Goal: Task Accomplishment & Management: Manage account settings

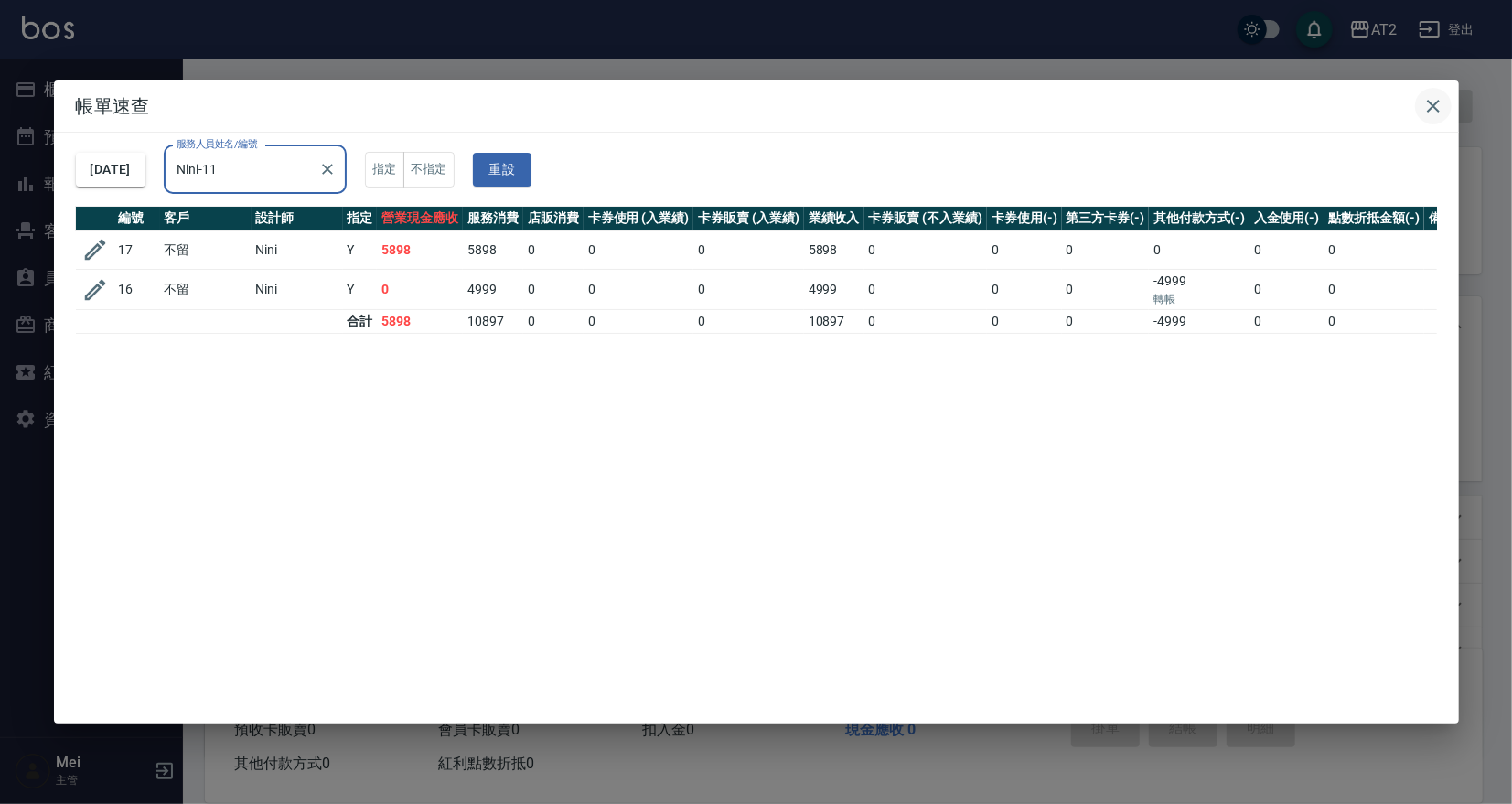
click at [1425, 99] on icon "button" at bounding box center [1432, 105] width 22 height 22
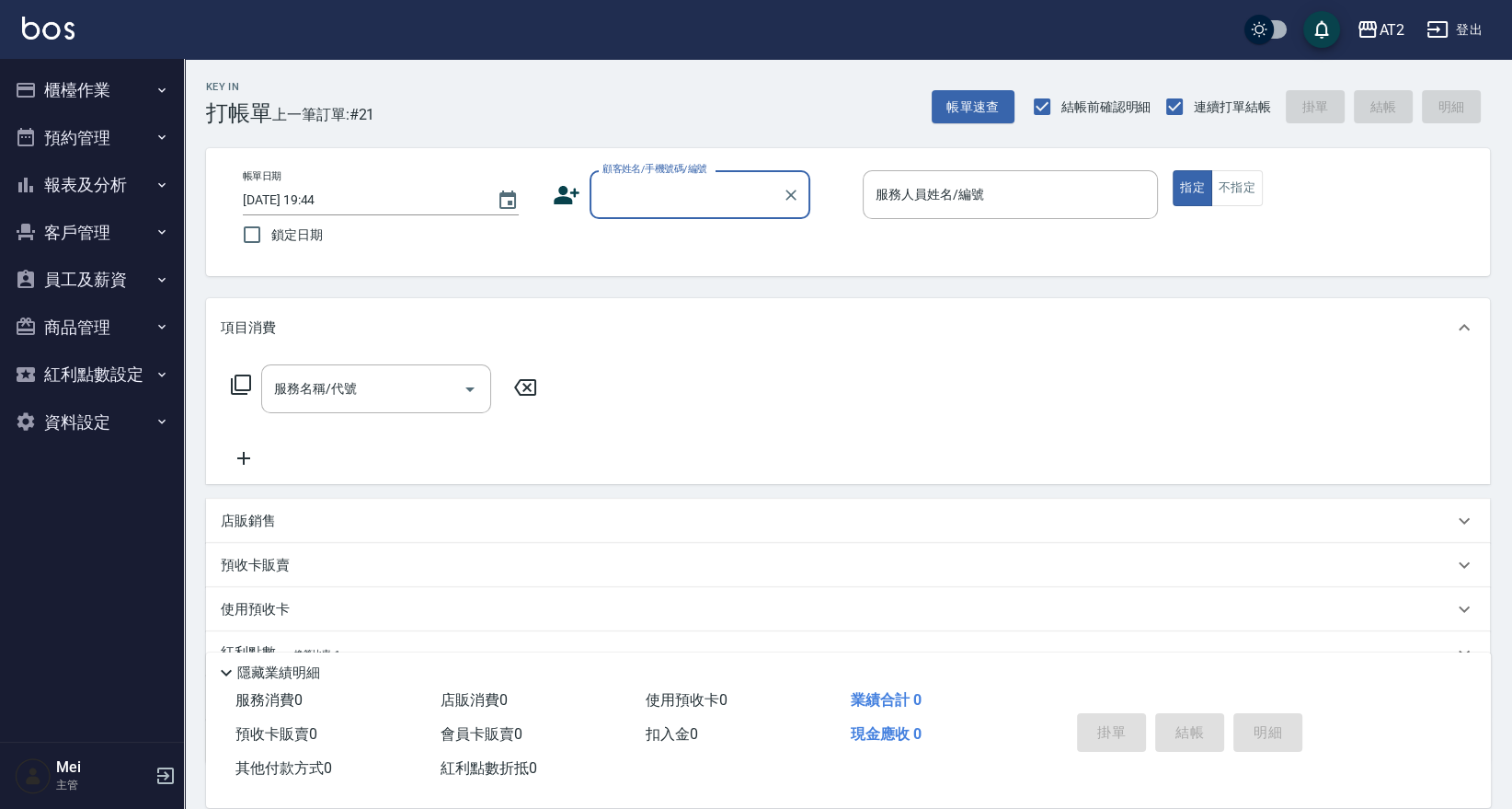
click at [694, 198] on input "顧客姓名/手機號碼/編號" at bounding box center [685, 194] width 176 height 32
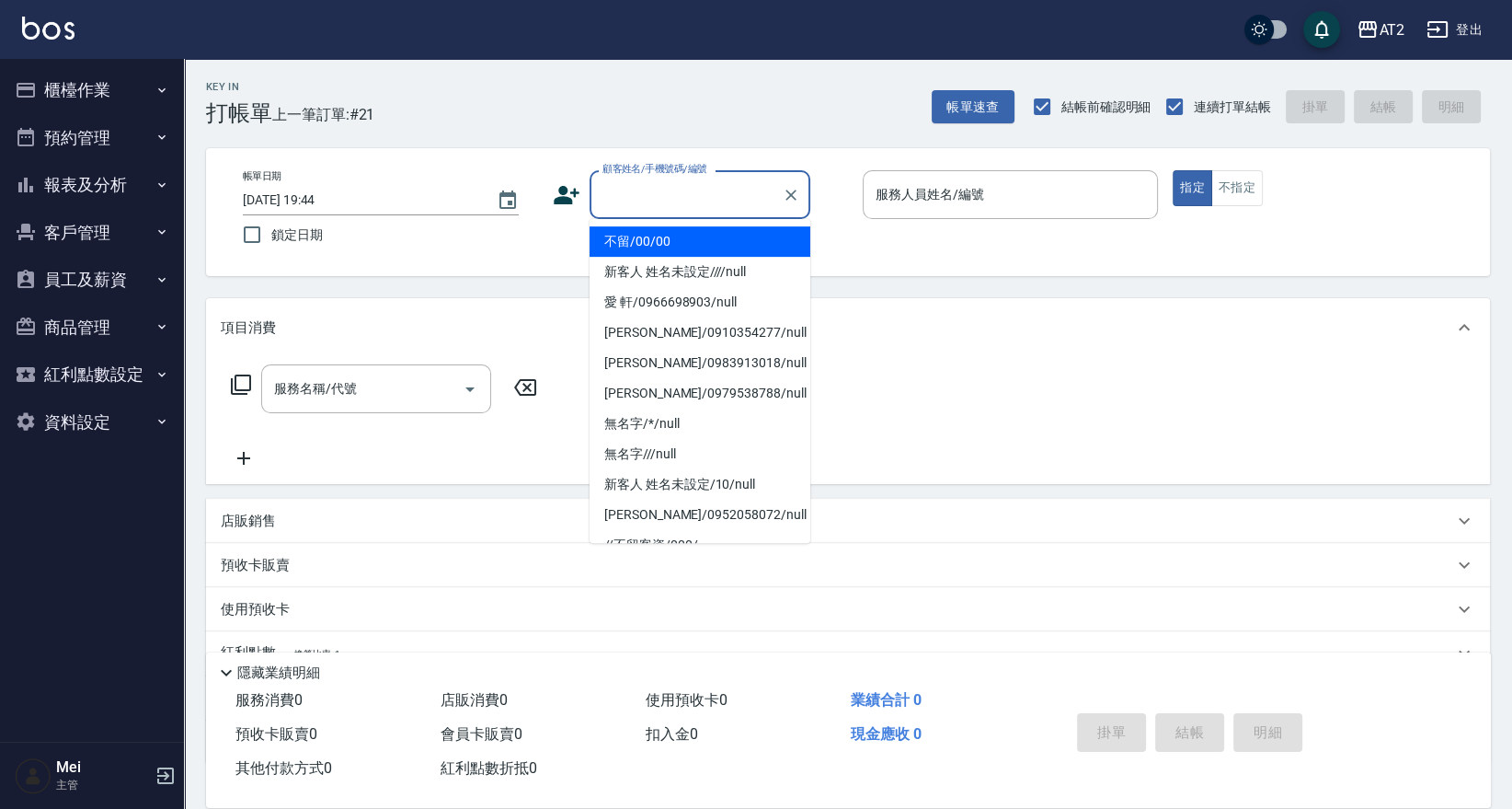
click at [683, 232] on li "不留/00/00" at bounding box center [700, 242] width 221 height 30
type input "不留/00/00"
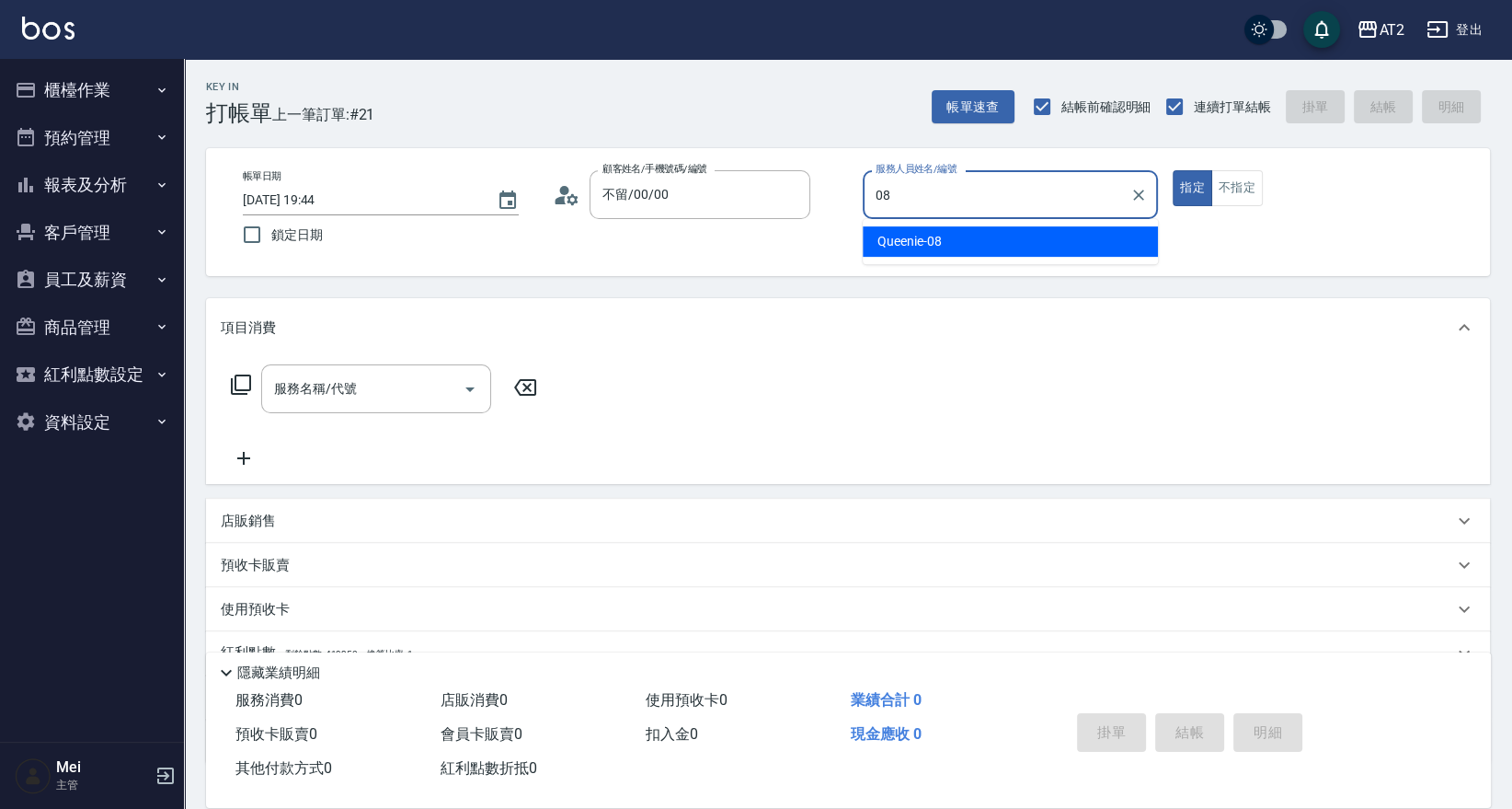
type input "Queenie-08"
type button "true"
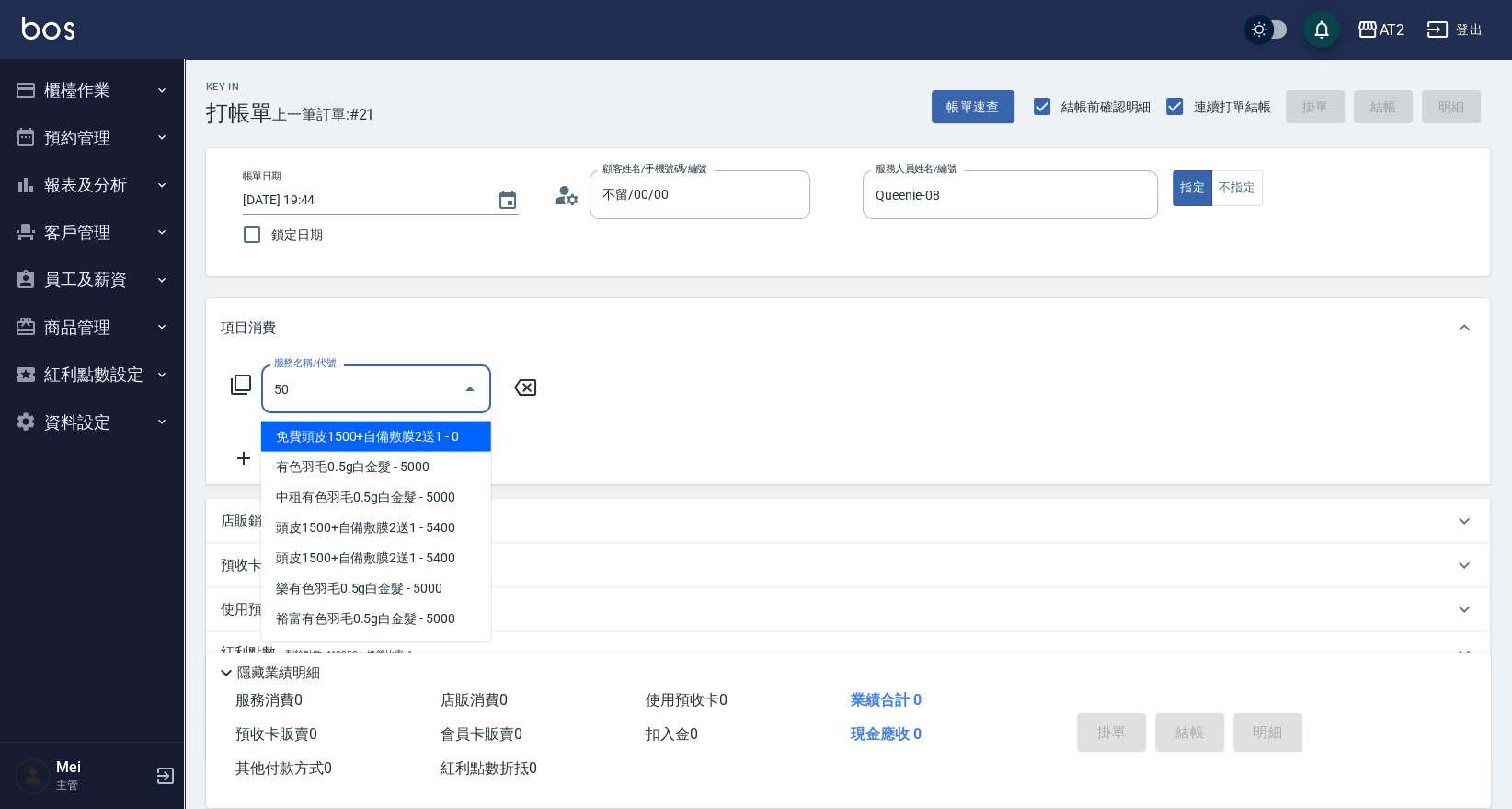
type input "501"
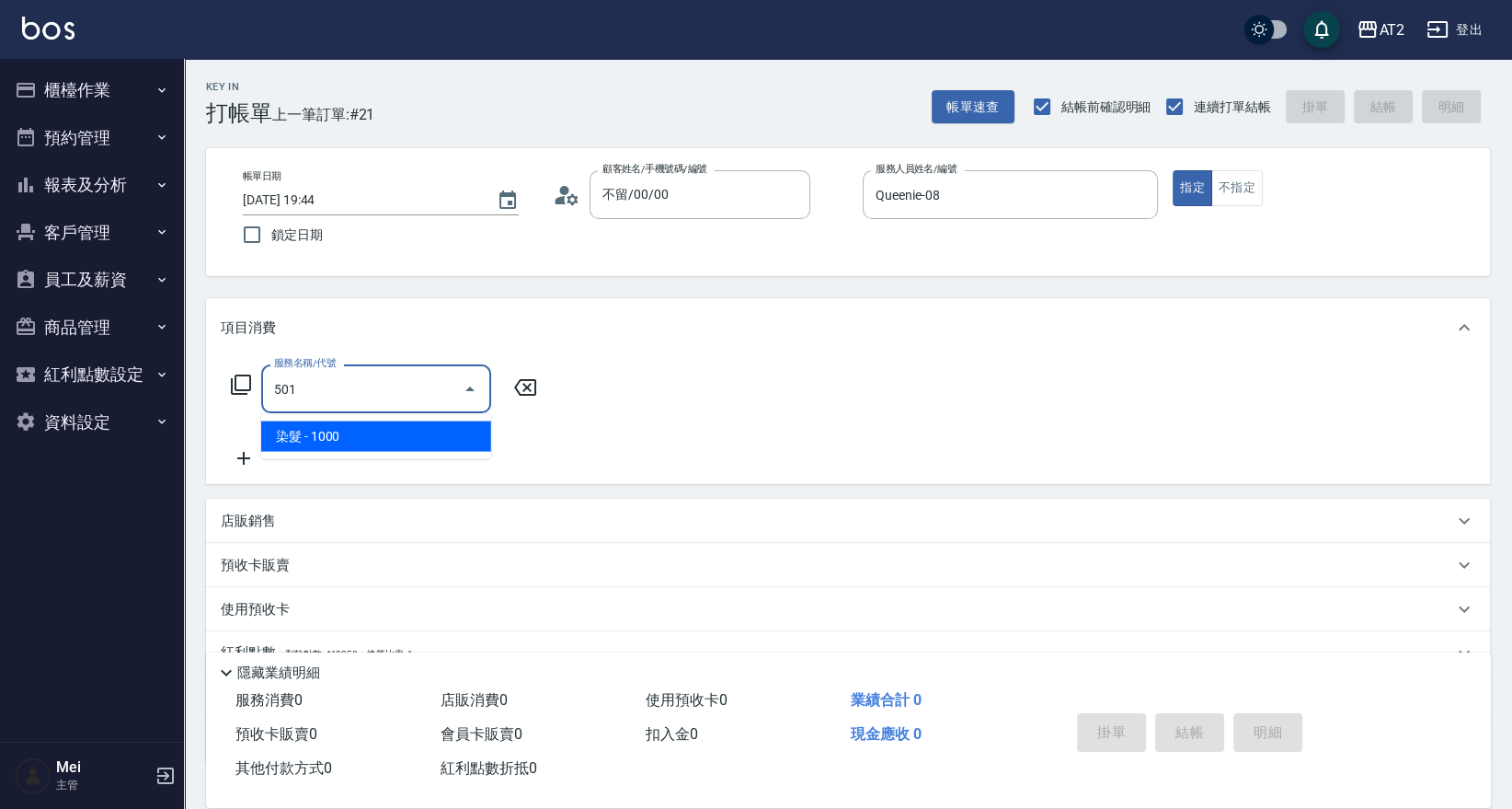
type input "100"
type input "染髮(501)"
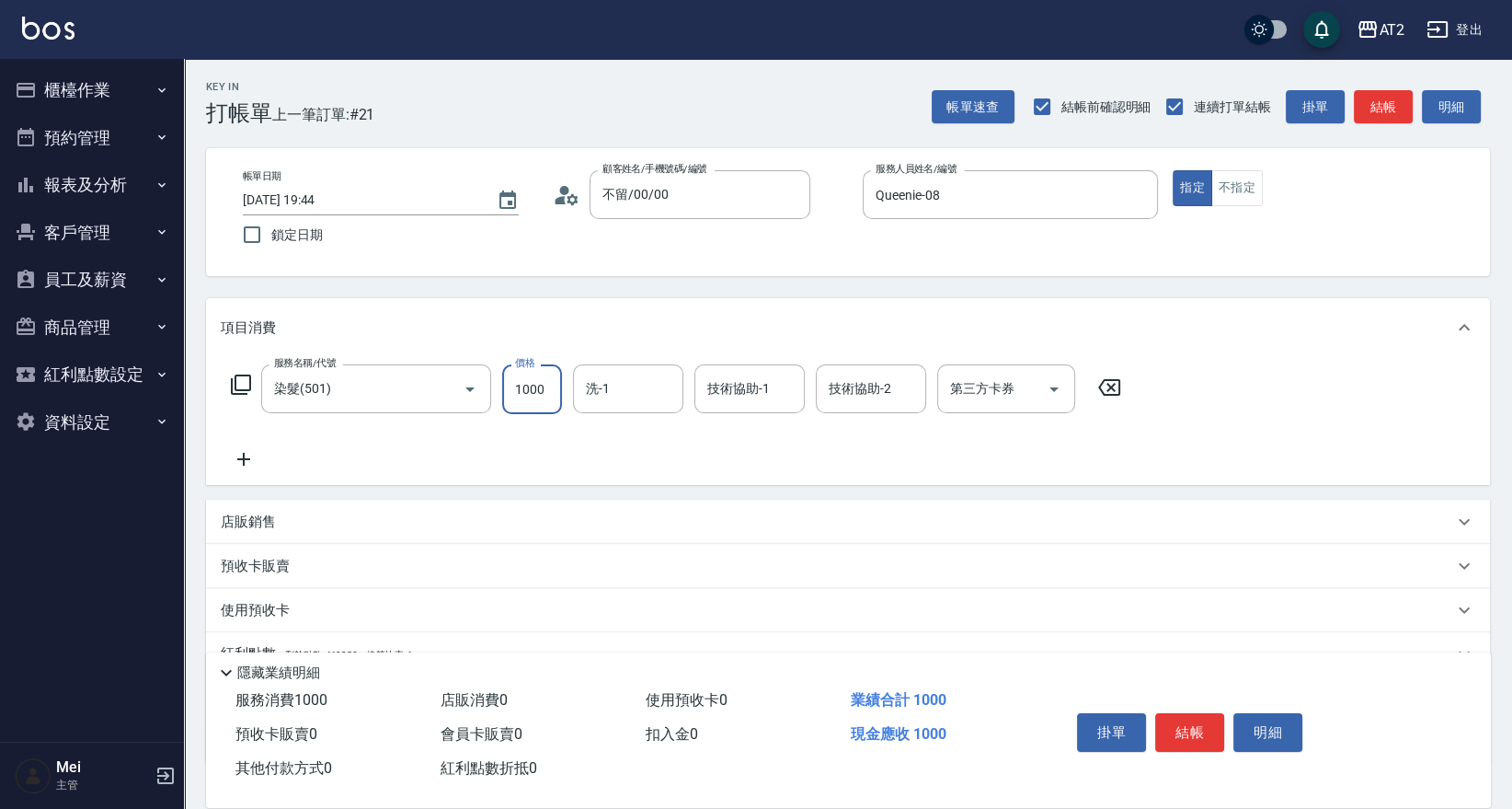
type input "2"
type input "0"
type input "249"
type input "20"
type input "2499"
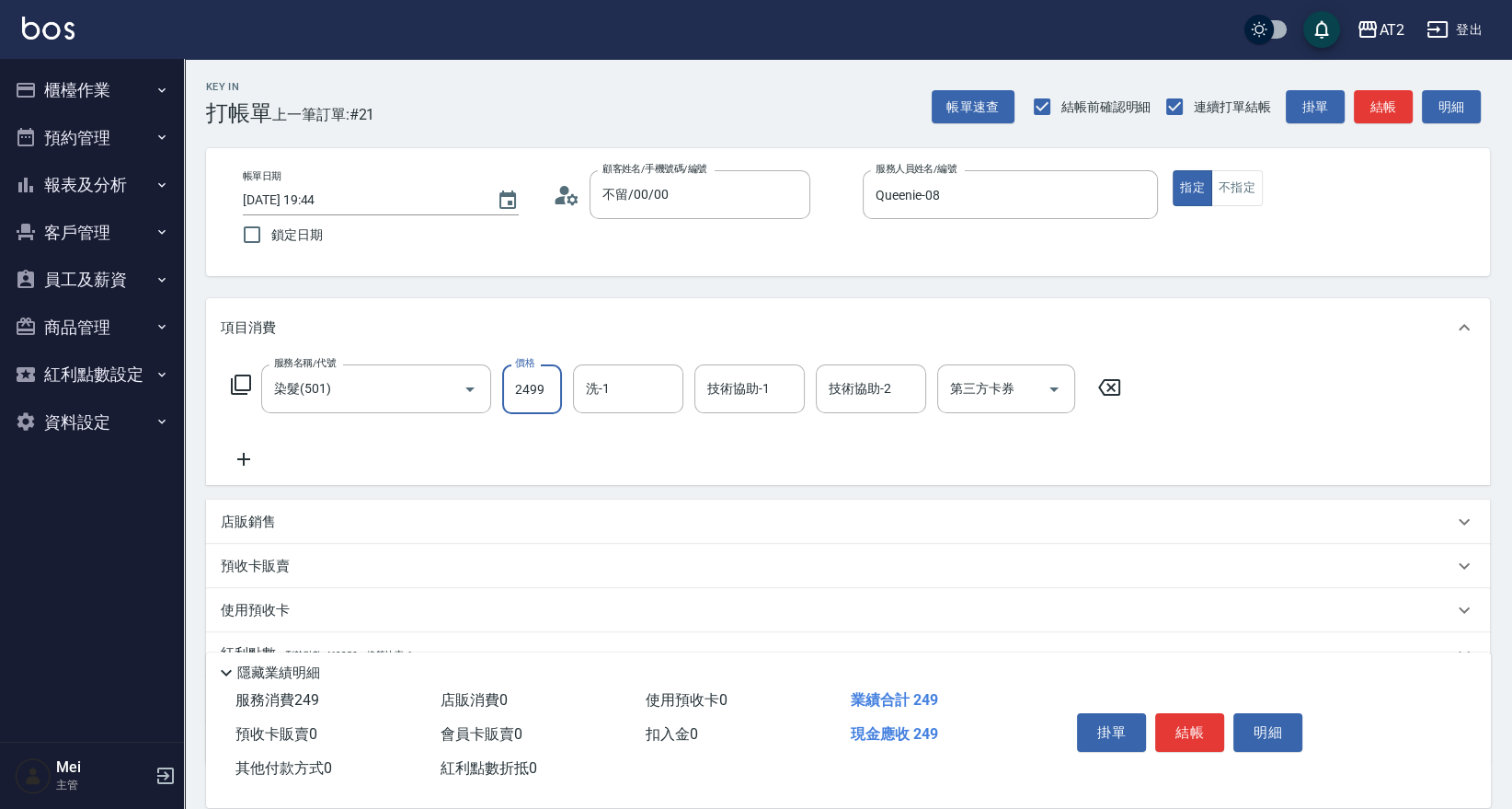
type input "240"
type input "2499"
type input "小潔-34"
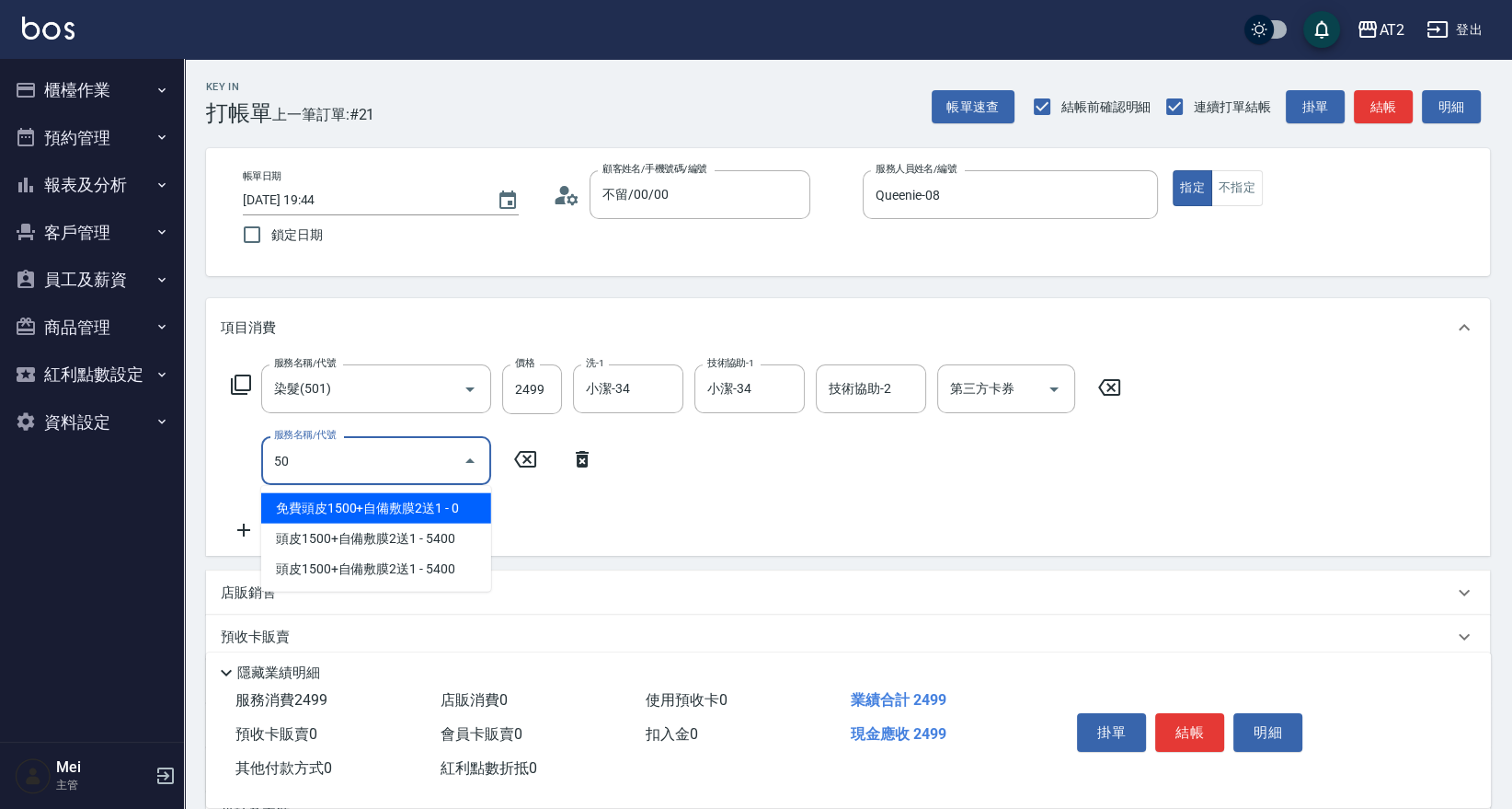
type input "502"
type input "290"
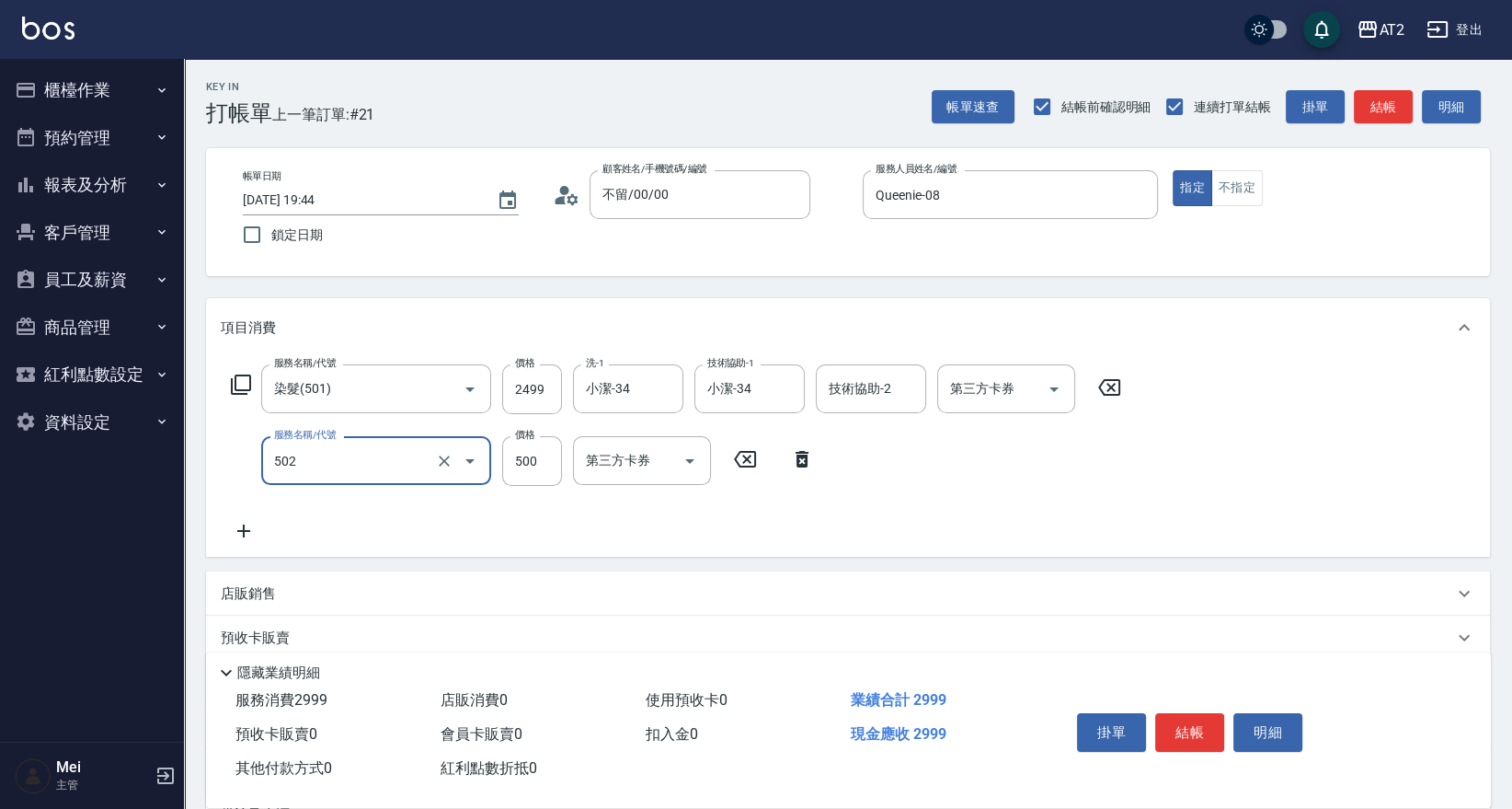
type input "漂髮(502)"
type input "0"
type input "240"
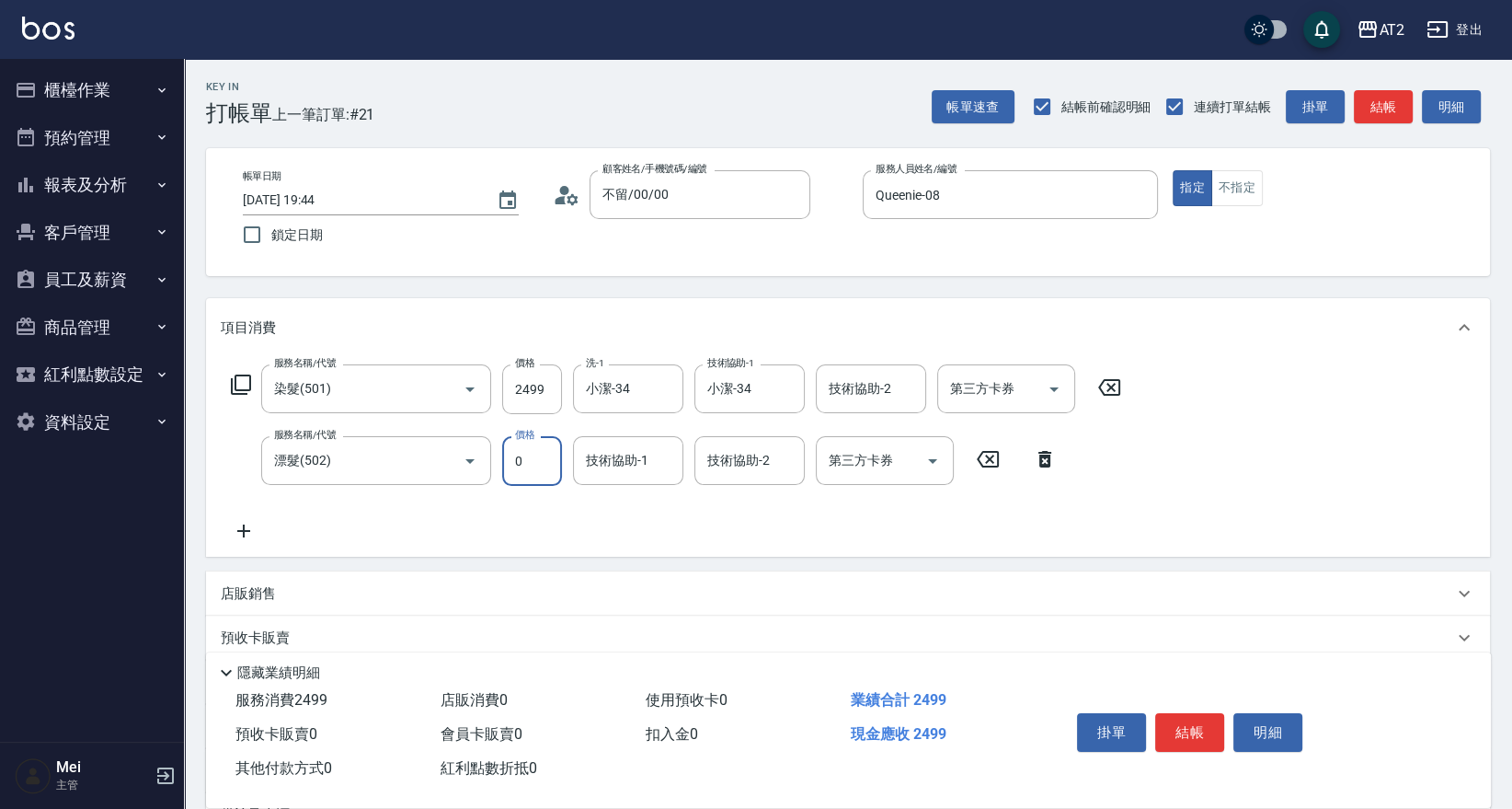
type input "0"
type input "小潔-34"
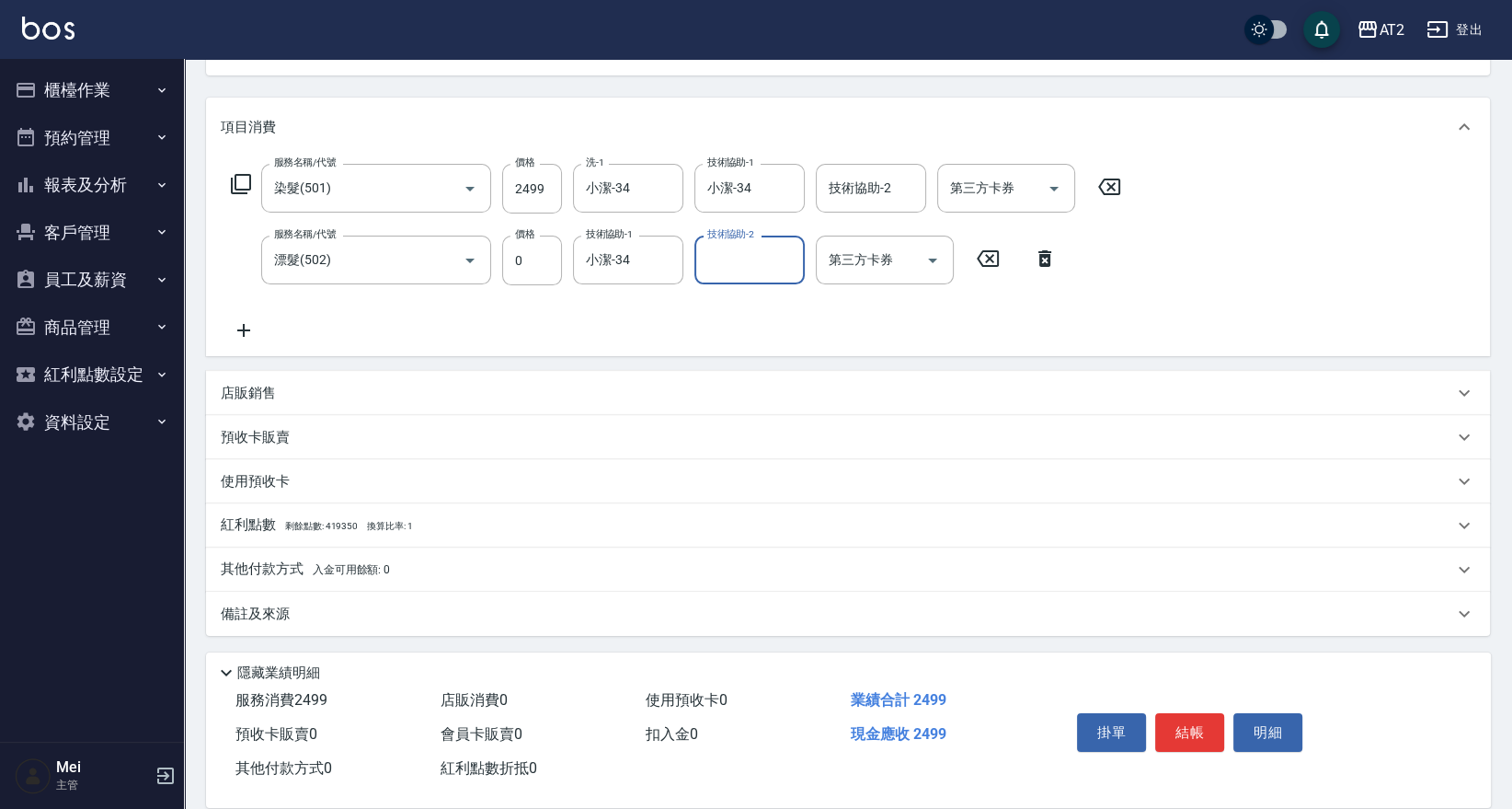
click at [385, 556] on div "其他付款方式 入金可用餘額: 0" at bounding box center [848, 569] width 1284 height 44
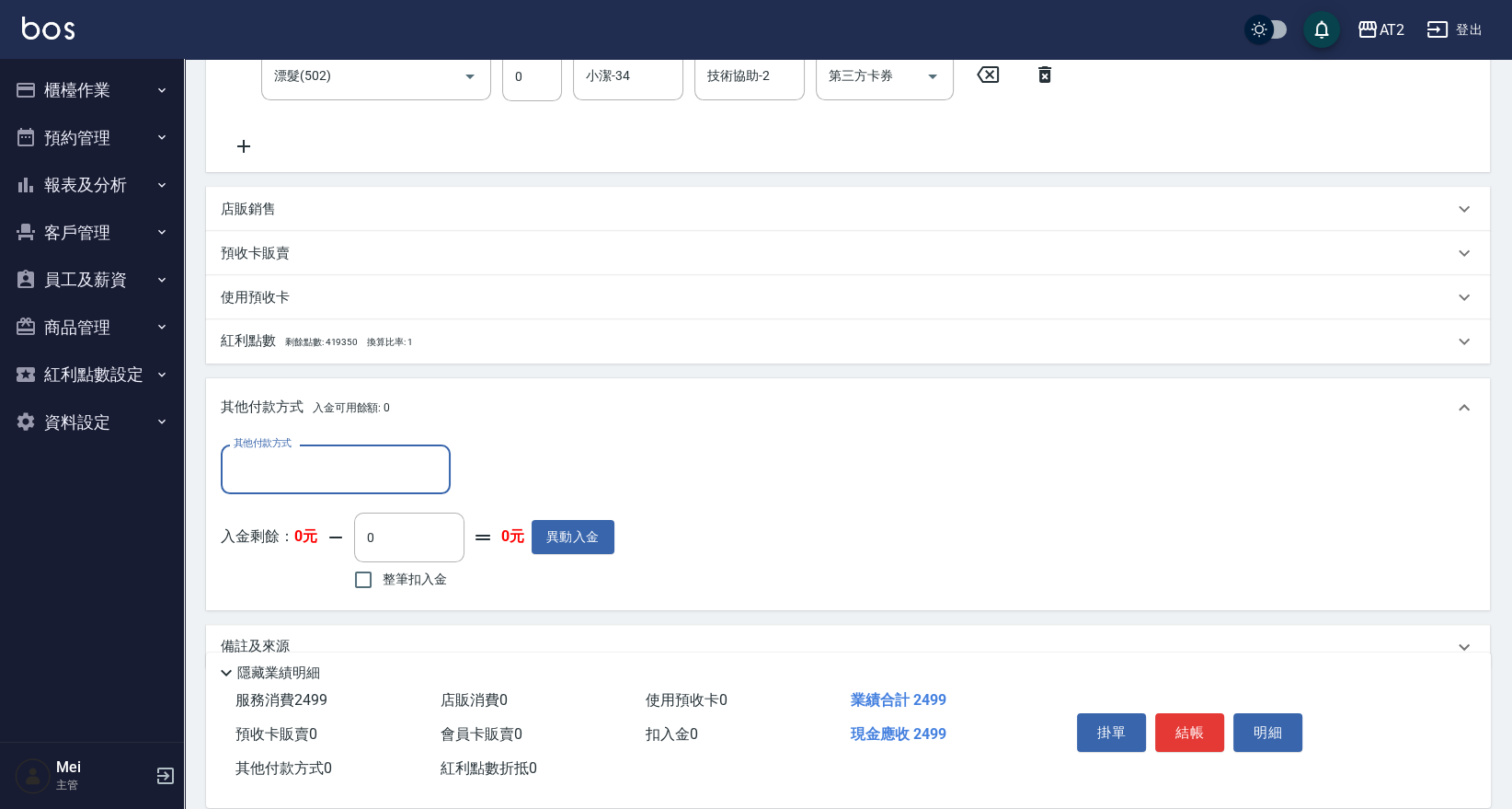
scroll to position [386, 0]
click at [388, 478] on input "其他付款方式" at bounding box center [336, 466] width 213 height 32
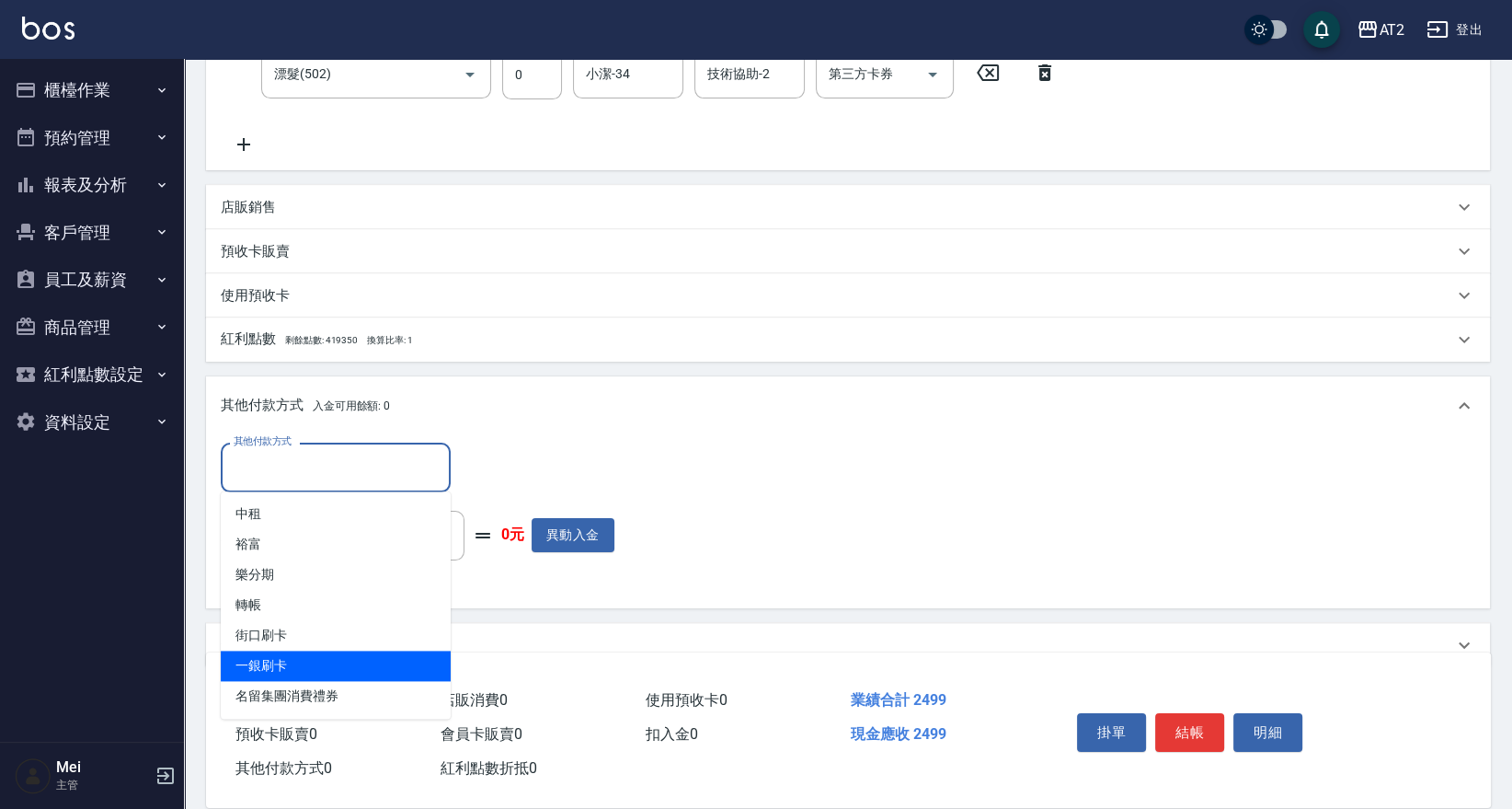
click at [311, 674] on span "一銀刷卡" at bounding box center [336, 666] width 230 height 30
type input "一銀刷卡"
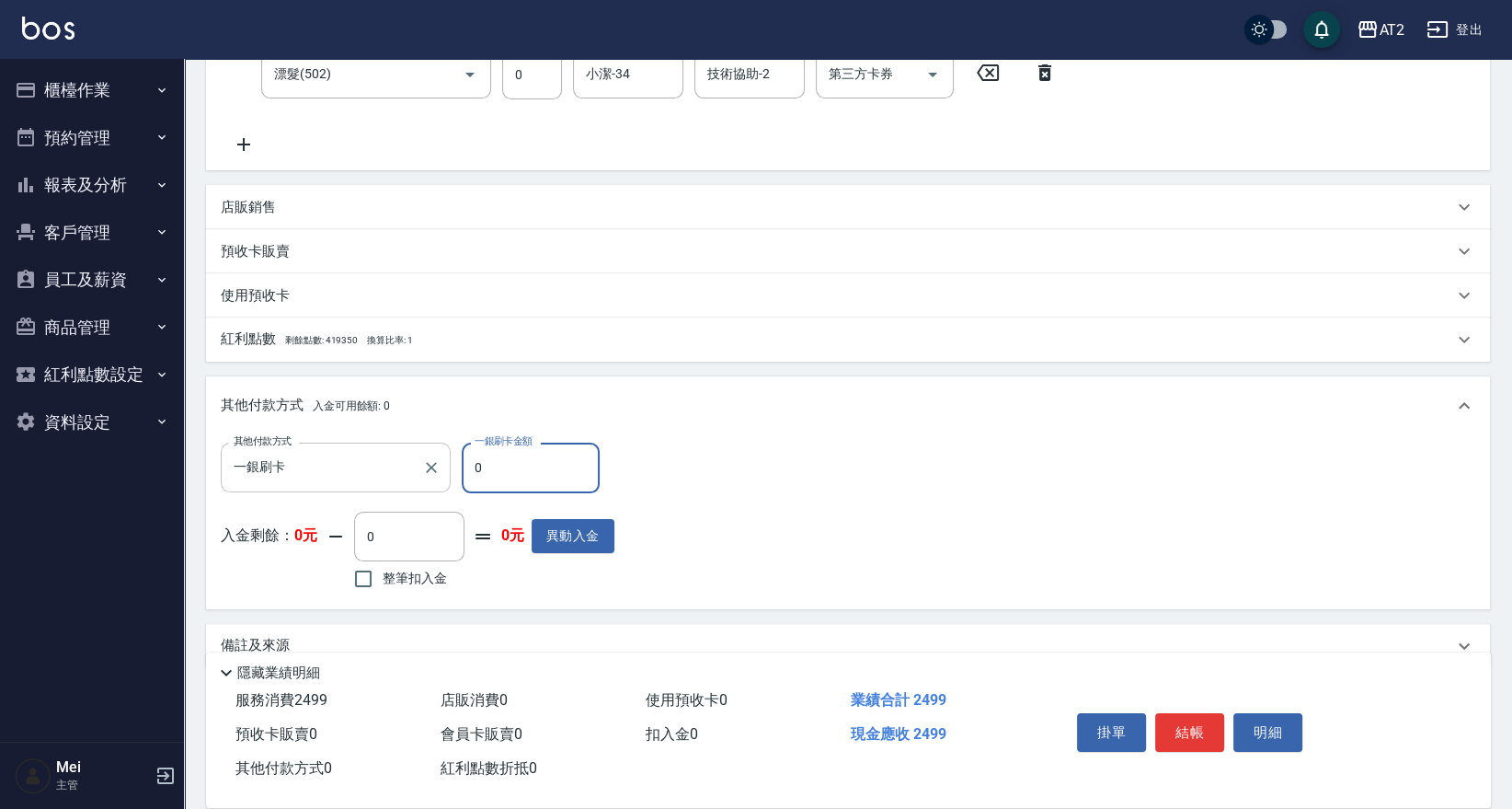
drag, startPoint x: 497, startPoint y: 470, endPoint x: 317, endPoint y: 485, distance: 180.6
click at [355, 480] on div "其他付款方式 一銀刷卡 其他付款方式 一銀刷卡金額 0 一銀刷卡金額" at bounding box center [417, 467] width 394 height 50
type input "34"
type input "210"
type input "34"
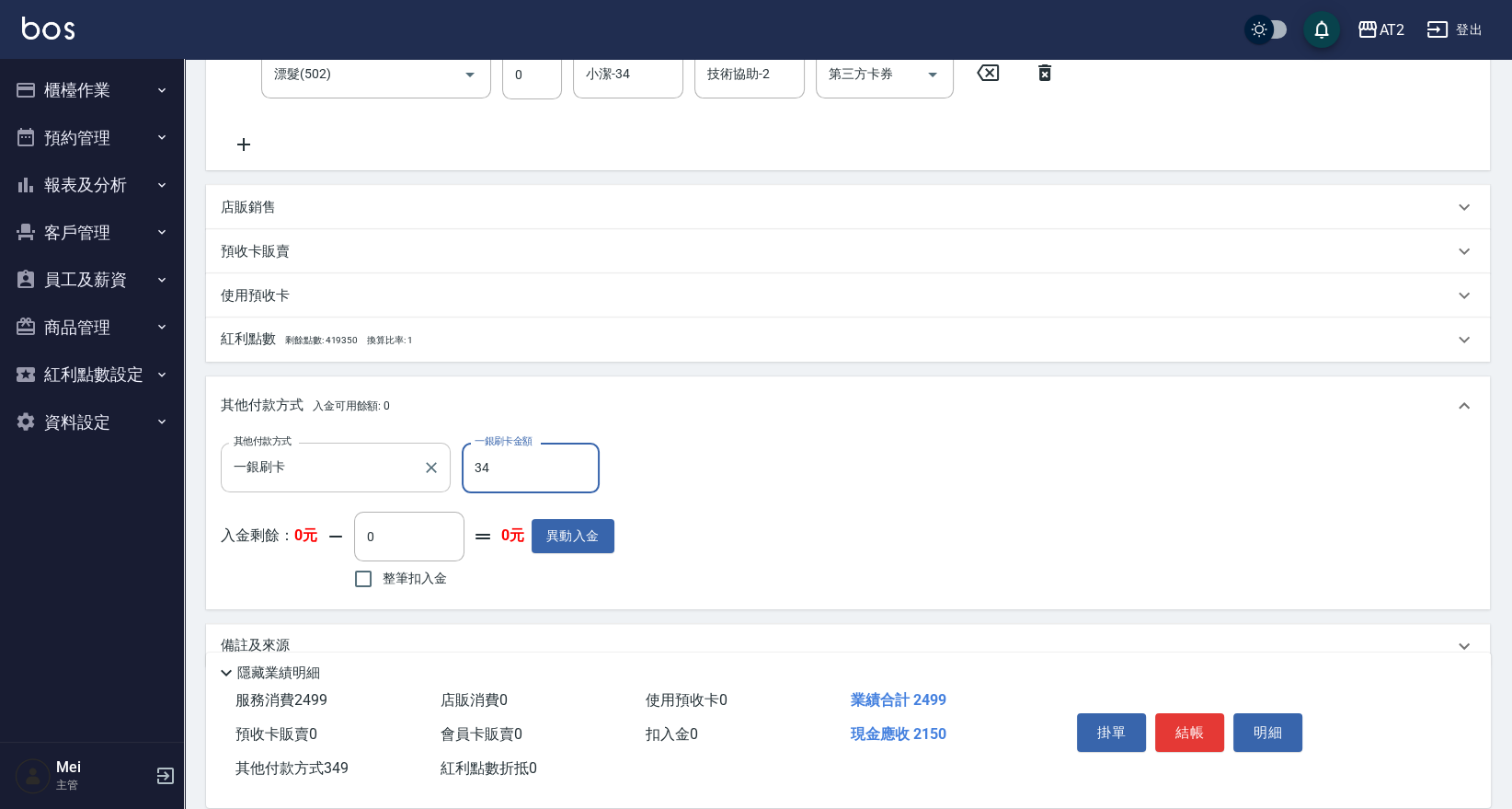
type input "240"
type input "24"
type input "220"
type input "249"
type input "0"
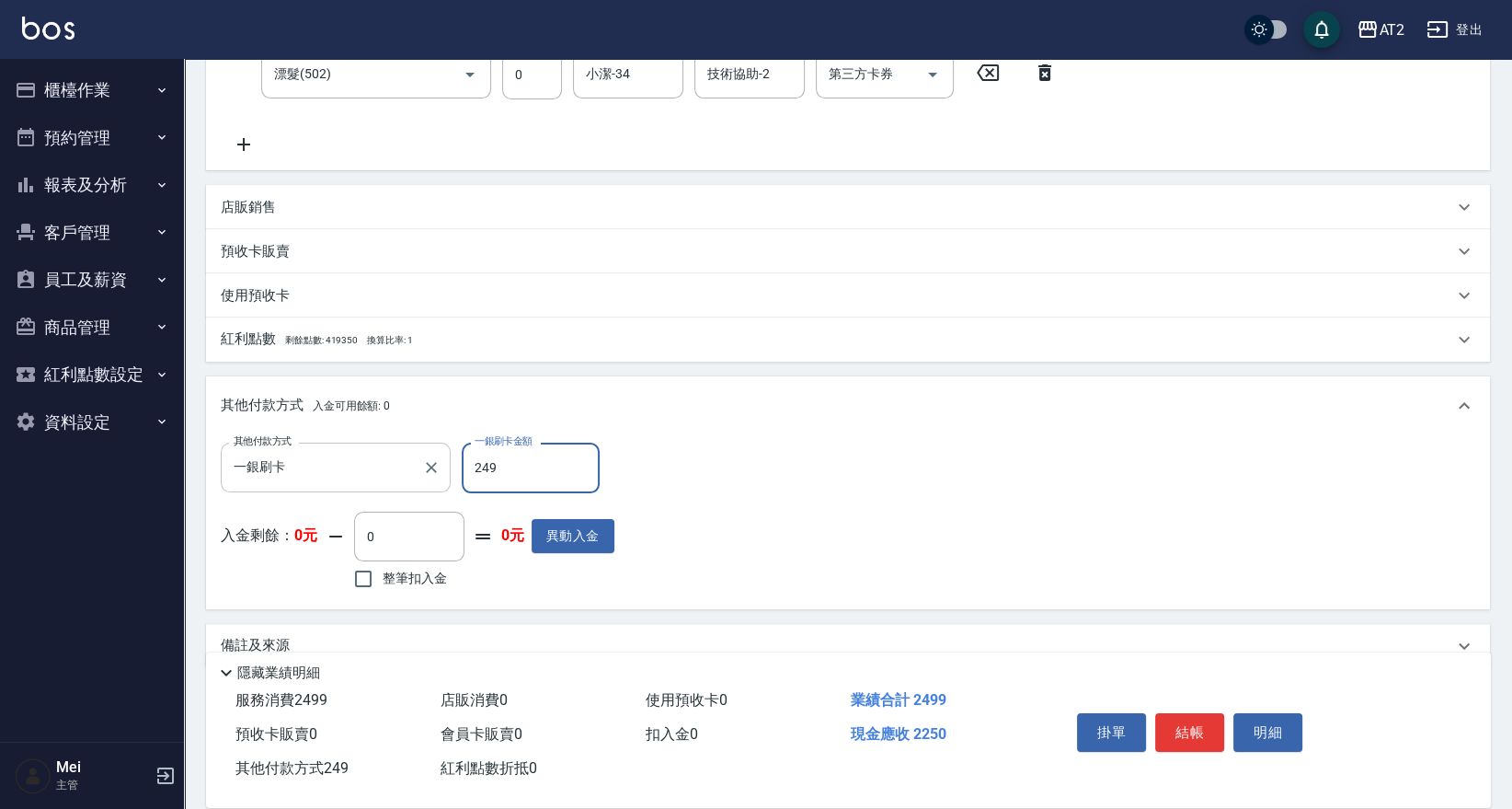
type input "2499"
type input "2025/09/13 19:48"
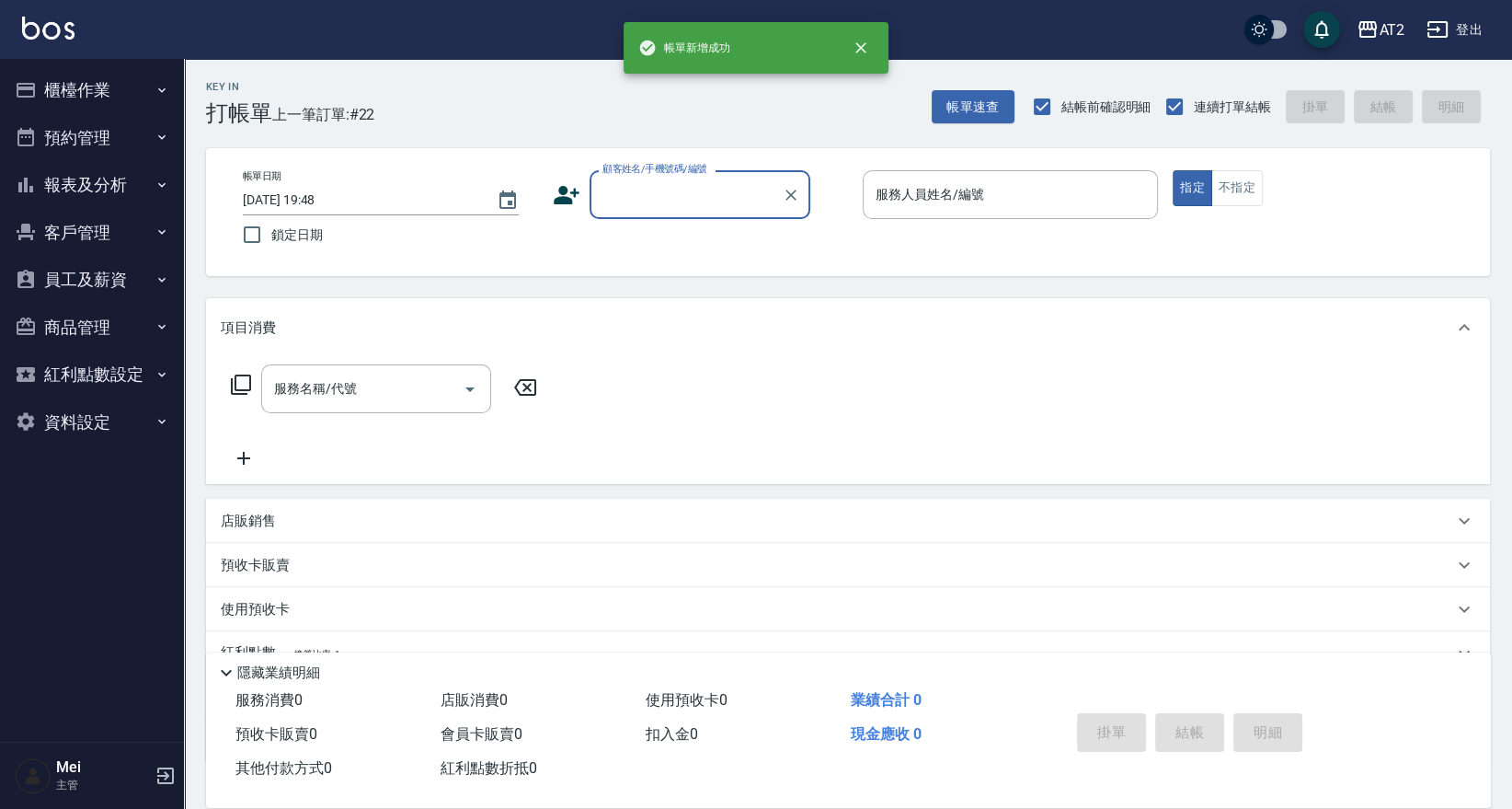
scroll to position [0, 0]
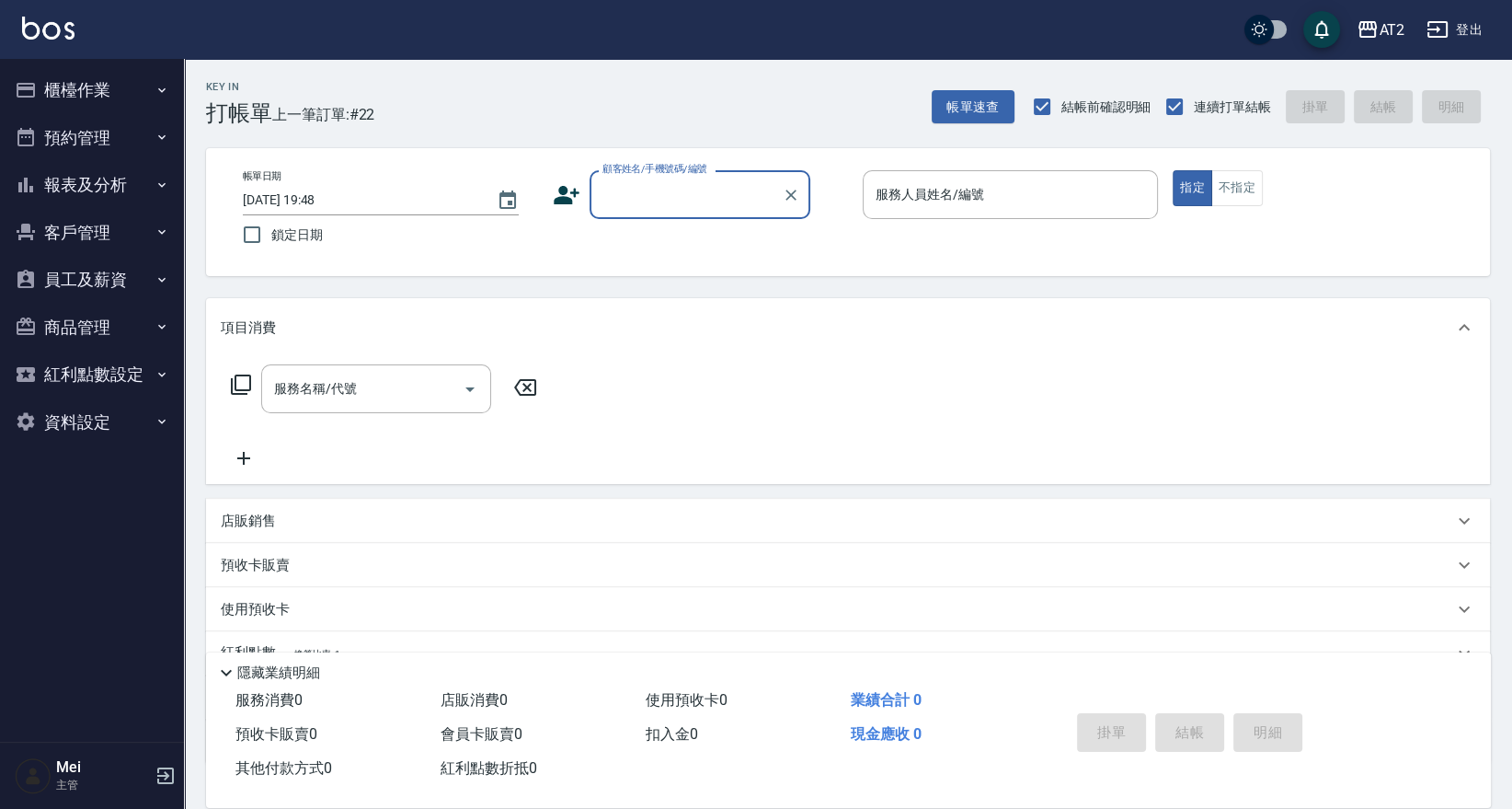
click at [684, 209] on input "顧客姓名/手機號碼/編號" at bounding box center [685, 194] width 176 height 32
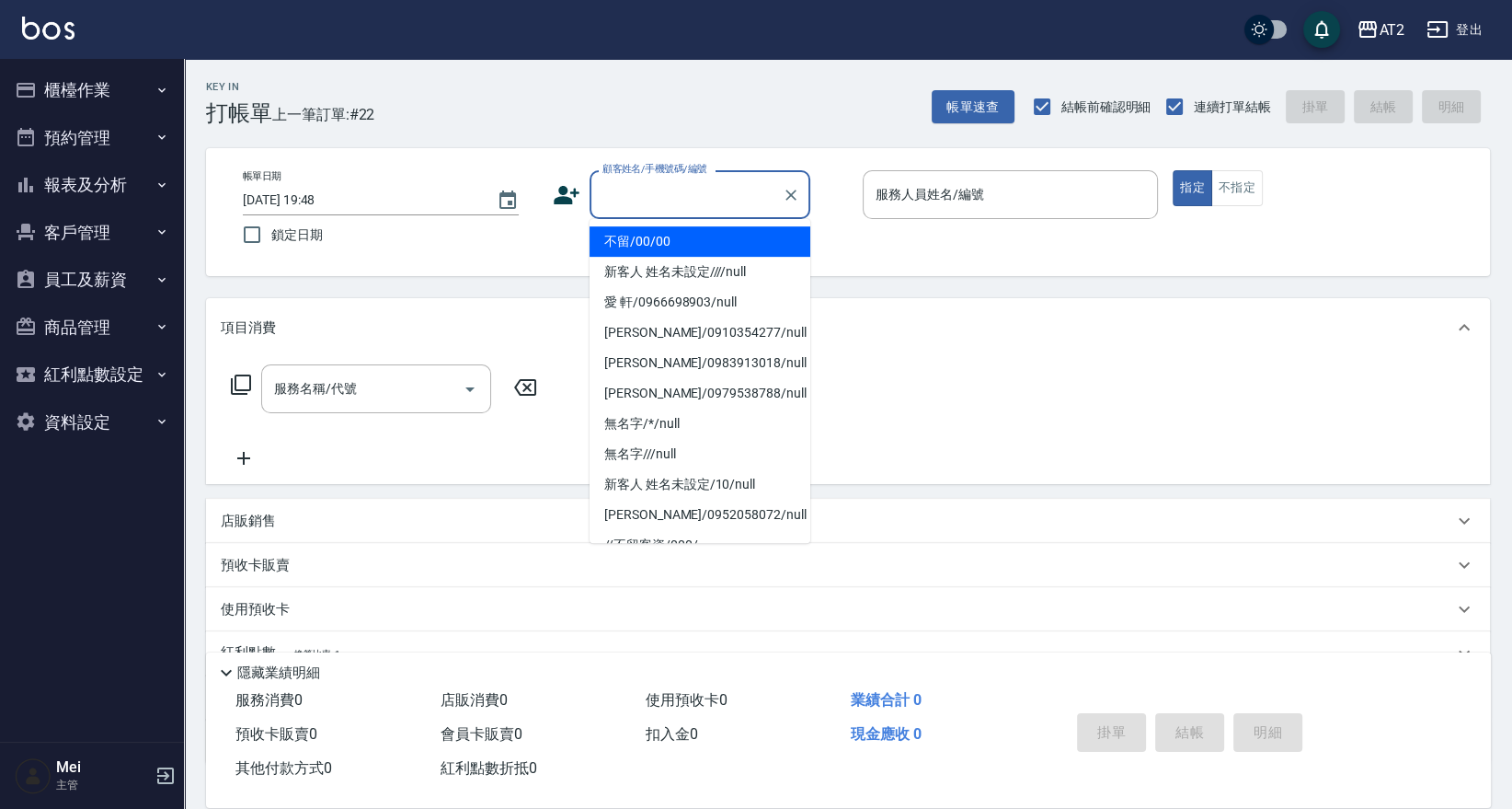
click at [677, 255] on li "不留/00/00" at bounding box center [700, 242] width 221 height 30
type input "不留/00/00"
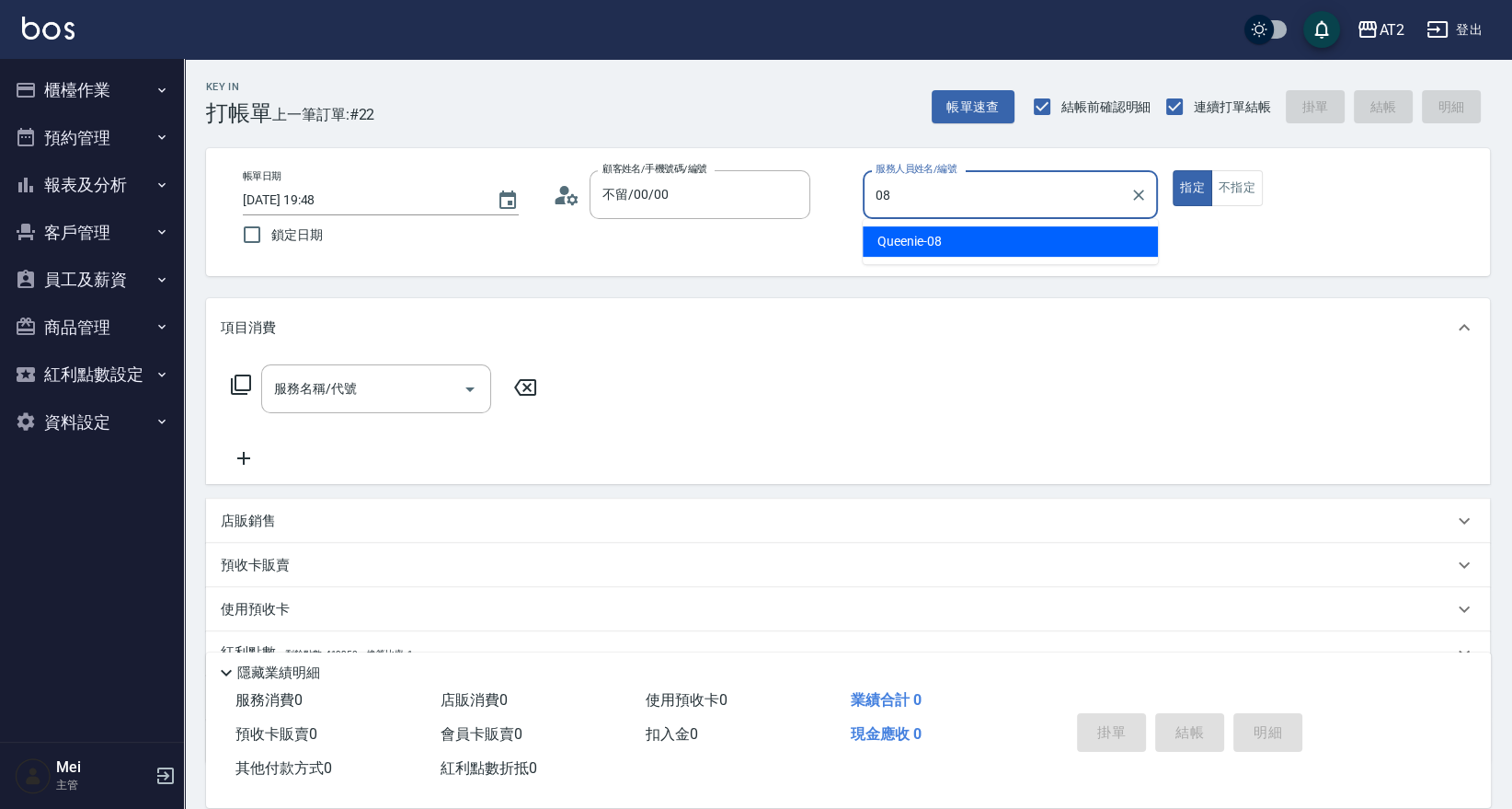
type input "Queenie-08"
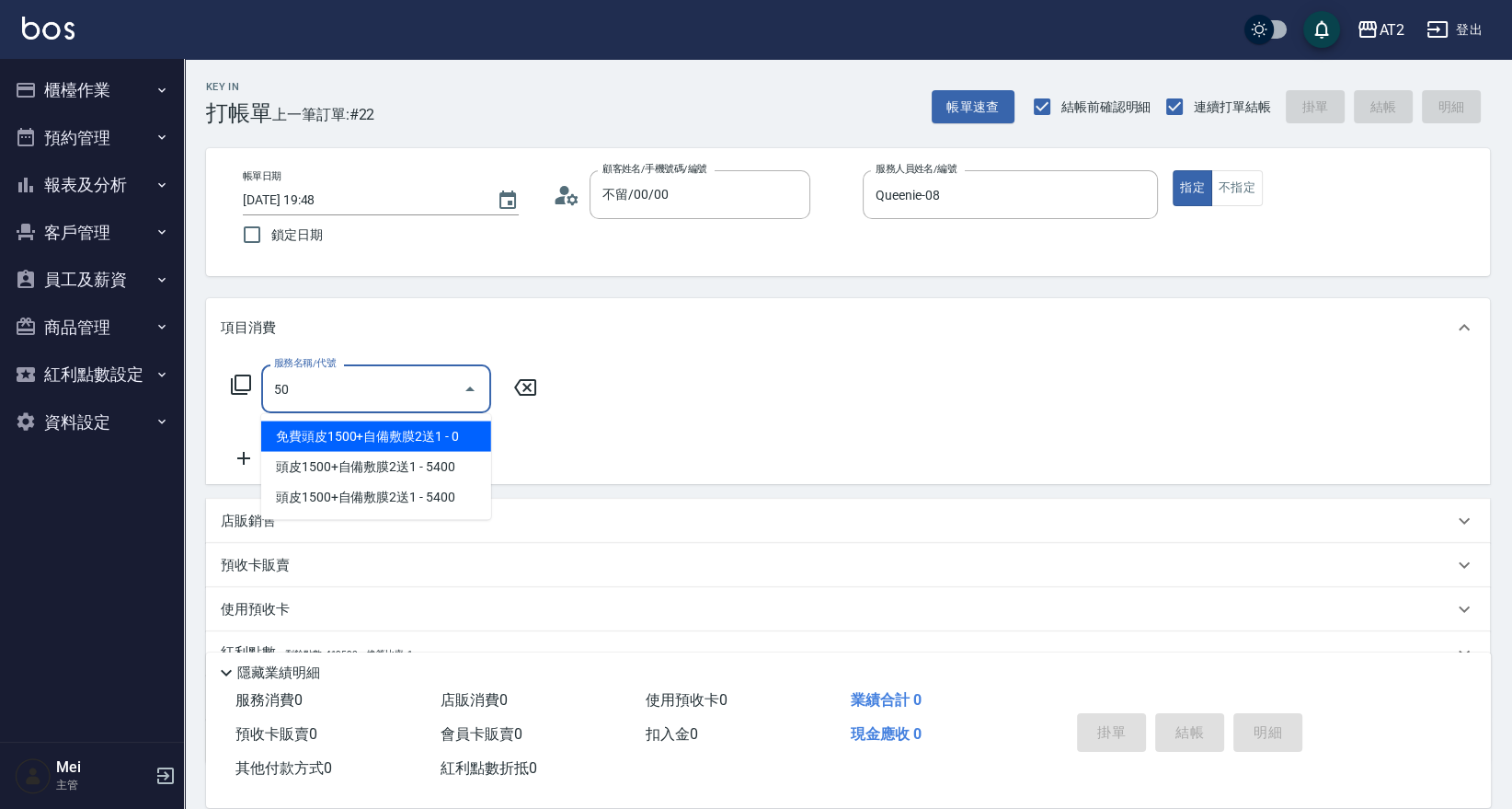
type input "501"
type input "100"
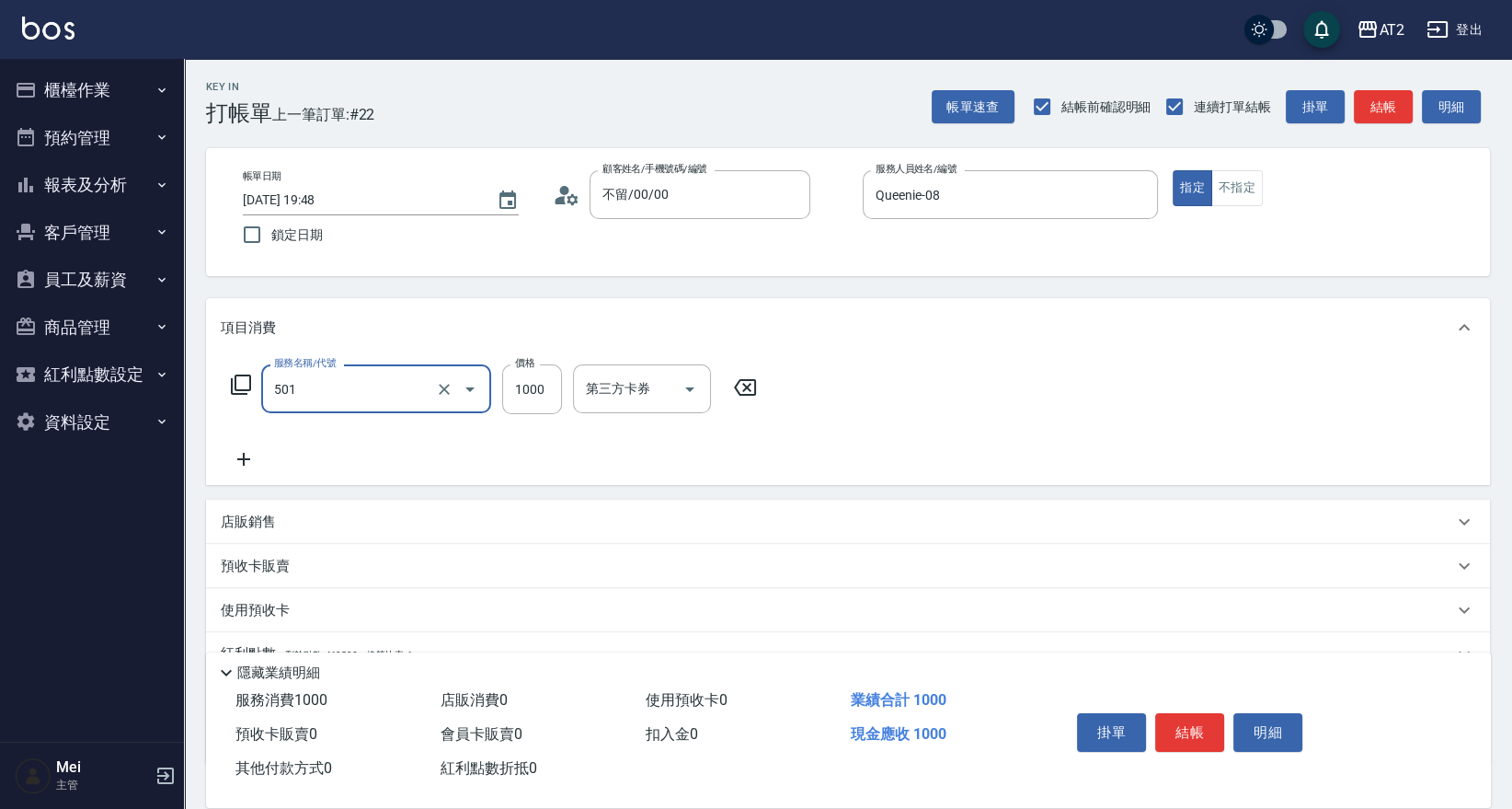
type input "染髮(501)"
type input "2"
type input "0"
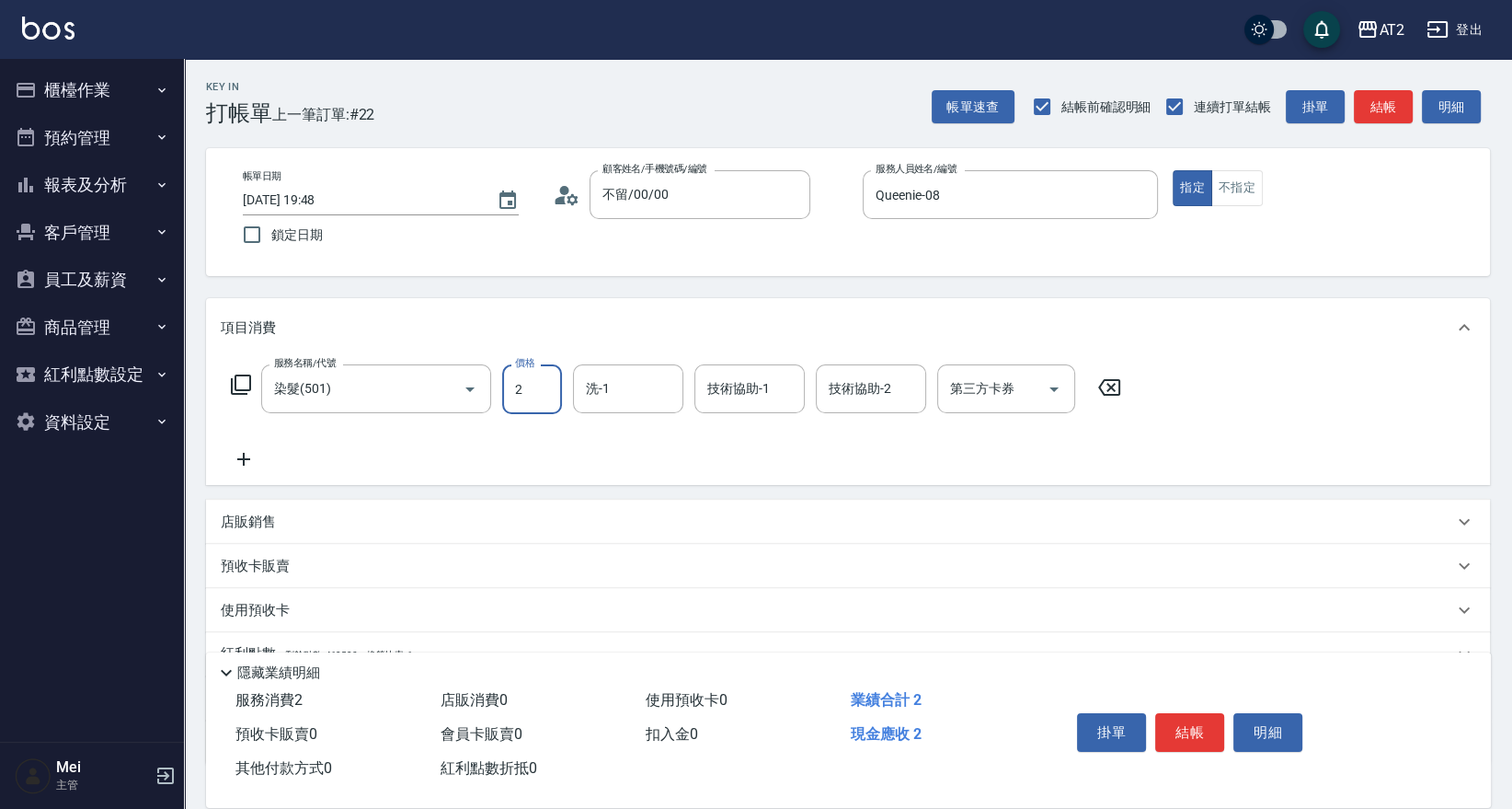
type input "20"
type input "209"
type input "200"
type input "2099"
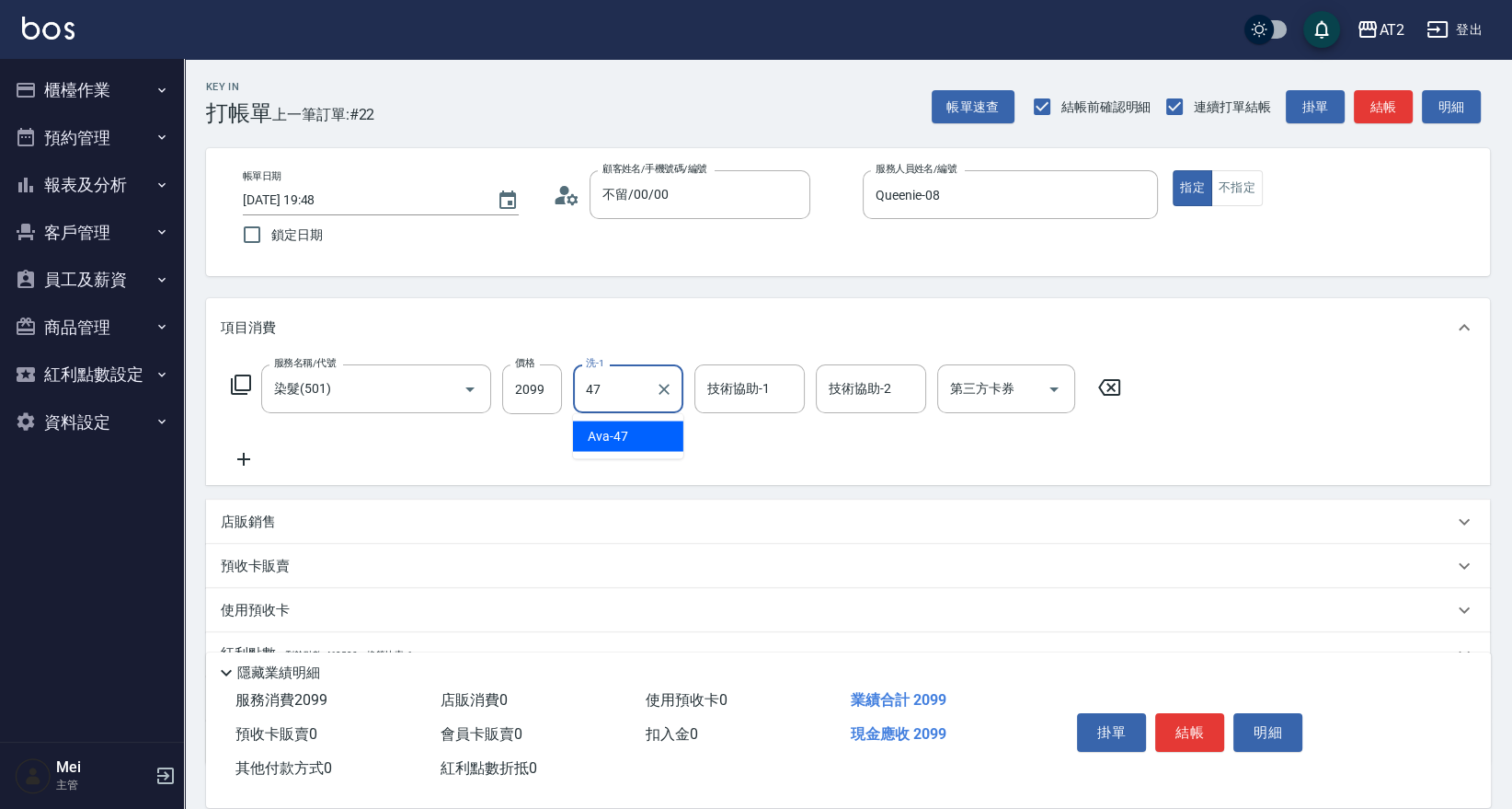
type input "Ava-47"
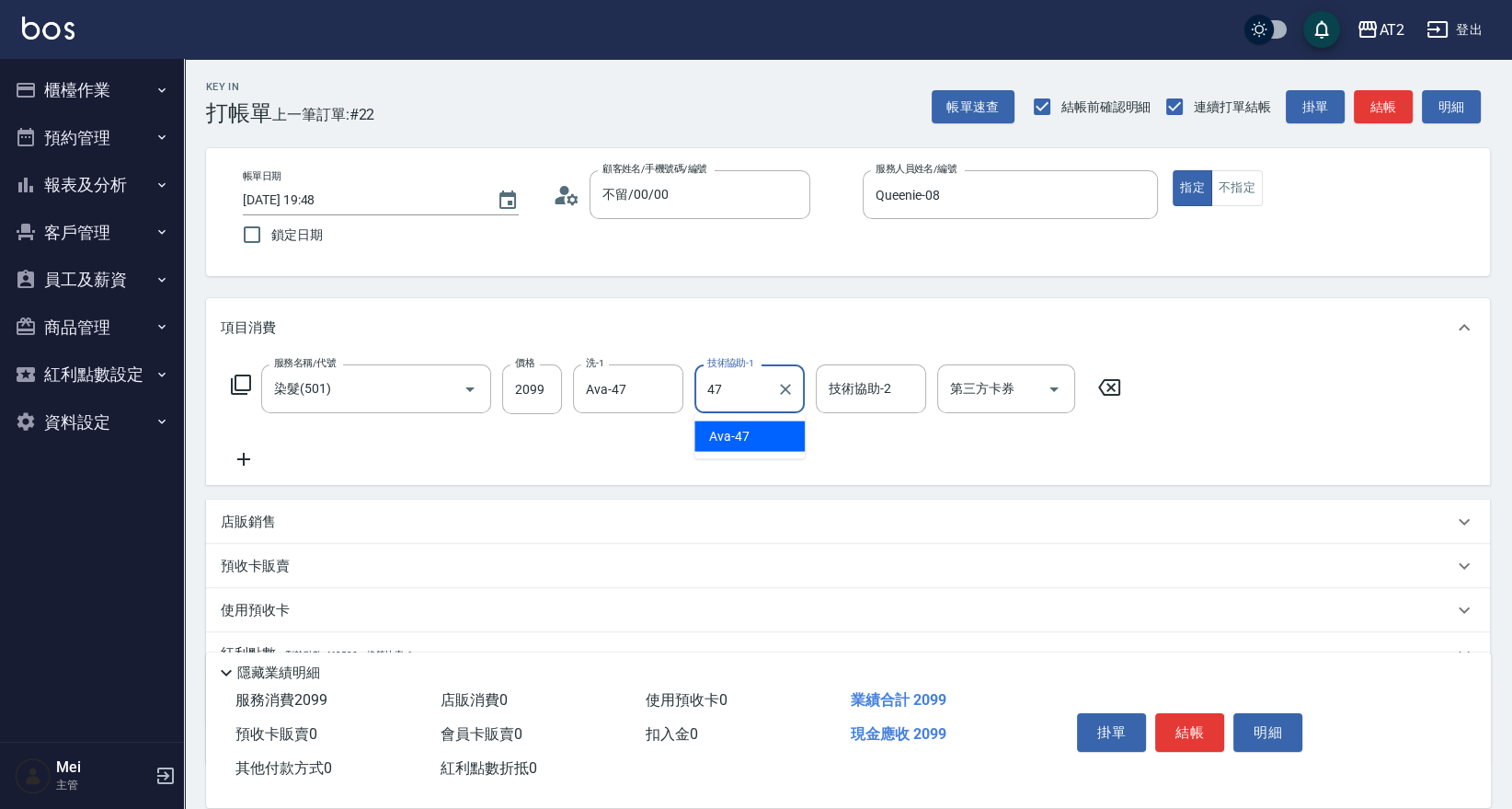
type input "Ava-47"
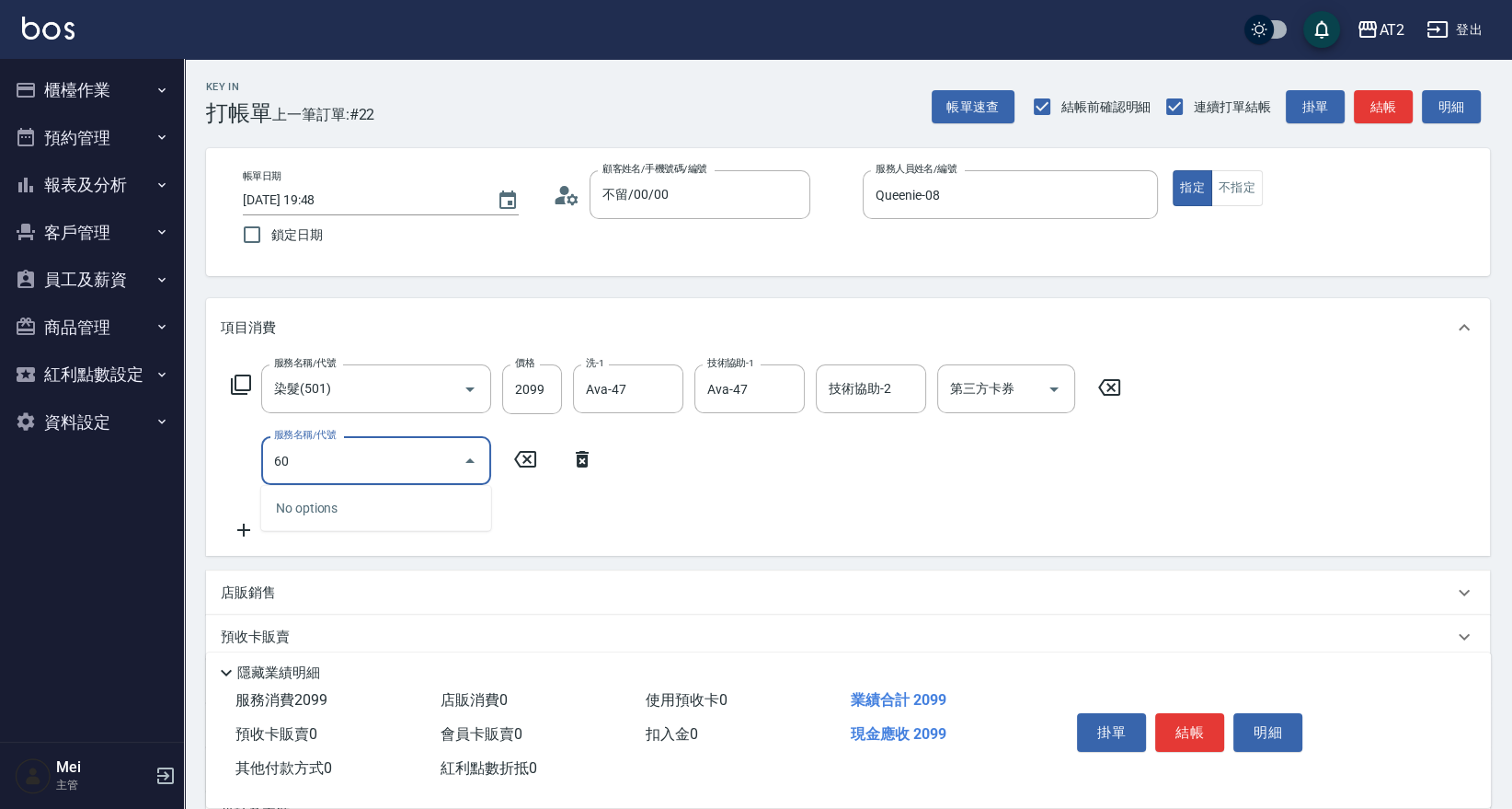
type input "602"
type input "250"
type input "自備護髮(602)"
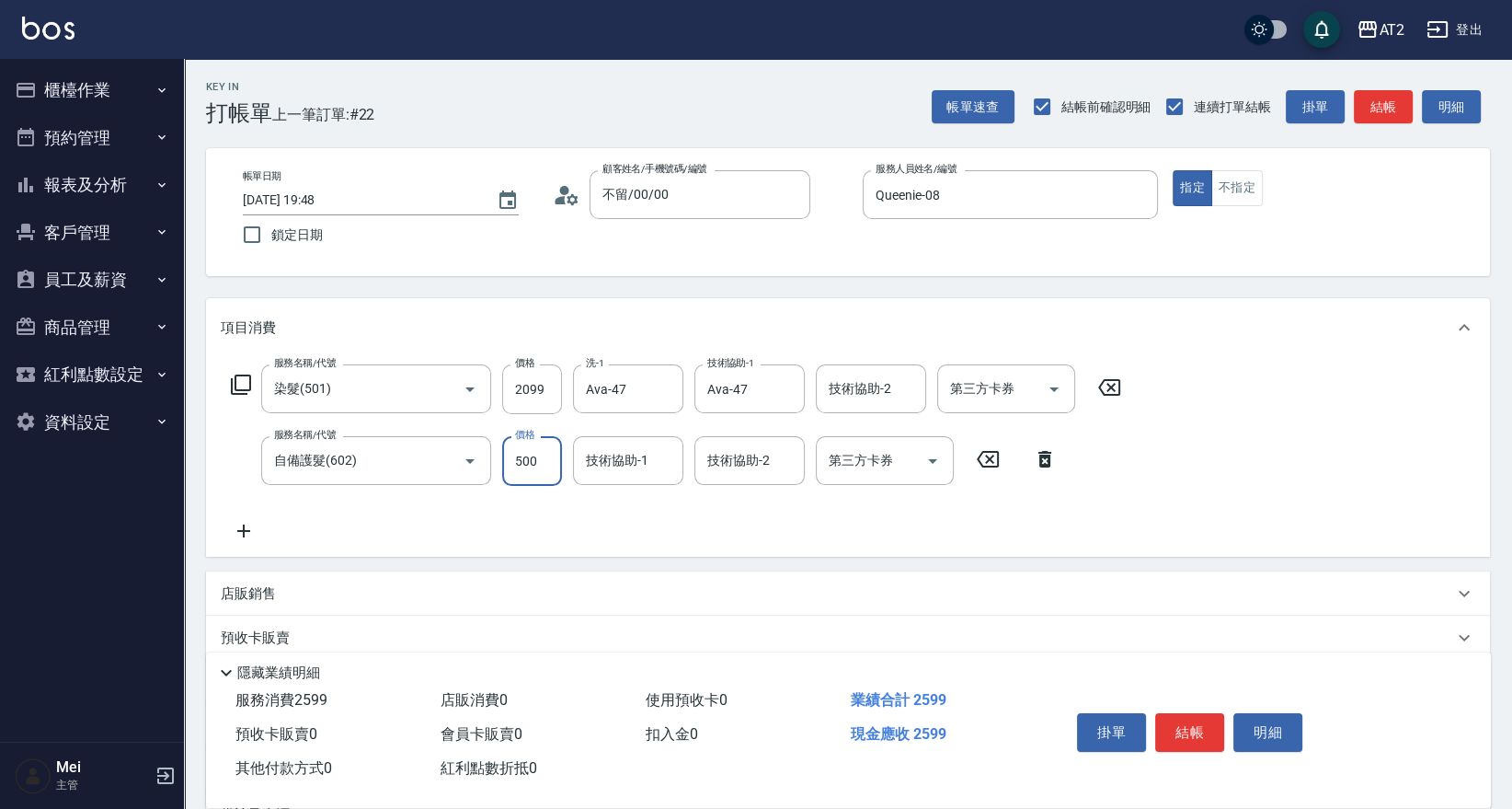
type input "200"
type input "0"
type input "Ava-47"
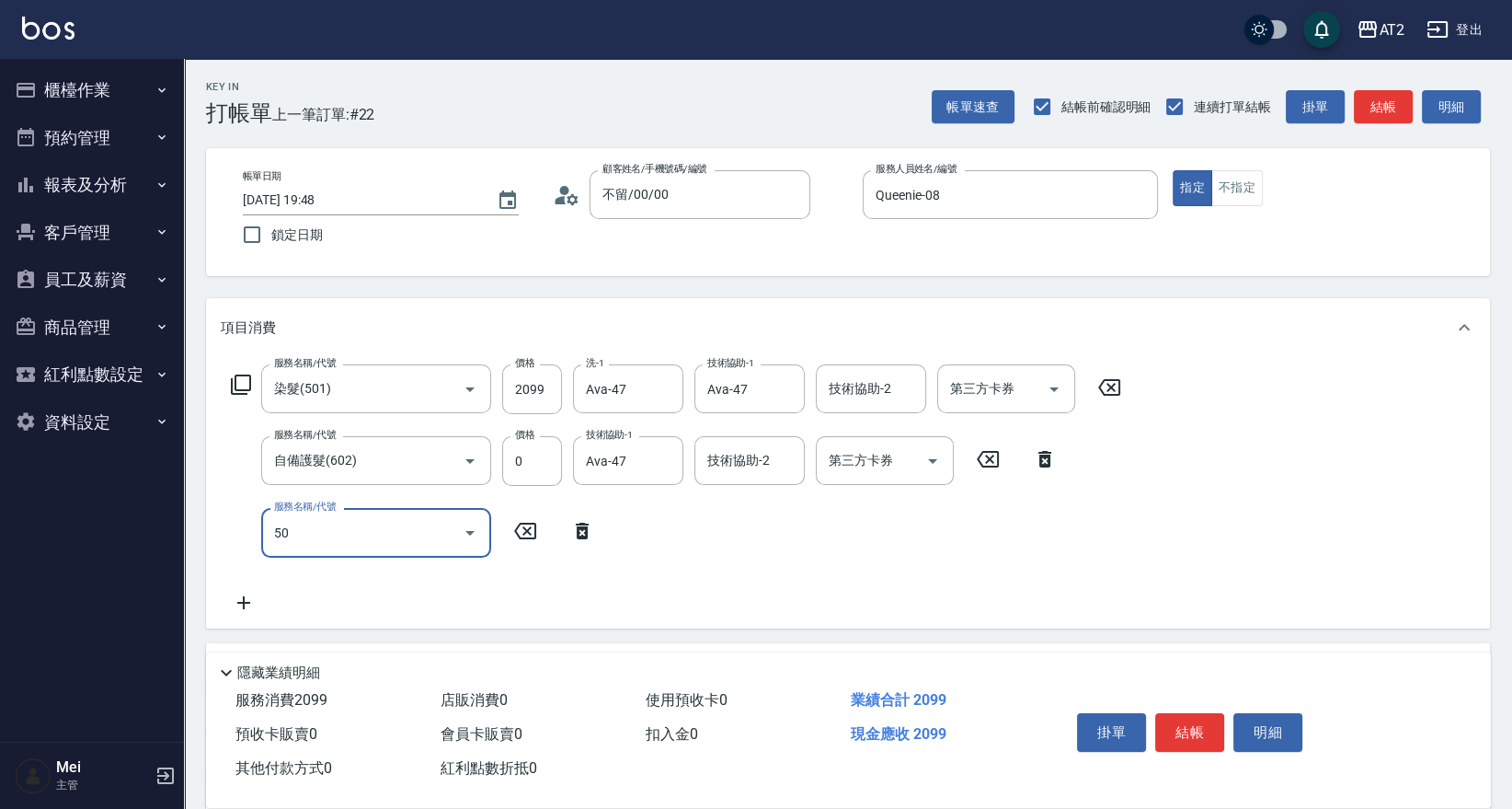
type input "502"
type input "250"
type input "漂髮(502)"
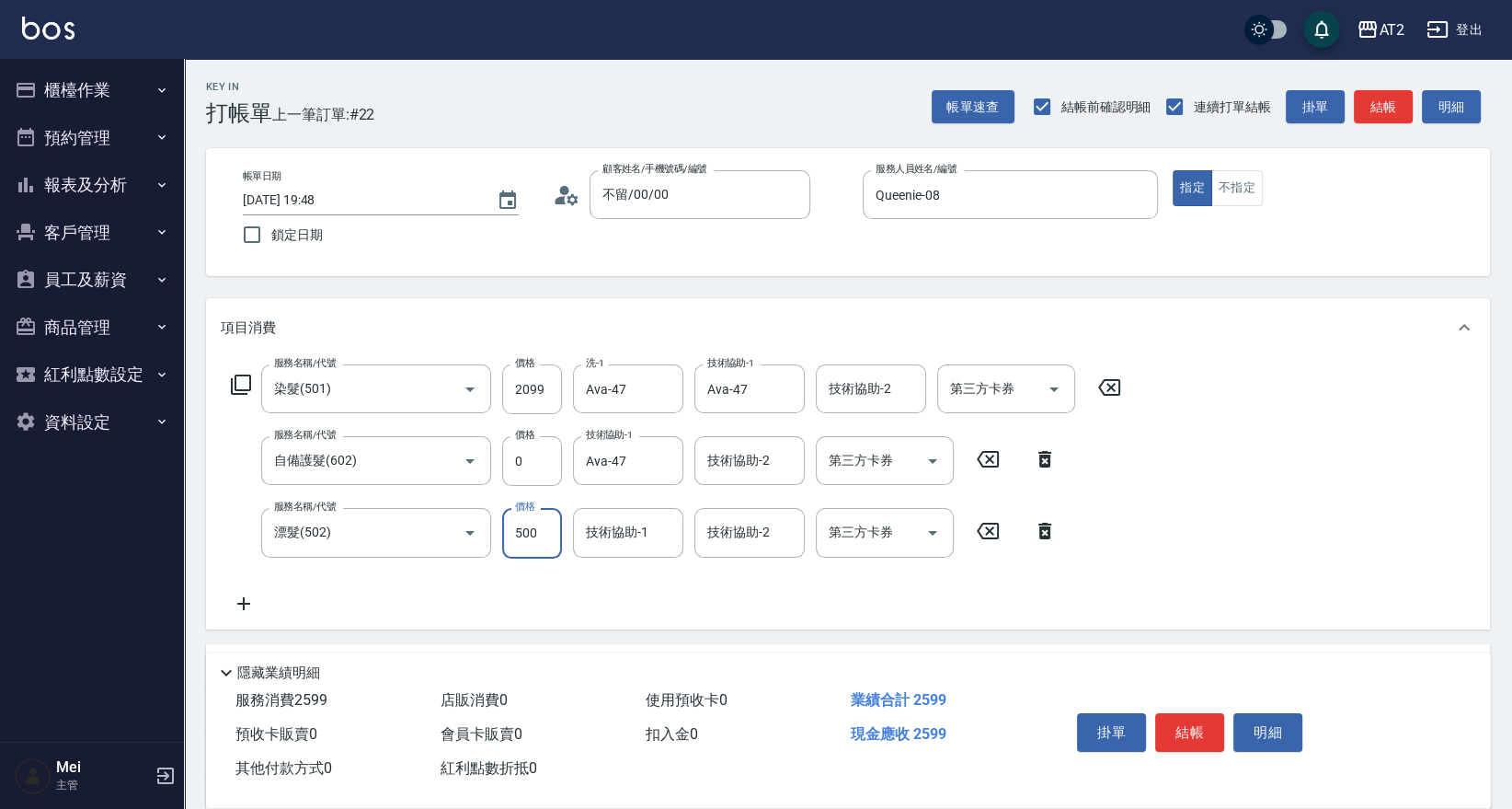
type input "0"
type input "200"
type input "0"
type input "Ava-47"
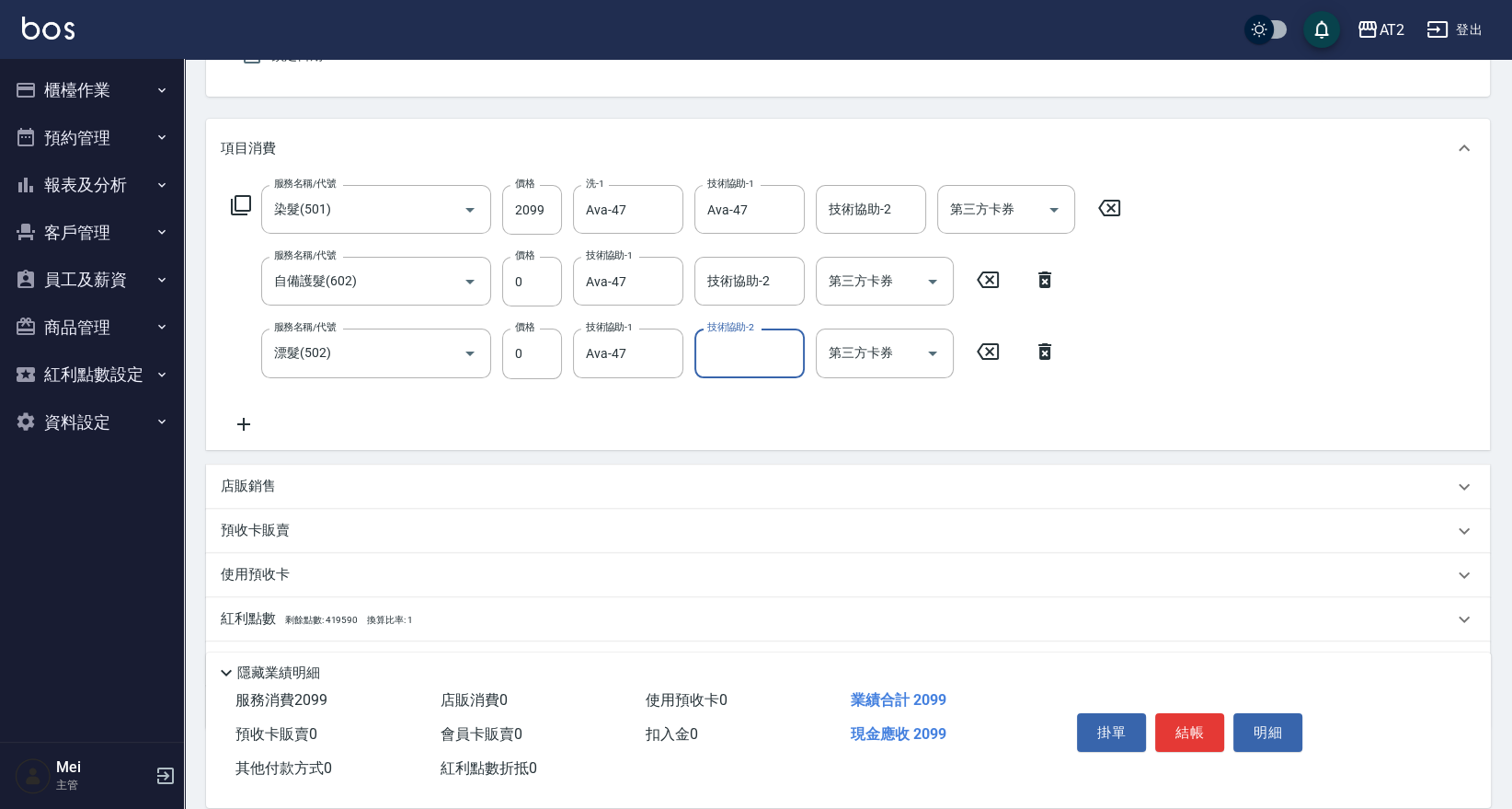
scroll to position [272, 0]
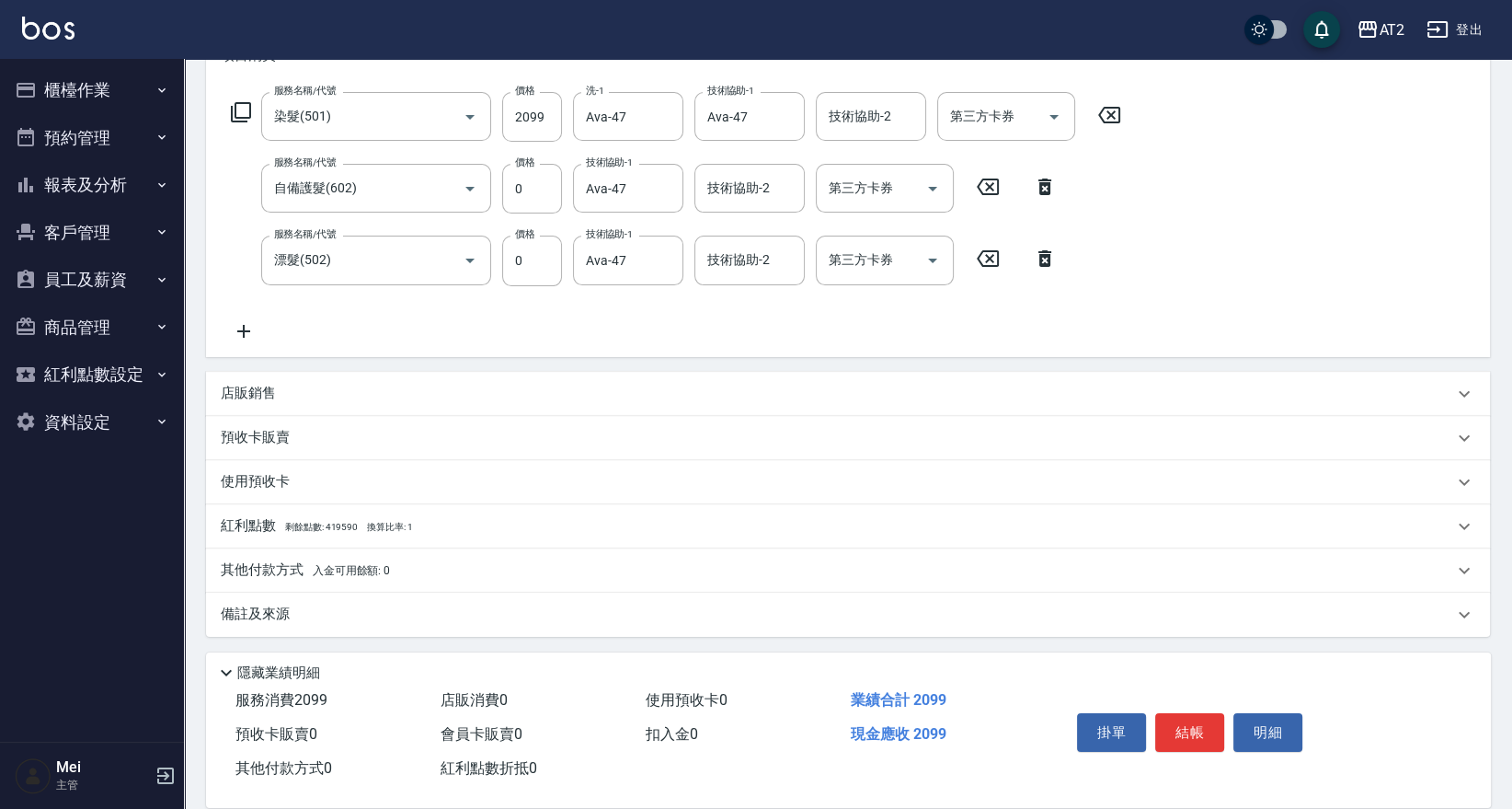
click at [326, 570] on span "入金可用餘額: 0" at bounding box center [351, 570] width 78 height 13
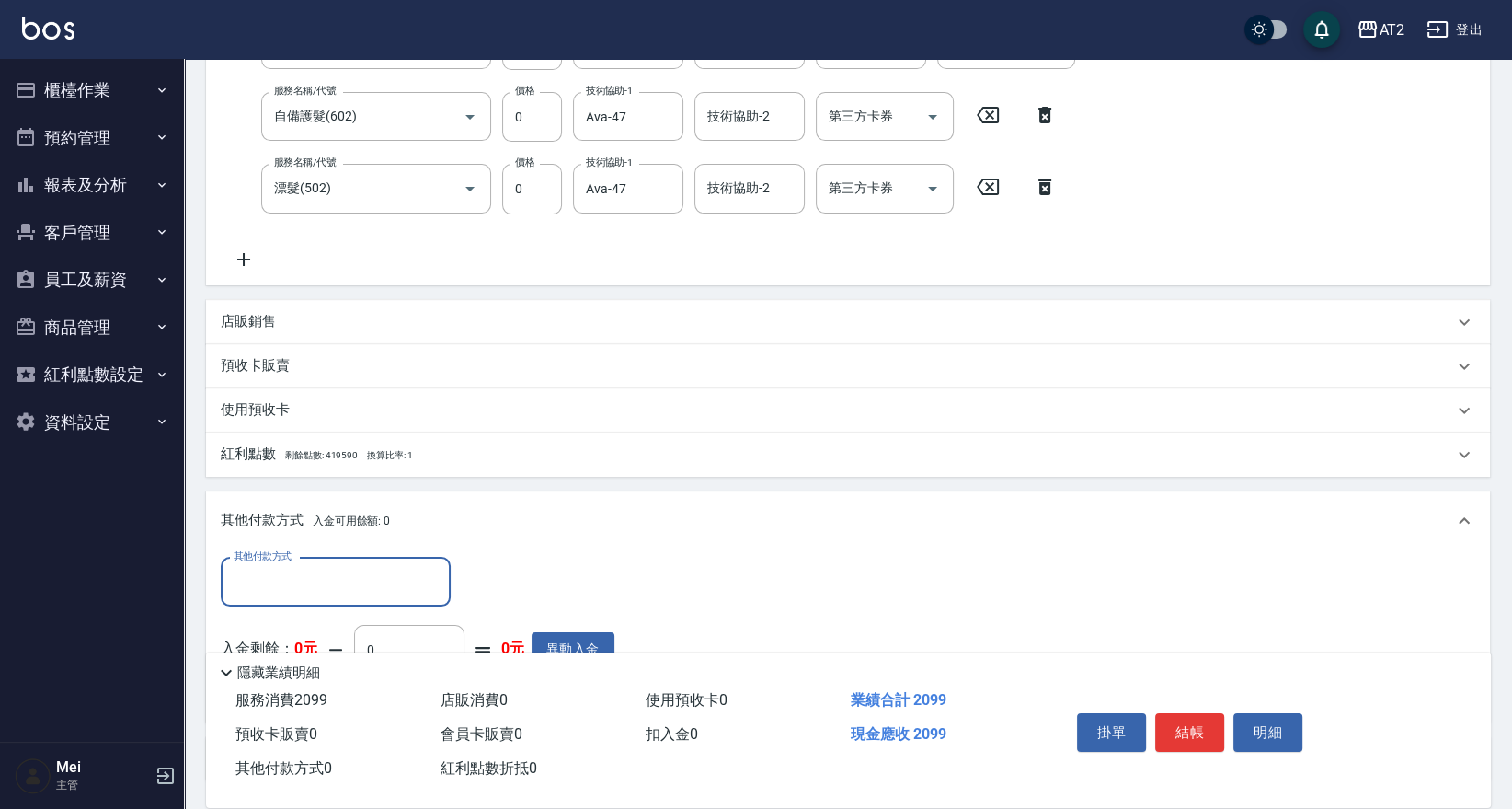
scroll to position [0, 0]
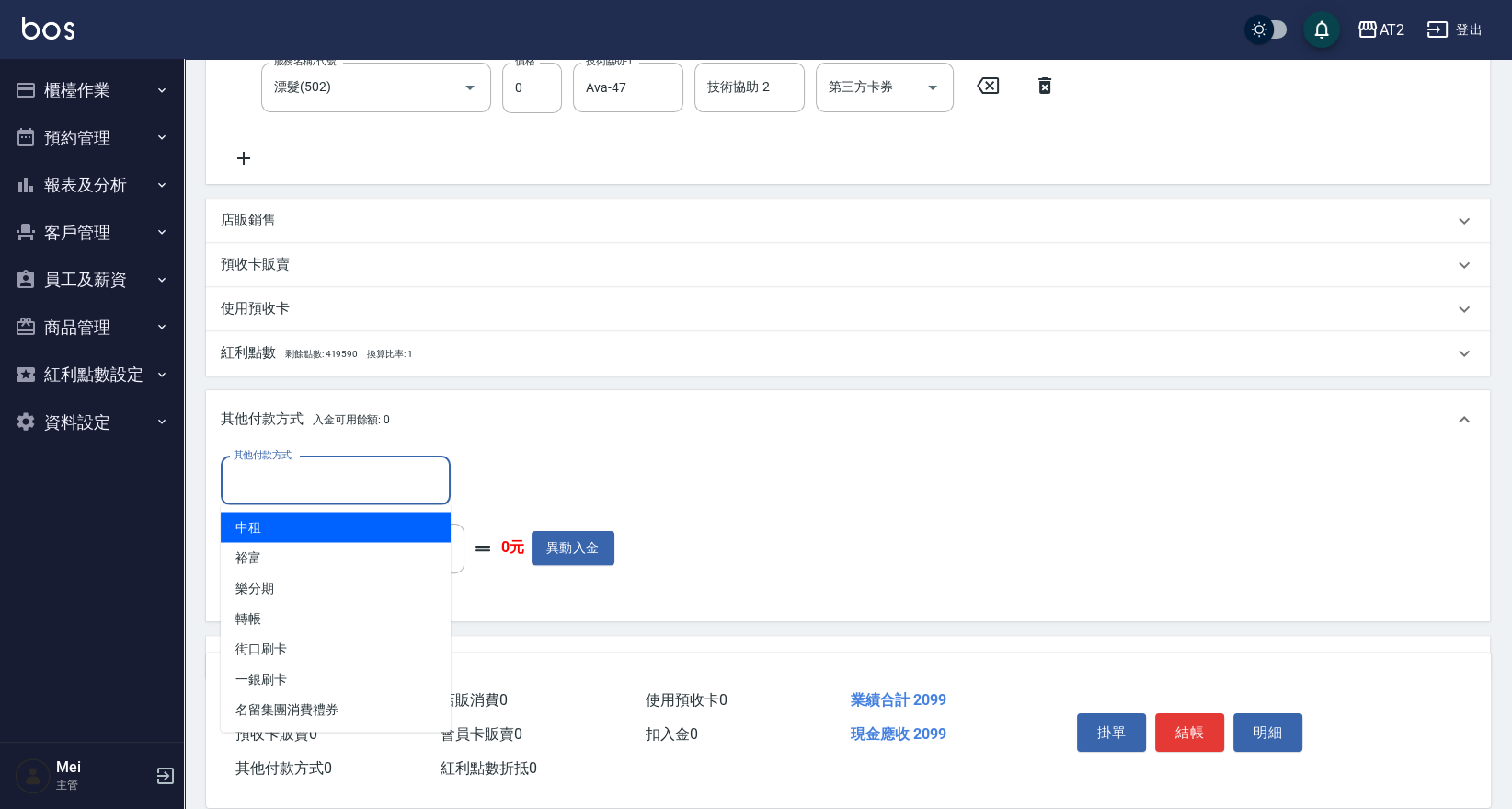
click at [330, 479] on input "其他付款方式" at bounding box center [336, 480] width 213 height 32
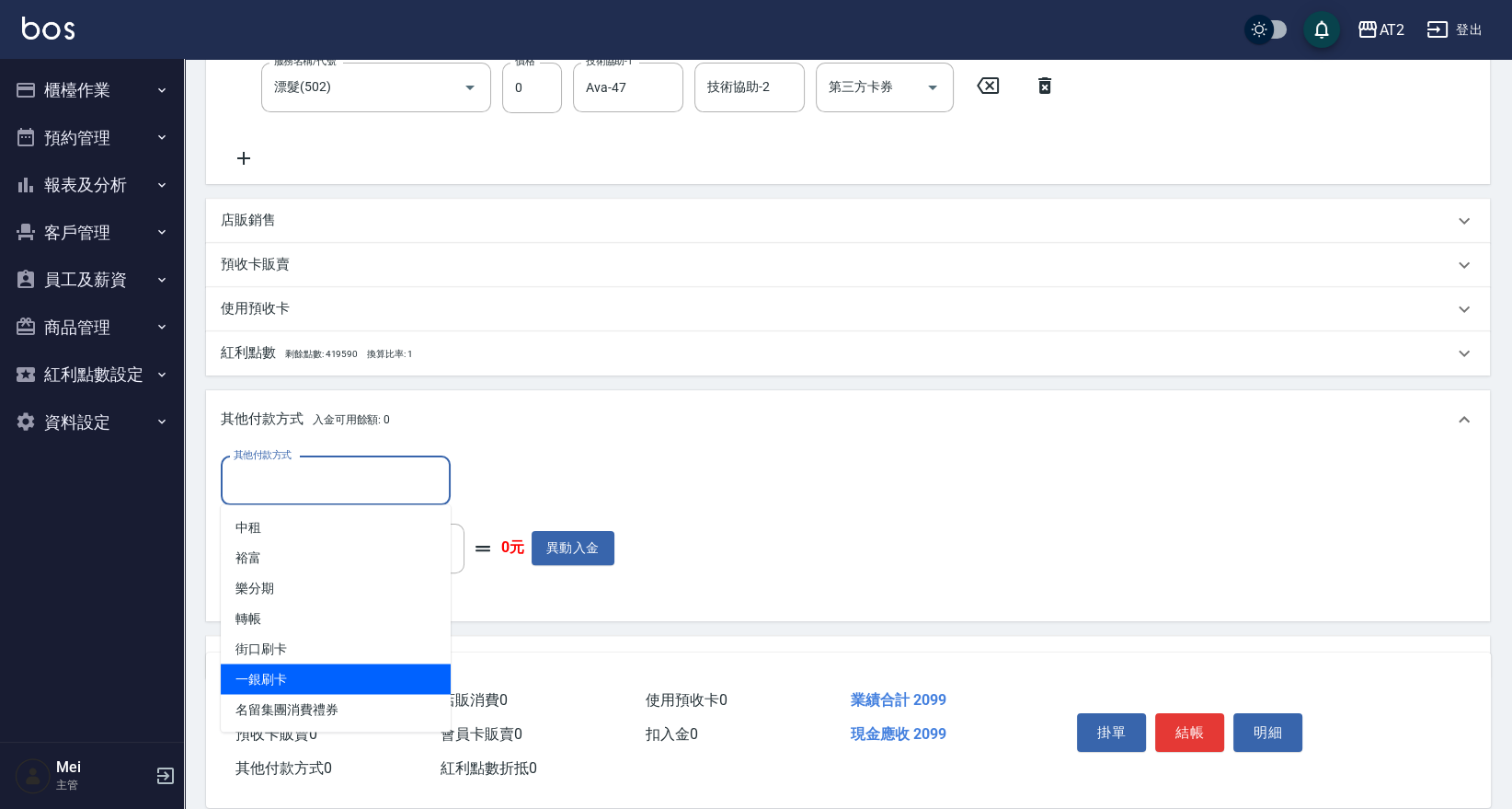
click at [294, 679] on span "一銀刷卡" at bounding box center [336, 679] width 230 height 30
type input "一銀刷卡"
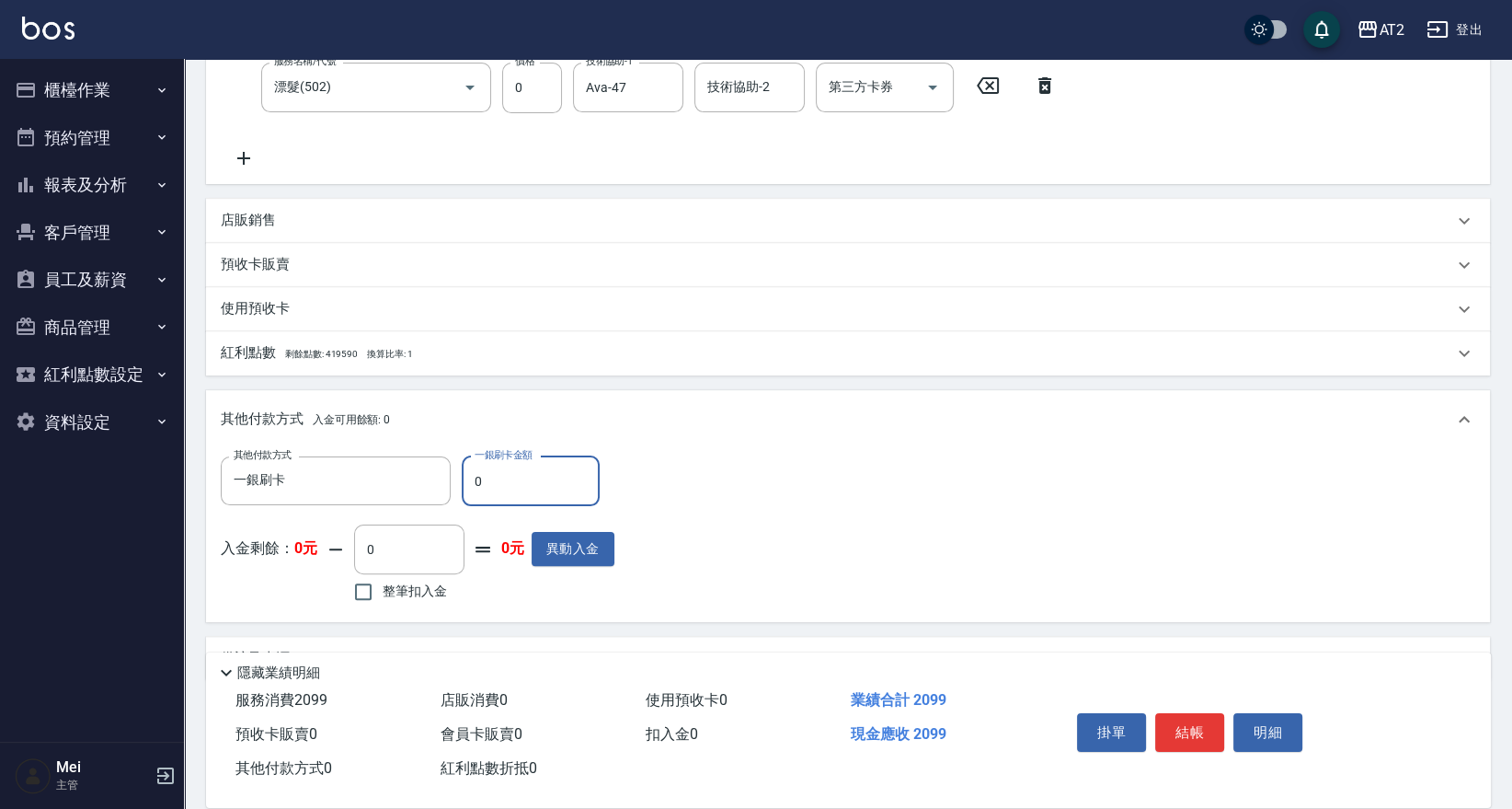
drag, startPoint x: 512, startPoint y: 476, endPoint x: -4, endPoint y: 507, distance: 516.9
click at [0, 507] on html "AT2 登出 櫃檯作業 打帳單 帳單列表 掛單列表 現金收支登錄 高階收支登錄 材料自購登錄 每日結帳 排班表 現場電腦打卡 預約管理 預約管理 單日預約紀錄…" at bounding box center [756, 204] width 1512 height 1299
type input "20"
type input "180"
type input "209"
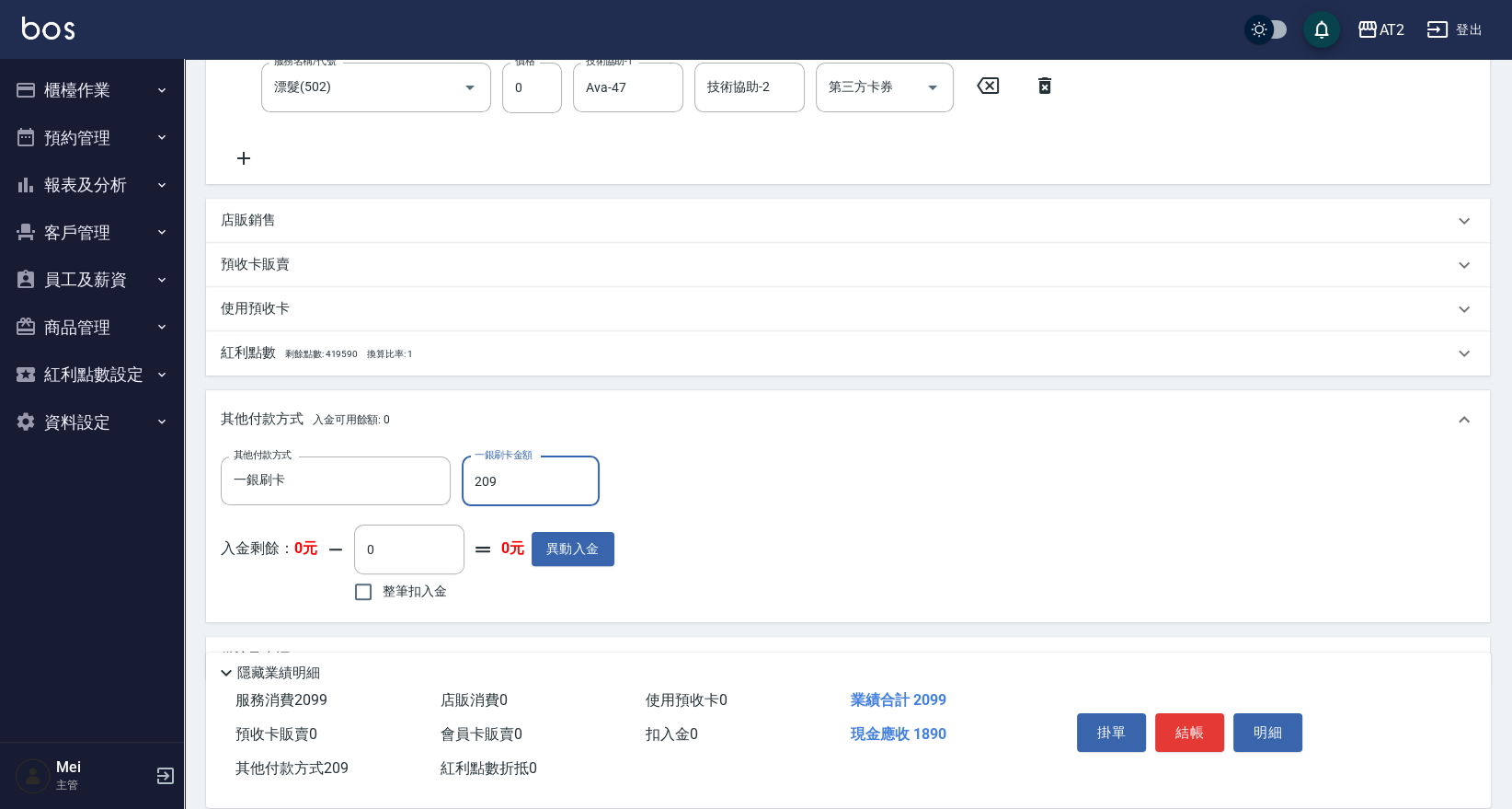
type input "0"
type input "2099"
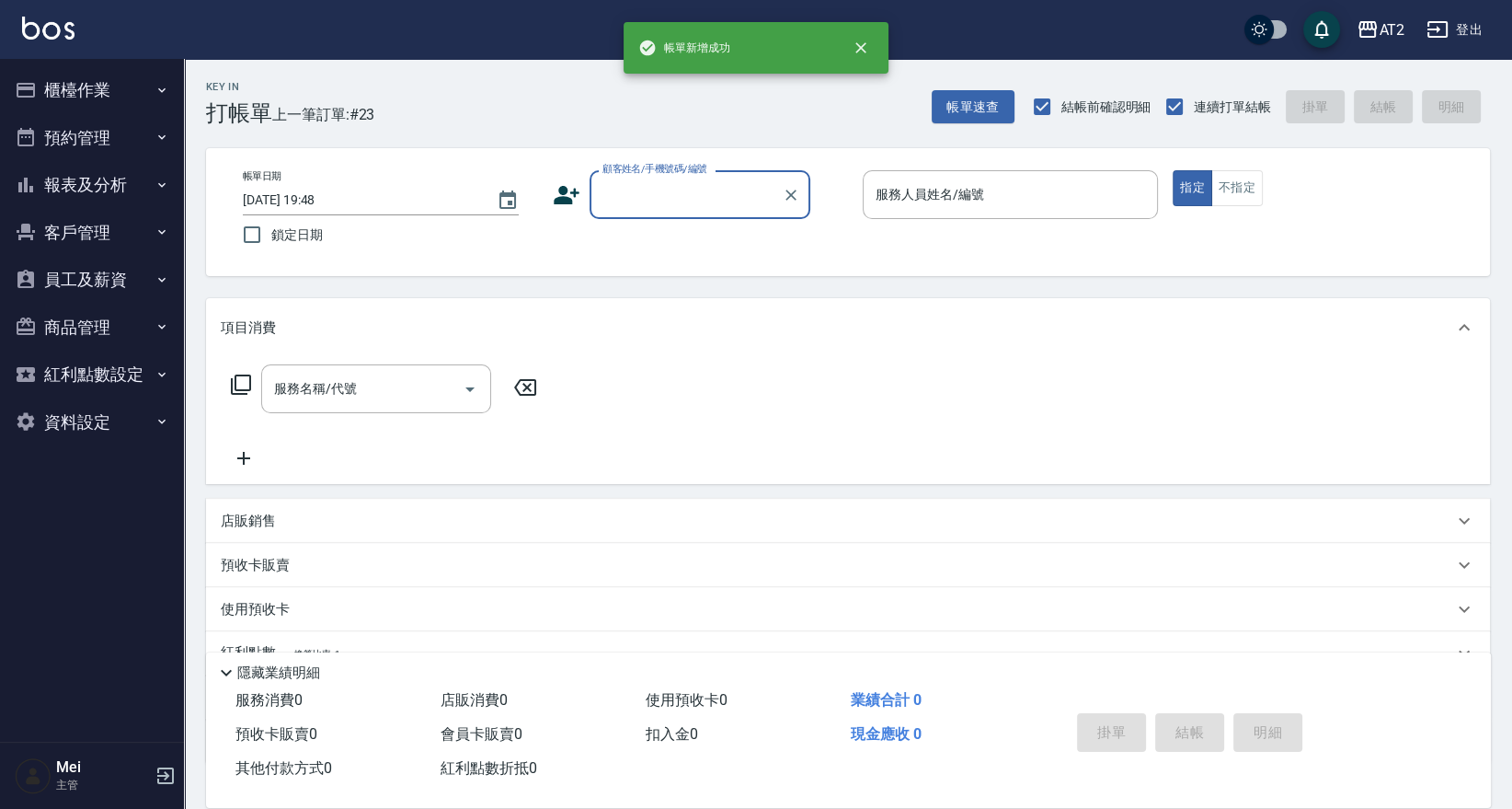
click at [601, 176] on div "顧客姓名/手機號碼/編號" at bounding box center [700, 194] width 221 height 49
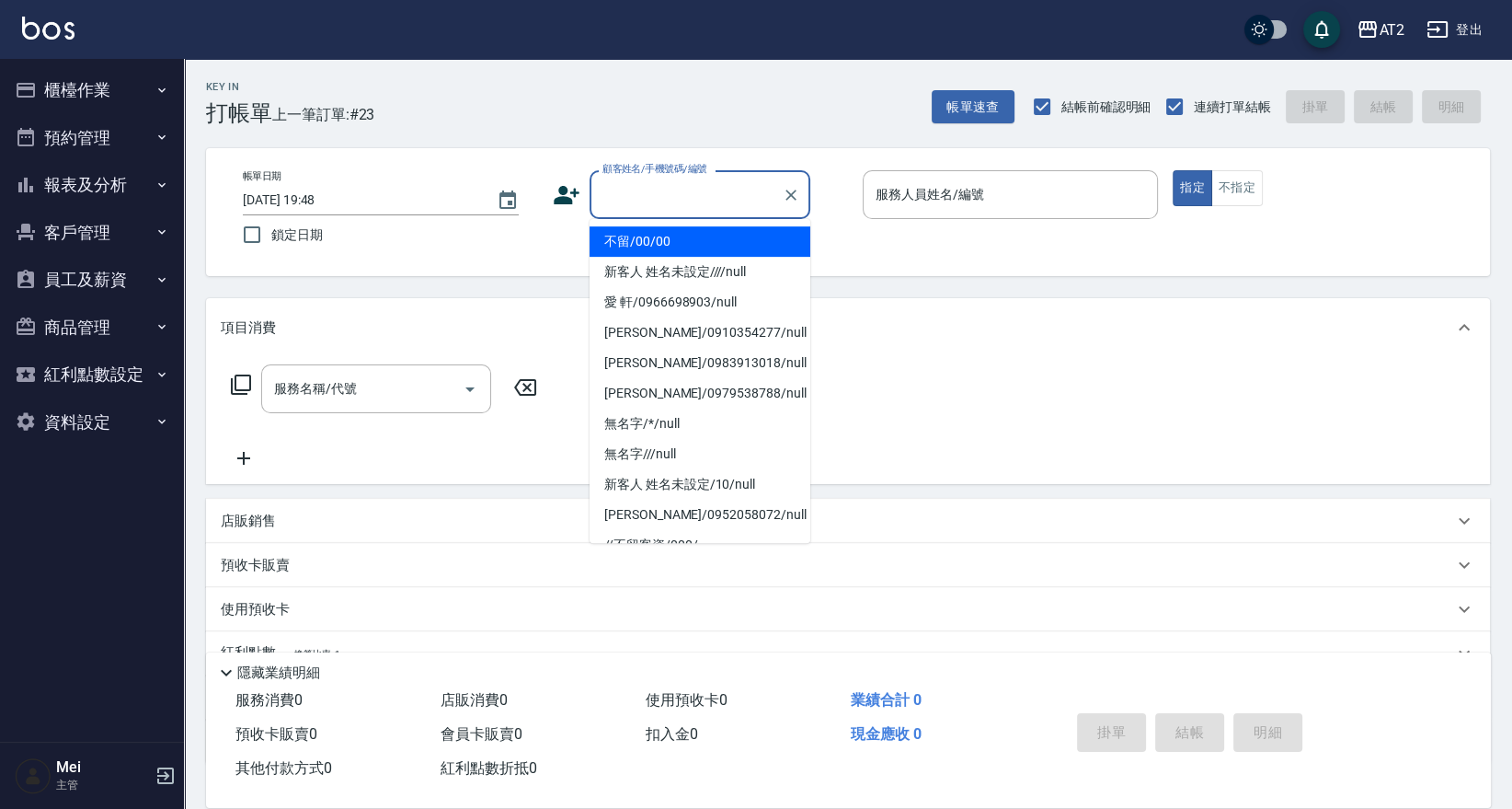
click at [689, 249] on li "不留/00/00" at bounding box center [700, 242] width 221 height 30
type input "不留/00/00"
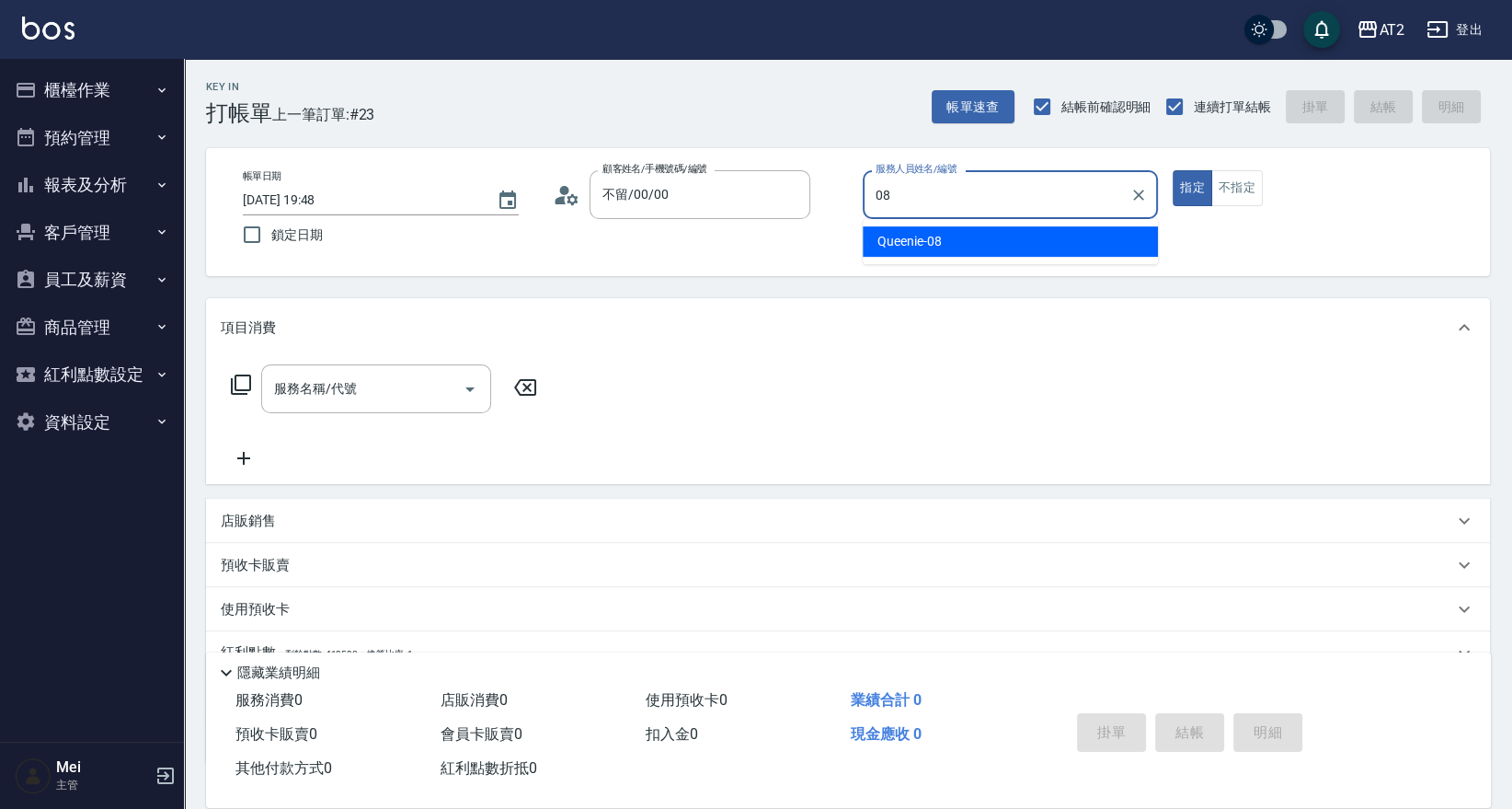
type input "Queenie-08"
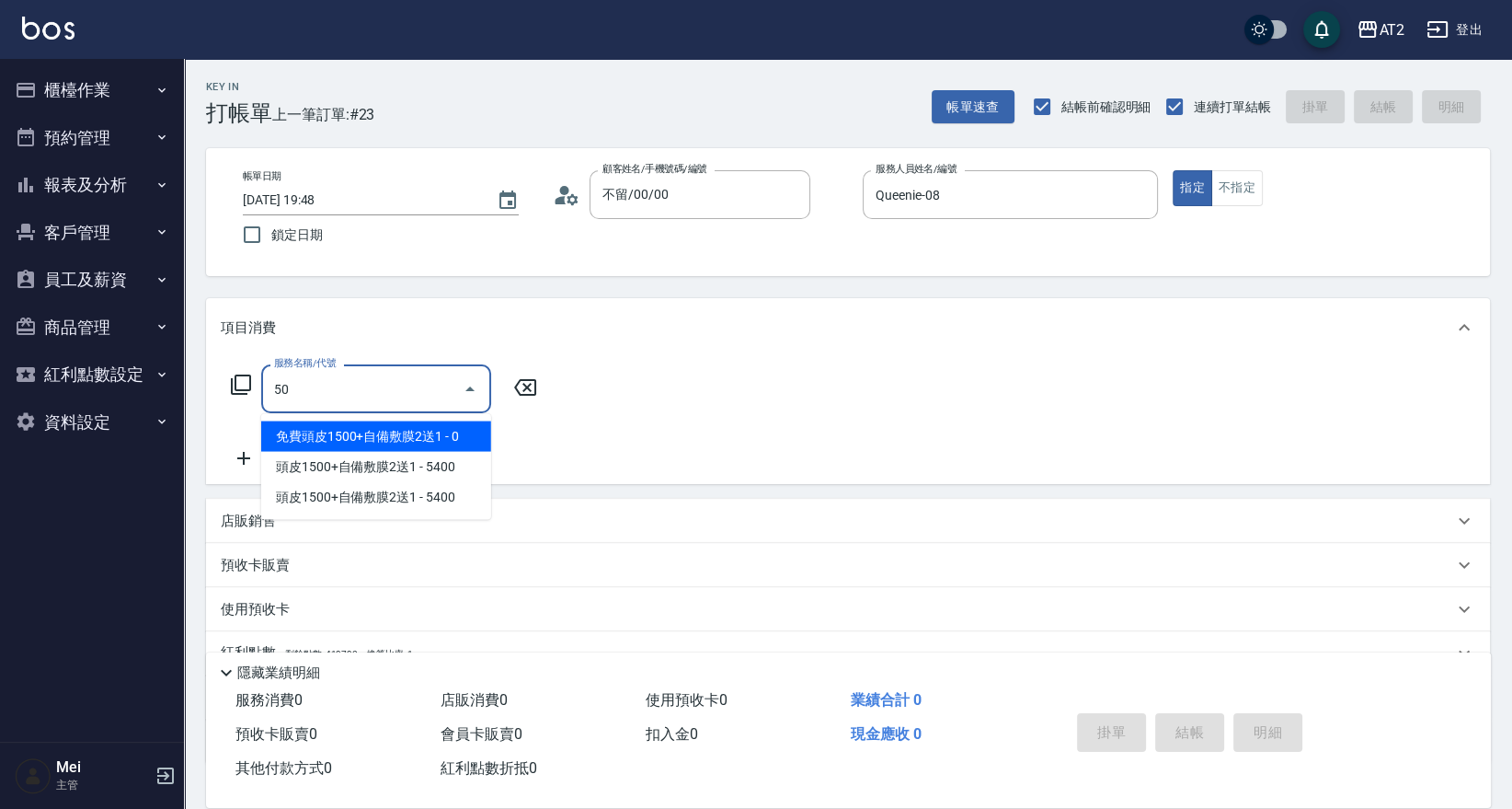
type input "501"
type input "100"
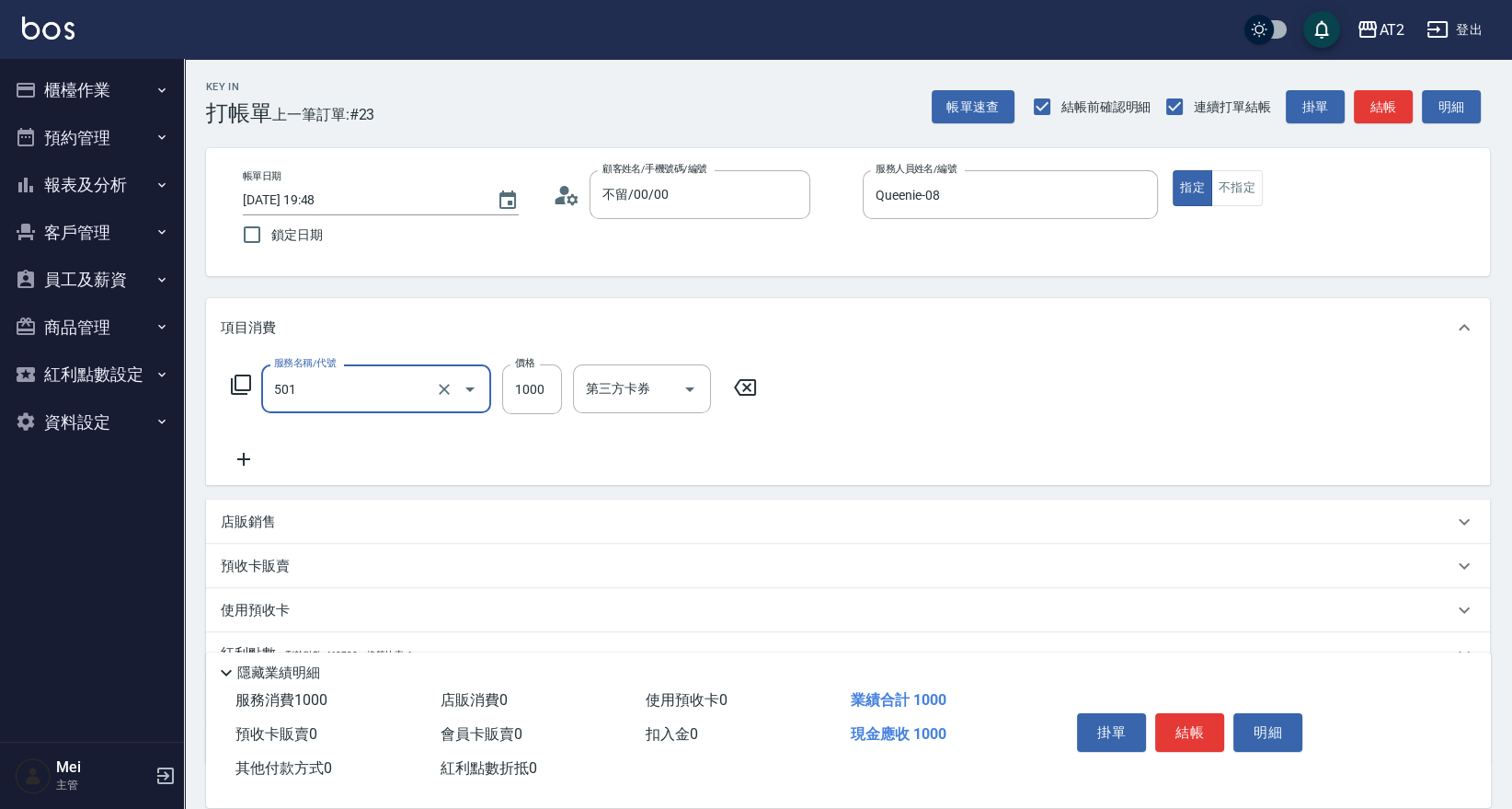
type input "染髮(501)"
type input "2"
type input "0"
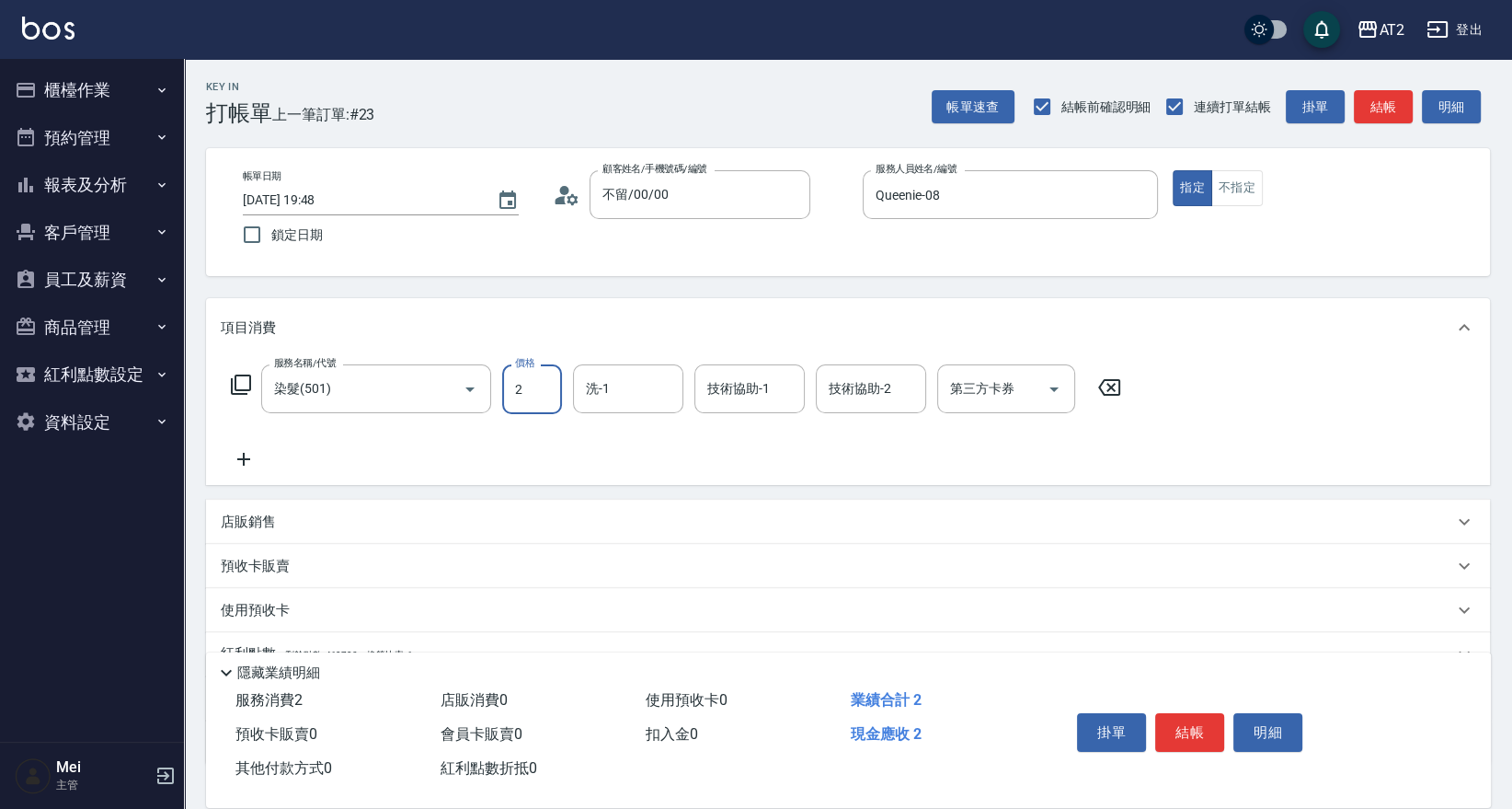
type input "20"
type input "2099"
type input "200"
type input "2099"
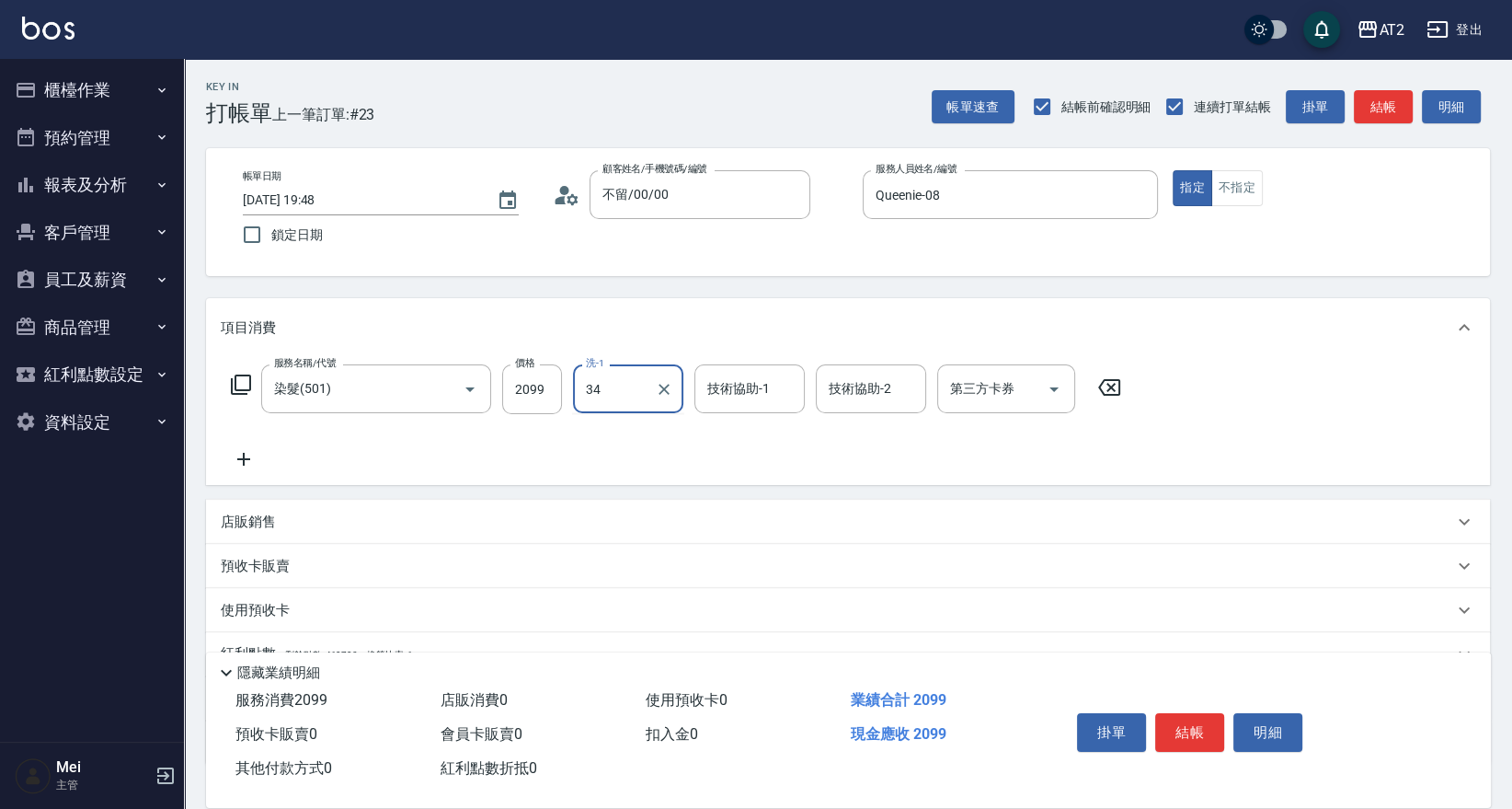
type input "小潔-34"
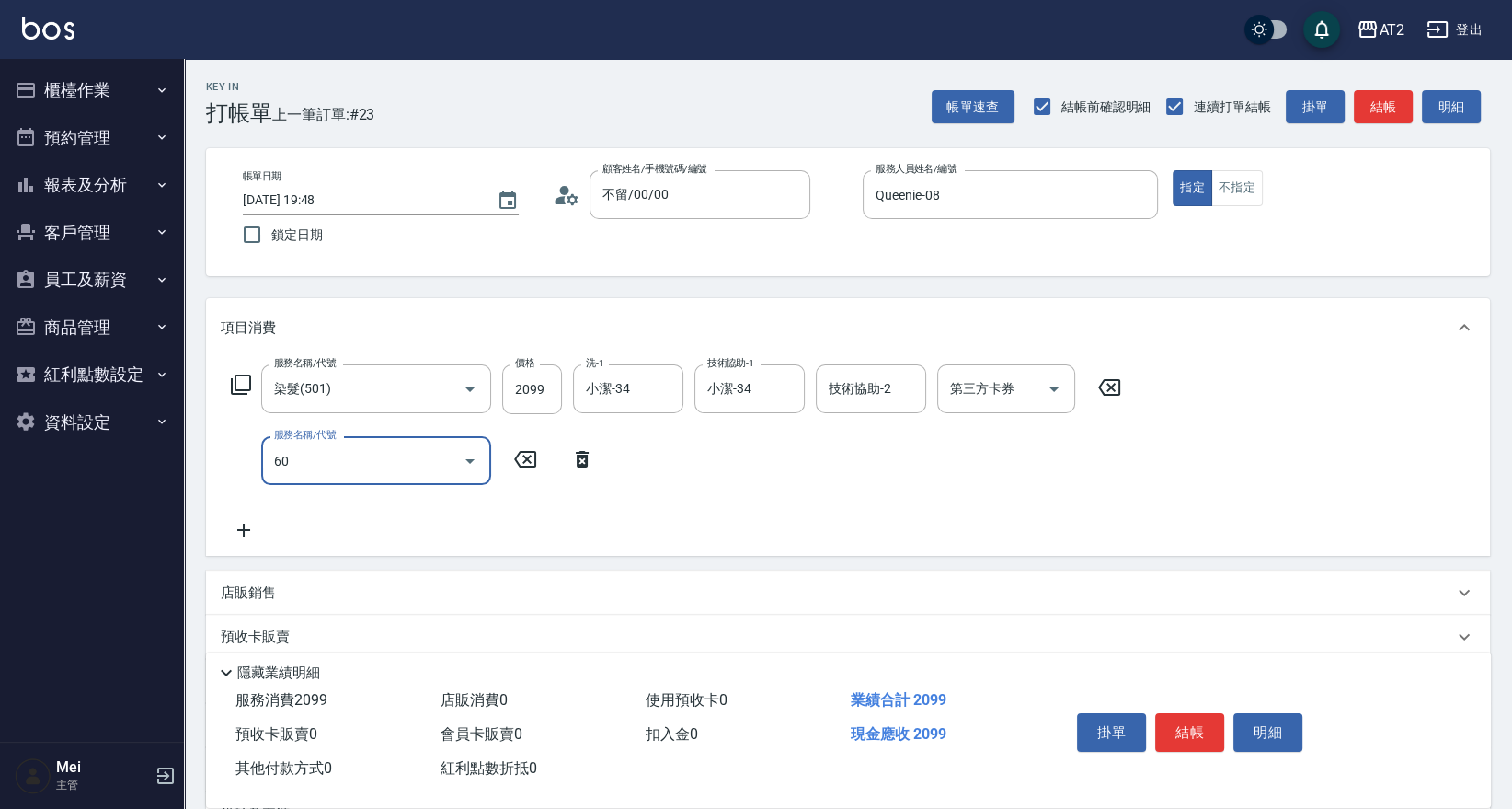
type input "601"
type input "300"
type input "自備護髮(601)"
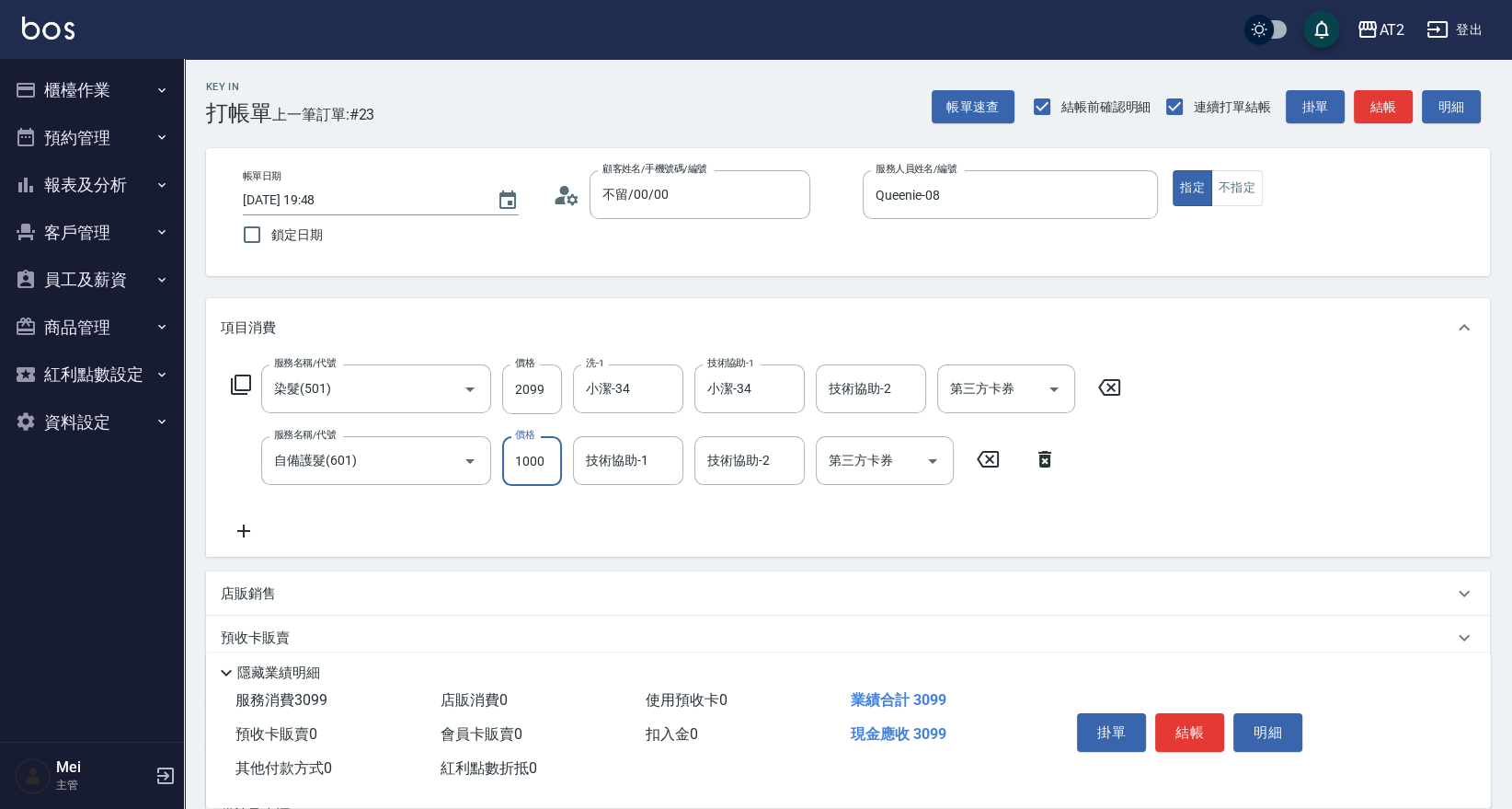
type input "210"
type input "30"
type input "230"
type input "300"
type input "500"
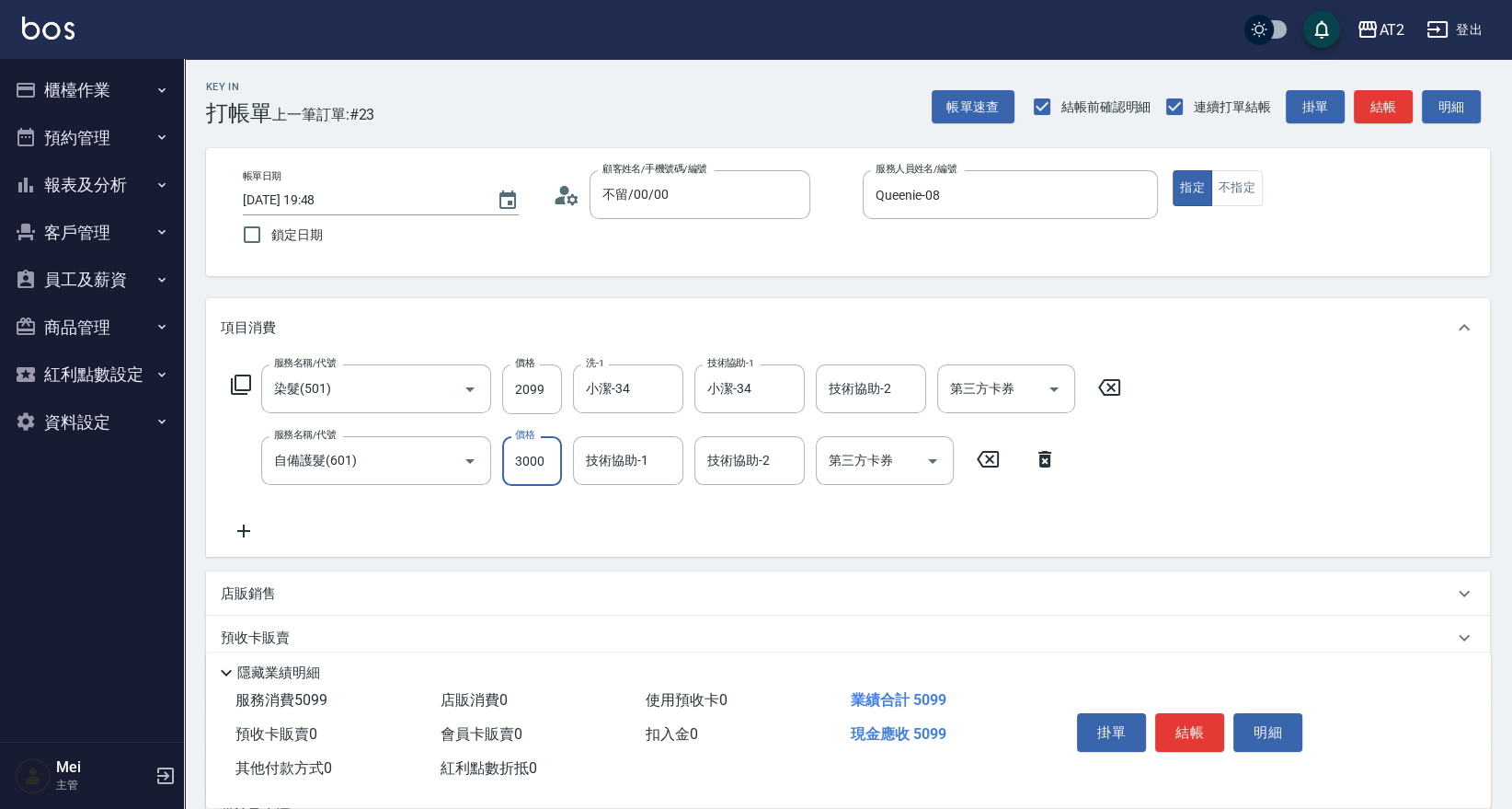
type input "3000"
type input "小潔-34"
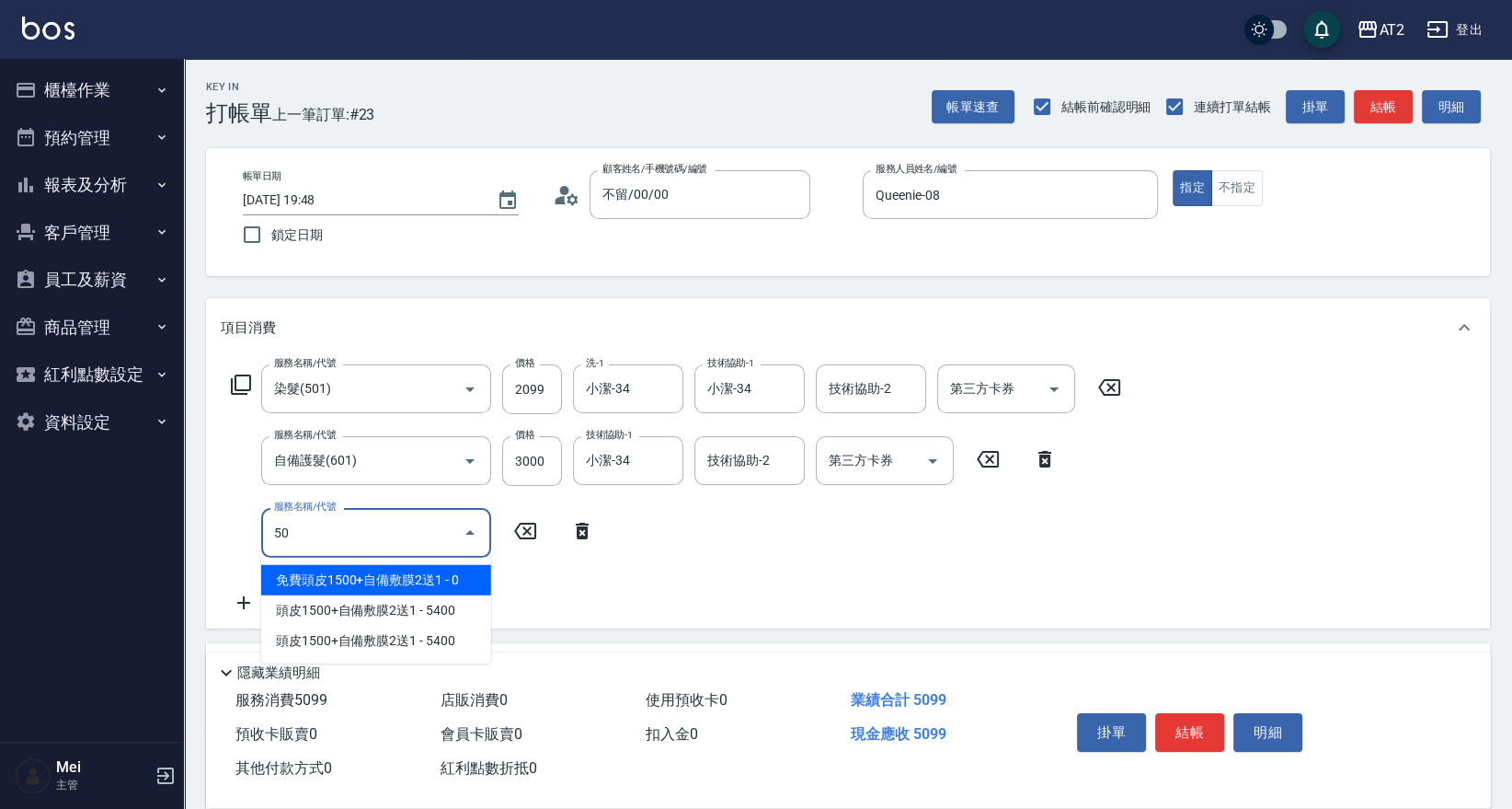
type input "502"
type input "550"
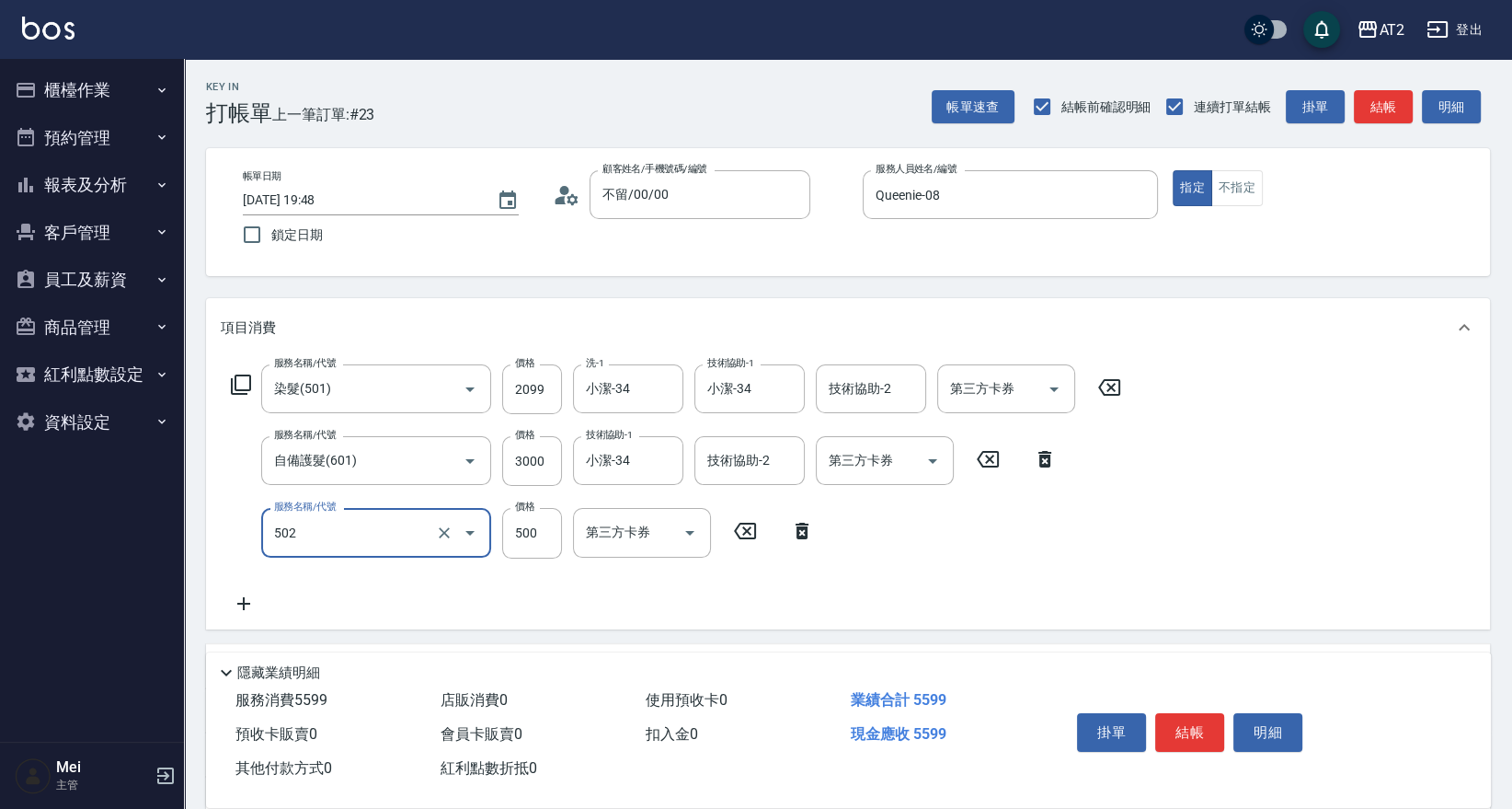
type input "漂髮(502)"
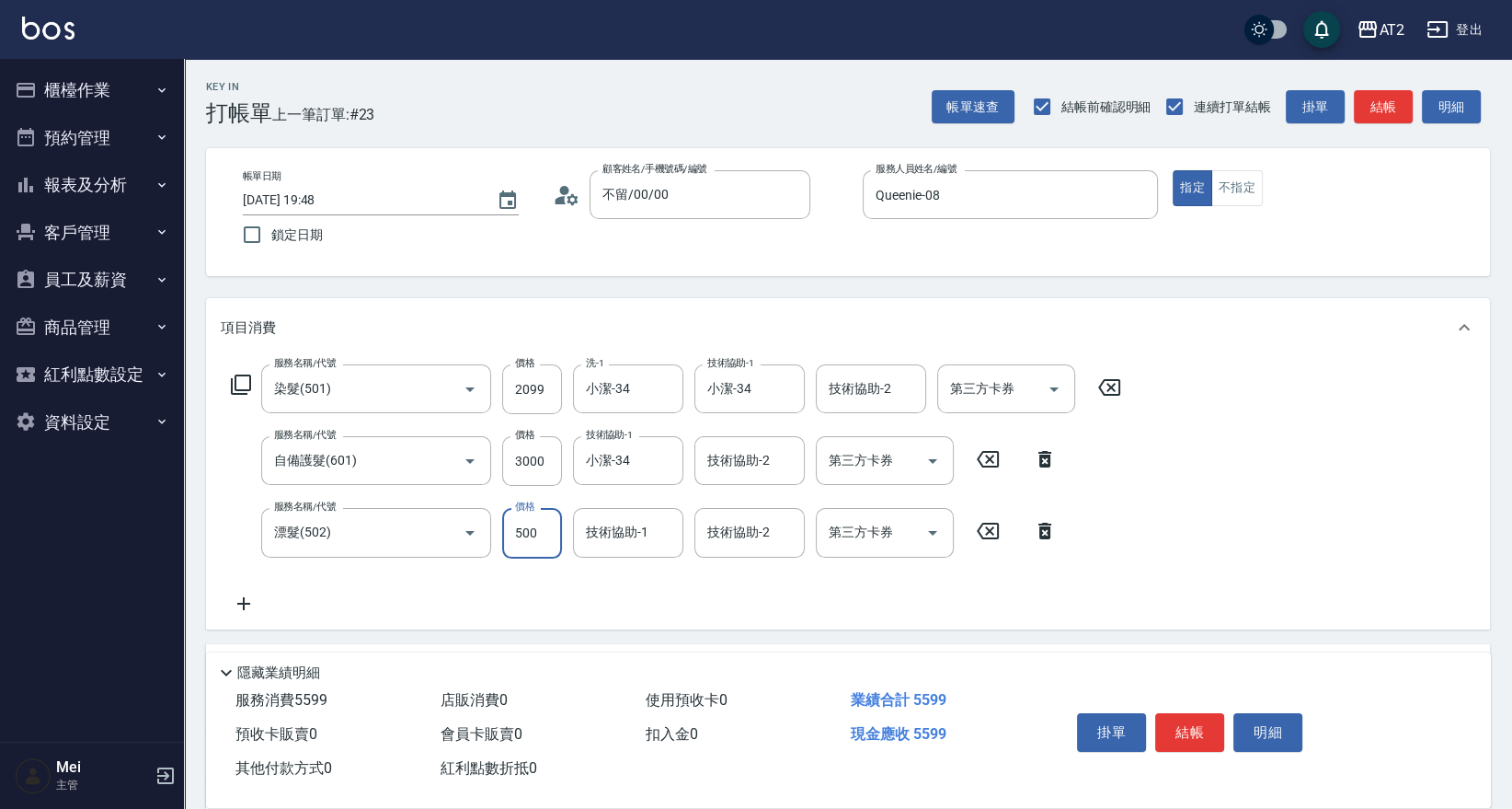
type input "0"
type input "500"
type input "小潔-34"
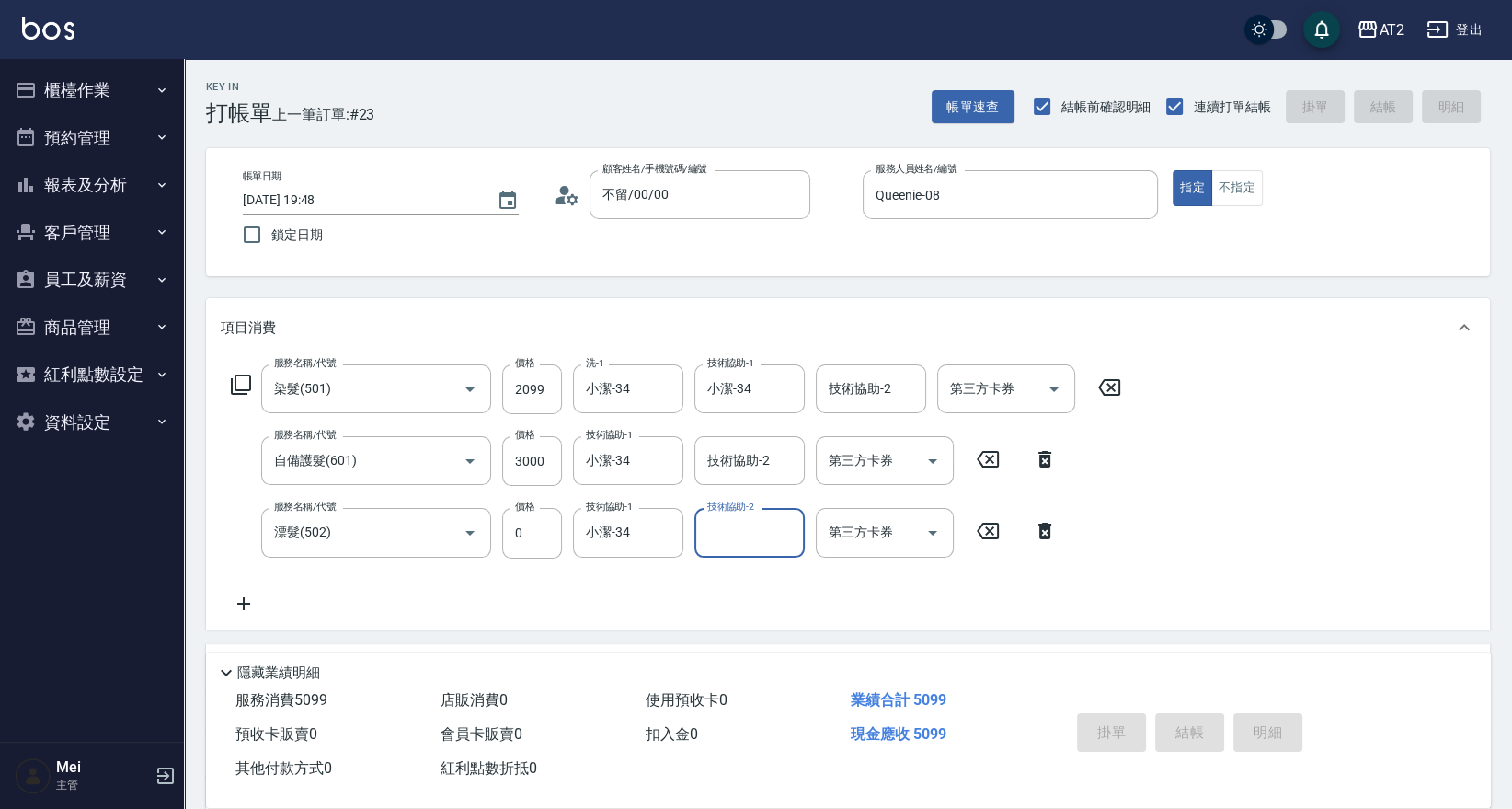
type input "2025/09/13 19:49"
type input "0"
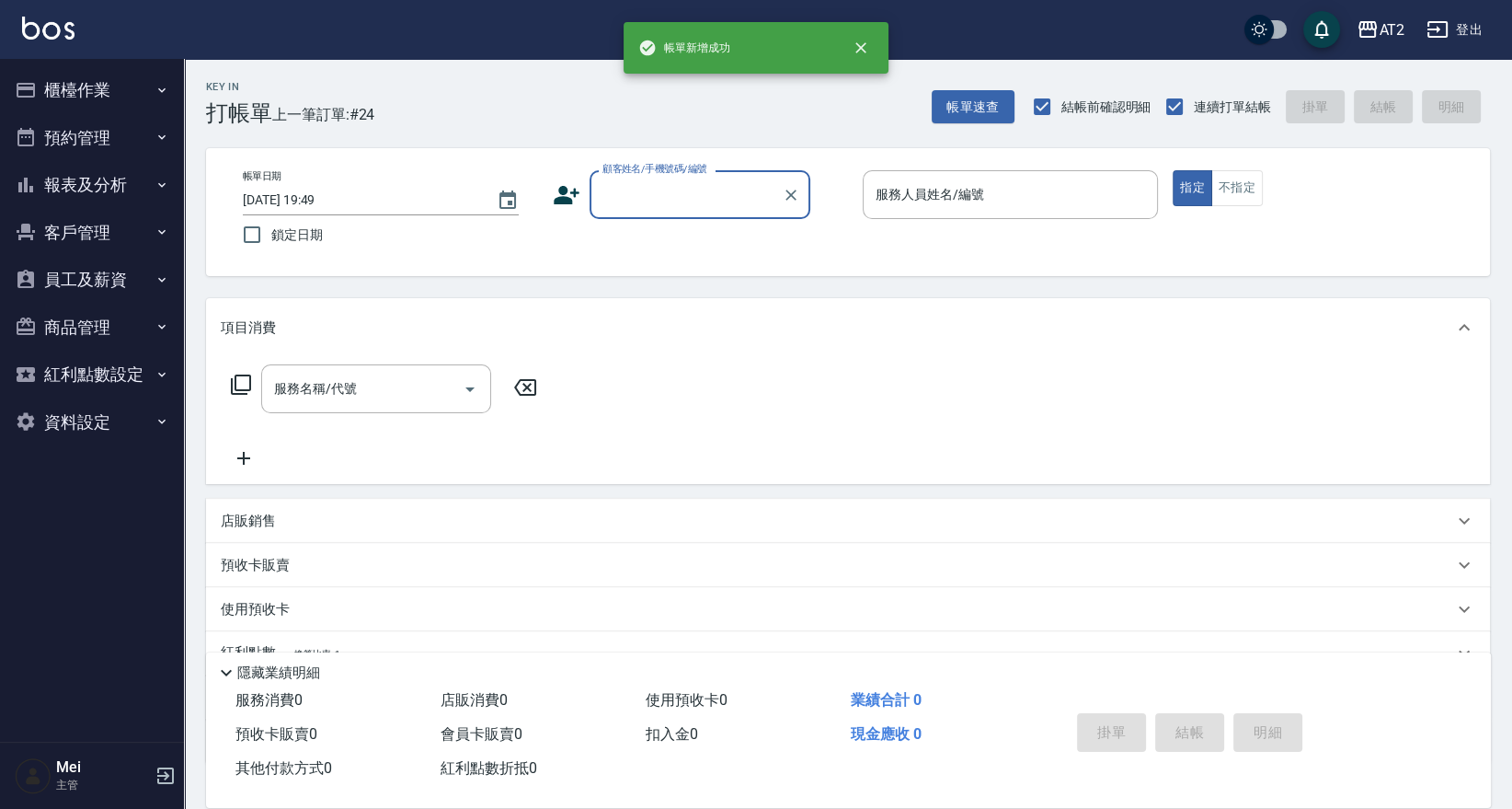
click at [681, 203] on input "顧客姓名/手機號碼/編號" at bounding box center [685, 194] width 176 height 32
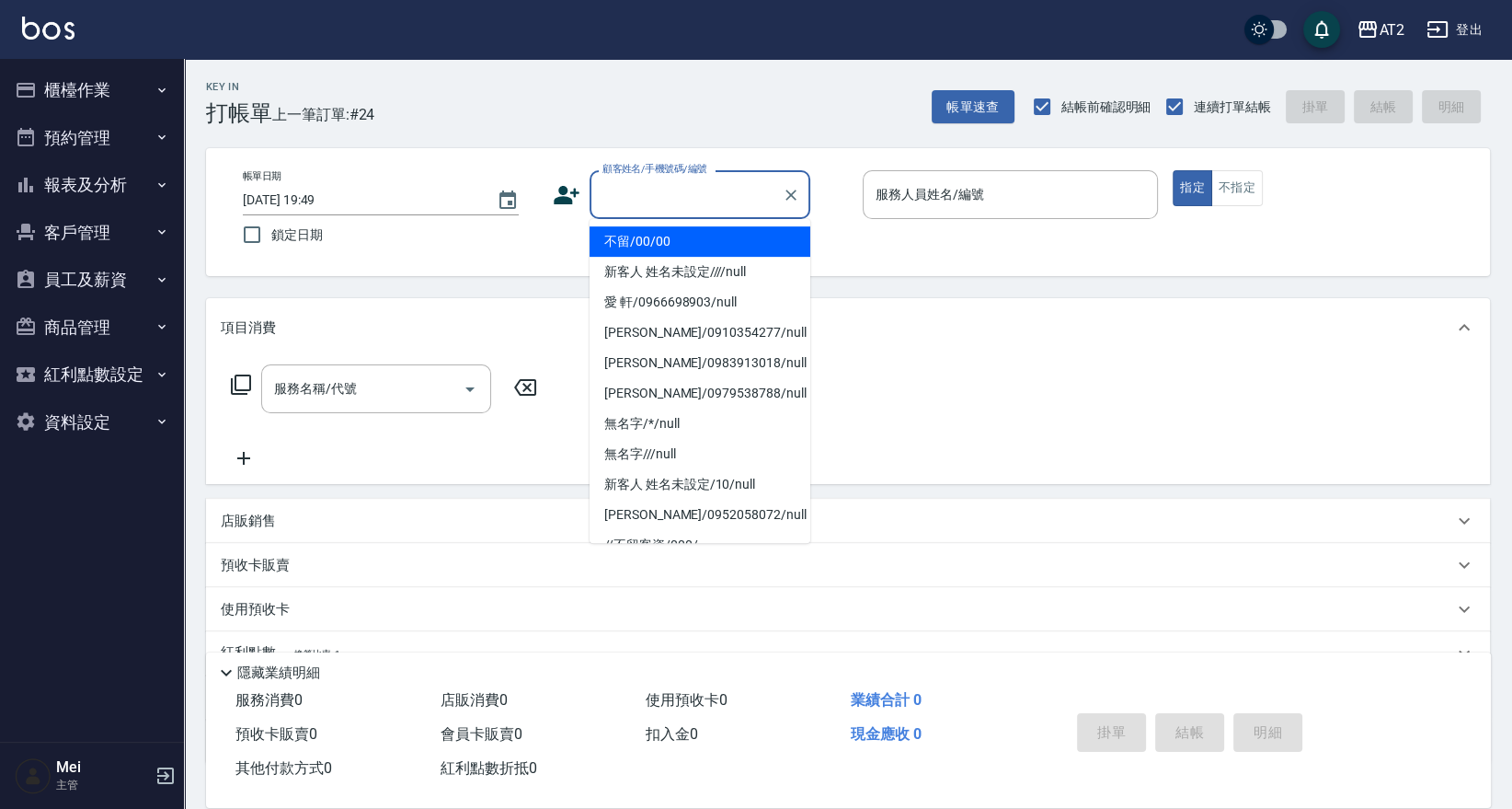
click at [678, 246] on li "不留/00/00" at bounding box center [700, 242] width 221 height 30
type input "不留/00/00"
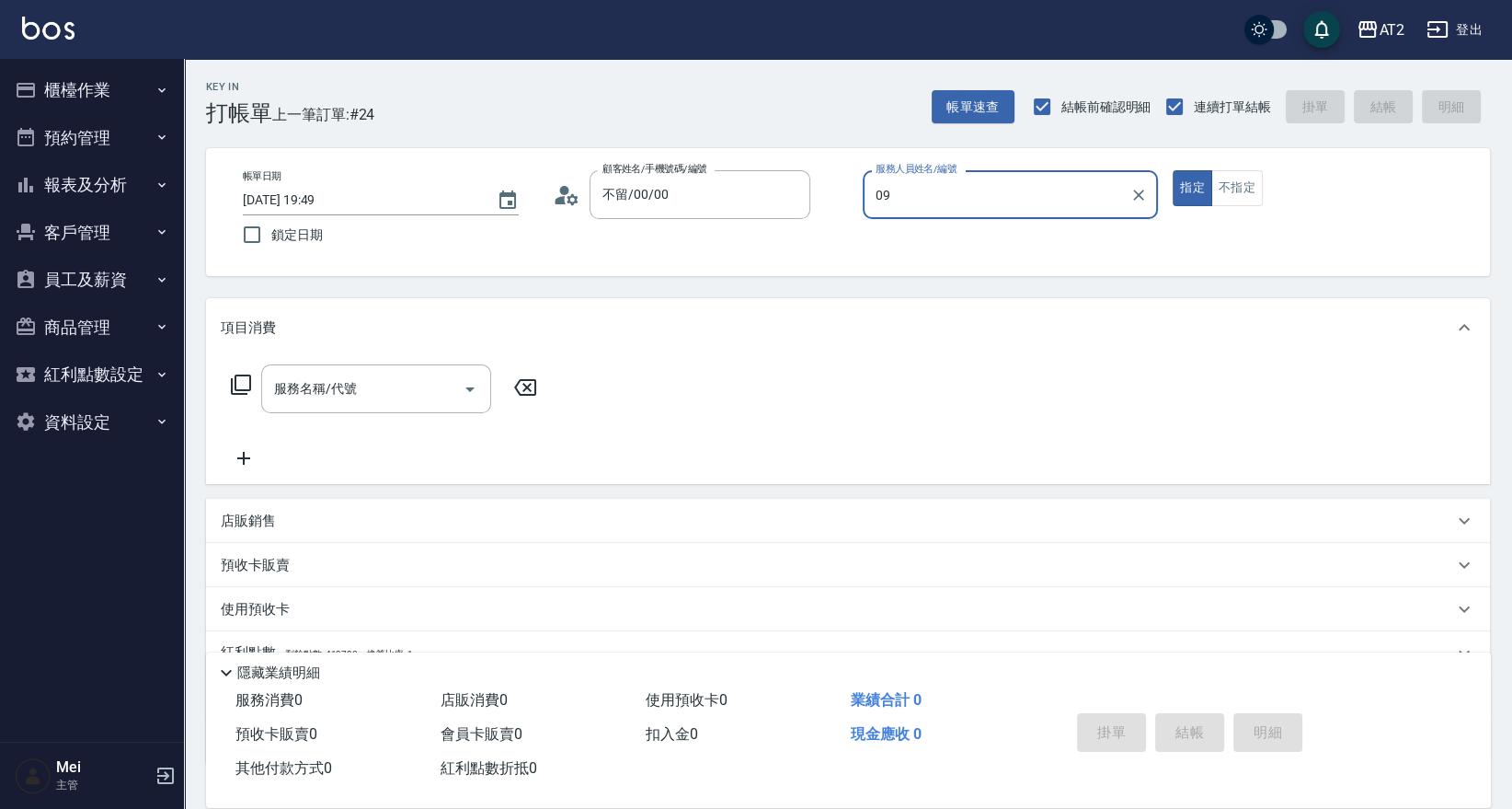
type input "Winnie-09"
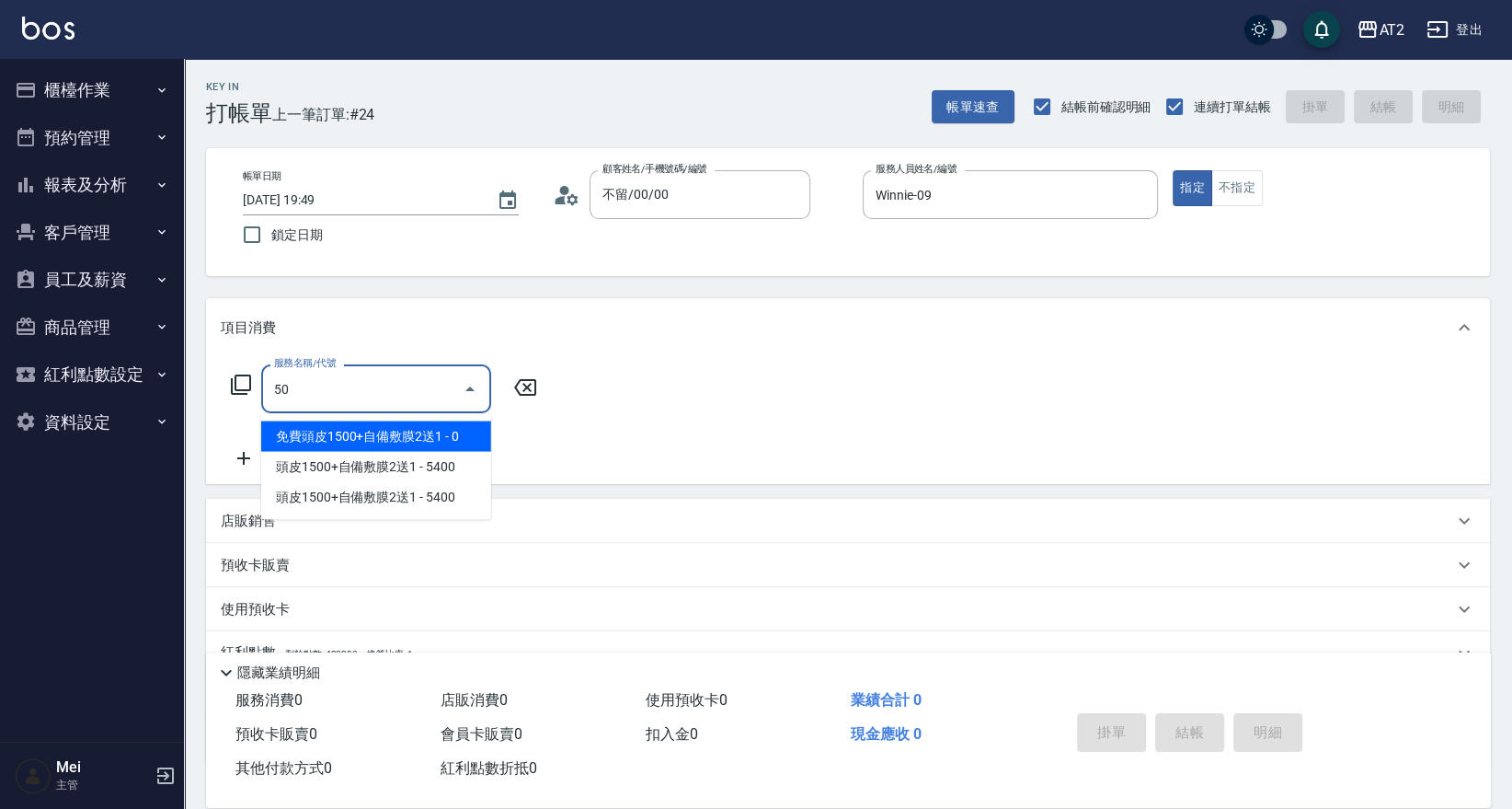
type input "501"
type input "100"
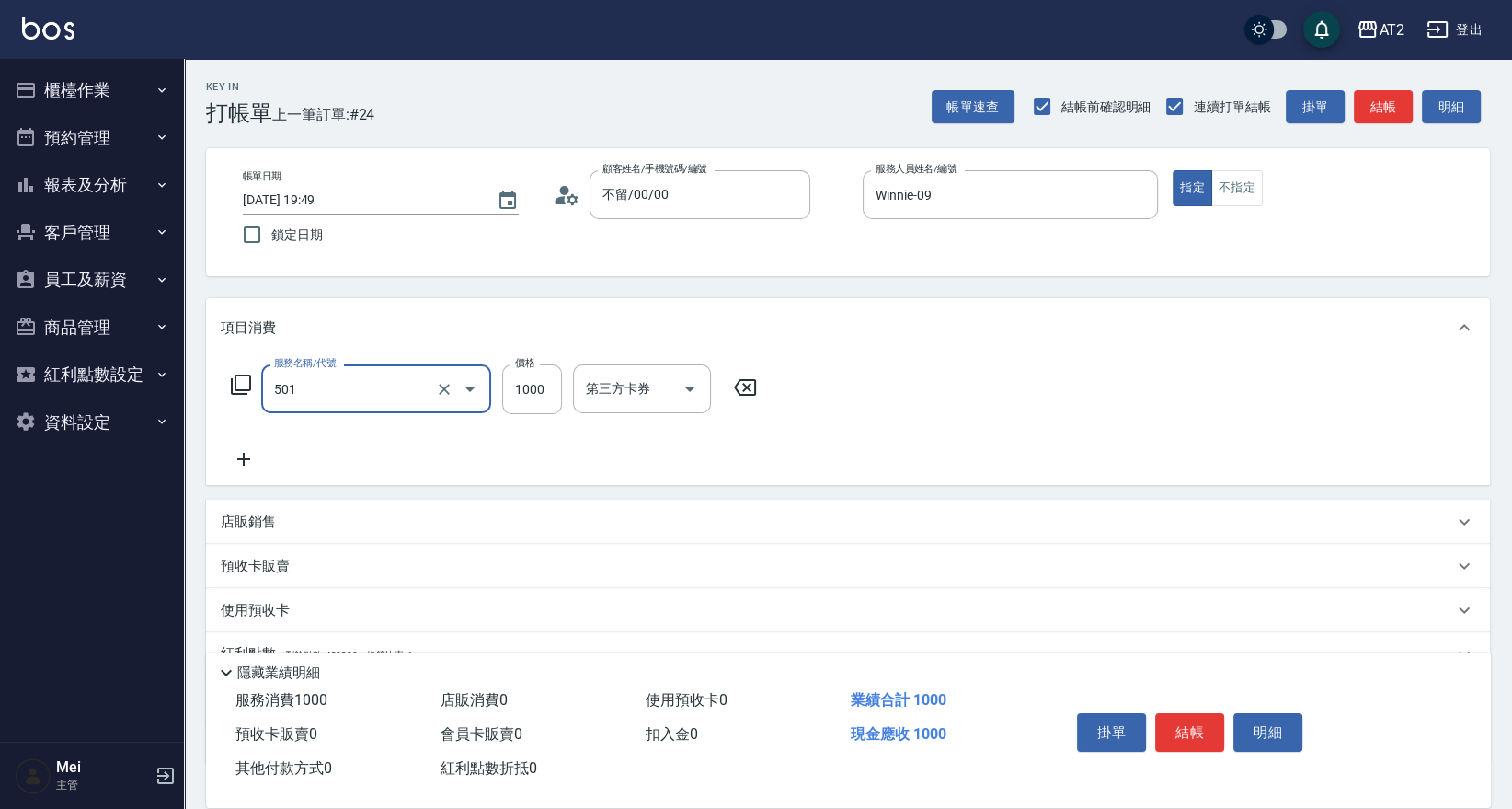
type input "染髮(501)"
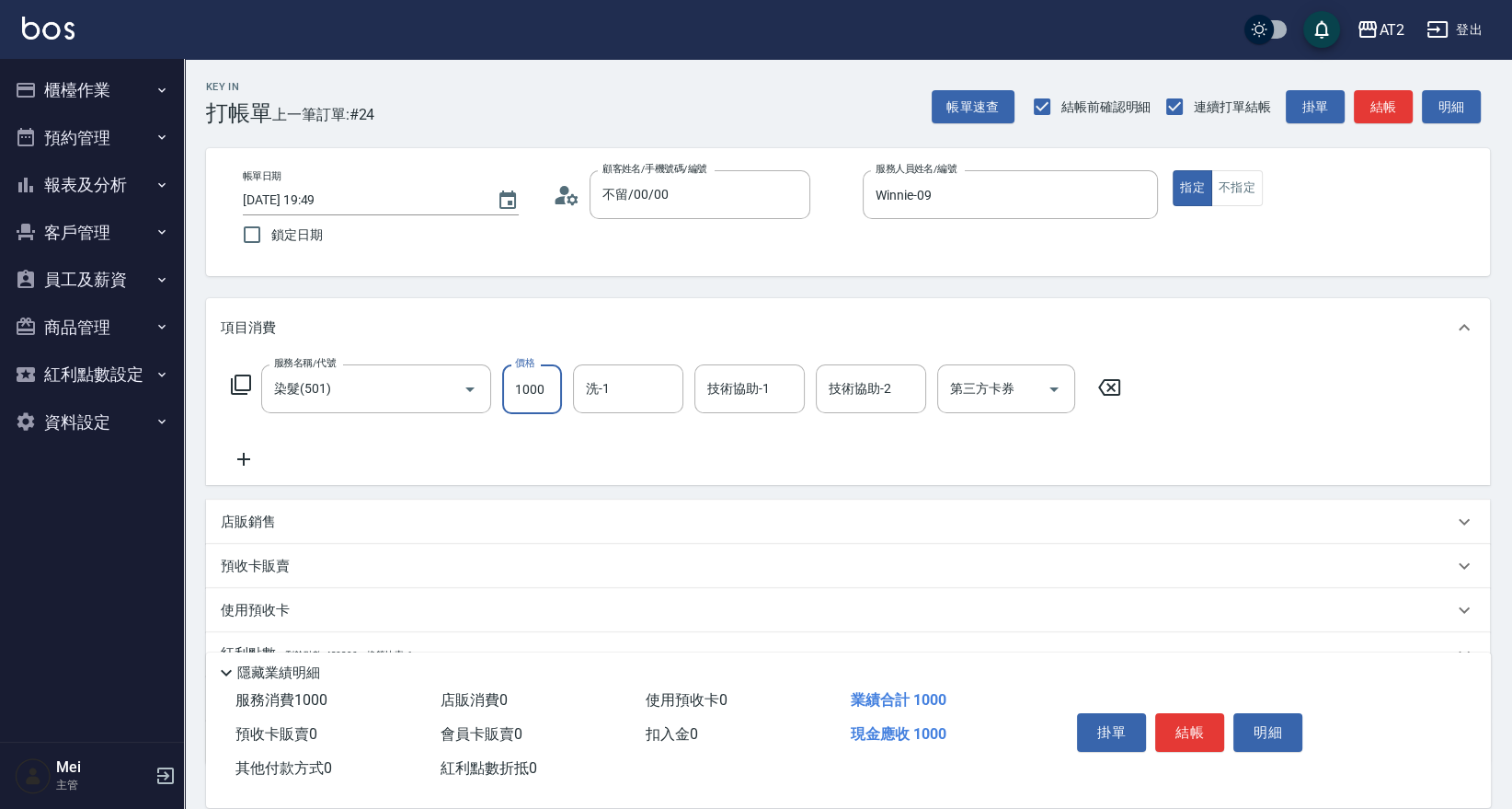
type input "0"
type input "15"
type input "10"
type input "159"
type input "150"
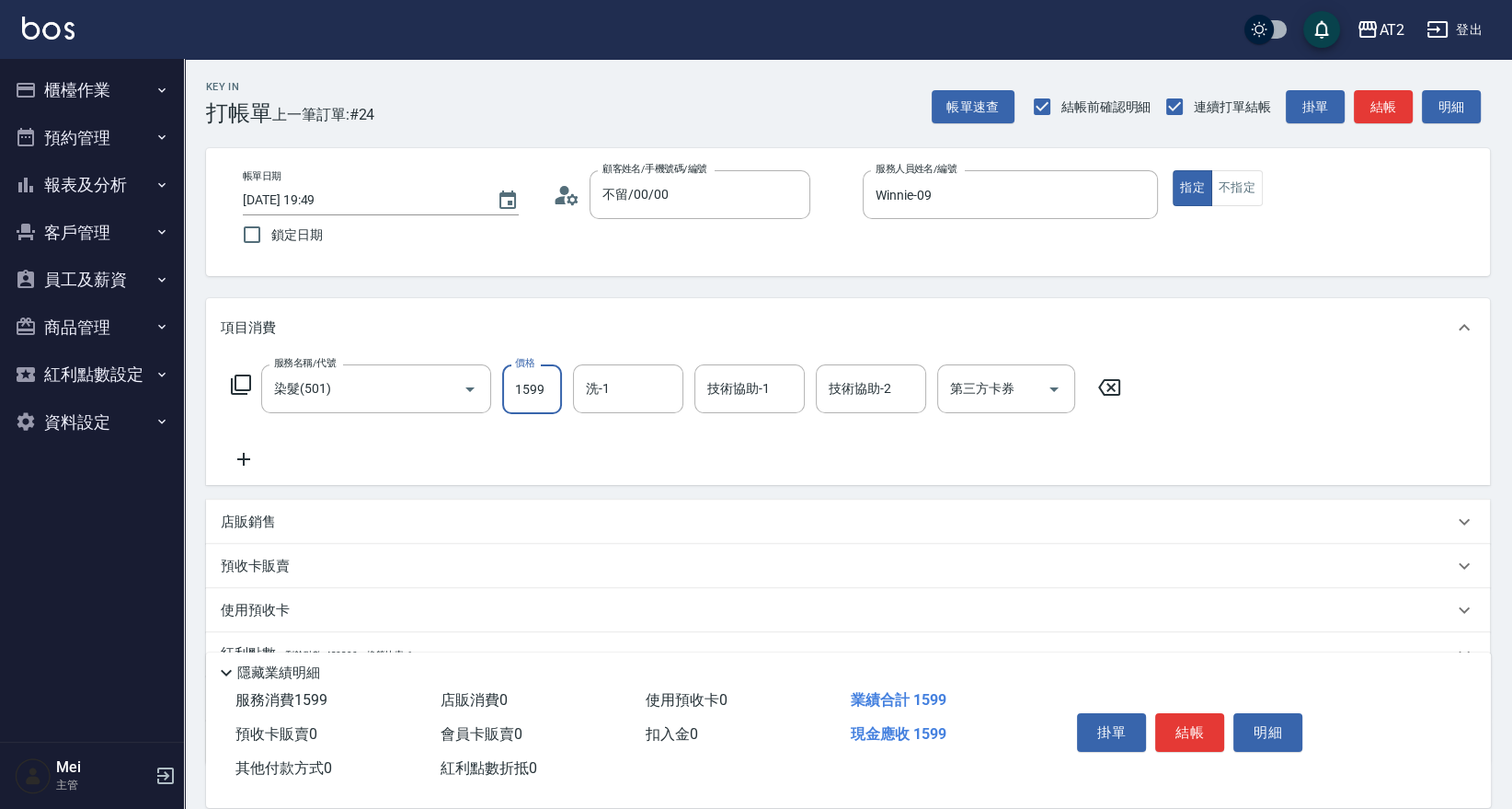
type input "1599"
type input "宣宣-40"
click at [533, 400] on input "1599" at bounding box center [531, 389] width 59 height 50
type input "0"
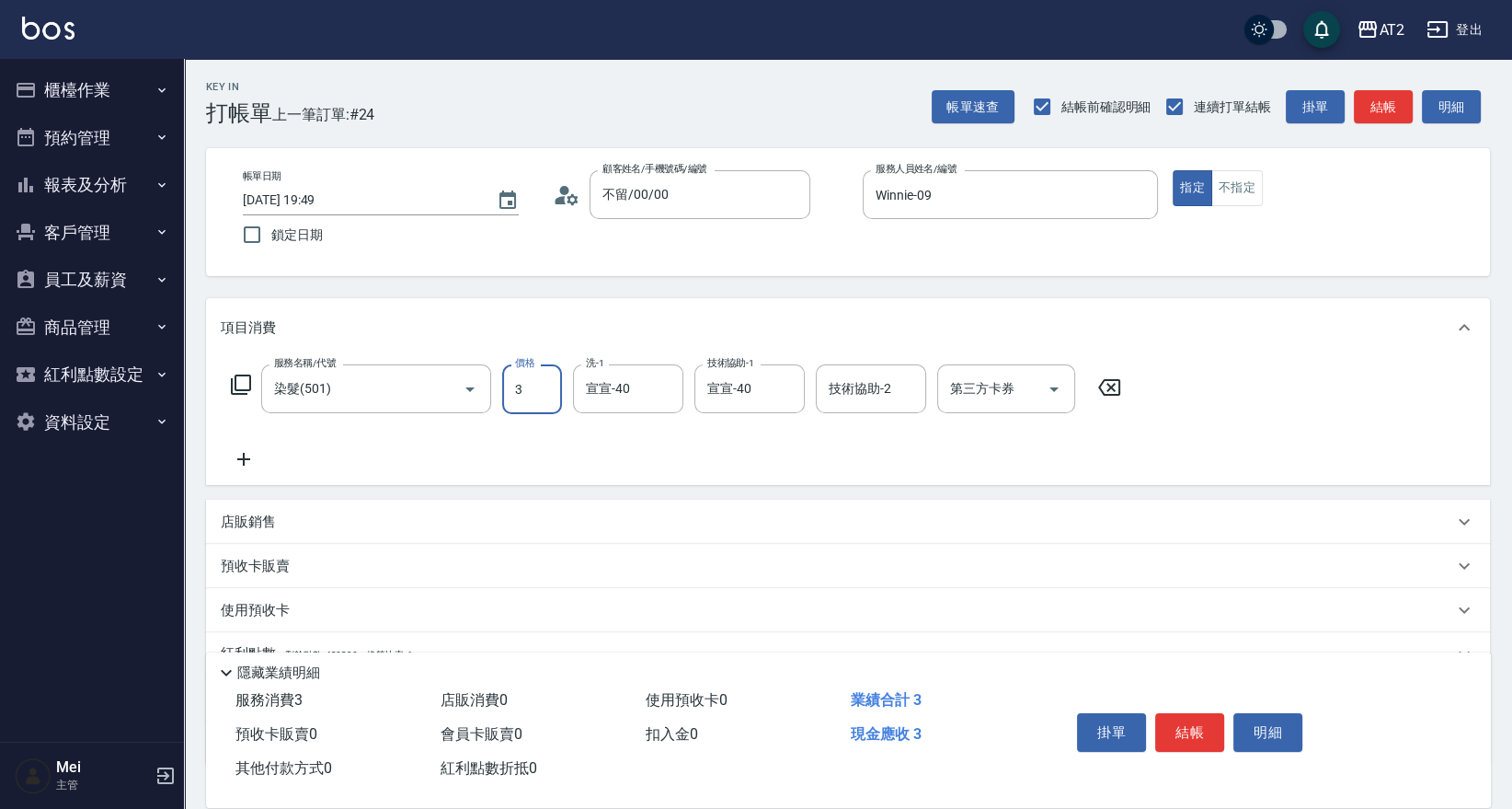
type input "35"
type input "30"
type input "359"
type input "350"
type input "3599"
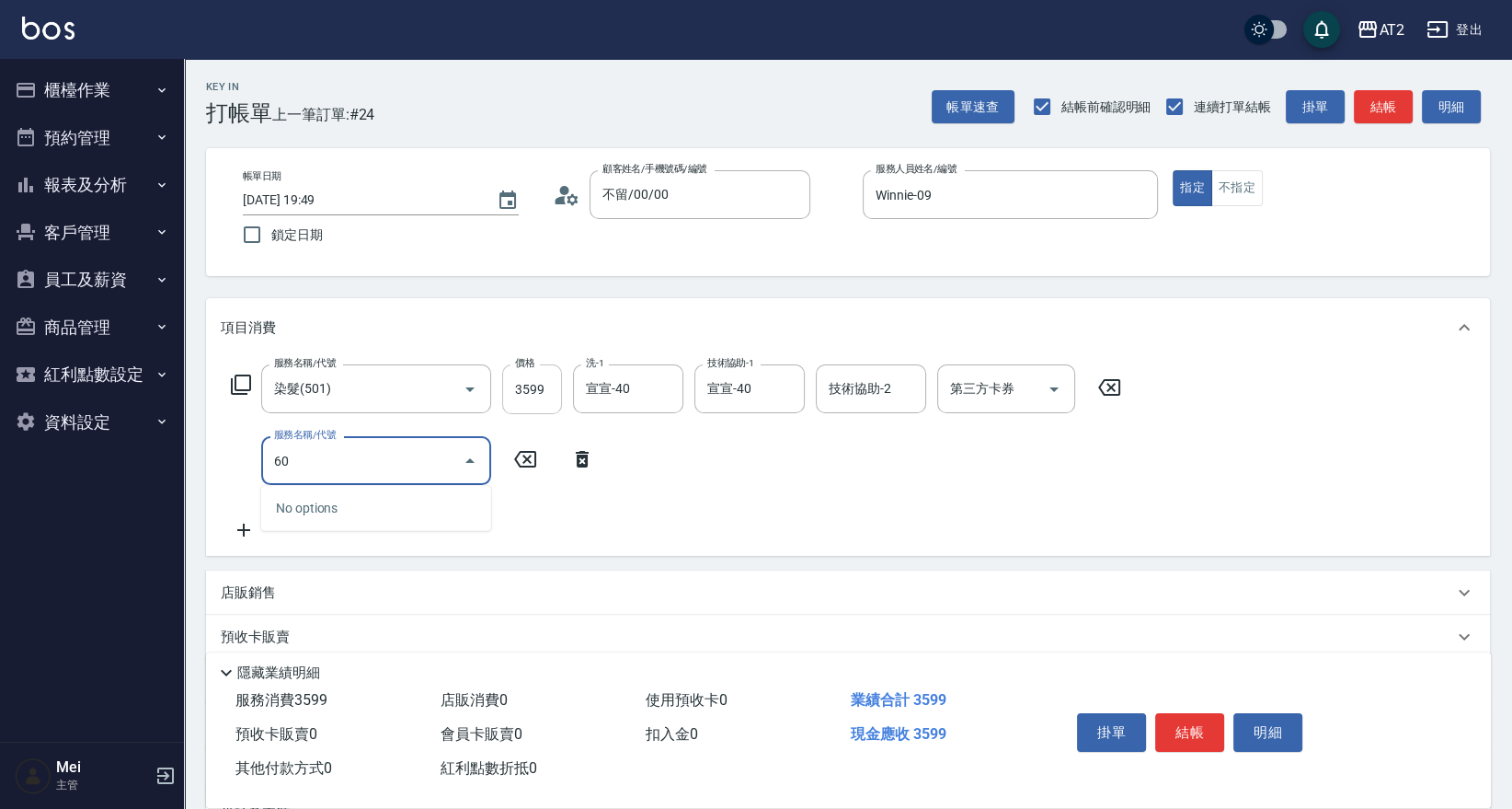
type input "601"
type input "450"
type input "自備護髮(601)"
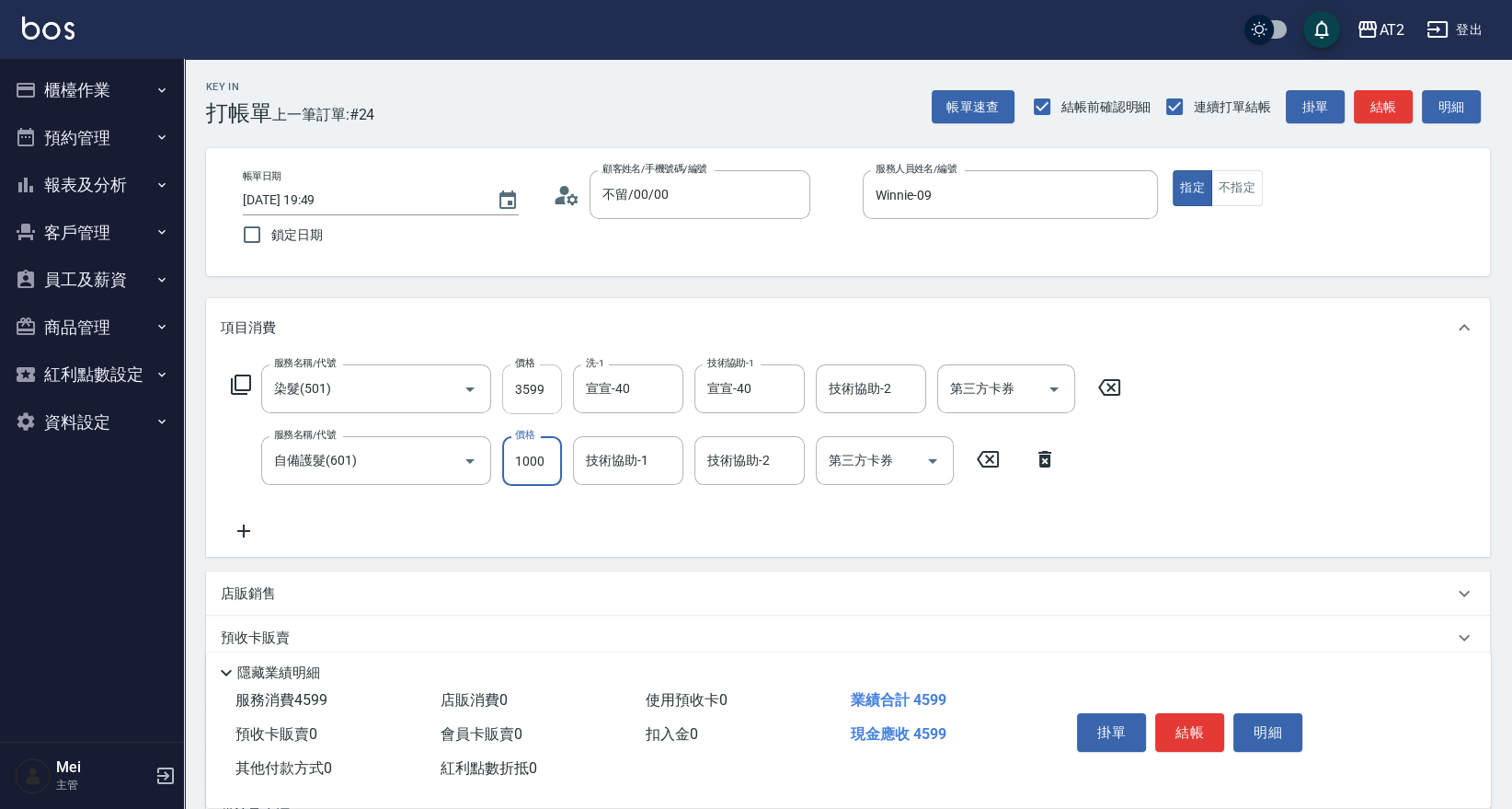
type input "2"
type input "360"
type input "27"
type input "380"
type input "270"
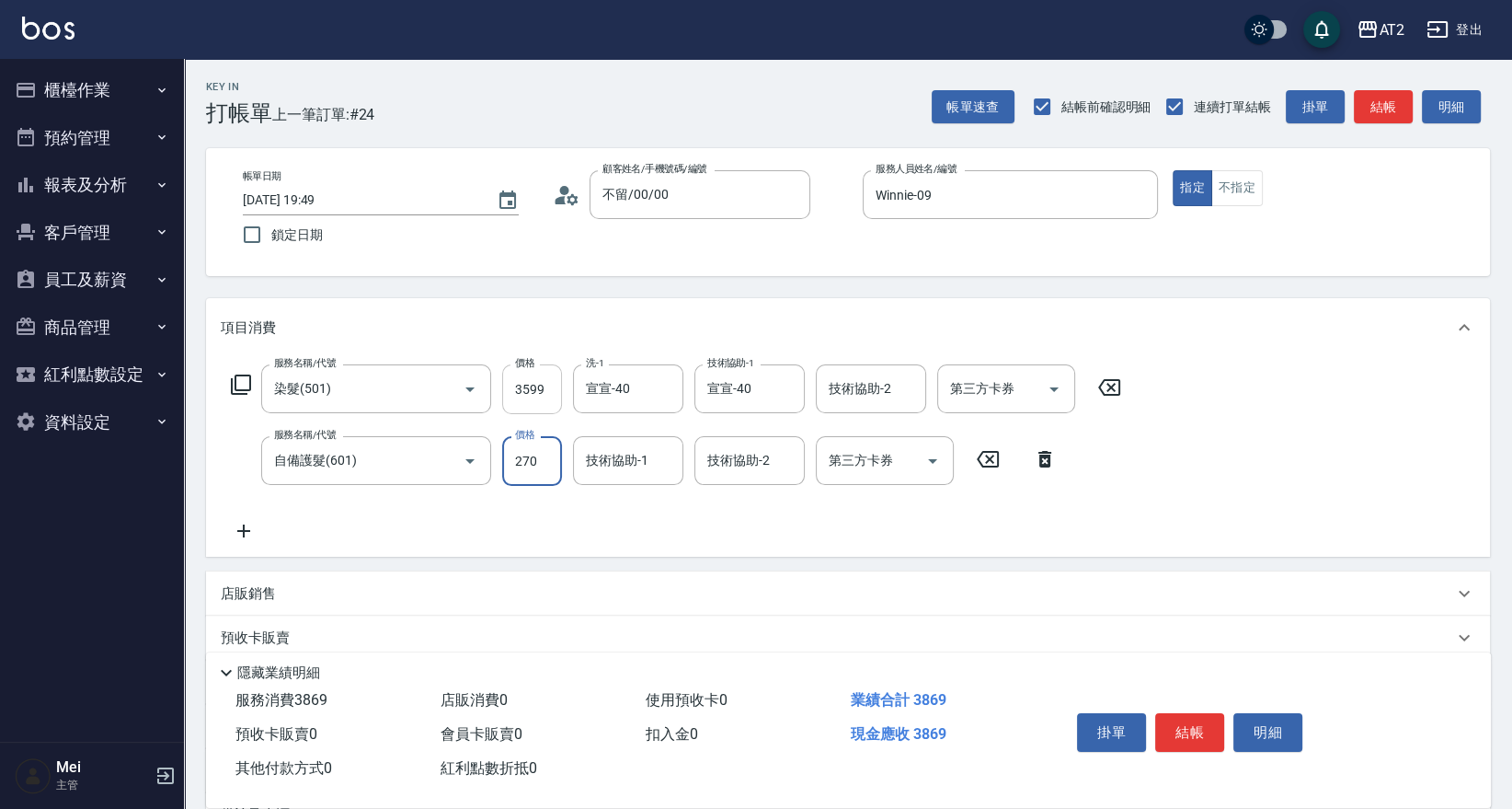
type input "620"
type input "2700"
type input "宣宣-40"
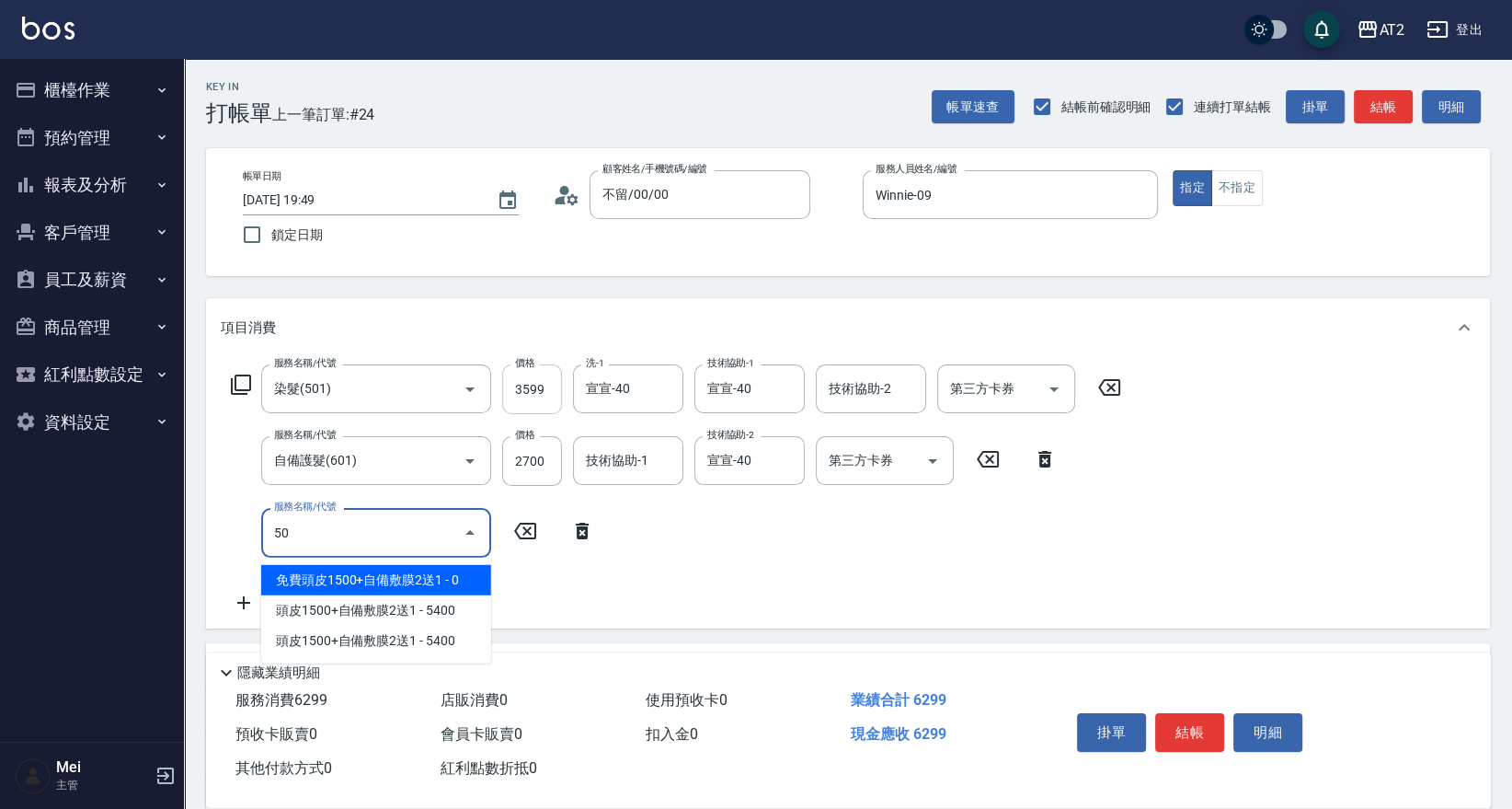
type input "502"
type input "670"
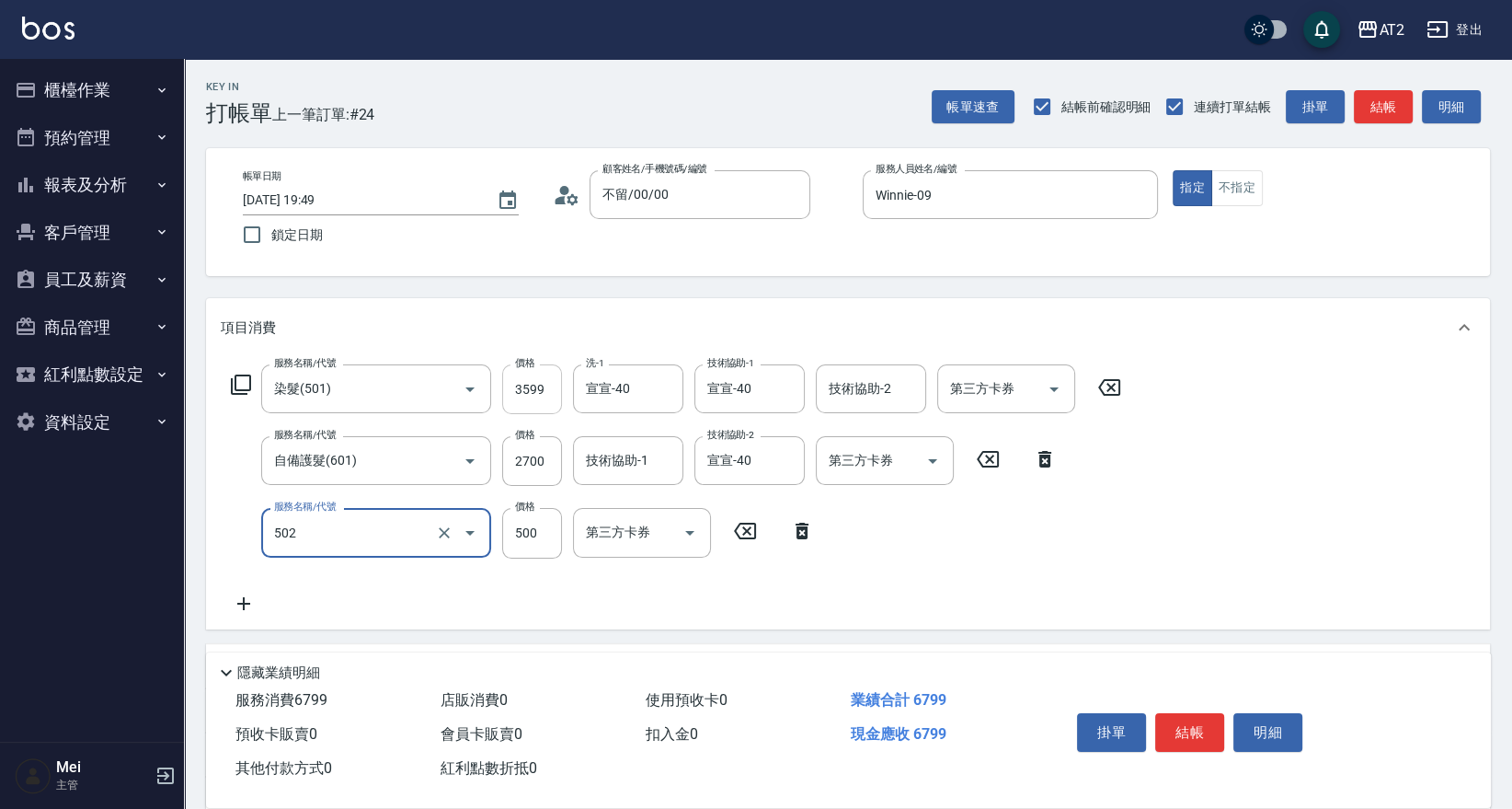
type input "漂髮(502)"
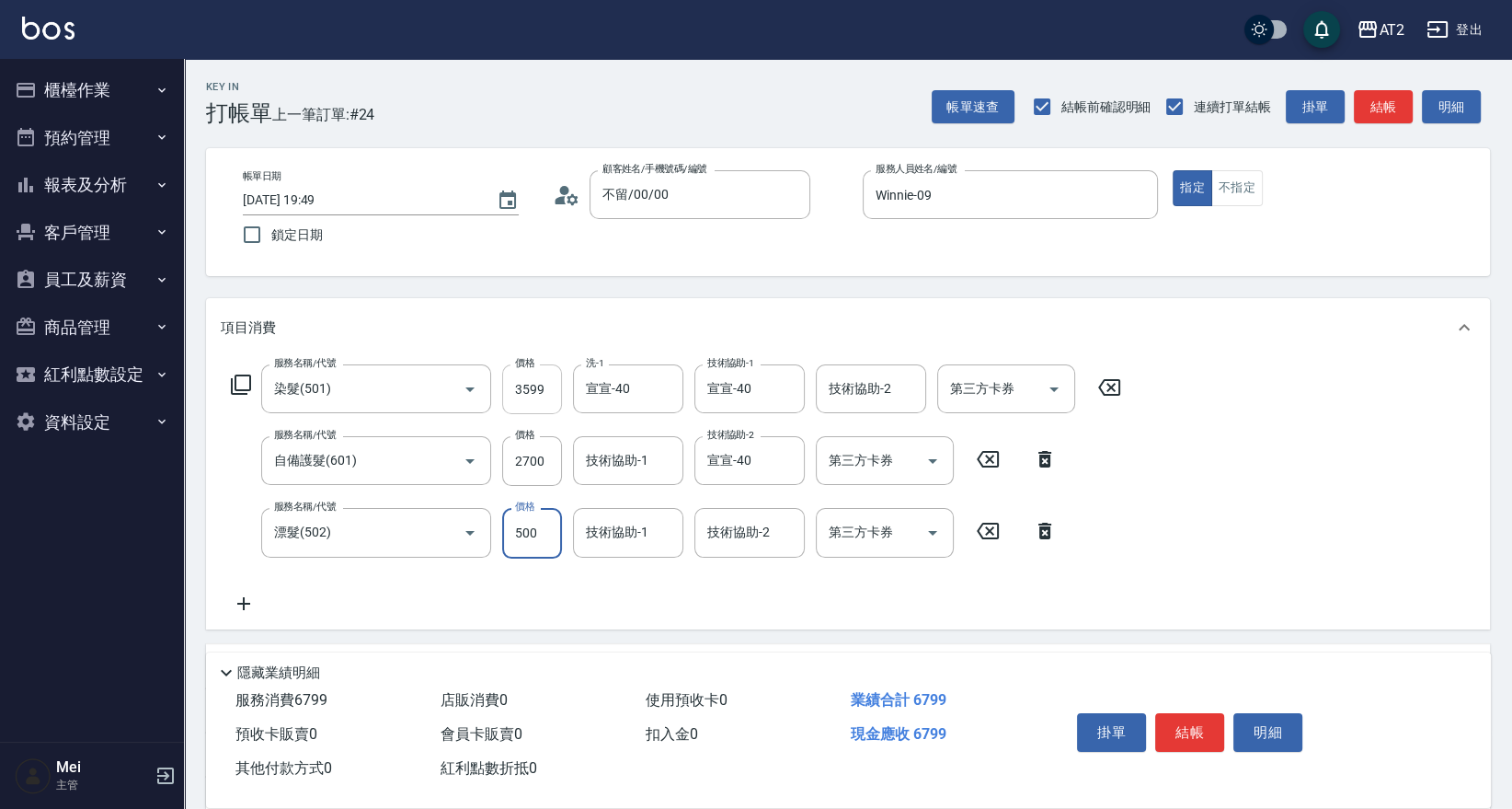
type input "620"
type input "0"
type input "軒軒-42"
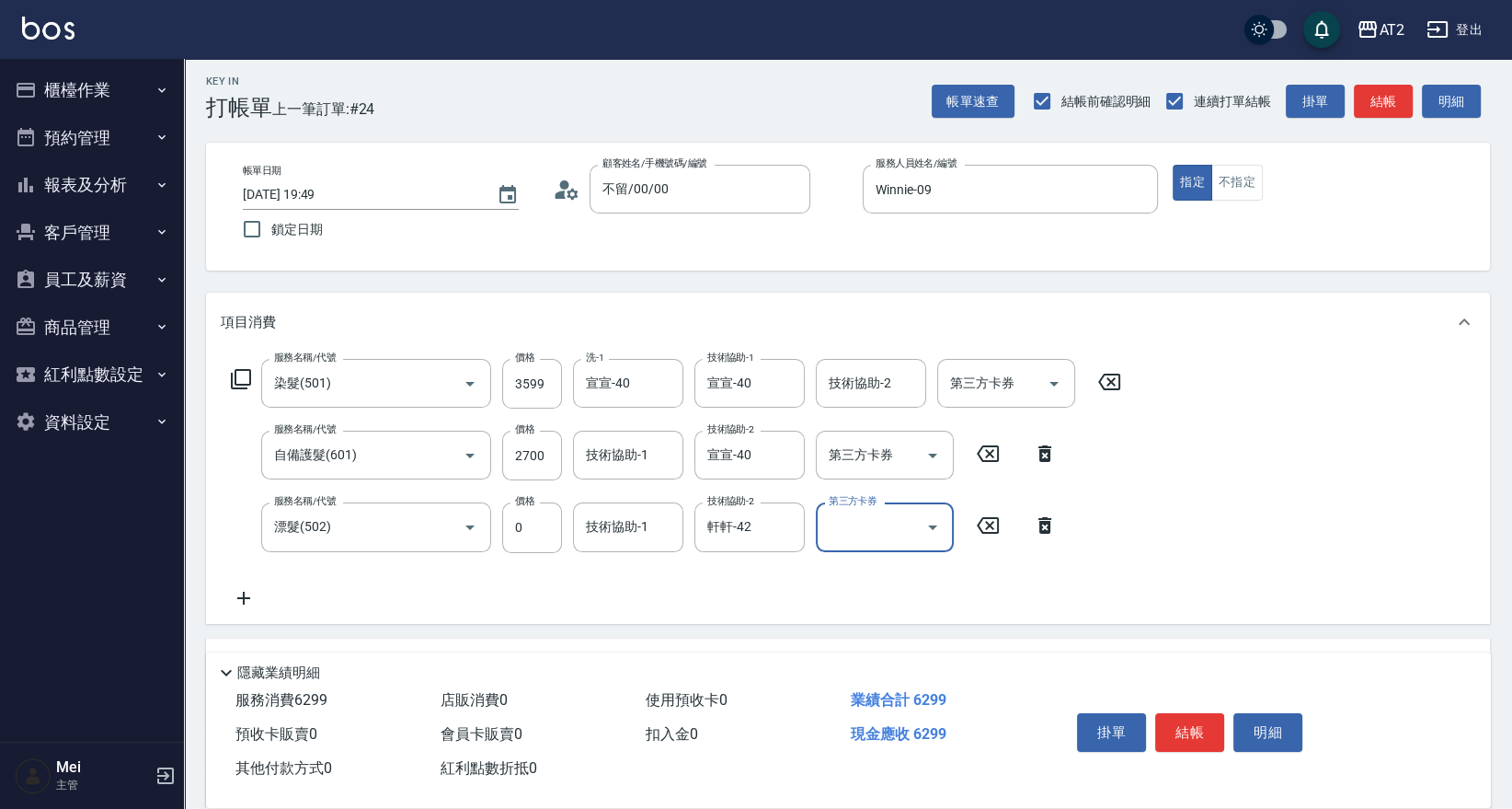
scroll to position [102, 0]
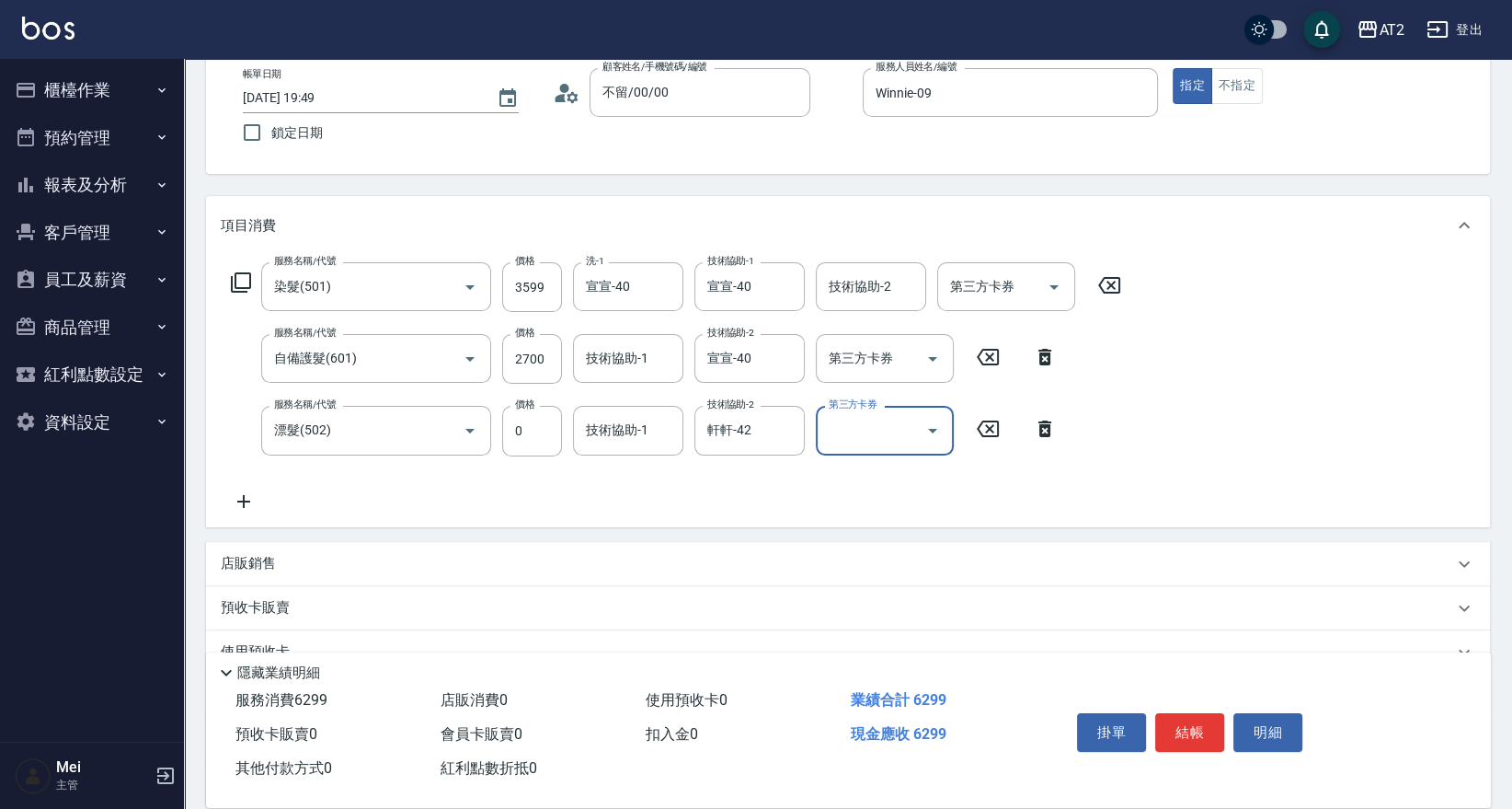
click at [252, 497] on icon at bounding box center [244, 500] width 46 height 22
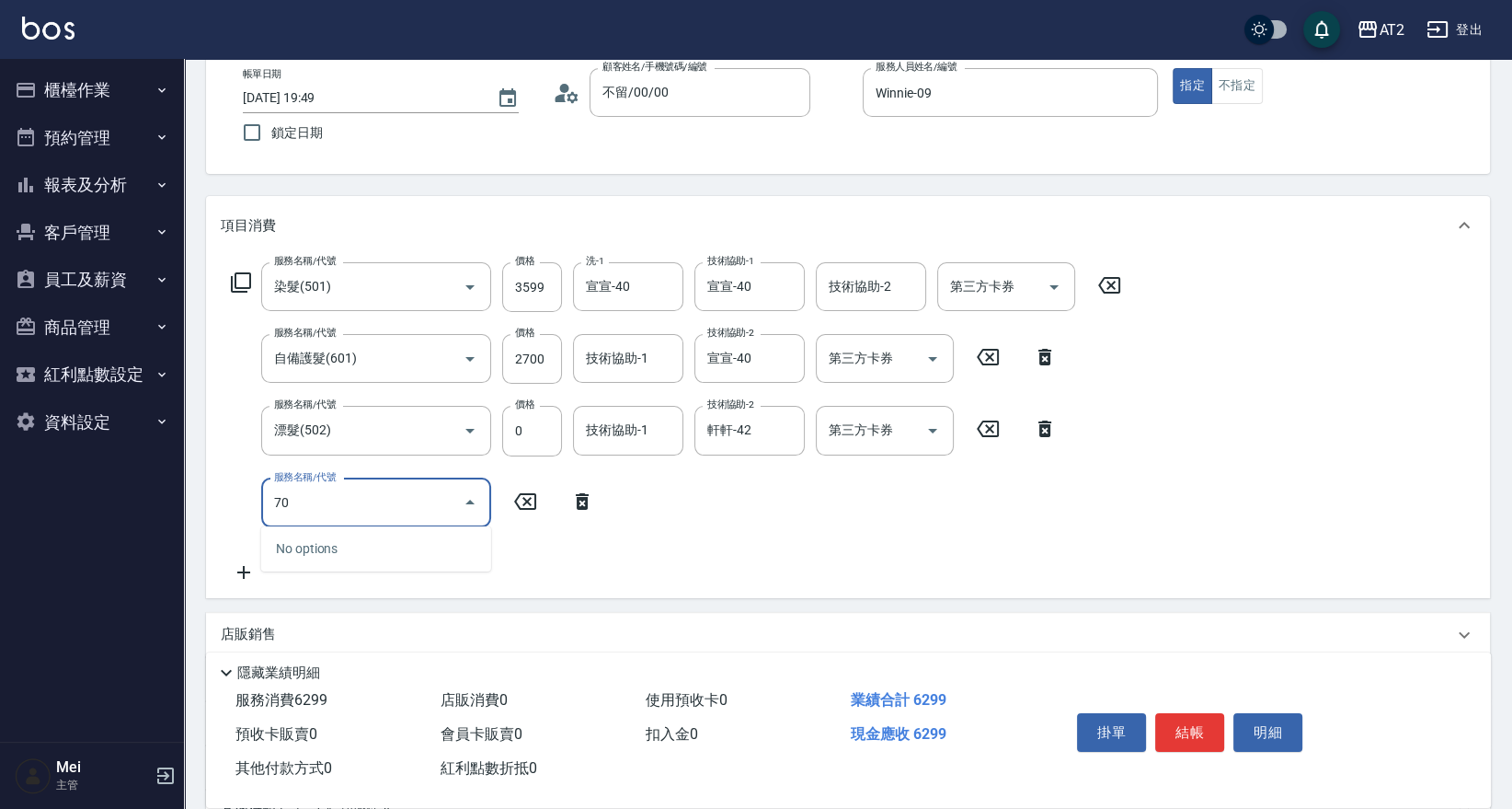
type input "705"
type input "1120"
type input "新羽毛鉑金接髮調整(705)"
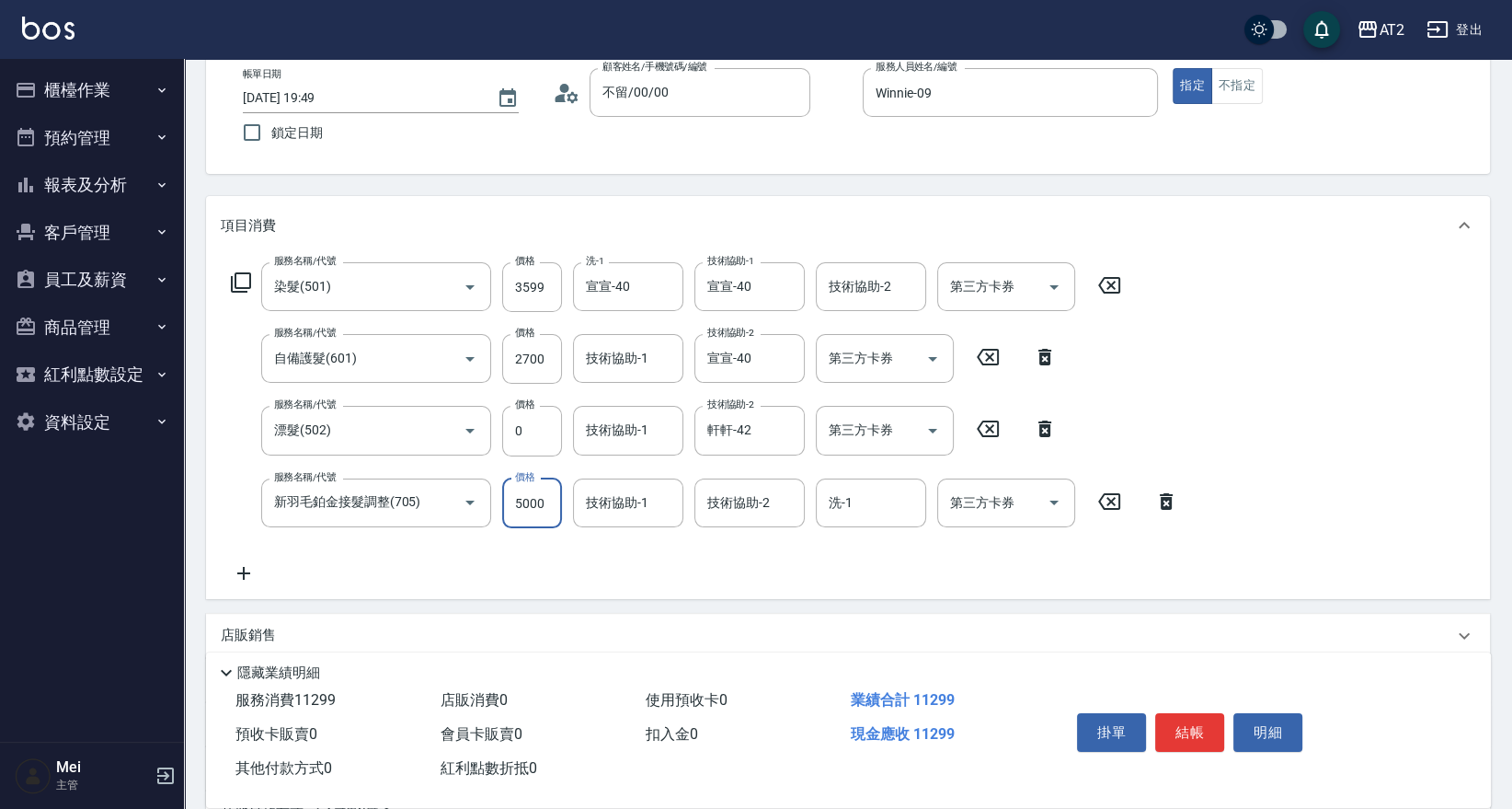
type input "630"
type input "40"
type input "660"
type input "4000"
type input "1020"
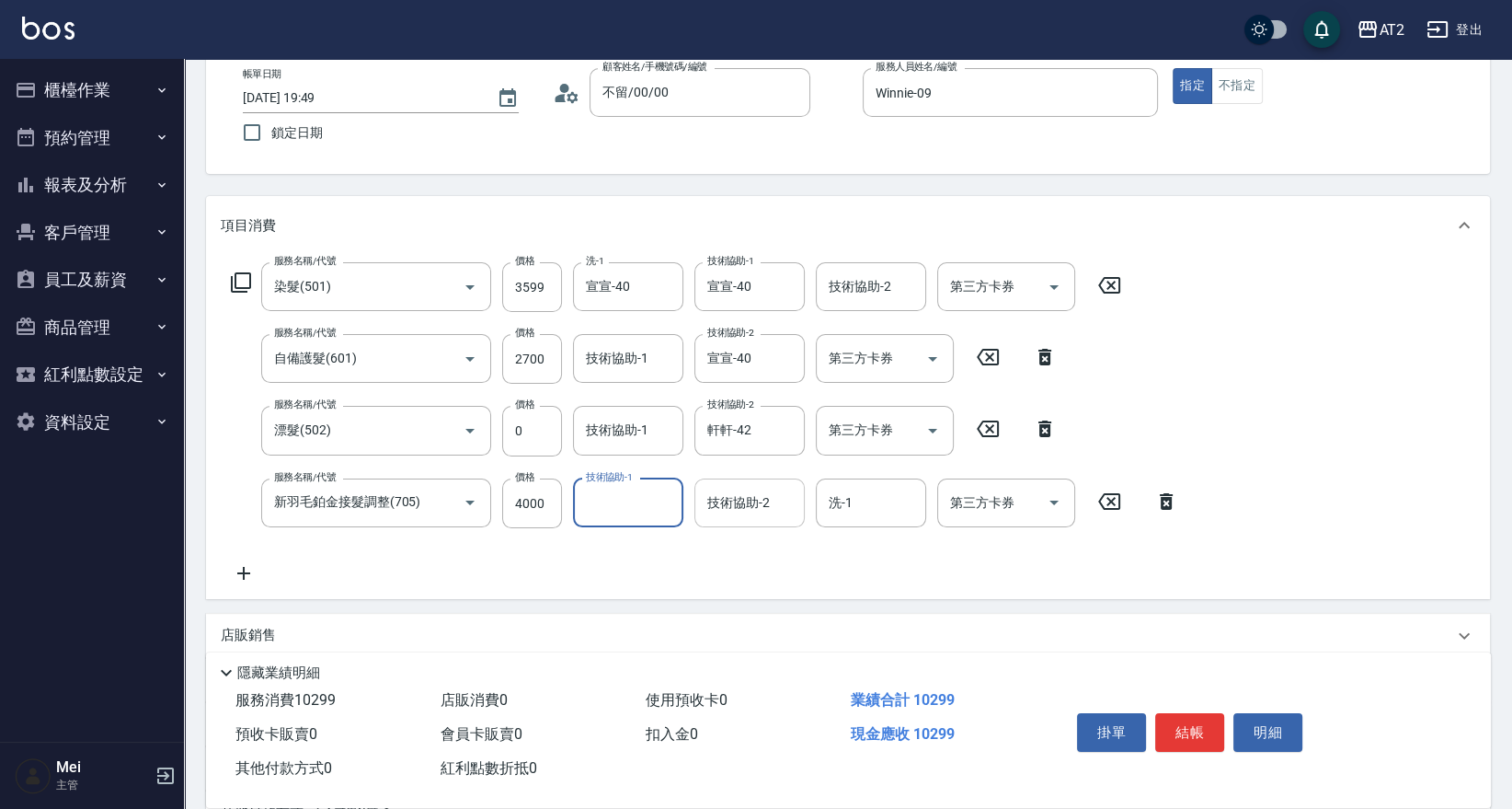
click at [731, 510] on input "技術協助-2" at bounding box center [748, 502] width 93 height 32
type input "宣宣-40"
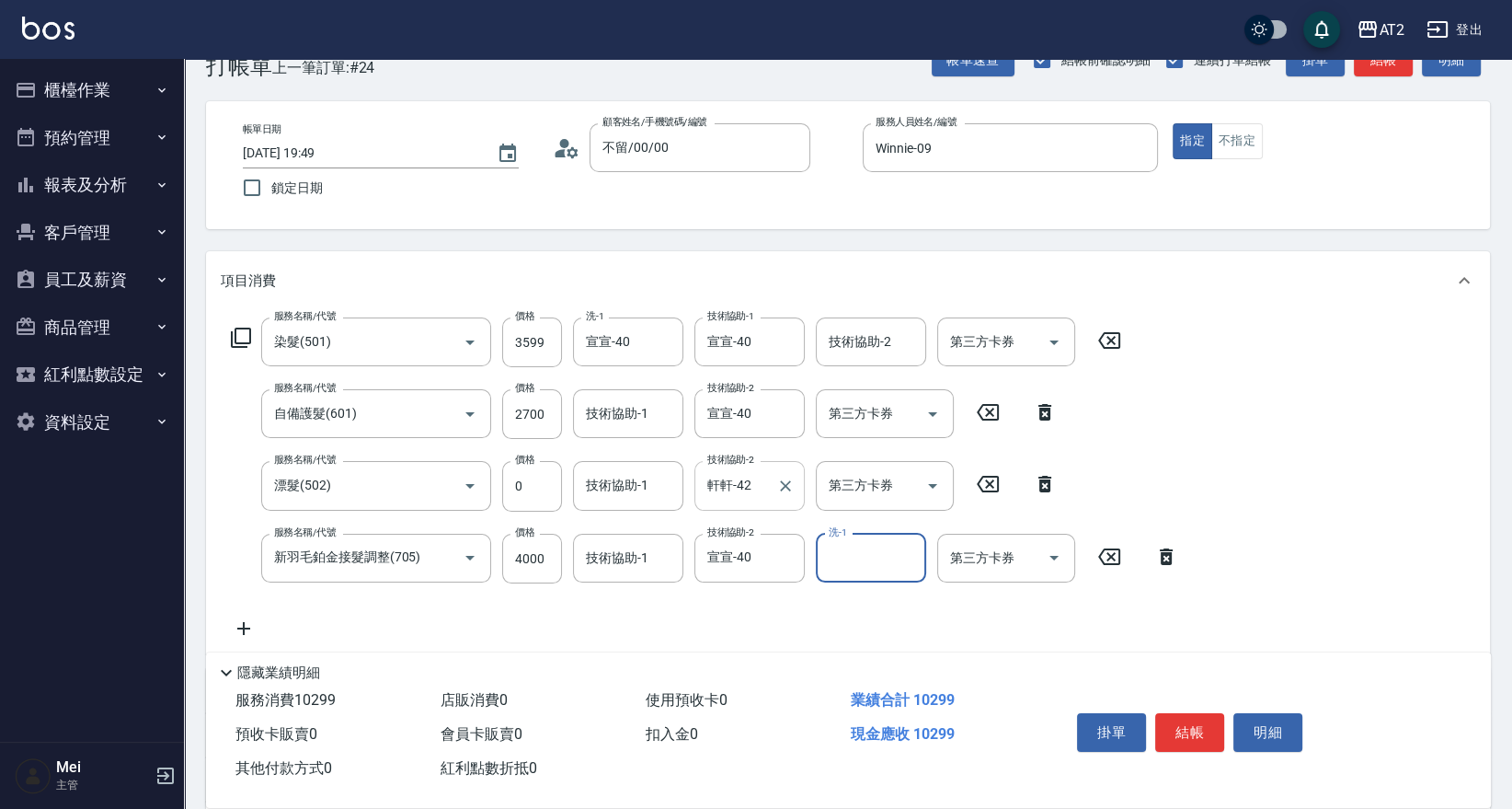
scroll to position [0, 0]
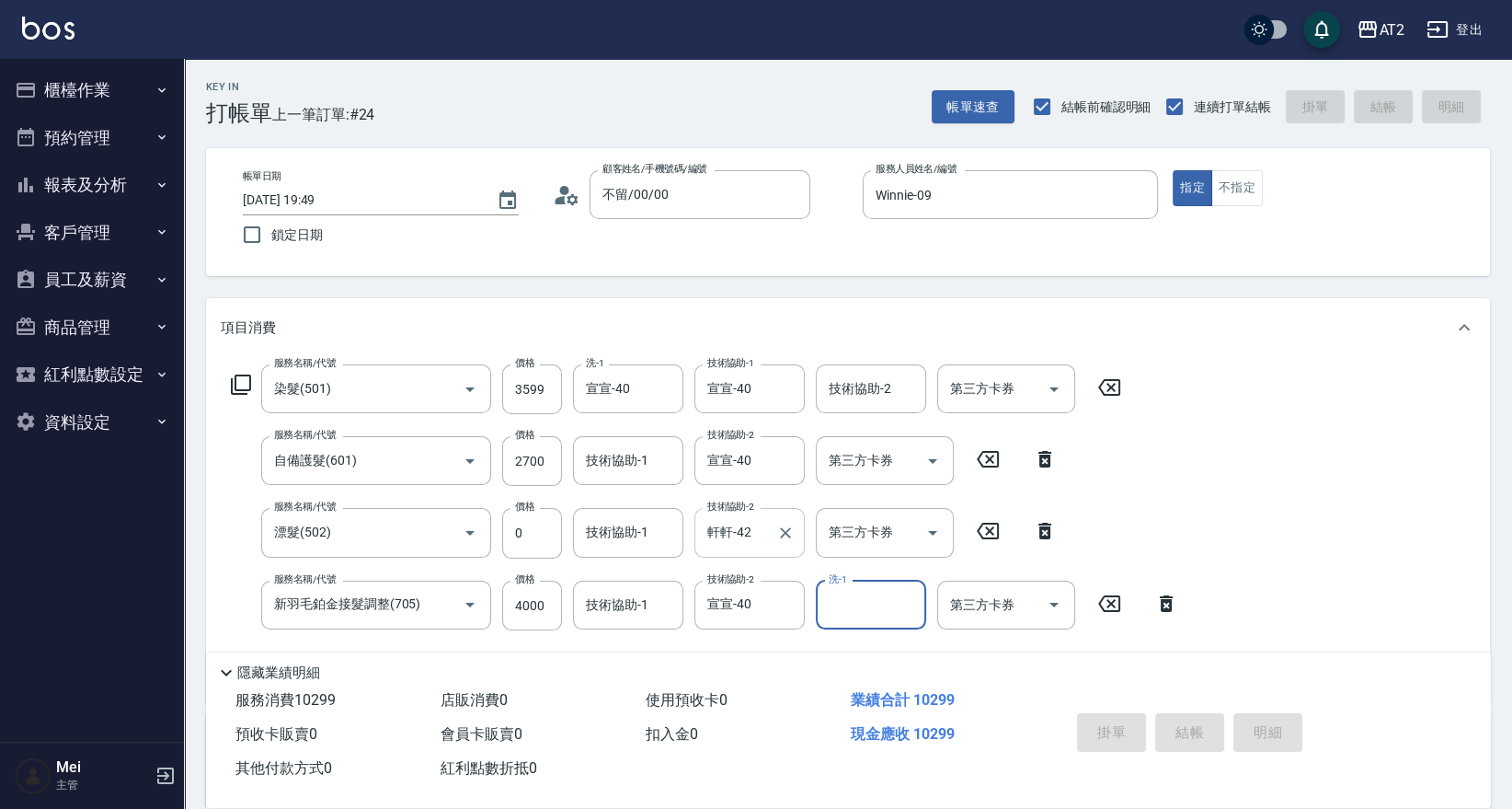
type input "2025/09/13 19:50"
type input "0"
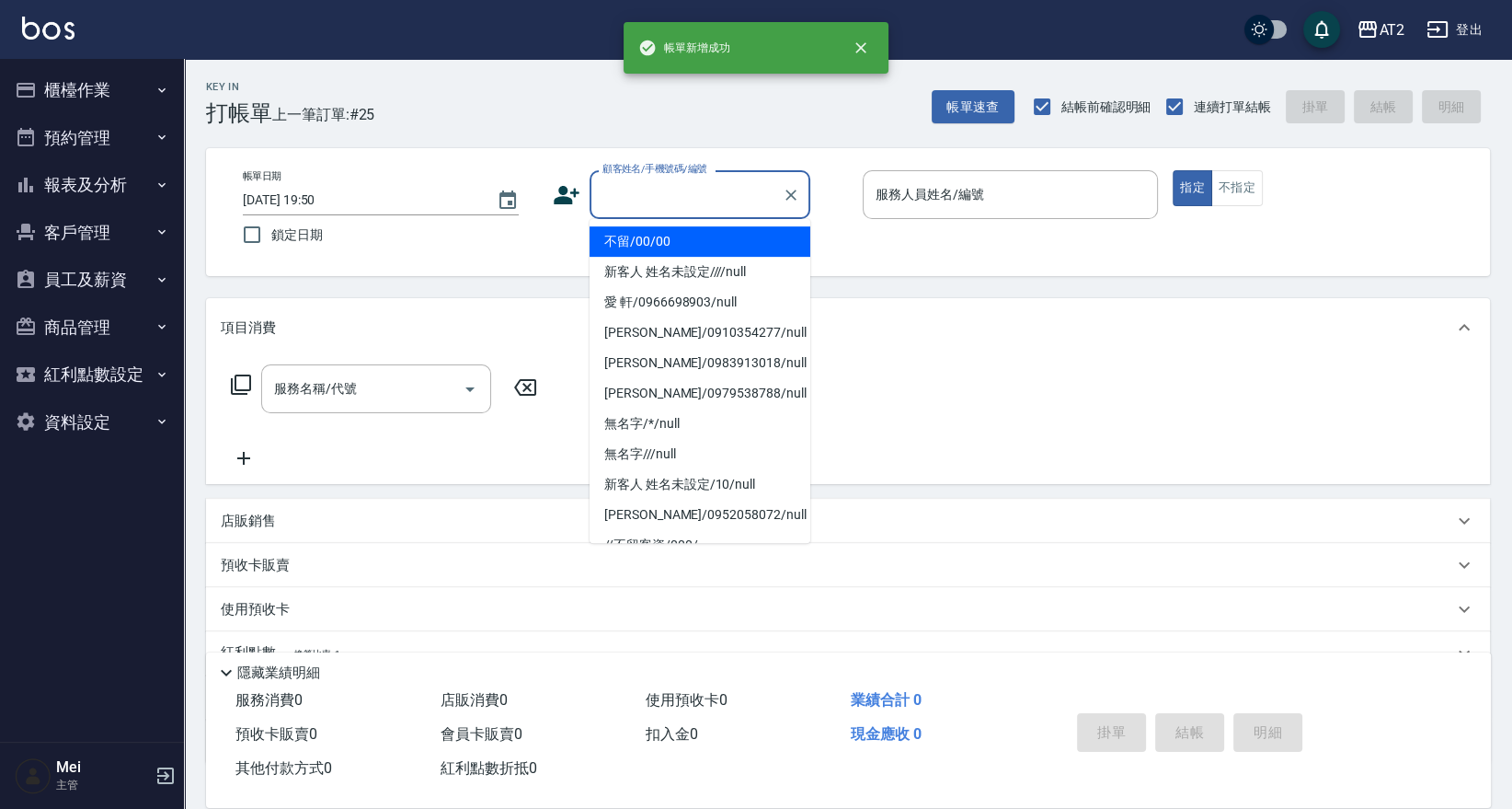
click at [683, 196] on input "顧客姓名/手機號碼/編號" at bounding box center [685, 194] width 176 height 32
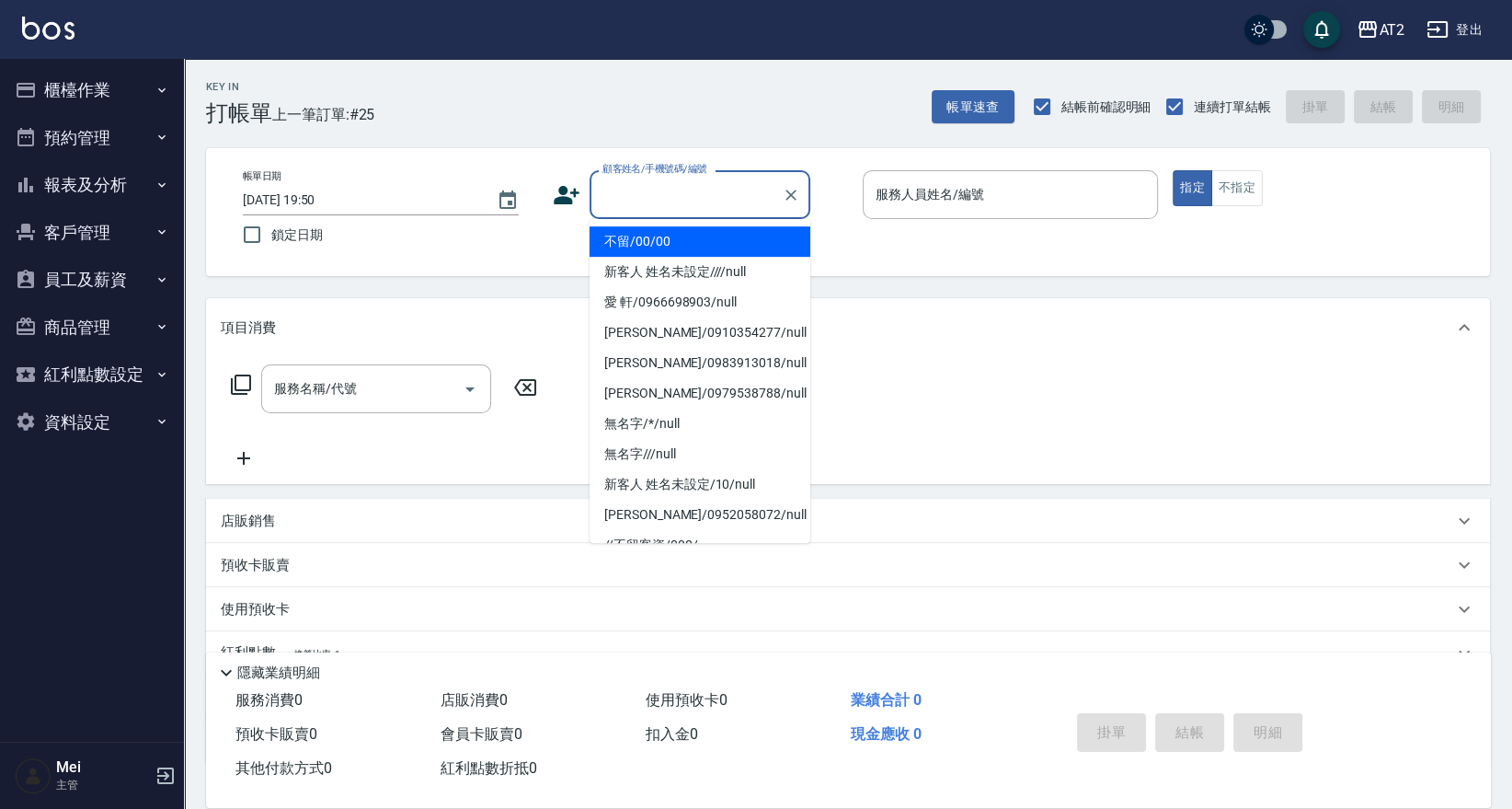
click at [676, 244] on li "不留/00/00" at bounding box center [700, 242] width 221 height 30
type input "不留/00/00"
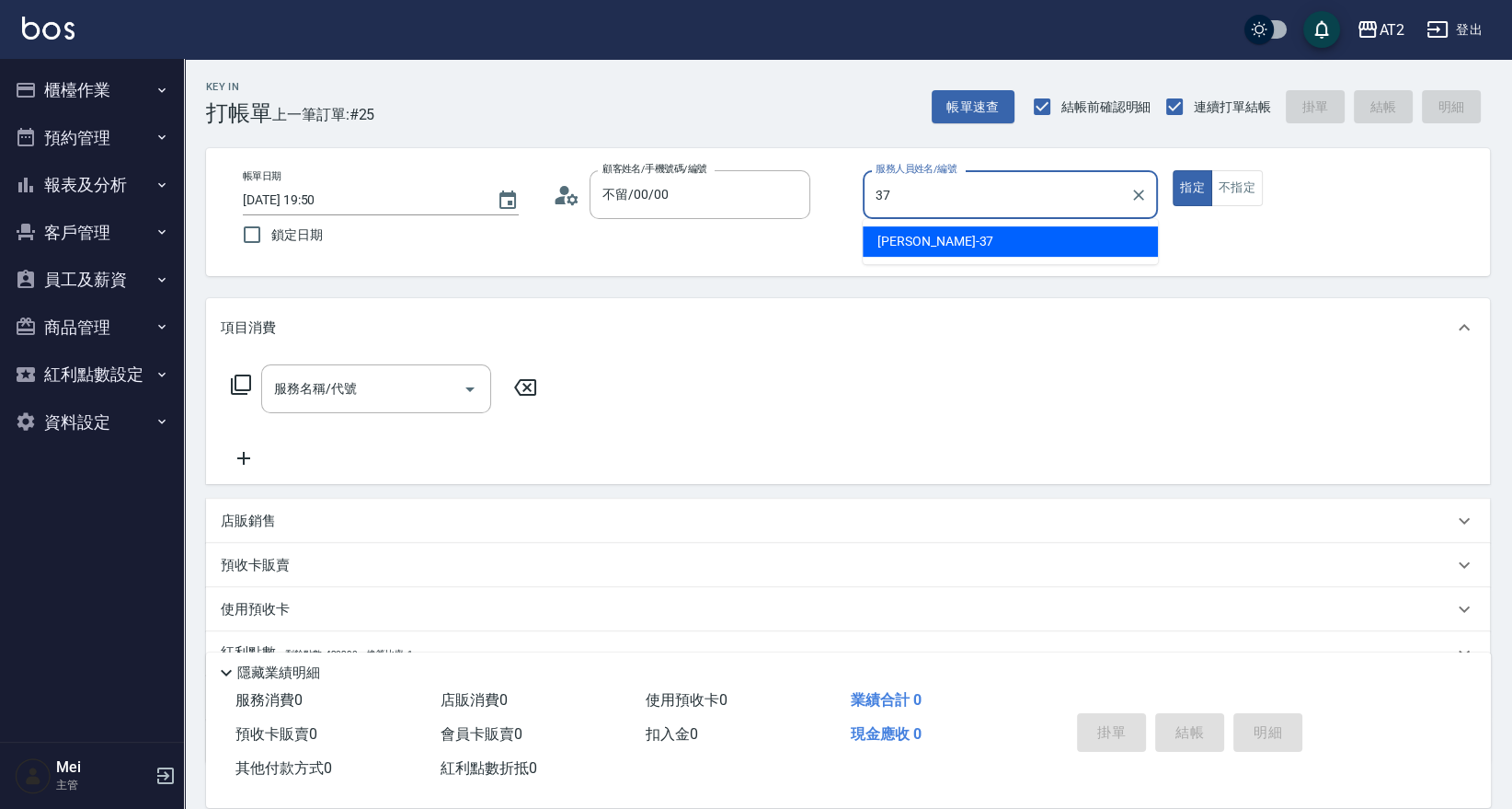
type input "小玥-37"
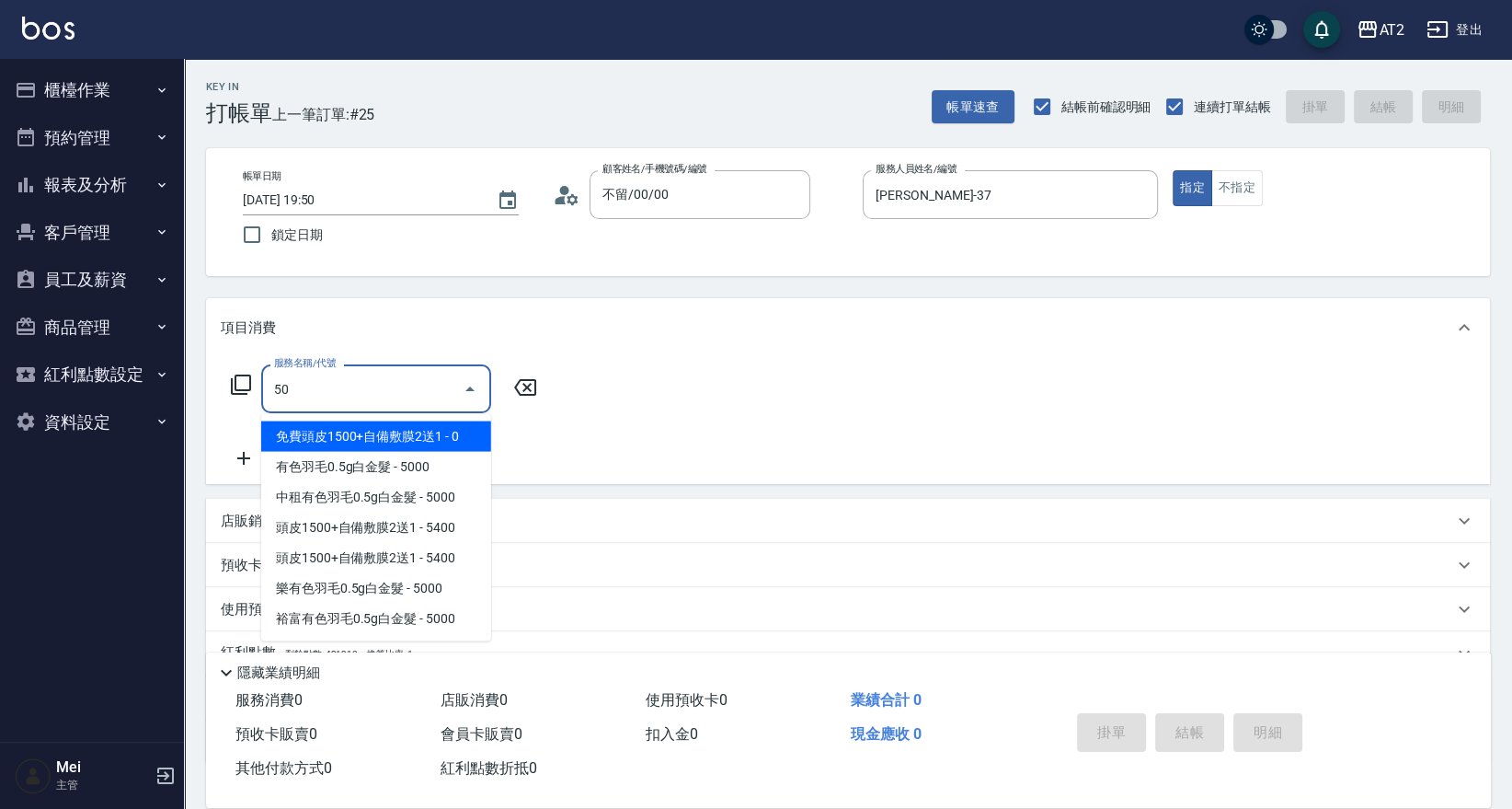
type input "501"
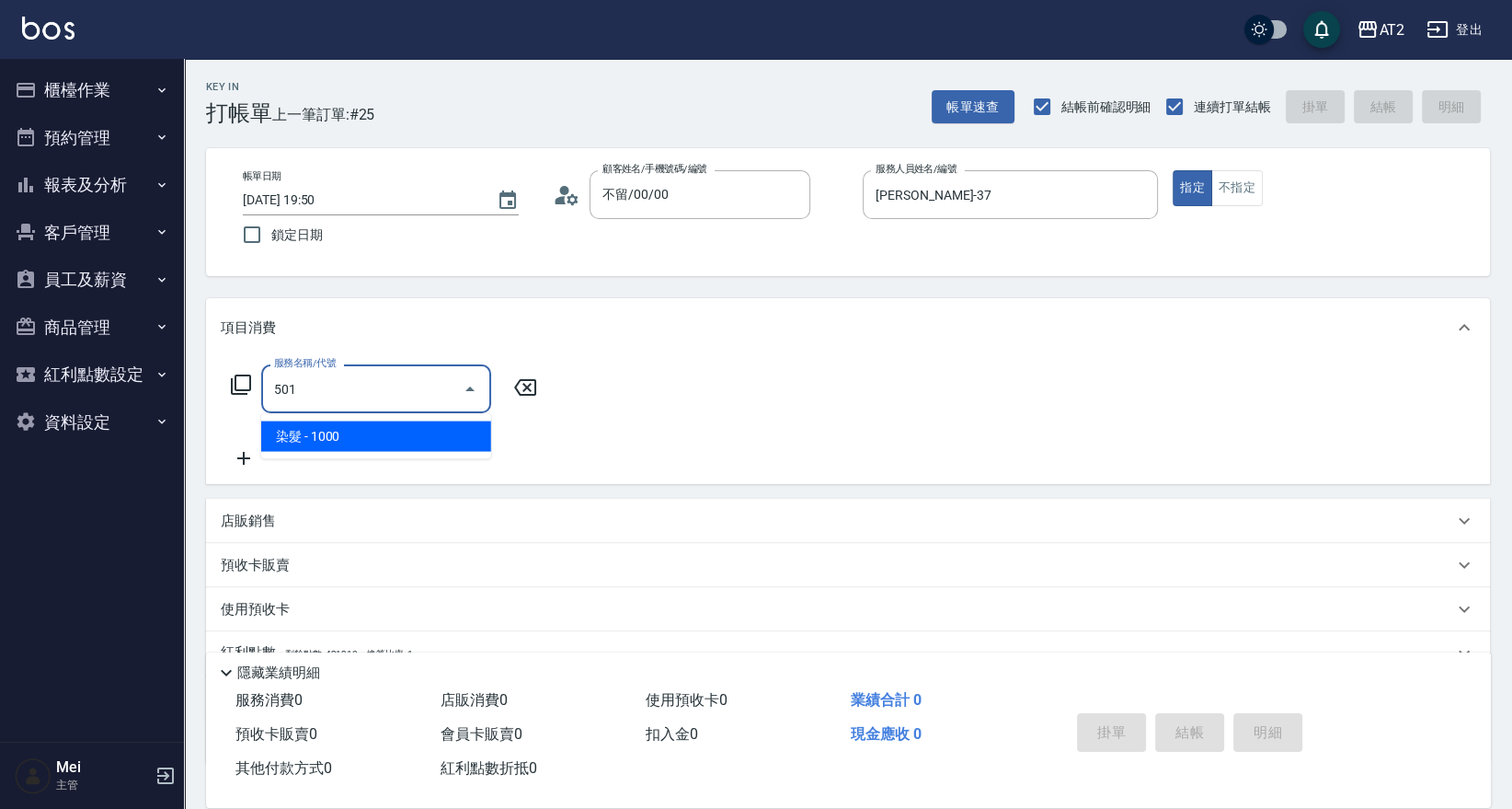
type input "100"
type input "染髮(501)"
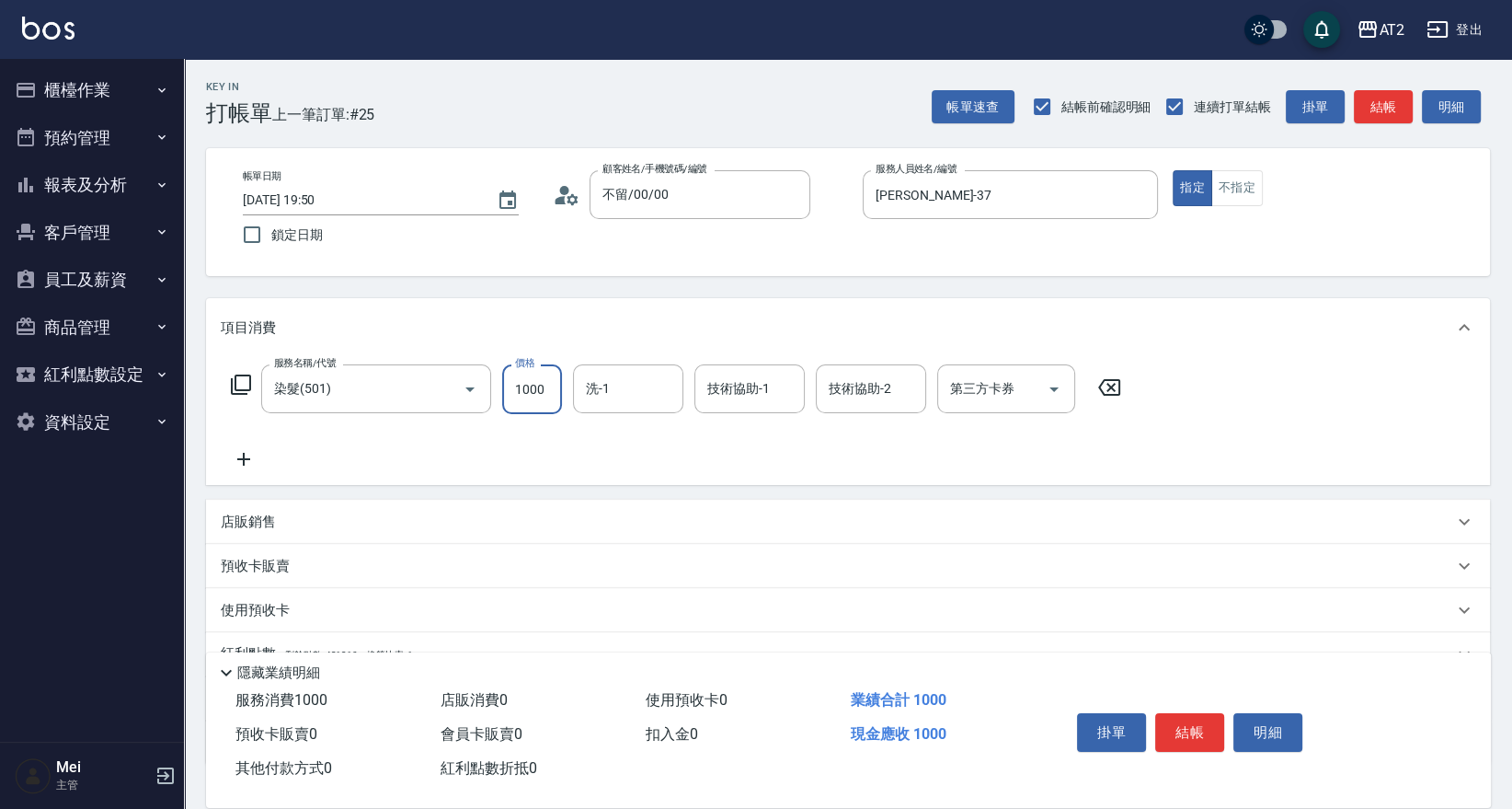
type input "1"
type input "0"
type input "15"
type input "10"
type input "158"
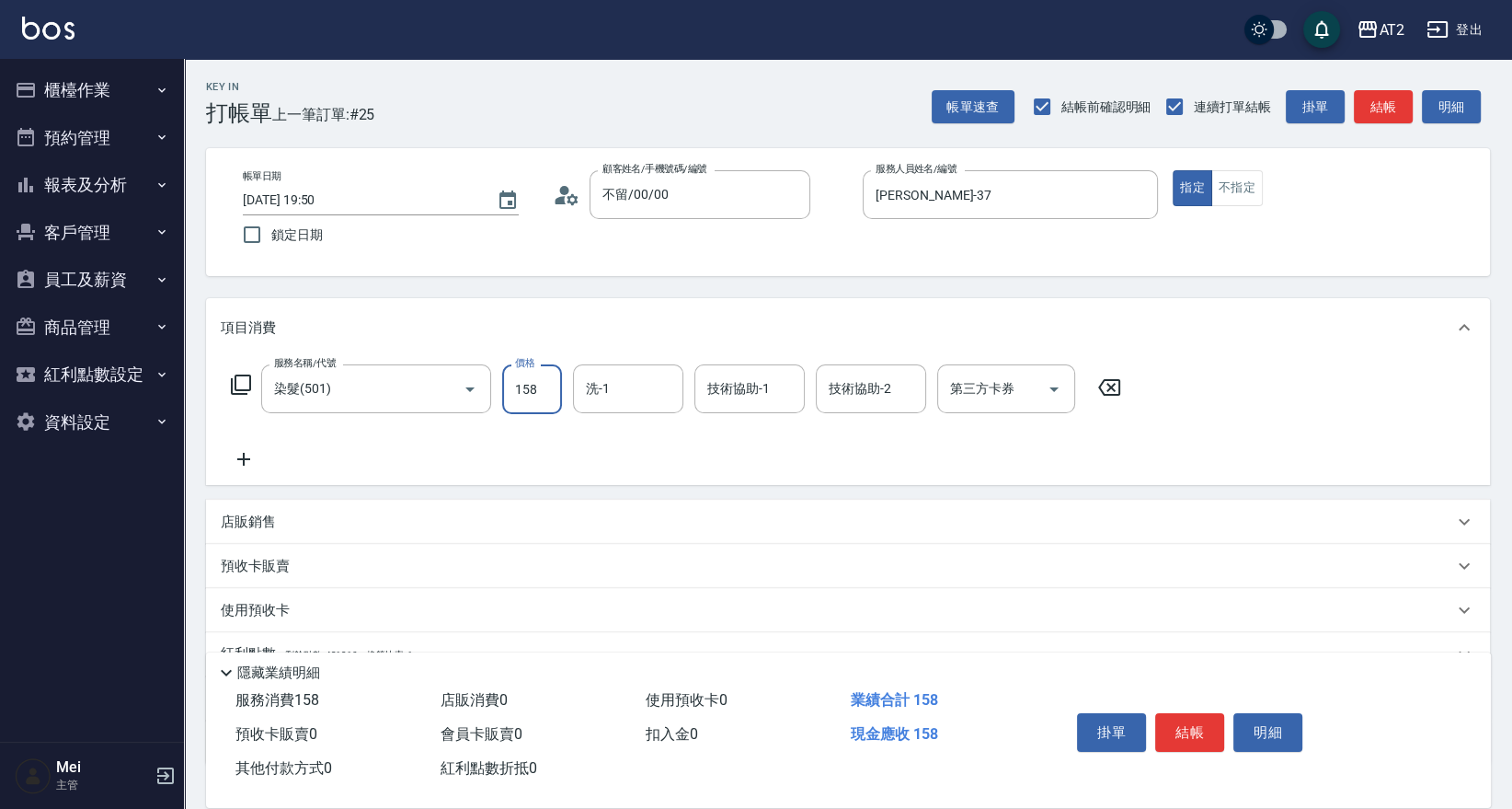
type input "150"
type input "1580"
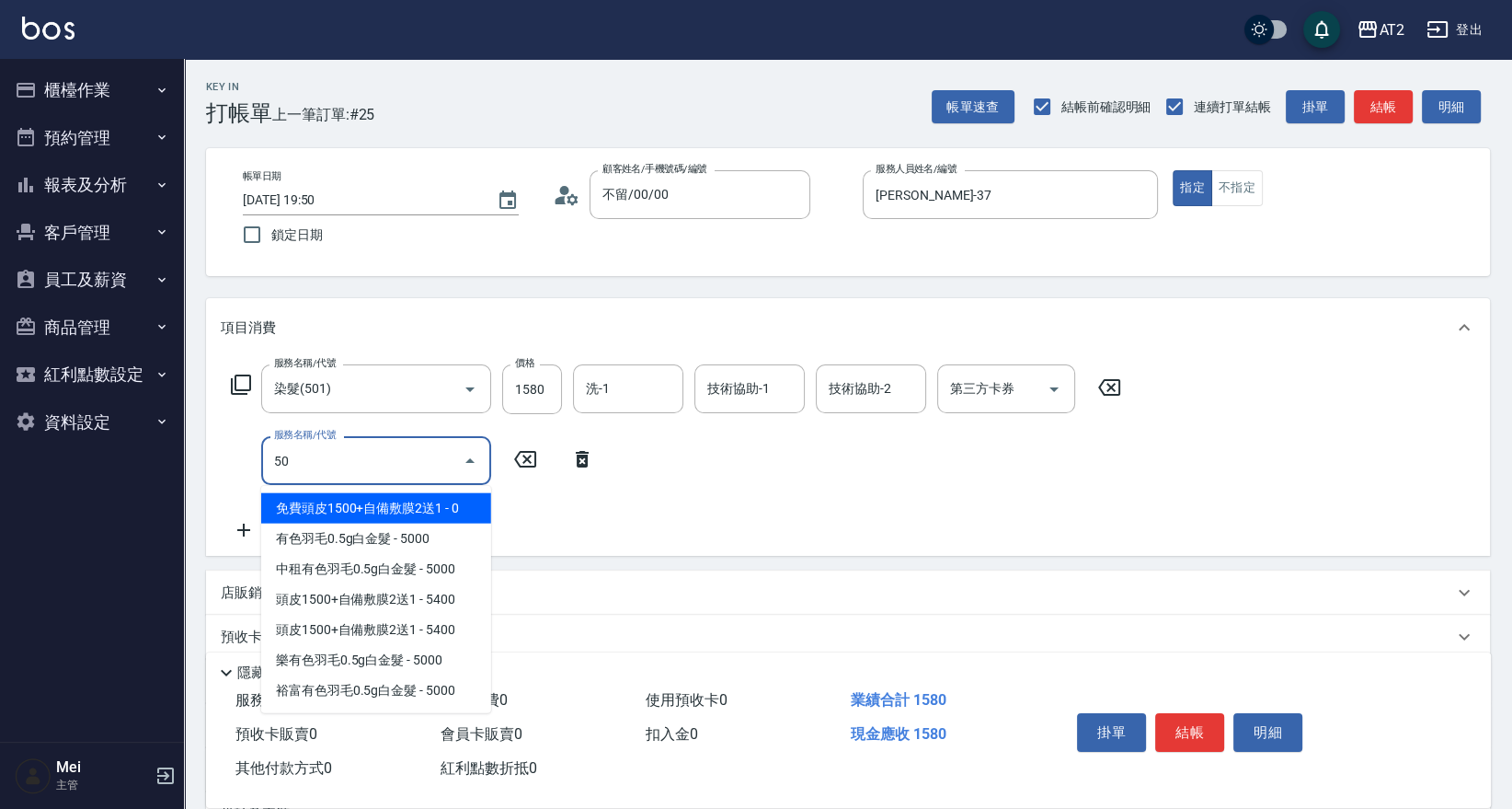
type input "502"
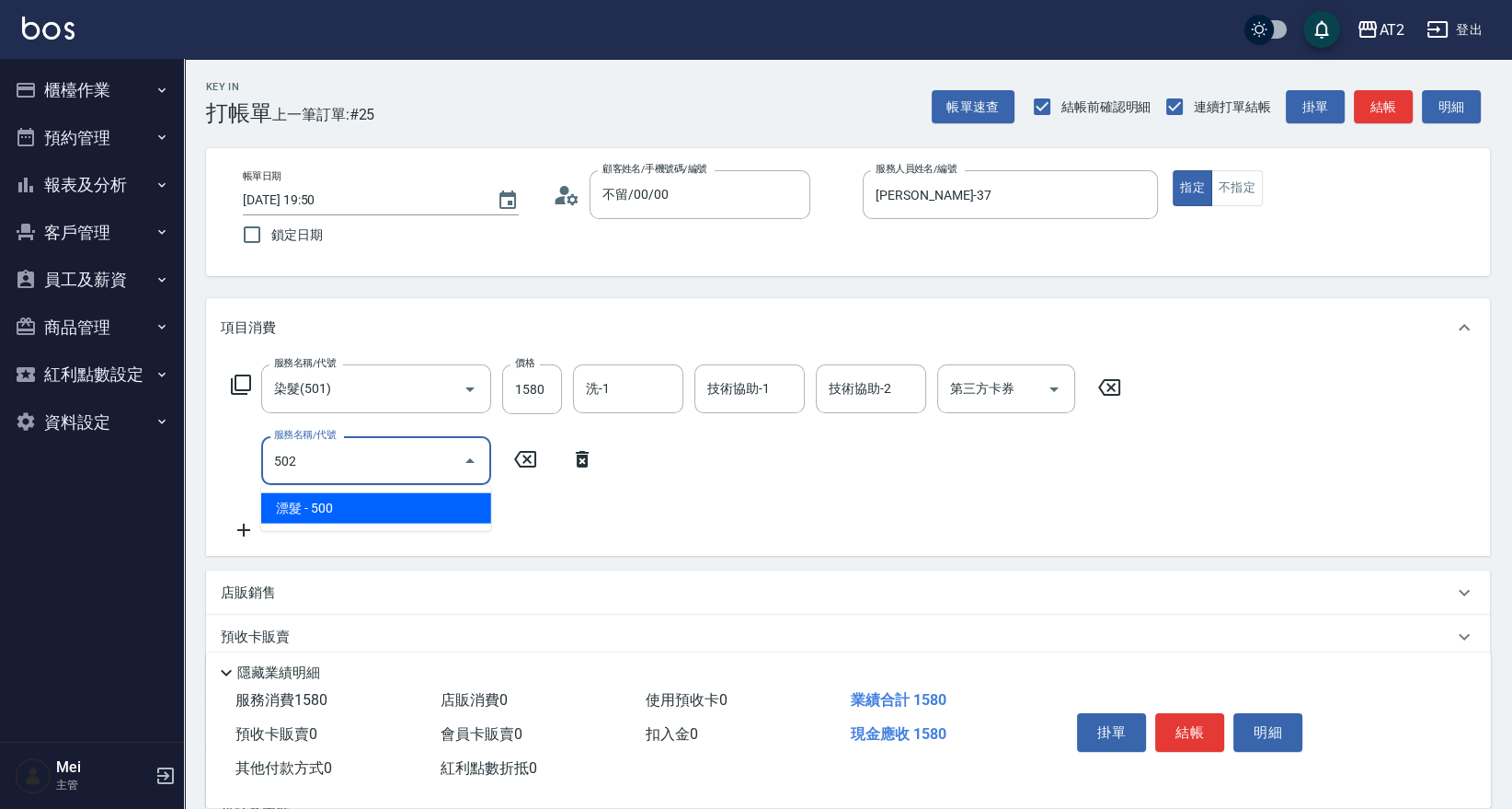
type input "200"
type input "漂髮(502)"
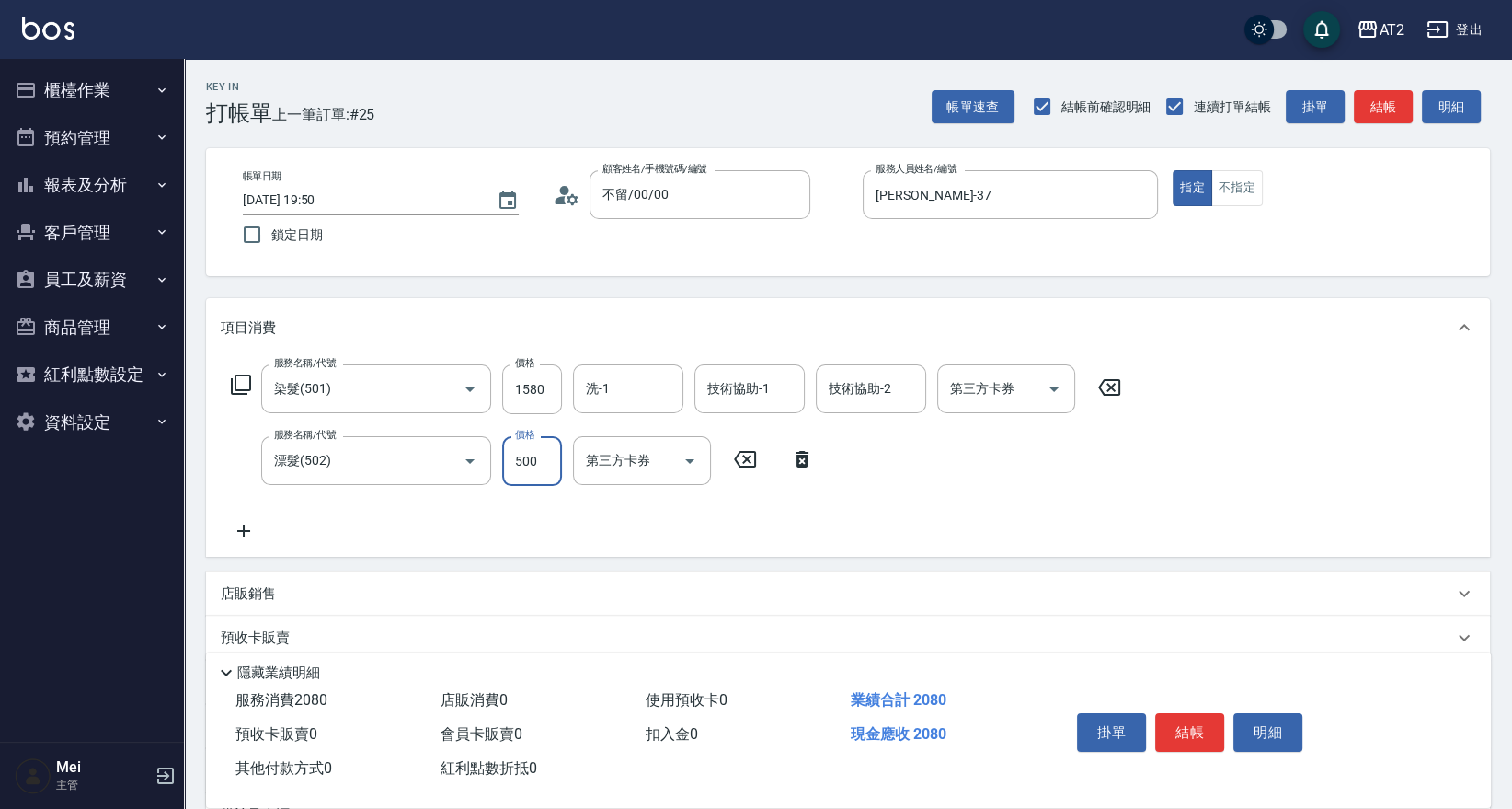
type input "0"
type input "150"
type input "0"
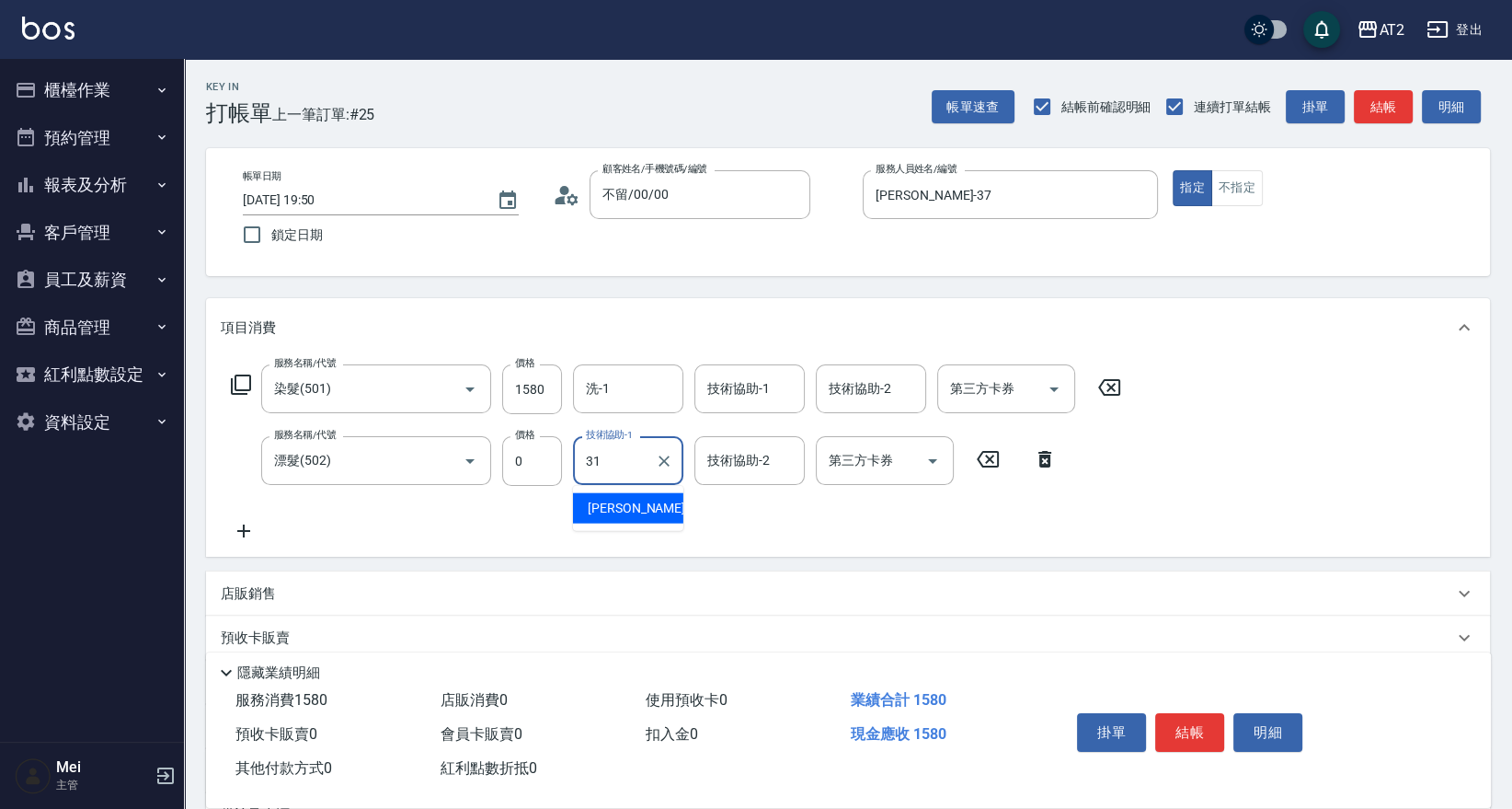
type input "小羿-31"
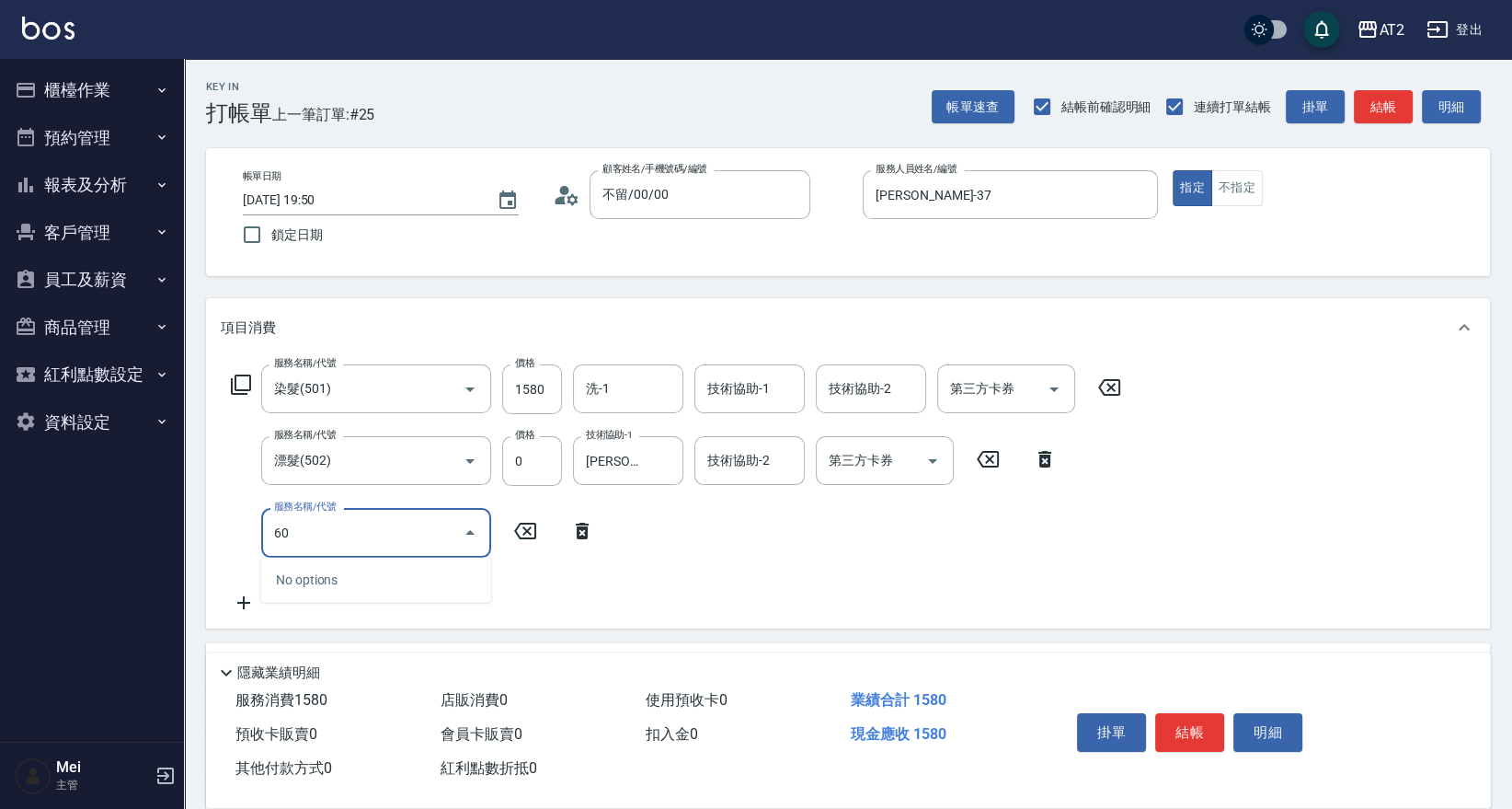
type input "601"
type input "250"
type input "自備護髮(601)"
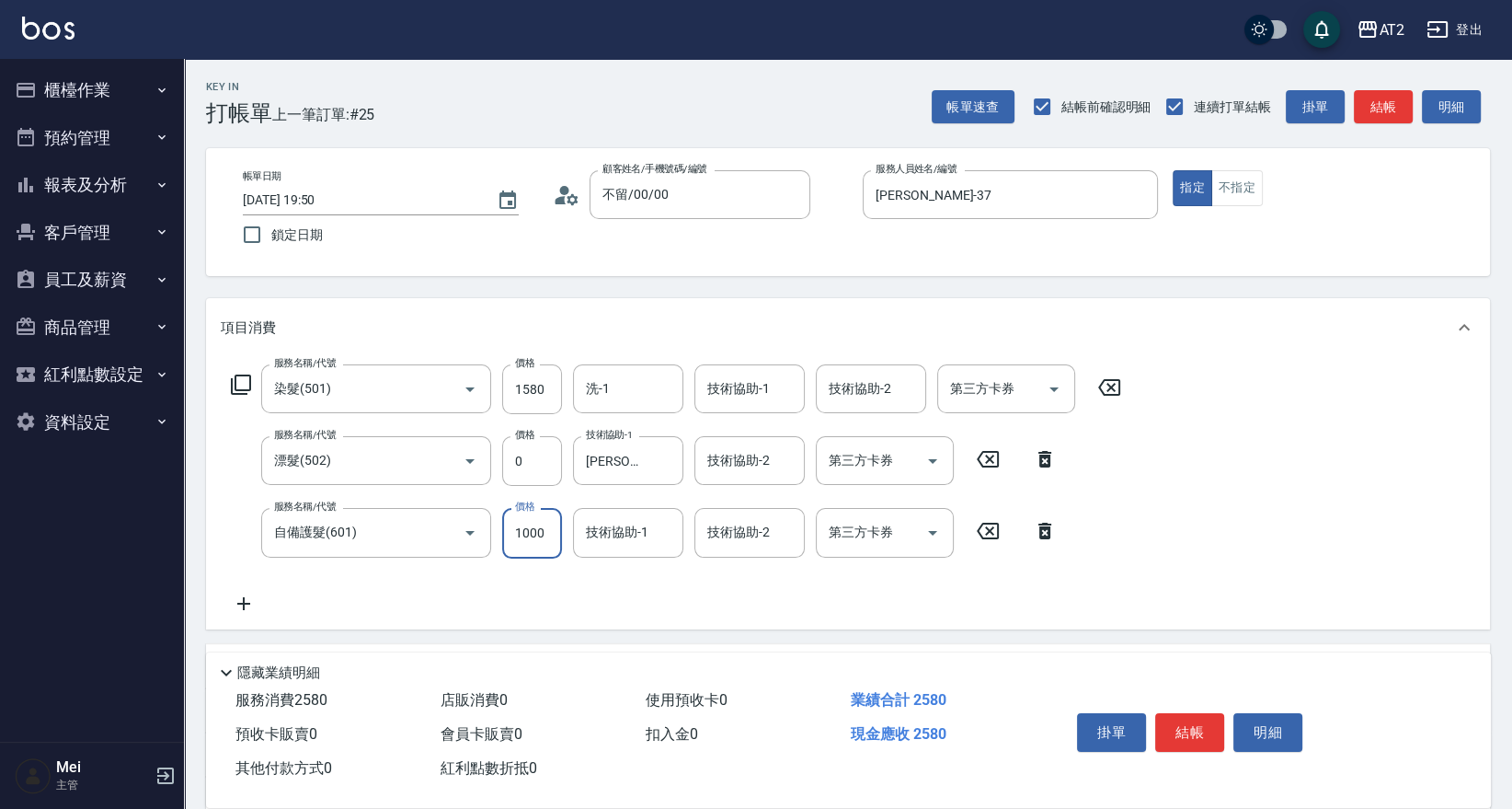
type input "2"
type input "160"
type input "27"
type input "180"
type input "270"
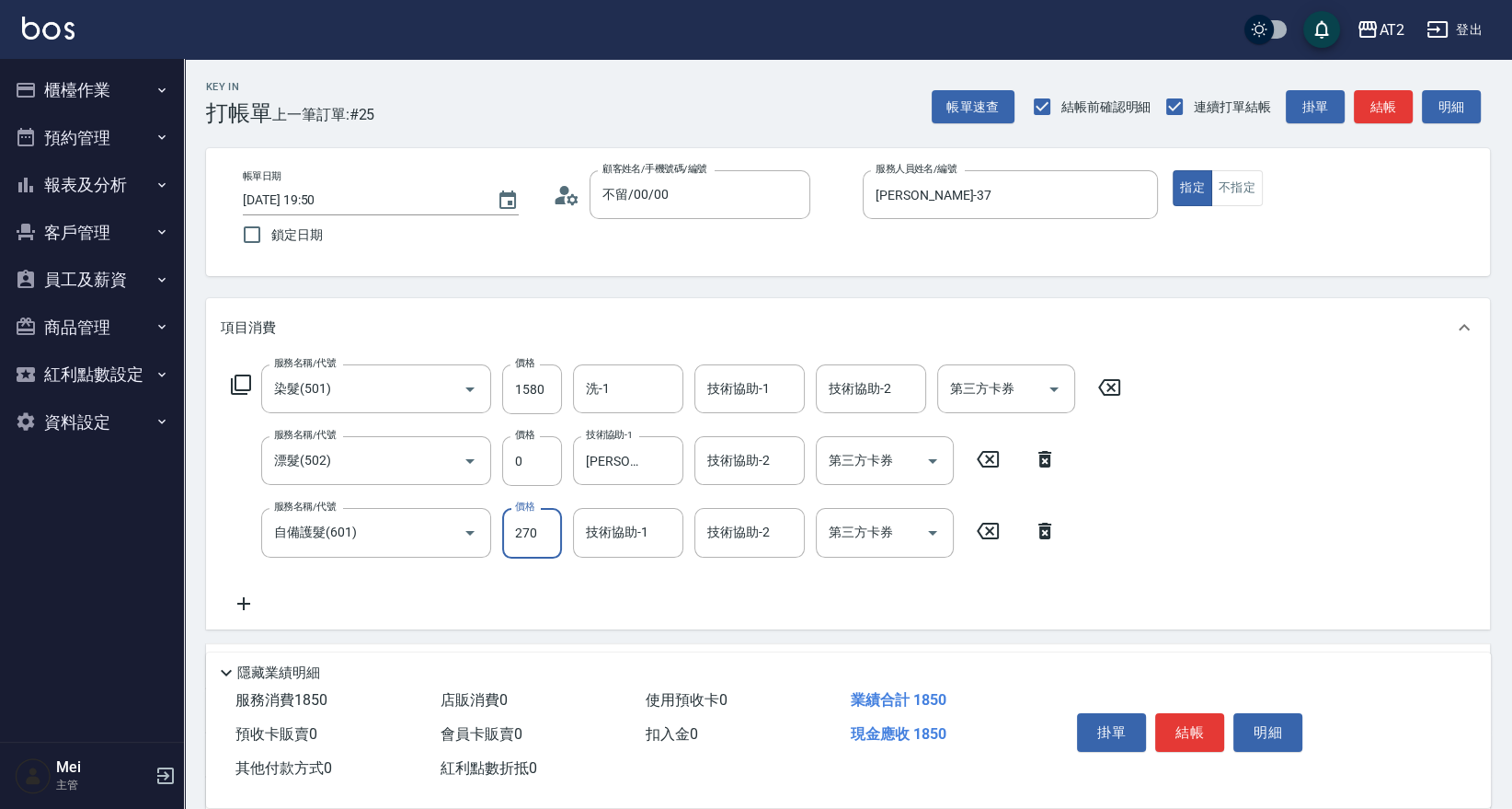
type input "420"
type input "2700"
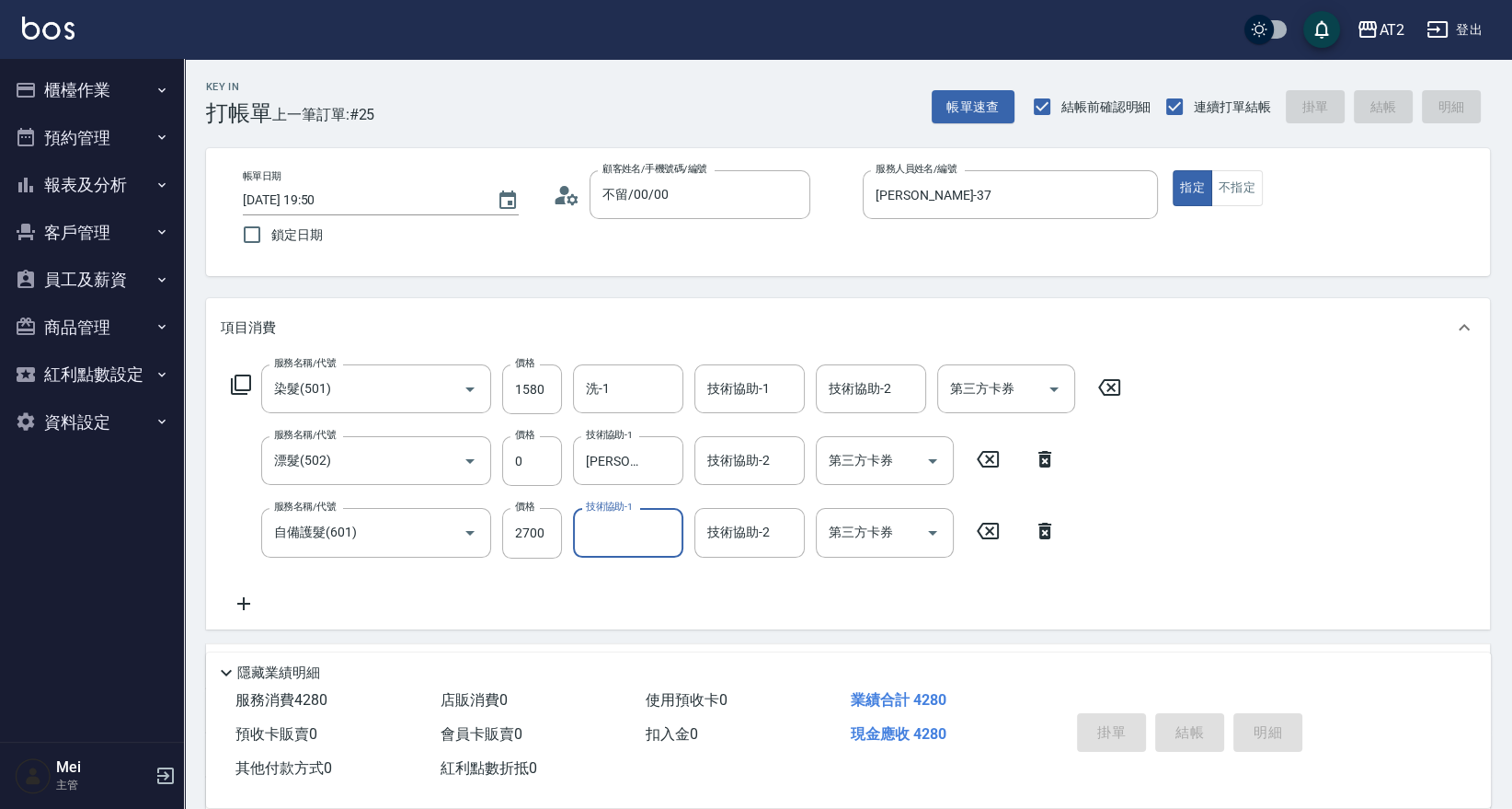
type input "2025/09/13 19:54"
type input "0"
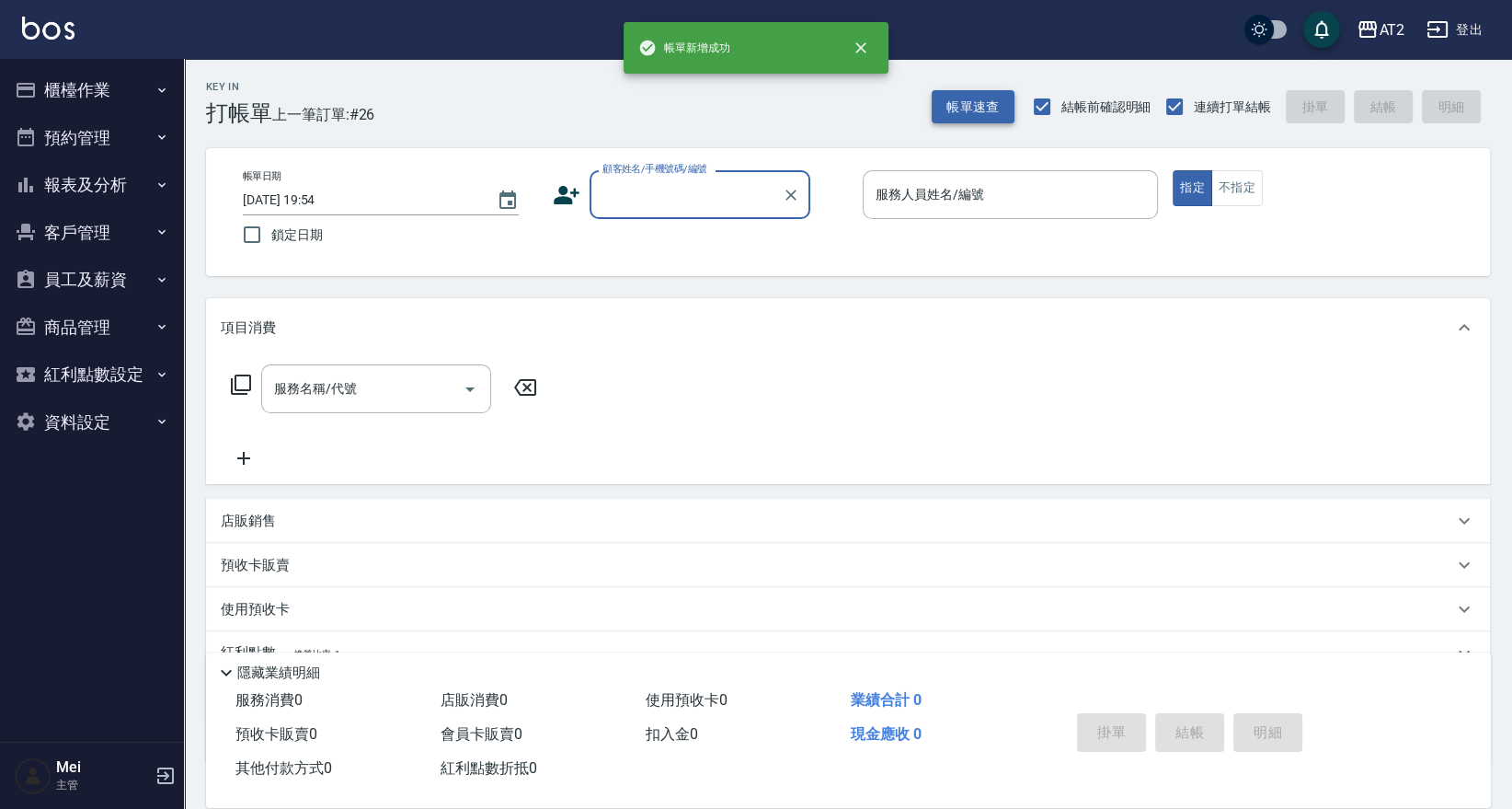
click at [965, 101] on button "帳單速查" at bounding box center [973, 107] width 83 height 34
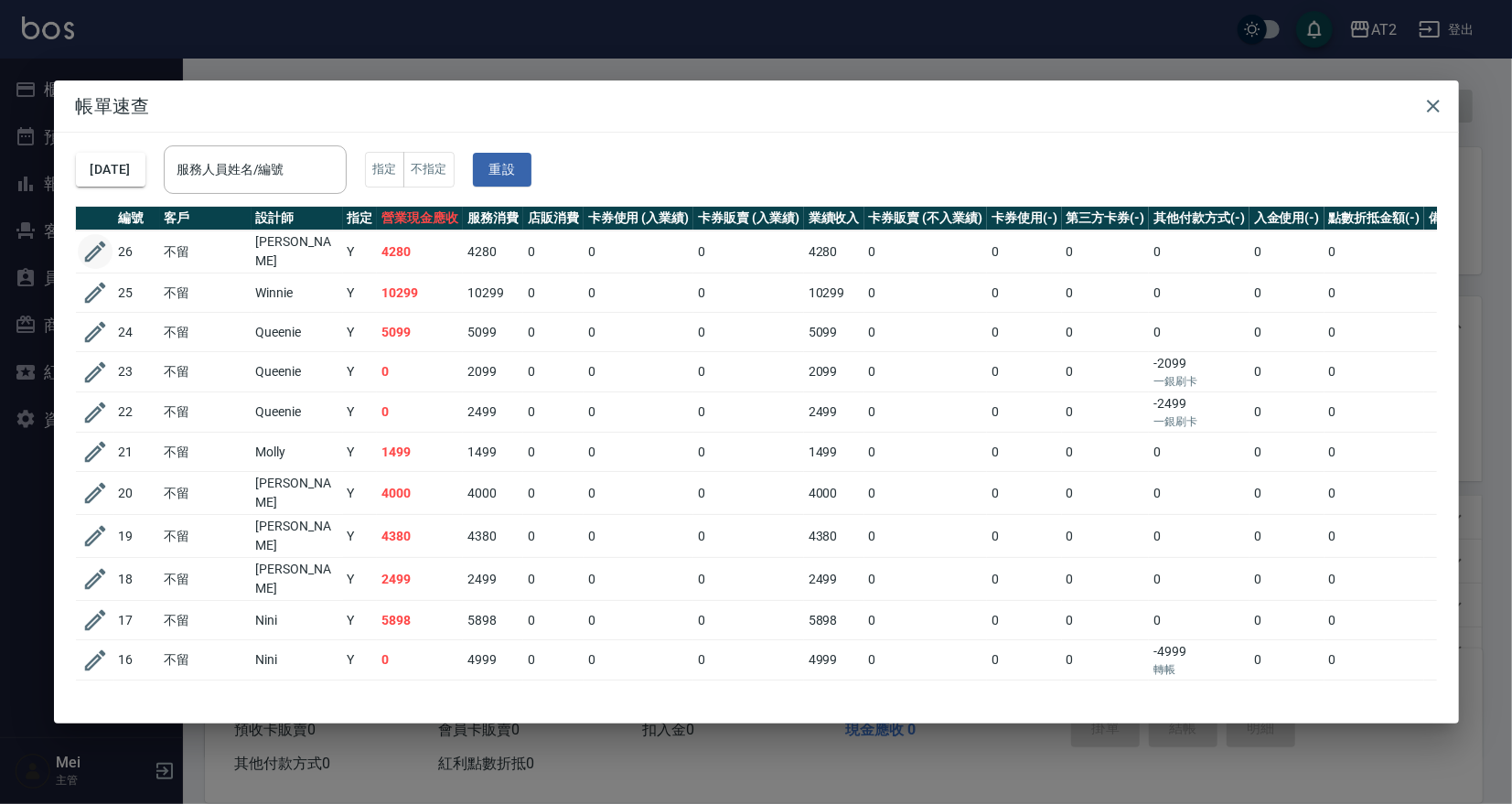
click at [93, 252] on icon "button" at bounding box center [95, 251] width 21 height 21
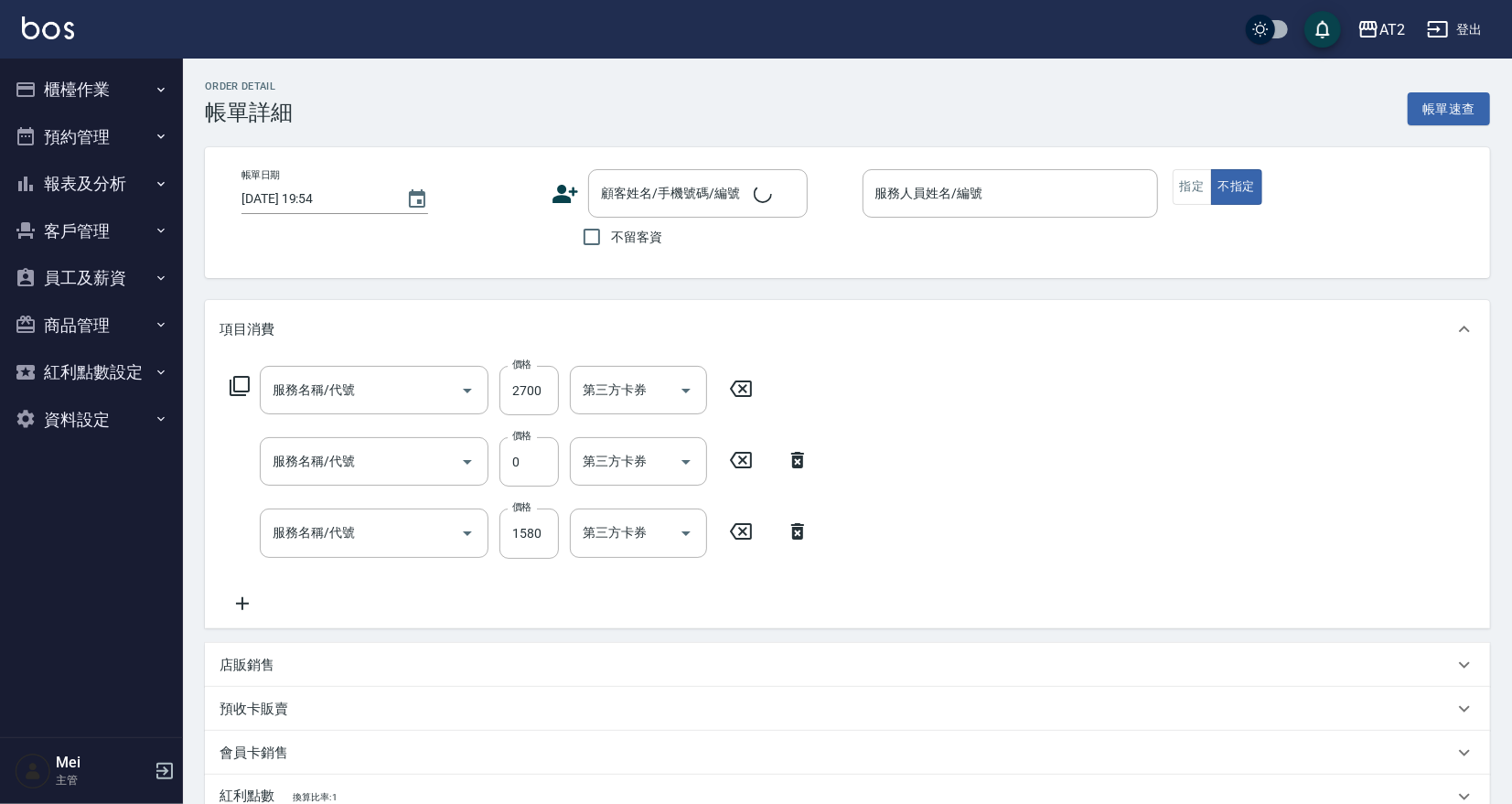
type input "2025/09/13 19:50"
type input "小玥-37"
type input "420"
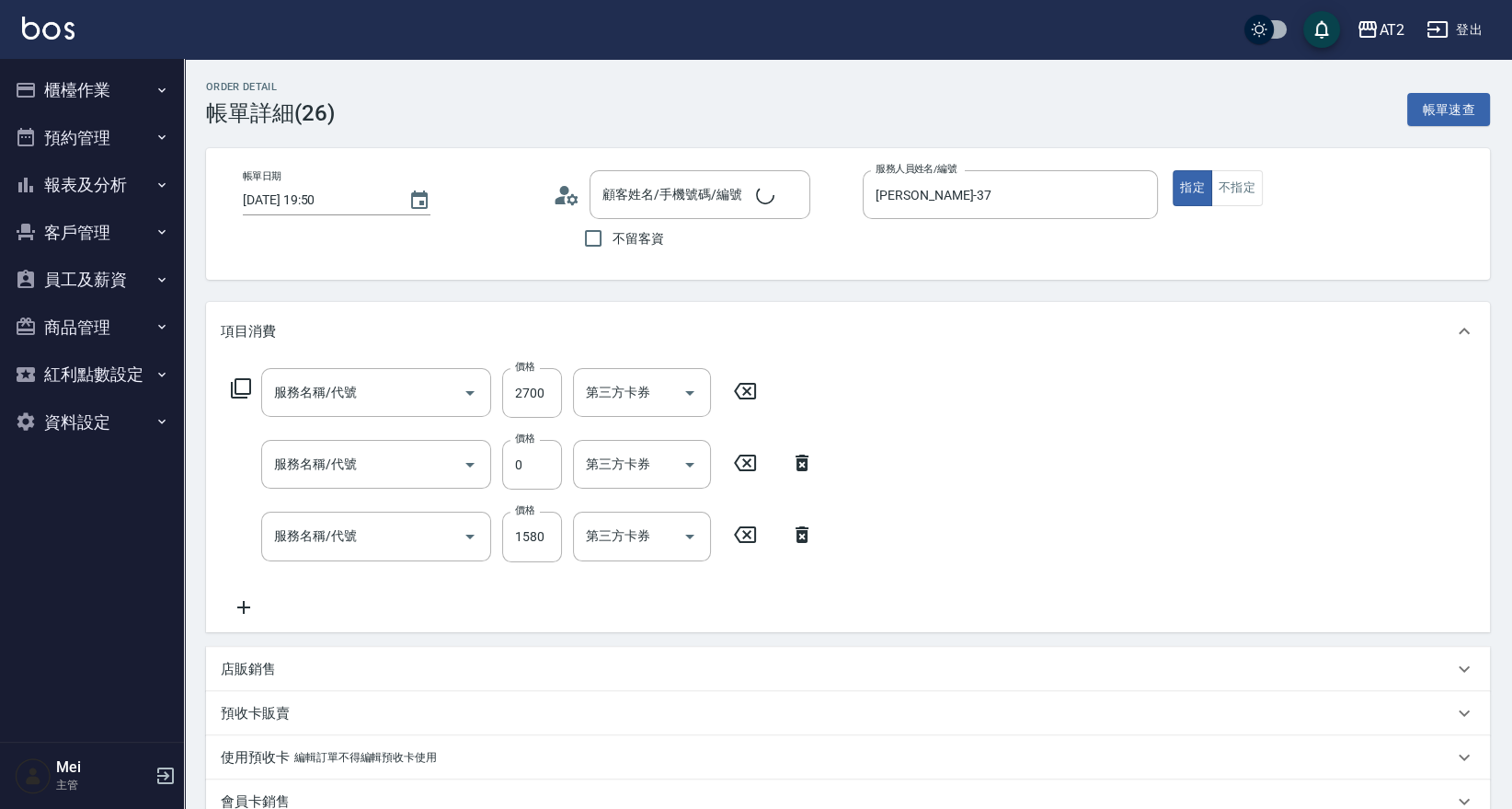
type input "自備護髮(601)"
type input "漂髮(502)"
type input "染髮(501)"
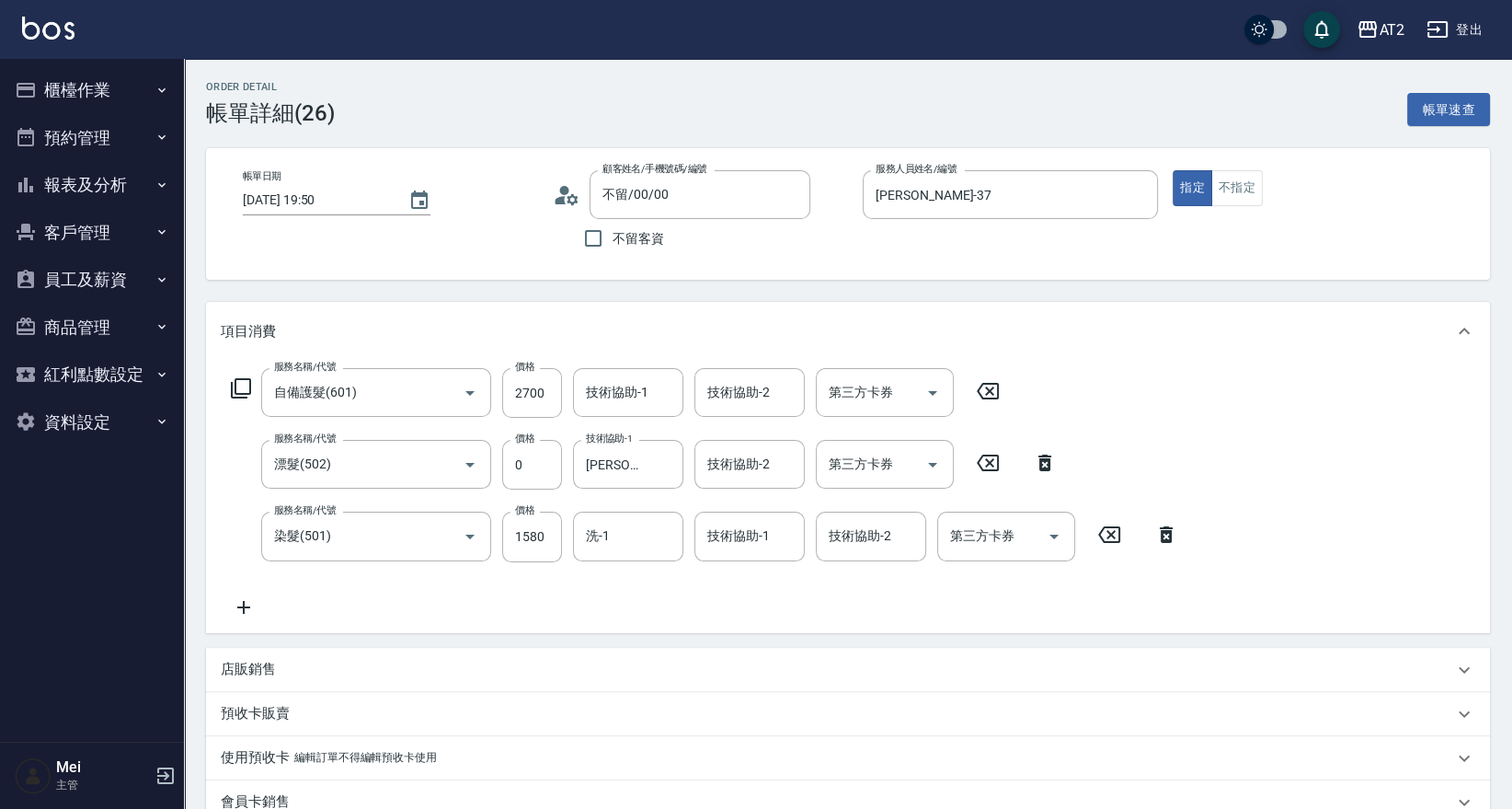
type input "不留/00/00"
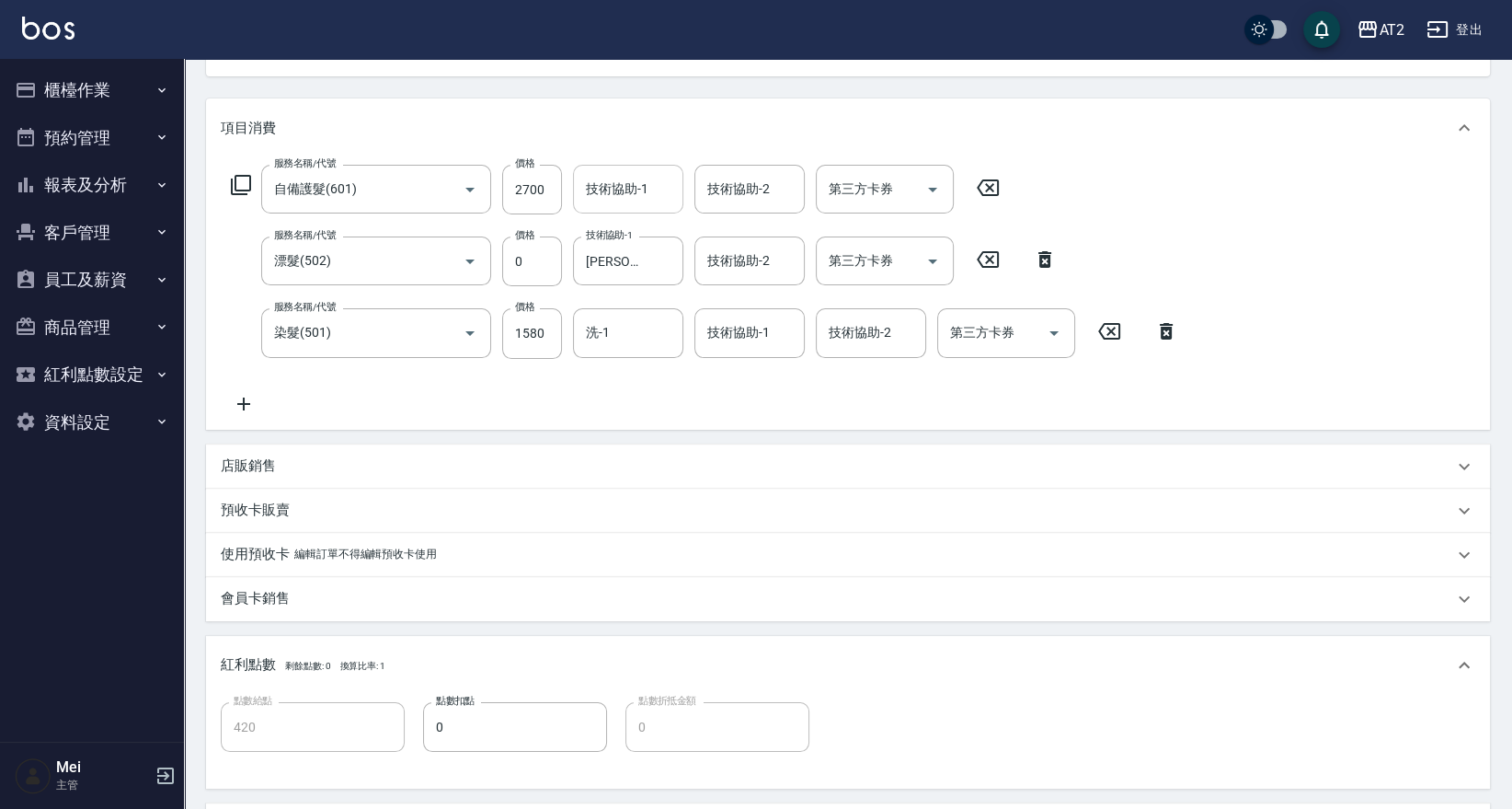
click at [620, 205] on div "技術協助-1" at bounding box center [628, 189] width 110 height 49
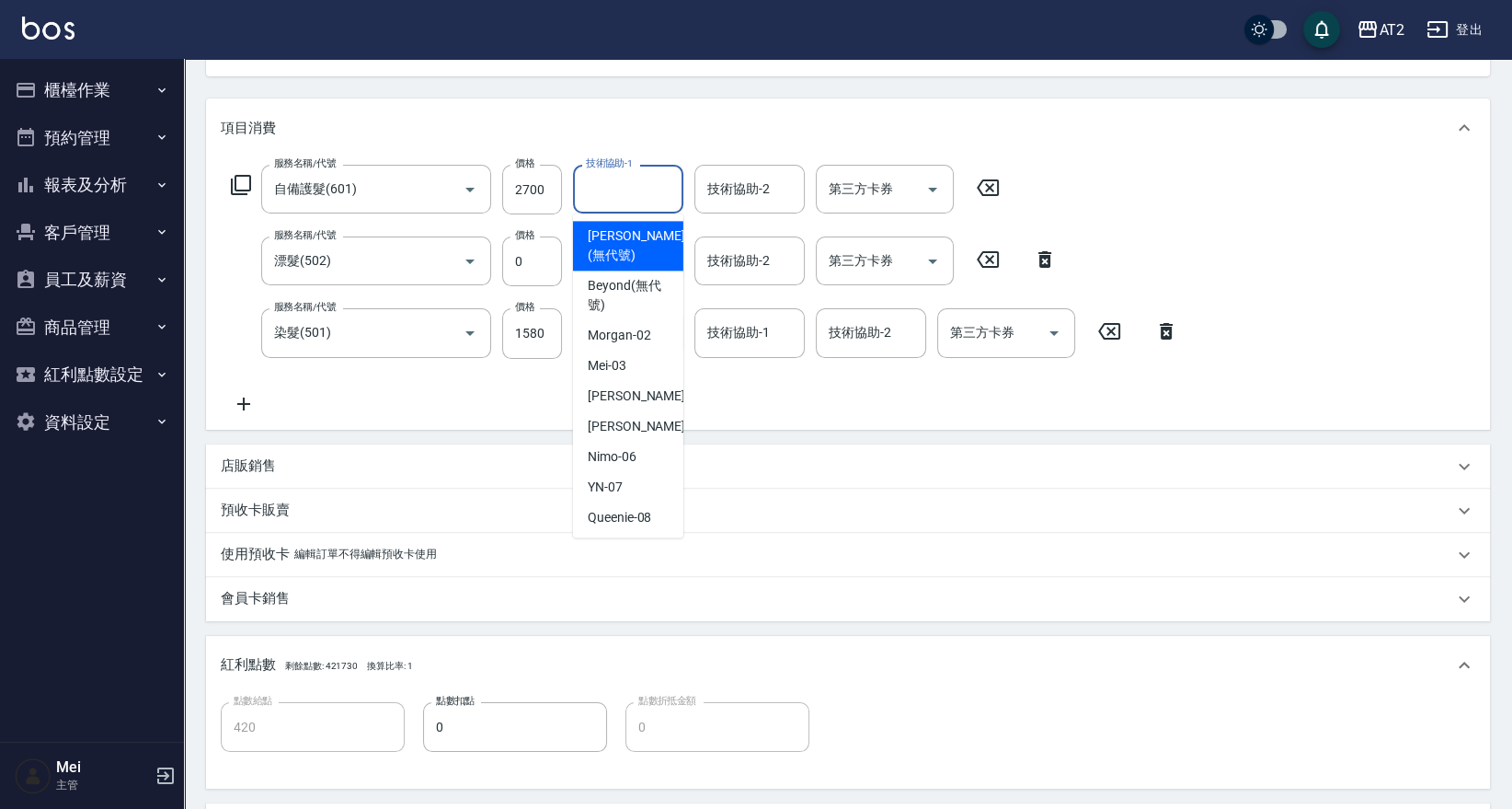
click at [604, 143] on div "項目消費" at bounding box center [848, 127] width 1284 height 59
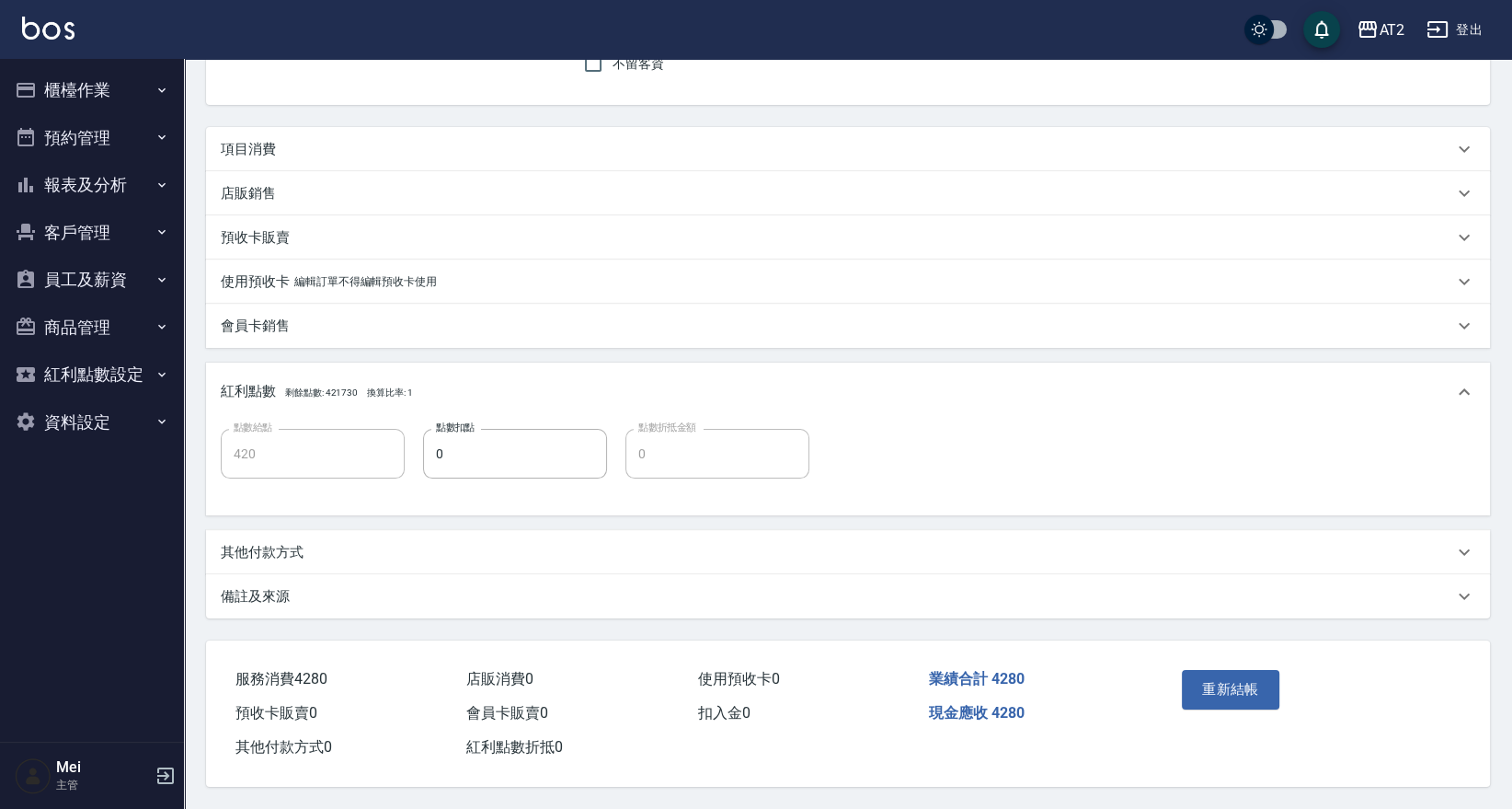
scroll to position [179, 0]
drag, startPoint x: 598, startPoint y: 152, endPoint x: 609, endPoint y: 192, distance: 41.5
click at [597, 152] on div "項目消費" at bounding box center [837, 149] width 1233 height 19
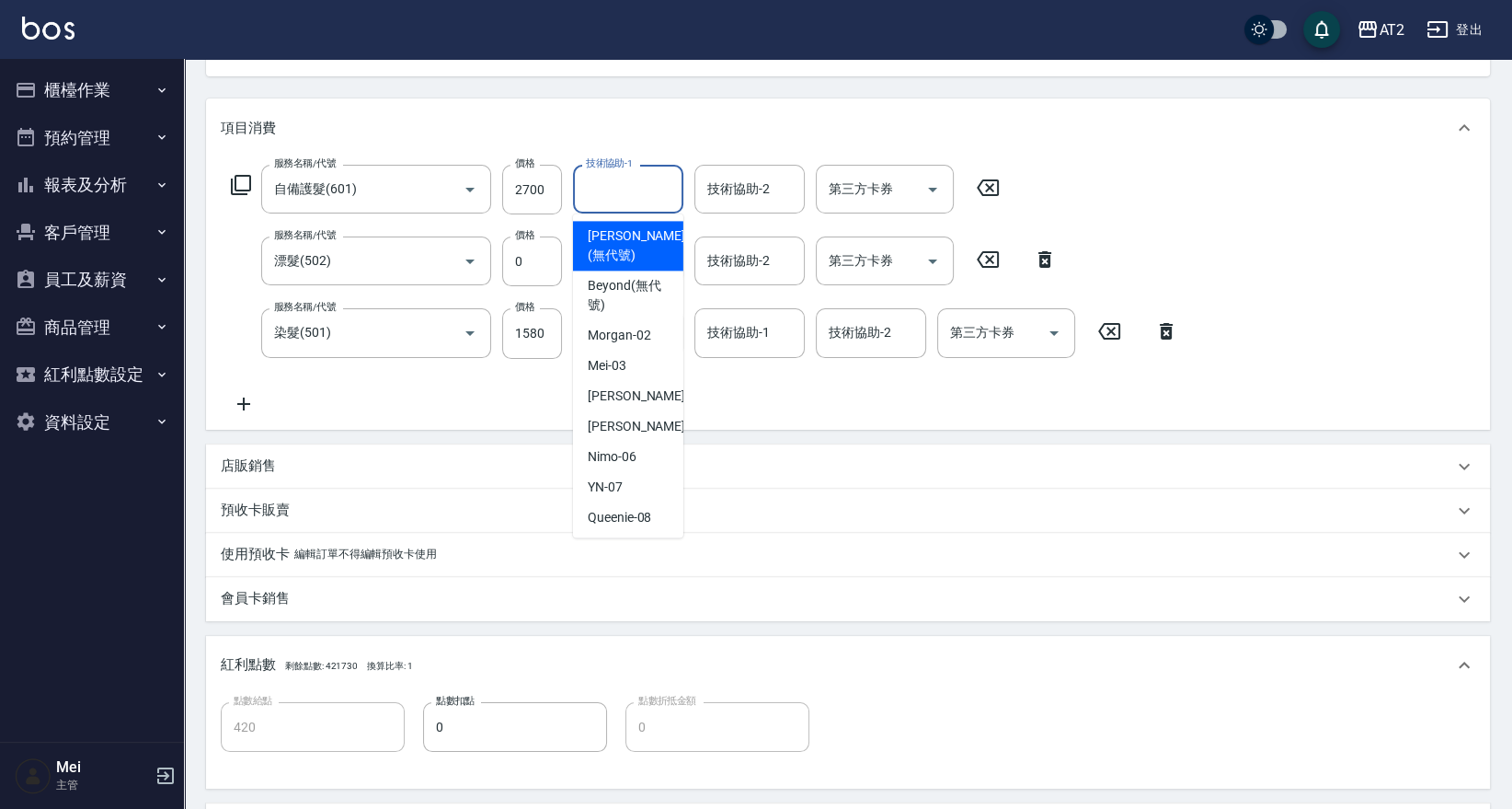
click at [625, 191] on input "技術協助-1" at bounding box center [628, 189] width 93 height 32
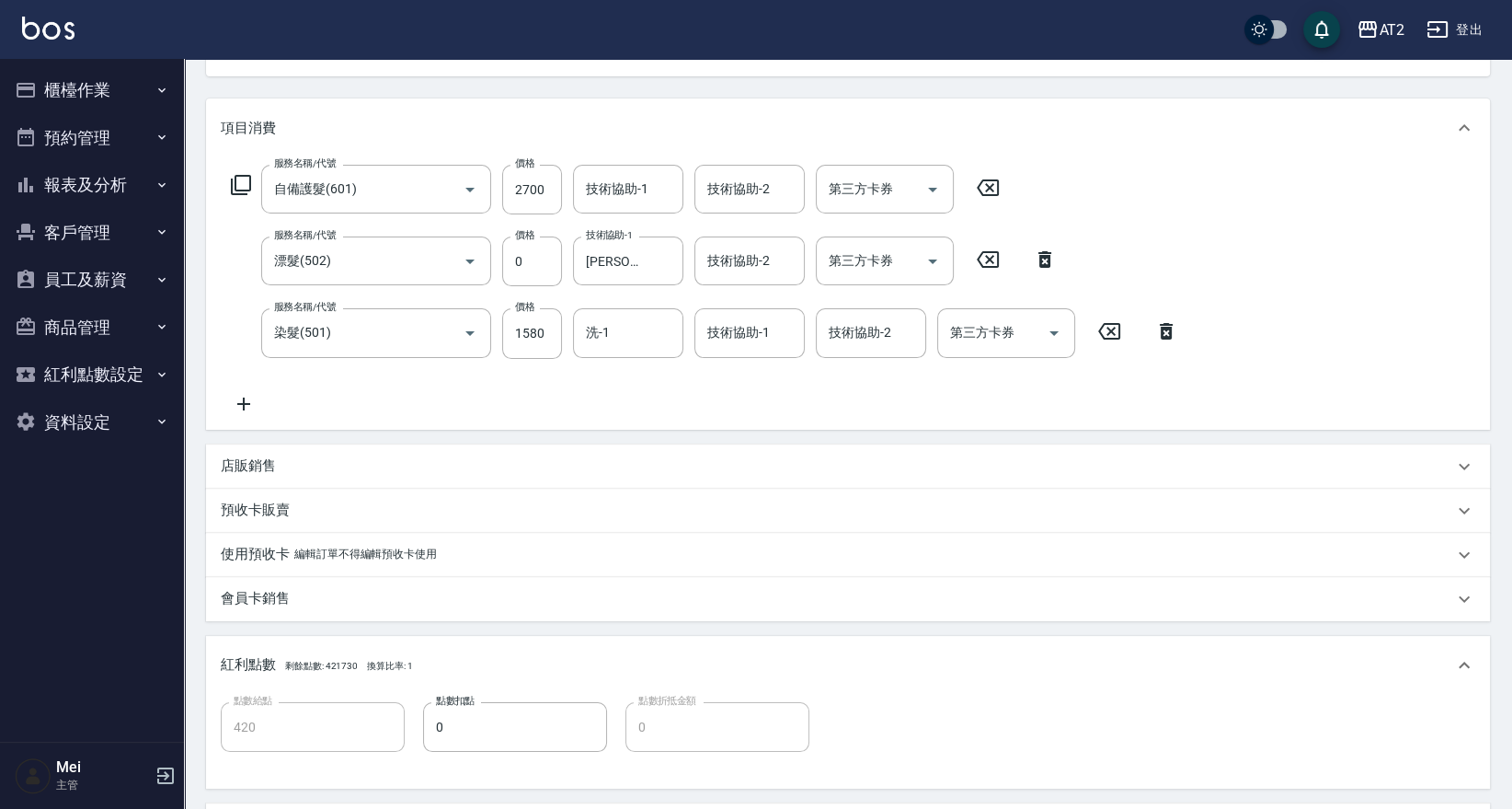
click at [744, 396] on div "服務名稱/代號 自備護髮(601) 服務名稱/代號 價格 2700 價格 技術協助-1 技術協助-1 技術協助-2 技術協助-2 第三方卡券 第三方卡券 服務…" at bounding box center [705, 289] width 968 height 249
click at [635, 338] on input "洗-1" at bounding box center [628, 332] width 93 height 32
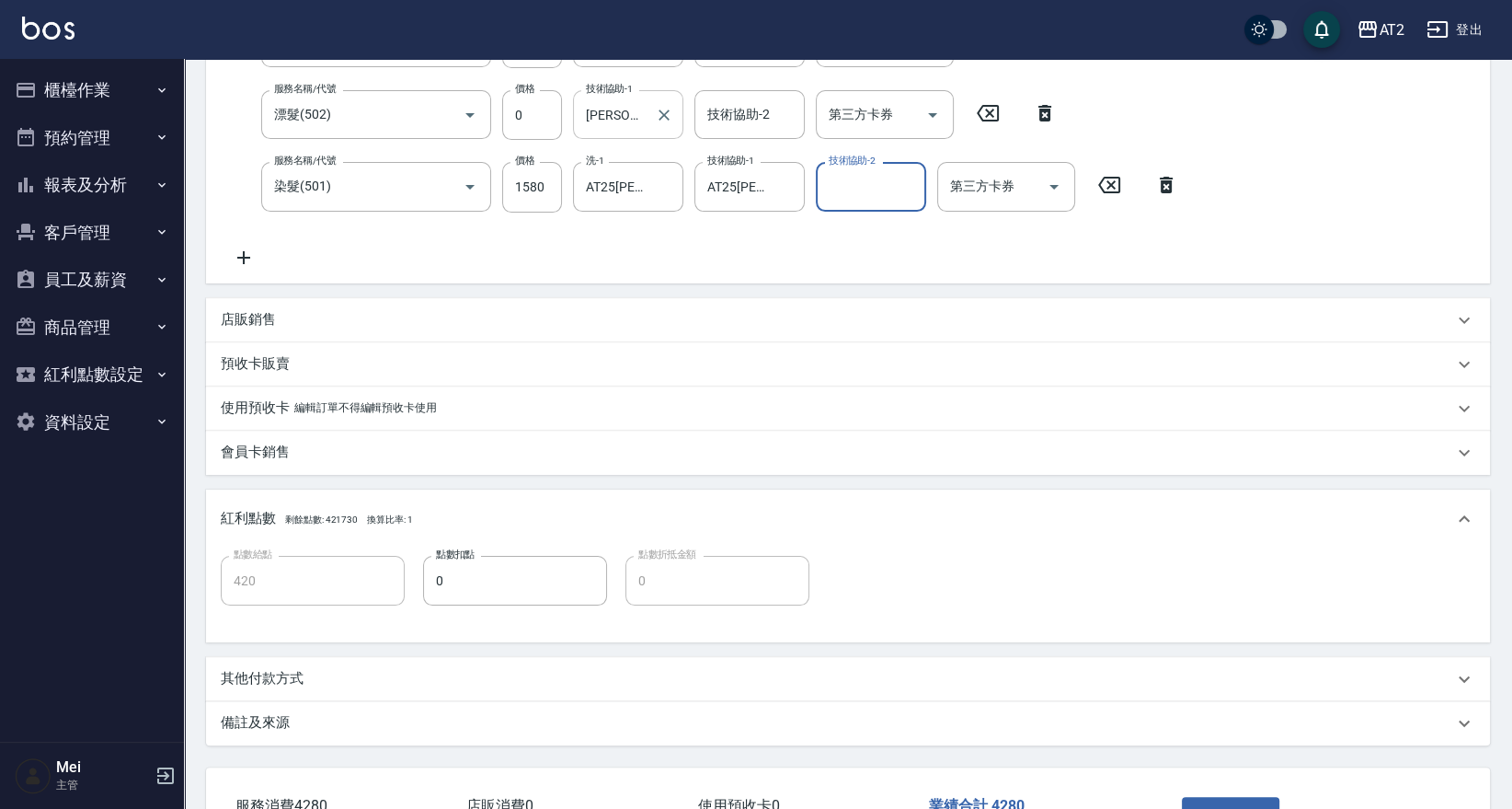
scroll to position [480, 0]
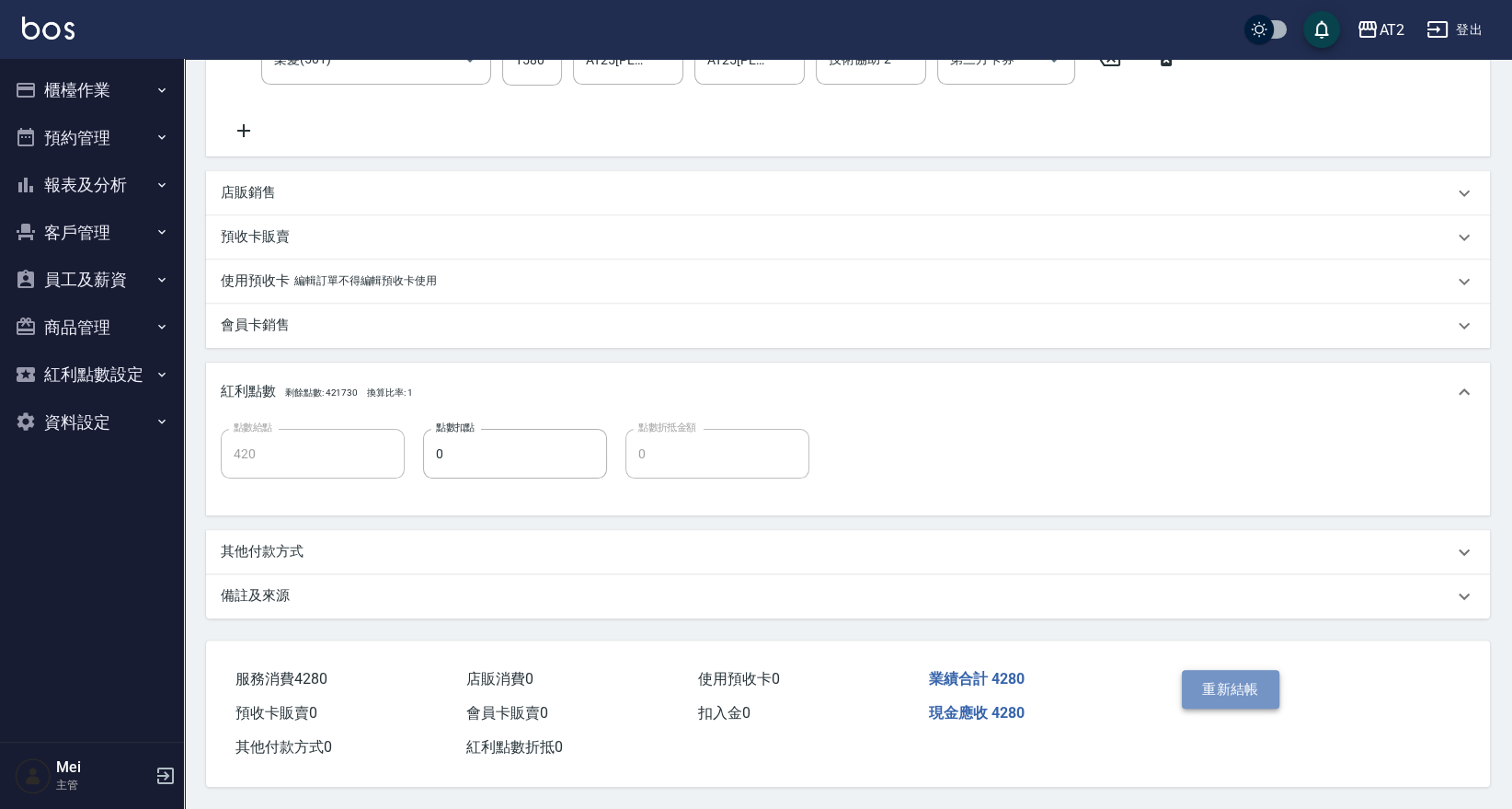
click at [1248, 692] on button "重新結帳" at bounding box center [1230, 688] width 97 height 39
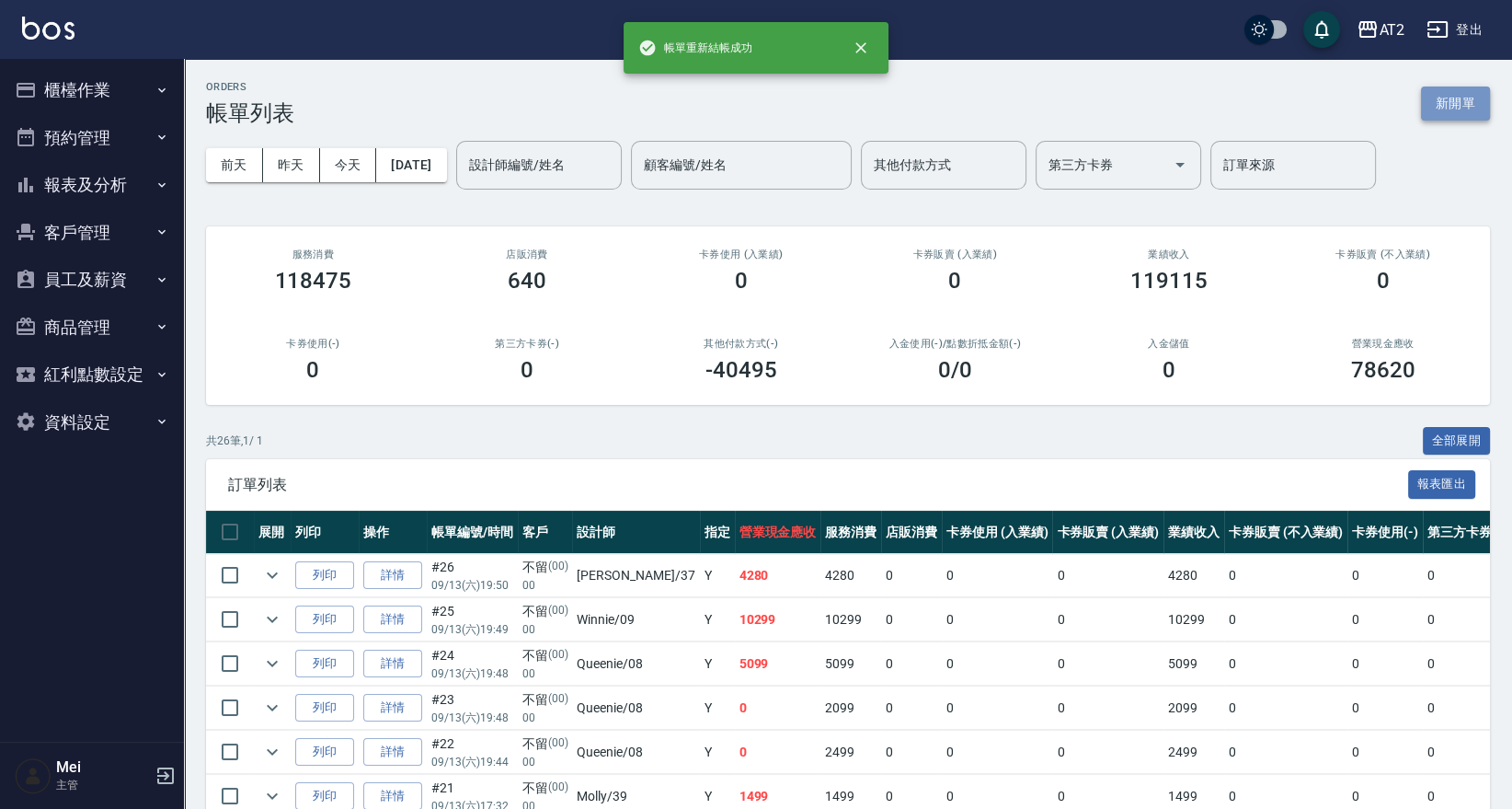
click at [1451, 116] on button "新開單" at bounding box center [1454, 104] width 69 height 34
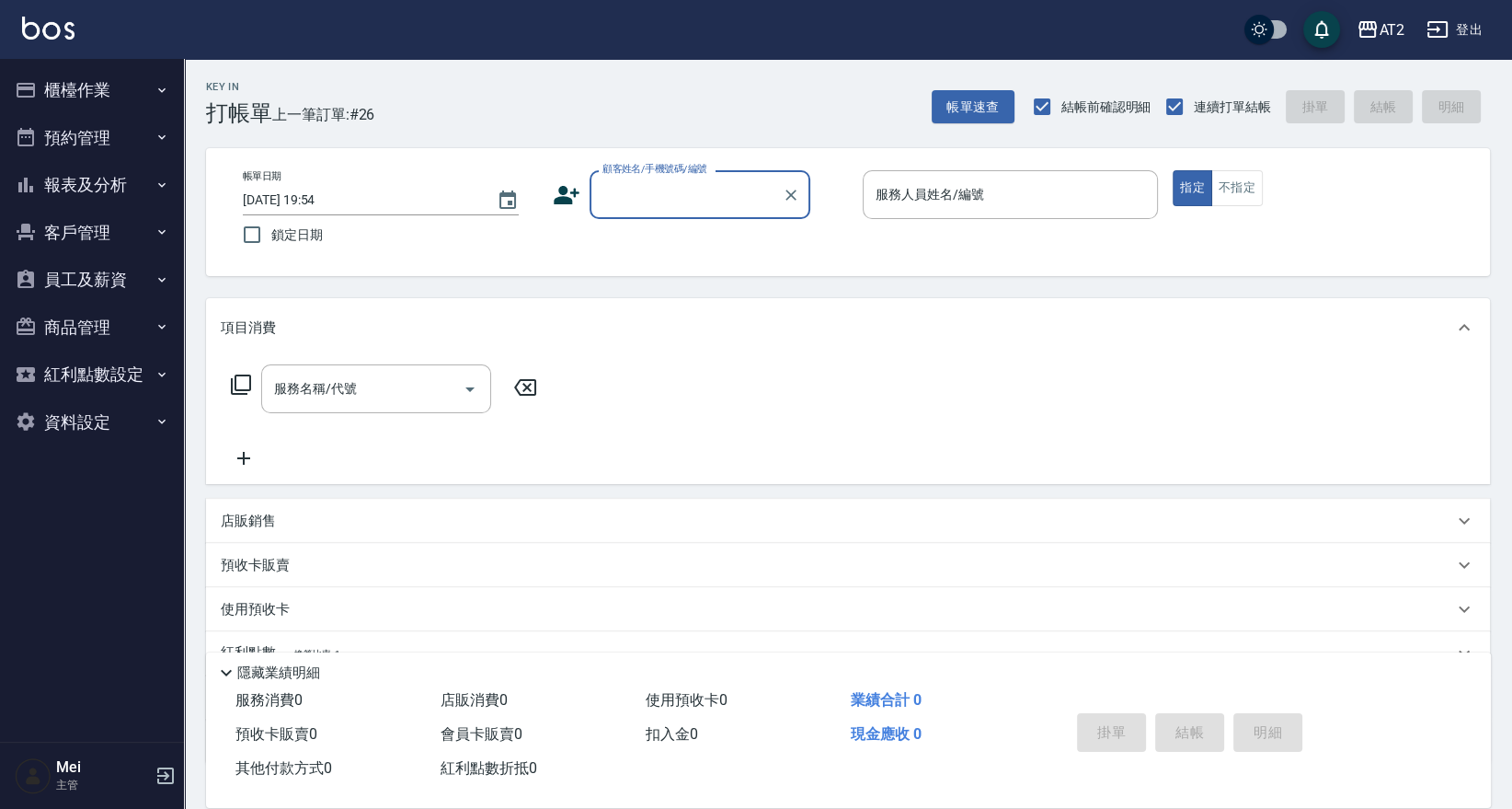
click at [557, 194] on icon at bounding box center [566, 194] width 27 height 27
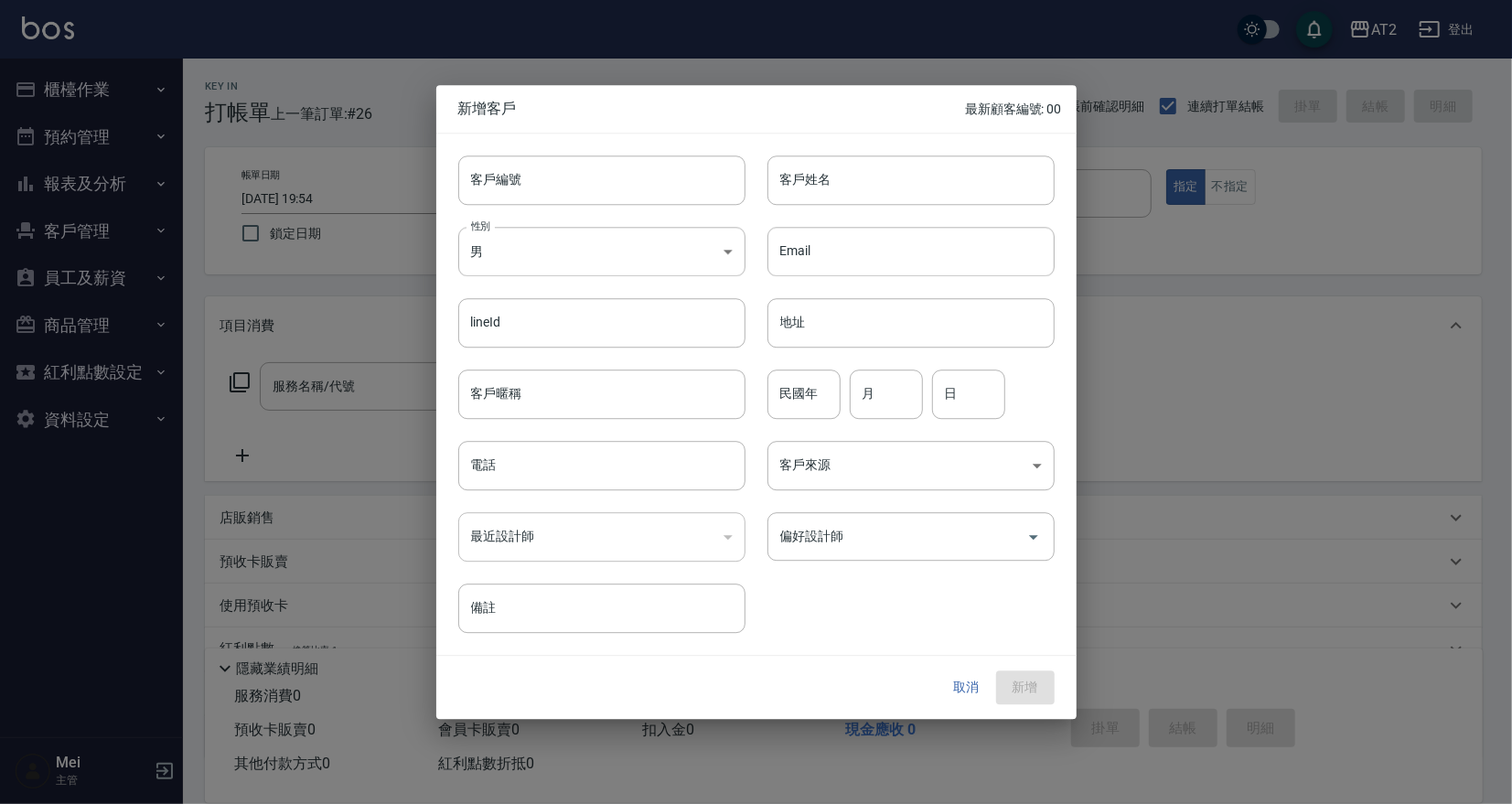
click at [850, 97] on div "新增客戶 最新顧客編號: 00" at bounding box center [756, 109] width 640 height 48
drag, startPoint x: 811, startPoint y: 47, endPoint x: 802, endPoint y: 113, distance: 66.6
click at [808, 47] on div at bounding box center [756, 402] width 1512 height 804
click at [955, 699] on button "取消" at bounding box center [967, 688] width 58 height 34
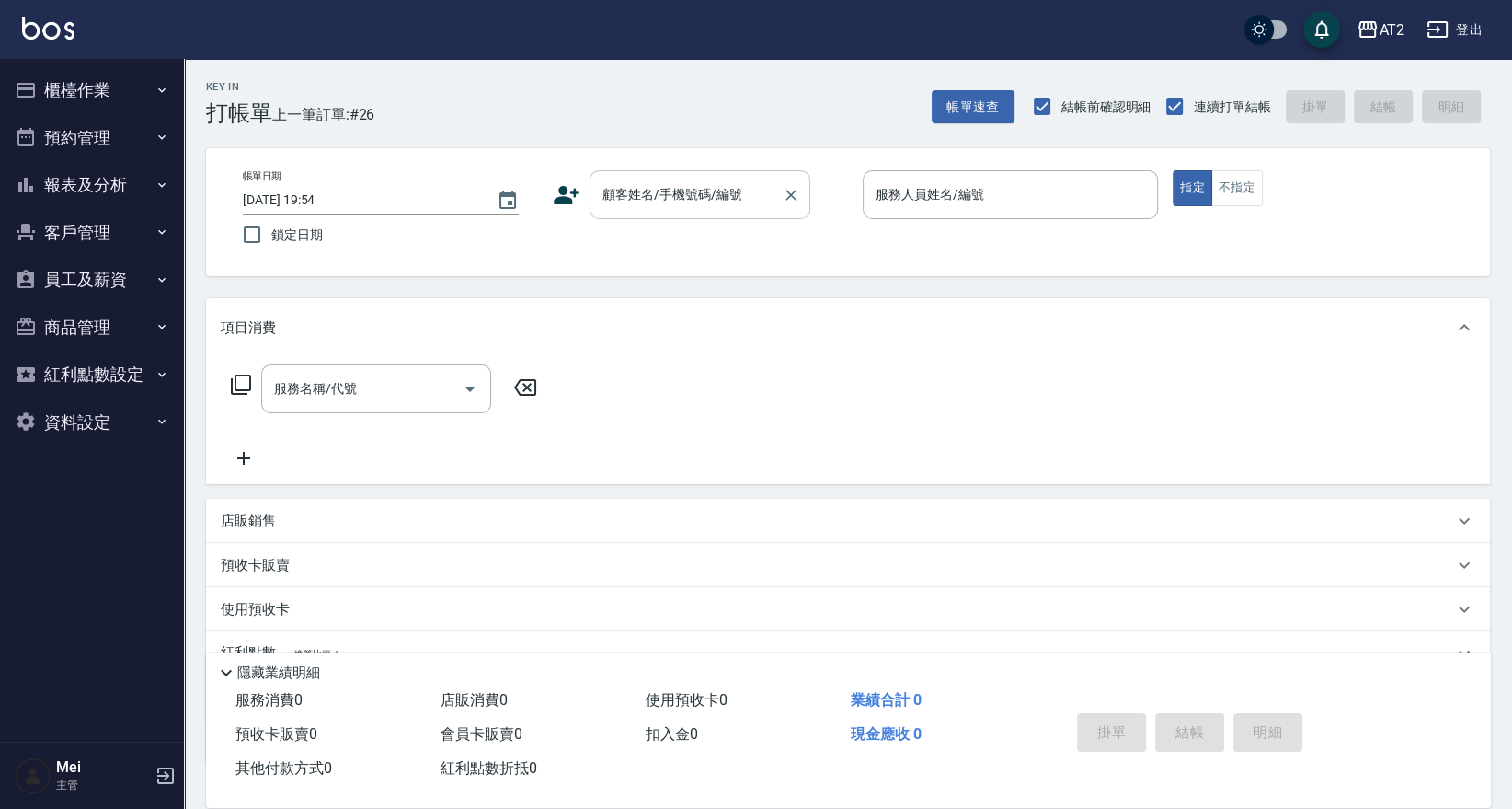
click at [667, 202] on input "顧客姓名/手機號碼/編號" at bounding box center [685, 194] width 176 height 32
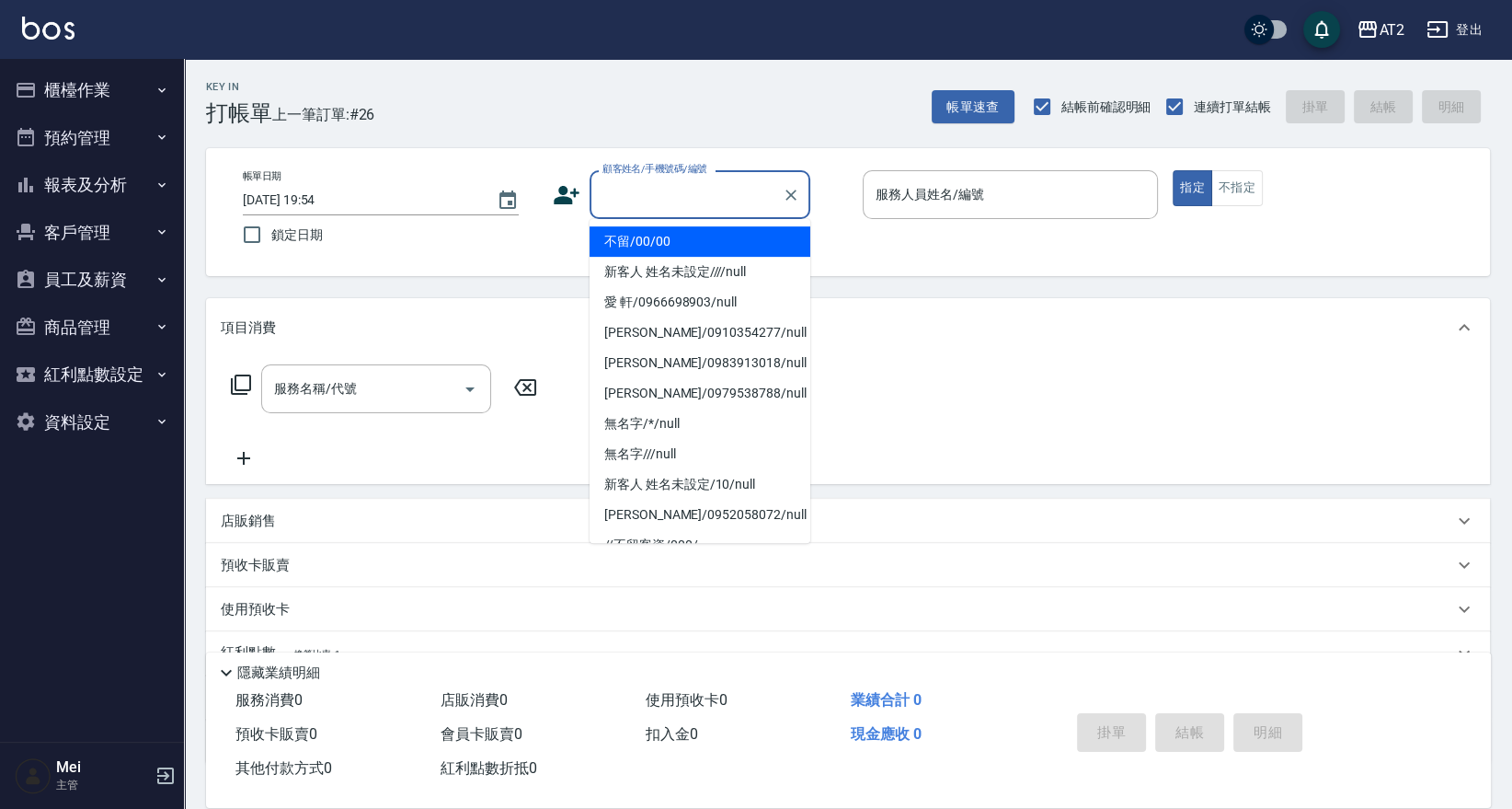
click at [670, 239] on li "不留/00/00" at bounding box center [700, 242] width 221 height 30
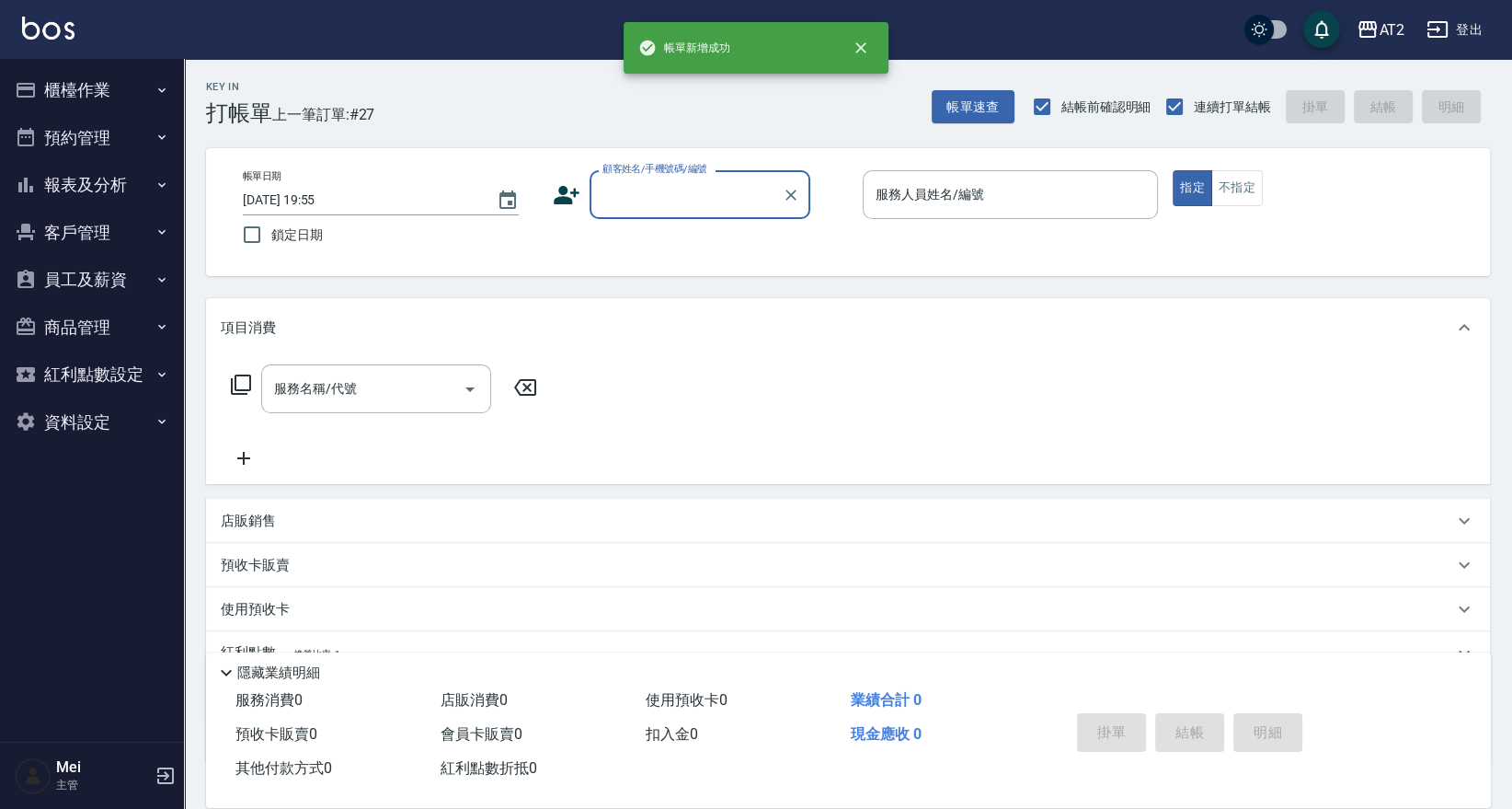
drag, startPoint x: 669, startPoint y: 207, endPoint x: 667, endPoint y: 216, distance: 9.2
click at [669, 208] on input "顧客姓名/手機號碼/編號" at bounding box center [685, 194] width 176 height 32
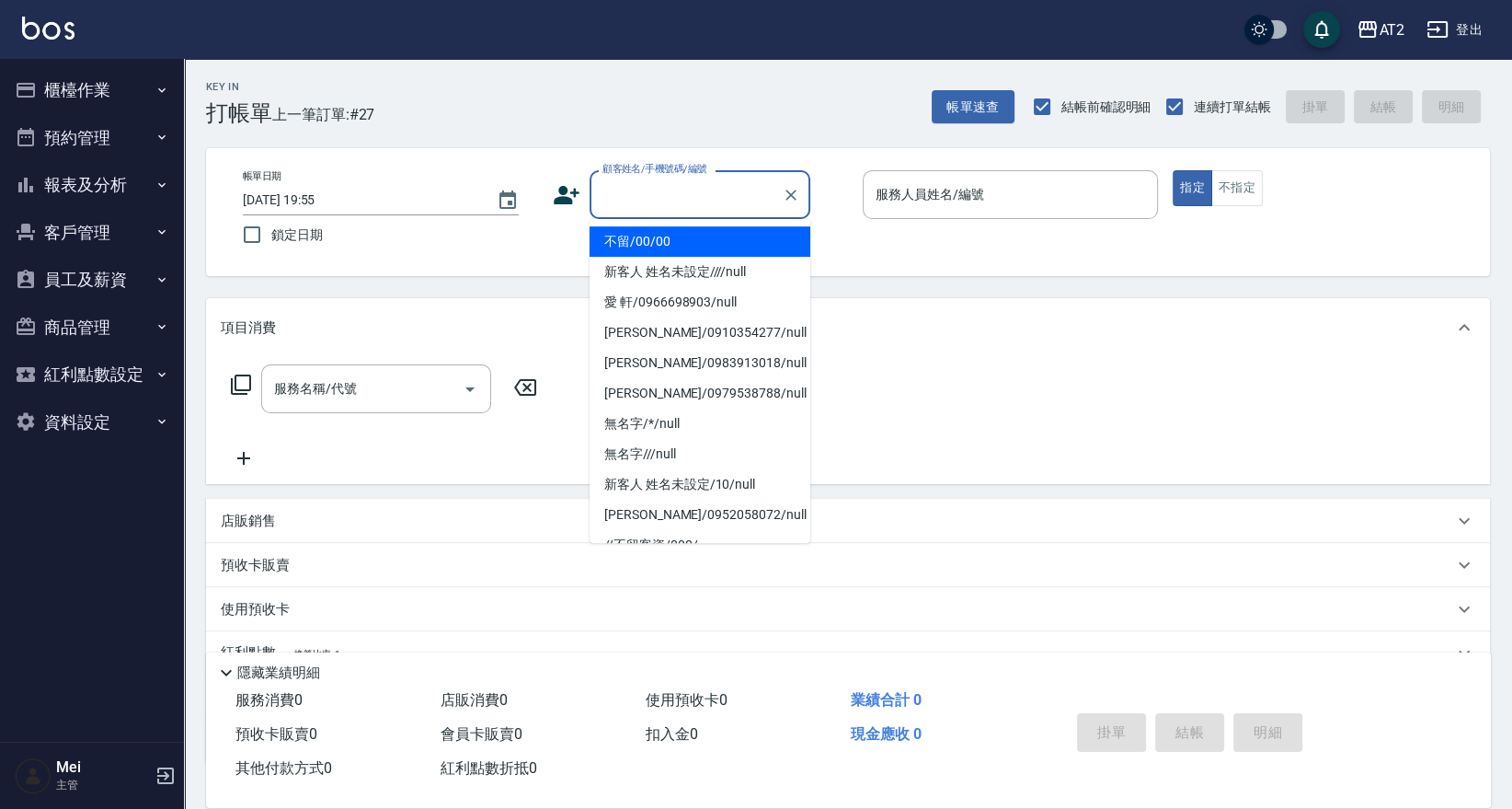
click at [650, 250] on li "不留/00/00" at bounding box center [700, 242] width 221 height 30
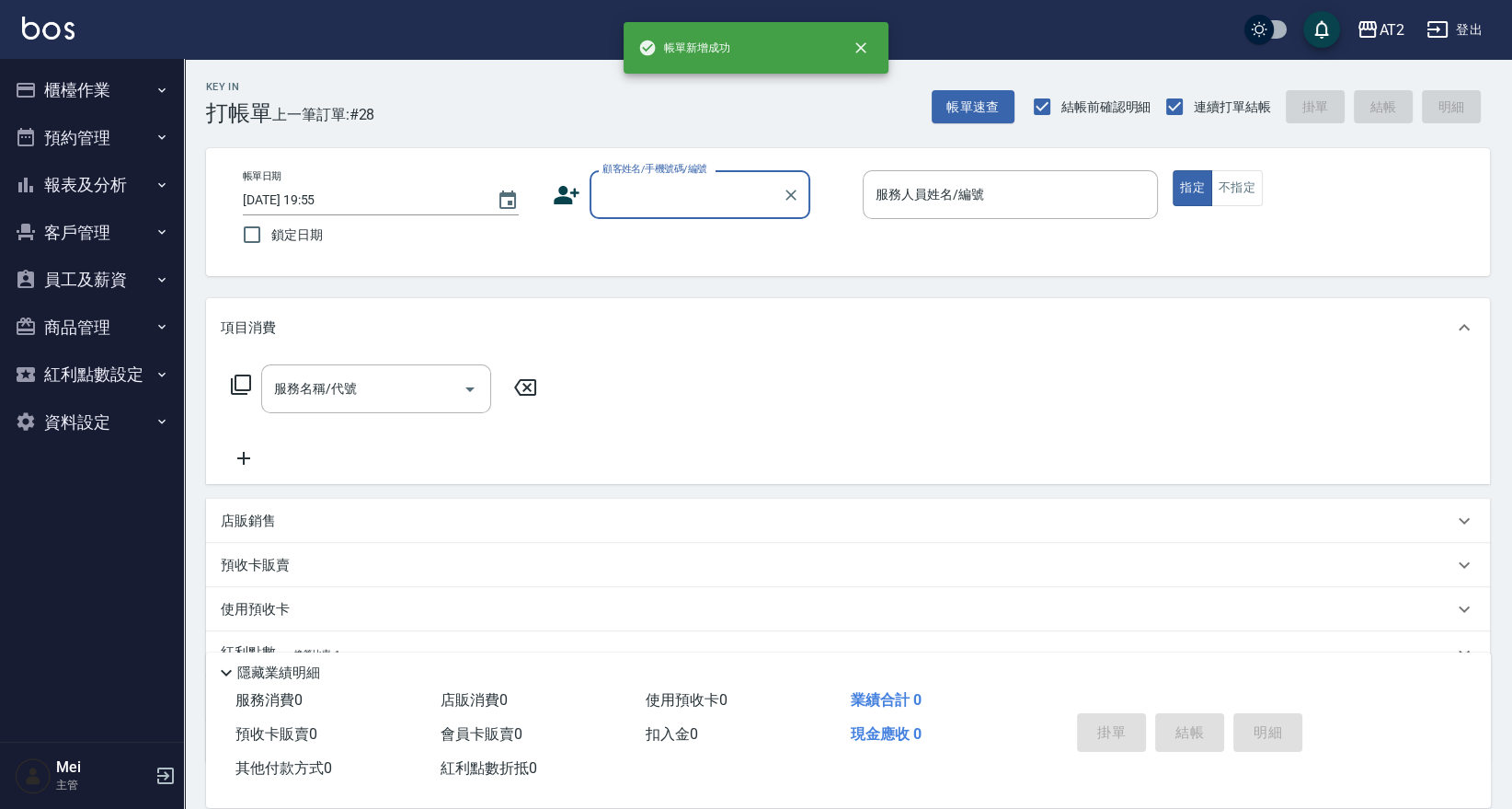
click at [676, 218] on div "顧客姓名/手機號碼/編號" at bounding box center [700, 194] width 221 height 49
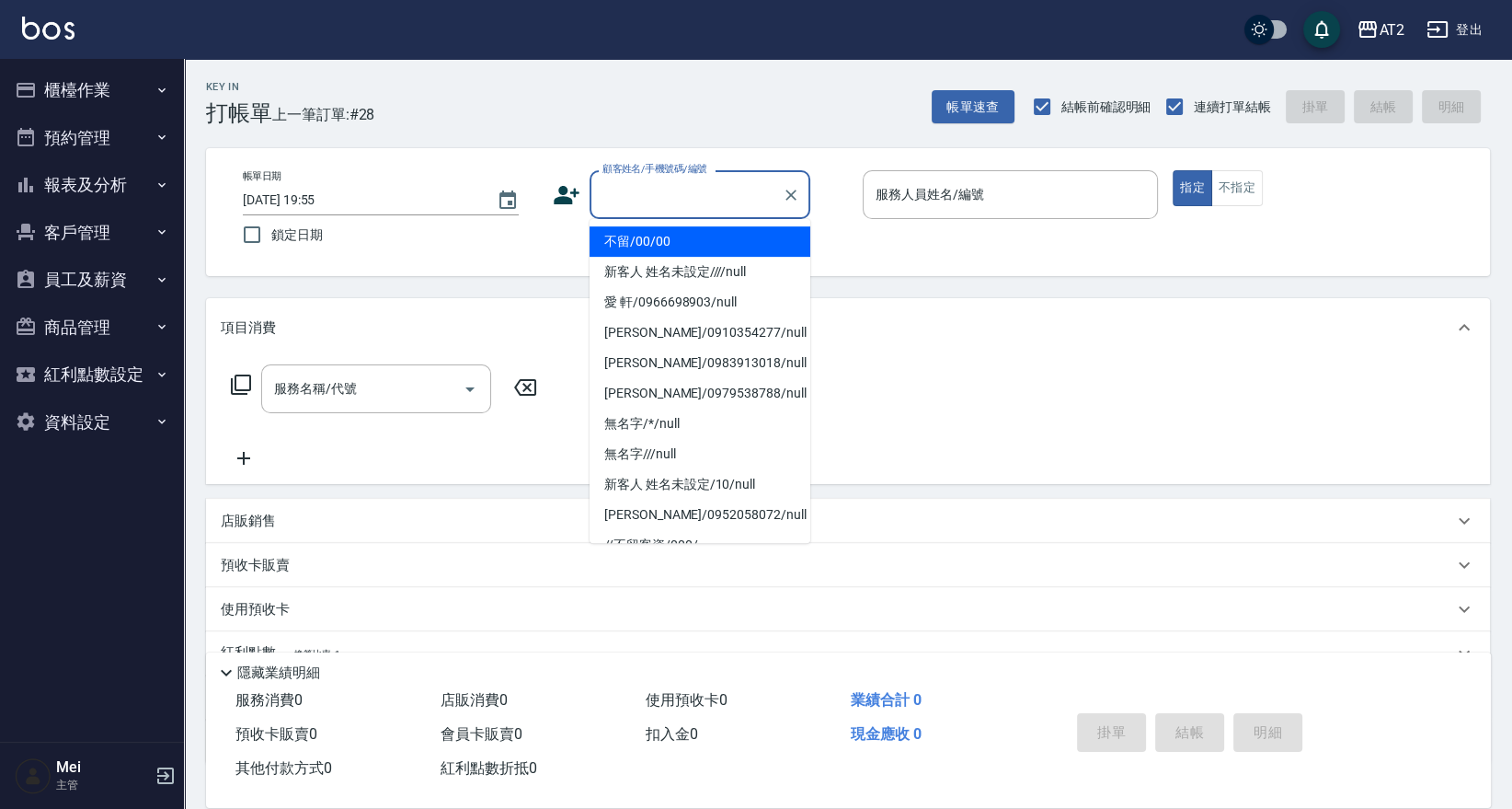
click at [676, 241] on li "不留/00/00" at bounding box center [700, 242] width 221 height 30
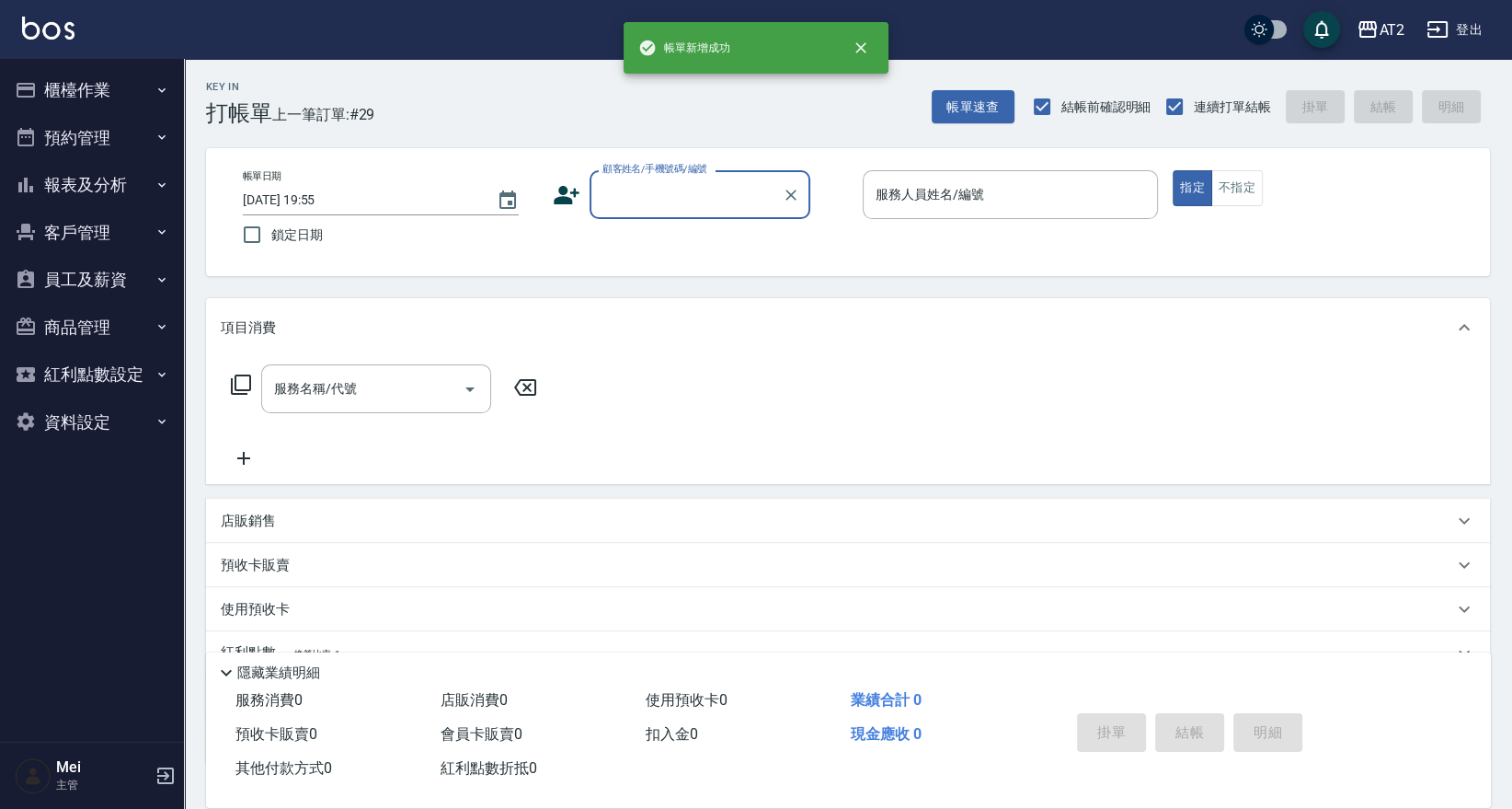
click at [646, 218] on div "顧客姓名/手機號碼/編號" at bounding box center [700, 194] width 221 height 49
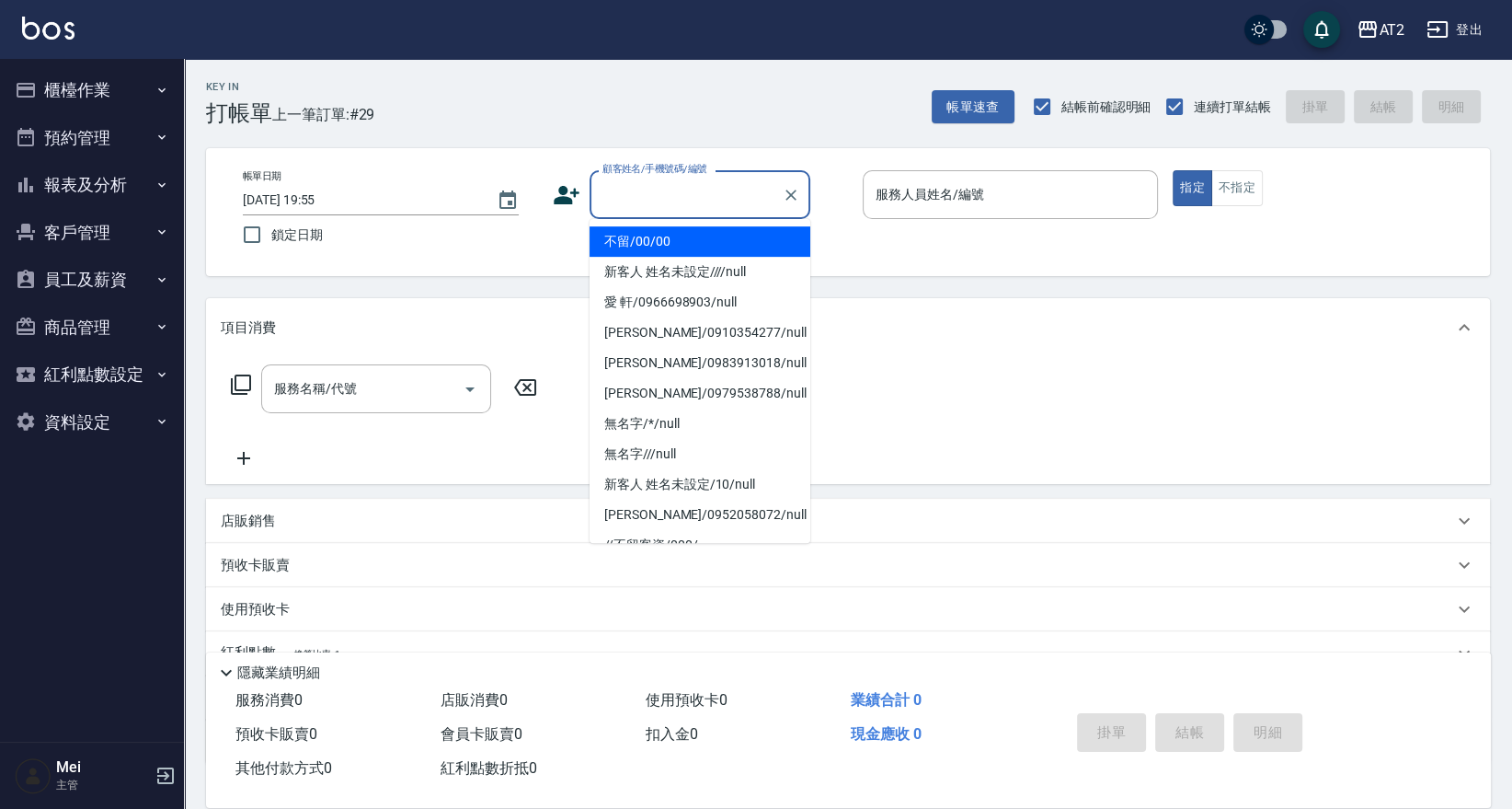
click at [646, 248] on li "不留/00/00" at bounding box center [700, 242] width 221 height 30
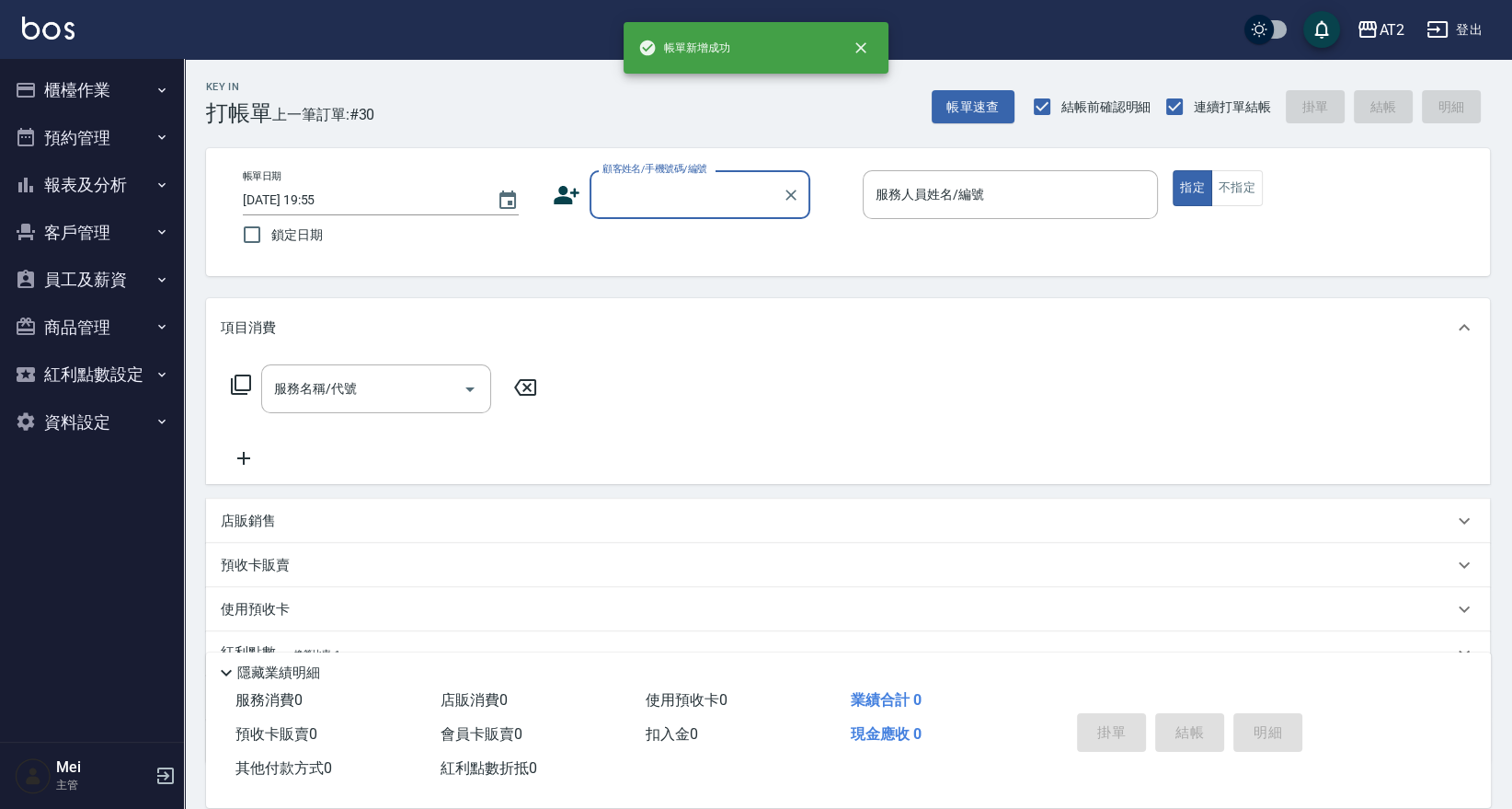
drag, startPoint x: 679, startPoint y: 134, endPoint x: 675, endPoint y: 156, distance: 22.4
click at [679, 137] on div "Key In 打帳單 上一筆訂單:#30 帳單速查 結帳前確認明細 連續打單結帳 掛單 結帳 明細 帳單日期 2025/09/13 19:55 鎖定日期 顧客…" at bounding box center [848, 497] width 1328 height 878
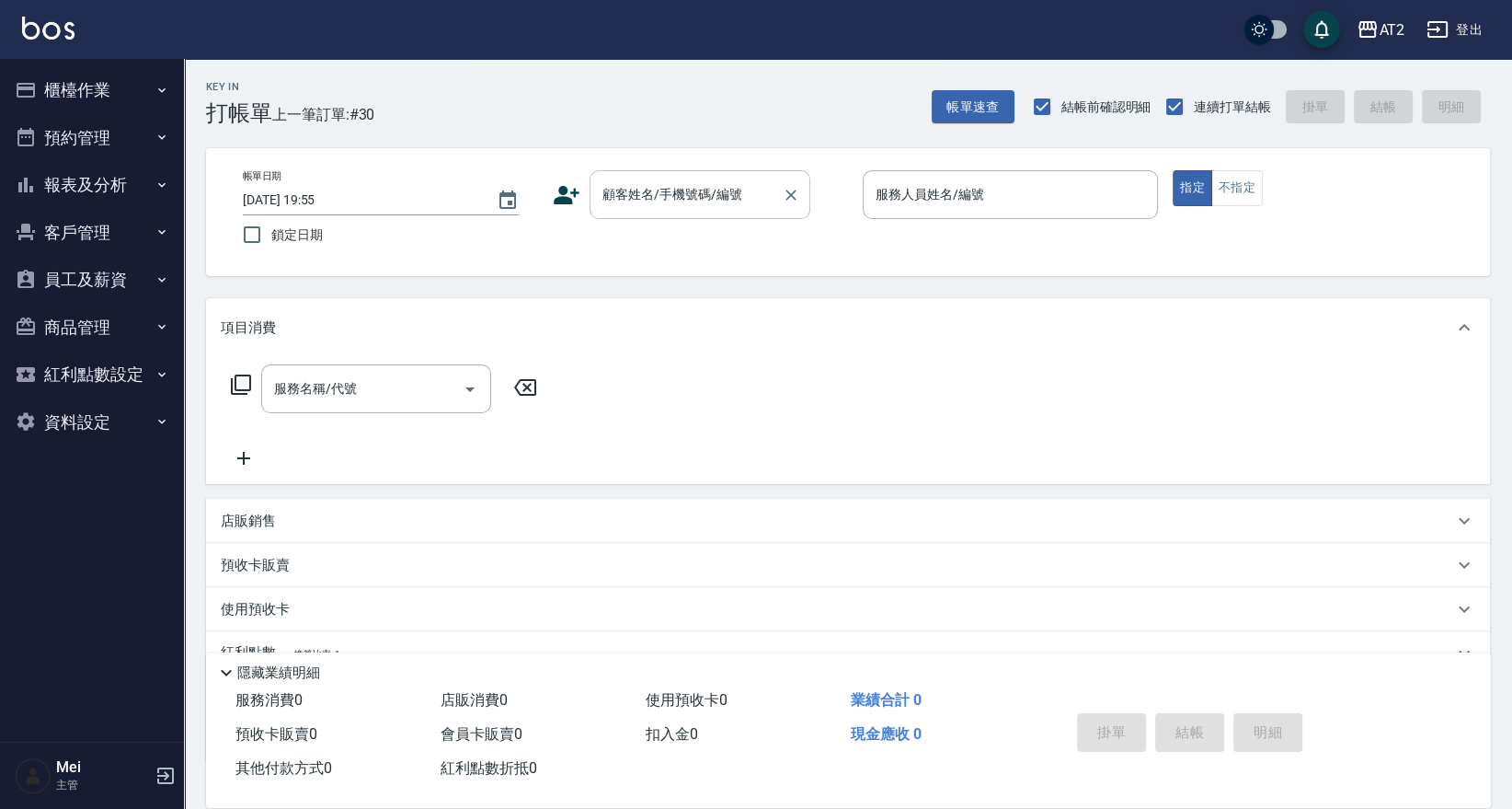
click at [662, 211] on div "顧客姓名/手機號碼/編號" at bounding box center [700, 194] width 221 height 49
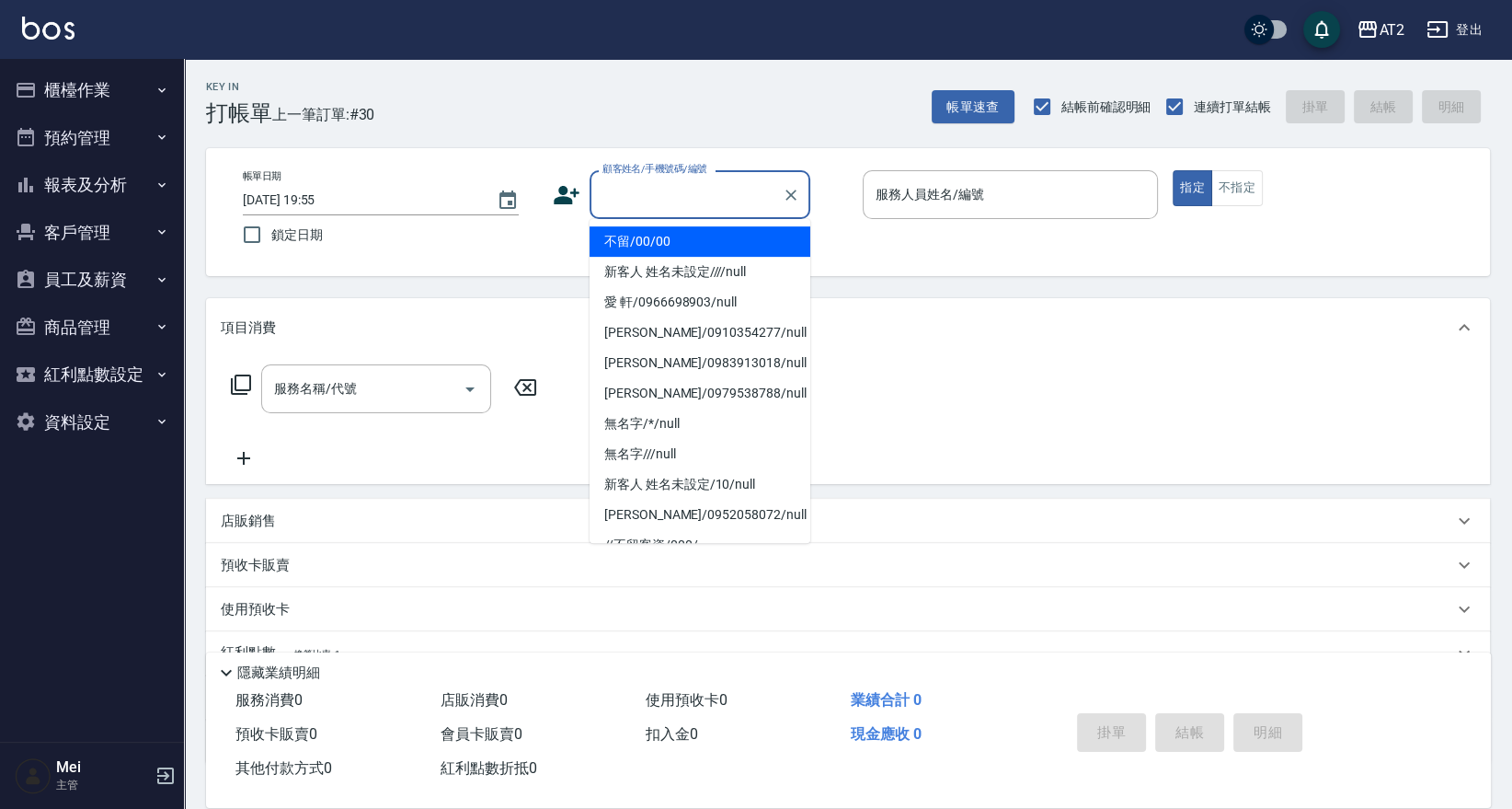
click at [648, 249] on li "不留/00/00" at bounding box center [700, 242] width 221 height 30
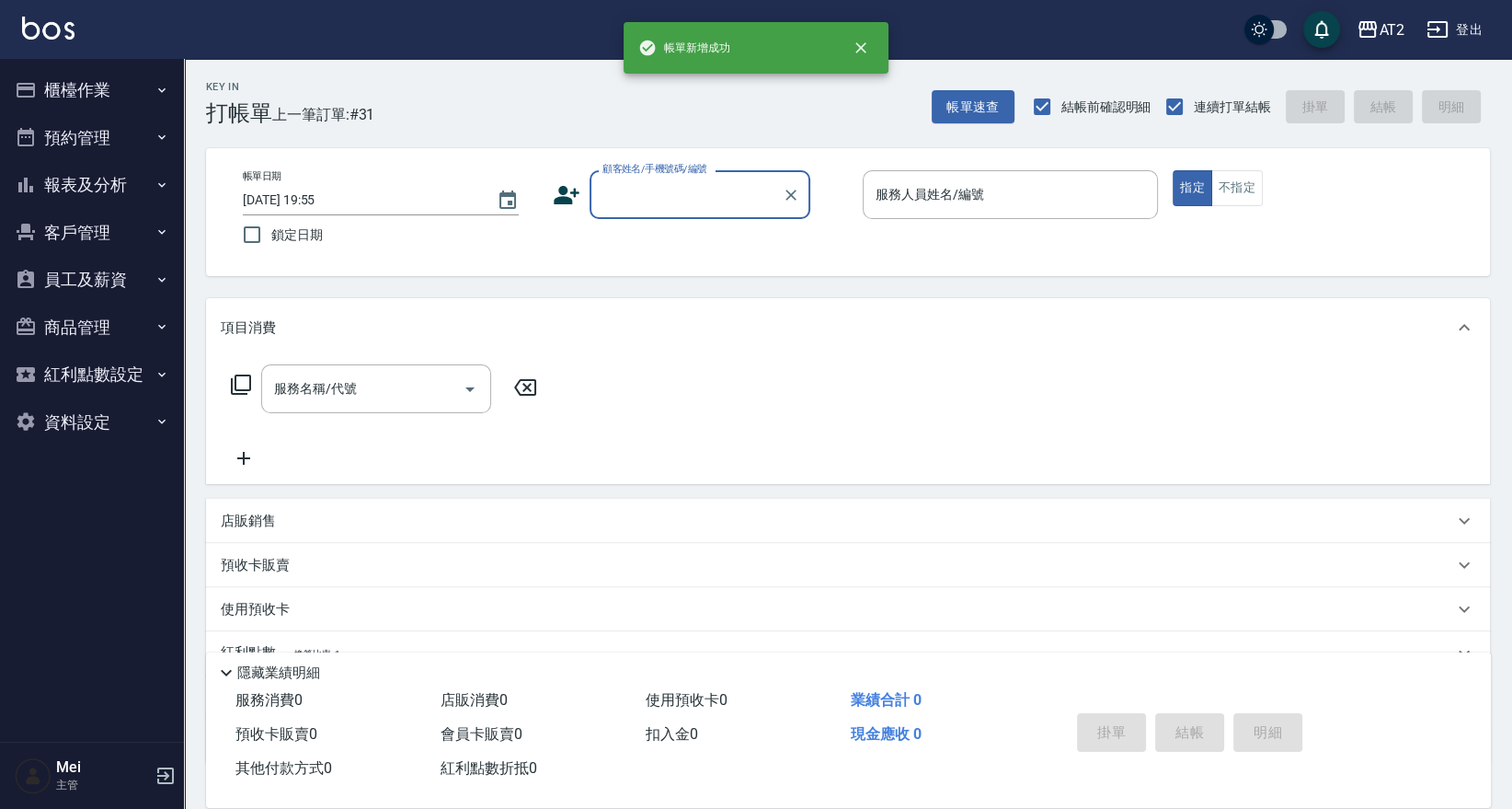
click at [652, 190] on input "顧客姓名/手機號碼/編號" at bounding box center [685, 194] width 176 height 32
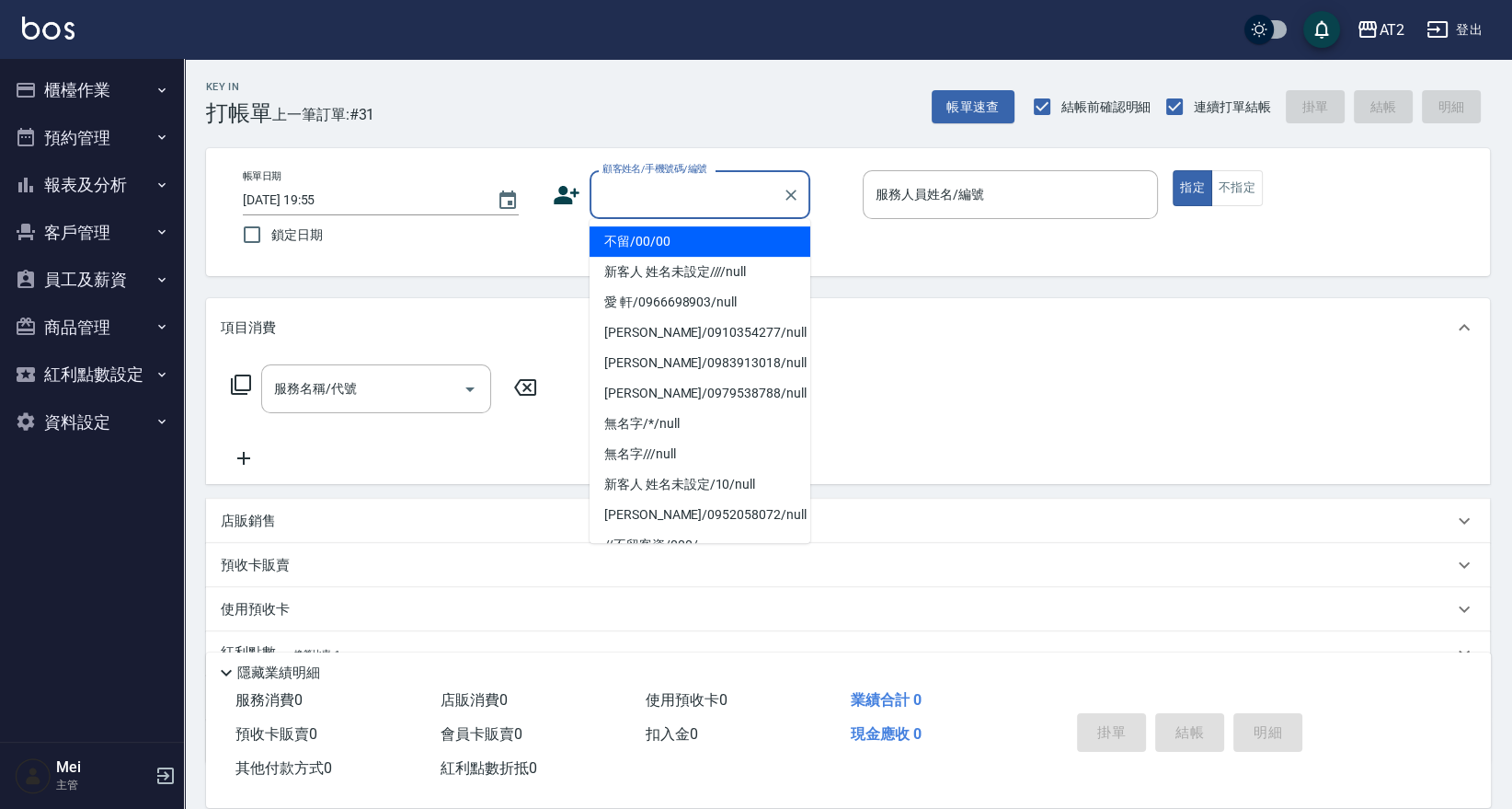
click at [648, 239] on li "不留/00/00" at bounding box center [700, 242] width 221 height 30
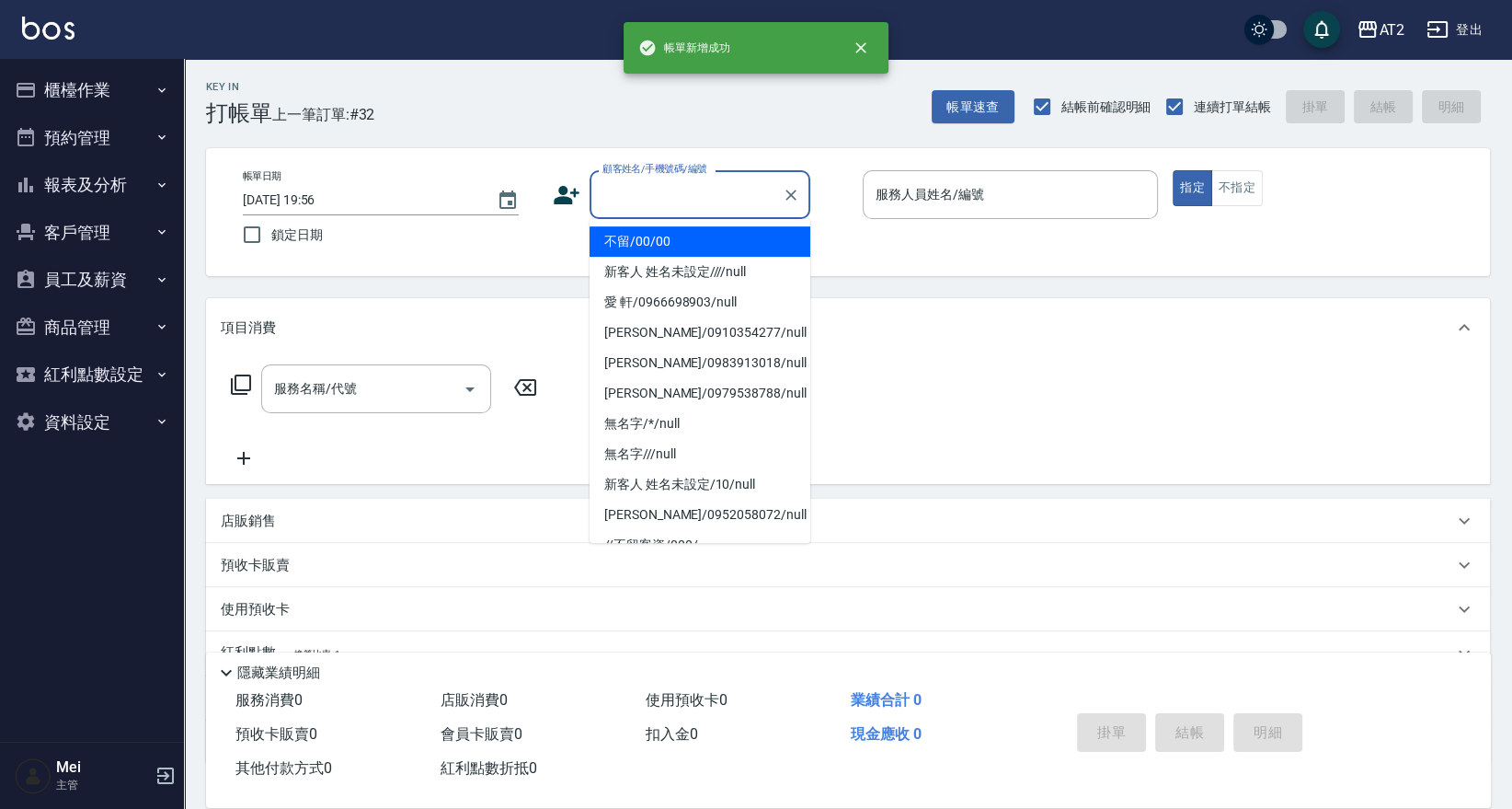
click at [660, 189] on input "顧客姓名/手機號碼/編號" at bounding box center [685, 194] width 176 height 32
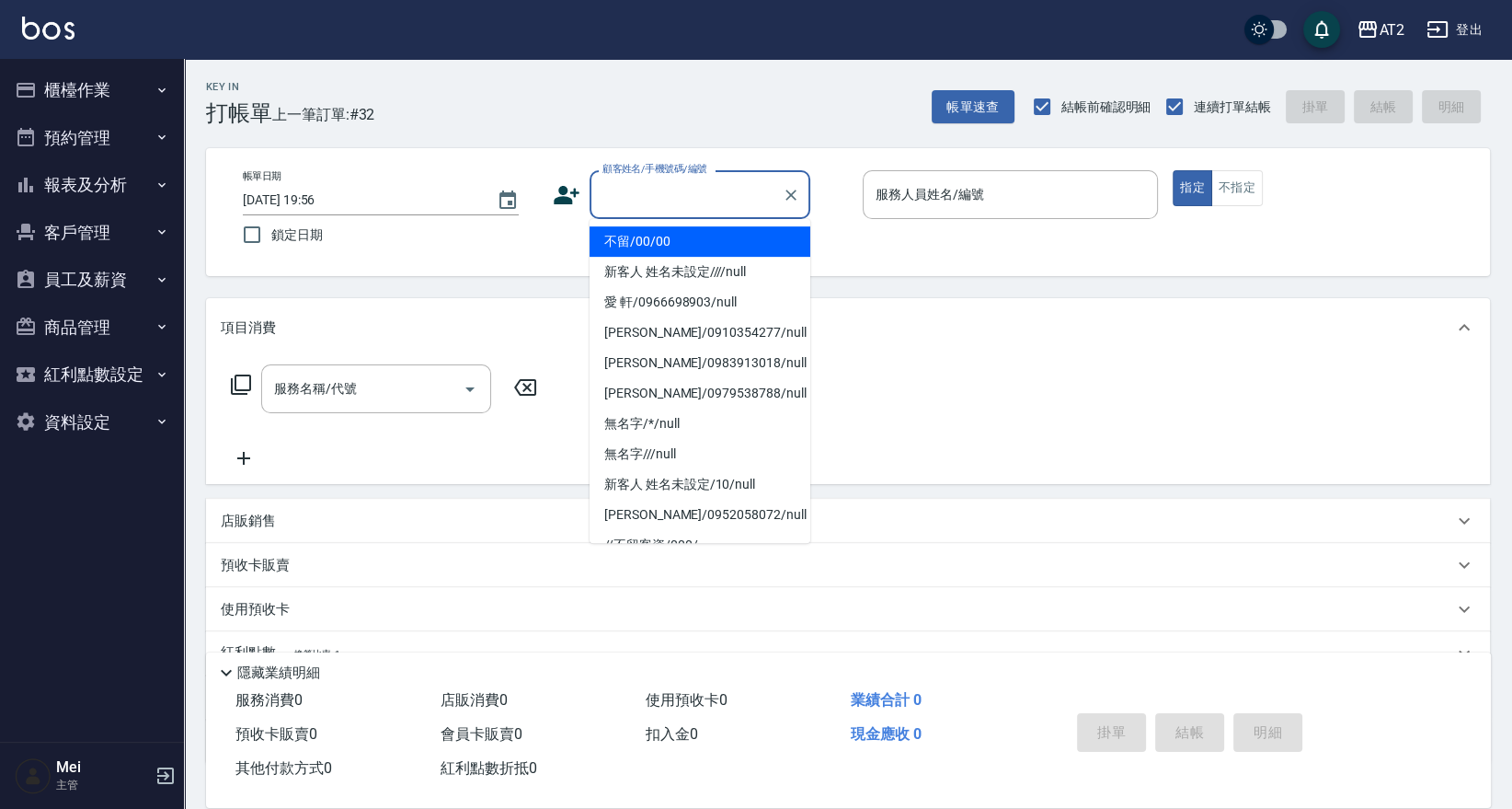
click at [663, 235] on li "不留/00/00" at bounding box center [700, 242] width 221 height 30
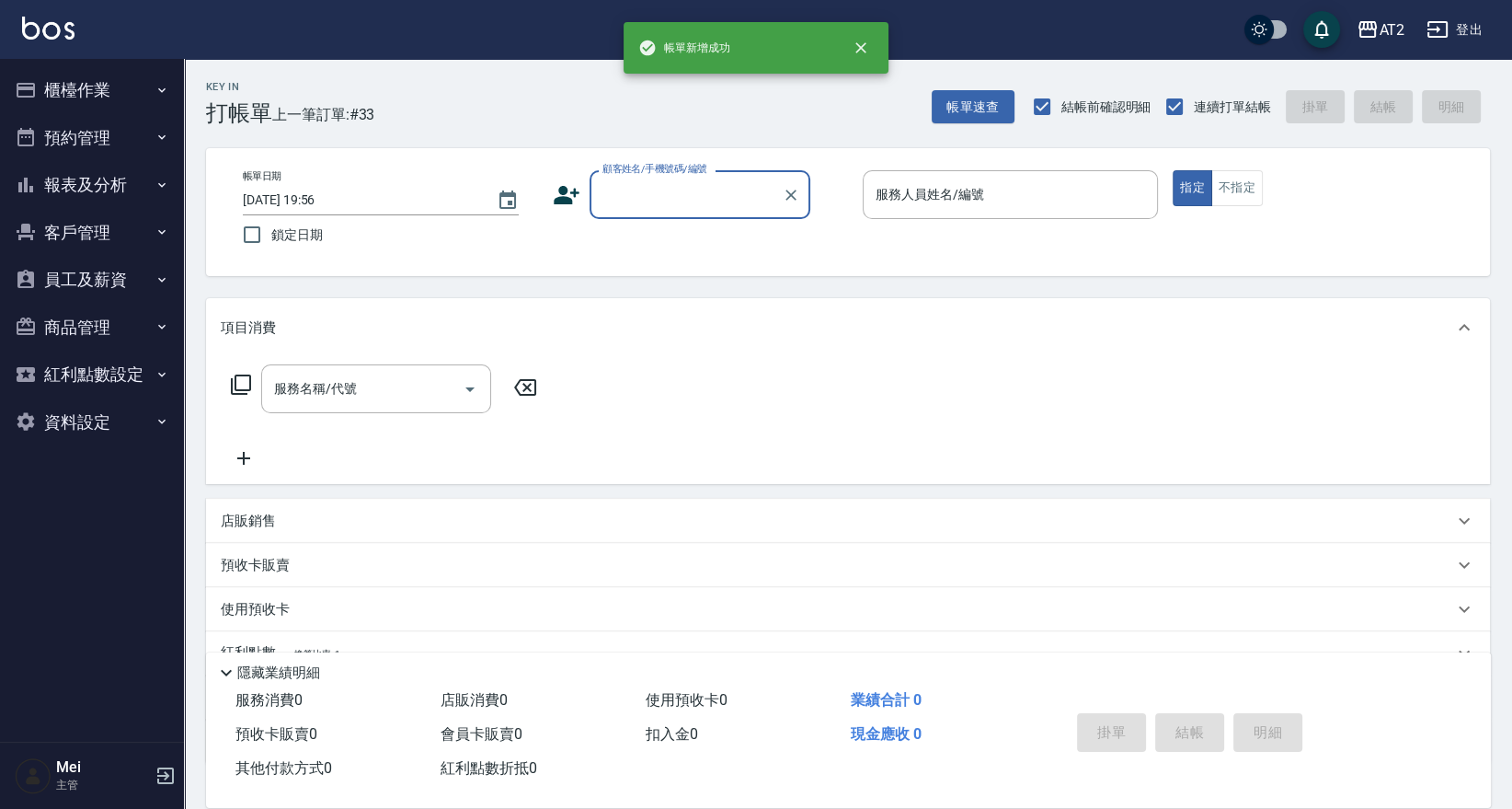
drag, startPoint x: 618, startPoint y: 157, endPoint x: 620, endPoint y: 172, distance: 15.1
click at [617, 157] on div "帳單日期 2025/09/13 19:56 鎖定日期 顧客姓名/手機號碼/編號 顧客姓名/手機號碼/編號 服務人員姓名/編號 服務人員姓名/編號 指定 不指定" at bounding box center [848, 211] width 1284 height 127
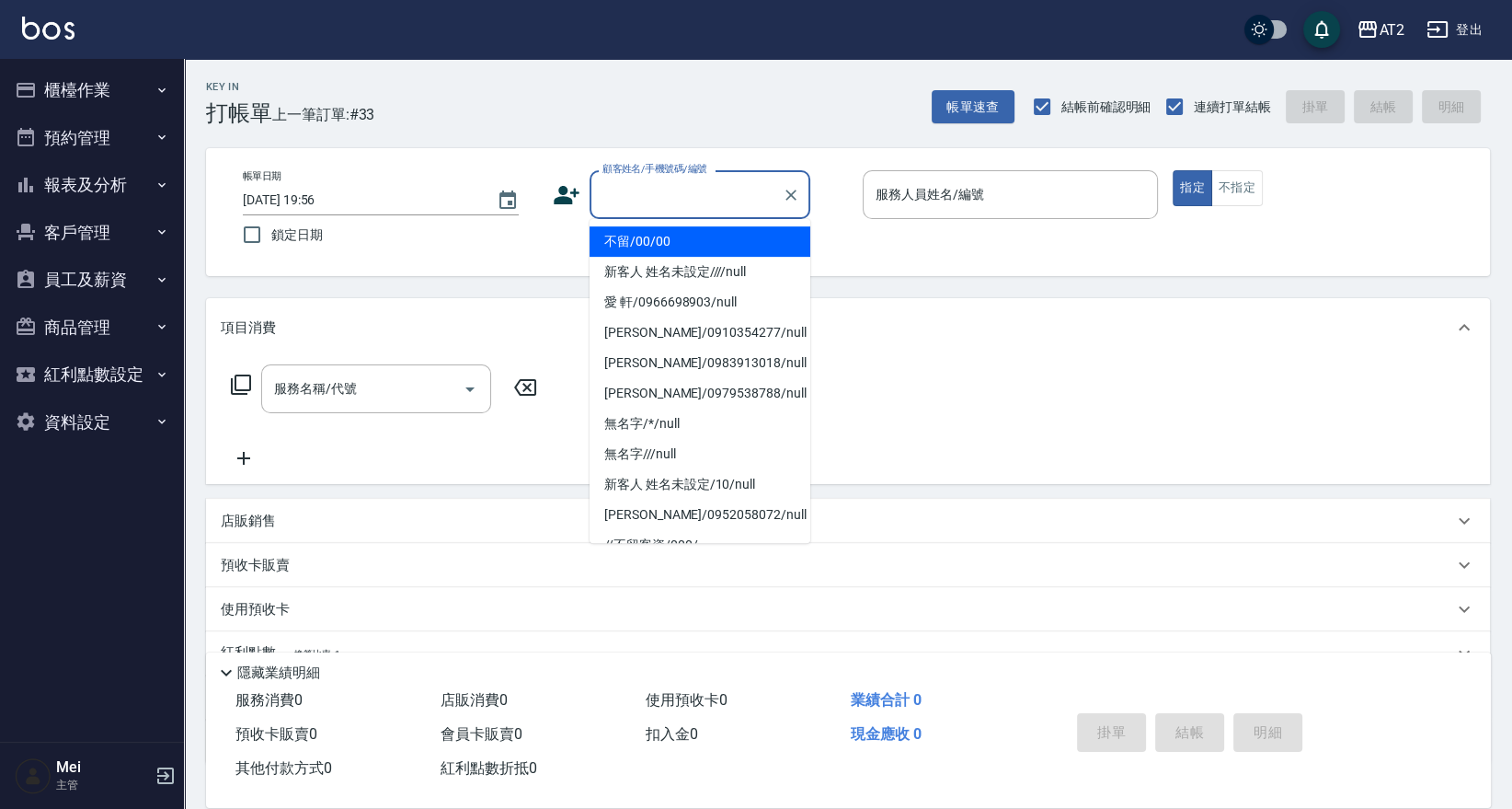
click at [632, 203] on input "顧客姓名/手機號碼/編號" at bounding box center [685, 194] width 176 height 32
click at [632, 239] on li "不留/00/00" at bounding box center [700, 242] width 221 height 30
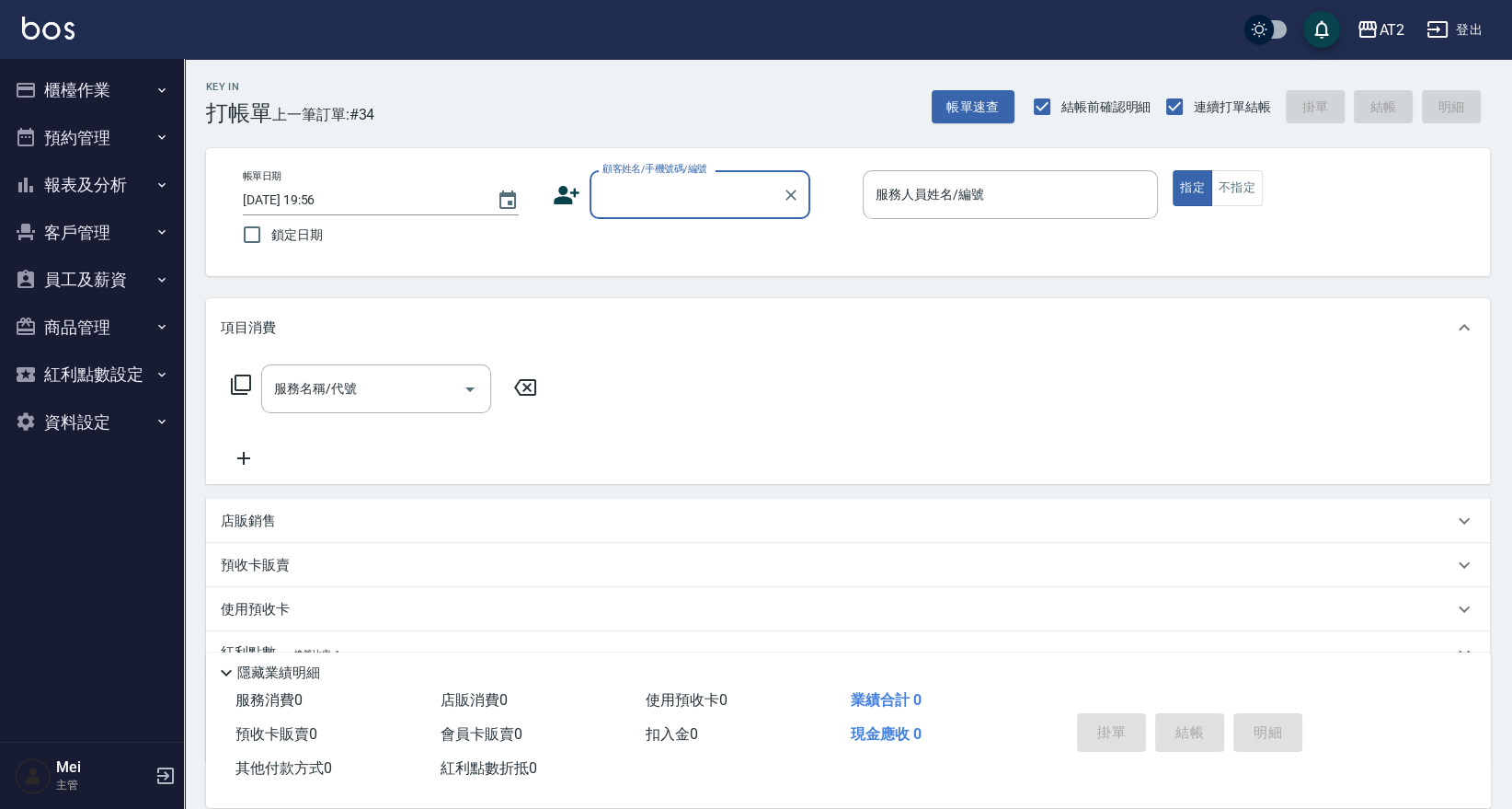
click at [630, 211] on div "顧客姓名/手機號碼/編號" at bounding box center [700, 194] width 221 height 49
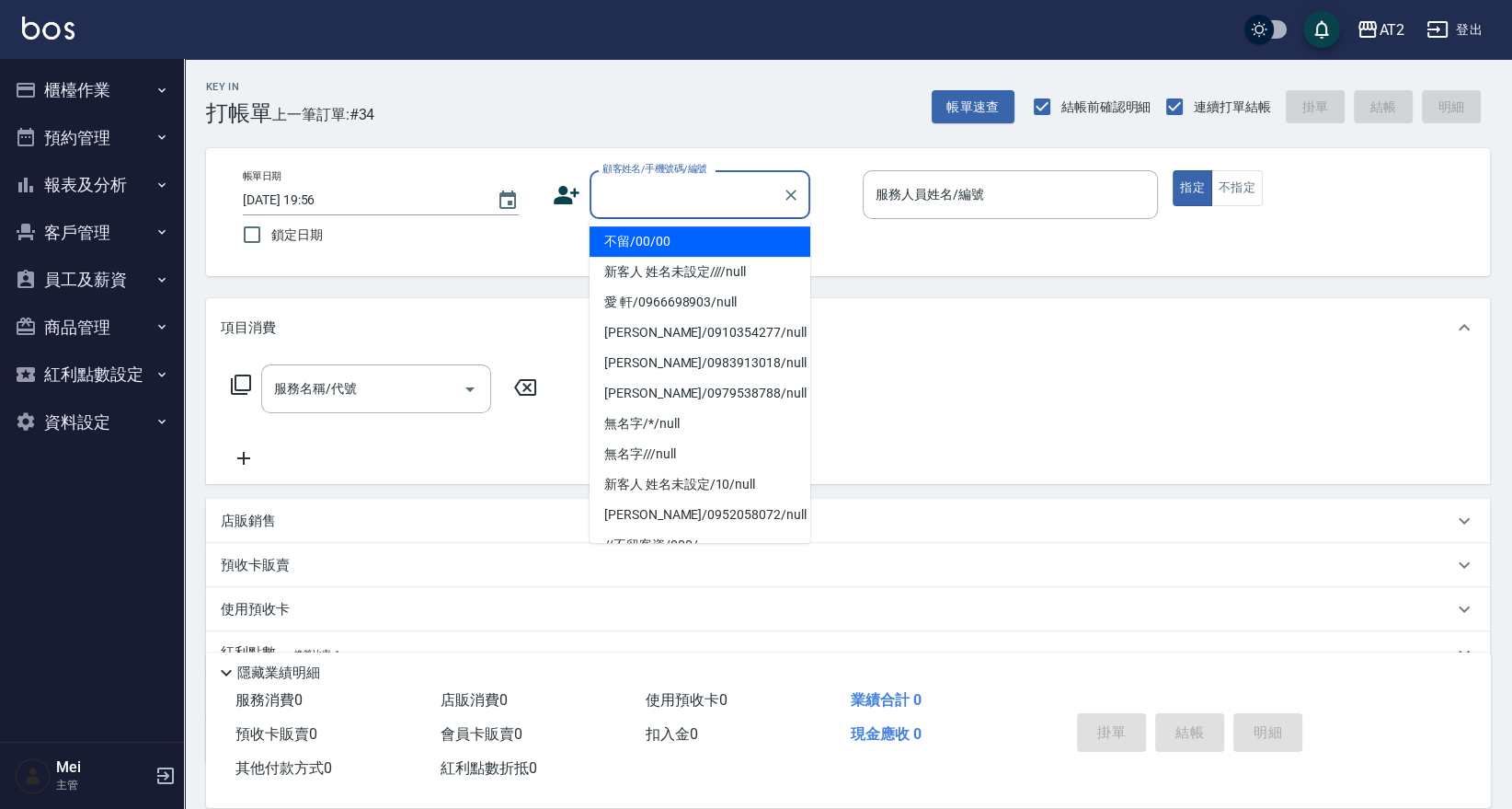
click at [646, 244] on li "不留/00/00" at bounding box center [700, 242] width 221 height 30
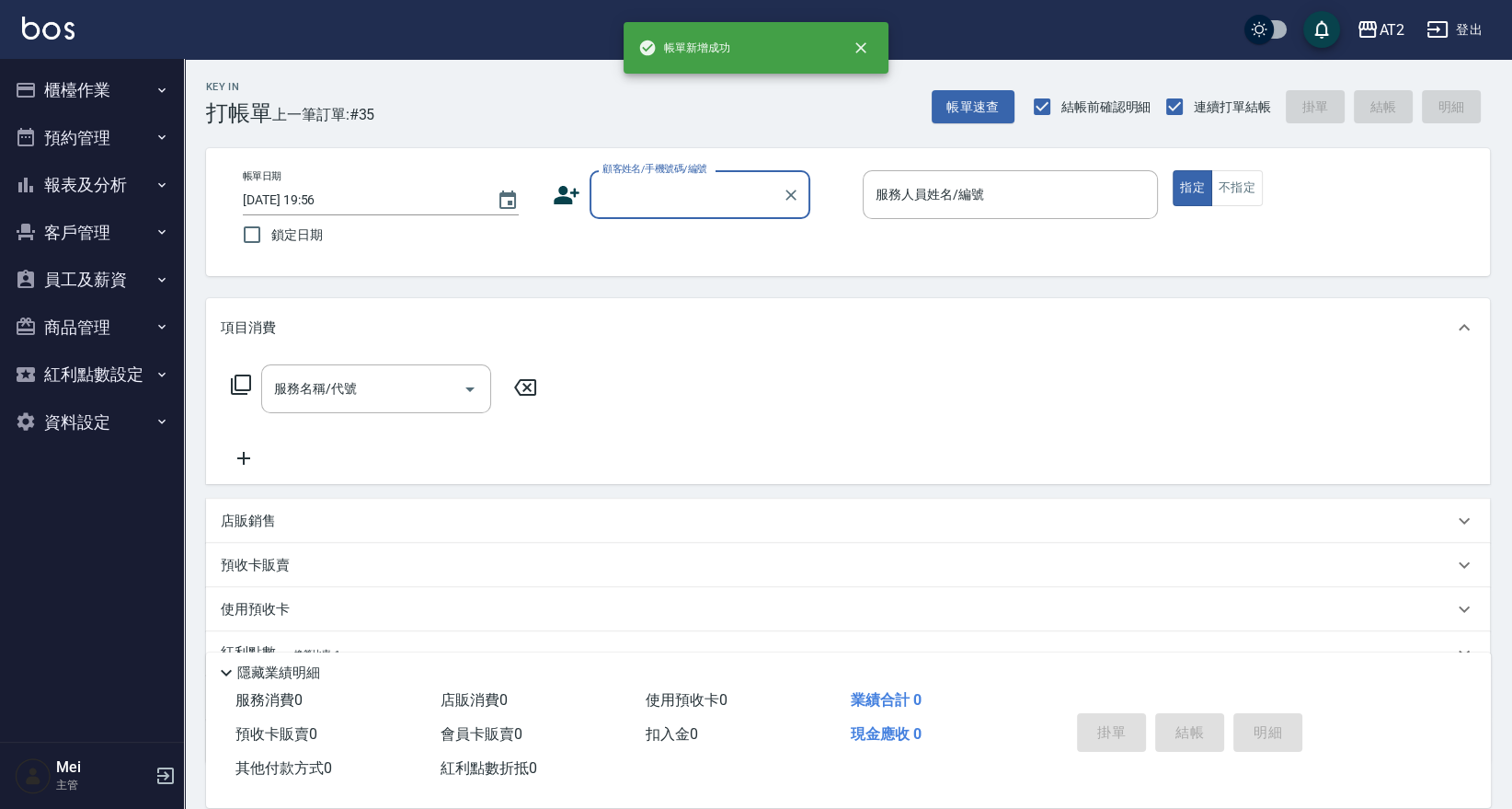
click at [658, 197] on input "顧客姓名/手機號碼/編號" at bounding box center [685, 194] width 176 height 32
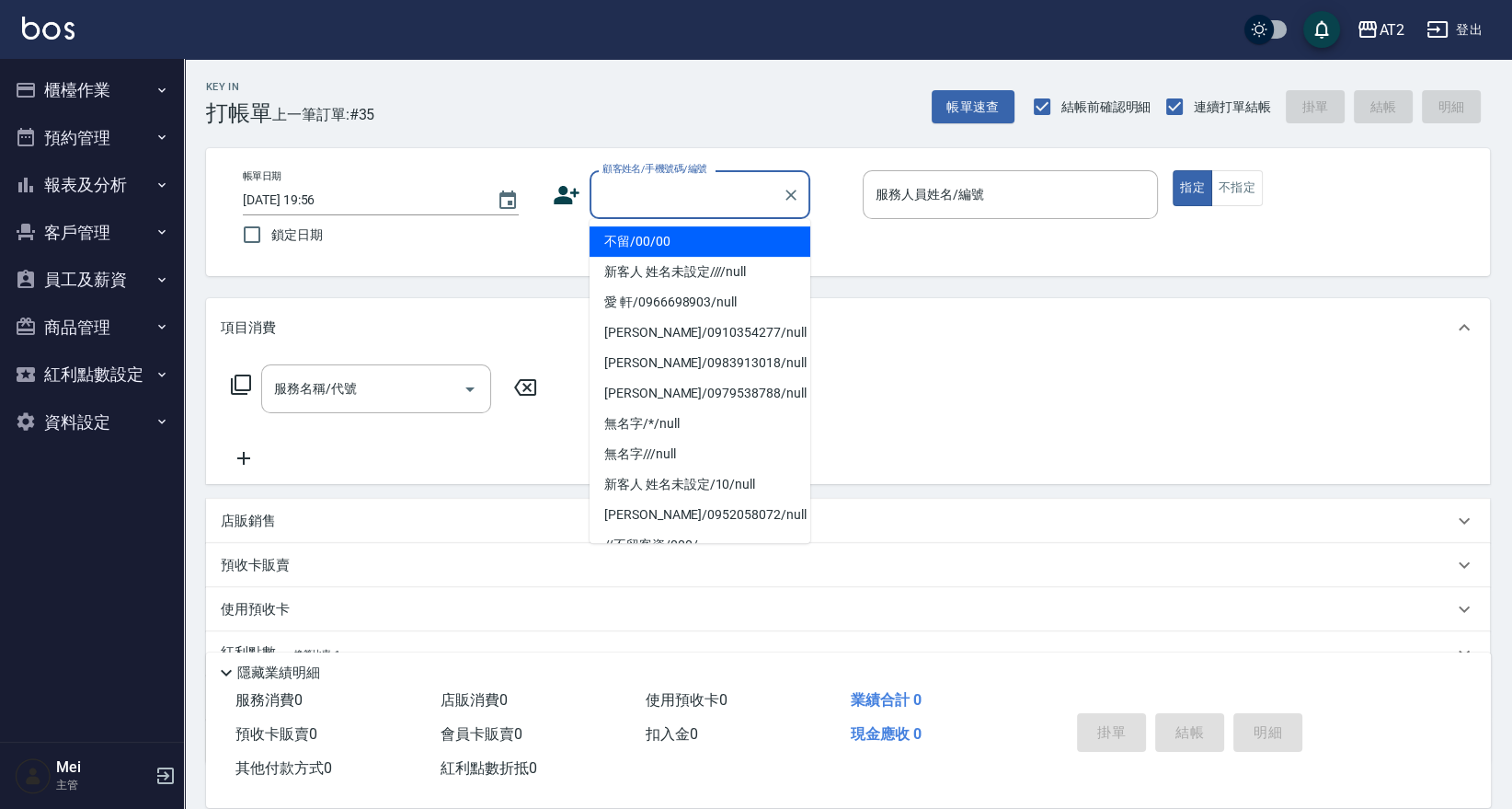
click at [658, 241] on li "不留/00/00" at bounding box center [700, 242] width 221 height 30
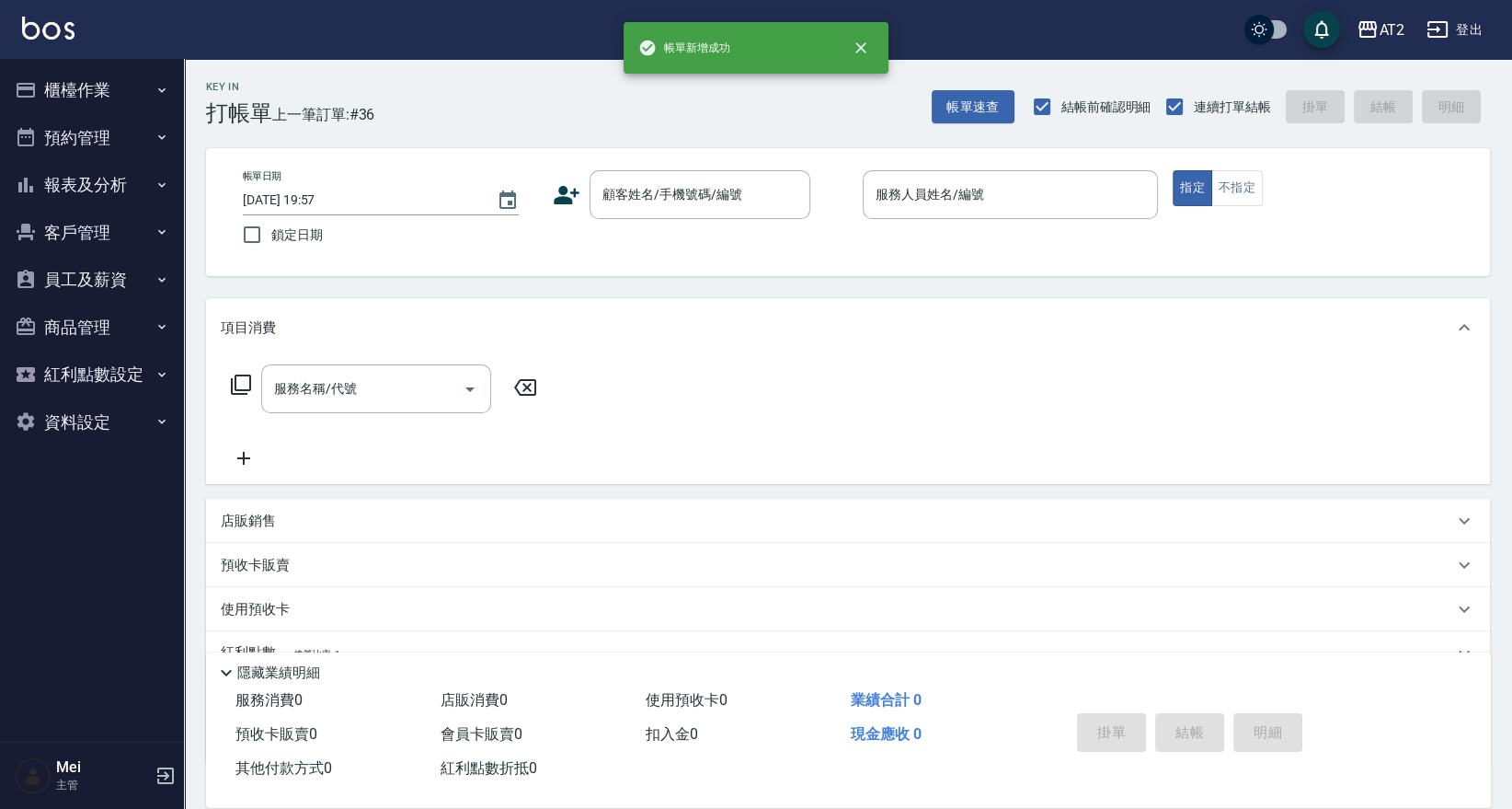
click at [663, 220] on div "帳單日期 2025/09/13 19:57 鎖定日期 顧客姓名/手機號碼/編號 顧客姓名/手機號碼/編號 服務人員姓名/編號 服務人員姓名/編號 指定 不指定" at bounding box center [848, 211] width 1239 height 84
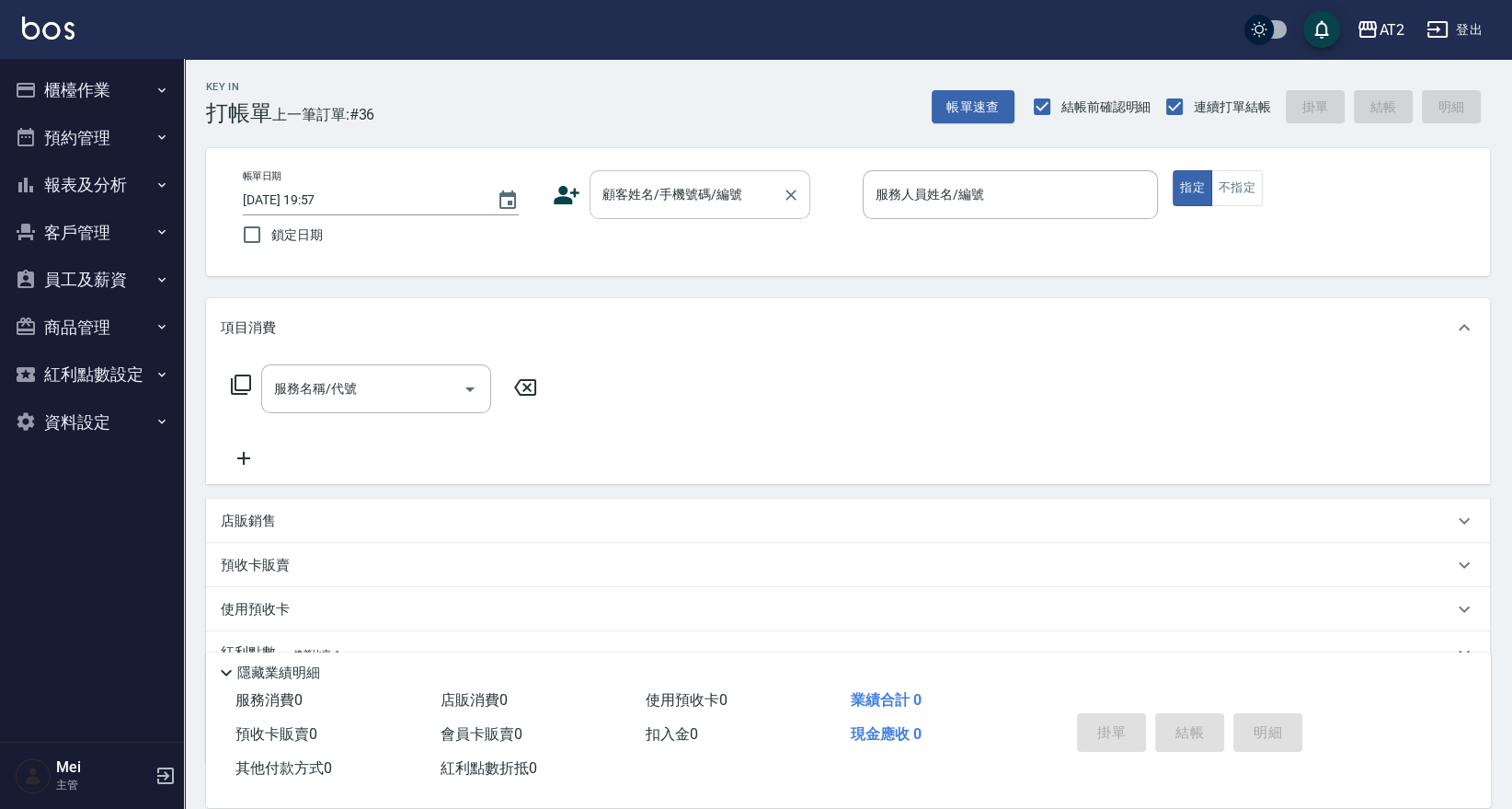
drag, startPoint x: 666, startPoint y: 182, endPoint x: 664, endPoint y: 211, distance: 29.1
click at [664, 188] on input "顧客姓名/手機號碼/編號" at bounding box center [685, 194] width 176 height 32
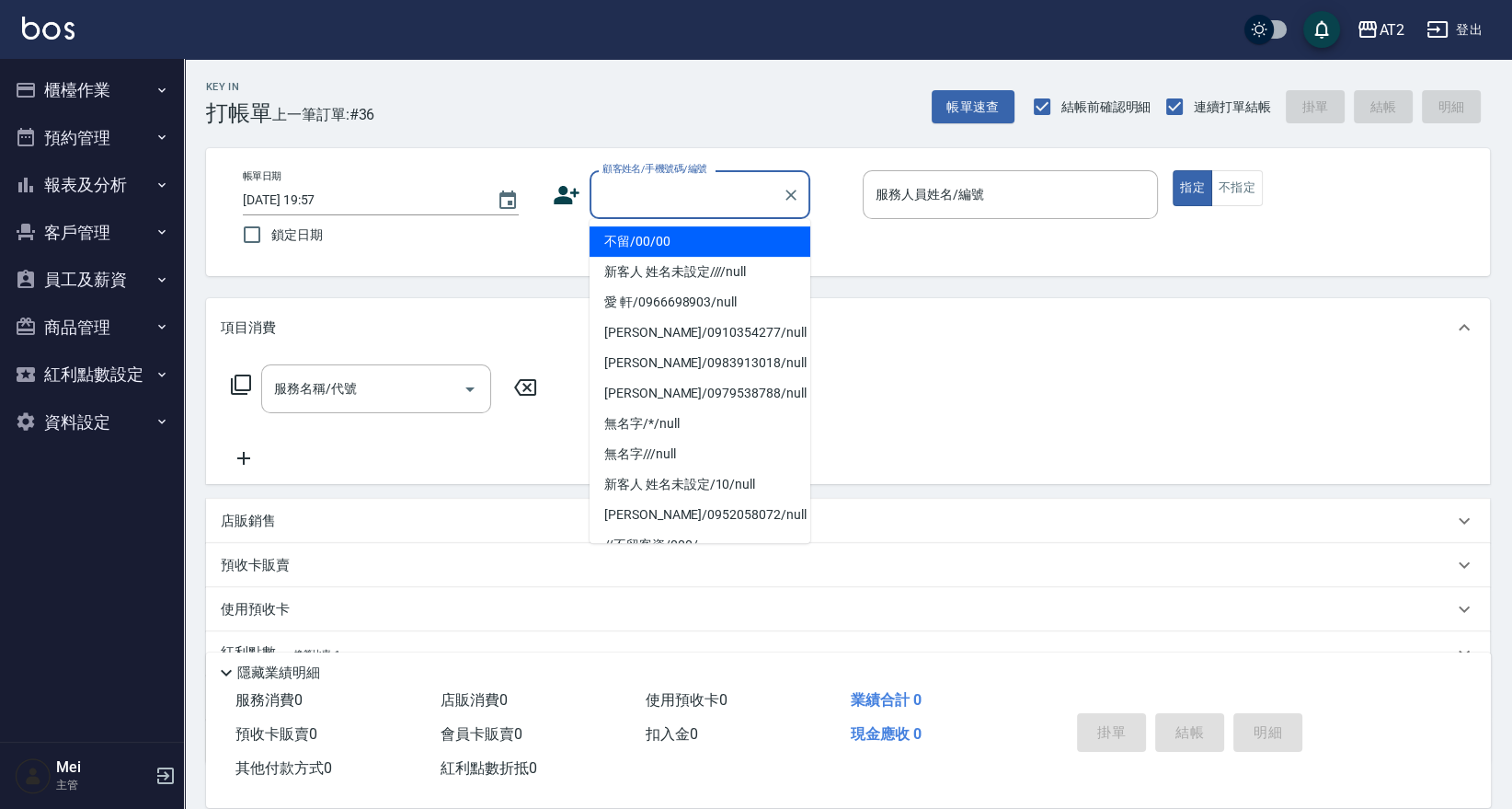
click at [662, 241] on li "不留/00/00" at bounding box center [700, 242] width 221 height 30
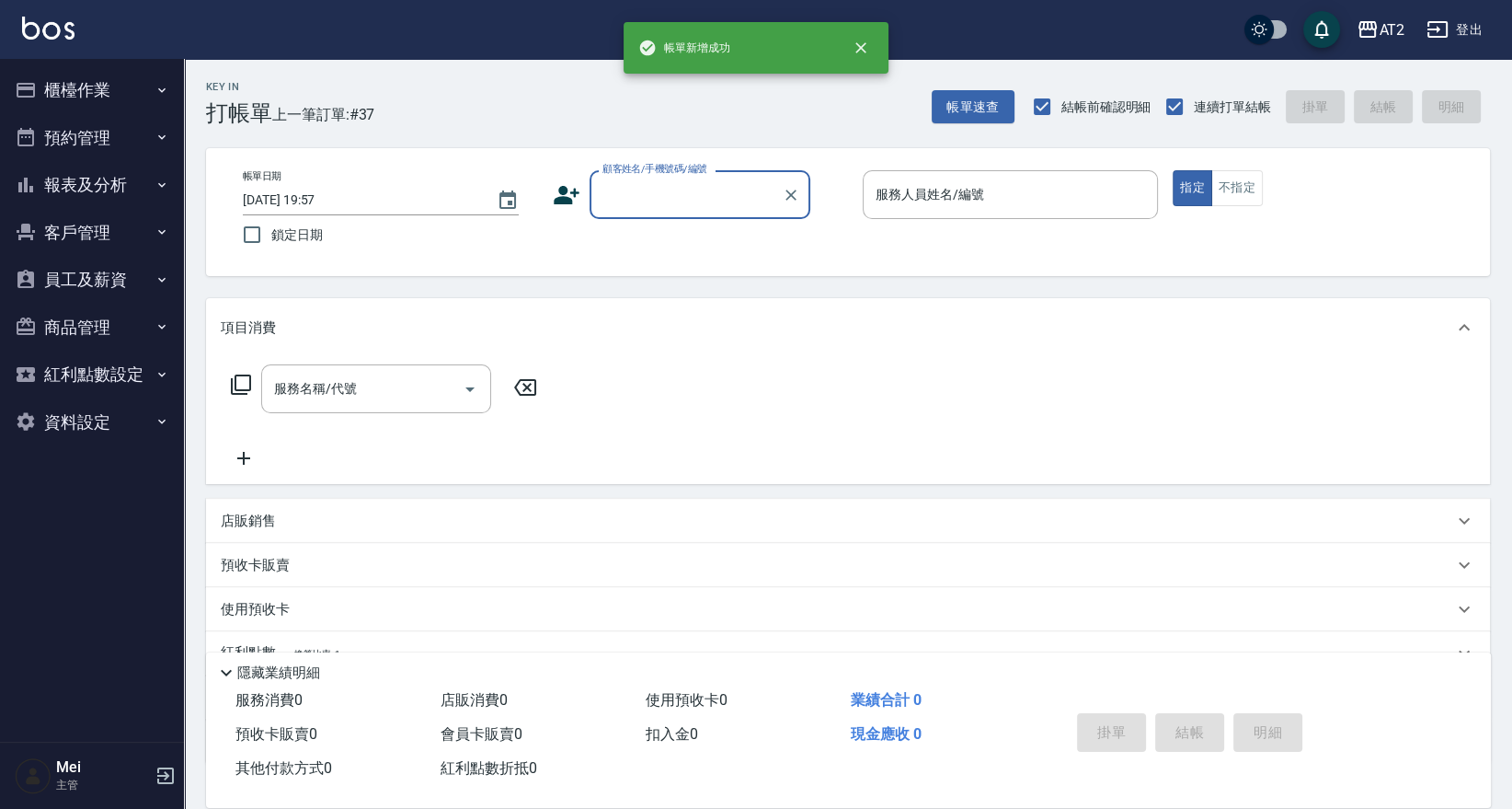
click at [666, 188] on input "顧客姓名/手機號碼/編號" at bounding box center [685, 194] width 176 height 32
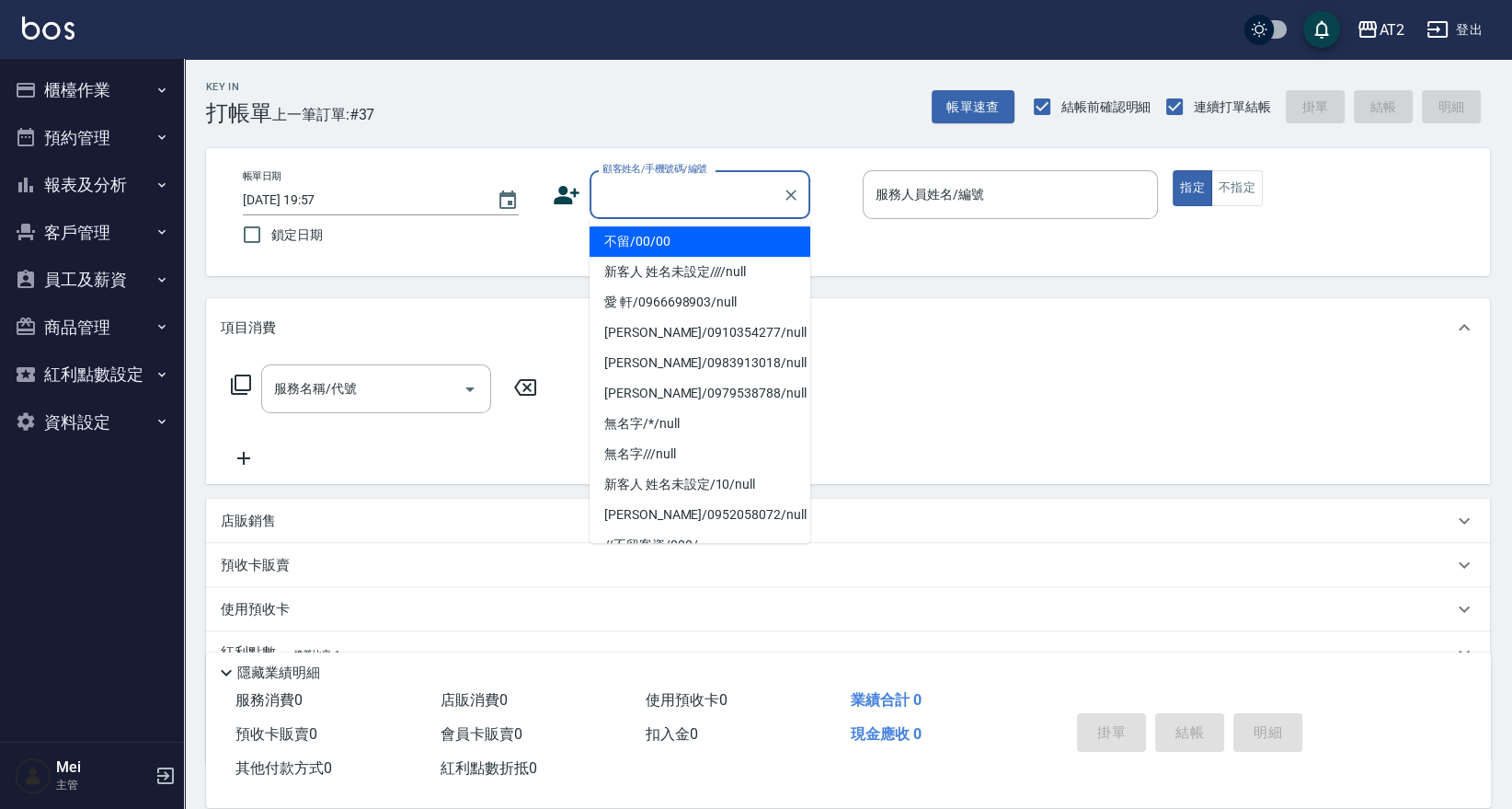
click at [664, 244] on li "不留/00/00" at bounding box center [700, 242] width 221 height 30
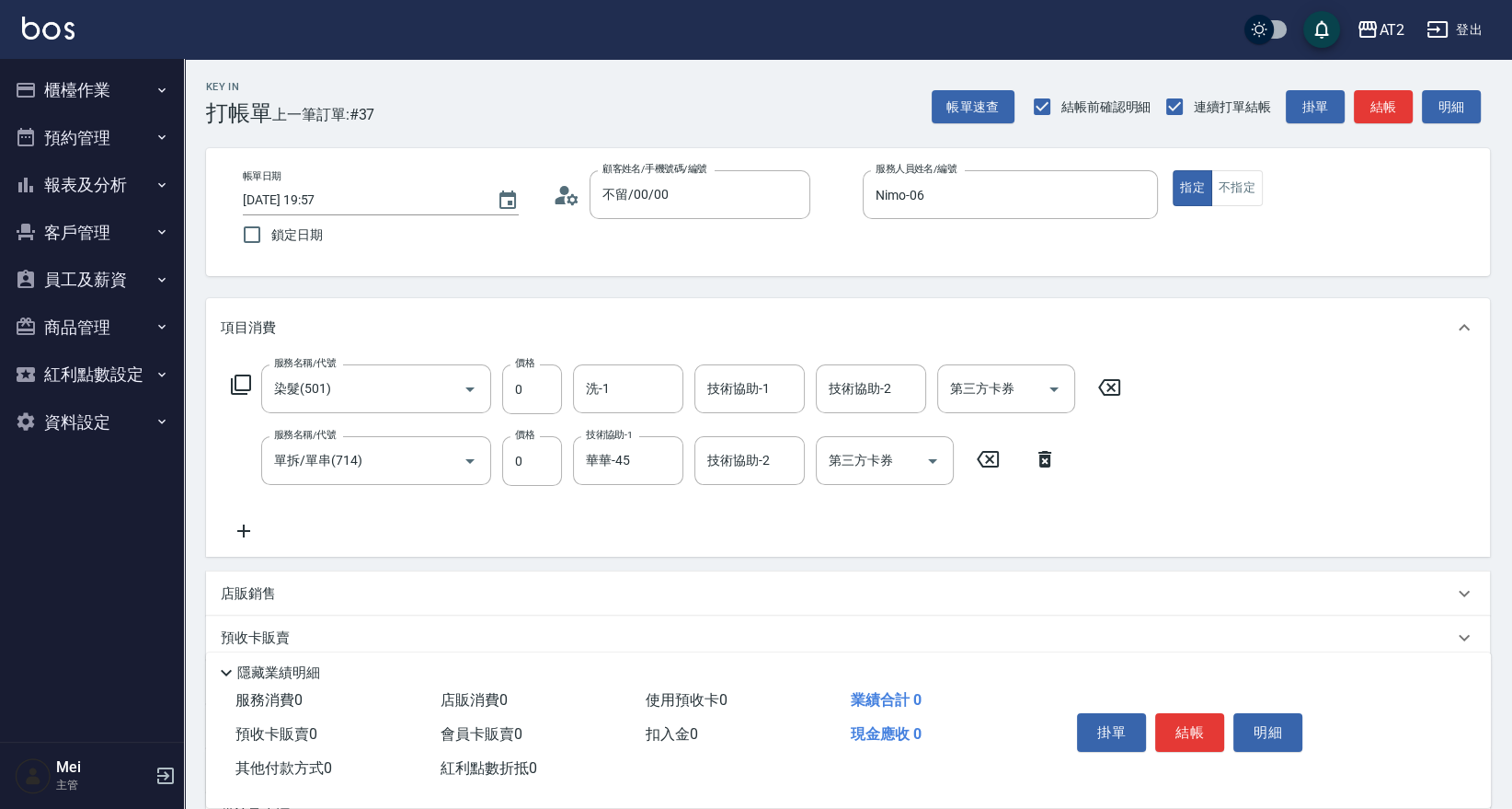
click at [241, 529] on icon at bounding box center [244, 531] width 46 height 22
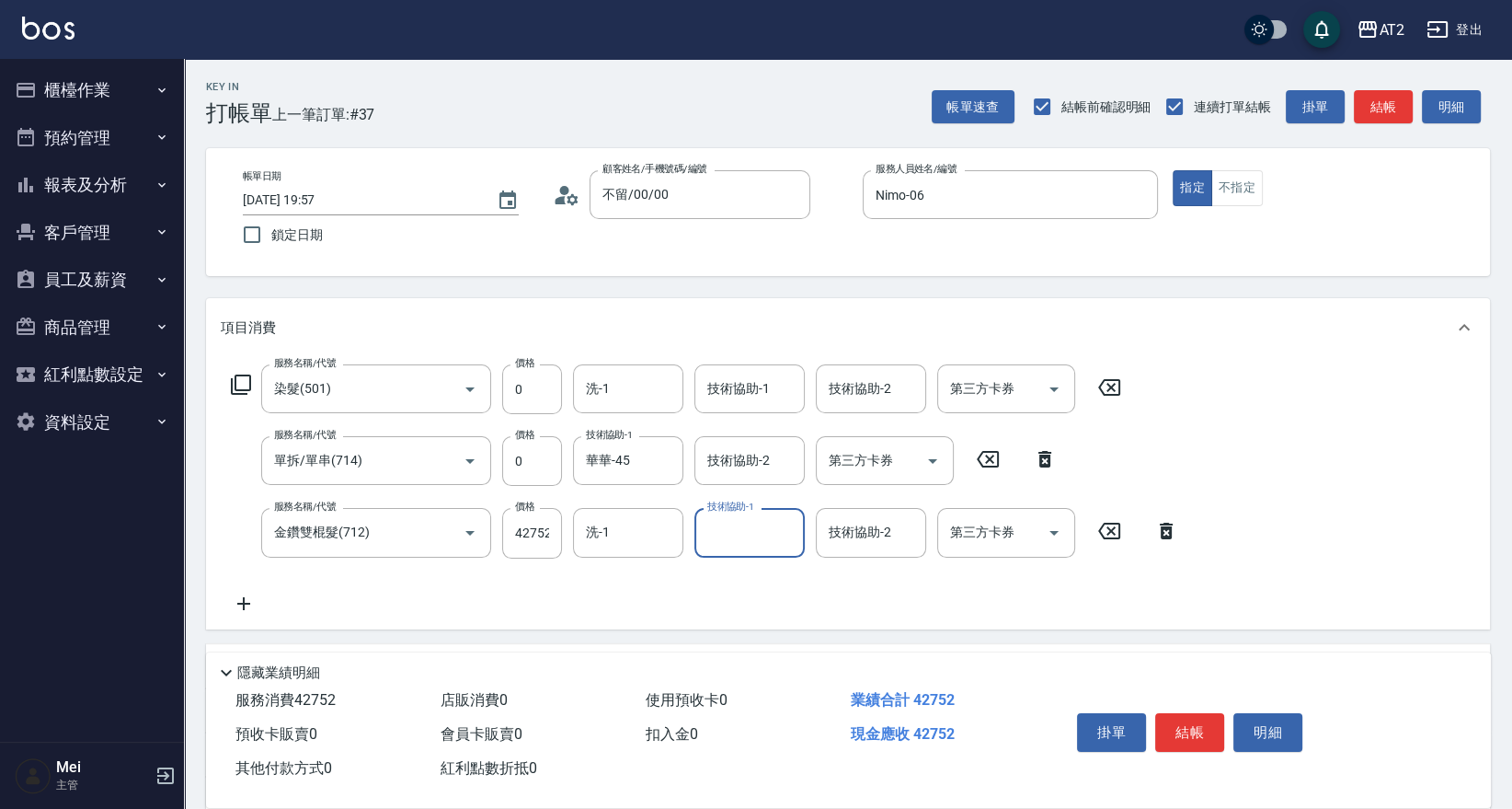
click at [563, 545] on div "服務名稱/代號 金鑽雙棍髮(712) 服務名稱/代號 價格 42752 價格 洗-1 洗-1 技術協助-1 技術協助-1 技術協助-2 技術協助-2 第三方卡…" at bounding box center [705, 532] width 968 height 50
click at [531, 539] on input "42752" at bounding box center [531, 532] width 59 height 50
click at [247, 597] on icon at bounding box center [244, 603] width 46 height 22
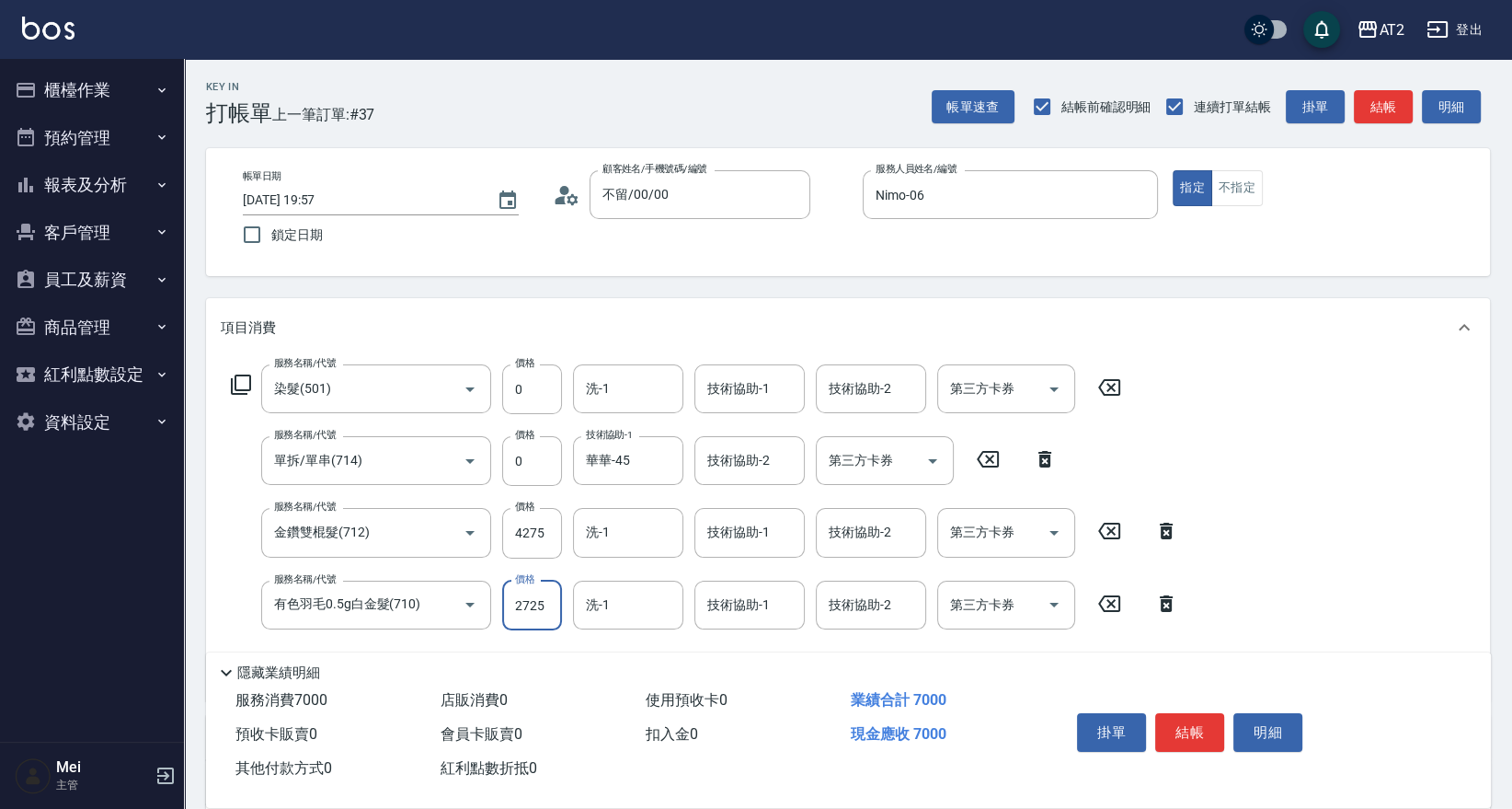
scroll to position [102, 0]
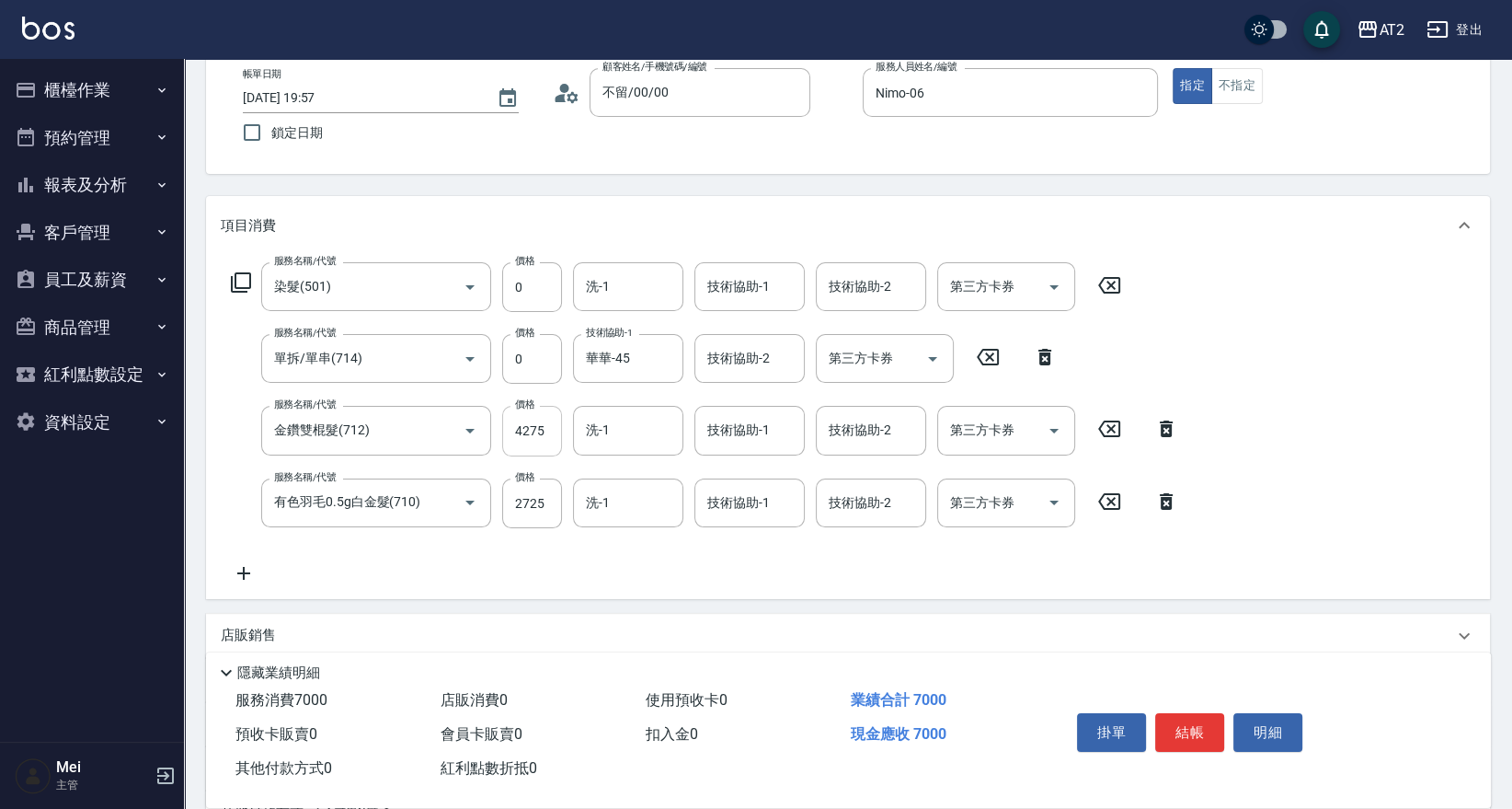
click at [526, 442] on input "4275" at bounding box center [531, 430] width 59 height 50
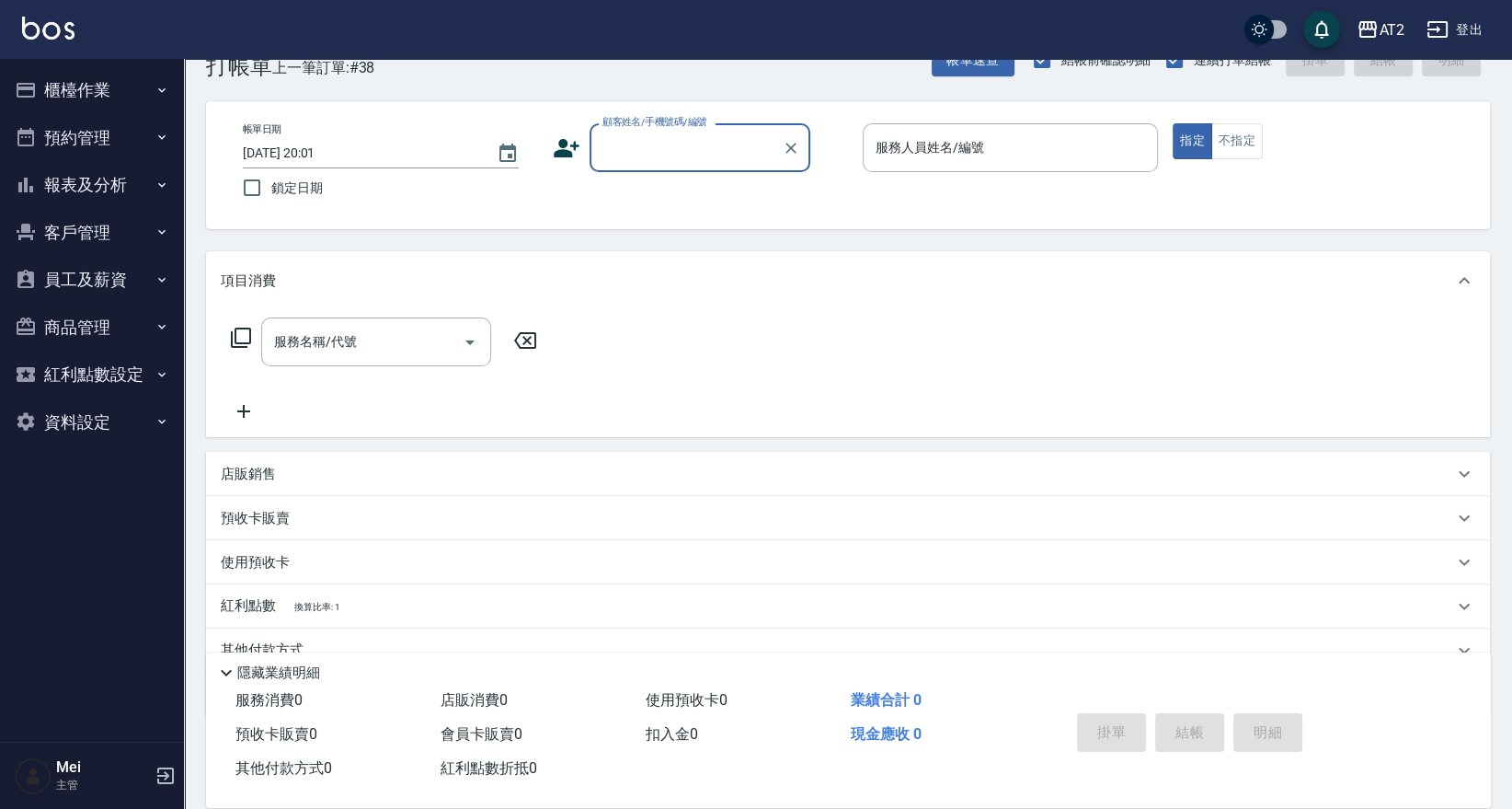
scroll to position [0, 0]
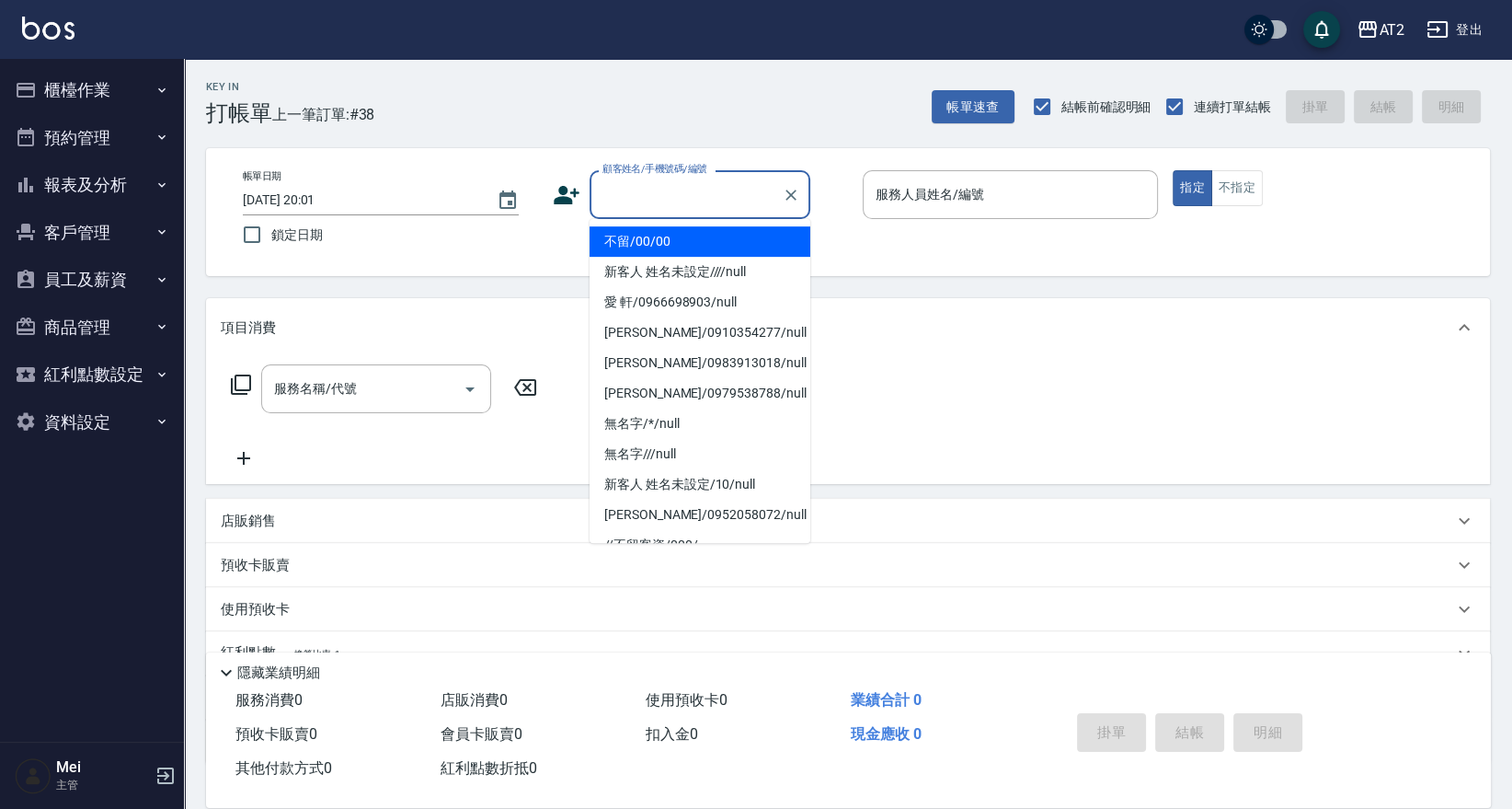
click at [621, 181] on input "顧客姓名/手機號碼/編號" at bounding box center [685, 194] width 176 height 32
click at [646, 236] on li "不留/00/00" at bounding box center [700, 242] width 221 height 30
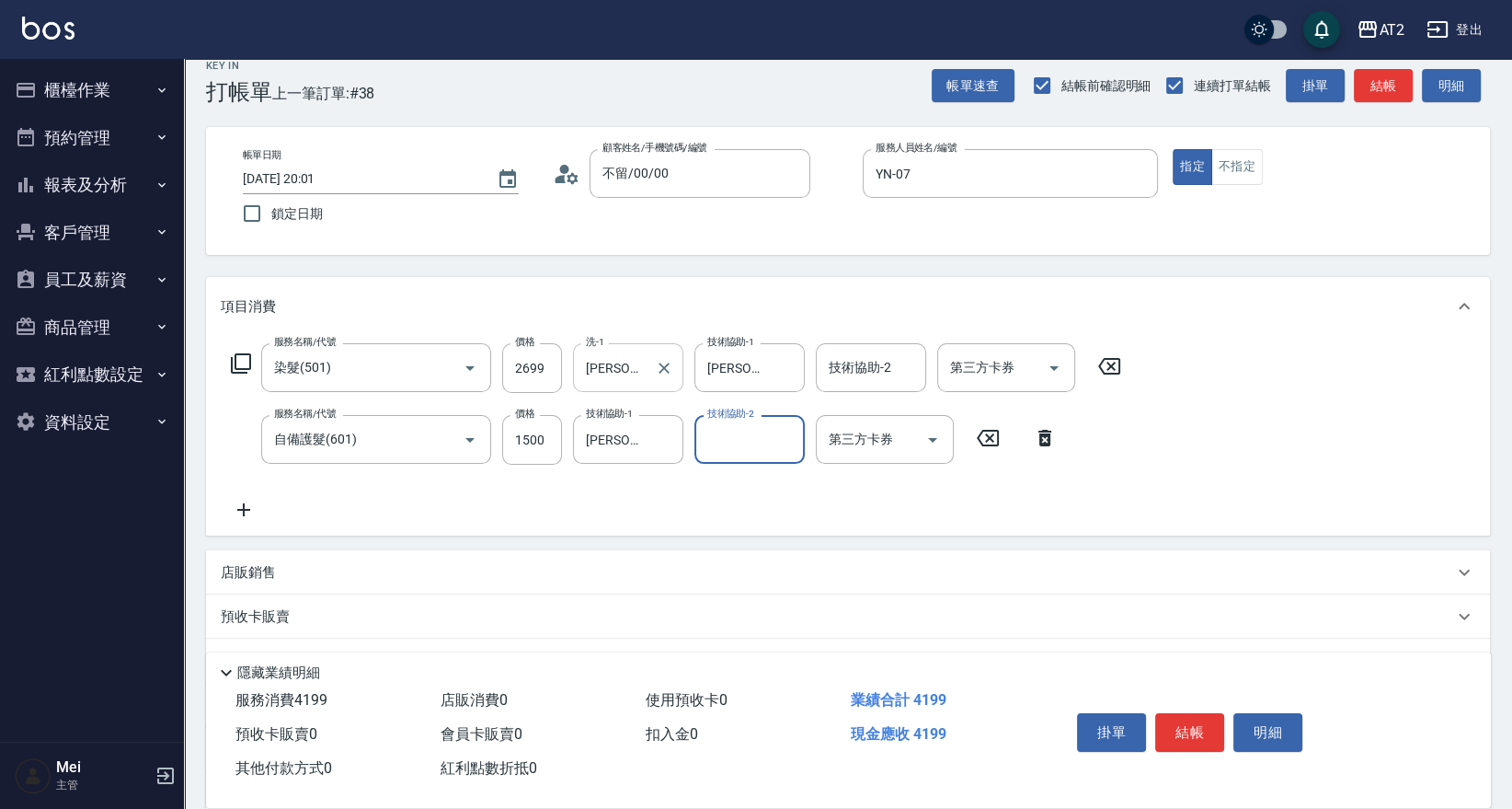
scroll to position [200, 0]
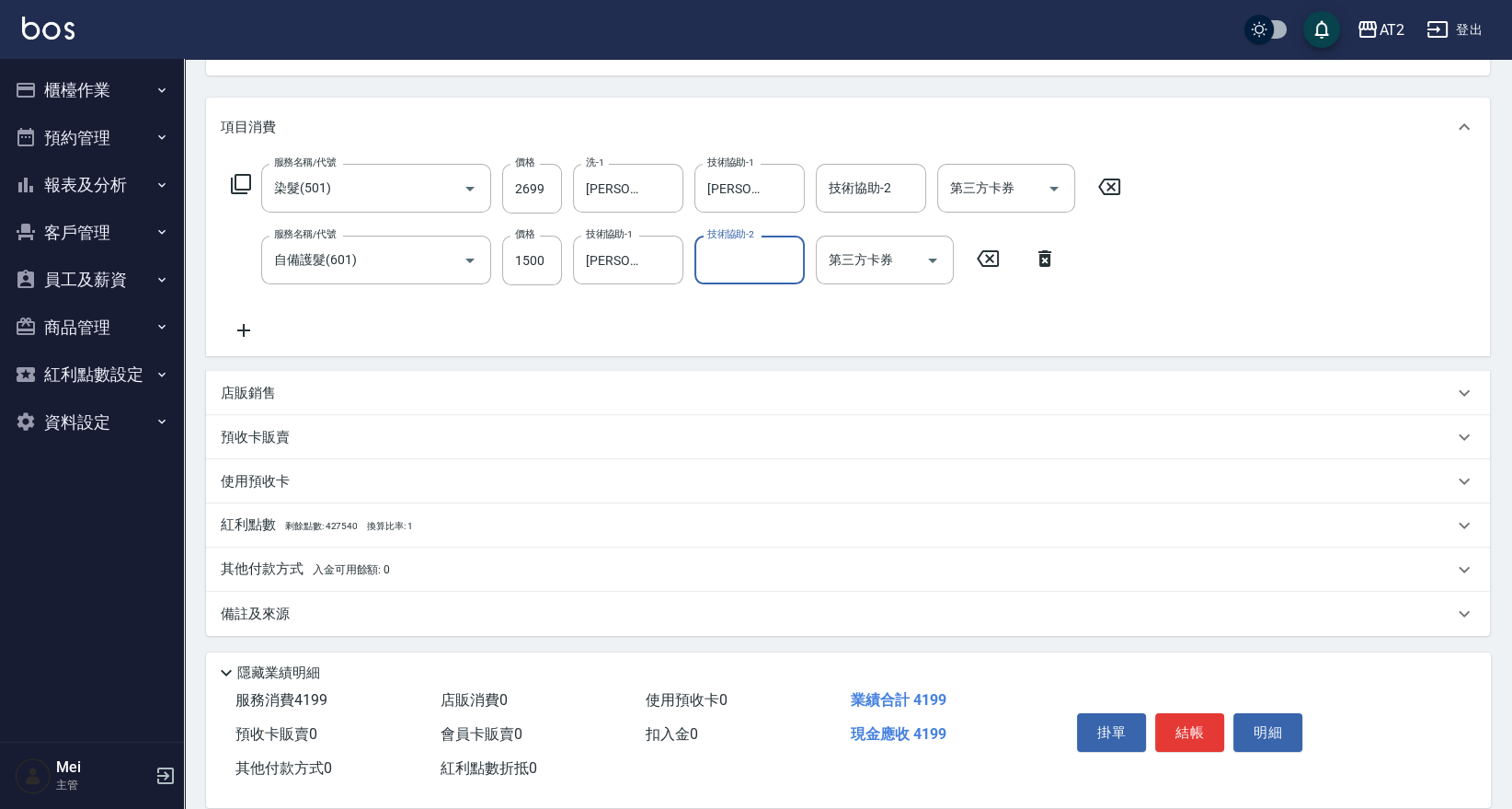
click at [311, 559] on p "其他付款方式 入金可用餘額: 0" at bounding box center [305, 568] width 169 height 20
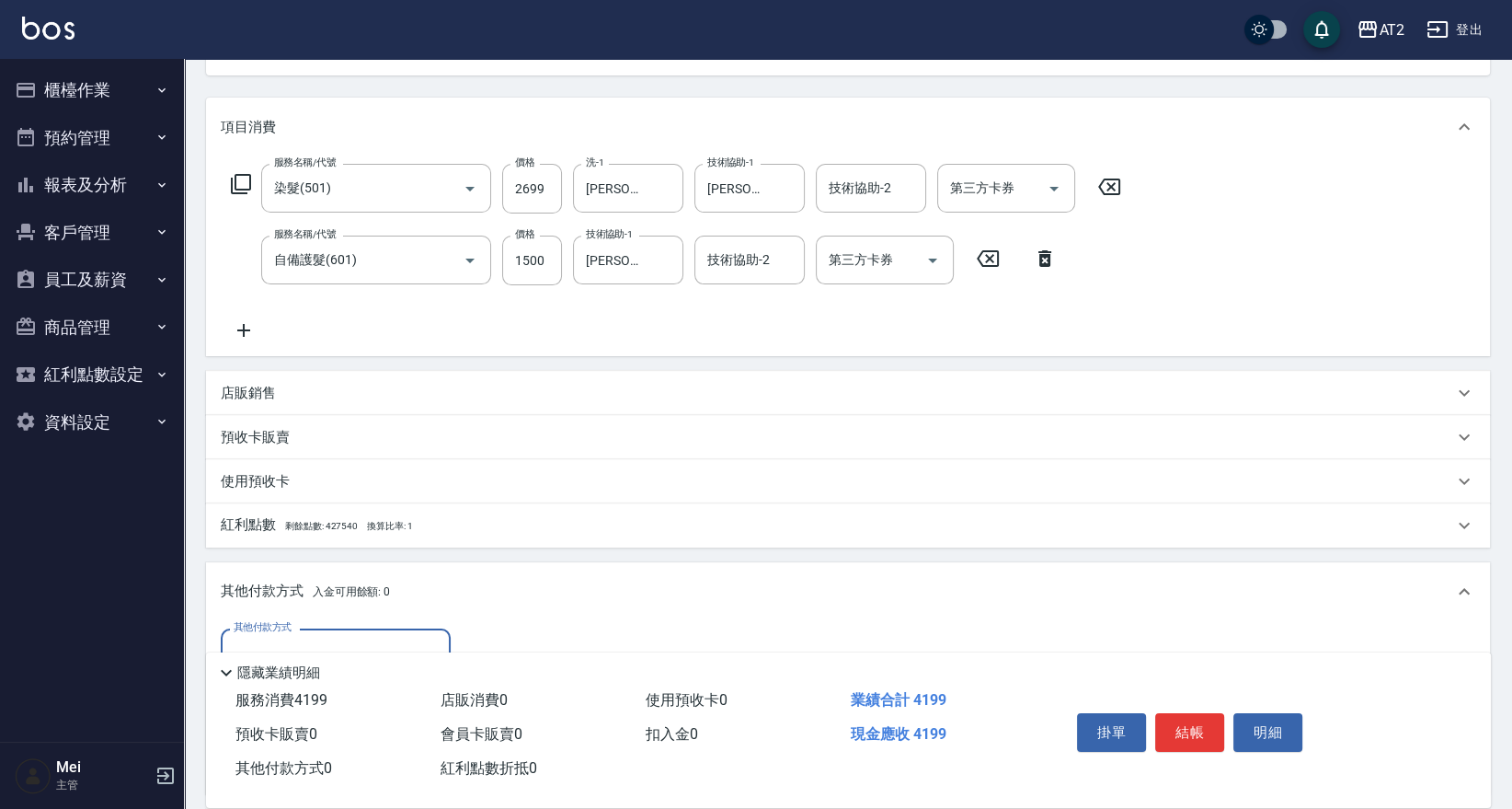
scroll to position [0, 0]
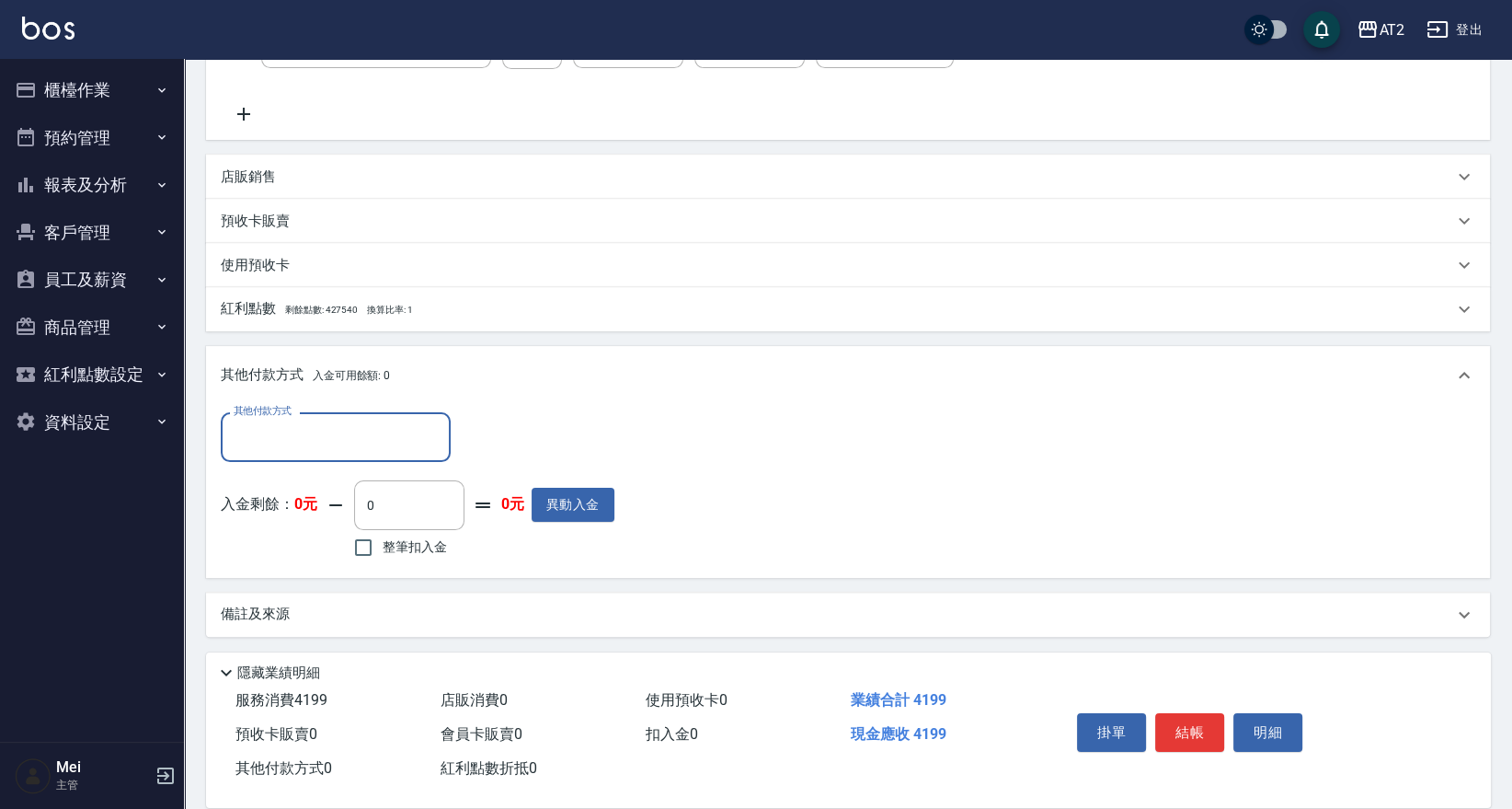
click at [349, 448] on input "其他付款方式" at bounding box center [336, 436] width 213 height 32
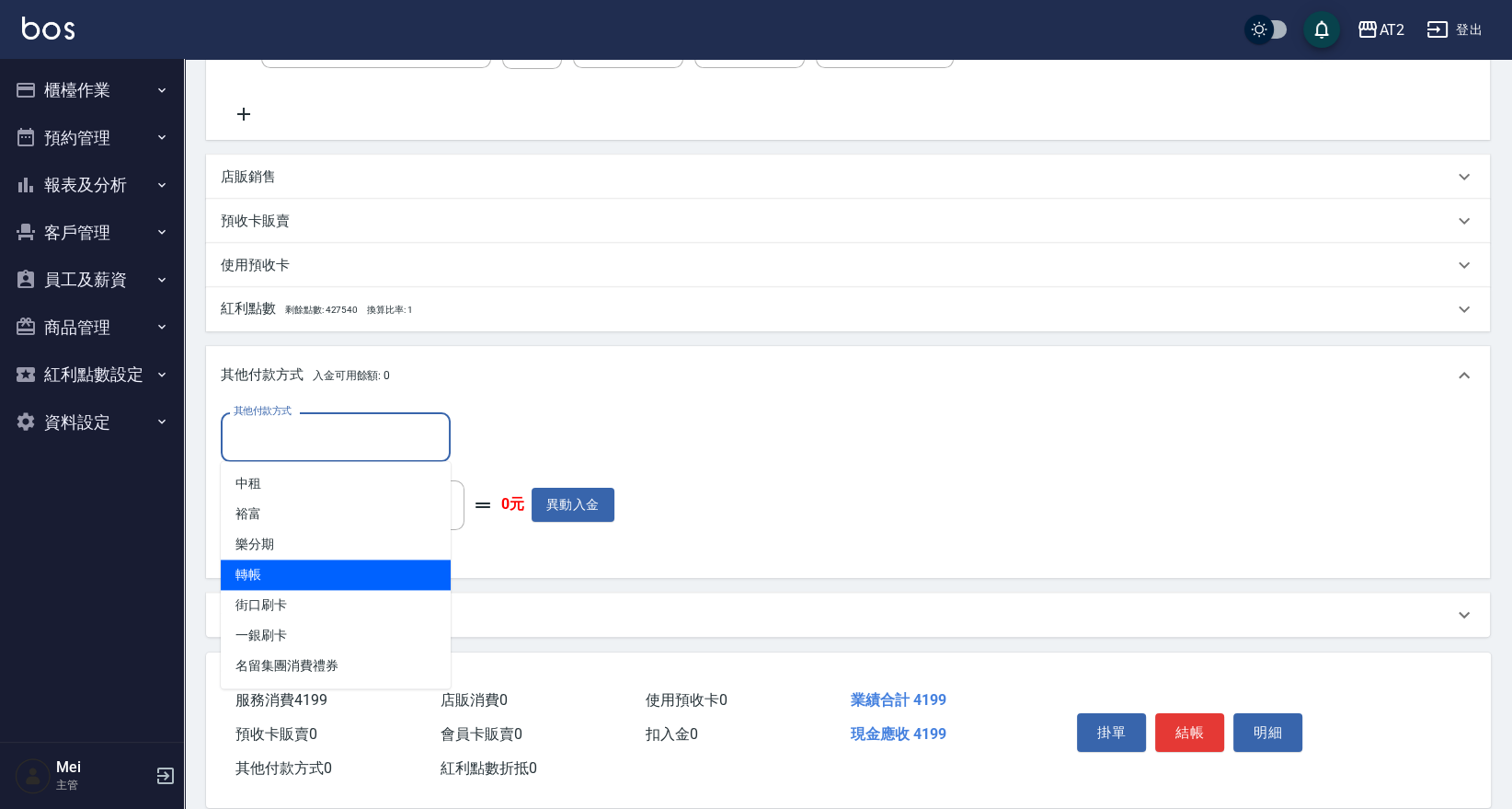
click at [316, 572] on span "轉帳" at bounding box center [336, 574] width 230 height 30
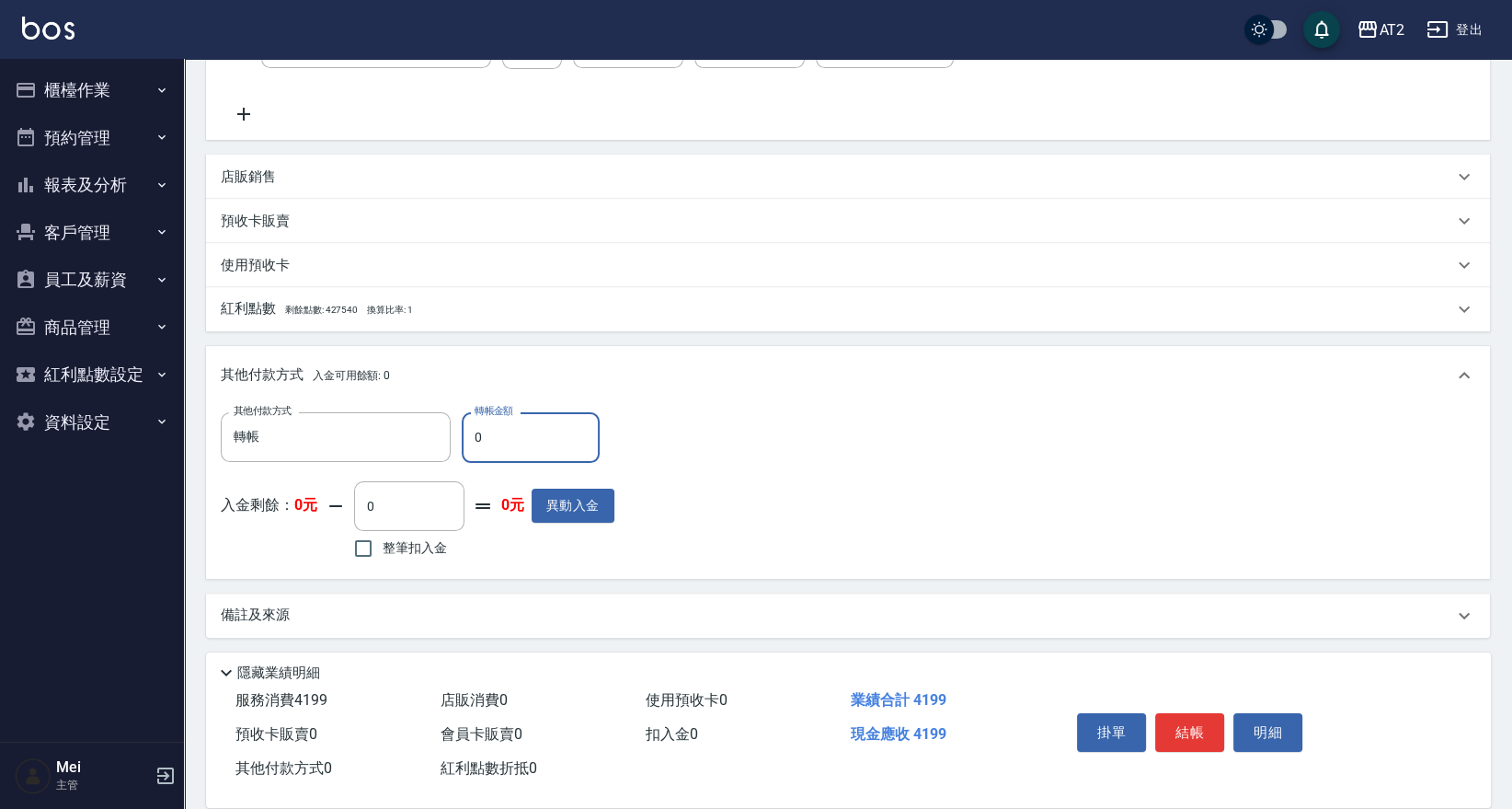
drag, startPoint x: 500, startPoint y: 434, endPoint x: 20, endPoint y: 433, distance: 480.0
click at [99, 435] on div "AT2 登出 櫃檯作業 打帳單 帳單列表 掛單列表 現金收支登錄 高階收支登錄 材料自購登錄 每日結帳 排班表 現場電腦打卡 預約管理 預約管理 單日預約紀錄…" at bounding box center [756, 197] width 1512 height 1227
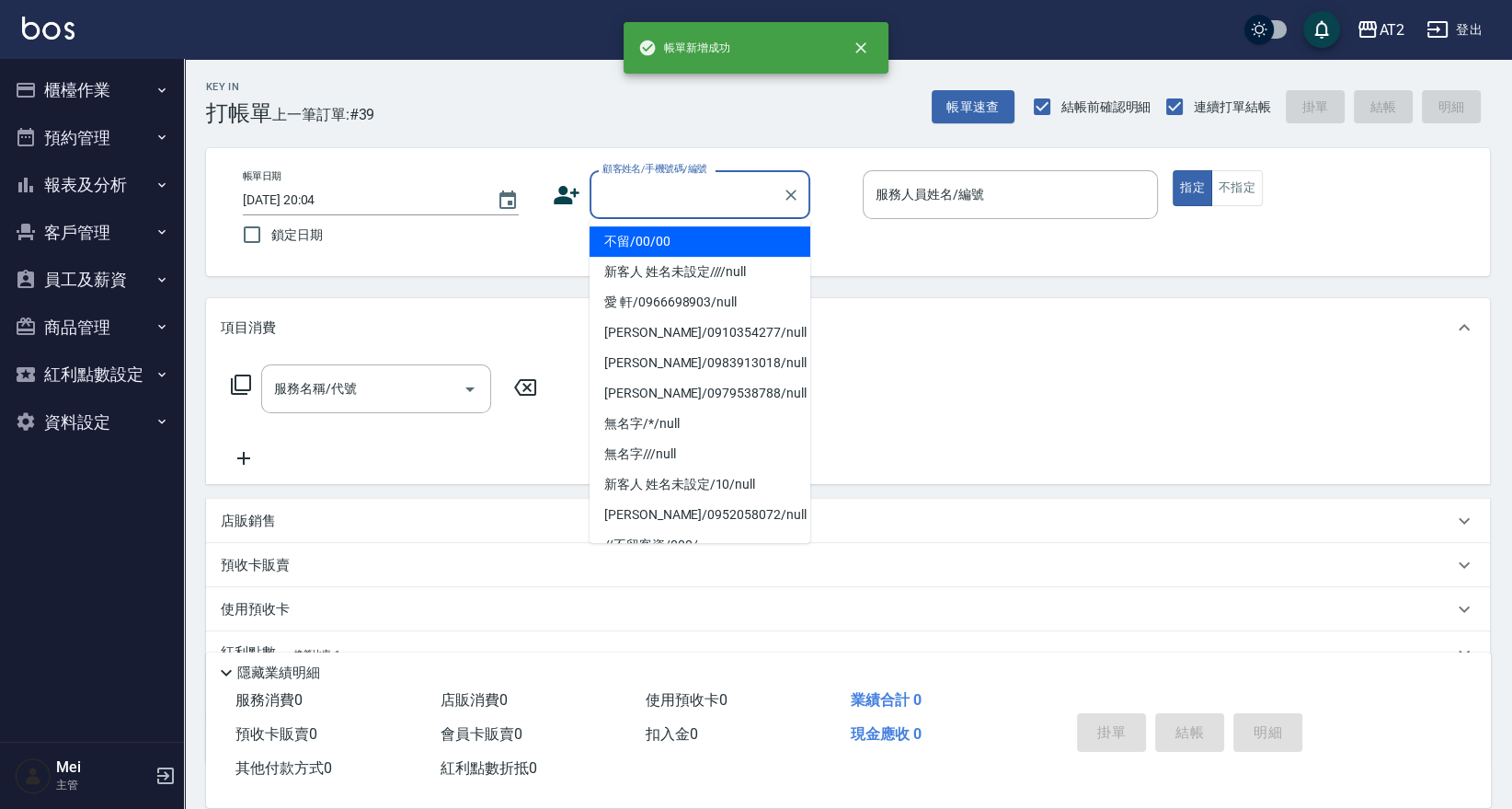
drag, startPoint x: 698, startPoint y: 206, endPoint x: 684, endPoint y: 248, distance: 44.3
click at [695, 208] on input "顧客姓名/手機號碼/編號" at bounding box center [685, 194] width 176 height 32
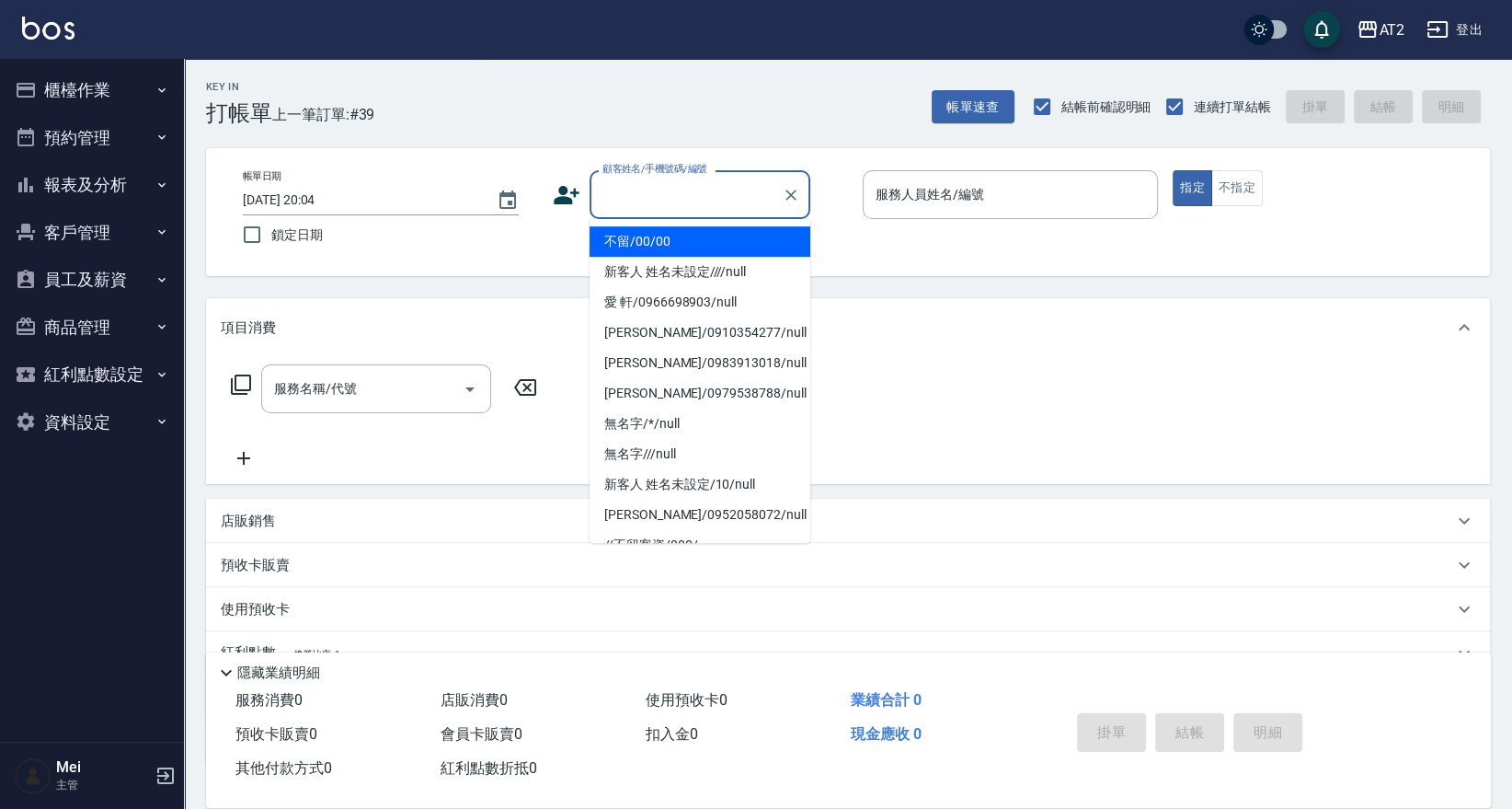
click at [684, 248] on li "不留/00/00" at bounding box center [700, 242] width 221 height 30
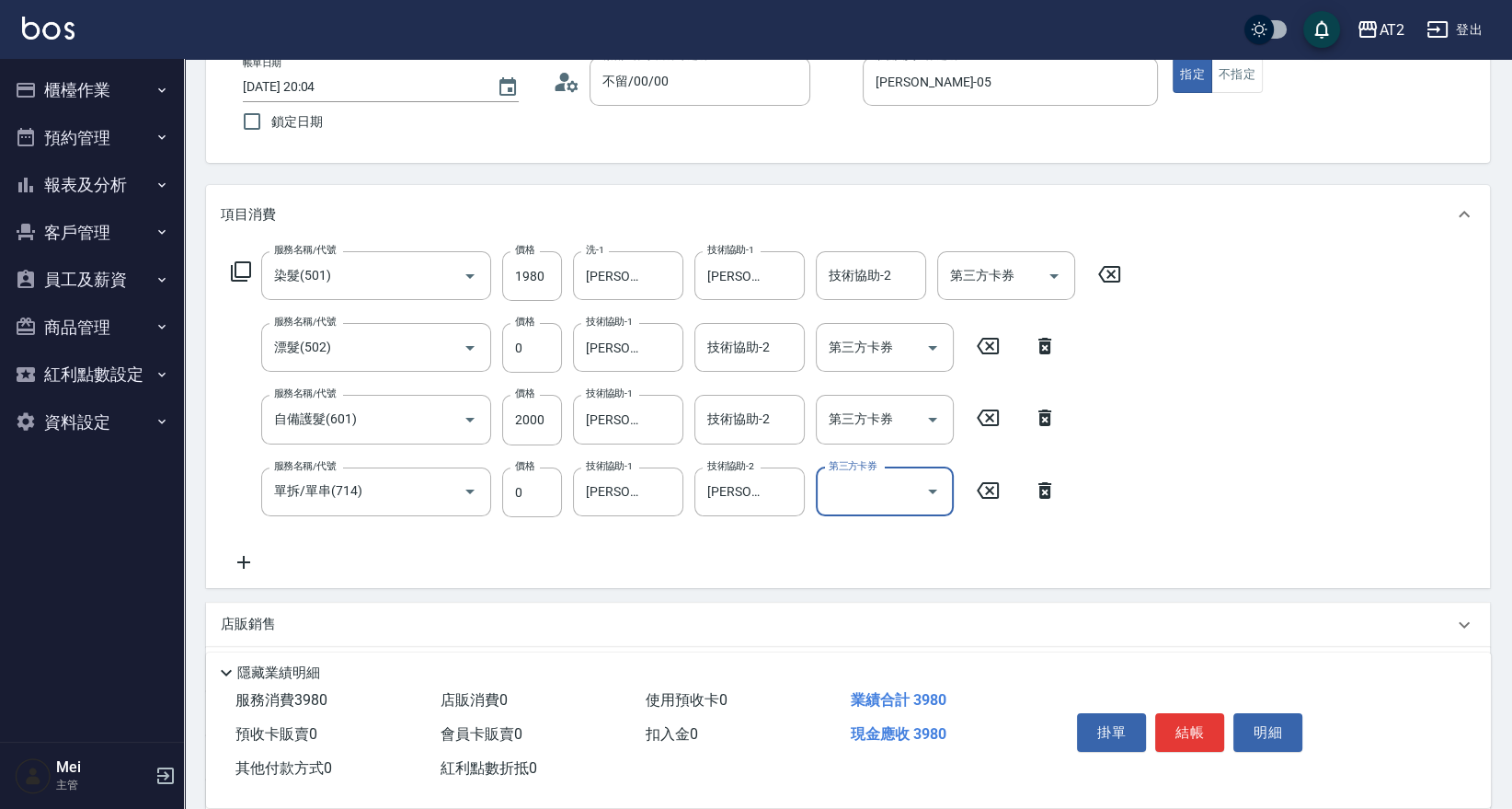
scroll to position [203, 0]
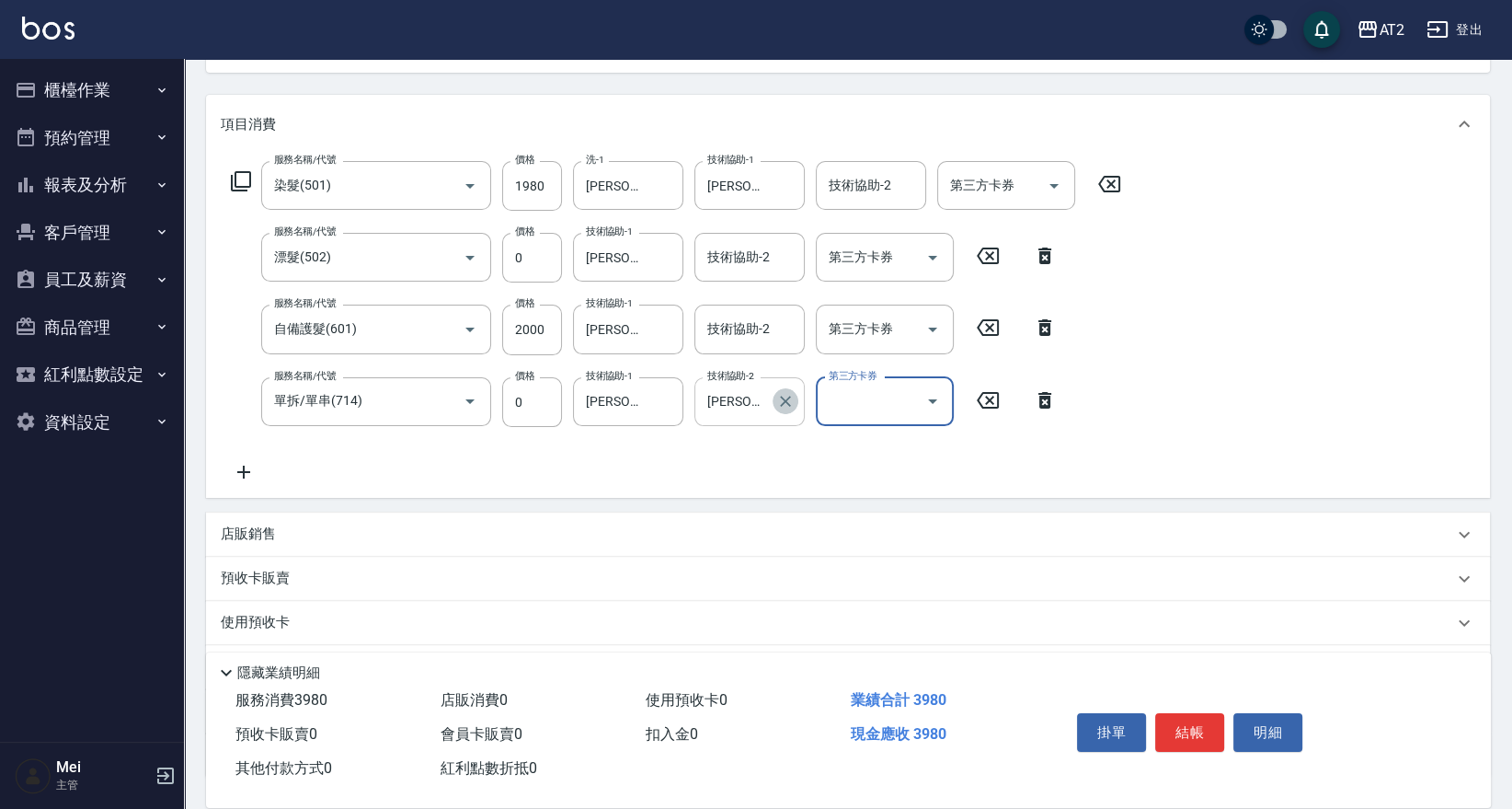
click at [779, 396] on icon "Clear" at bounding box center [784, 400] width 18 height 18
click at [251, 467] on icon at bounding box center [244, 471] width 46 height 22
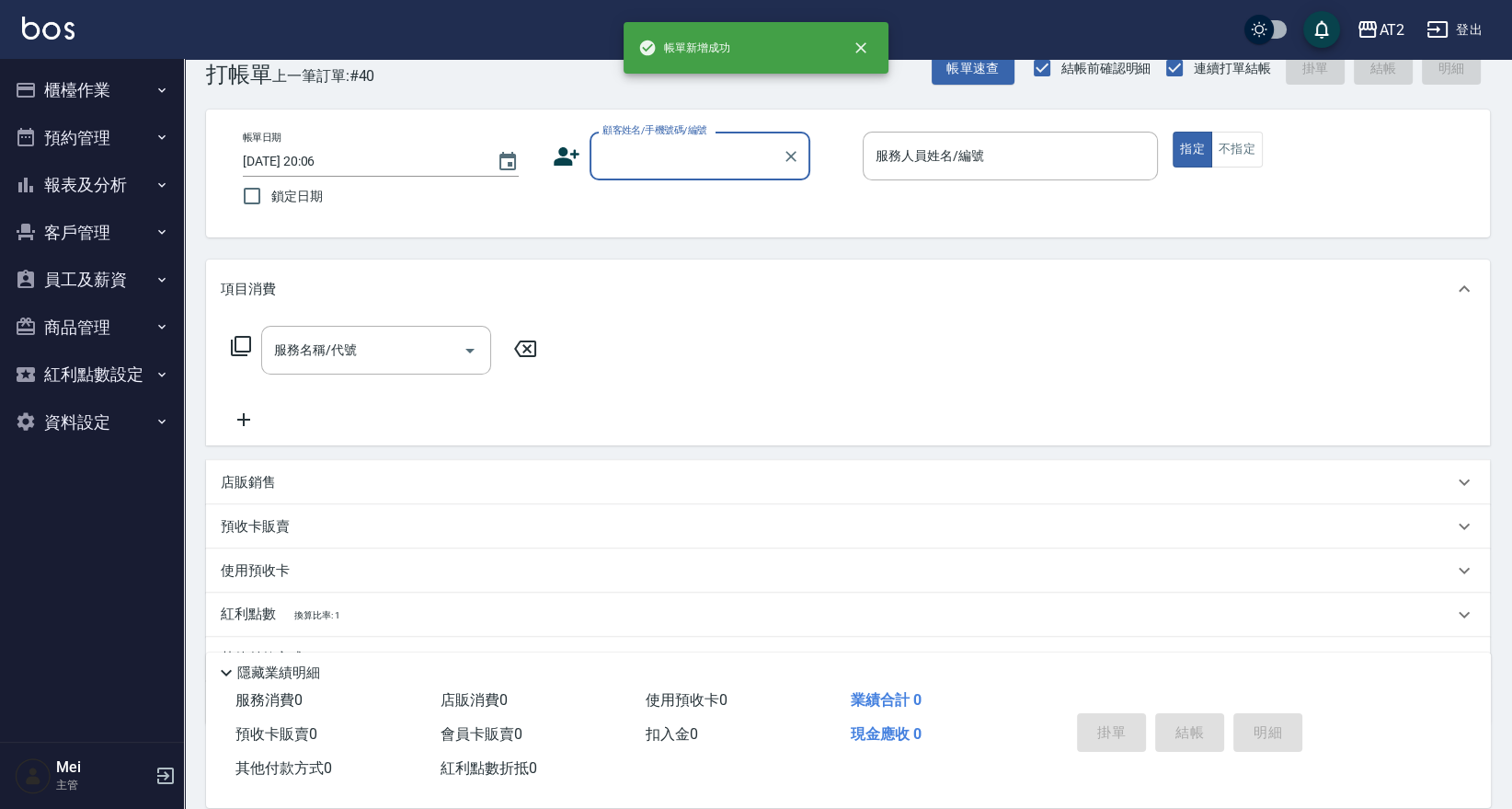
scroll to position [0, 0]
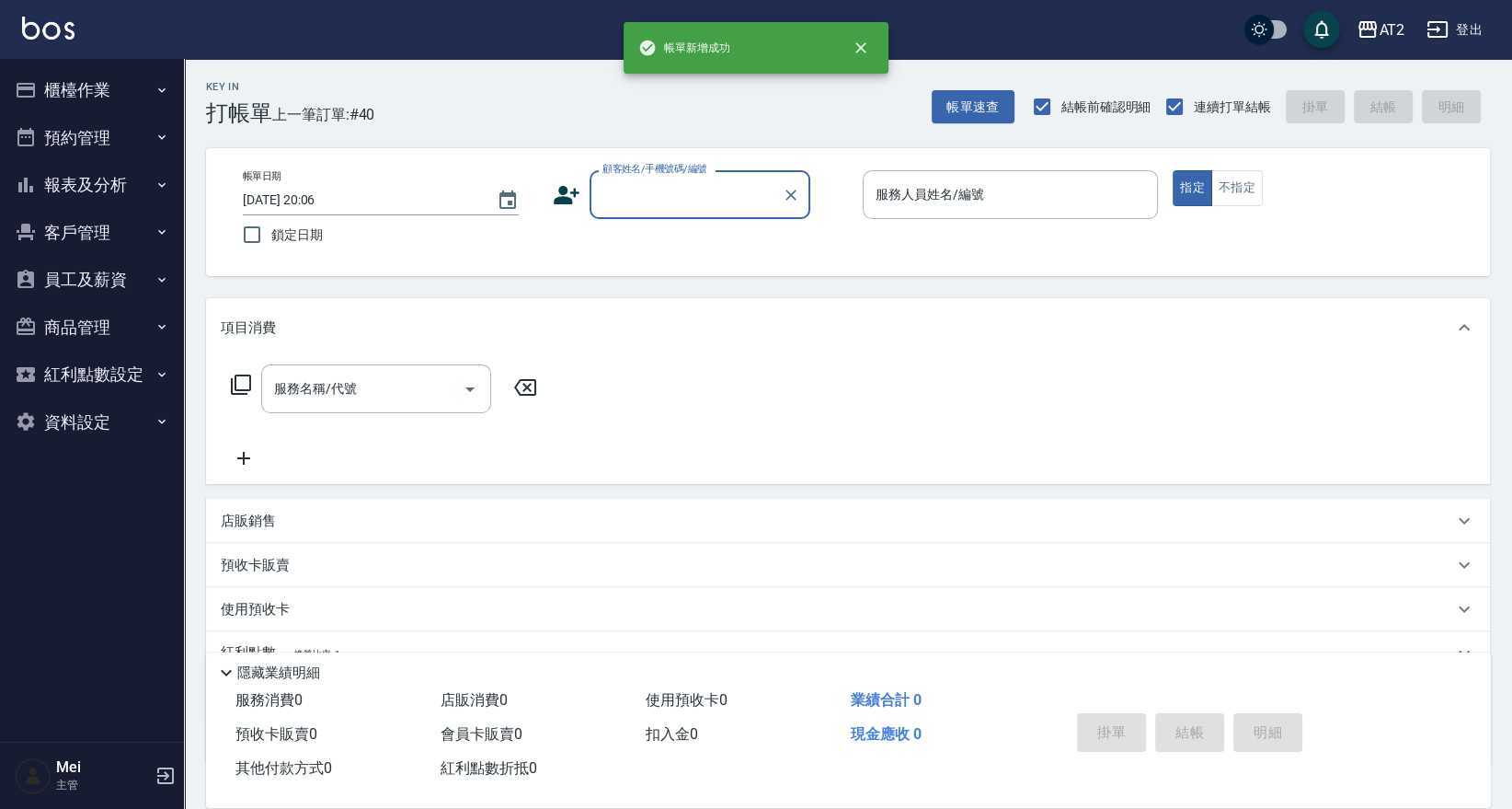
click at [676, 192] on input "顧客姓名/手機號碼/編號" at bounding box center [685, 194] width 176 height 32
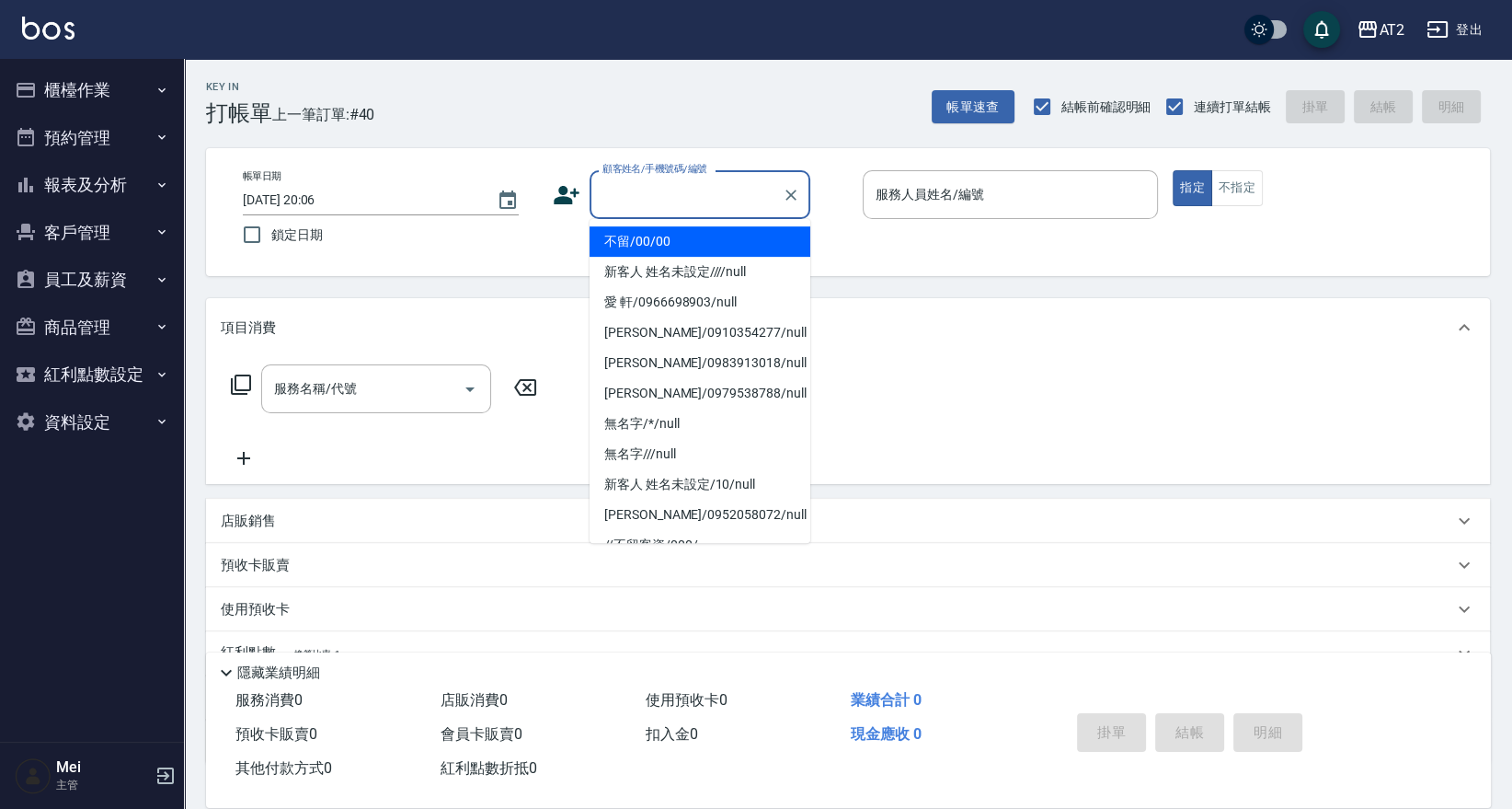
click at [672, 248] on li "不留/00/00" at bounding box center [700, 242] width 221 height 30
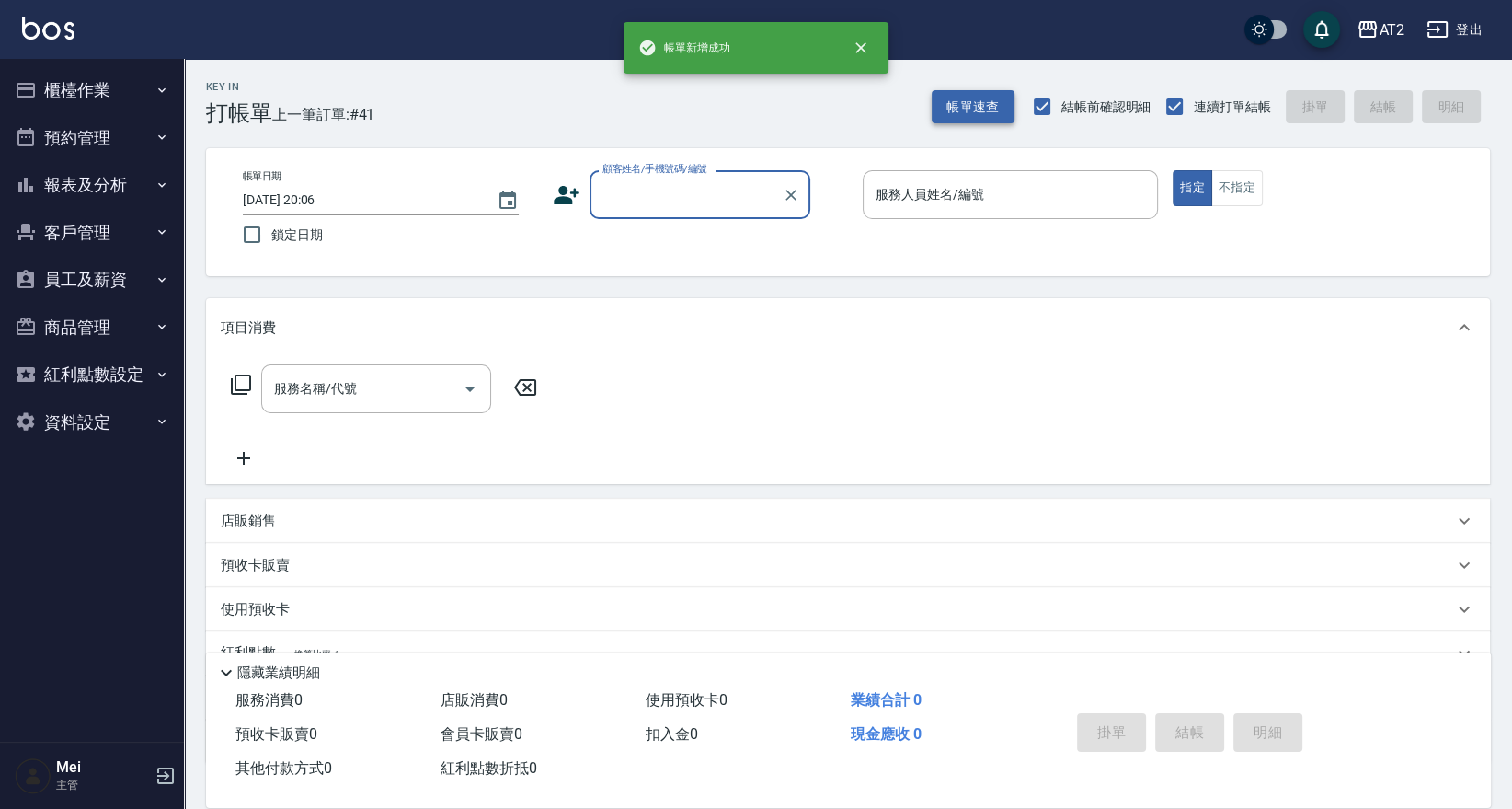
click at [957, 103] on button "帳單速查" at bounding box center [973, 107] width 83 height 34
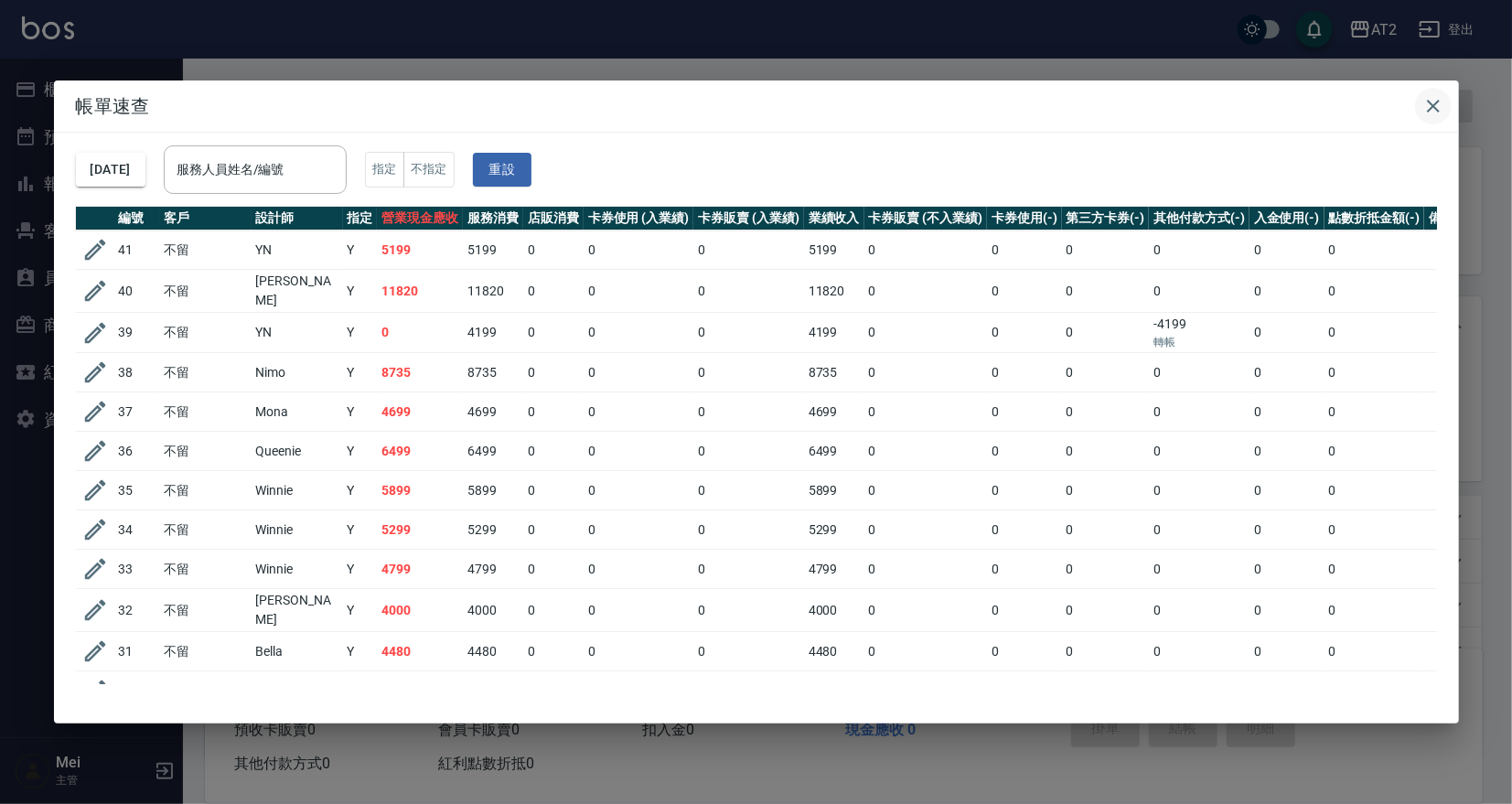
click at [1434, 106] on icon "button" at bounding box center [1433, 106] width 13 height 13
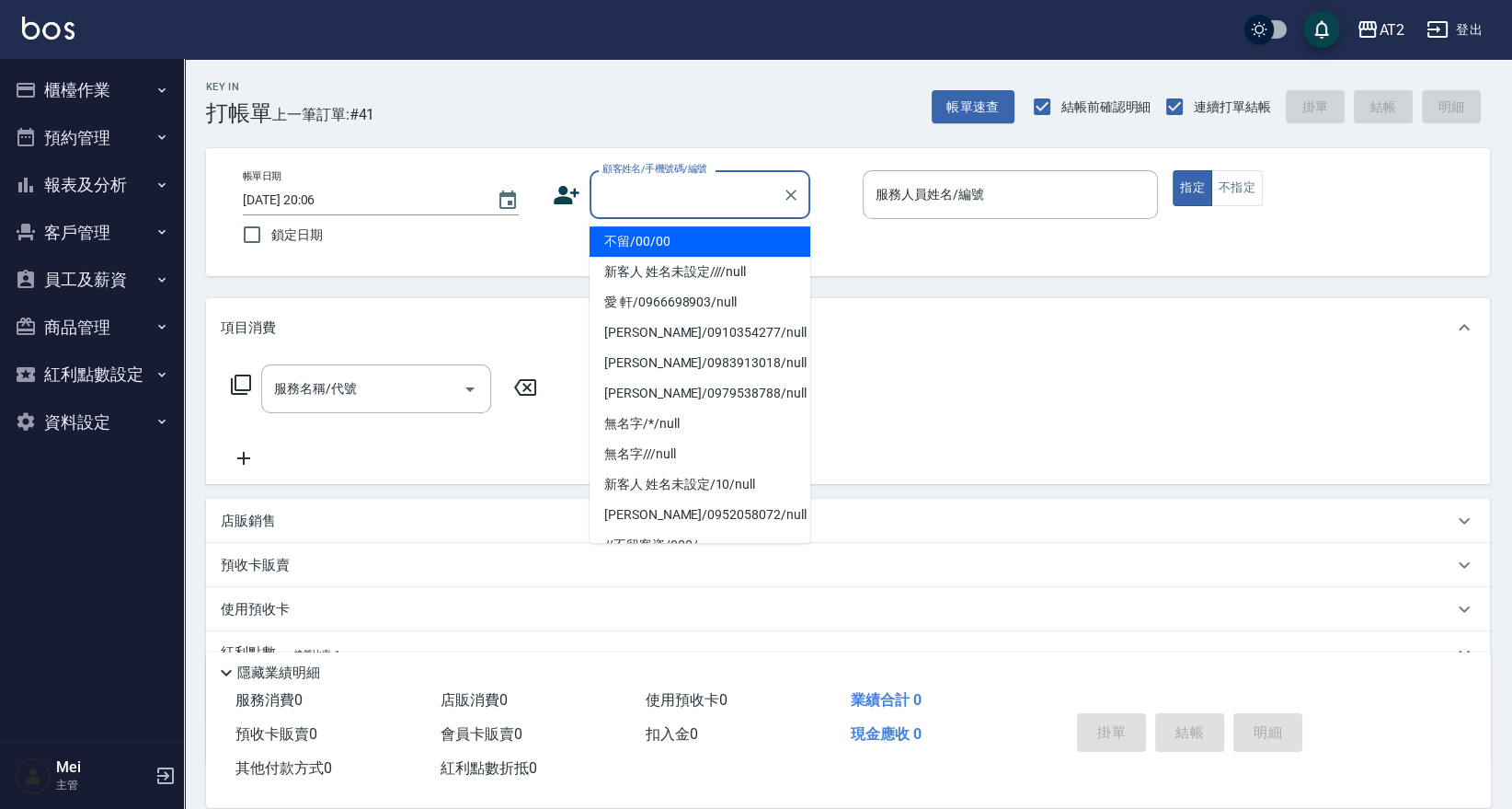
click at [692, 178] on div "顧客姓名/手機號碼/編號 顧客姓名/手機號碼/編號" at bounding box center [700, 194] width 221 height 49
click at [682, 239] on li "不留/00/00" at bounding box center [700, 242] width 221 height 30
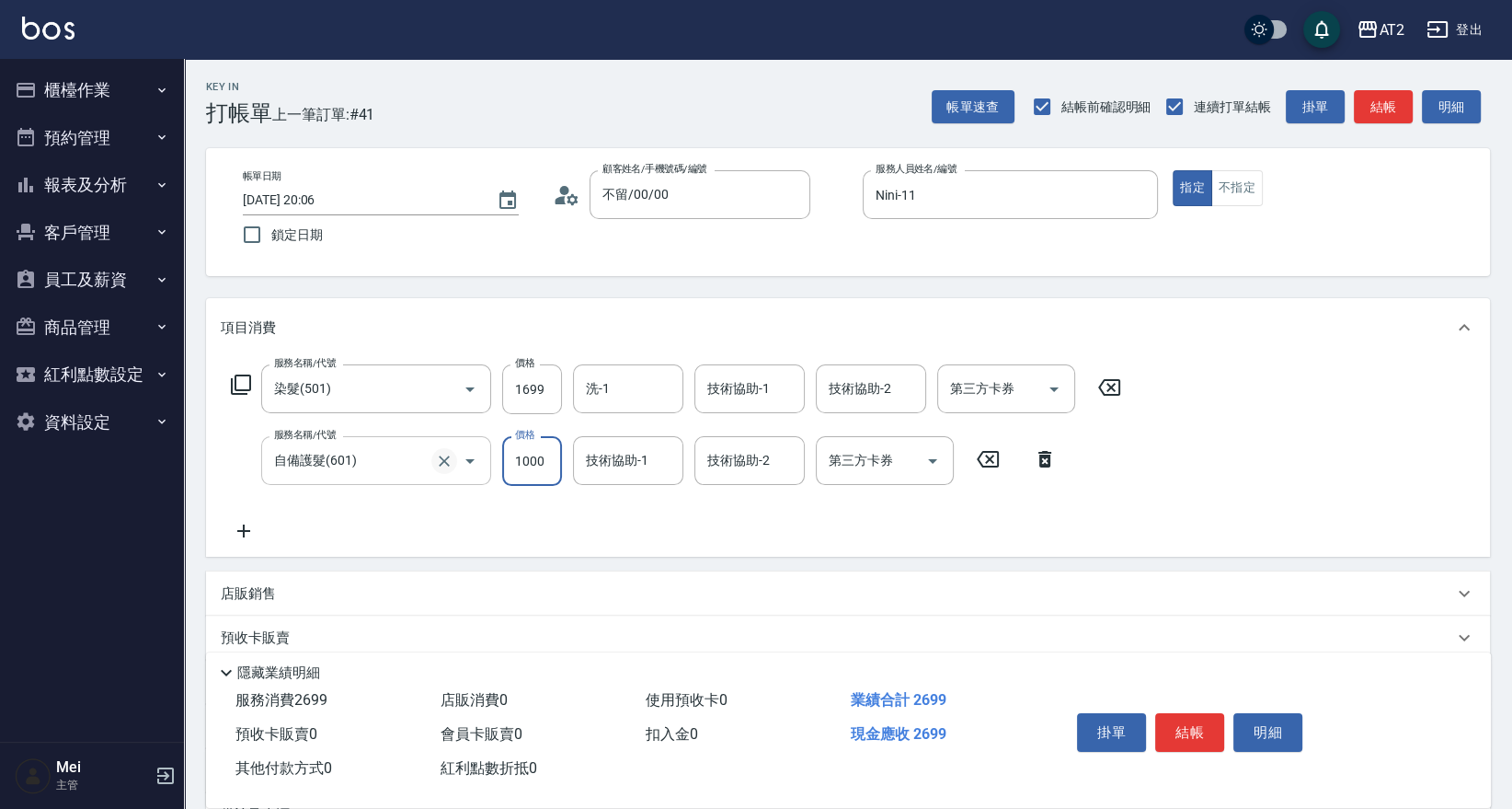
click at [443, 463] on icon "Clear" at bounding box center [444, 460] width 18 height 18
click at [519, 450] on input "7701" at bounding box center [531, 461] width 59 height 50
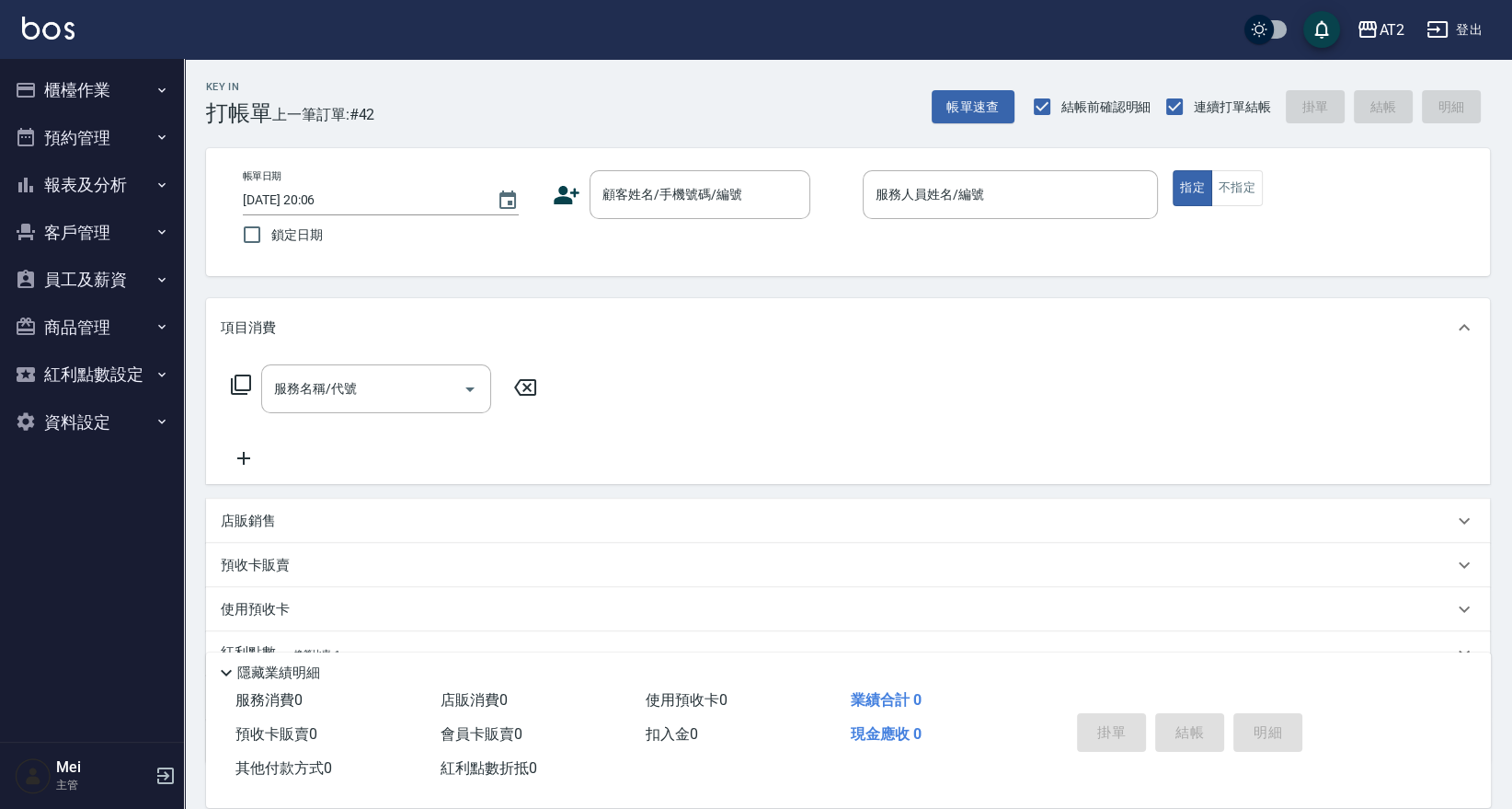
click at [1190, 446] on div "服務名稱/代號 服務名稱/代號" at bounding box center [848, 420] width 1284 height 126
click at [104, 189] on button "報表及分析" at bounding box center [92, 185] width 169 height 48
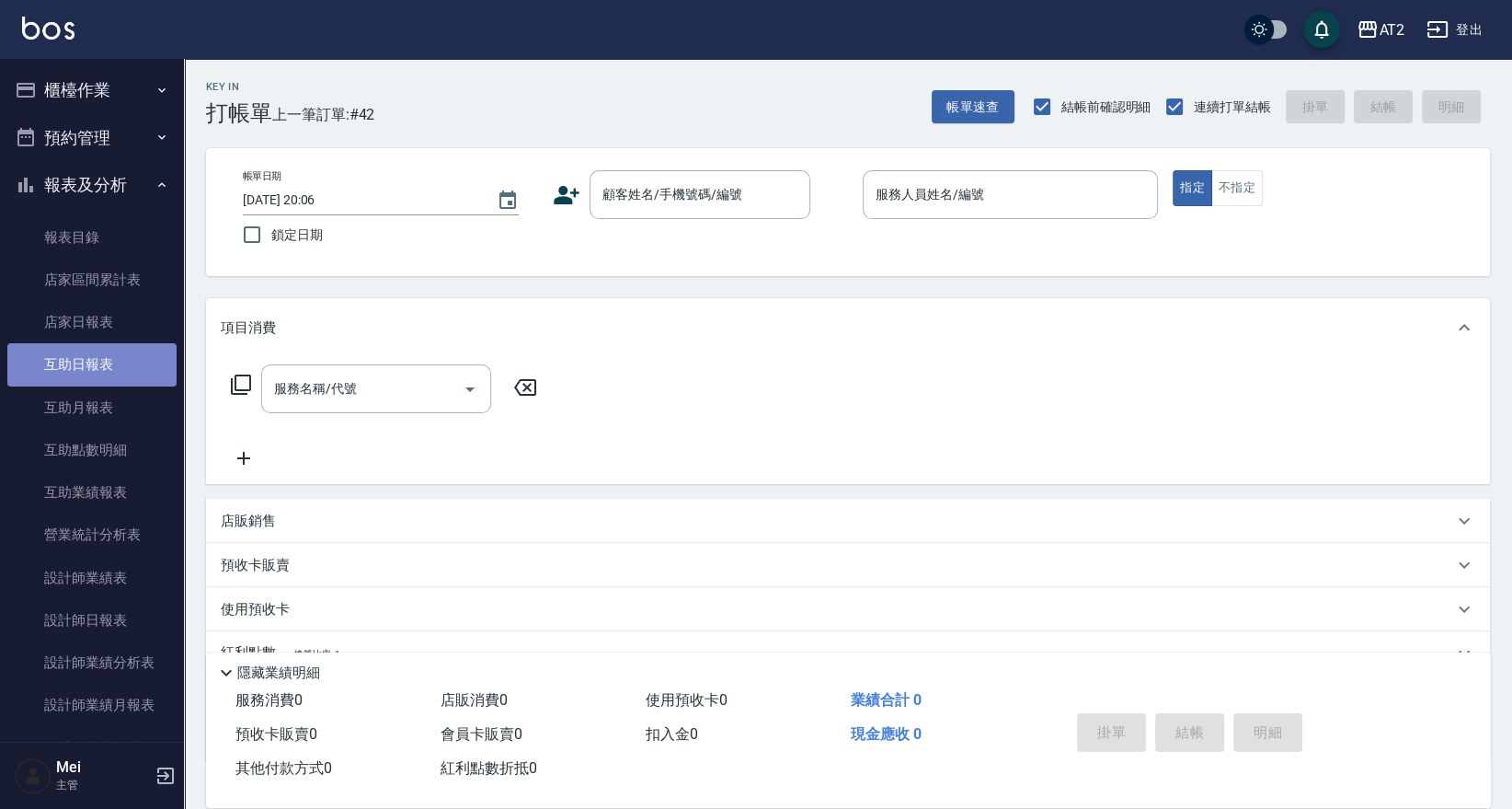
click at [94, 344] on link "互助日報表" at bounding box center [92, 363] width 169 height 42
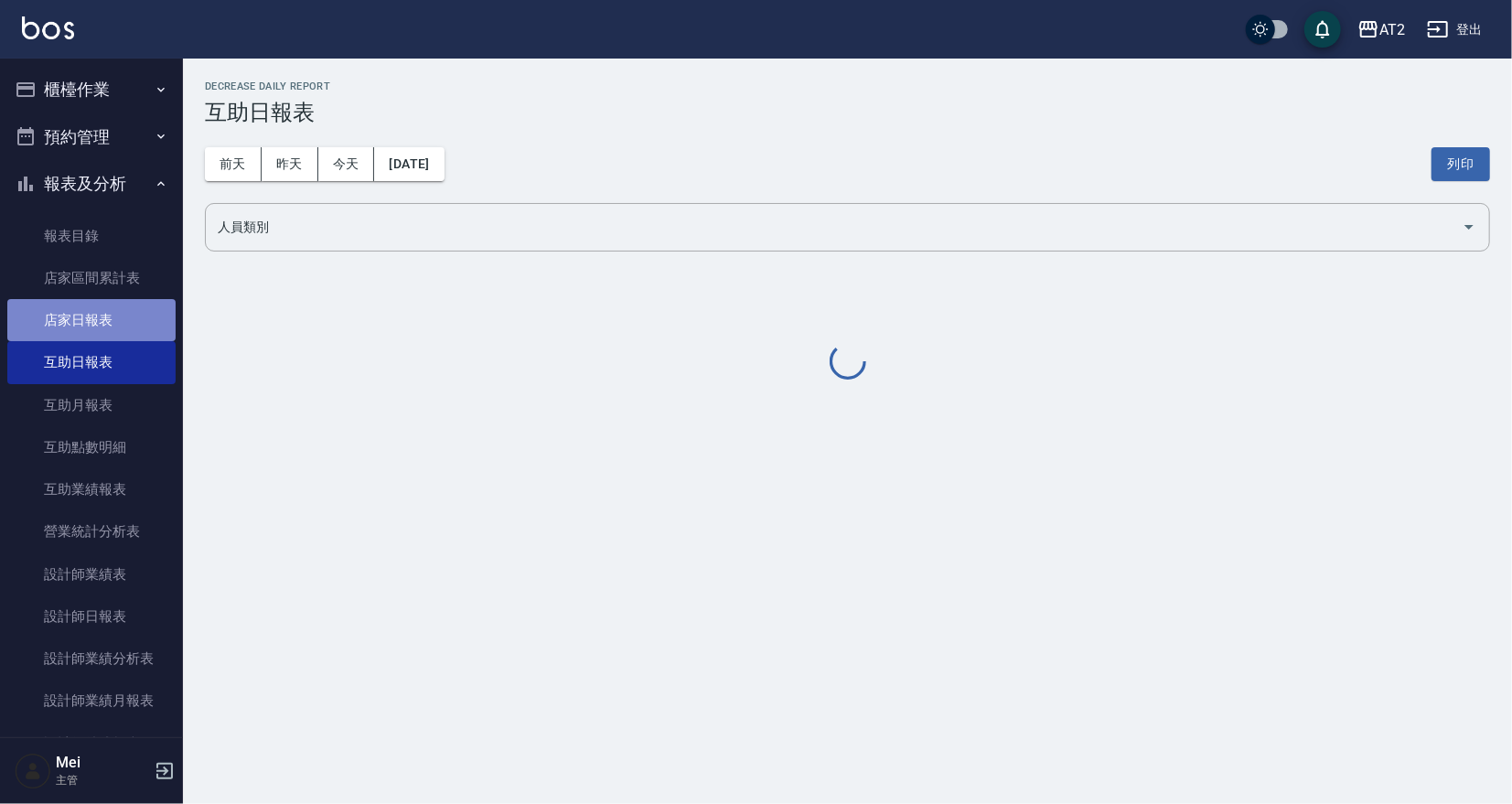
click at [94, 319] on link "店家日報表" at bounding box center [91, 320] width 168 height 42
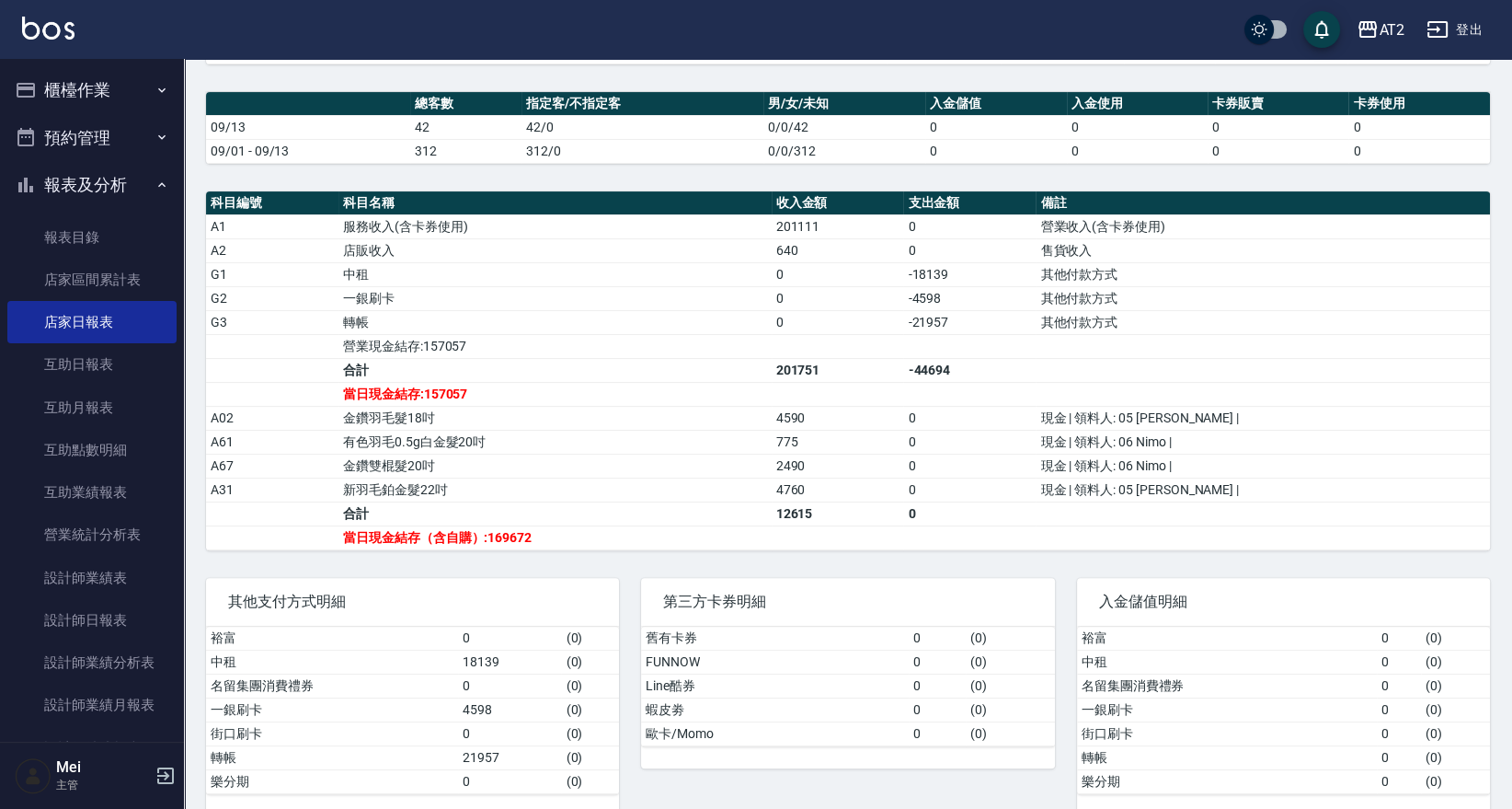
scroll to position [499, 0]
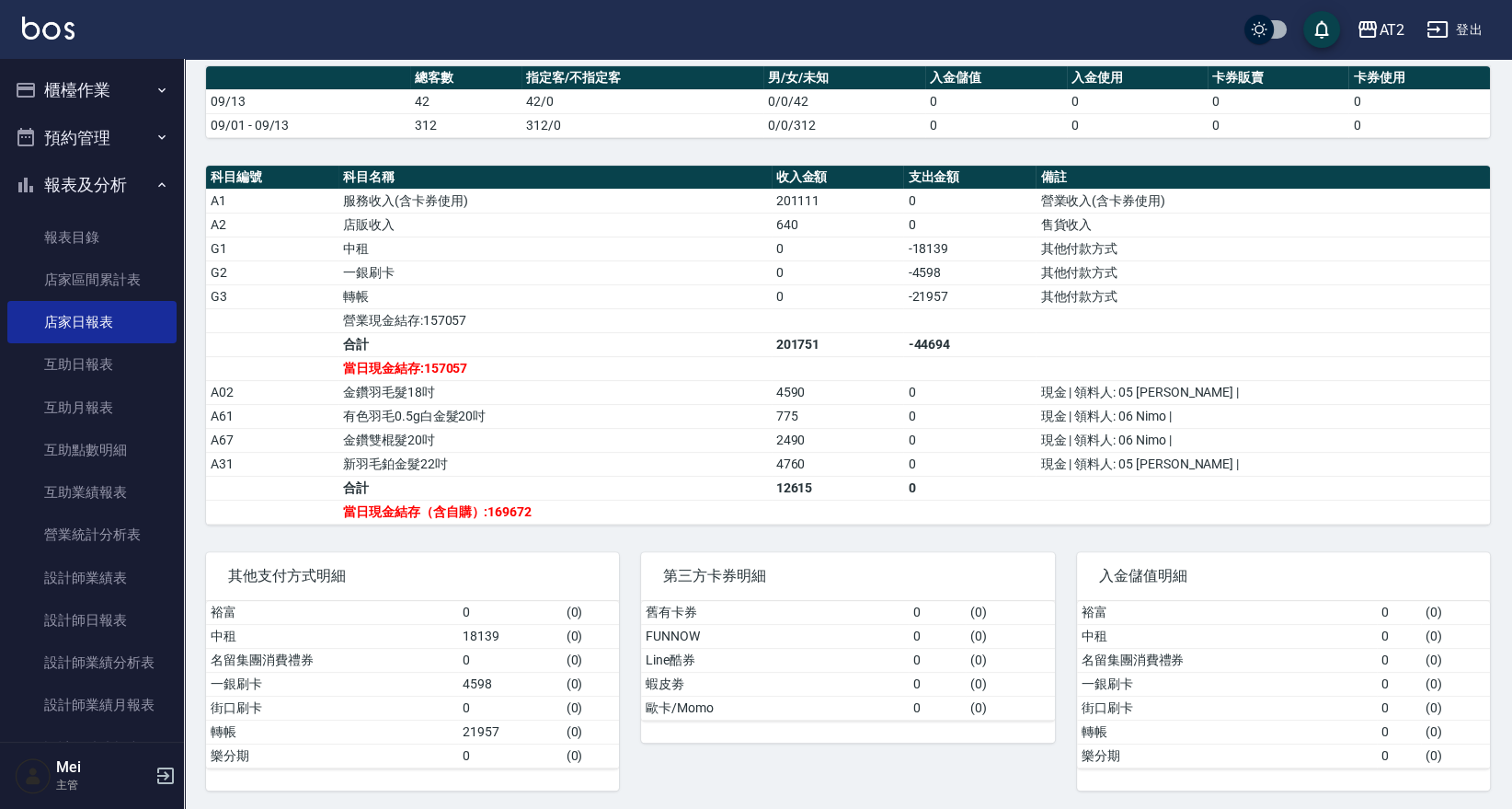
click at [835, 93] on td "0/0/42" at bounding box center [844, 101] width 161 height 24
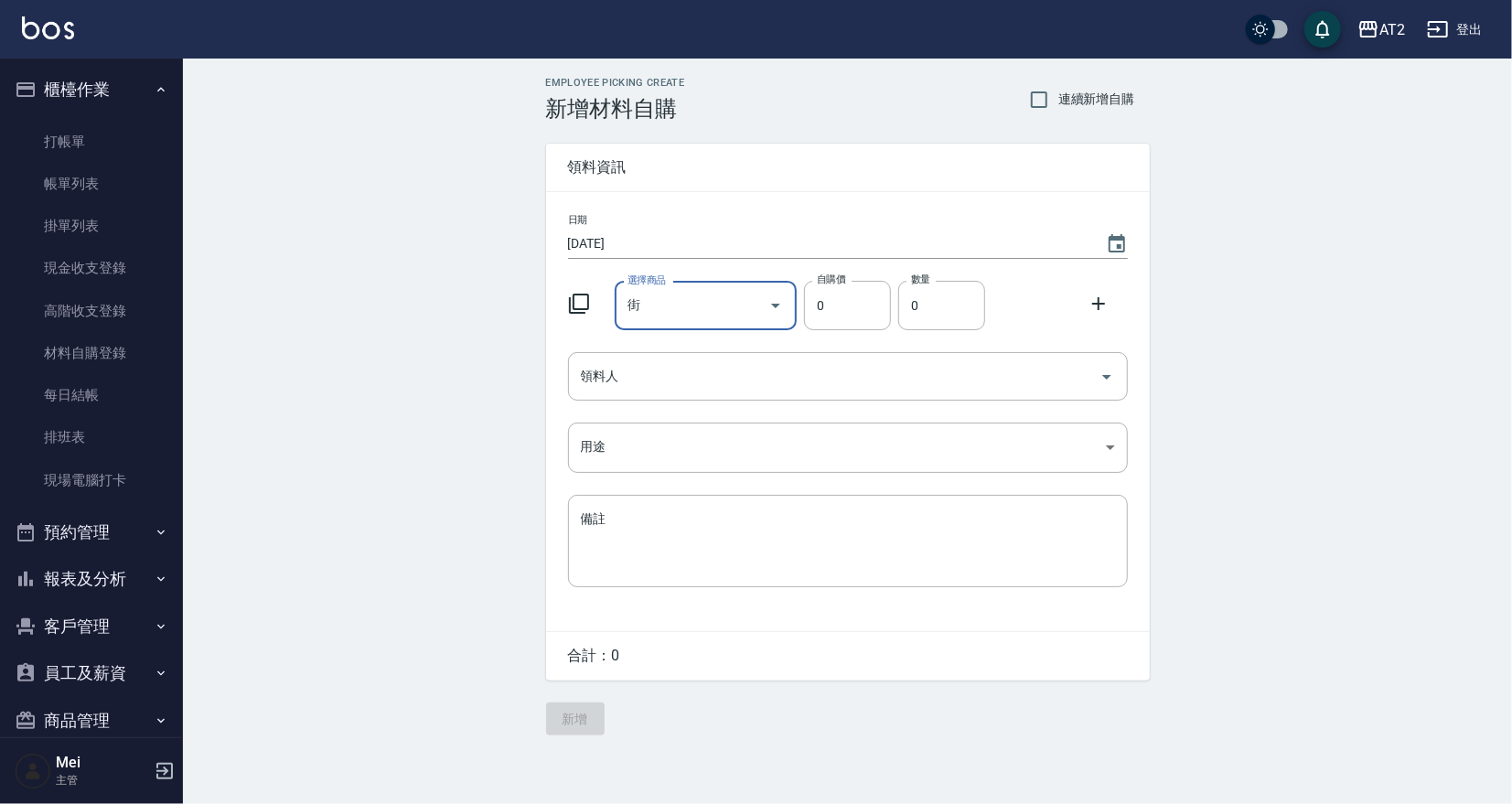
drag, startPoint x: 571, startPoint y: 311, endPoint x: 434, endPoint y: 336, distance: 139.3
click at [451, 333] on div "Employee Picking Create 新增材料自購 連續新增自購 領料資訊 日期 2025/09/13 選擇商品 街 選擇商品 自購價 0 自購價 …" at bounding box center [848, 405] width 1329 height 695
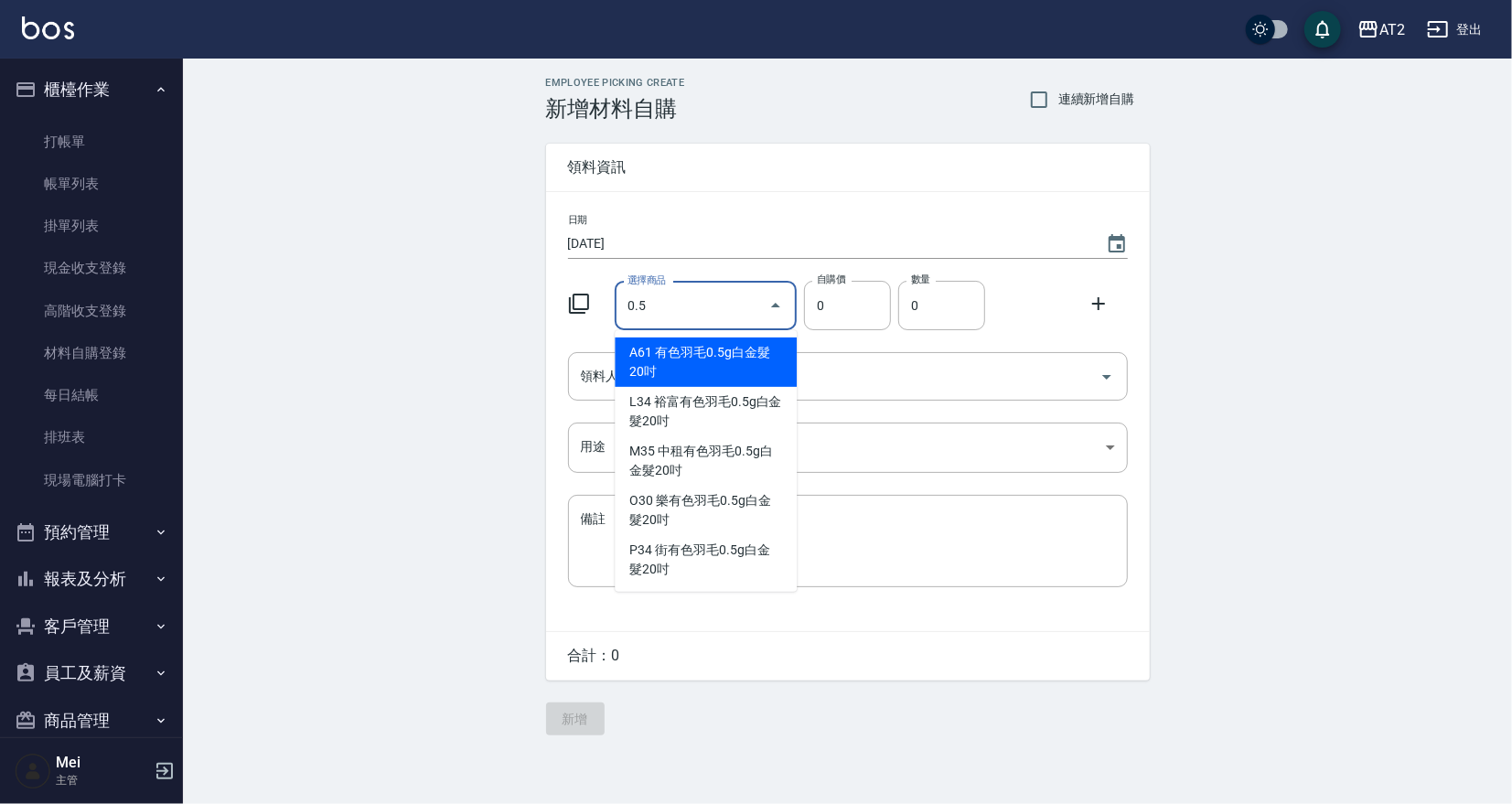
click at [708, 358] on li "A61 有色羽毛0.5g白金髮20吋" at bounding box center [706, 362] width 182 height 50
type input "有色羽毛0.5g白金髮20吋"
type input "775"
type input "1"
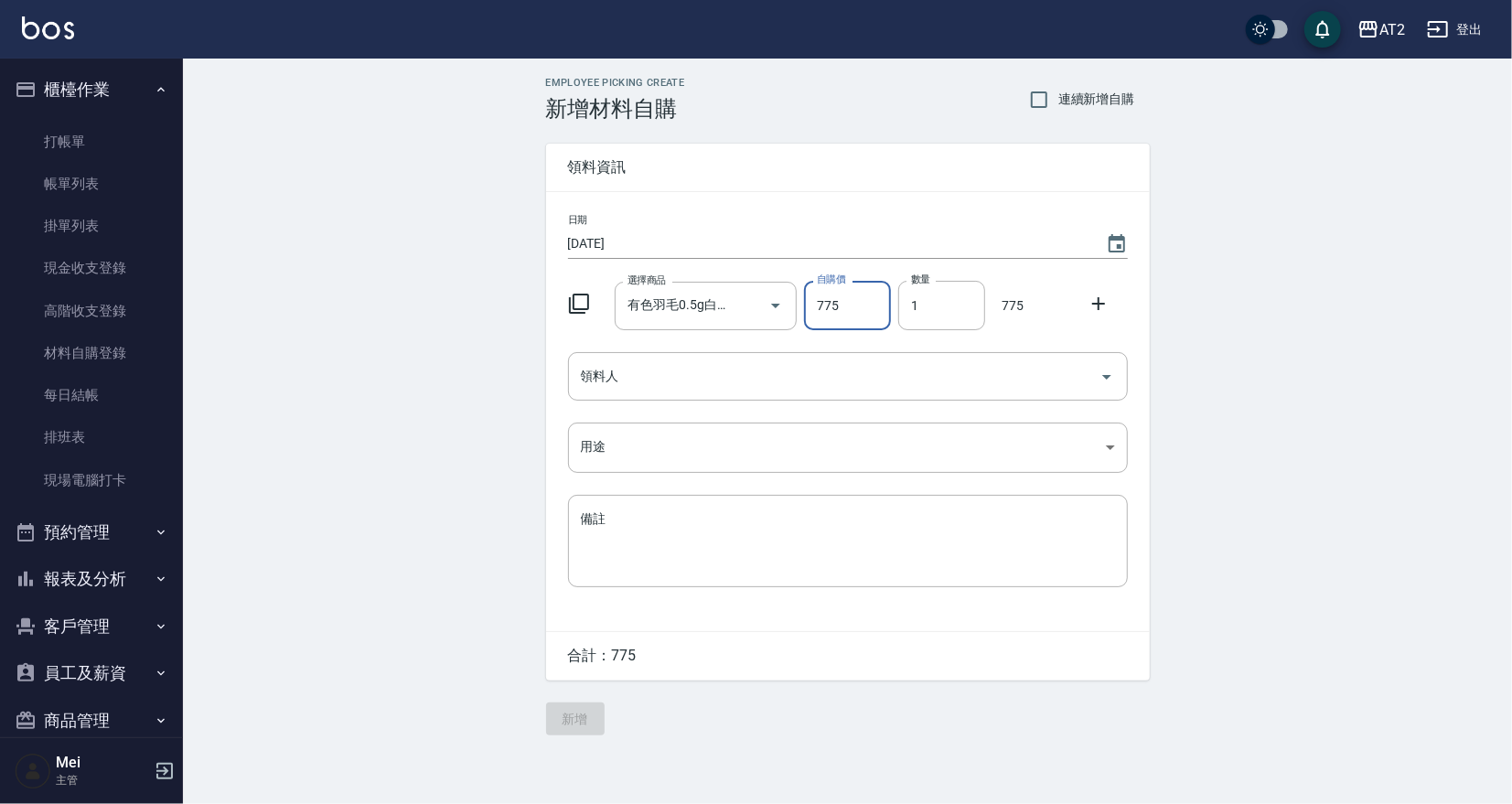
click at [1105, 300] on icon at bounding box center [1098, 303] width 22 height 22
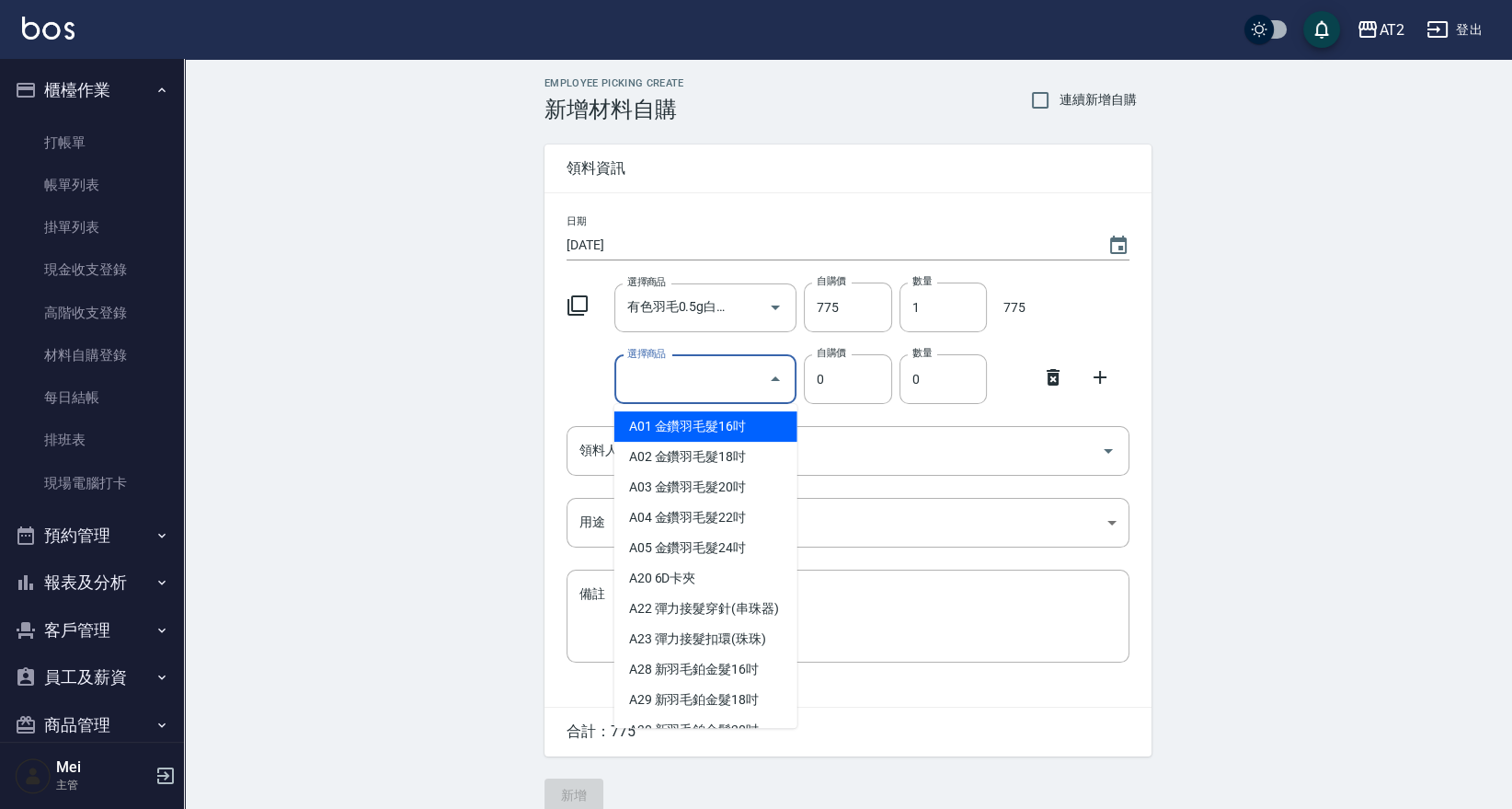
click at [724, 366] on input "選擇商品" at bounding box center [692, 379] width 139 height 32
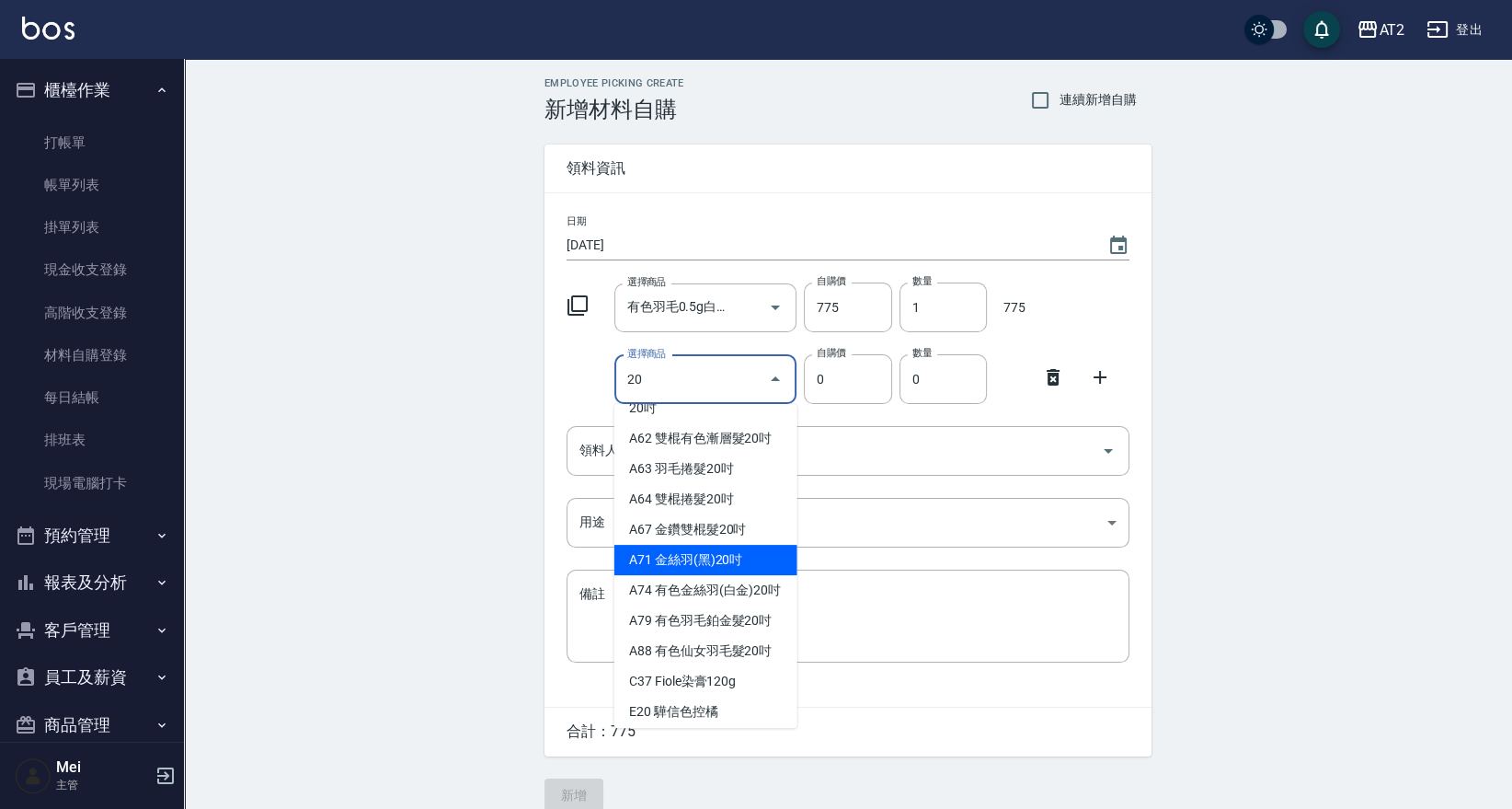
scroll to position [409, 0]
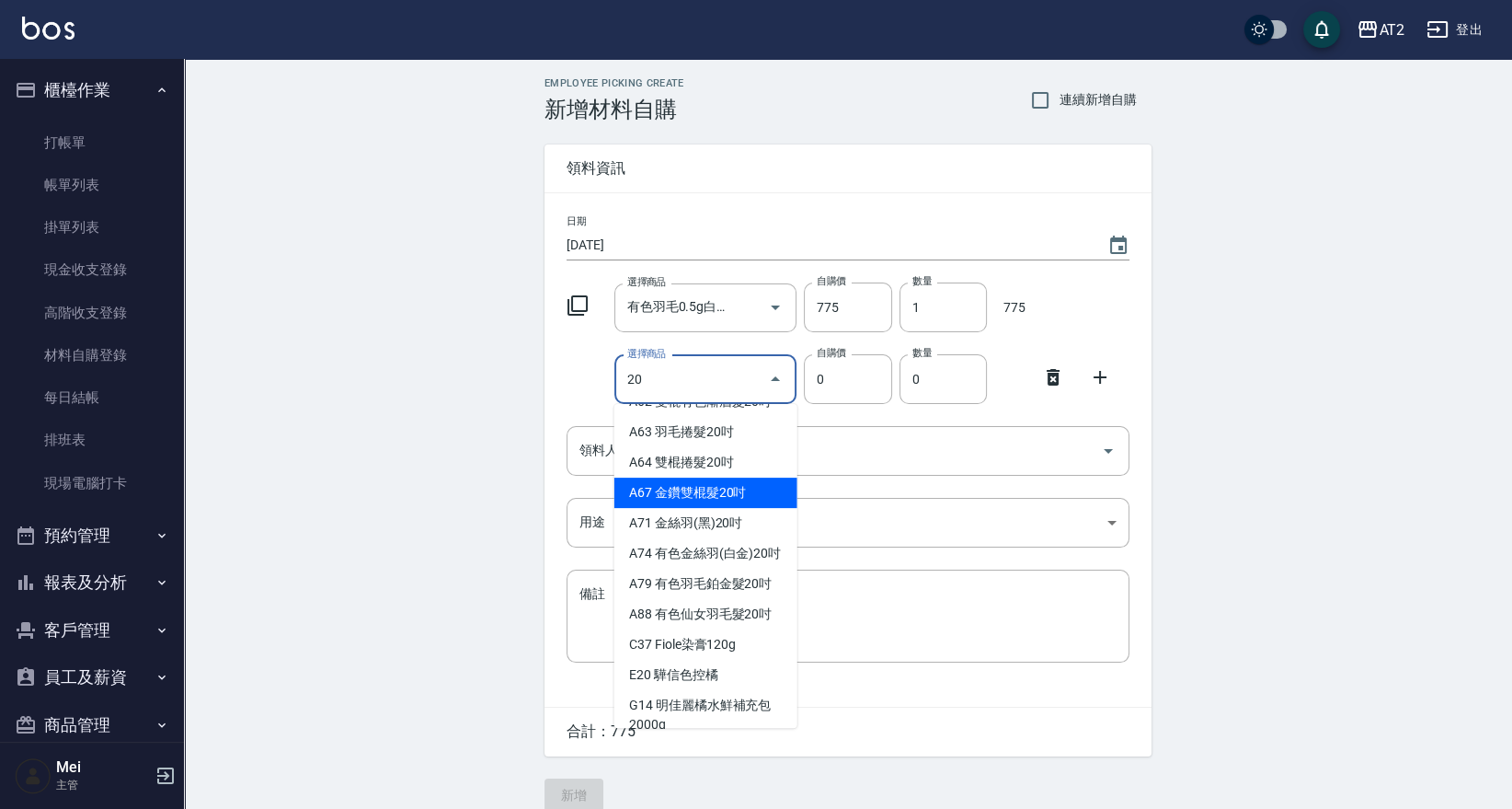
click at [664, 508] on li "A67 金鑽雙棍髮20吋" at bounding box center [706, 493] width 183 height 30
type input "金鑽雙棍髮20吋"
type input "830"
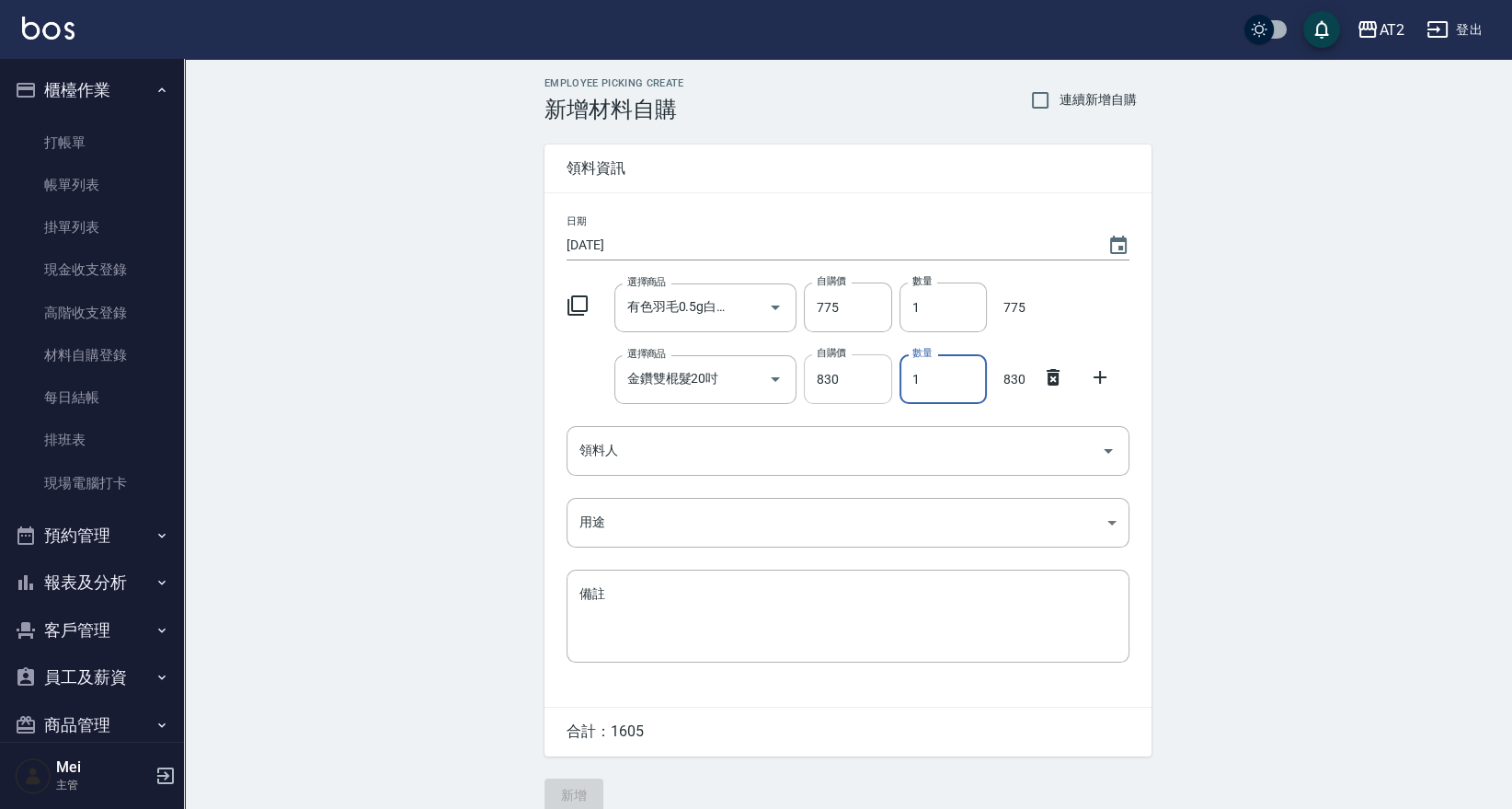
drag, startPoint x: 916, startPoint y: 378, endPoint x: 886, endPoint y: 376, distance: 30.1
click at [886, 376] on div "選擇商品 金鑽雙棍髮20吋 選擇商品 自購價 830 自購價 數量 1 數量 830" at bounding box center [844, 375] width 570 height 57
type input "3"
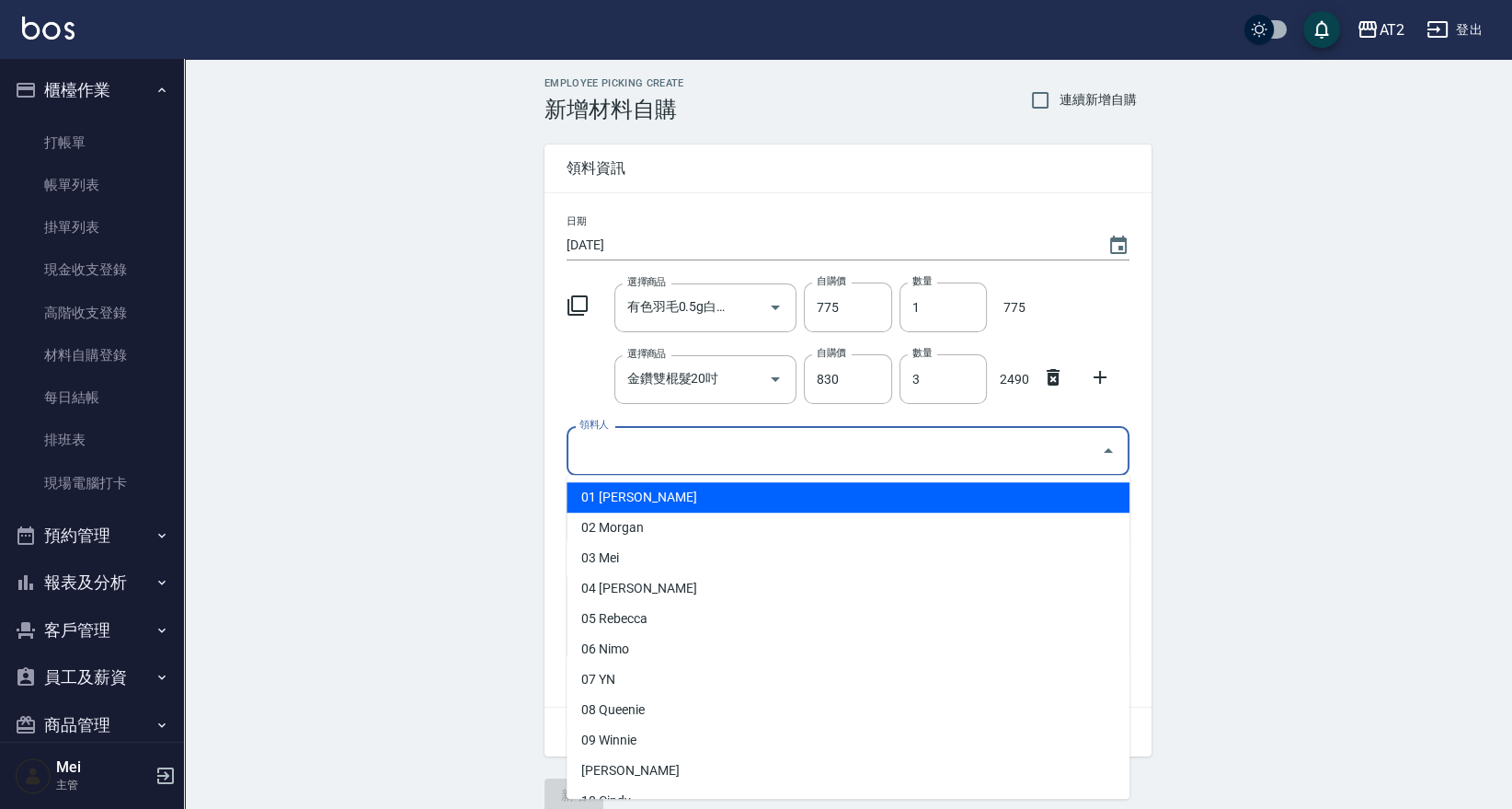
click at [909, 457] on input "領料人" at bounding box center [834, 450] width 519 height 32
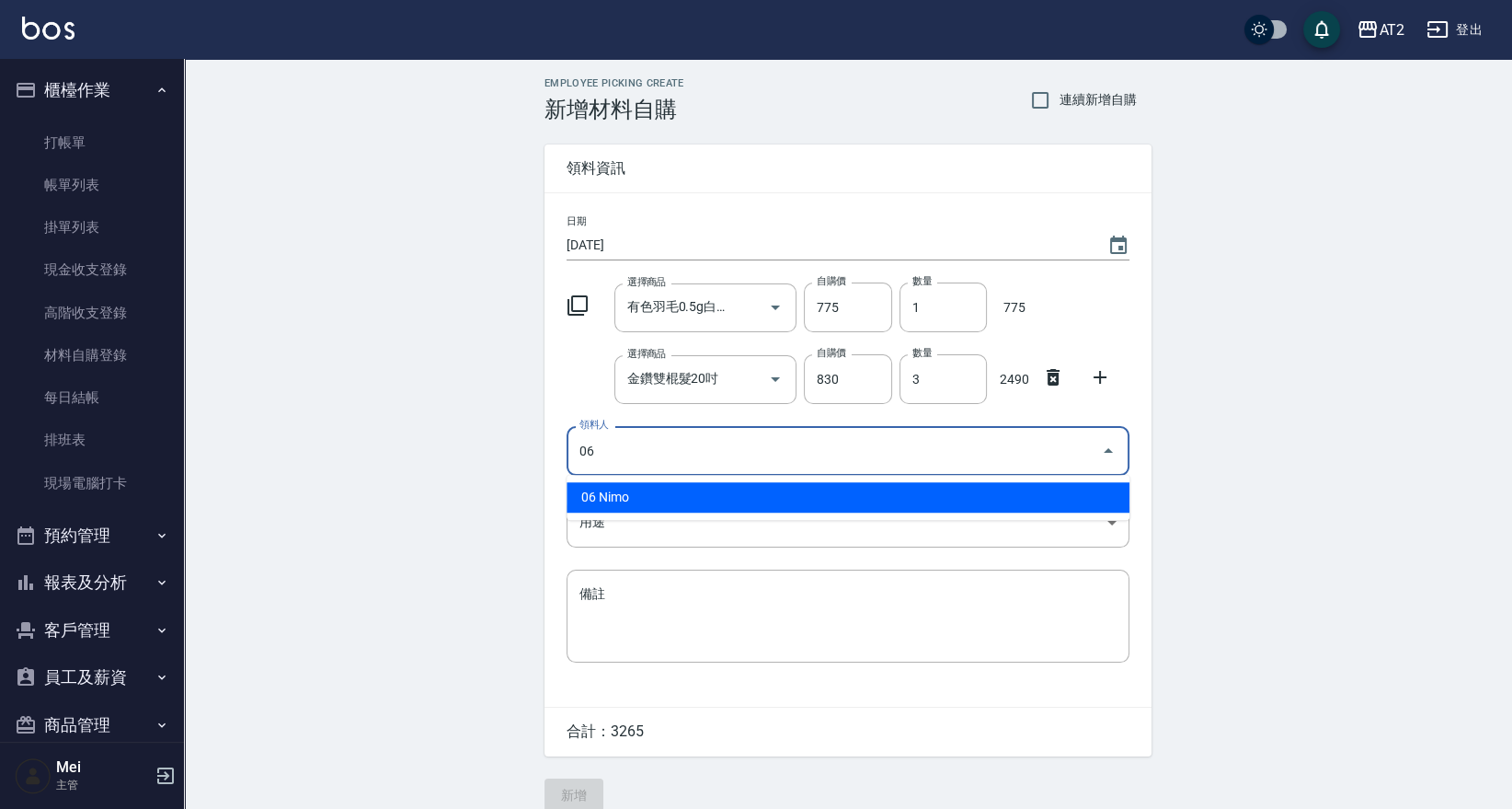
type input "06 Nimo"
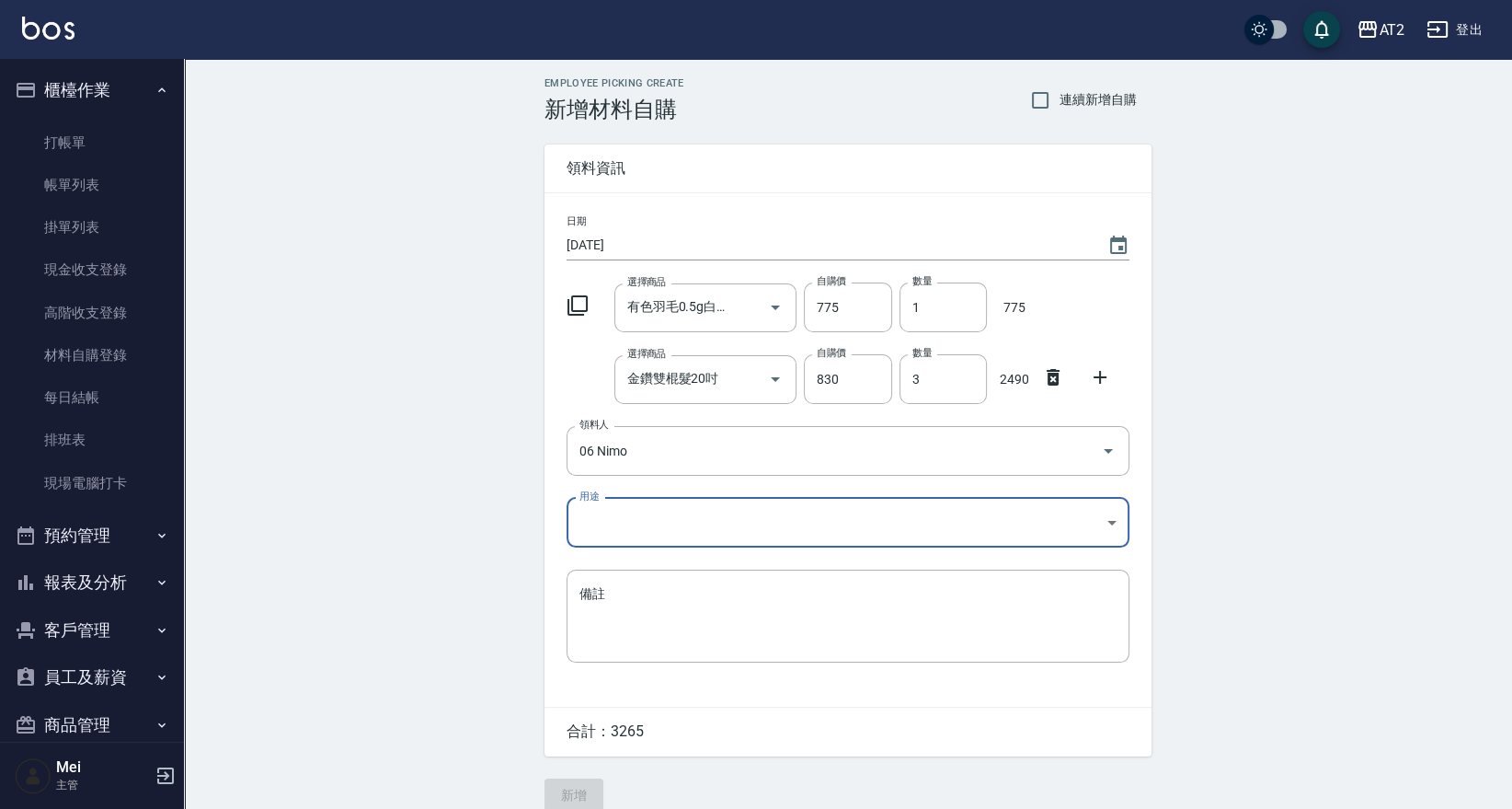
drag, startPoint x: 899, startPoint y: 548, endPoint x: 899, endPoint y: 538, distance: 10.0
click at [899, 548] on div "日期 2025/09/13 選擇商品 有色羽毛0.5g白金髮20吋 選擇商品 自購價 775 自購價 數量 1 數量 775 選擇商品 金鑽雙棍髮20吋 選擇…" at bounding box center [848, 450] width 607 height 514
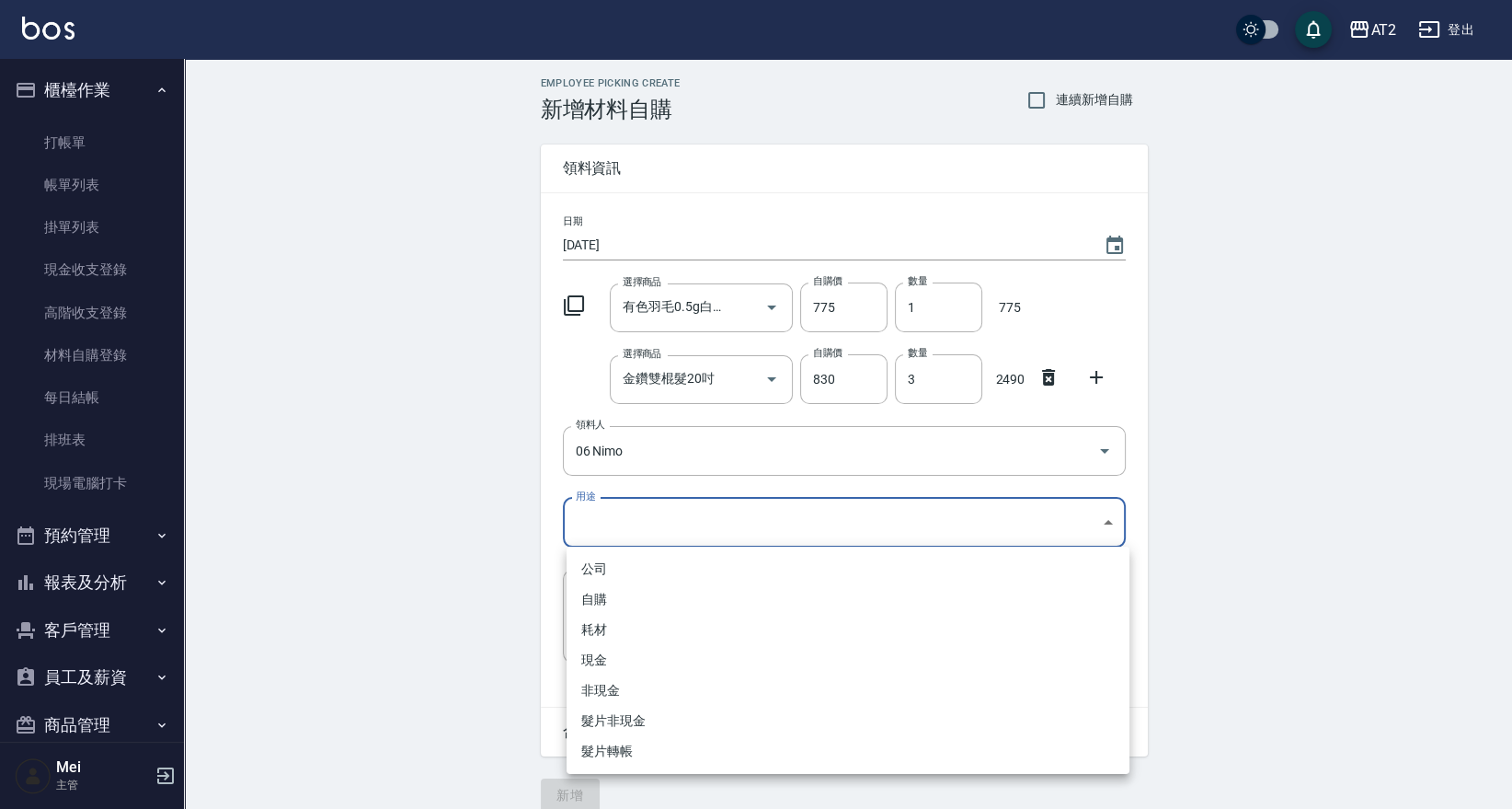
click at [899, 540] on body "AT2 登出 櫃檯作業 打帳單 帳單列表 掛單列表 現金收支登錄 高階收支登錄 材料自購登錄 每日結帳 排班表 現場電腦打卡 預約管理 預約管理 單日預約紀錄…" at bounding box center [756, 414] width 1512 height 830
click at [675, 660] on li "現金" at bounding box center [848, 660] width 563 height 30
type input "現金"
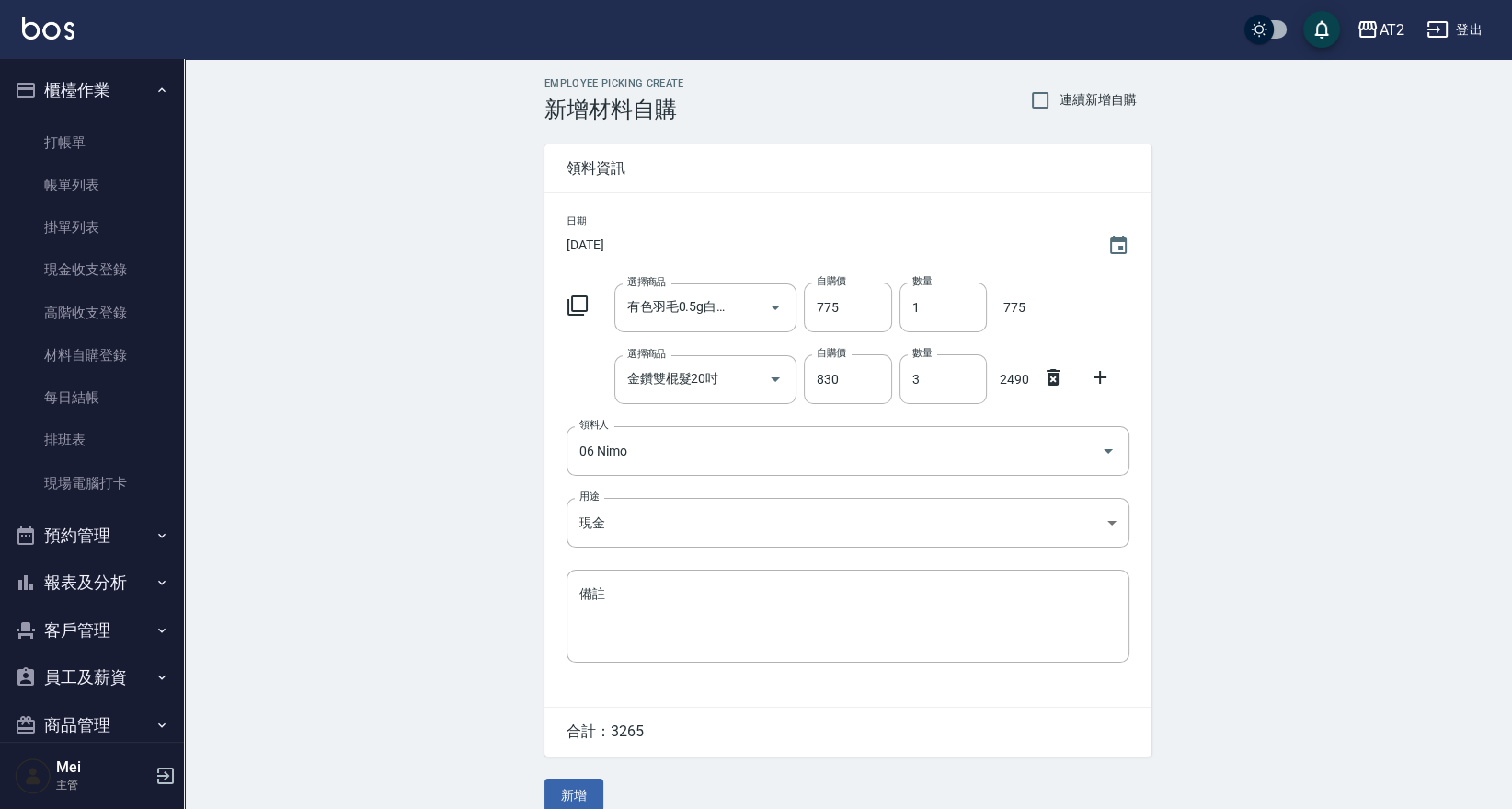
click at [342, 413] on div "Employee Picking Create 新增材料自購 連續新增自購 領料資訊 日期 2025/09/13 選擇商品 有色羽毛0.5g白金髮20吋 選擇…" at bounding box center [848, 444] width 1328 height 771
click at [1067, 89] on label "連續新增自購" at bounding box center [1079, 100] width 116 height 39
click at [1060, 89] on input "連續新增自購" at bounding box center [1040, 100] width 39 height 39
checkbox input "true"
click at [667, 306] on input "有色羽毛0.5g白金髮20吋" at bounding box center [680, 308] width 115 height 32
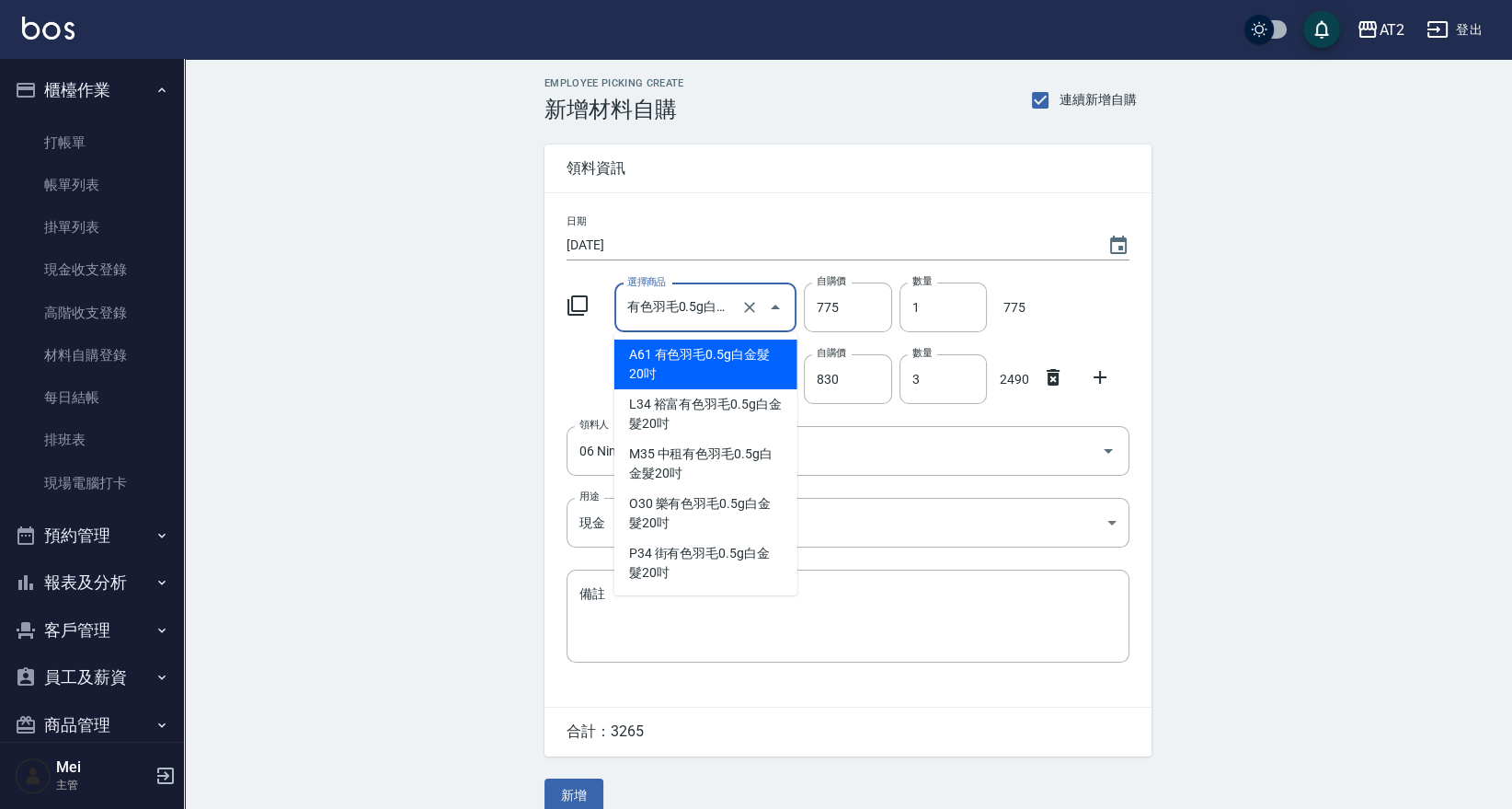
click at [673, 372] on li "A61 有色羽毛0.5g白金髮20吋" at bounding box center [706, 364] width 183 height 50
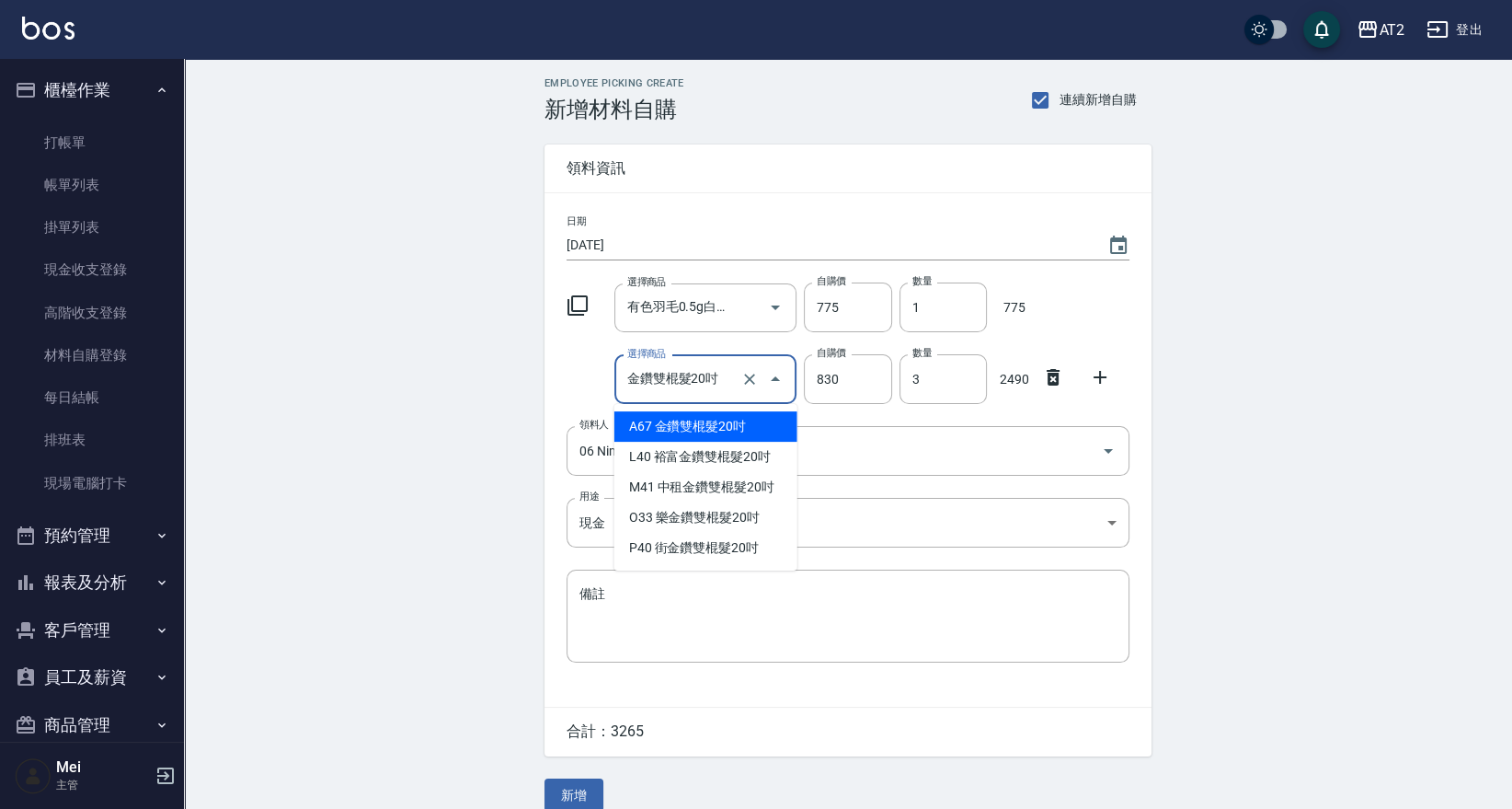
click at [673, 384] on input "金鑽雙棍髮20吋" at bounding box center [680, 379] width 115 height 32
click at [670, 425] on li "A67 金鑽雙棍髮20吋" at bounding box center [706, 427] width 183 height 30
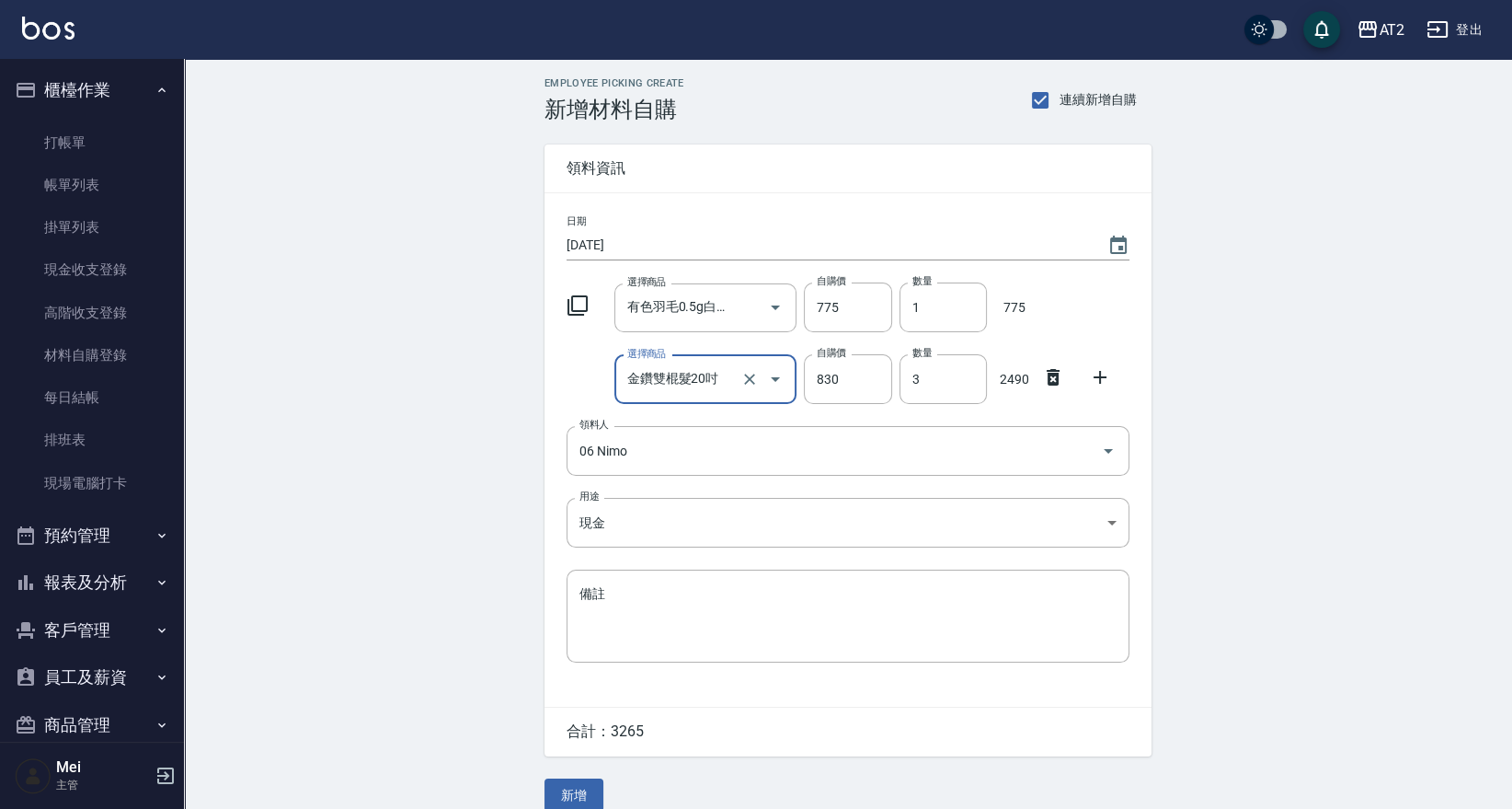
click at [408, 467] on div "Employee Picking Create 新增材料自購 連續新增自購 領料資訊 日期 2025/09/13 選擇商品 有色羽毛0.5g白金髮20吋 選擇…" at bounding box center [848, 444] width 1328 height 771
click at [588, 801] on button "新增" at bounding box center [574, 795] width 59 height 34
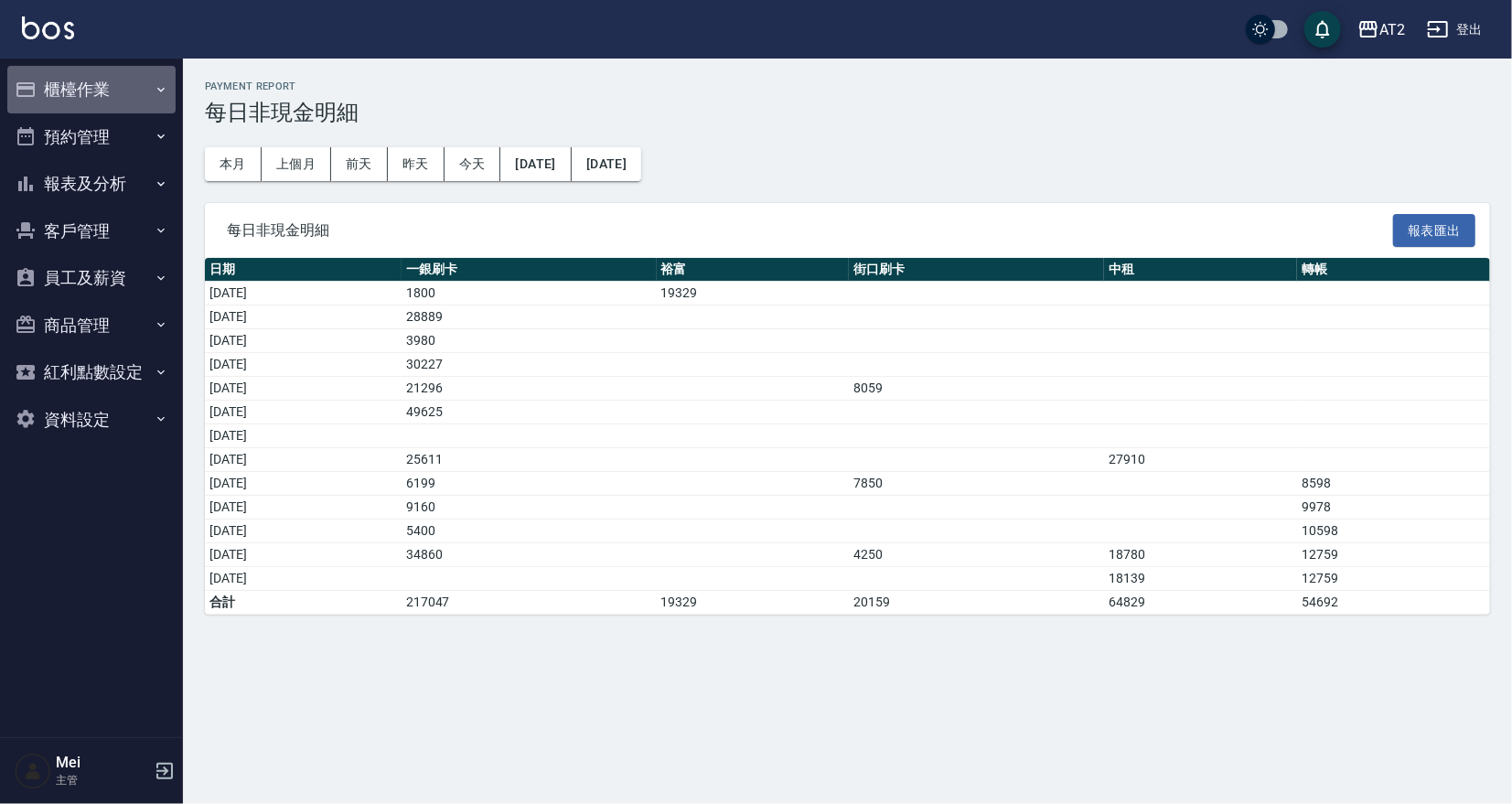
click at [133, 83] on button "櫃檯作業" at bounding box center [91, 89] width 168 height 48
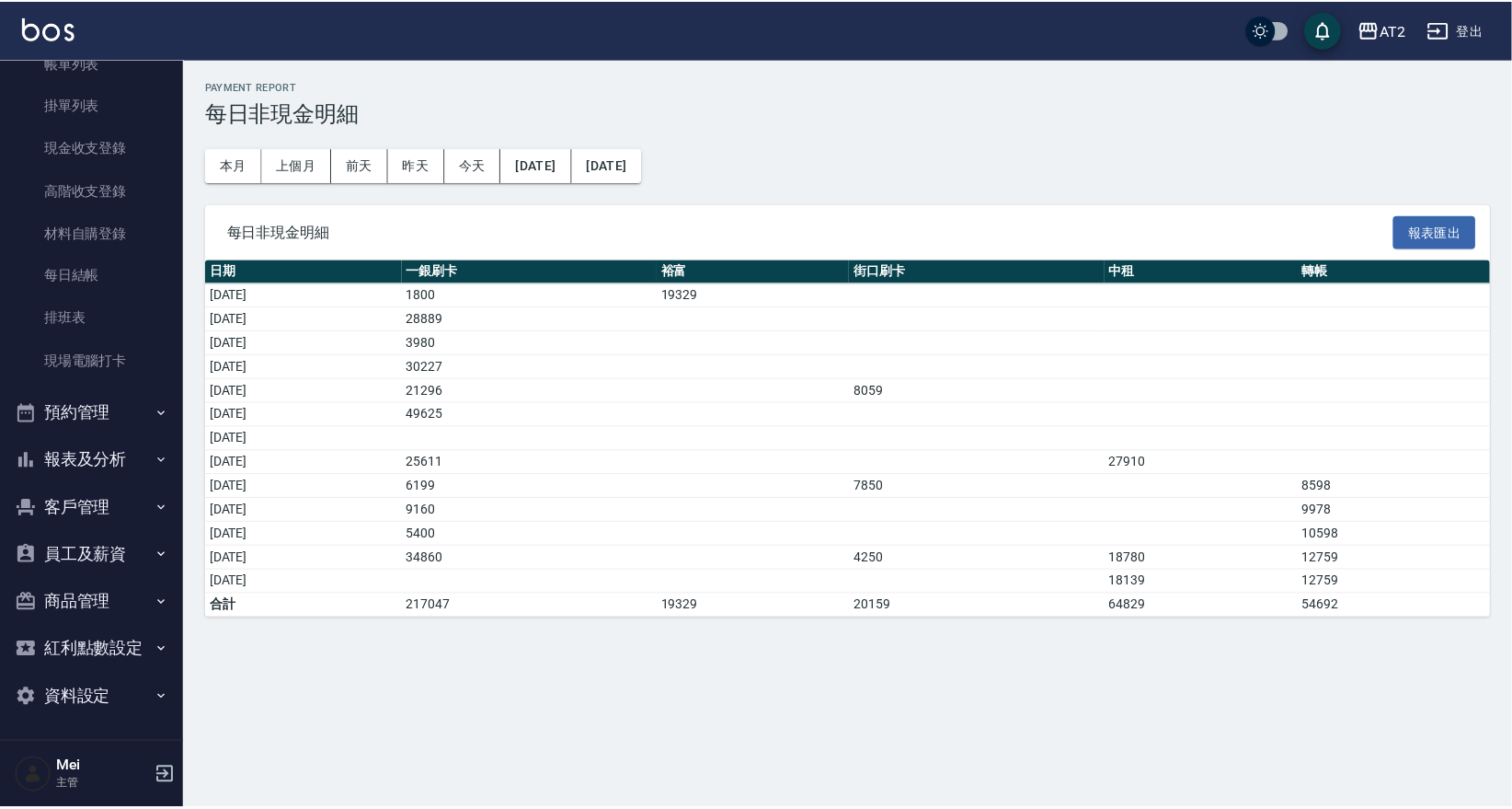
scroll to position [124, 0]
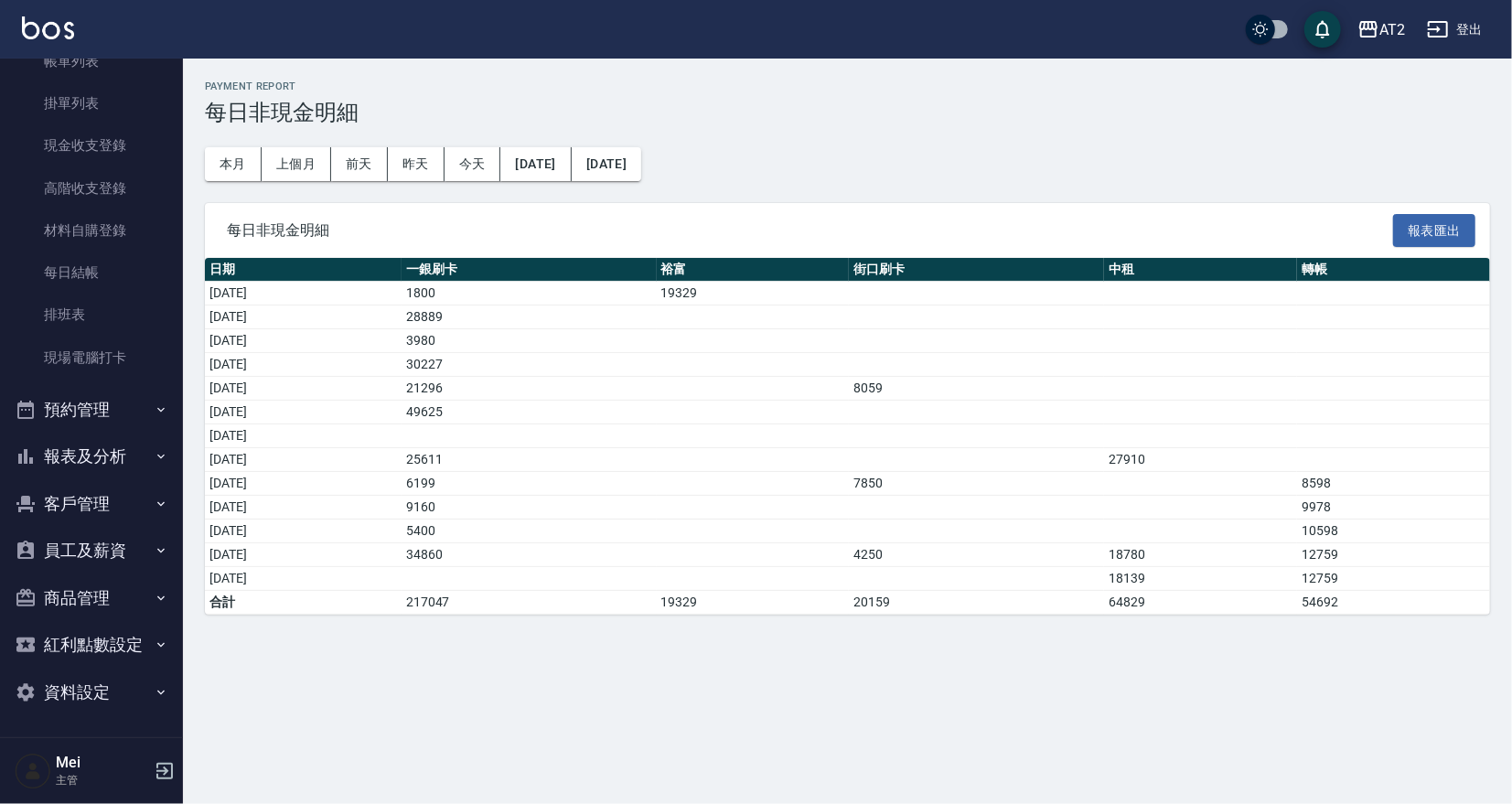
click at [86, 531] on button "員工及薪資" at bounding box center [91, 550] width 168 height 48
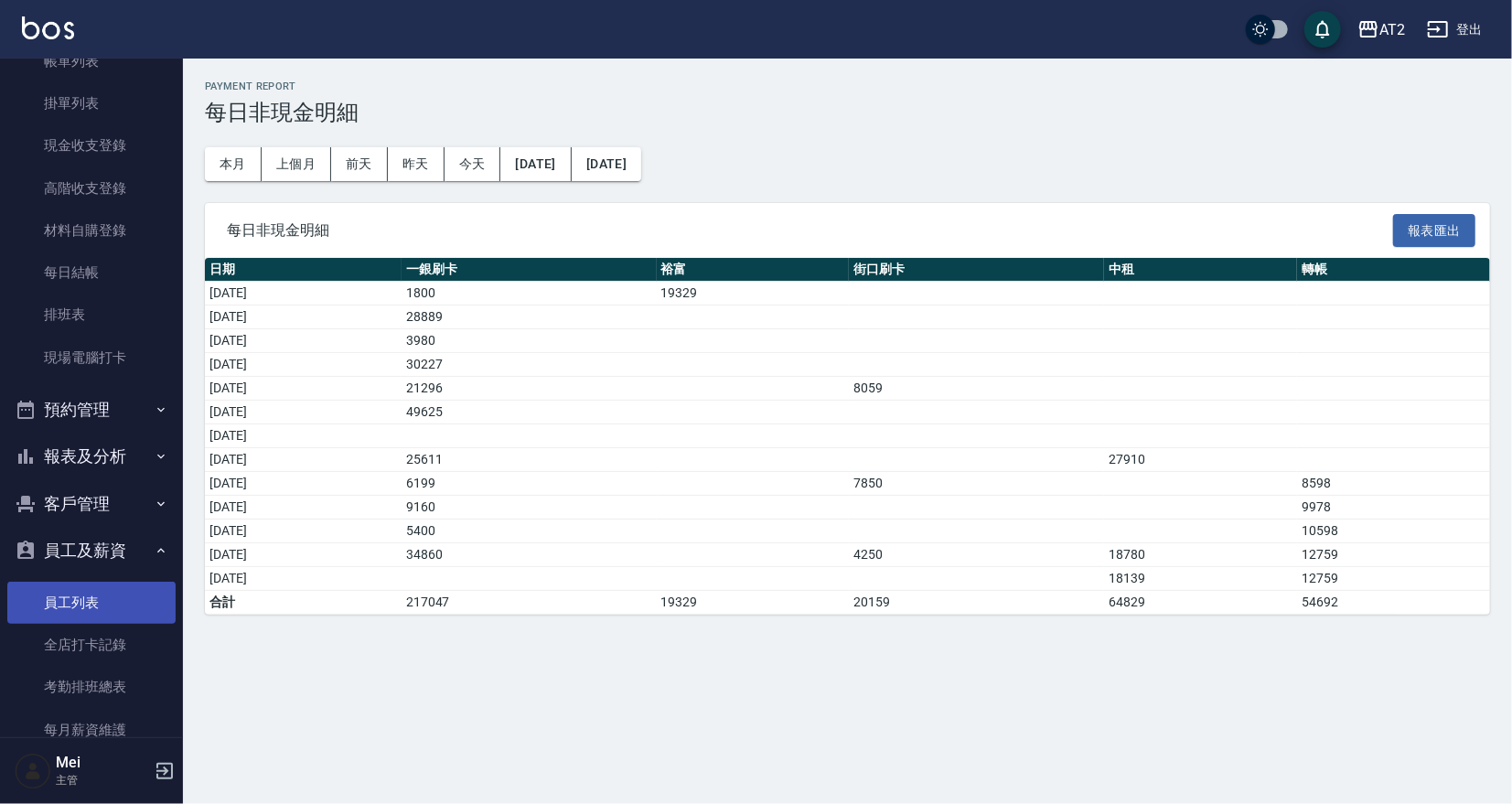
click at [95, 615] on link "員工列表" at bounding box center [91, 602] width 168 height 42
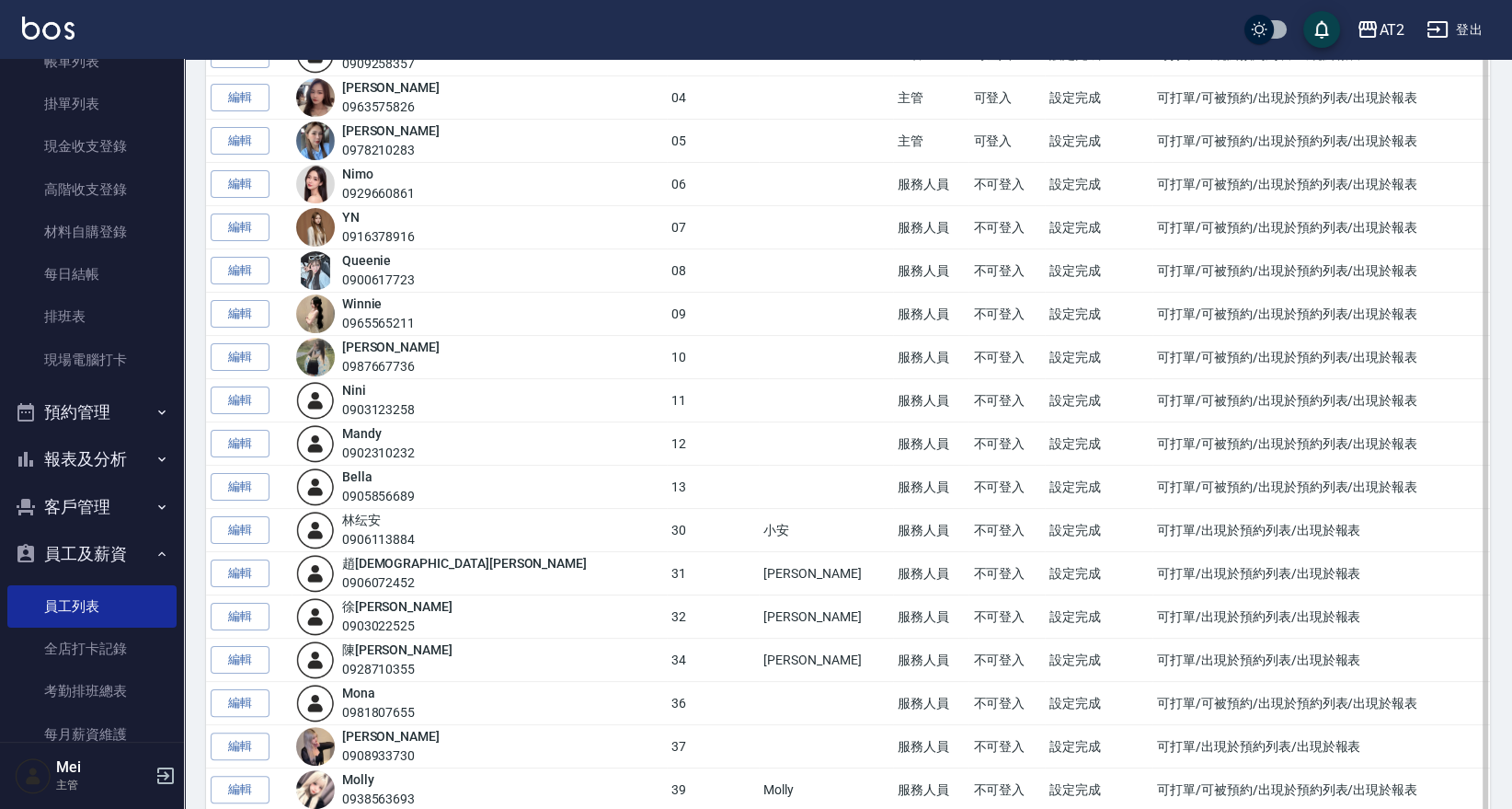
scroll to position [613, 0]
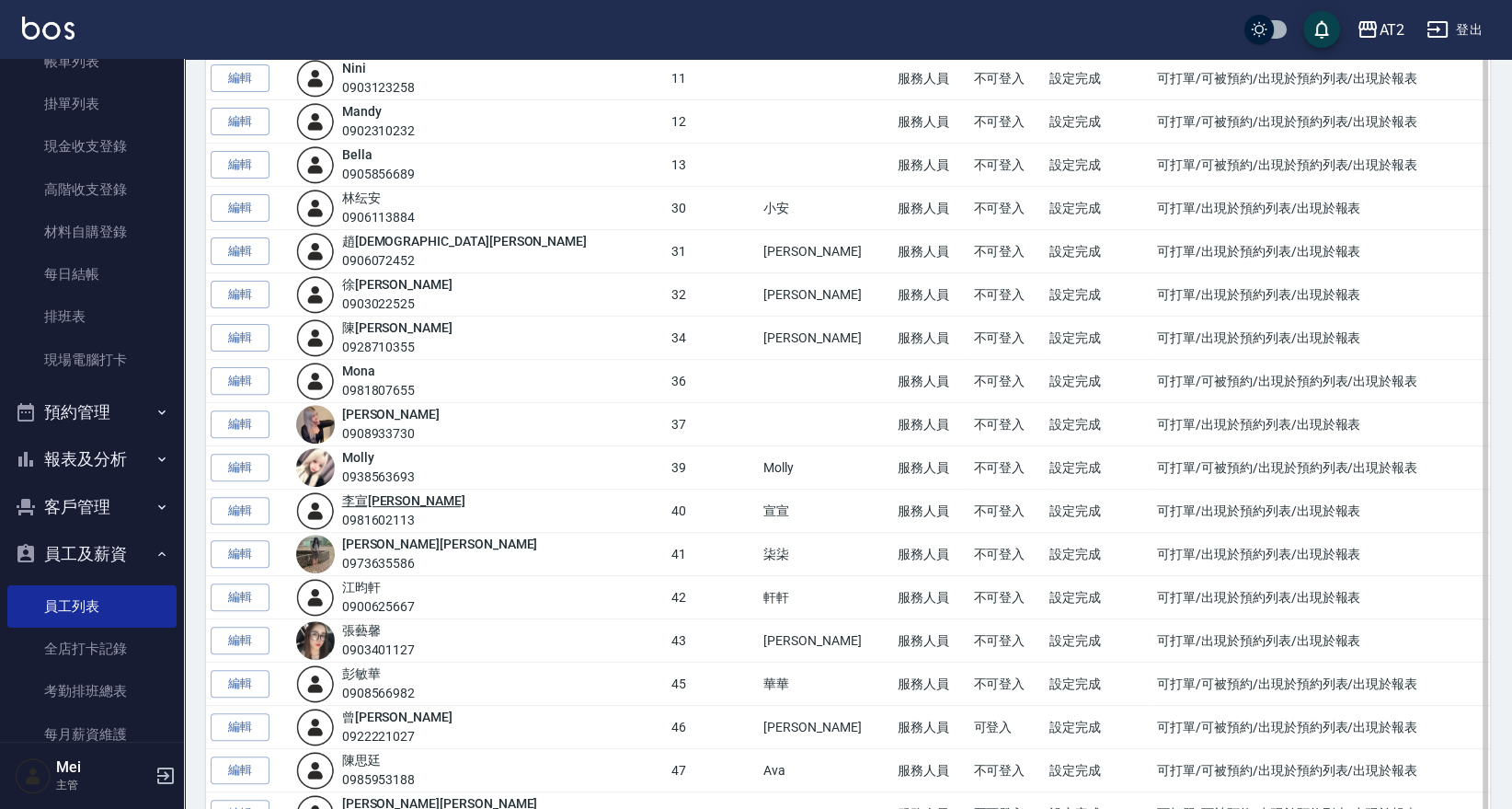
click at [390, 494] on link "李 宣槿" at bounding box center [403, 500] width 124 height 15
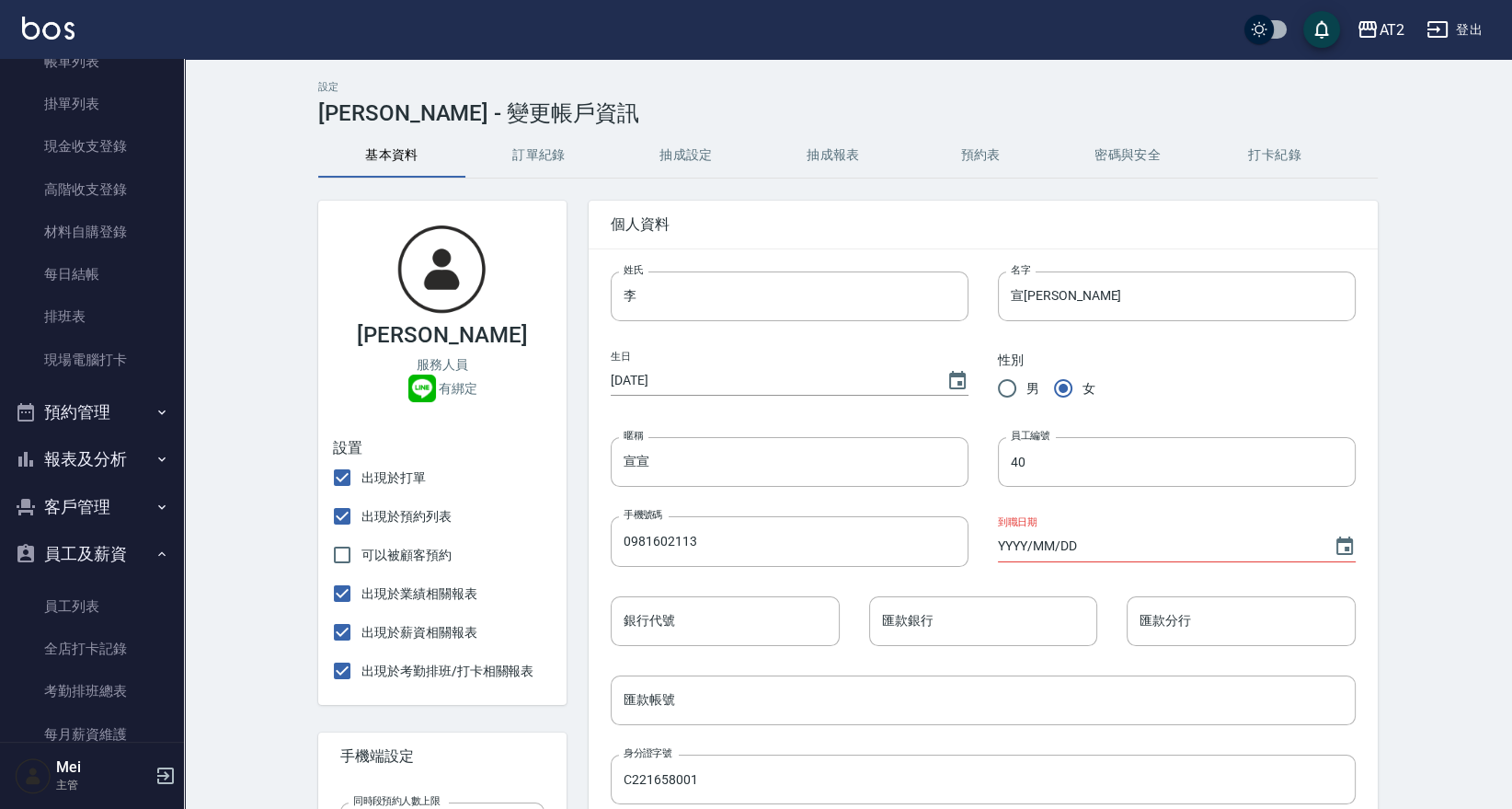
click at [706, 146] on button "抽成設定" at bounding box center [686, 155] width 147 height 44
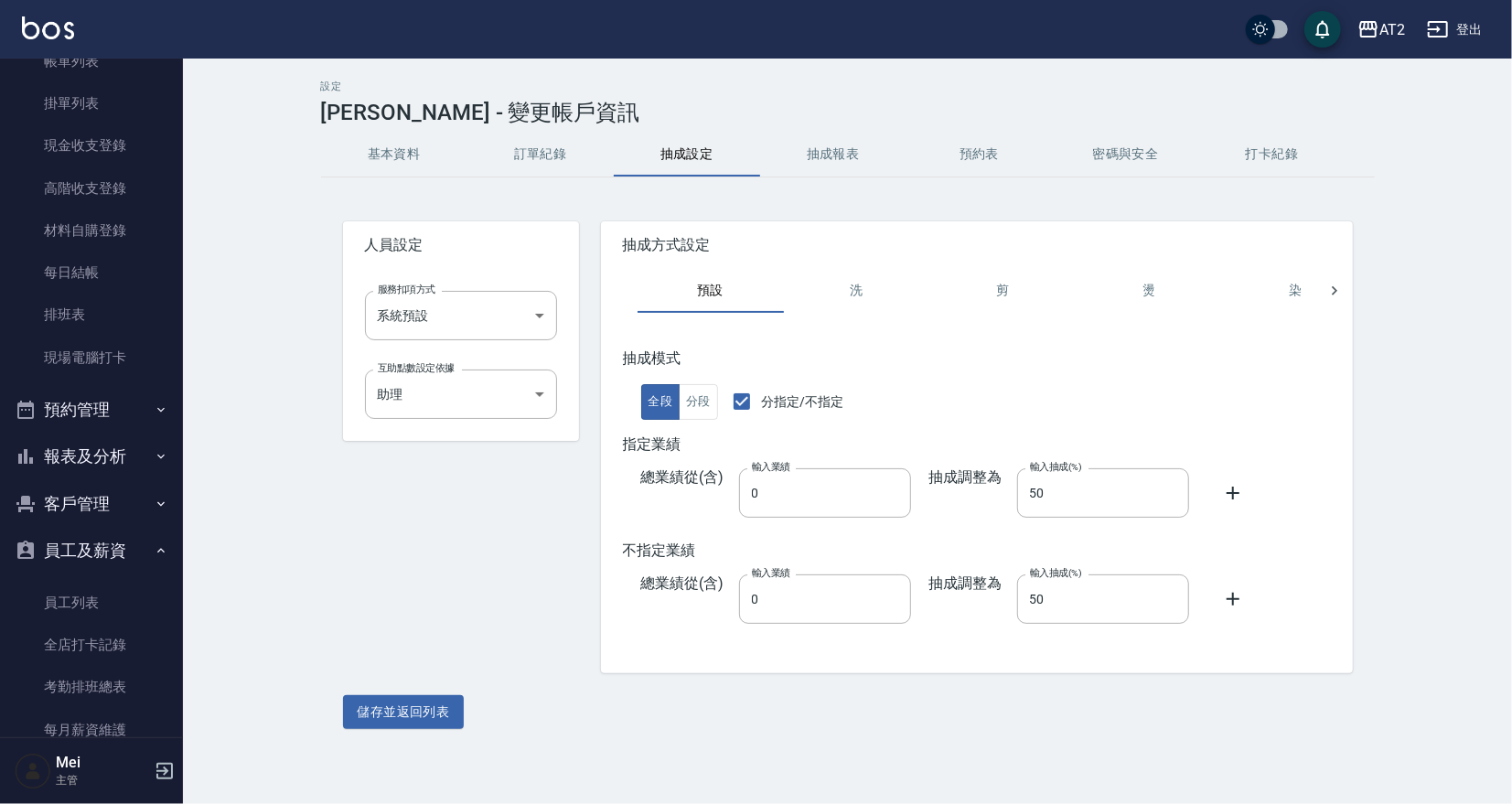
click at [793, 119] on div "設定 李宣槿 - 變更帳戶資訊" at bounding box center [848, 103] width 1054 height 45
click at [838, 158] on button "抽成報表" at bounding box center [833, 154] width 146 height 44
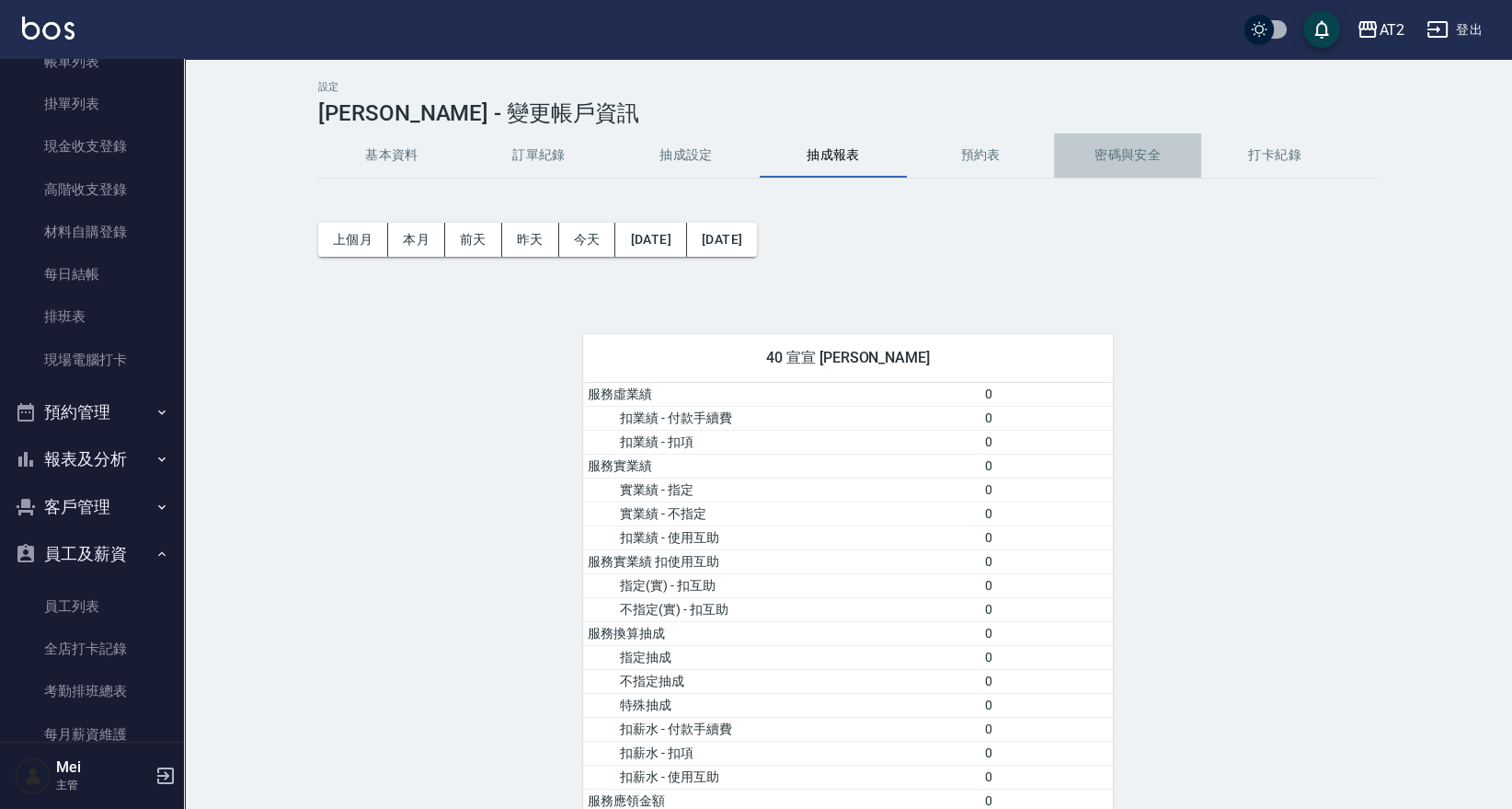
click at [1141, 143] on button "密碼與安全" at bounding box center [1128, 155] width 147 height 44
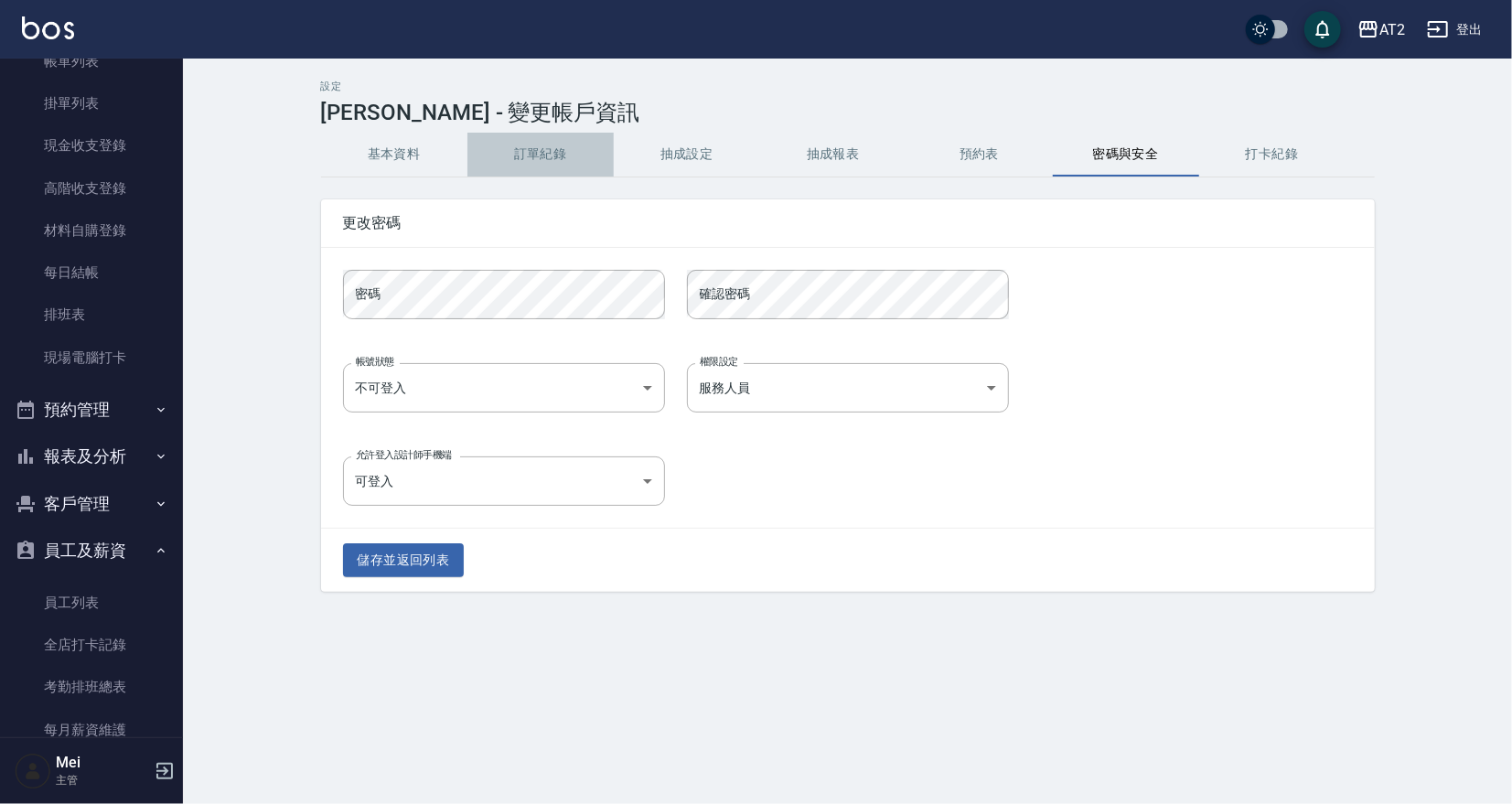
click at [572, 161] on button "訂單紀錄" at bounding box center [541, 154] width 146 height 44
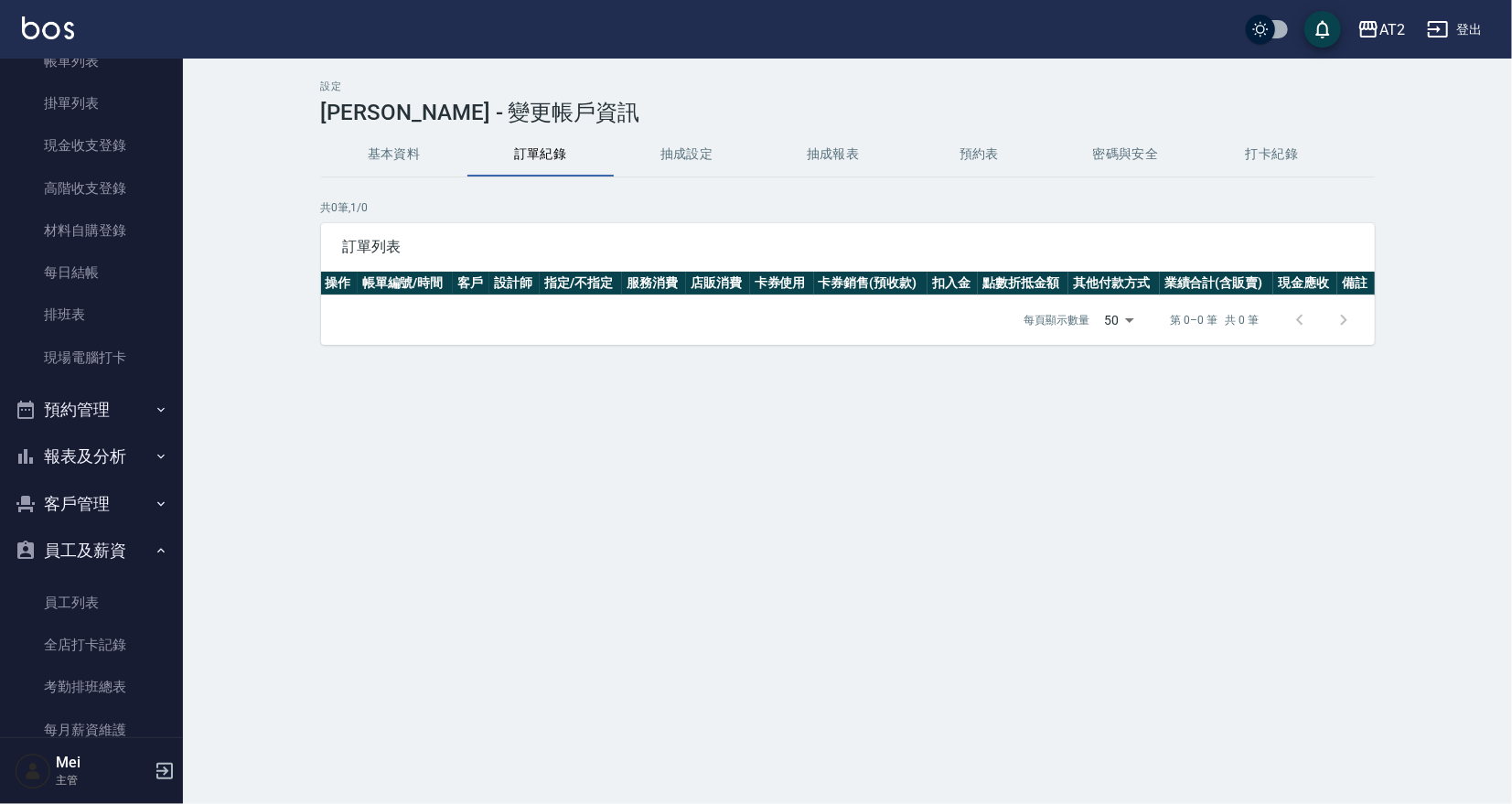
click at [677, 161] on button "抽成設定" at bounding box center [687, 154] width 146 height 44
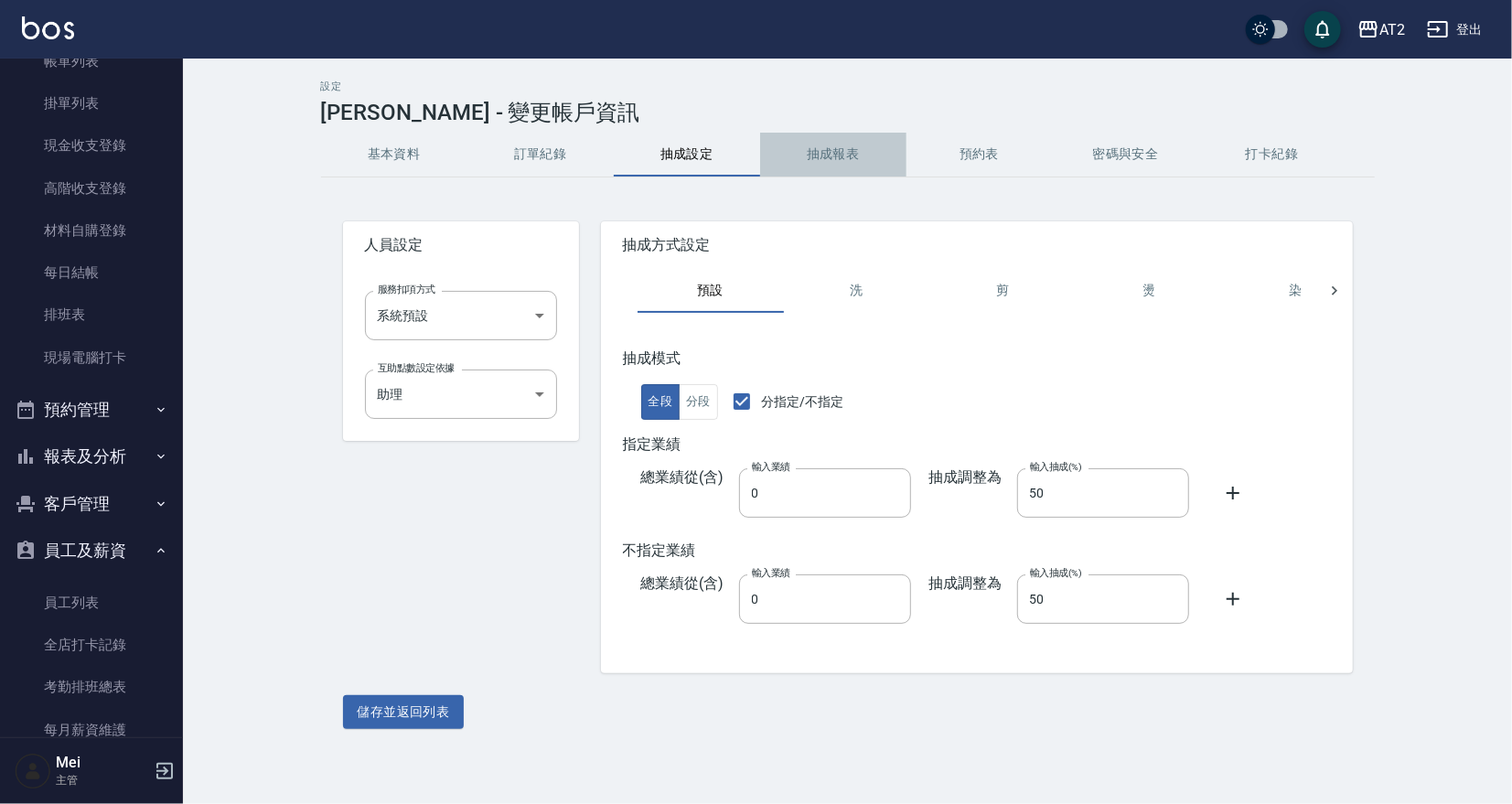
click at [835, 159] on button "抽成報表" at bounding box center [833, 154] width 146 height 44
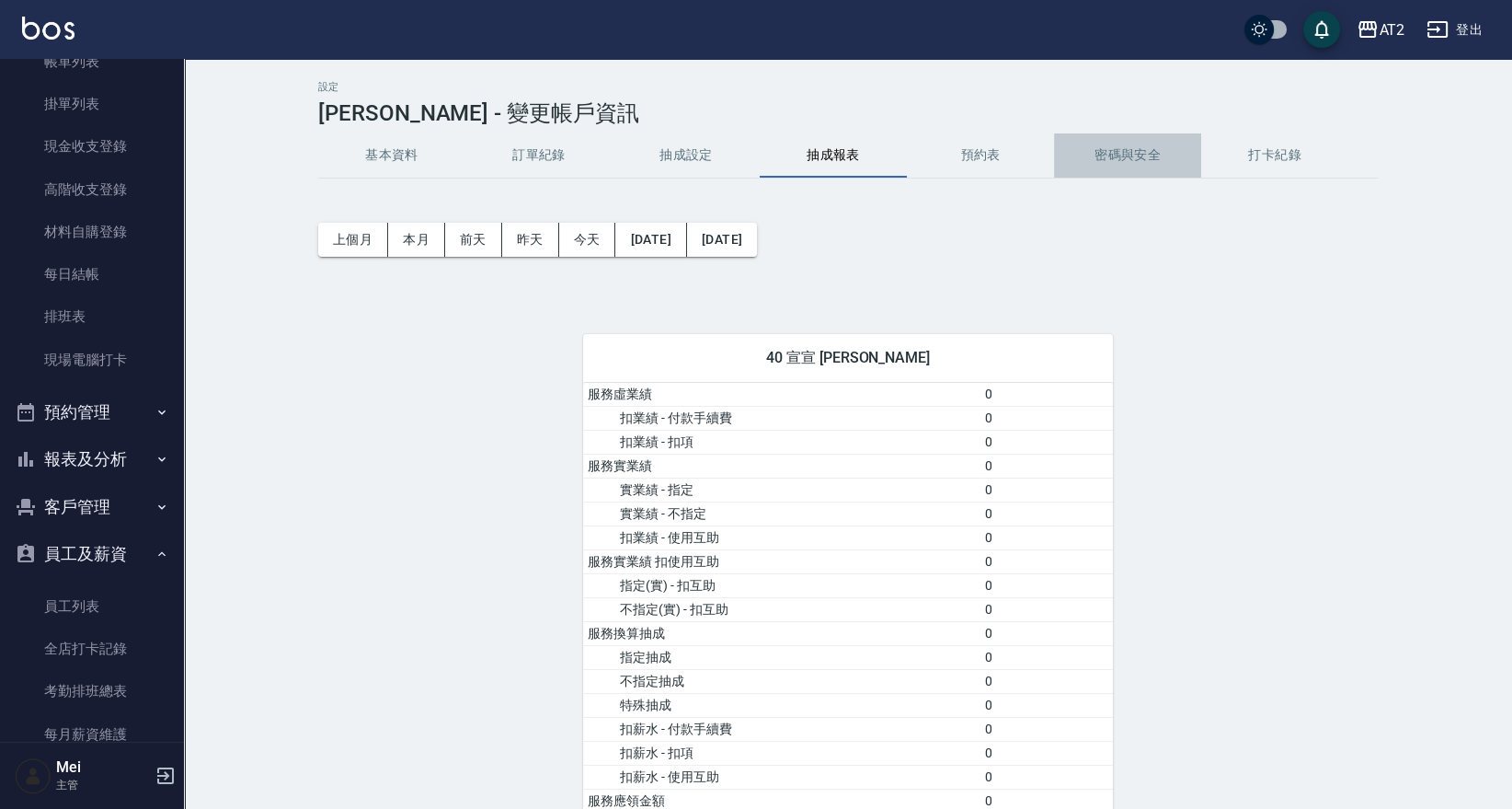
click at [1074, 153] on button "密碼與安全" at bounding box center [1128, 155] width 147 height 44
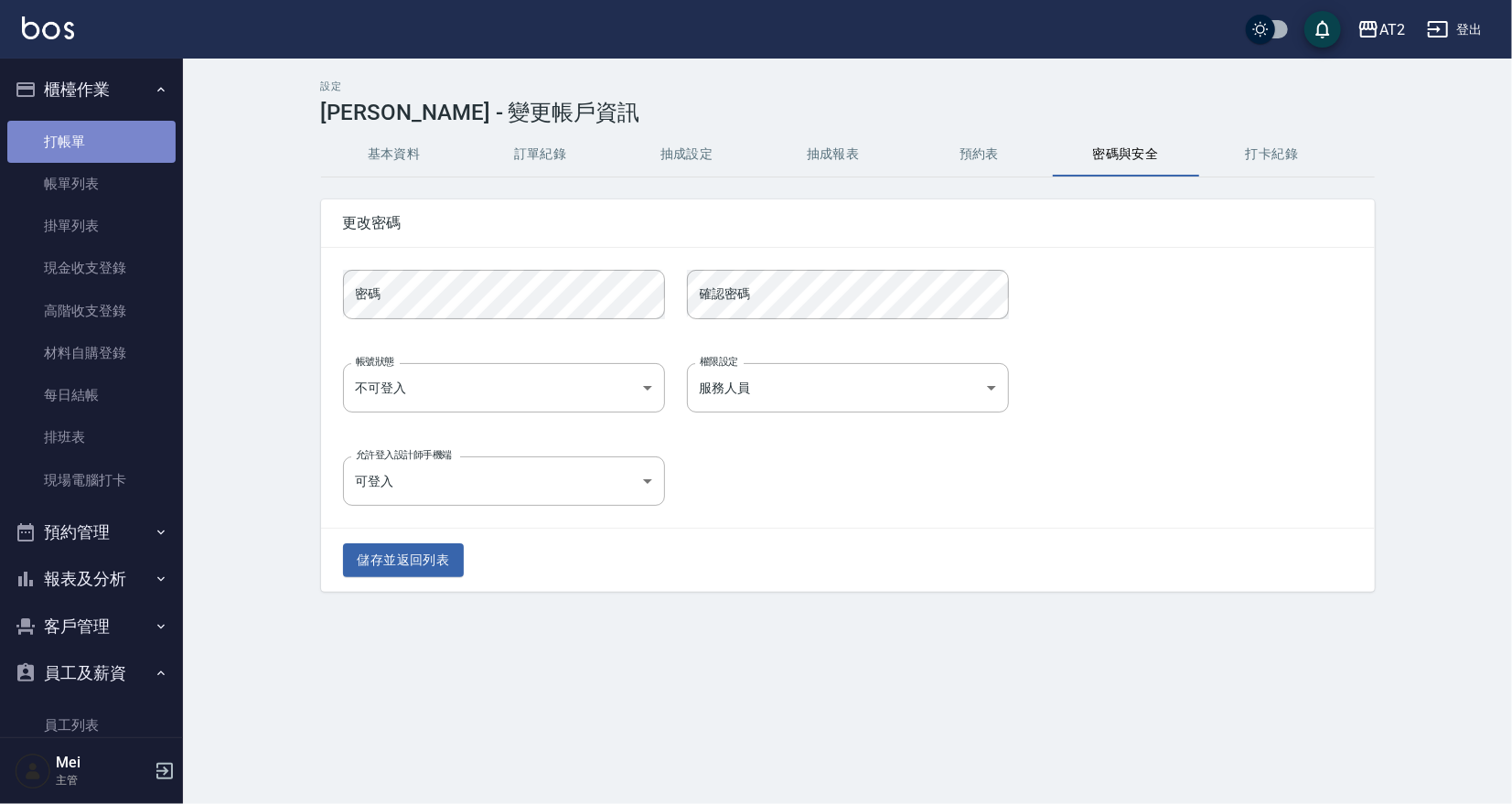
click at [92, 138] on link "打帳單" at bounding box center [91, 142] width 168 height 42
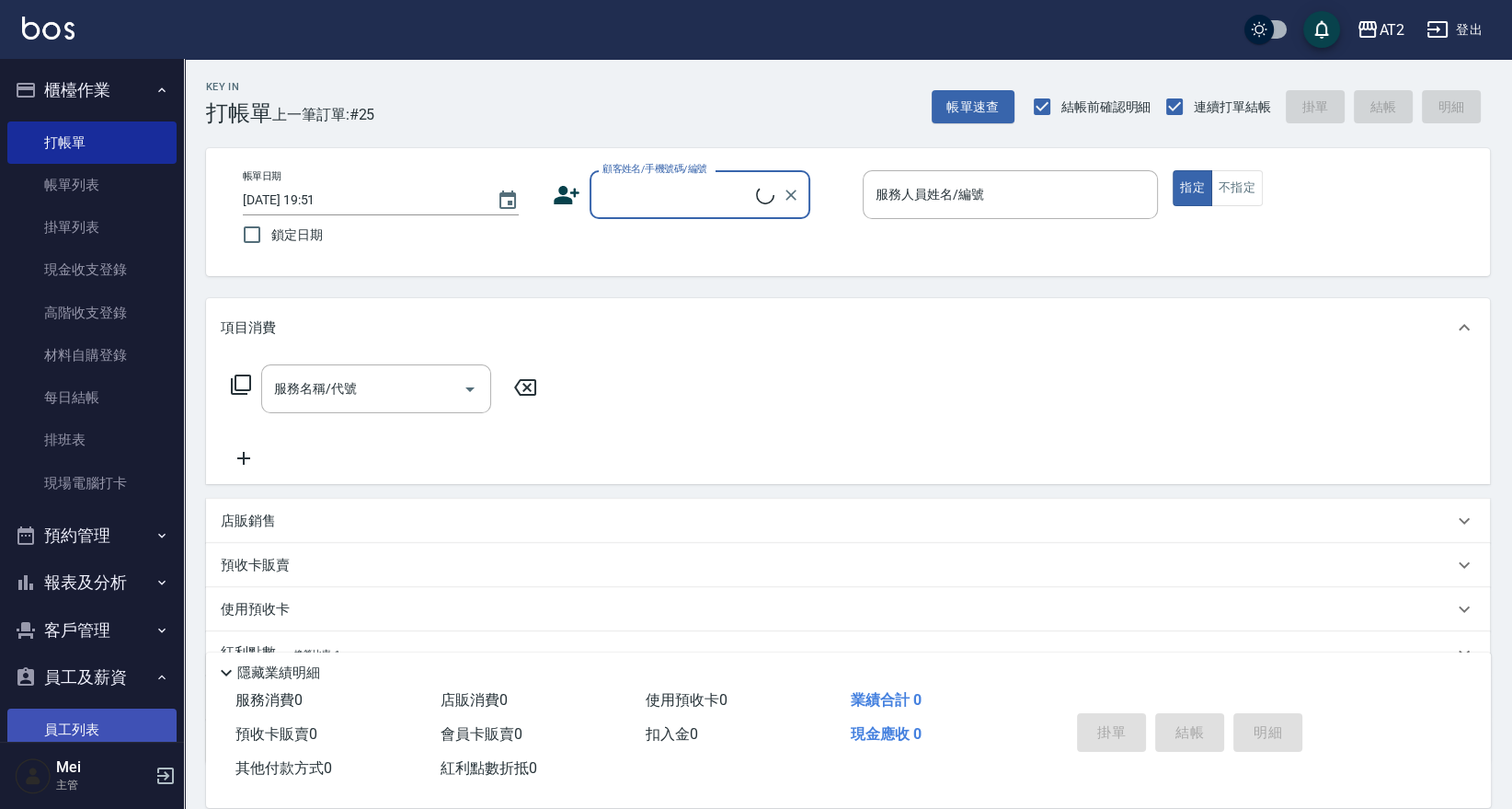
click at [105, 727] on link "員工列表" at bounding box center [92, 729] width 169 height 42
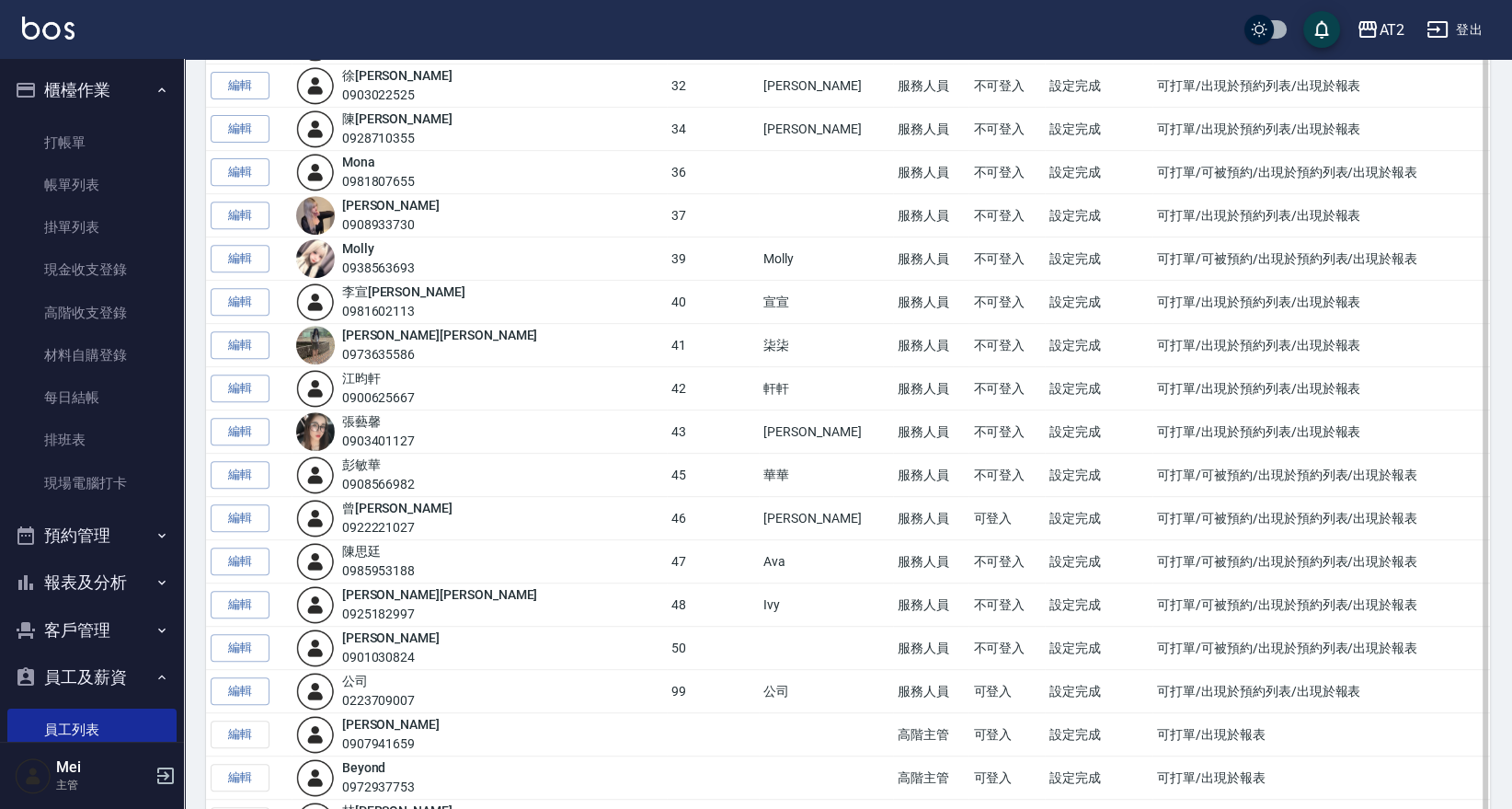
scroll to position [924, 0]
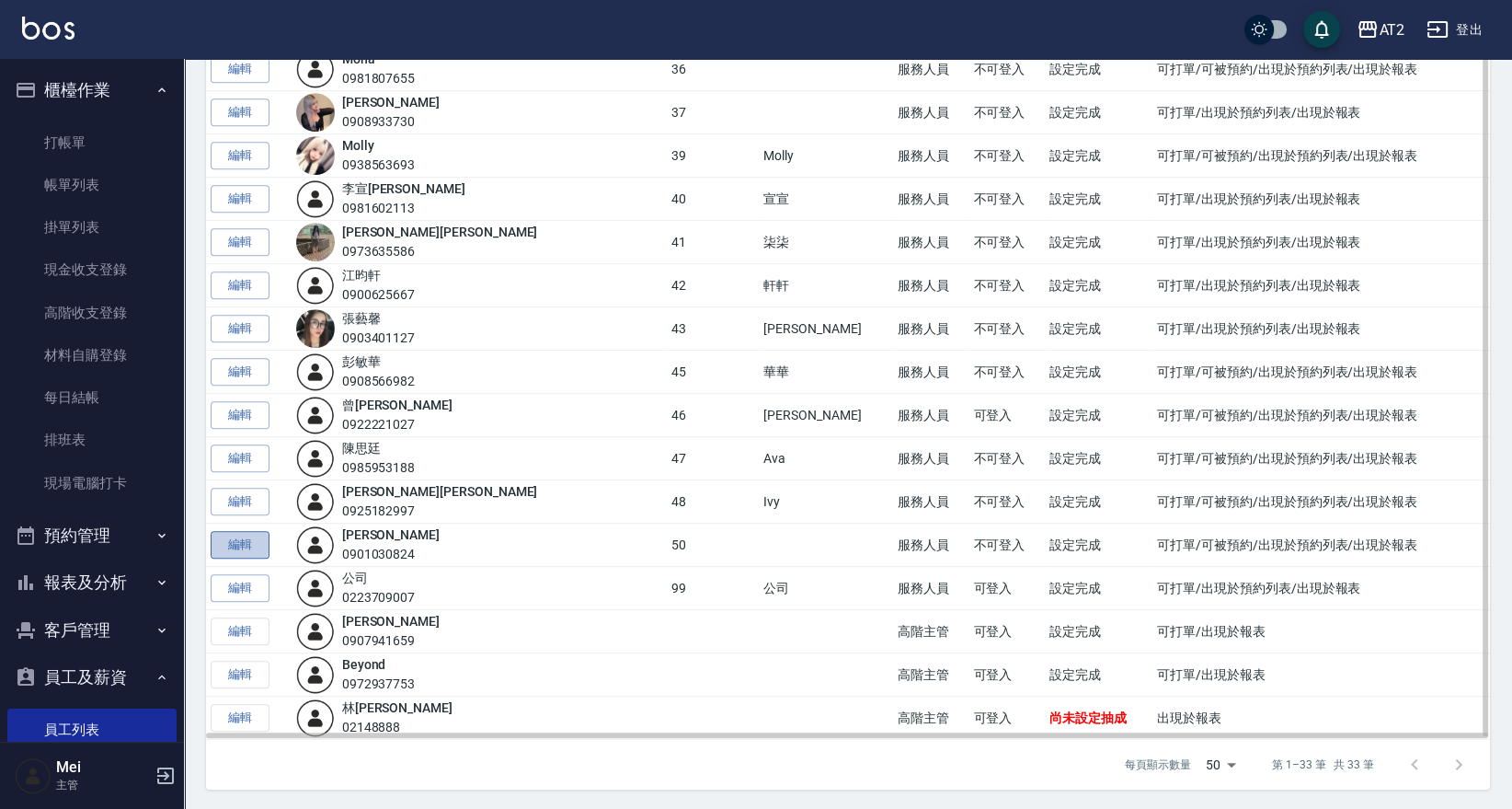
click at [258, 549] on link "編輯" at bounding box center [240, 545] width 59 height 28
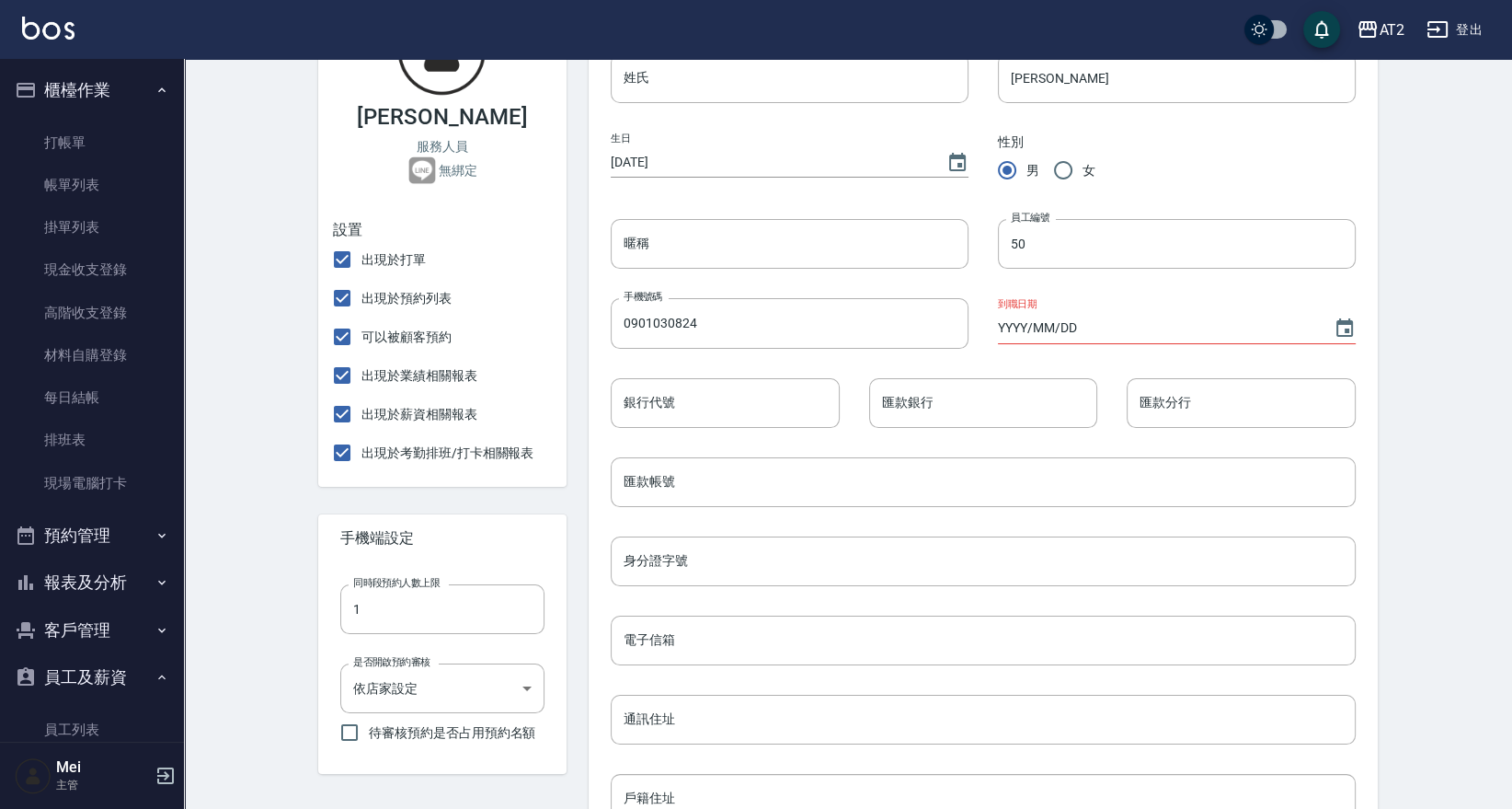
scroll to position [511, 0]
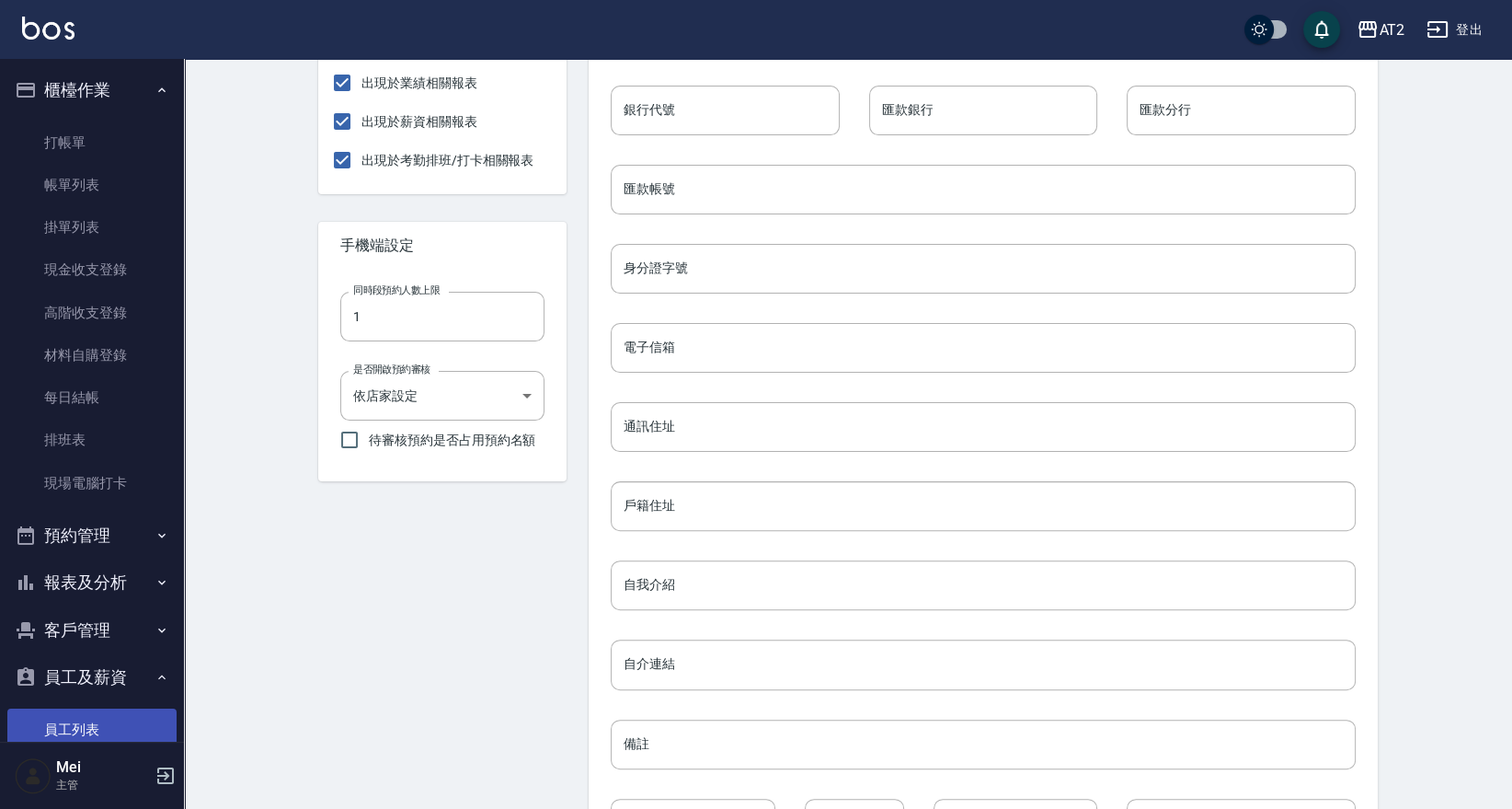
click at [91, 733] on link "員工列表" at bounding box center [92, 729] width 169 height 42
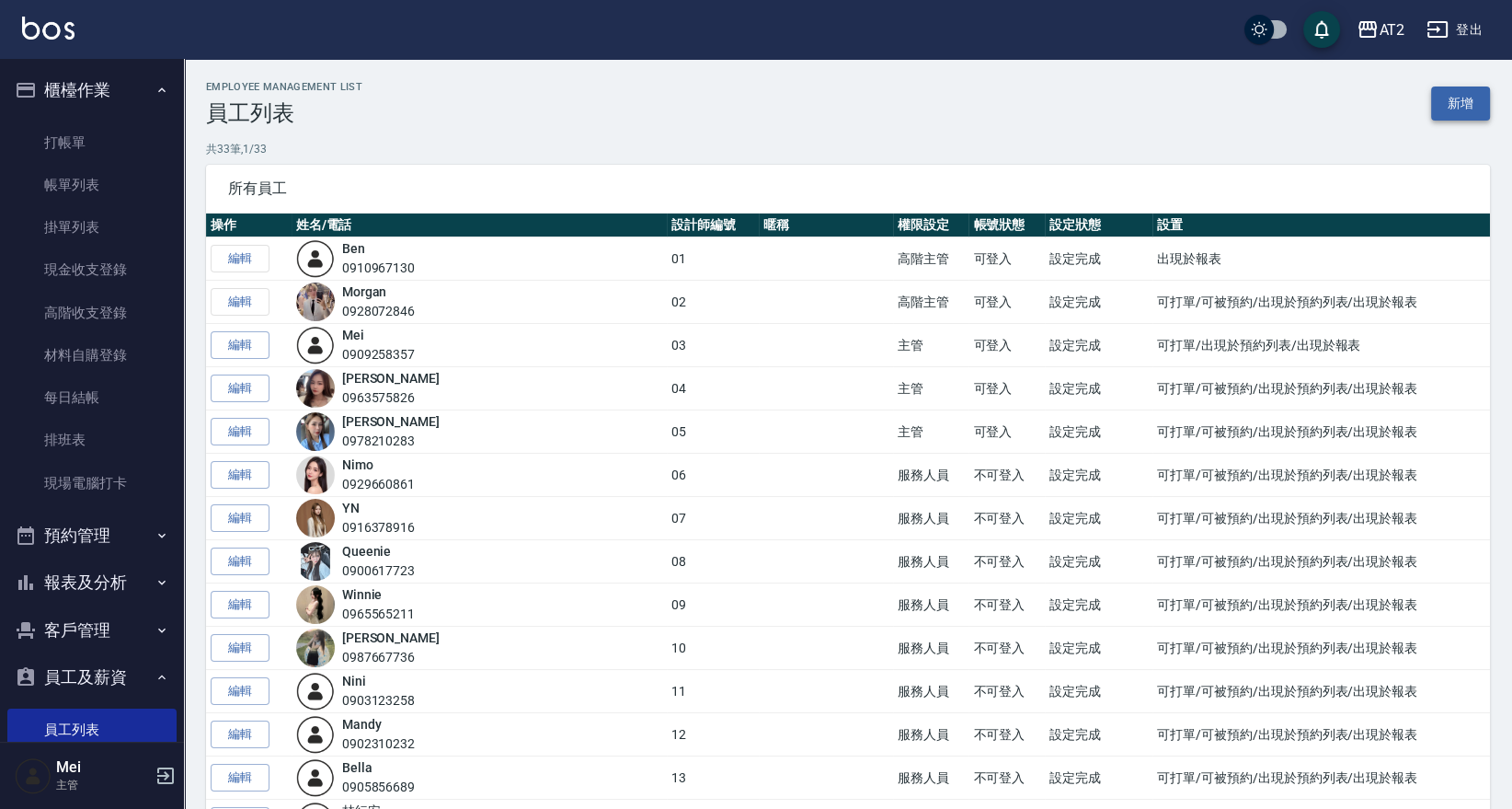
click at [1472, 94] on link "新增" at bounding box center [1460, 104] width 59 height 34
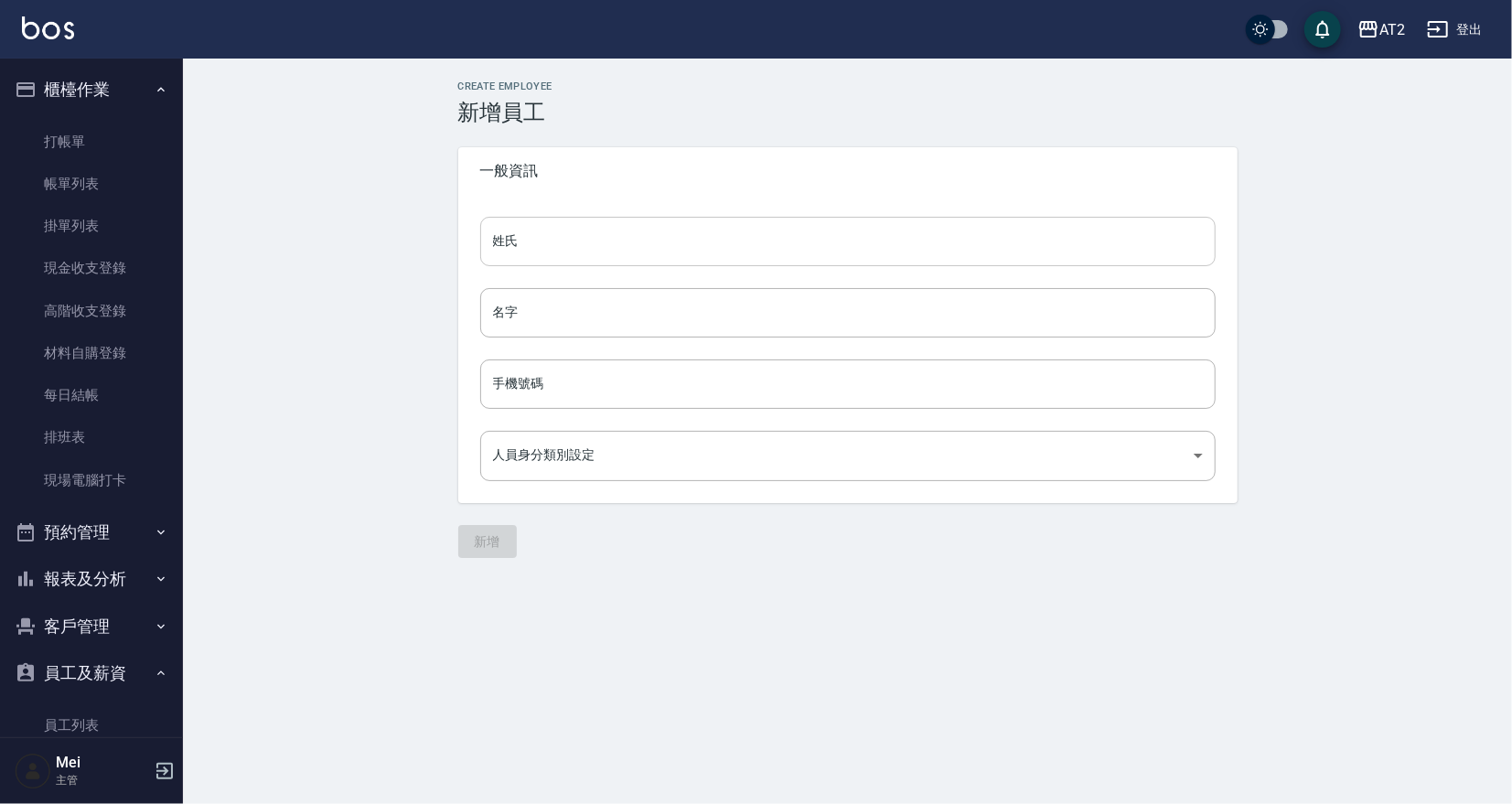
click at [551, 262] on input "姓氏" at bounding box center [848, 241] width 735 height 50
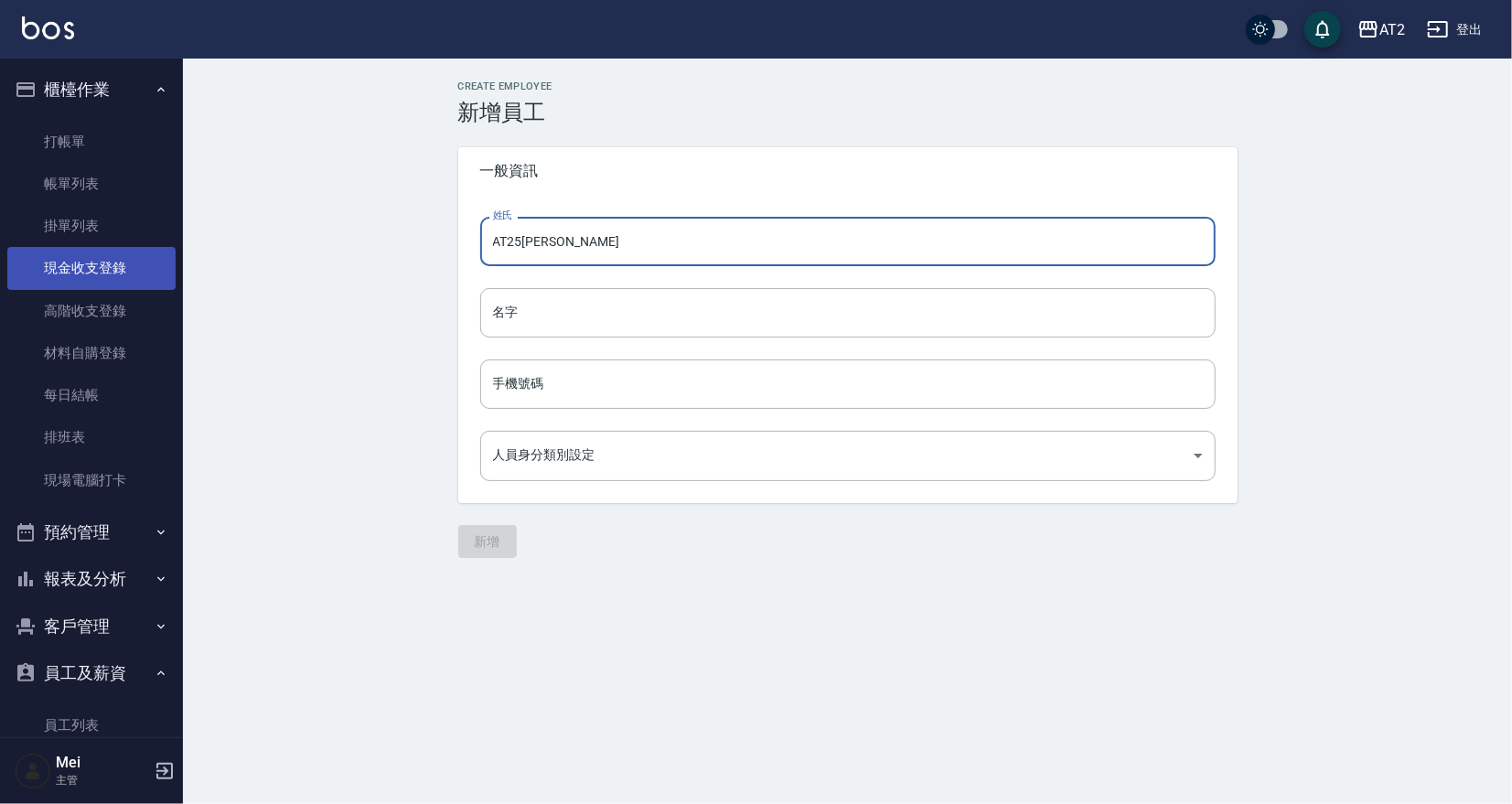
drag, startPoint x: 558, startPoint y: 253, endPoint x: 116, endPoint y: 250, distance: 442.0
click at [127, 251] on div "AT2 登出 櫃檯作業 打帳單 帳單列表 掛單列表 現金收支登錄 高階收支登錄 材料自購登錄 每日結帳 排班表 現場電腦打卡 預約管理 預約管理 單日預約紀錄…" at bounding box center [756, 402] width 1512 height 804
click at [548, 247] on input "AT25小伶" at bounding box center [848, 241] width 735 height 50
drag, startPoint x: 523, startPoint y: 243, endPoint x: 583, endPoint y: 242, distance: 60.0
click at [583, 242] on input "AT25小伶" at bounding box center [848, 241] width 735 height 50
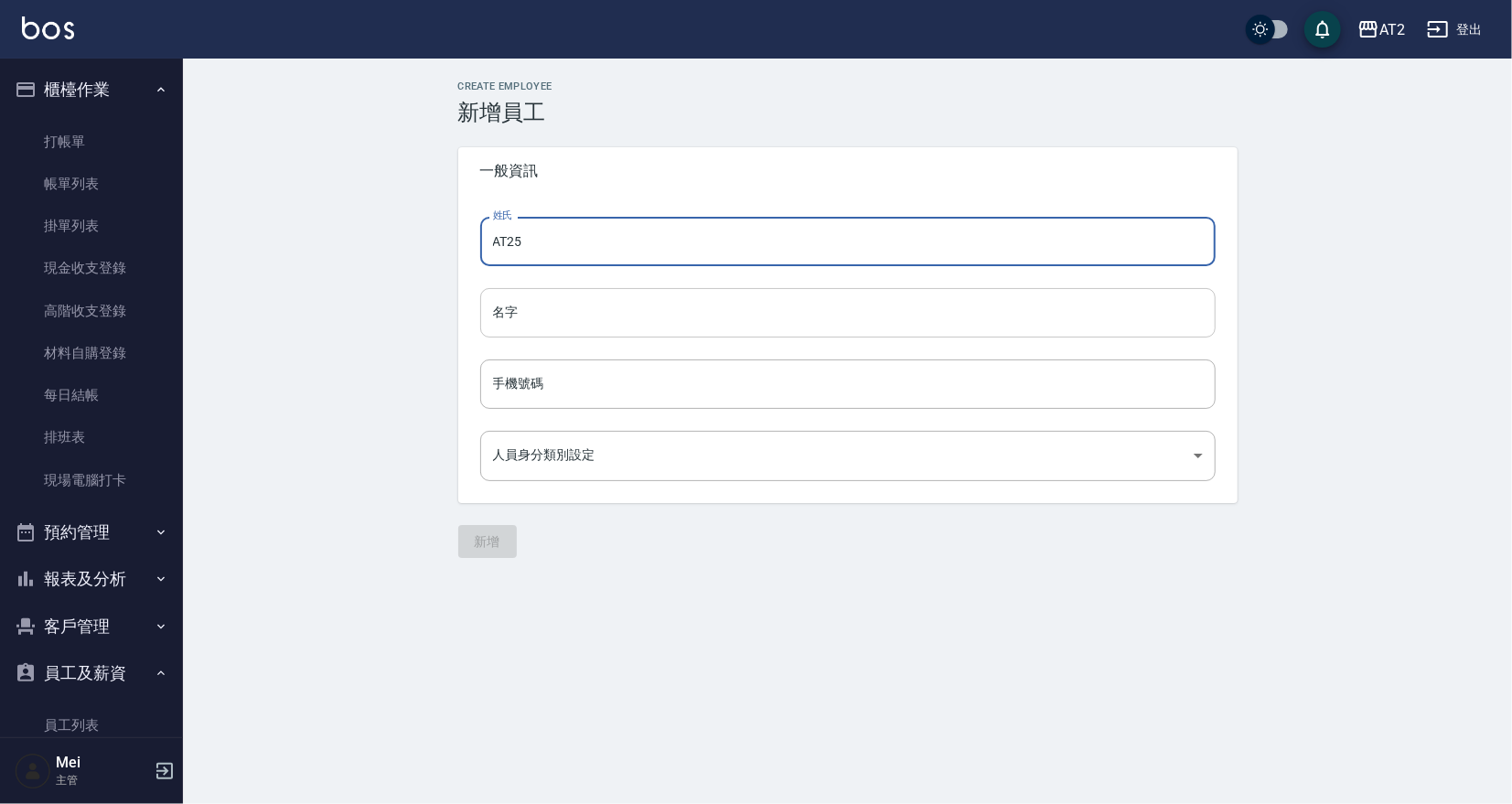
type input "AT25"
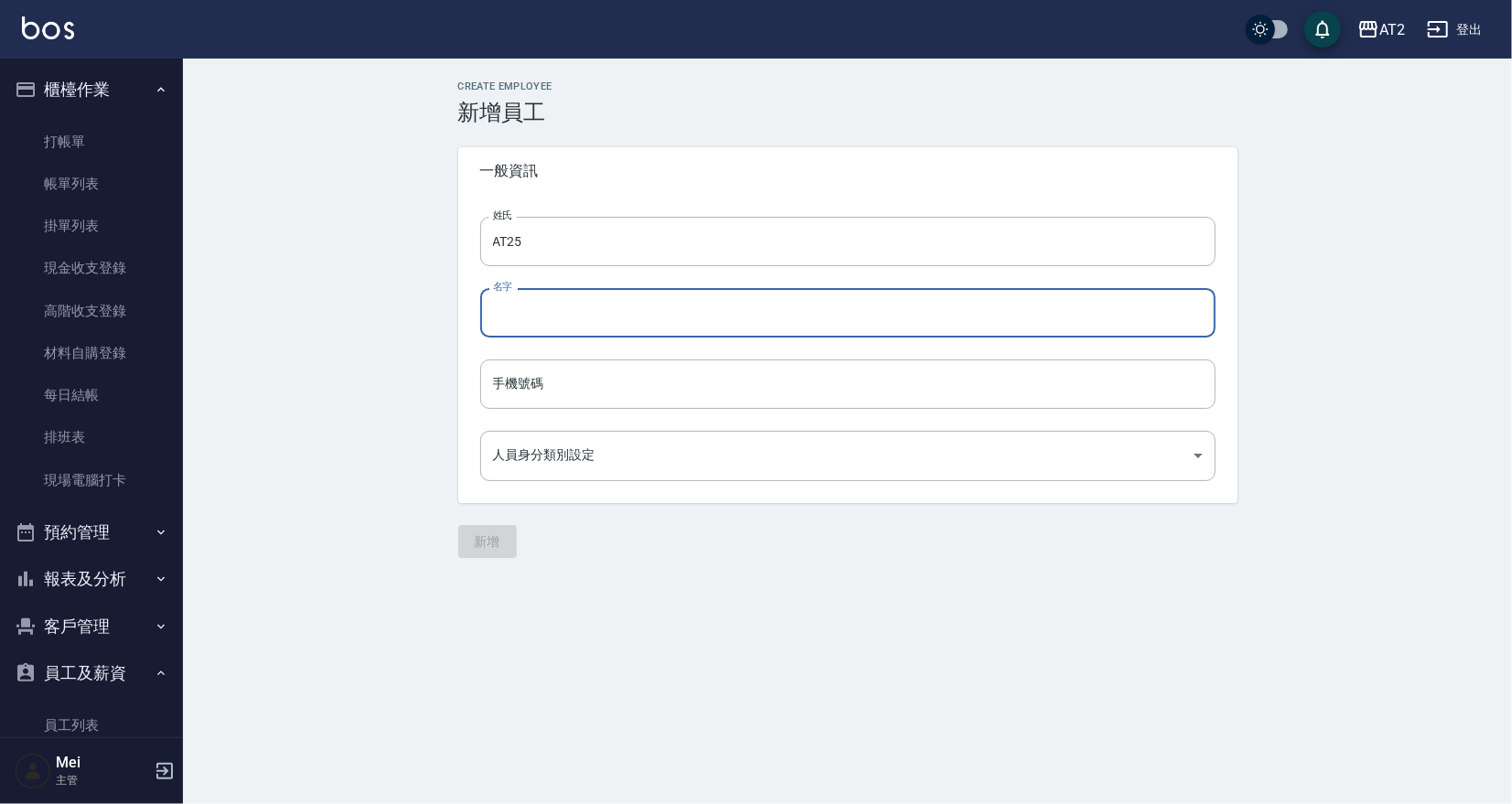
click at [529, 334] on input "名字" at bounding box center [848, 312] width 735 height 50
paste input "小伶"
type input "小伶"
click at [518, 398] on input "手機號碼" at bounding box center [848, 384] width 735 height 50
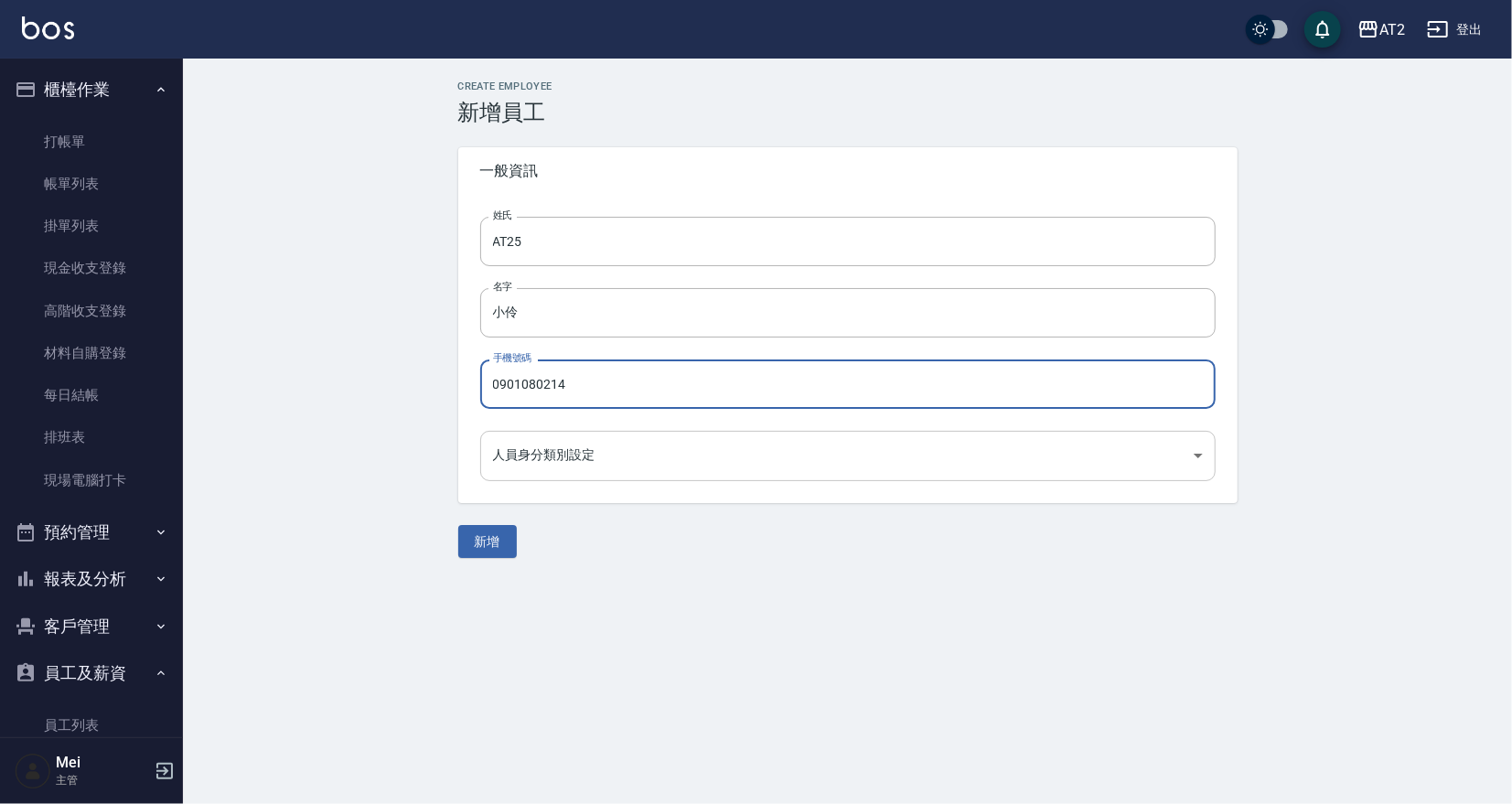
type input "0901080214"
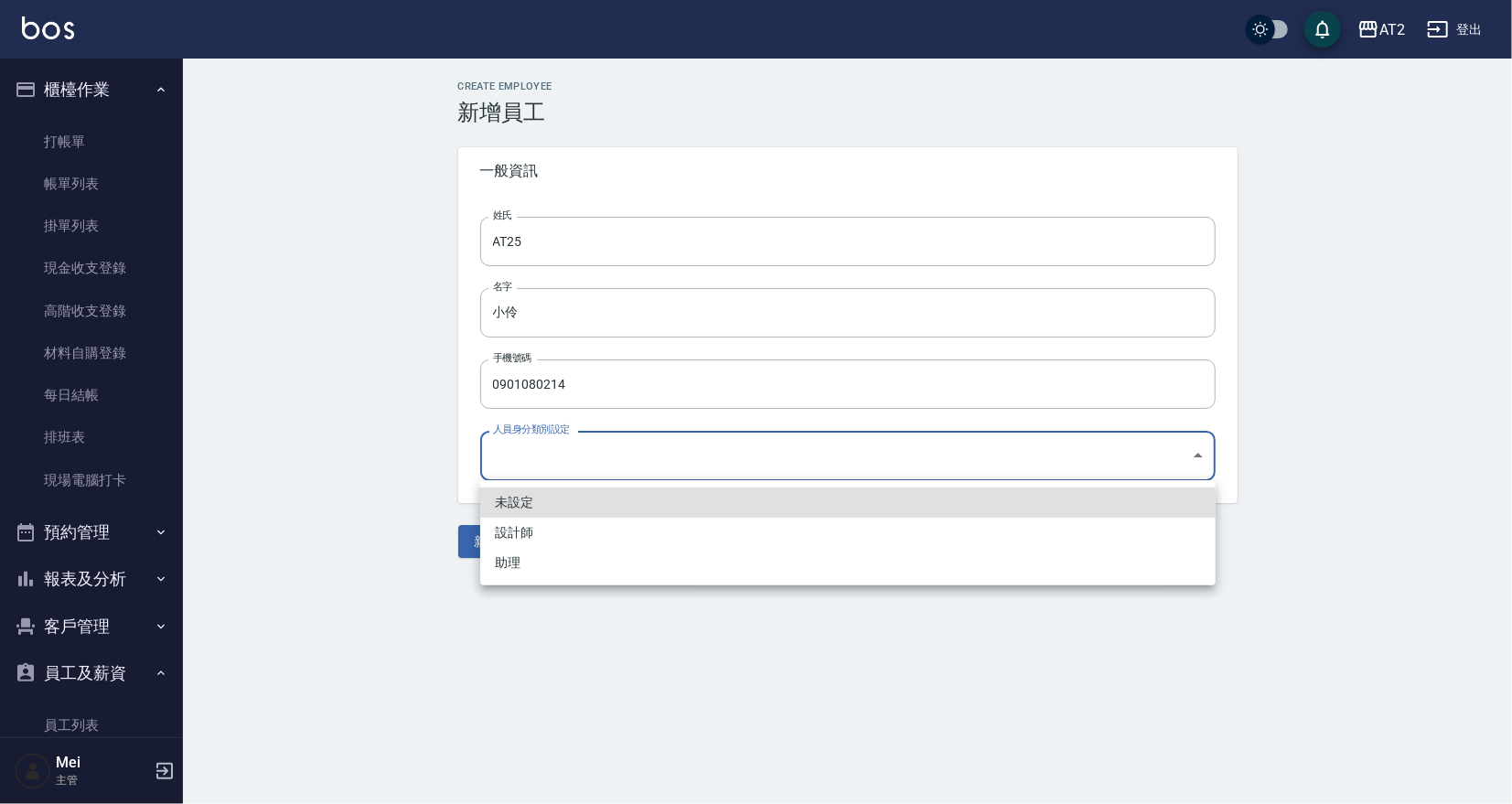
click at [625, 448] on body "AT2 登出 櫃檯作業 打帳單 帳單列表 掛單列表 現金收支登錄 高階收支登錄 材料自購登錄 每日結帳 排班表 現場電腦打卡 預約管理 預約管理 單日預約紀錄…" at bounding box center [756, 402] width 1512 height 804
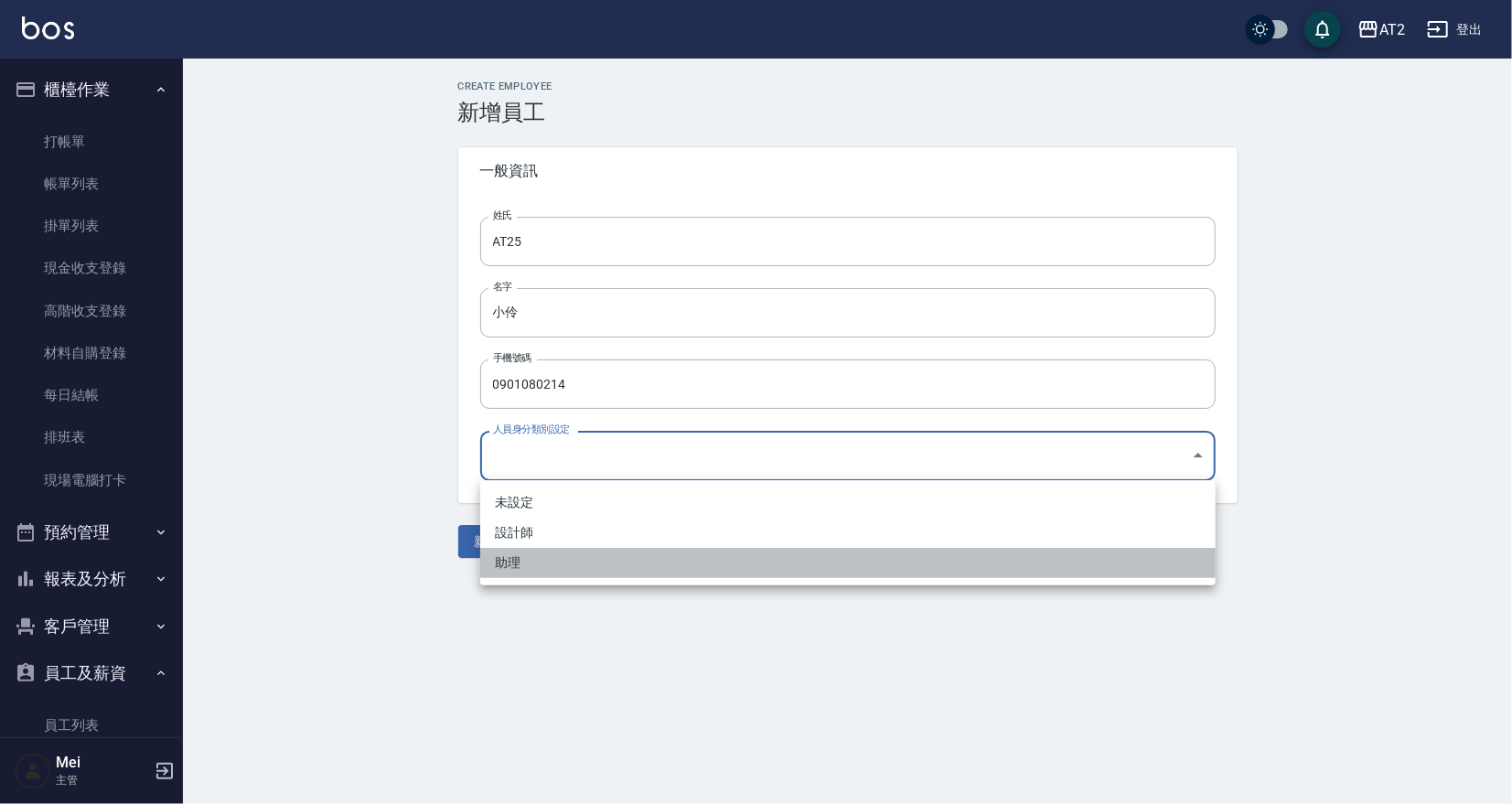
click at [557, 571] on li "助理" at bounding box center [848, 563] width 735 height 30
type input "d295be6c-4955-4316-b91c-d96a304174fe"
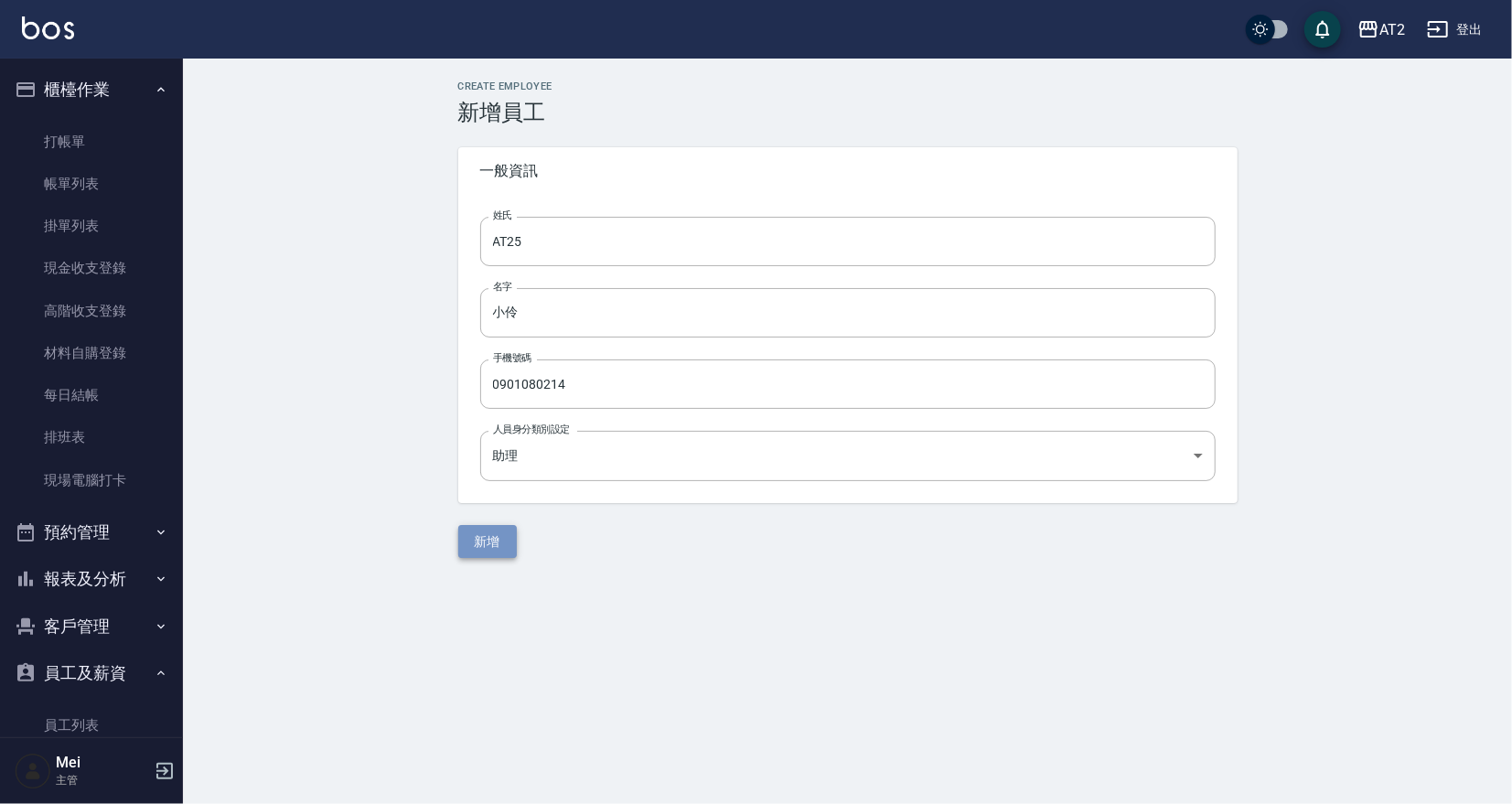
click at [468, 537] on button "新增" at bounding box center [487, 541] width 58 height 34
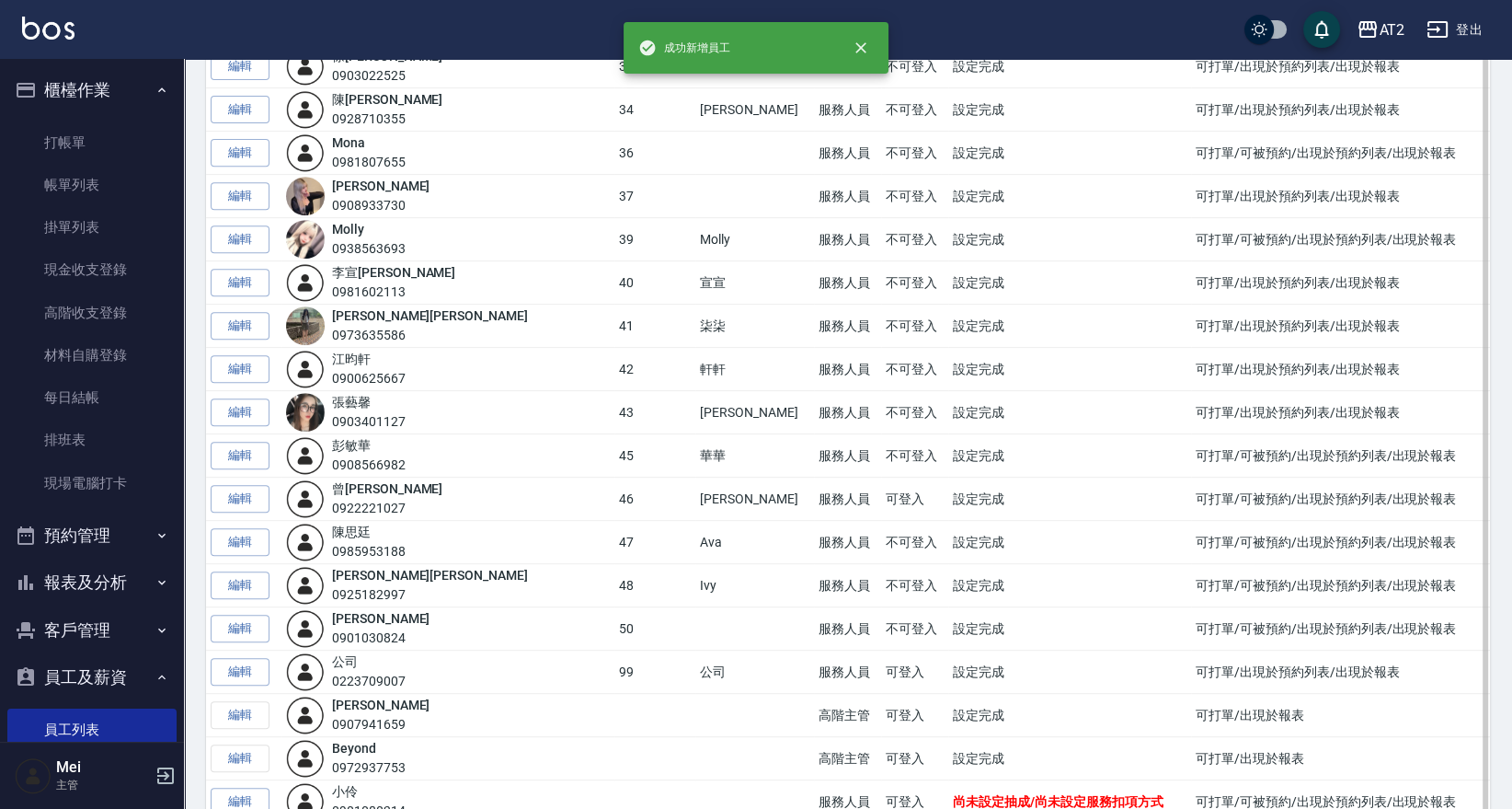
scroll to position [968, 0]
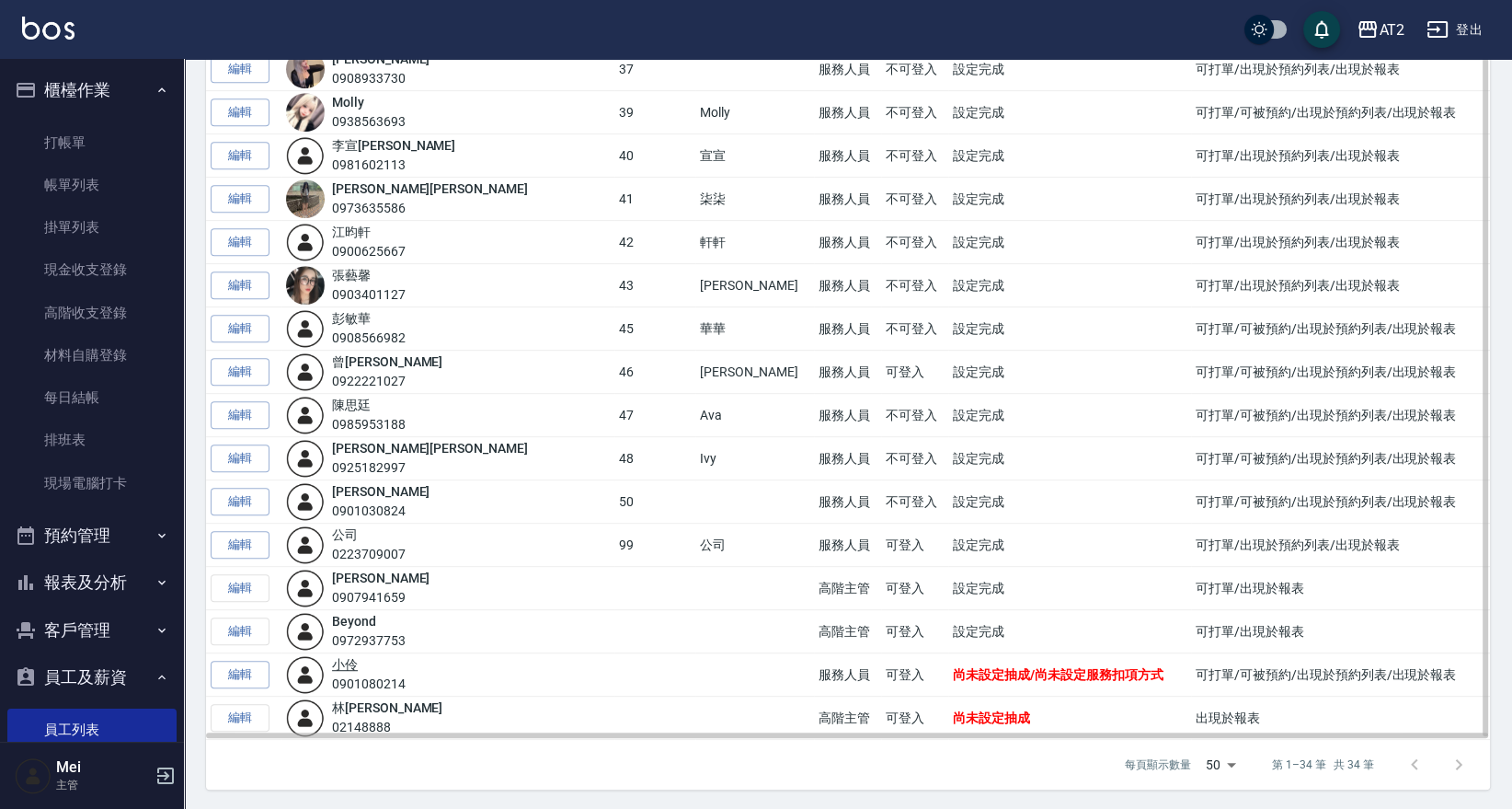
click at [358, 664] on link "小伶" at bounding box center [344, 665] width 25 height 15
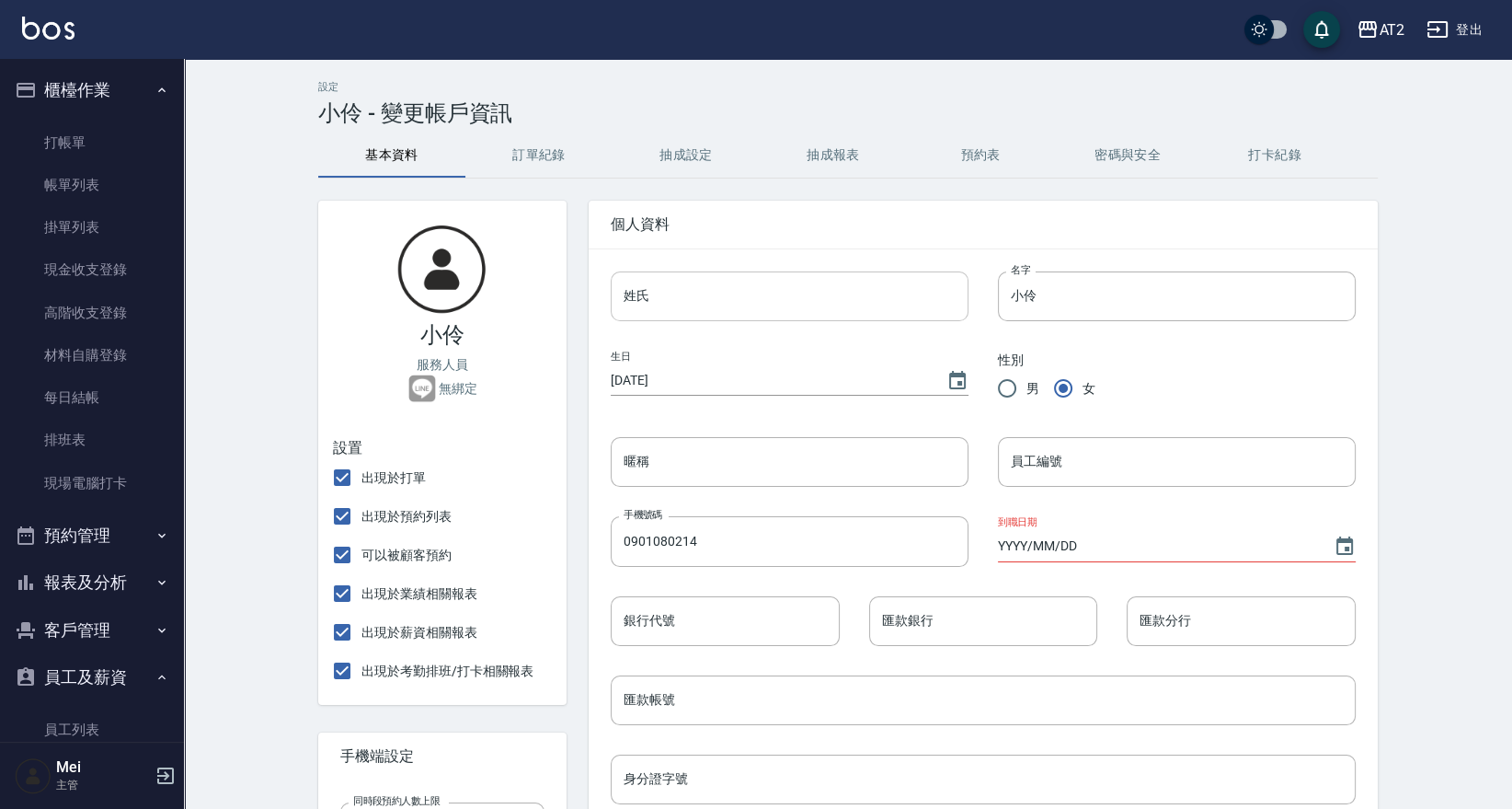
click at [707, 295] on input "姓氏" at bounding box center [789, 295] width 358 height 50
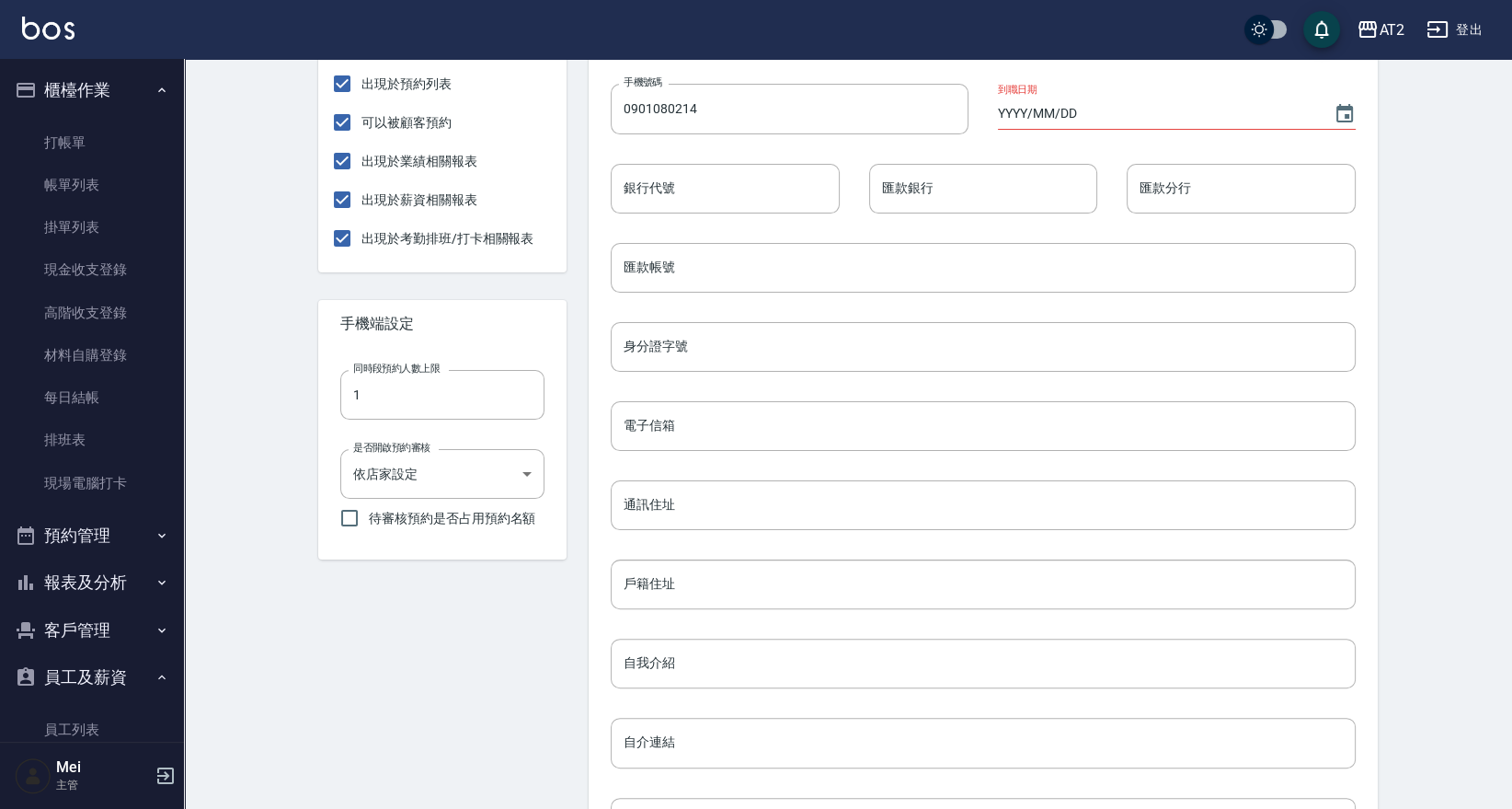
scroll to position [511, 0]
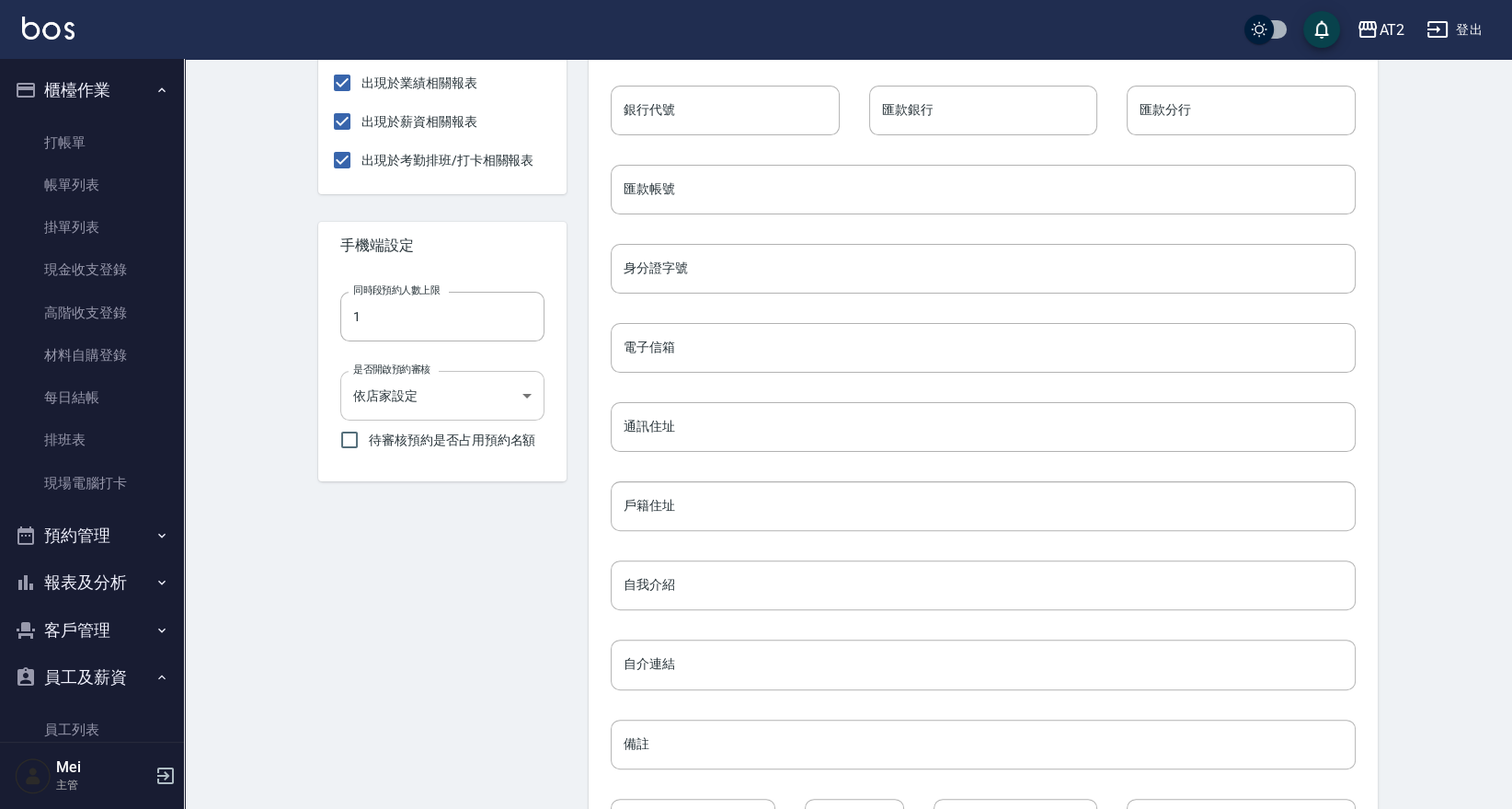
type input "AT25"
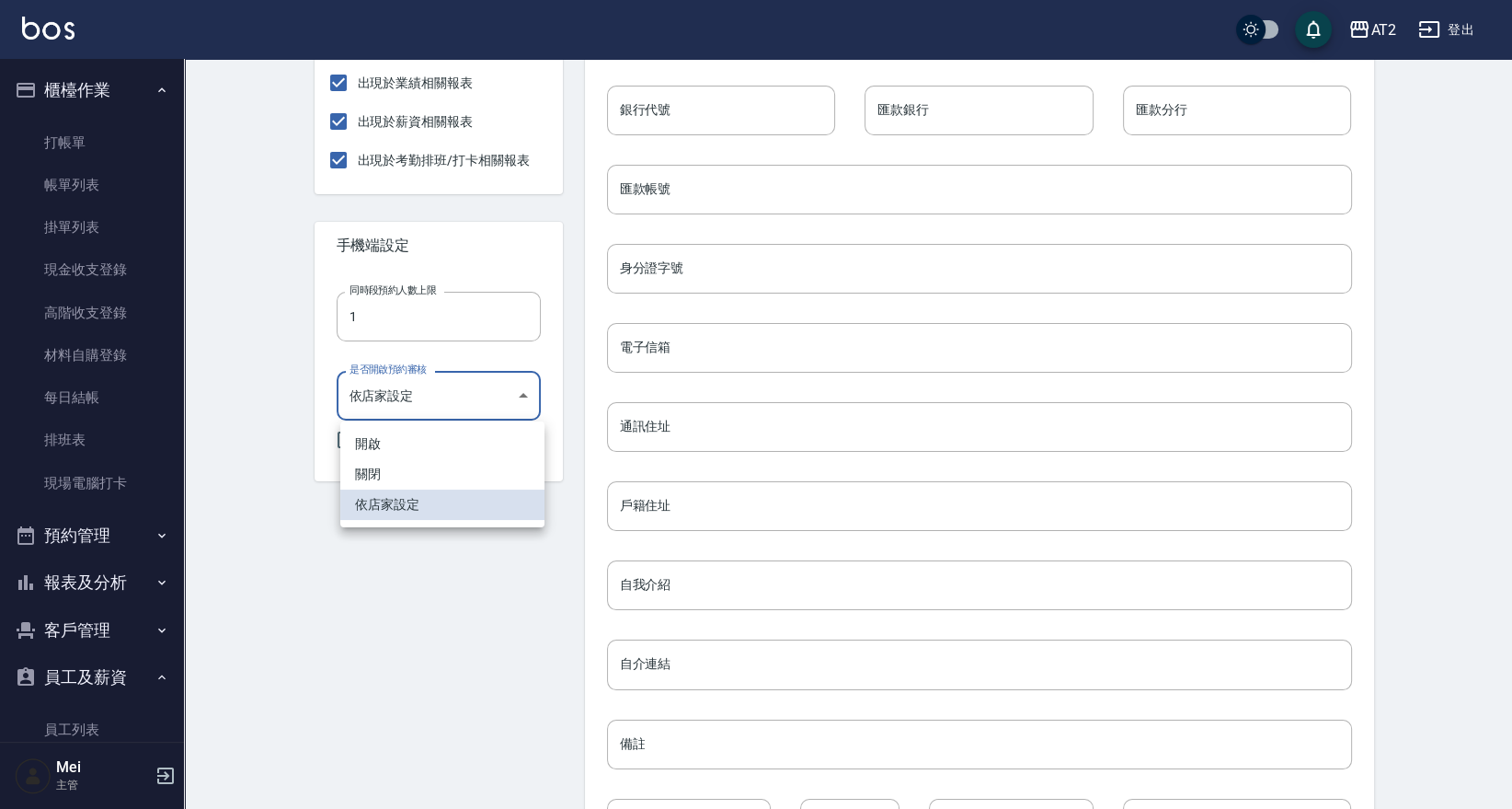
click at [488, 414] on body "AT2 登出 櫃檯作業 打帳單 帳單列表 掛單列表 現金收支登錄 高階收支登錄 材料自購登錄 每日結帳 排班表 現場電腦打卡 預約管理 預約管理 單日預約紀錄…" at bounding box center [756, 222] width 1512 height 1466
click at [502, 579] on div at bounding box center [760, 404] width 1520 height 809
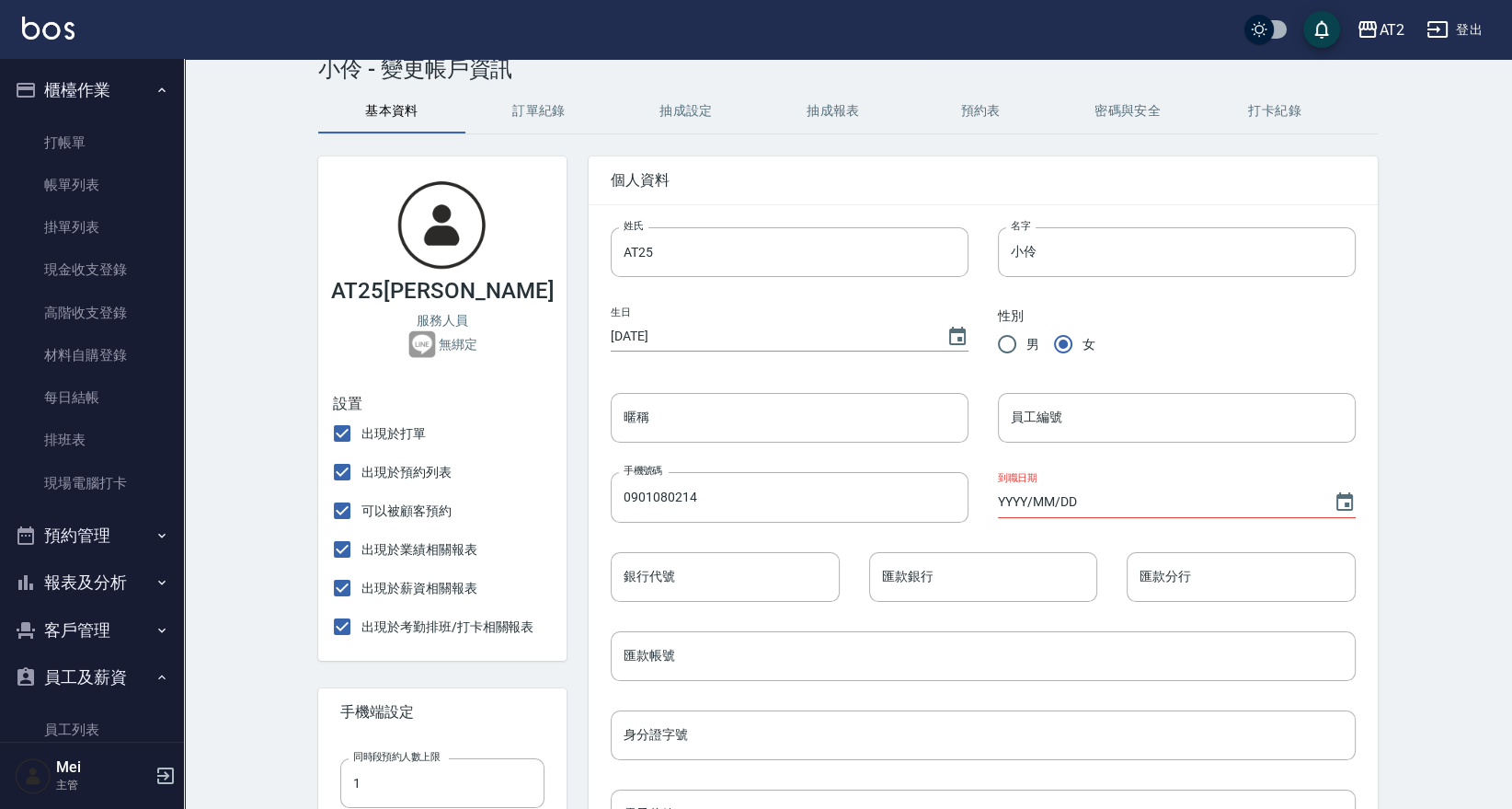
scroll to position [658, 0]
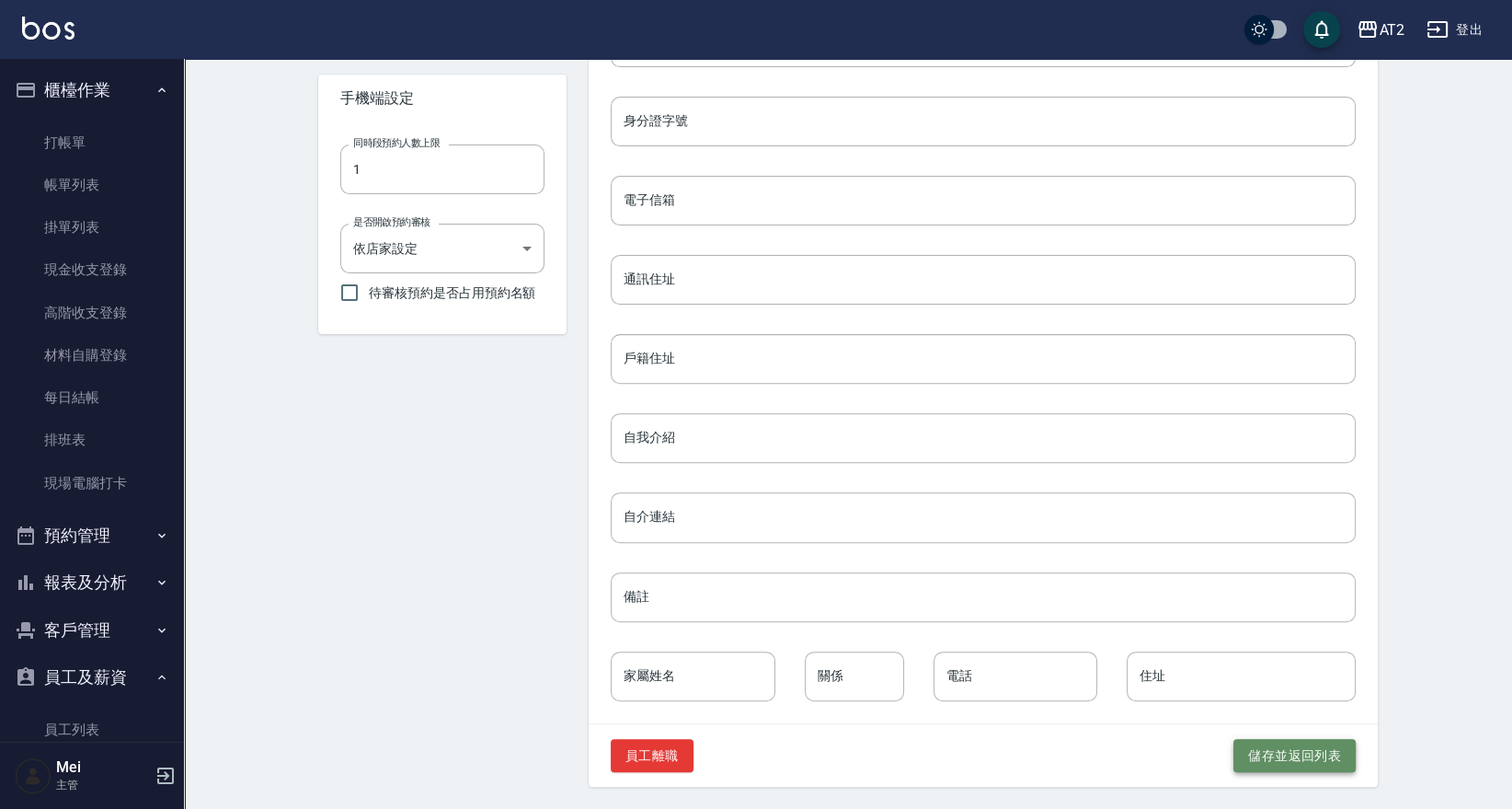
click at [1304, 746] on button "儲存並返回列表" at bounding box center [1295, 755] width 123 height 34
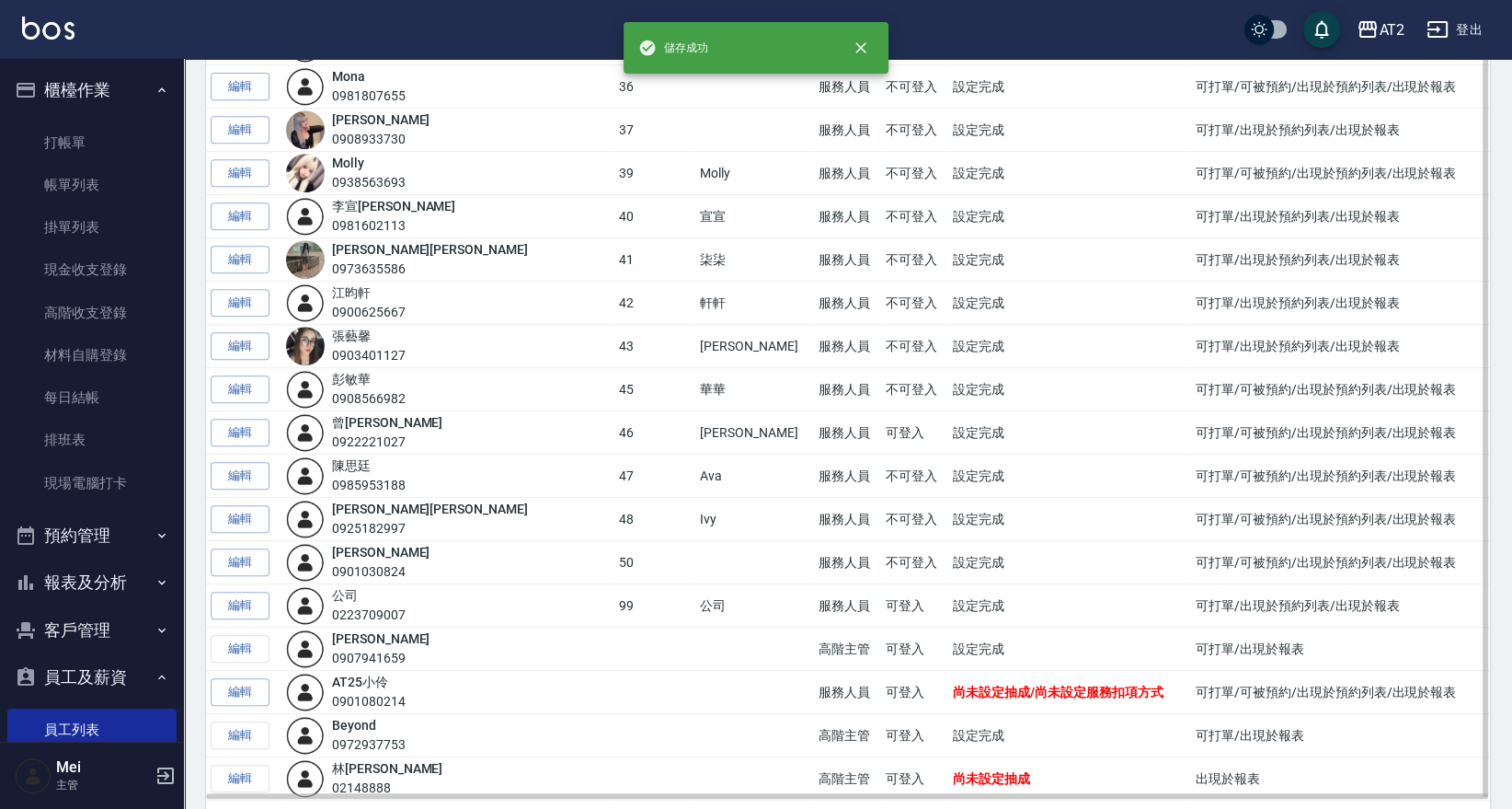
scroll to position [968, 0]
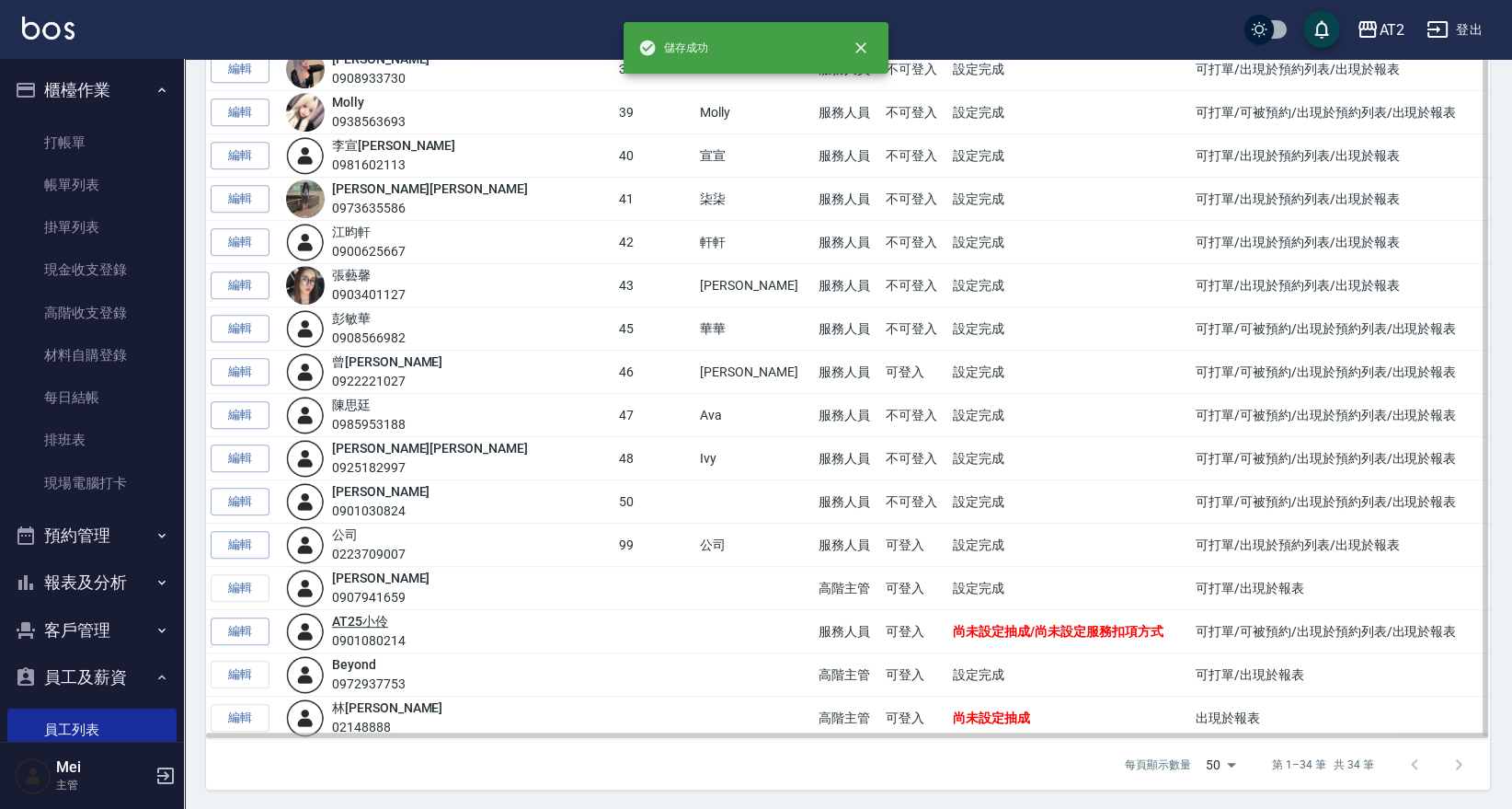
click at [362, 626] on link "AT25 小伶" at bounding box center [360, 621] width 56 height 15
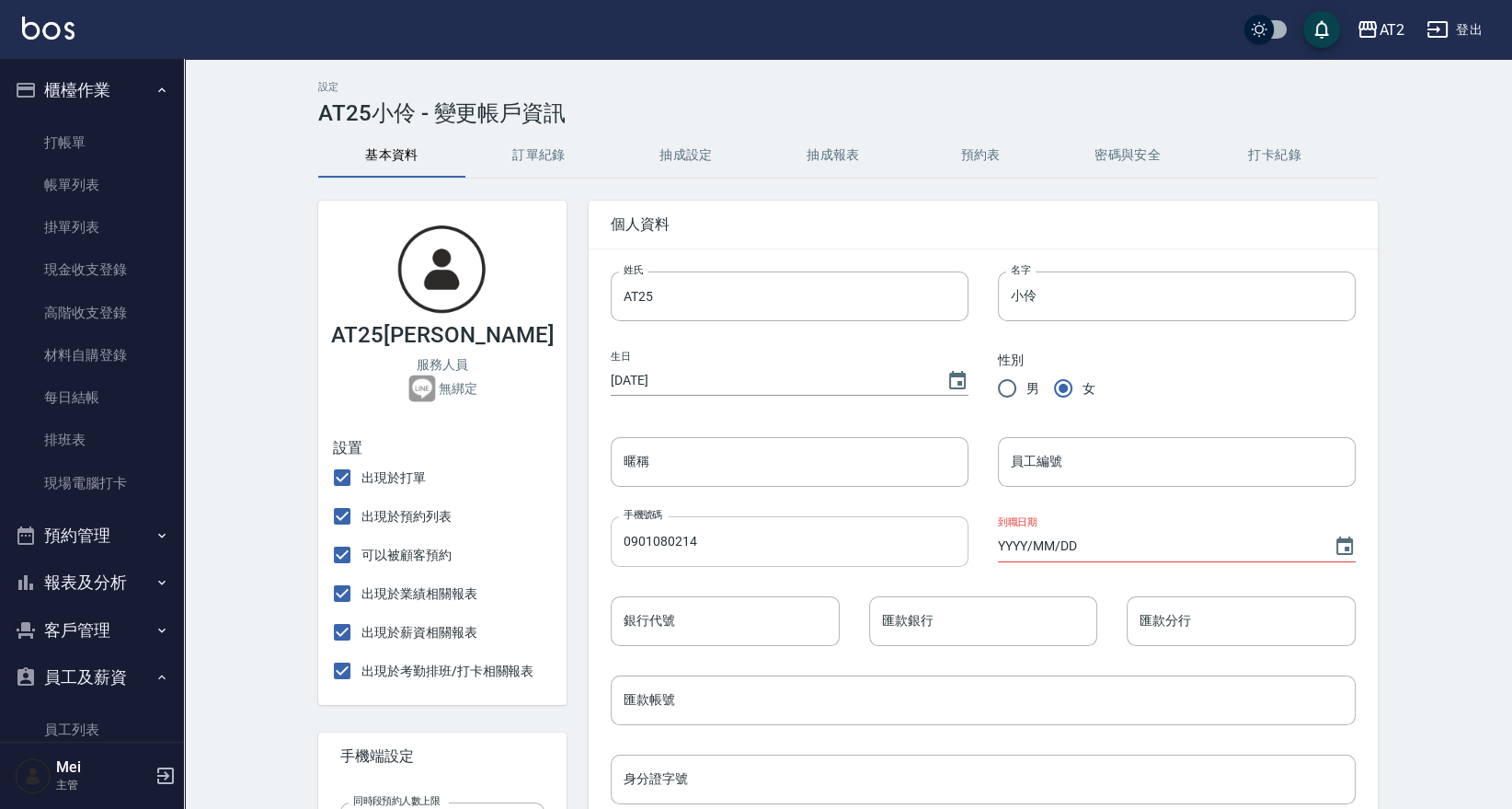
type input "AT25"
click at [1105, 460] on input "員工編號" at bounding box center [1176, 462] width 358 height 50
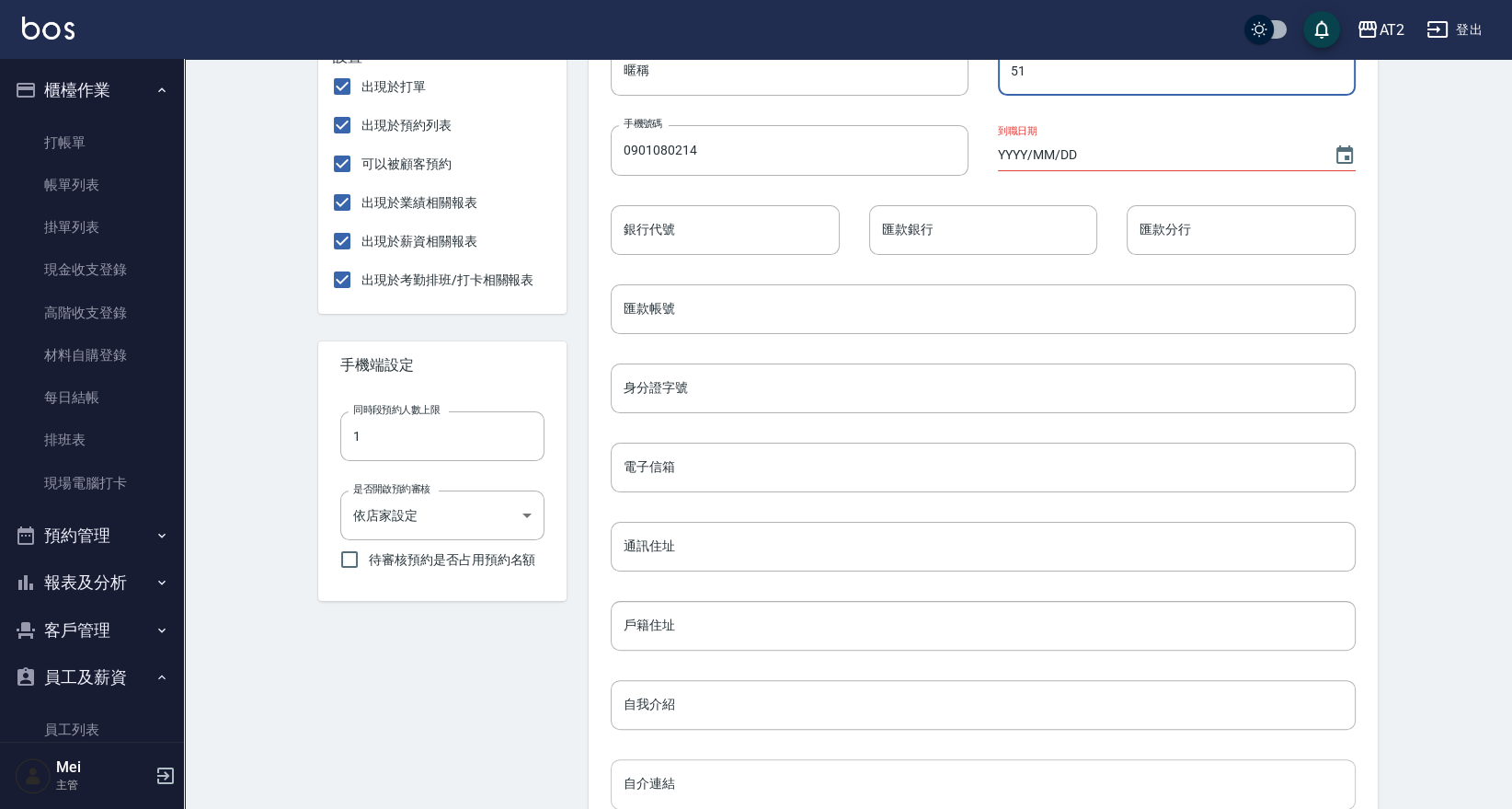
scroll to position [658, 0]
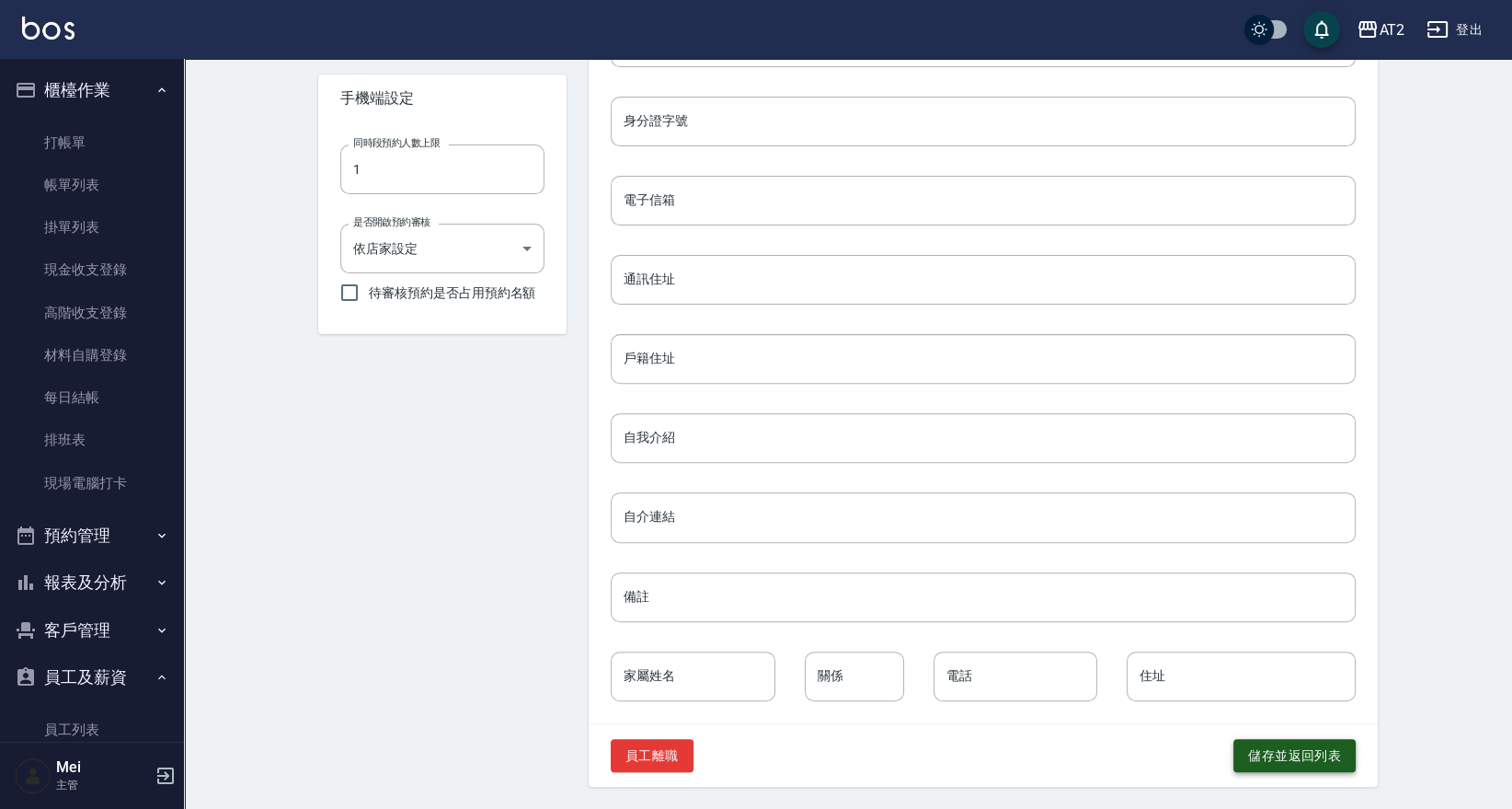
type input "51"
click at [1270, 754] on button "儲存並返回列表" at bounding box center [1295, 755] width 123 height 34
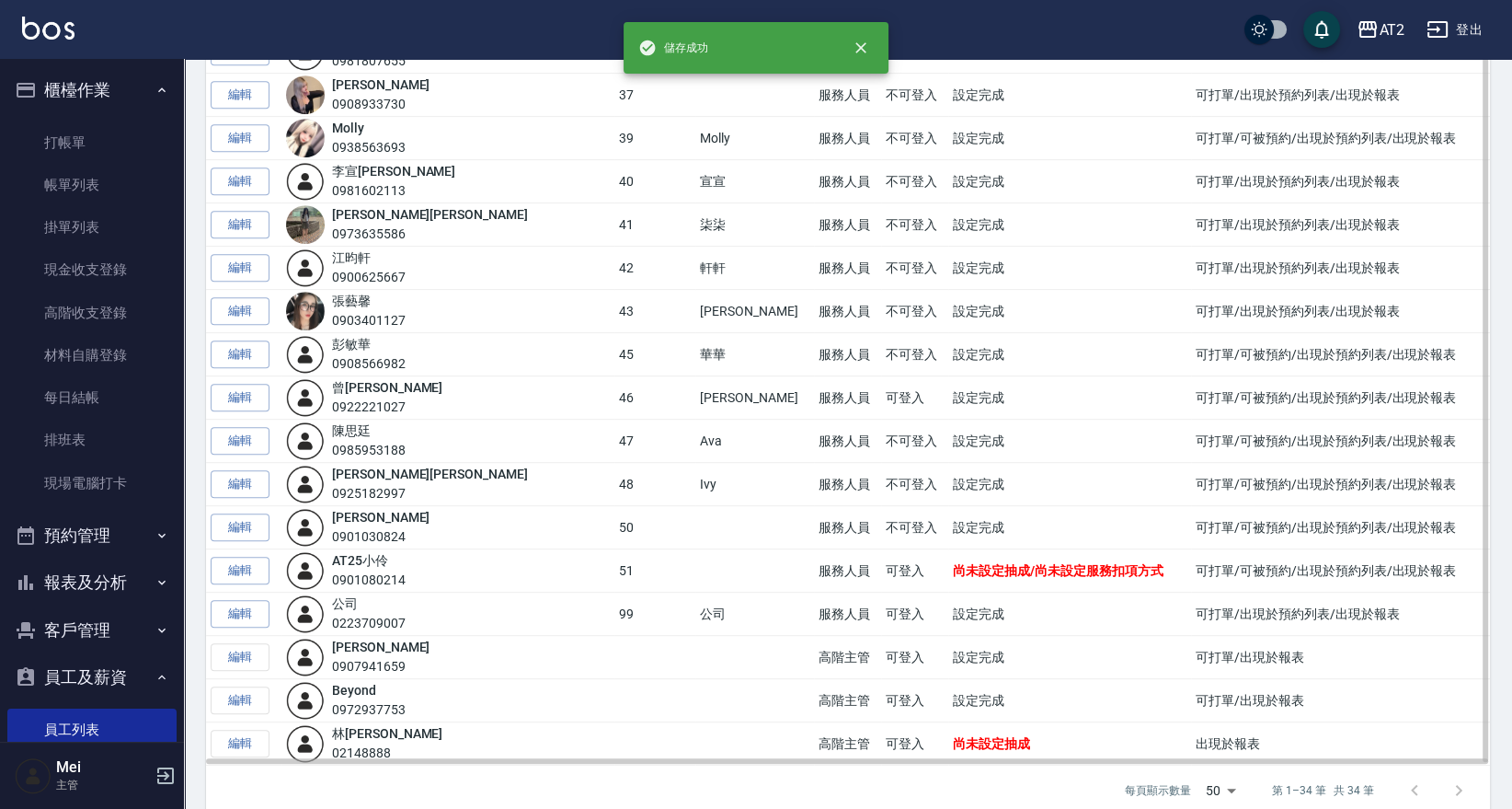
scroll to position [968, 0]
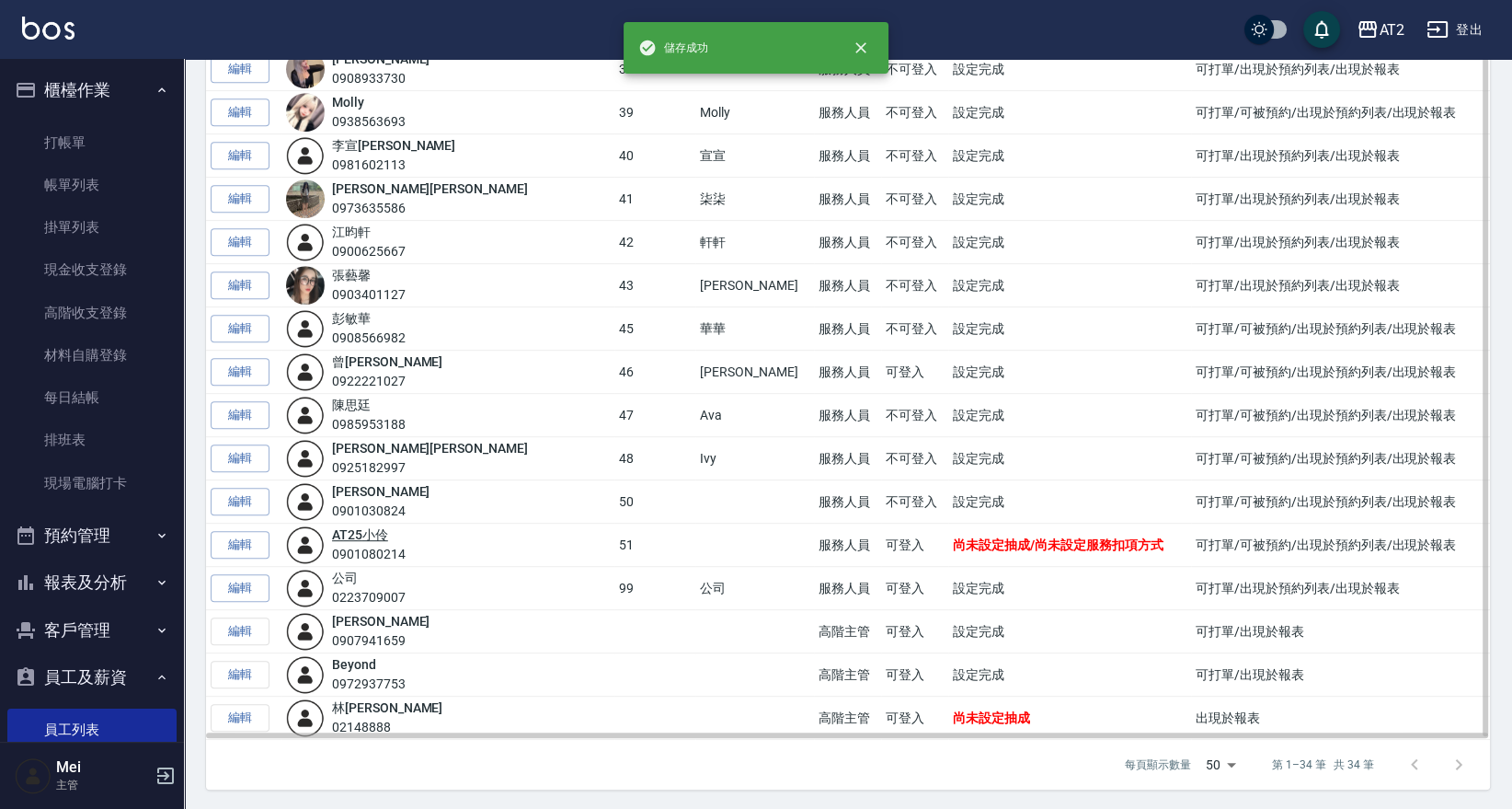
click at [384, 540] on link "AT25 小伶" at bounding box center [360, 534] width 56 height 15
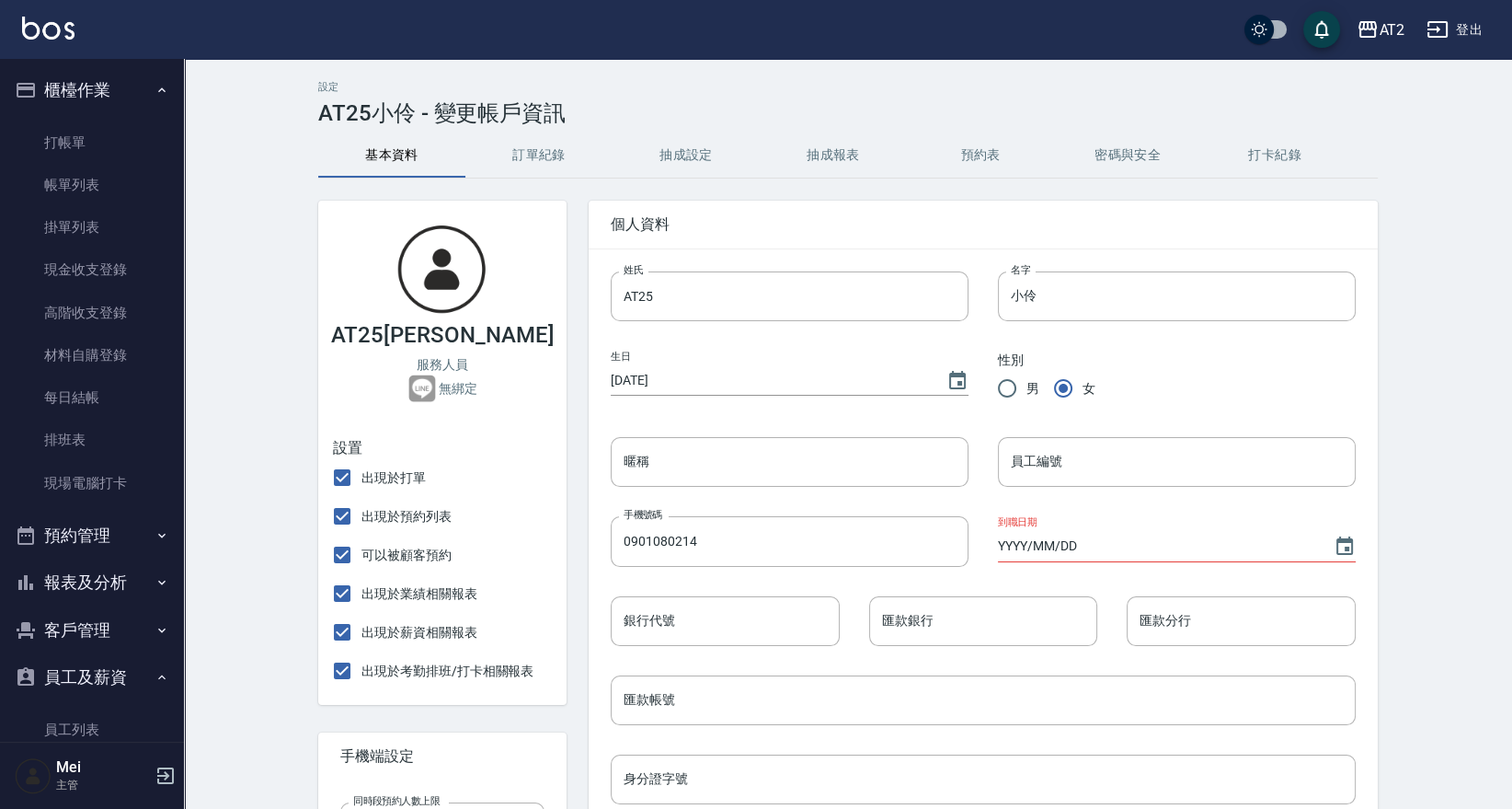
type input "51"
click at [826, 154] on button "抽成報表" at bounding box center [833, 155] width 147 height 44
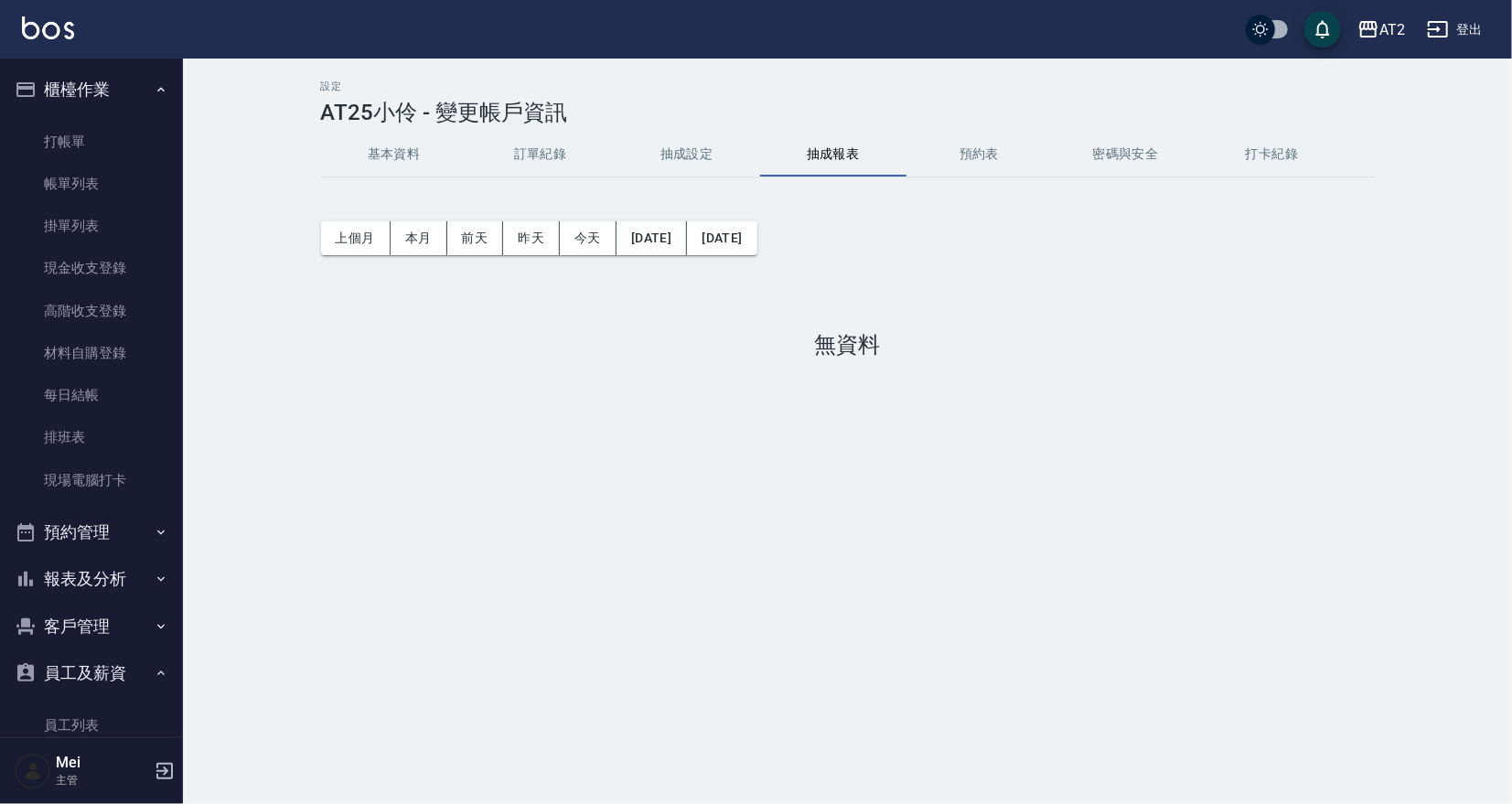
click at [983, 154] on button "預約表" at bounding box center [980, 154] width 146 height 44
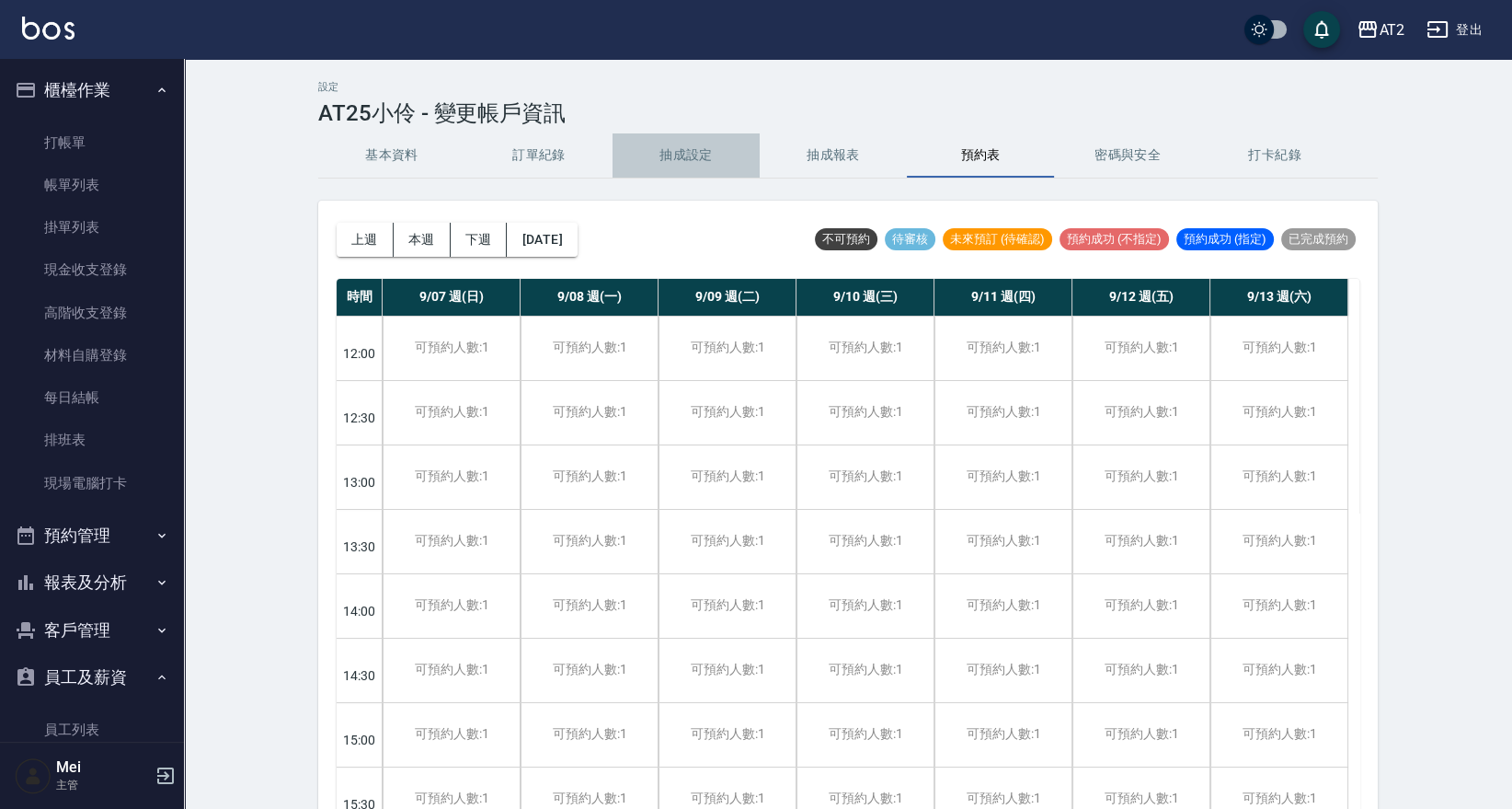
drag, startPoint x: 689, startPoint y: 156, endPoint x: 691, endPoint y: 164, distance: 8.2
click at [688, 156] on button "抽成設定" at bounding box center [686, 155] width 147 height 44
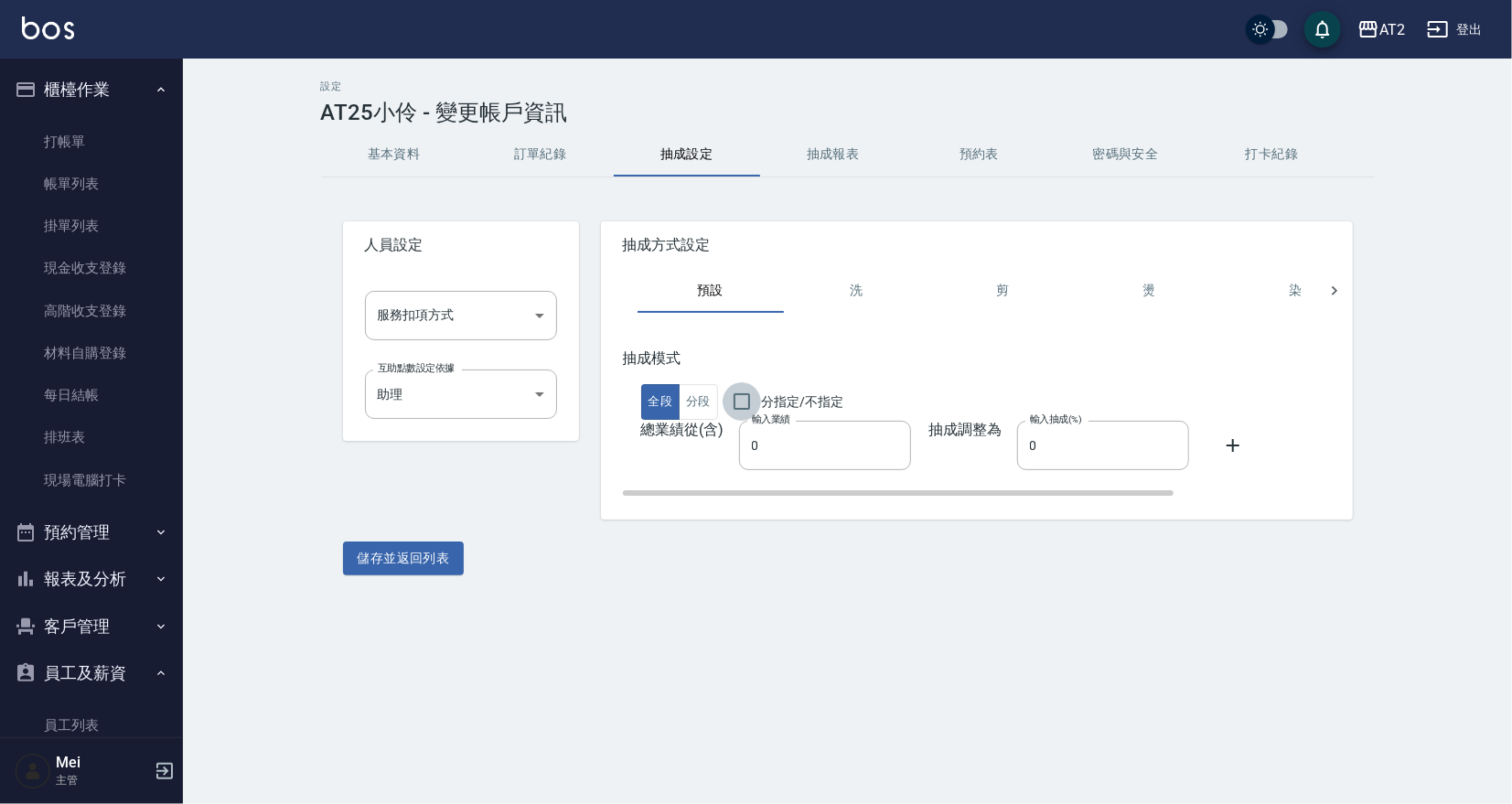
click at [753, 400] on input "分指定/不指定" at bounding box center [741, 401] width 38 height 38
checkbox input "true"
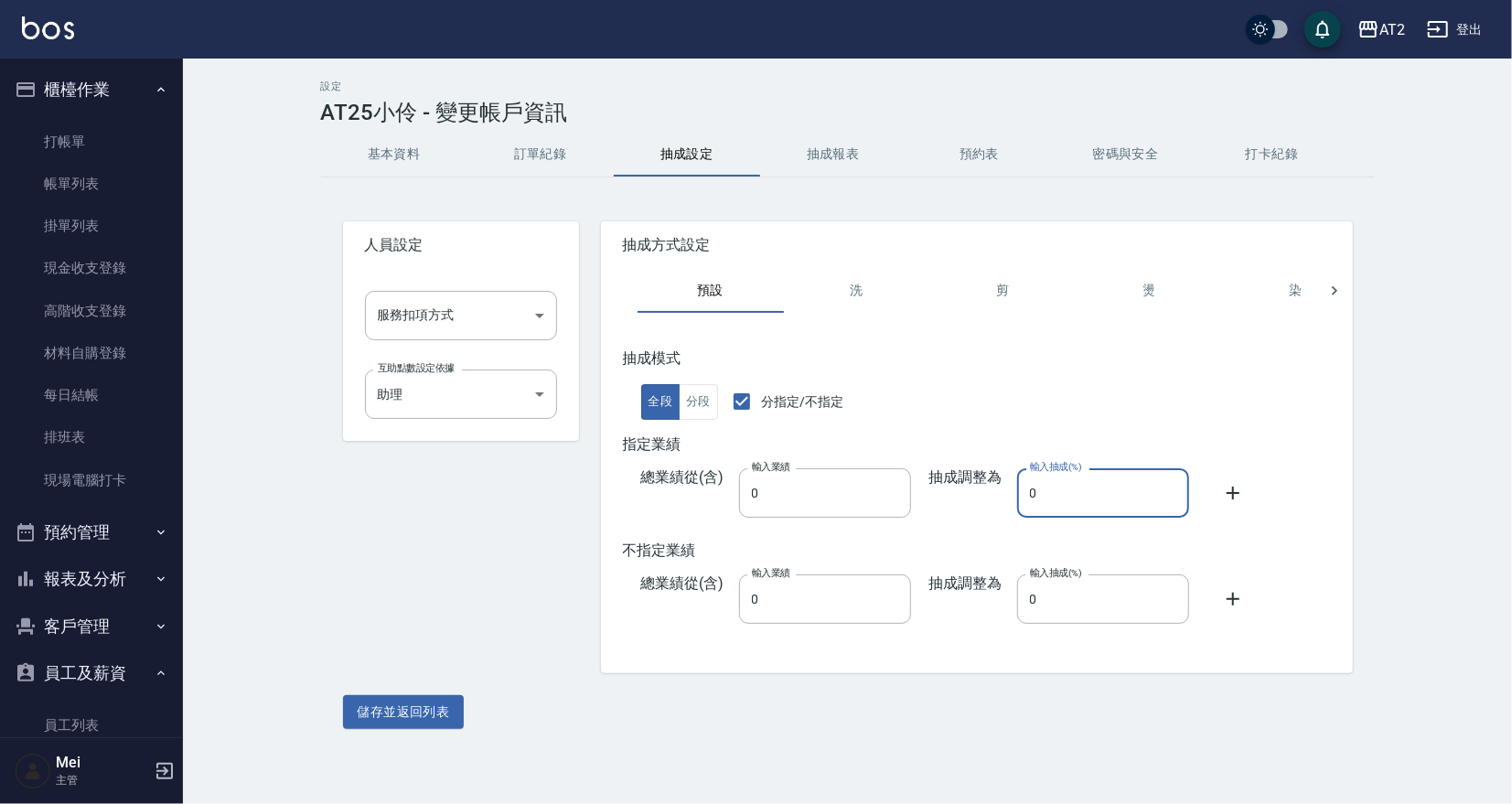
drag, startPoint x: 1069, startPoint y: 494, endPoint x: 73, endPoint y: 516, distance: 996.2
click at [206, 508] on div "設定 AT25小伶 - 變更帳戶資訊 基本資料 訂單紀錄 抽成設定 抽成報表 預約表 密碼與安全 打卡紀錄 人員設定 服務扣項方式 ​ 服務扣項方式 互助點數…" at bounding box center [848, 404] width 1329 height 692
type input "50"
click at [418, 312] on body "AT2 登出 櫃檯作業 打帳單 帳單列表 掛單列表 現金收支登錄 高階收支登錄 材料自購登錄 每日結帳 排班表 現場電腦打卡 預約管理 預約管理 單日預約紀錄…" at bounding box center [756, 402] width 1512 height 804
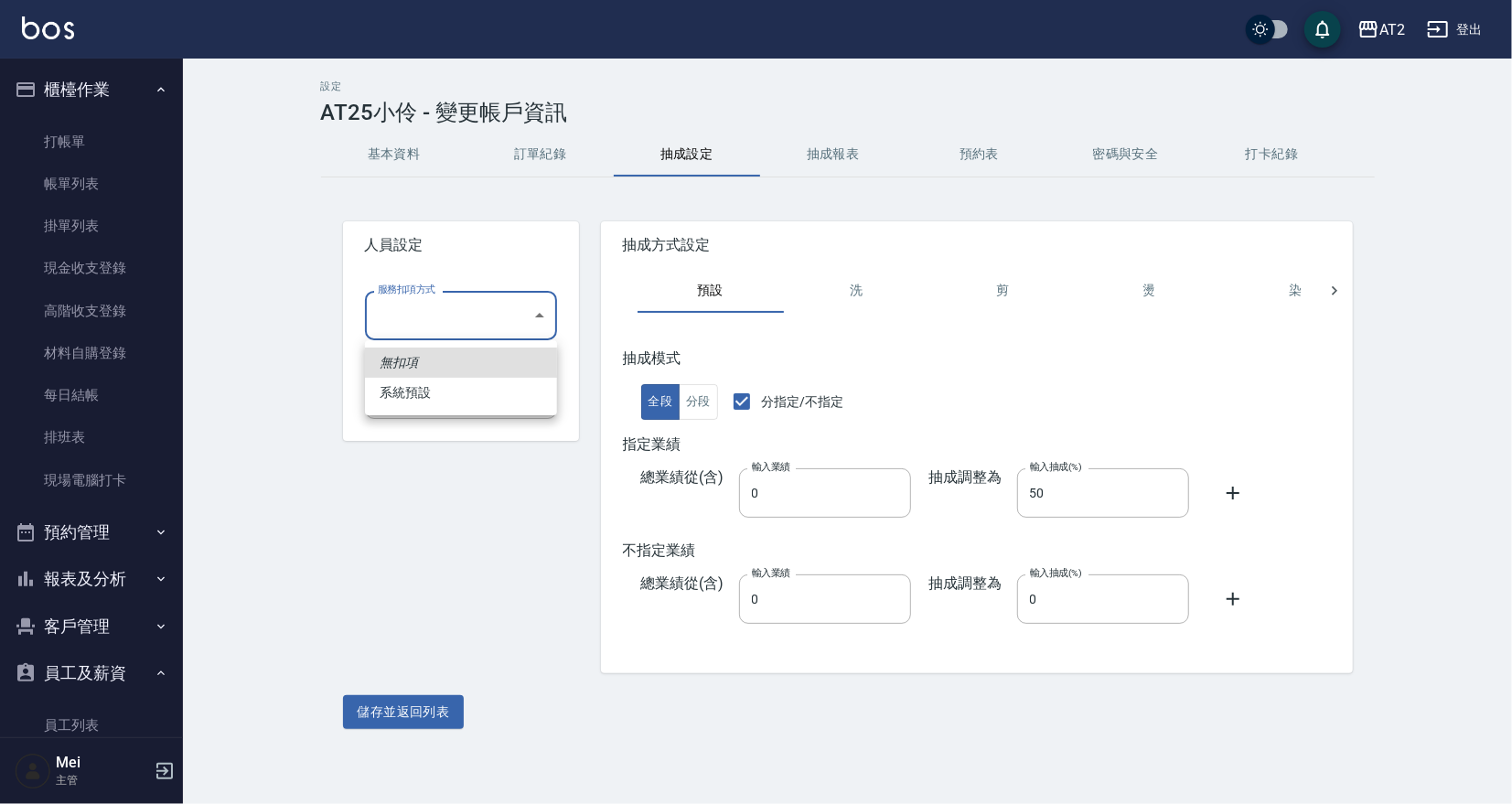
click at [451, 408] on ul "無扣項 系統預設" at bounding box center [461, 377] width 192 height 75
click at [456, 387] on li "系統預設" at bounding box center [461, 392] width 192 height 30
type input "系統預設"
click at [456, 400] on body "AT2 登出 櫃檯作業 打帳單 帳單列表 掛單列表 現金收支登錄 高階收支登錄 材料自購登錄 每日結帳 排班表 現場電腦打卡 預約管理 預約管理 單日預約紀錄…" at bounding box center [756, 402] width 1512 height 804
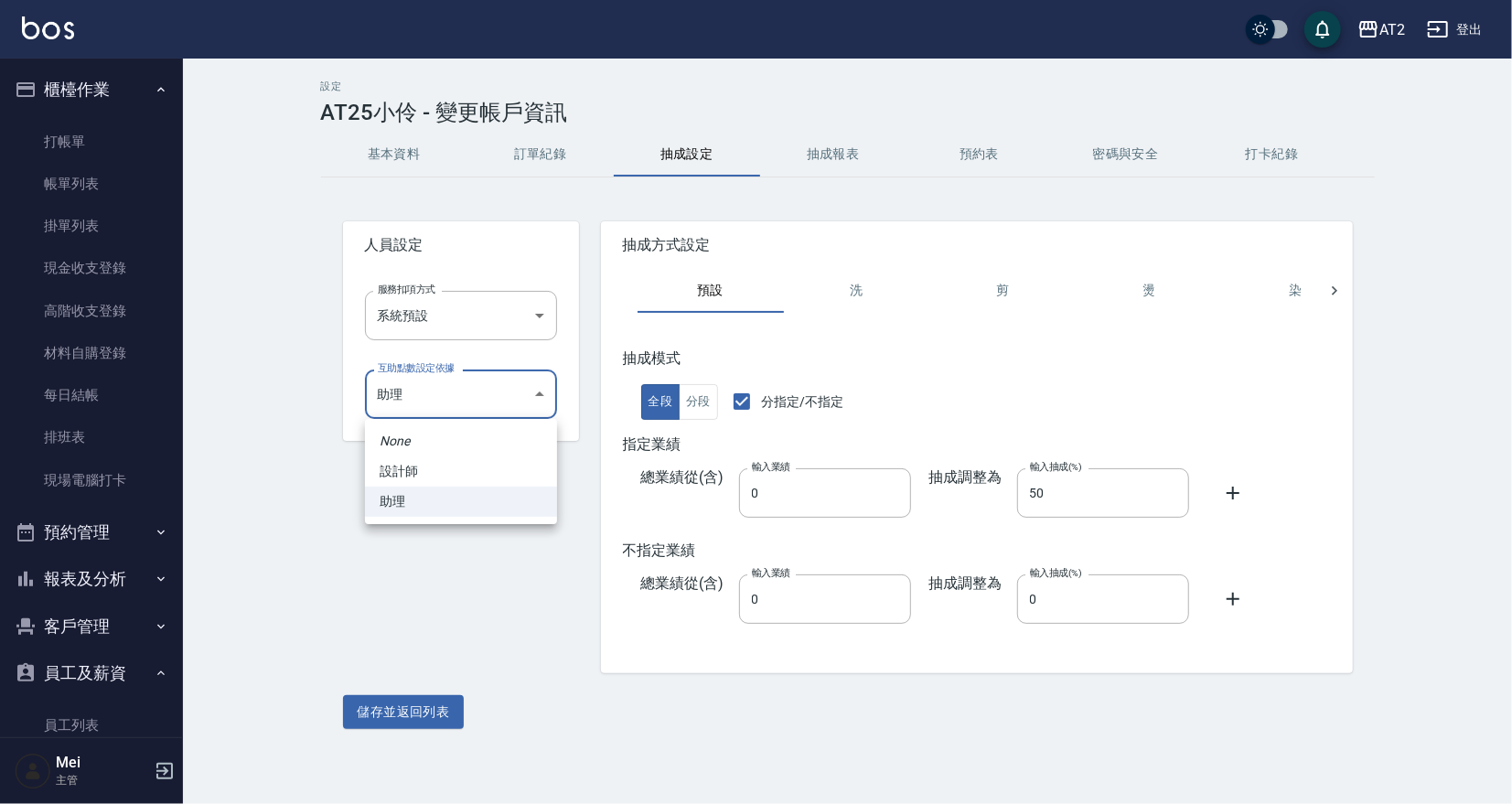
click at [149, 480] on div at bounding box center [756, 402] width 1512 height 804
click at [423, 721] on button "儲存並返回列表" at bounding box center [404, 712] width 122 height 34
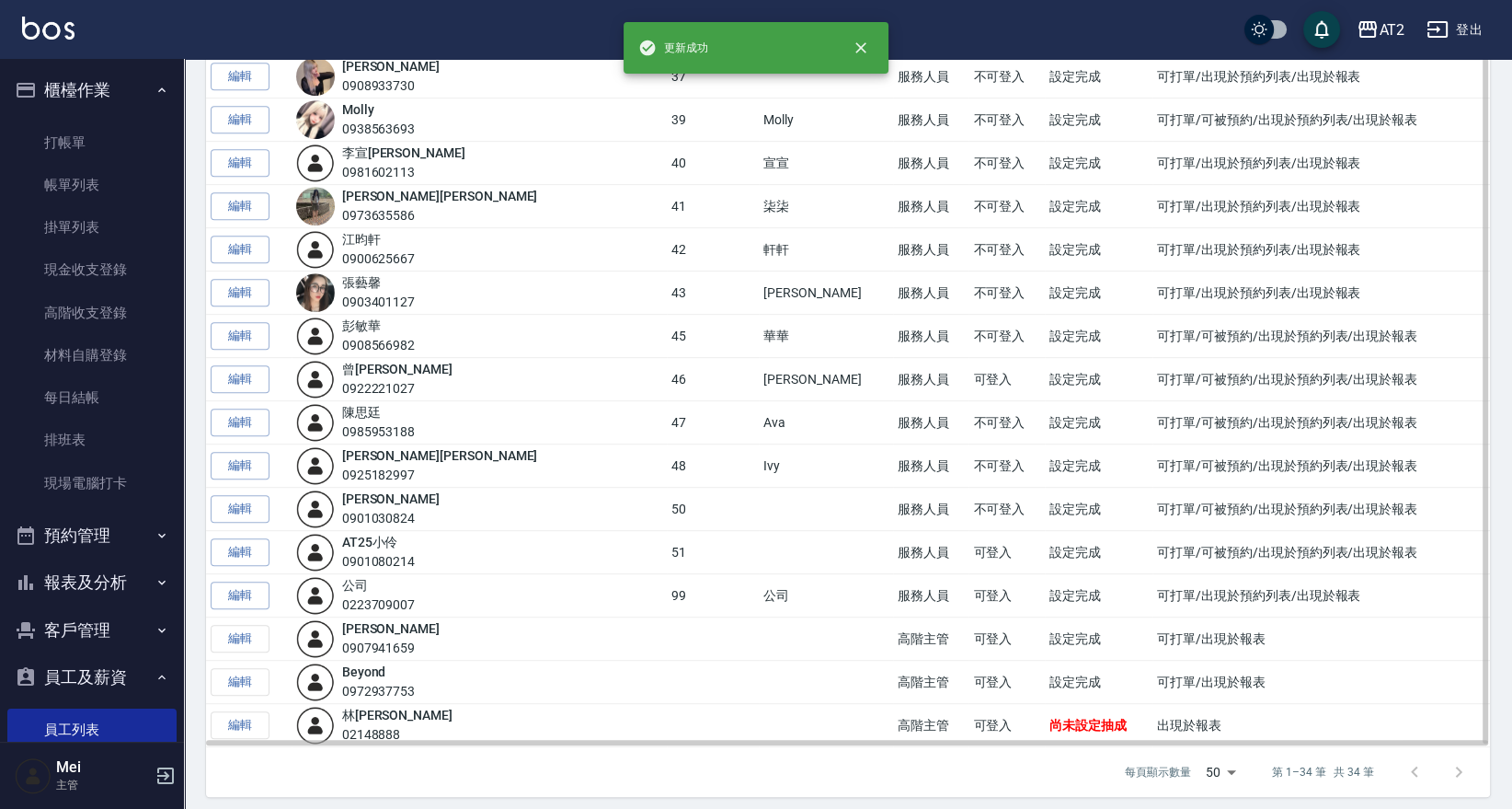
scroll to position [968, 0]
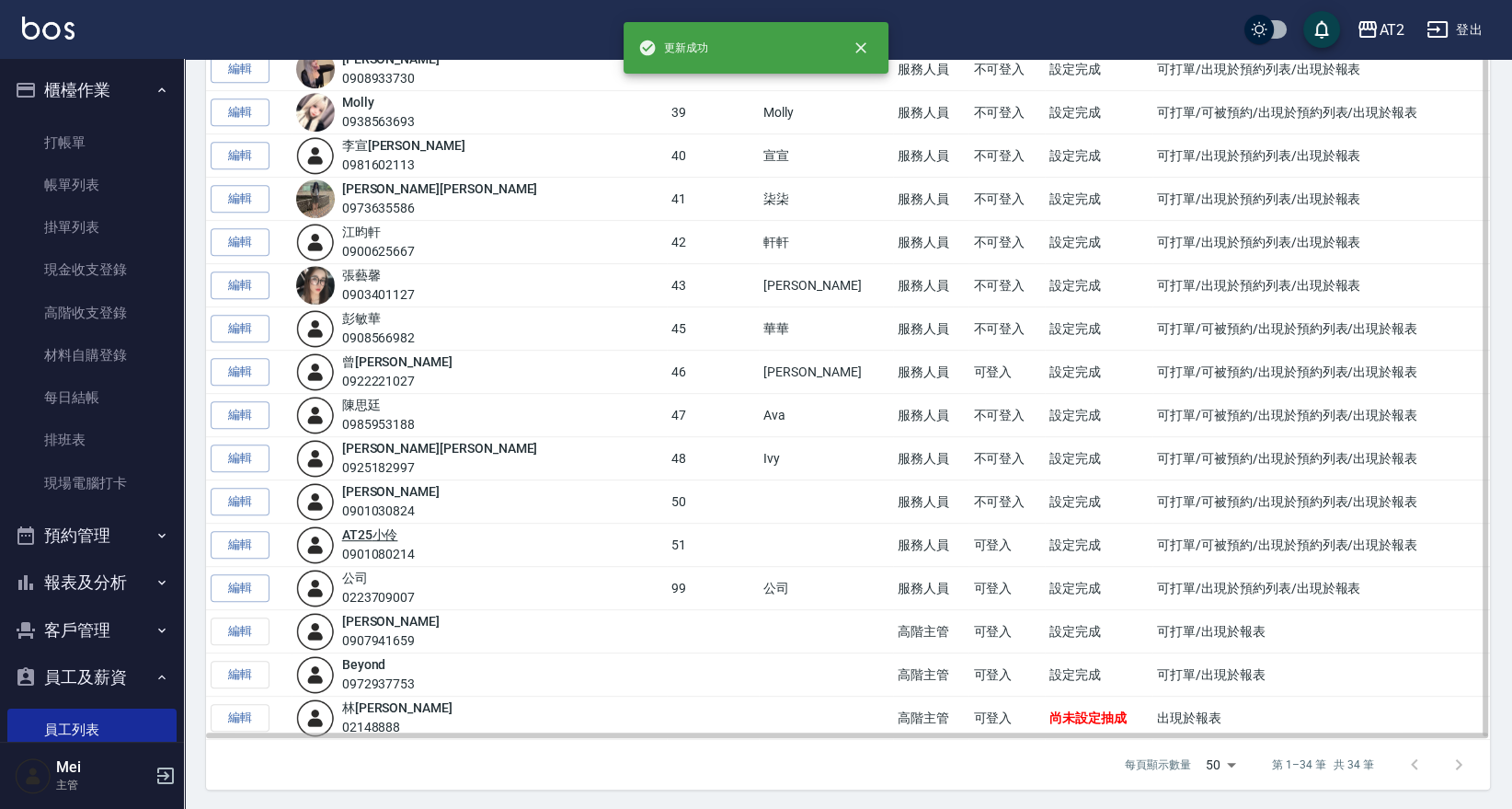
click at [398, 536] on link "AT25 小伶" at bounding box center [369, 534] width 56 height 15
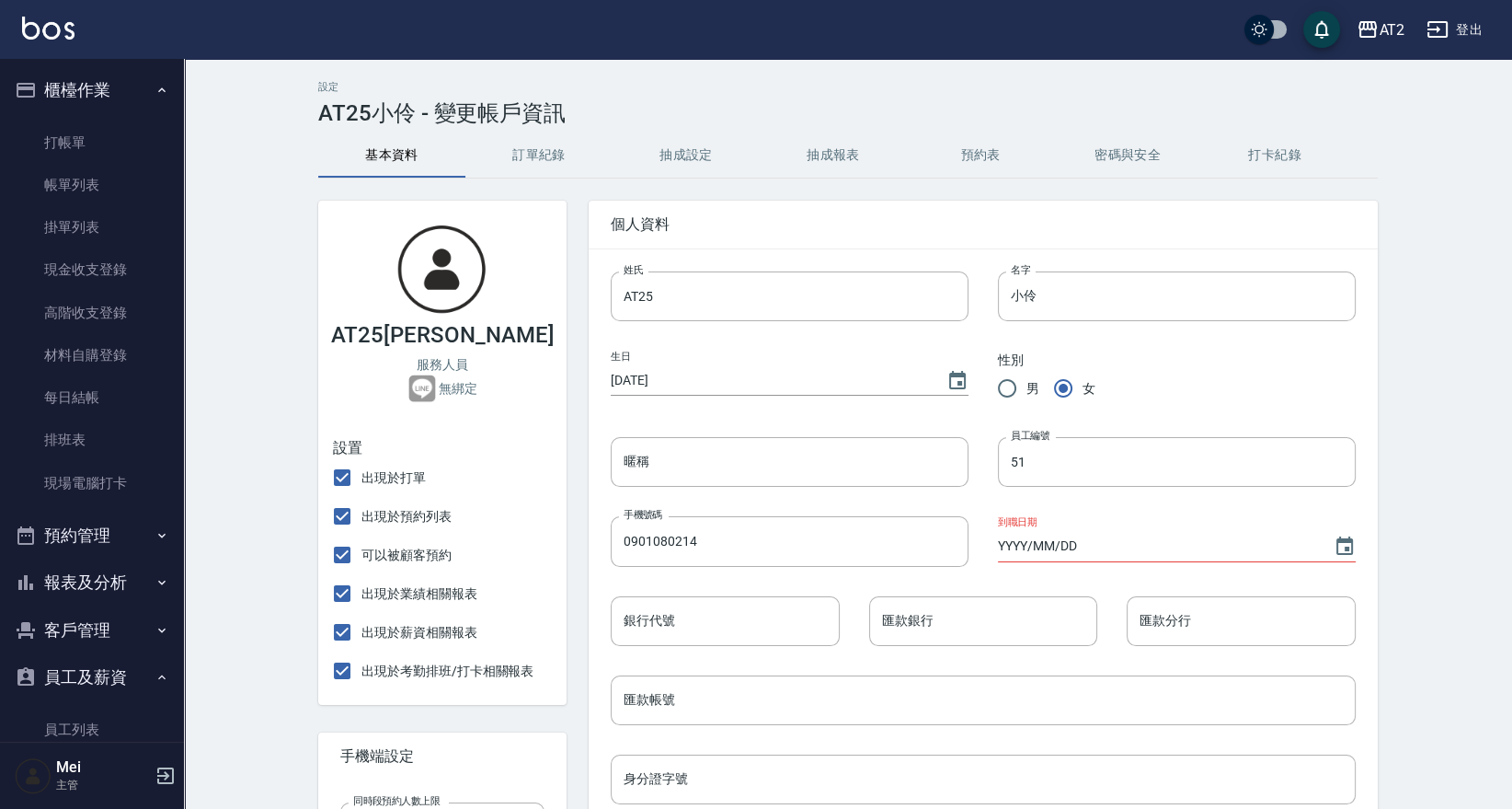
click at [832, 165] on button "抽成報表" at bounding box center [833, 155] width 147 height 44
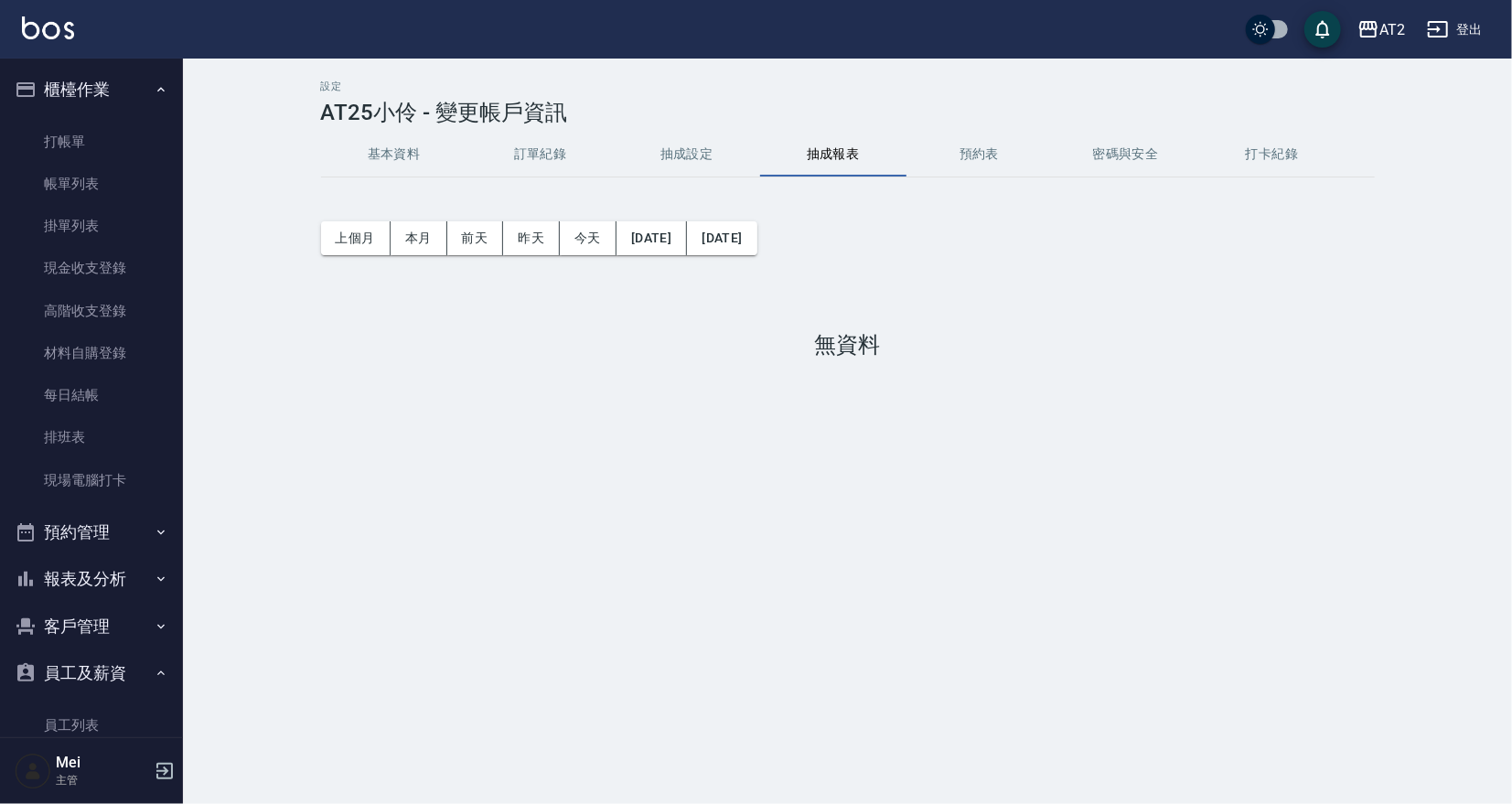
click at [987, 152] on button "預約表" at bounding box center [980, 154] width 146 height 44
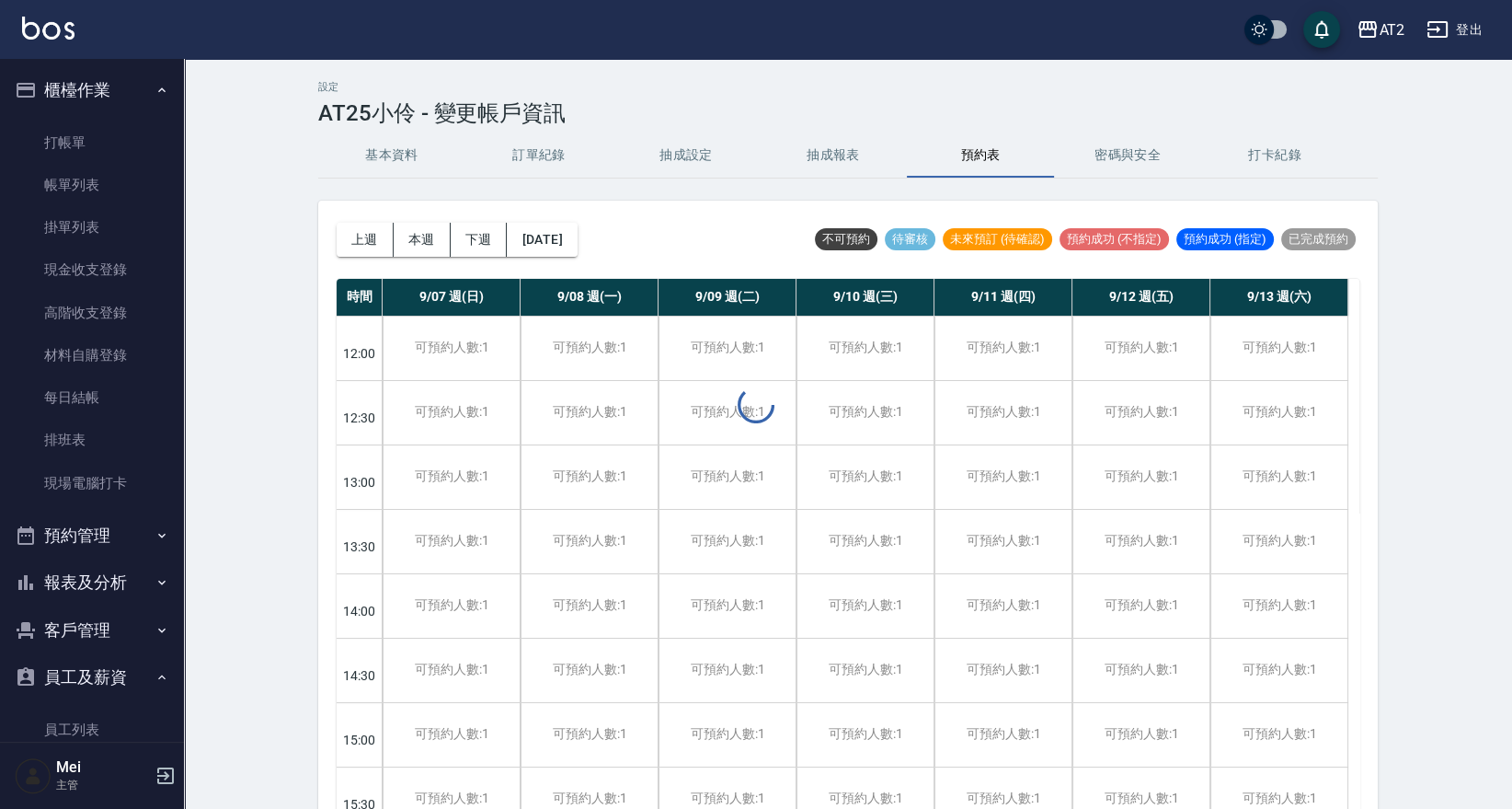
click at [1170, 155] on button "密碼與安全" at bounding box center [1128, 155] width 147 height 44
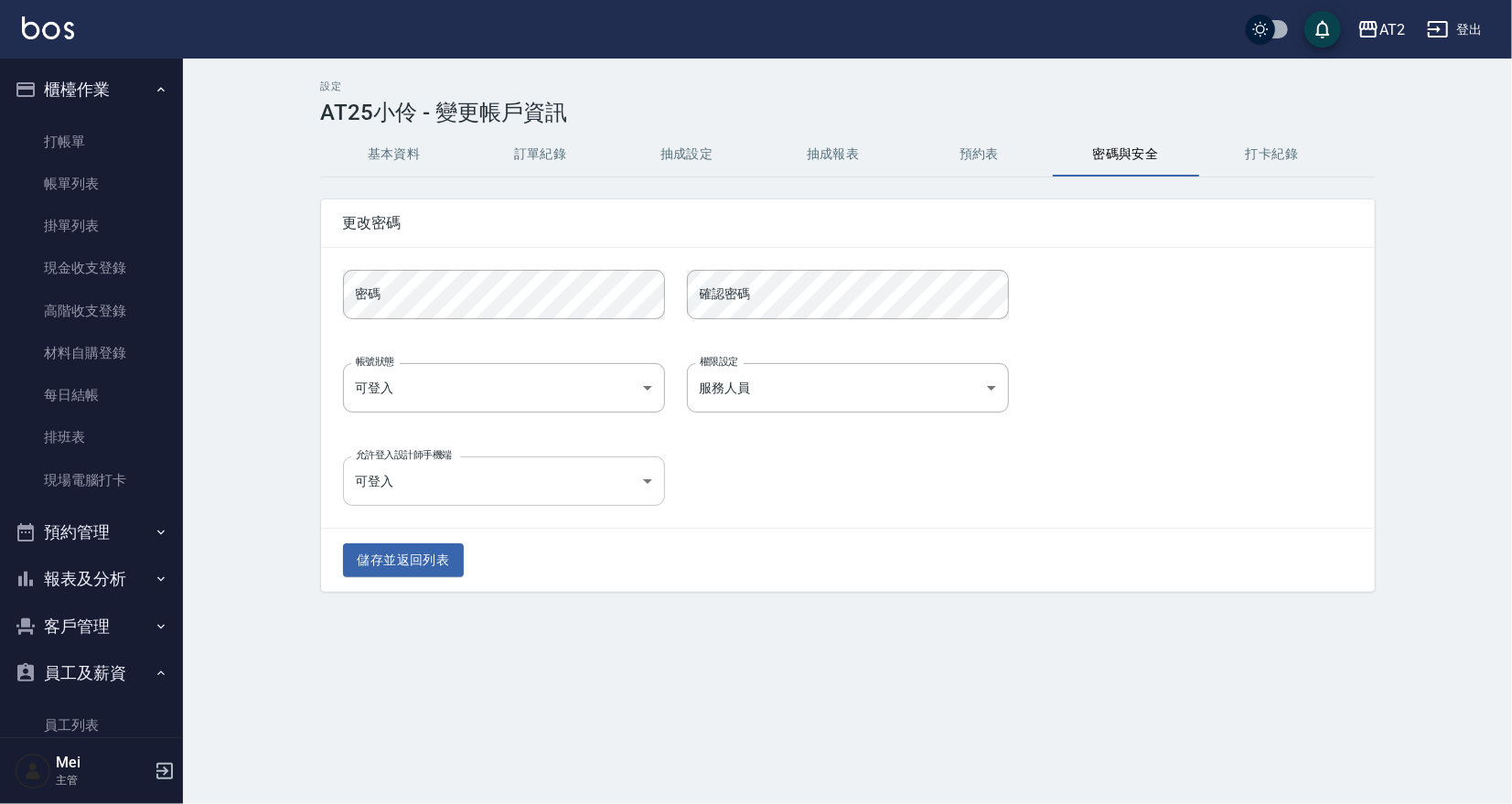
click at [580, 491] on body "AT2 登出 櫃檯作業 打帳單 帳單列表 掛單列表 現金收支登錄 高階收支登錄 材料自購登錄 每日結帳 排班表 現場電腦打卡 預約管理 預約管理 單日預約紀錄…" at bounding box center [756, 402] width 1512 height 804
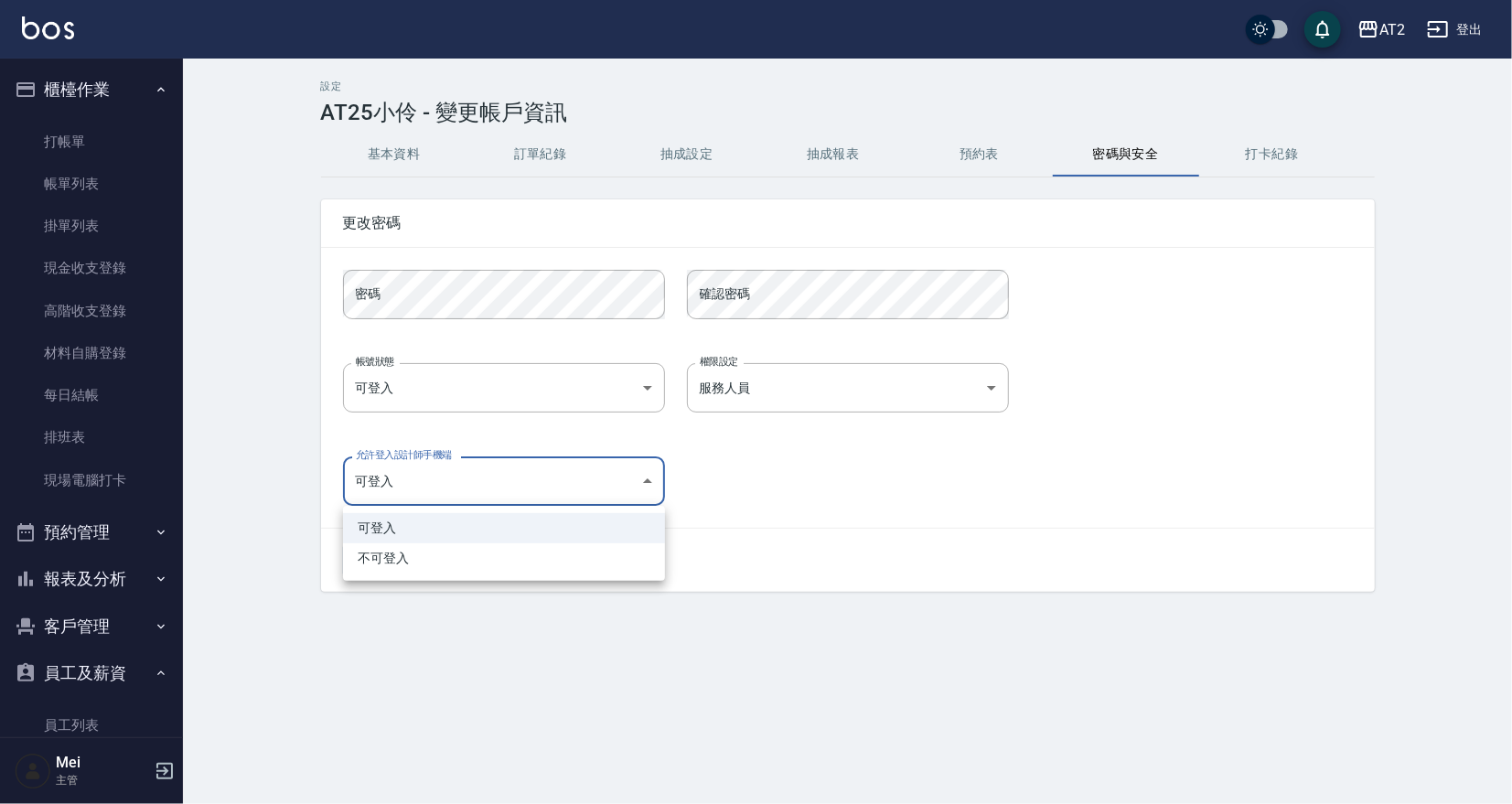
click at [415, 573] on ul "可登入 不可登入" at bounding box center [503, 543] width 322 height 75
click at [842, 508] on div at bounding box center [756, 402] width 1512 height 804
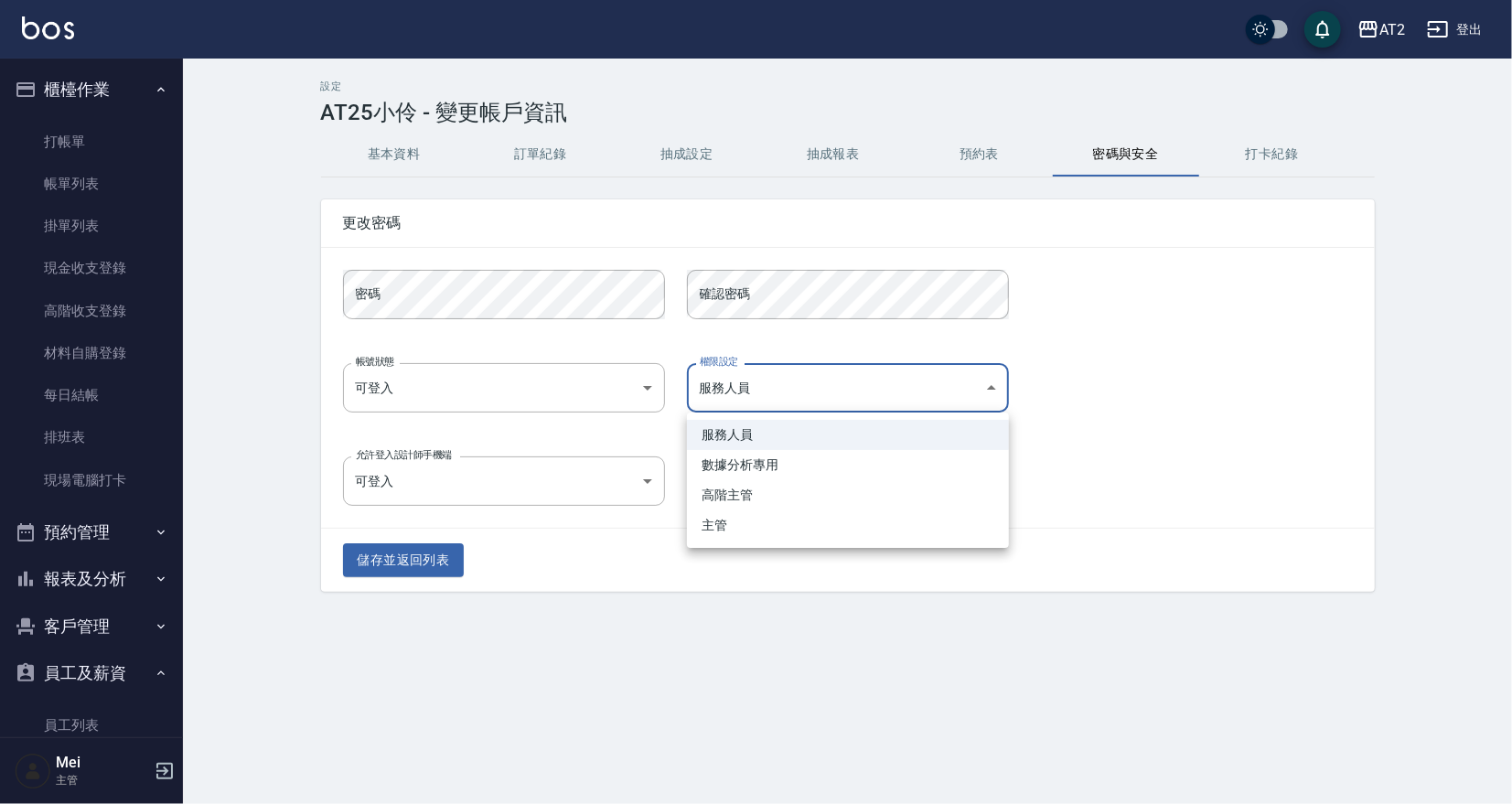
click at [817, 398] on body "AT2 登出 櫃檯作業 打帳單 帳單列表 掛單列表 現金收支登錄 高階收支登錄 材料自購登錄 每日結帳 排班表 現場電腦打卡 預約管理 預約管理 單日預約紀錄…" at bounding box center [756, 402] width 1512 height 804
drag, startPoint x: 1321, startPoint y: 416, endPoint x: 1262, endPoint y: 441, distance: 64.1
click at [1322, 416] on div at bounding box center [756, 402] width 1512 height 804
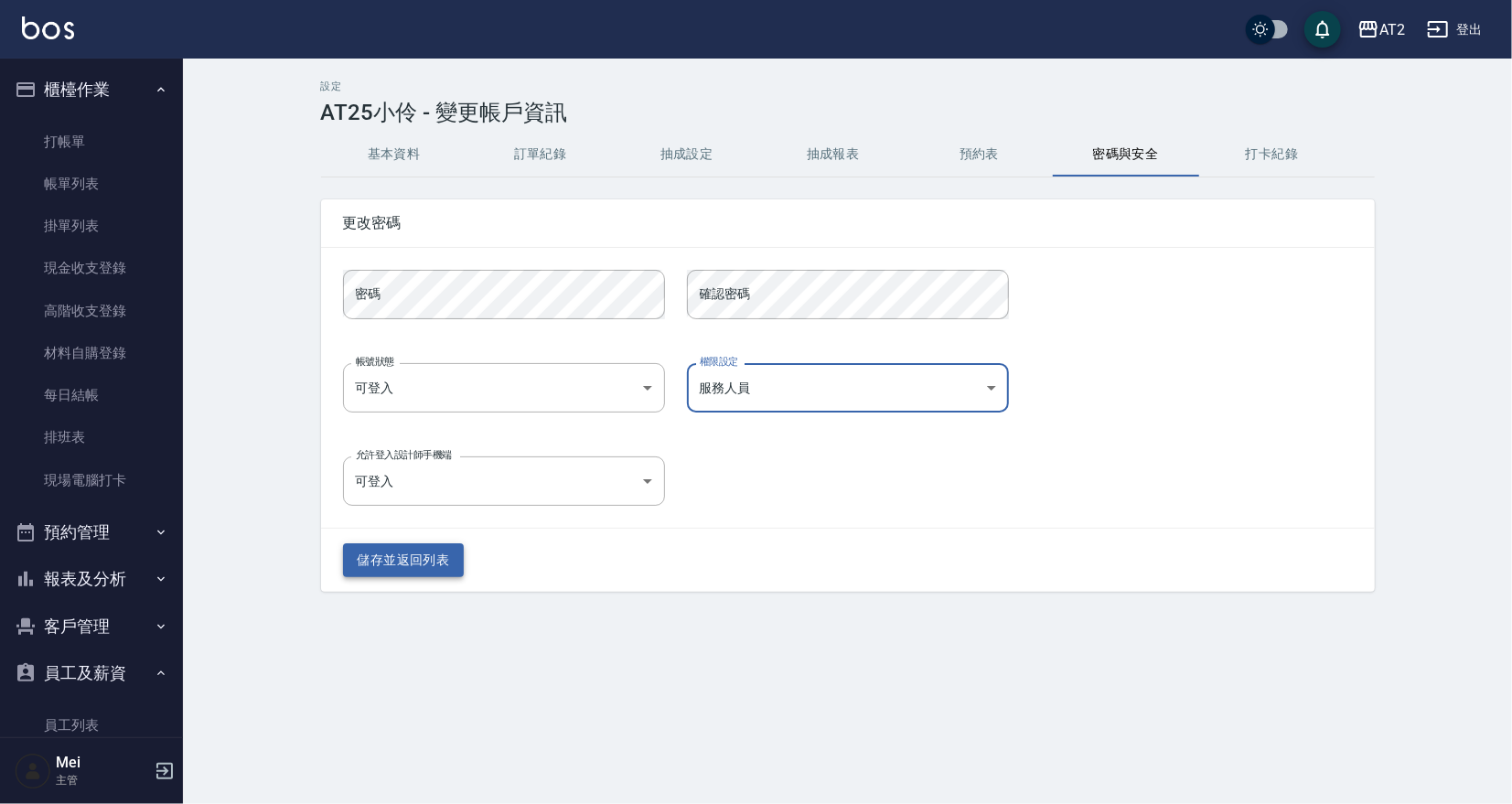
click at [422, 554] on button "儲存並返回列表" at bounding box center [404, 560] width 122 height 34
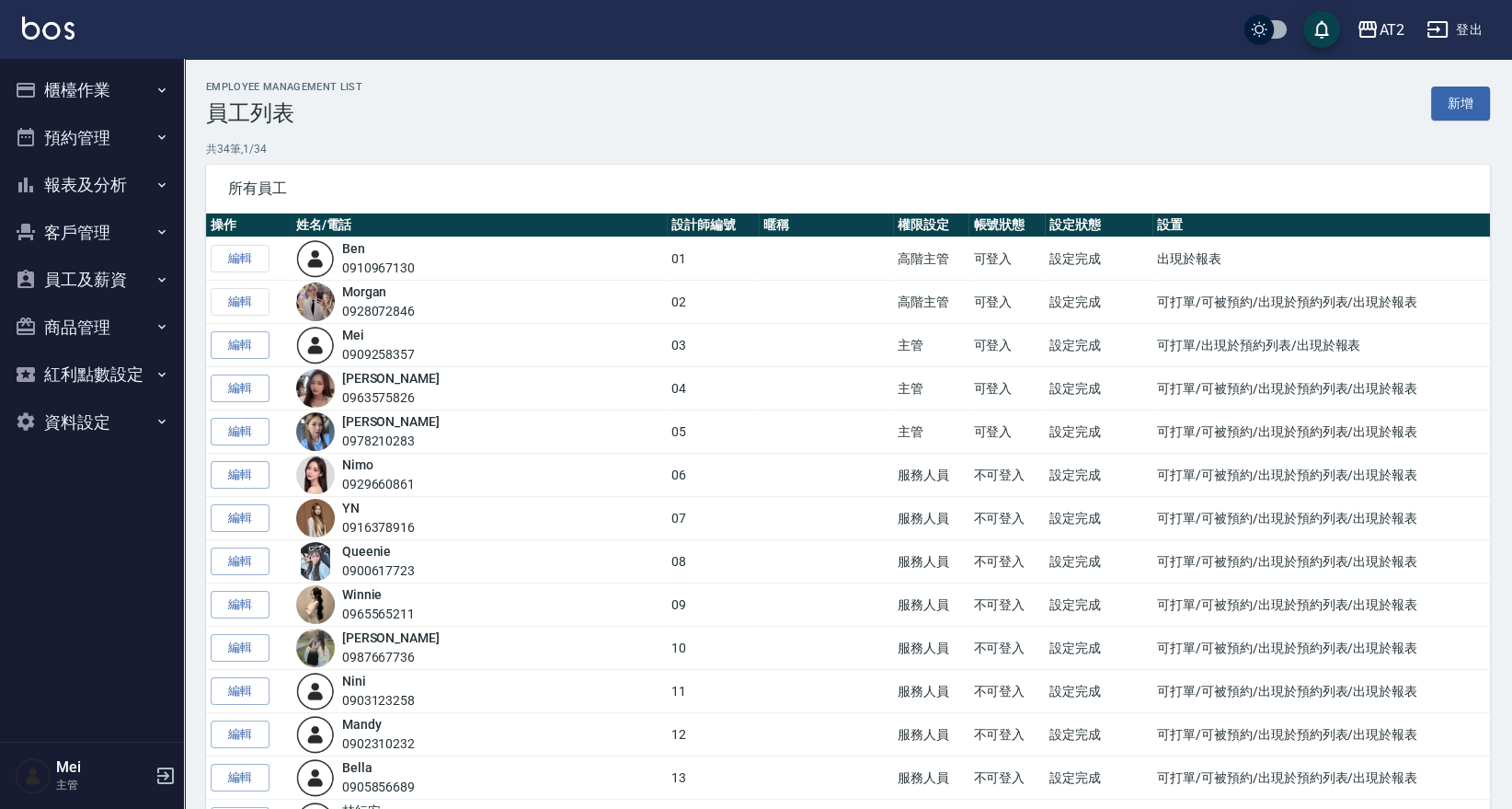
click at [133, 81] on button "櫃檯作業" at bounding box center [92, 90] width 169 height 48
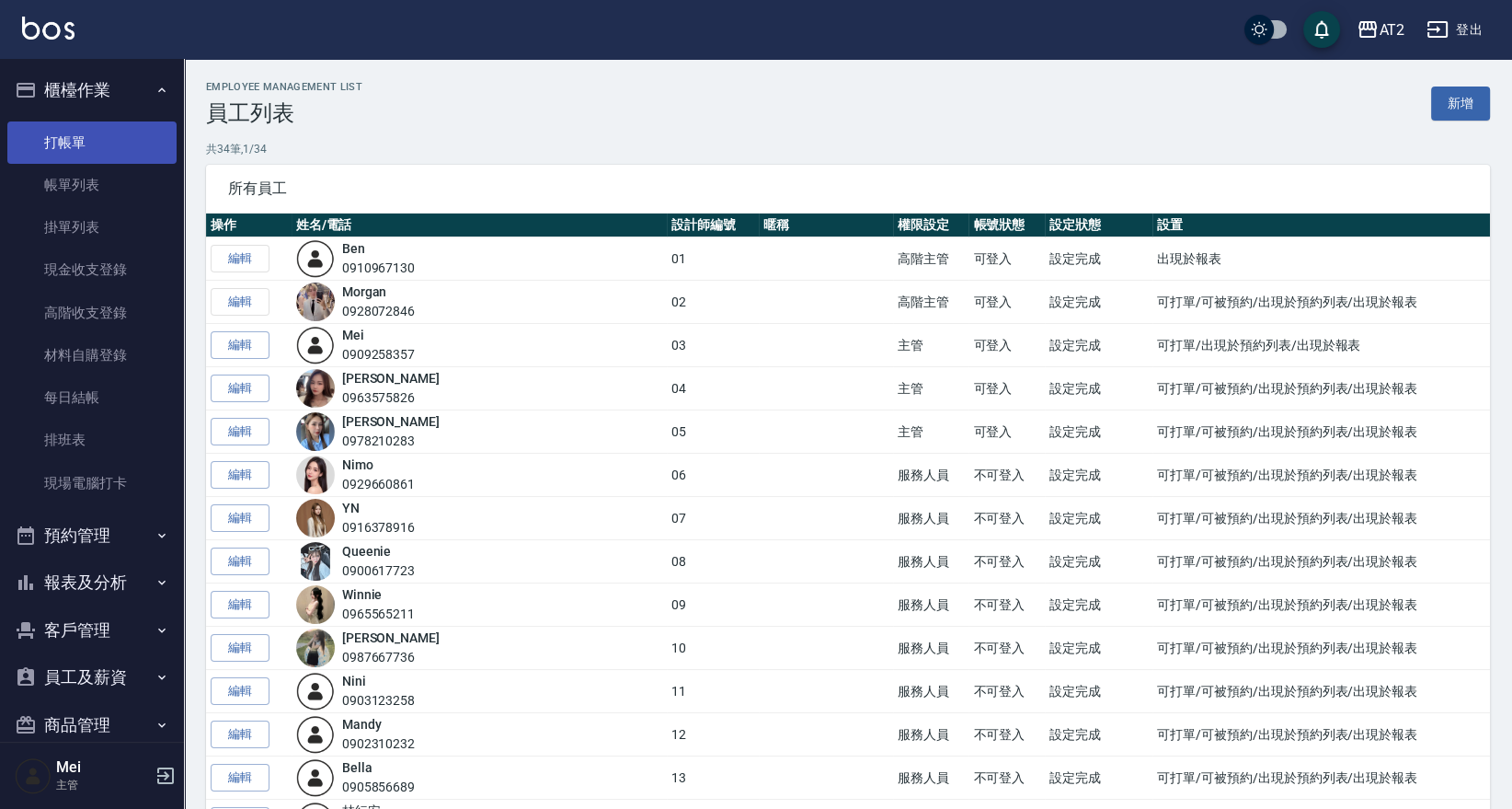
click at [78, 132] on link "打帳單" at bounding box center [92, 143] width 169 height 42
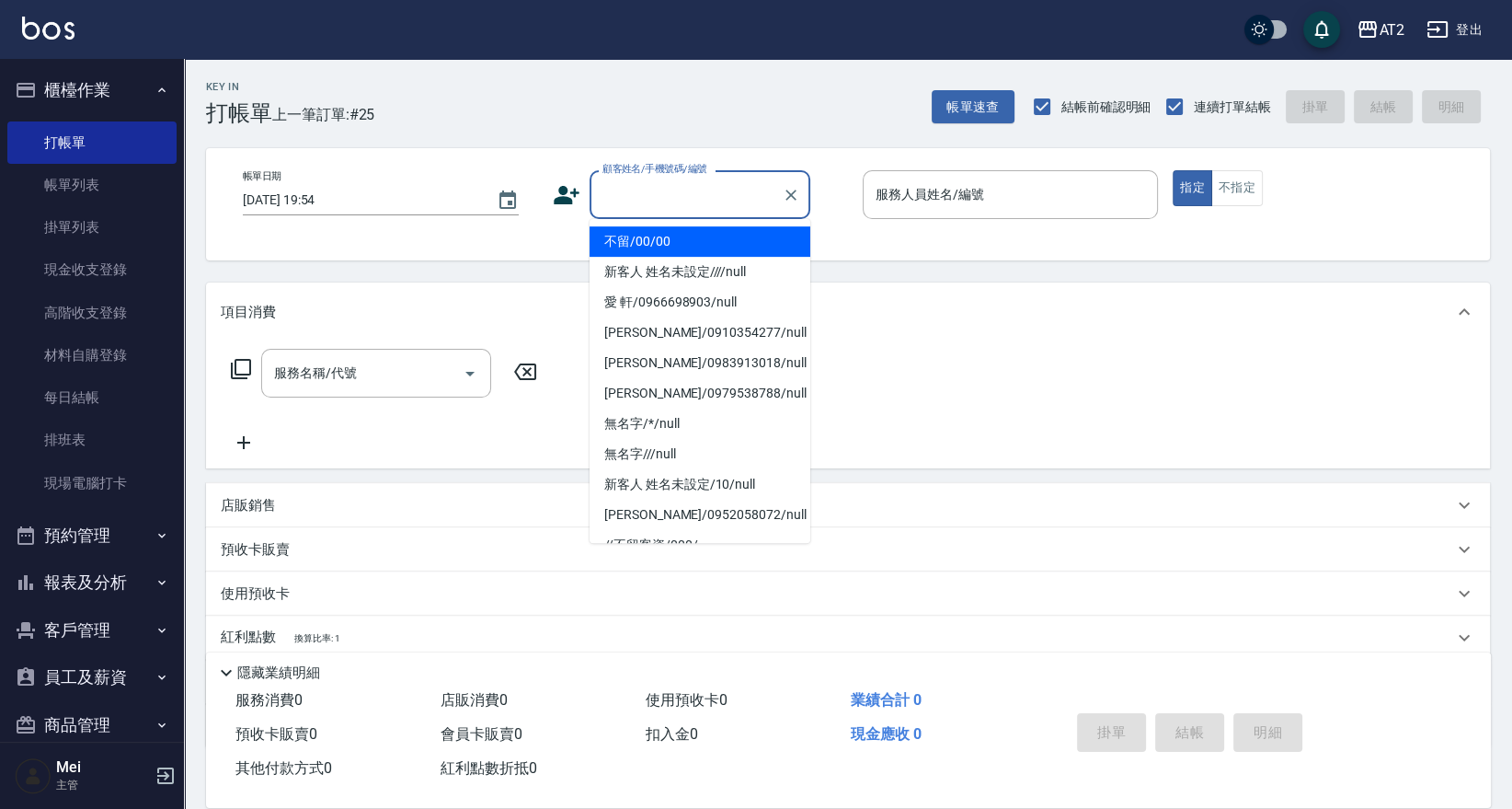
click at [695, 206] on input "顧客姓名/手機號碼/編號" at bounding box center [685, 194] width 176 height 32
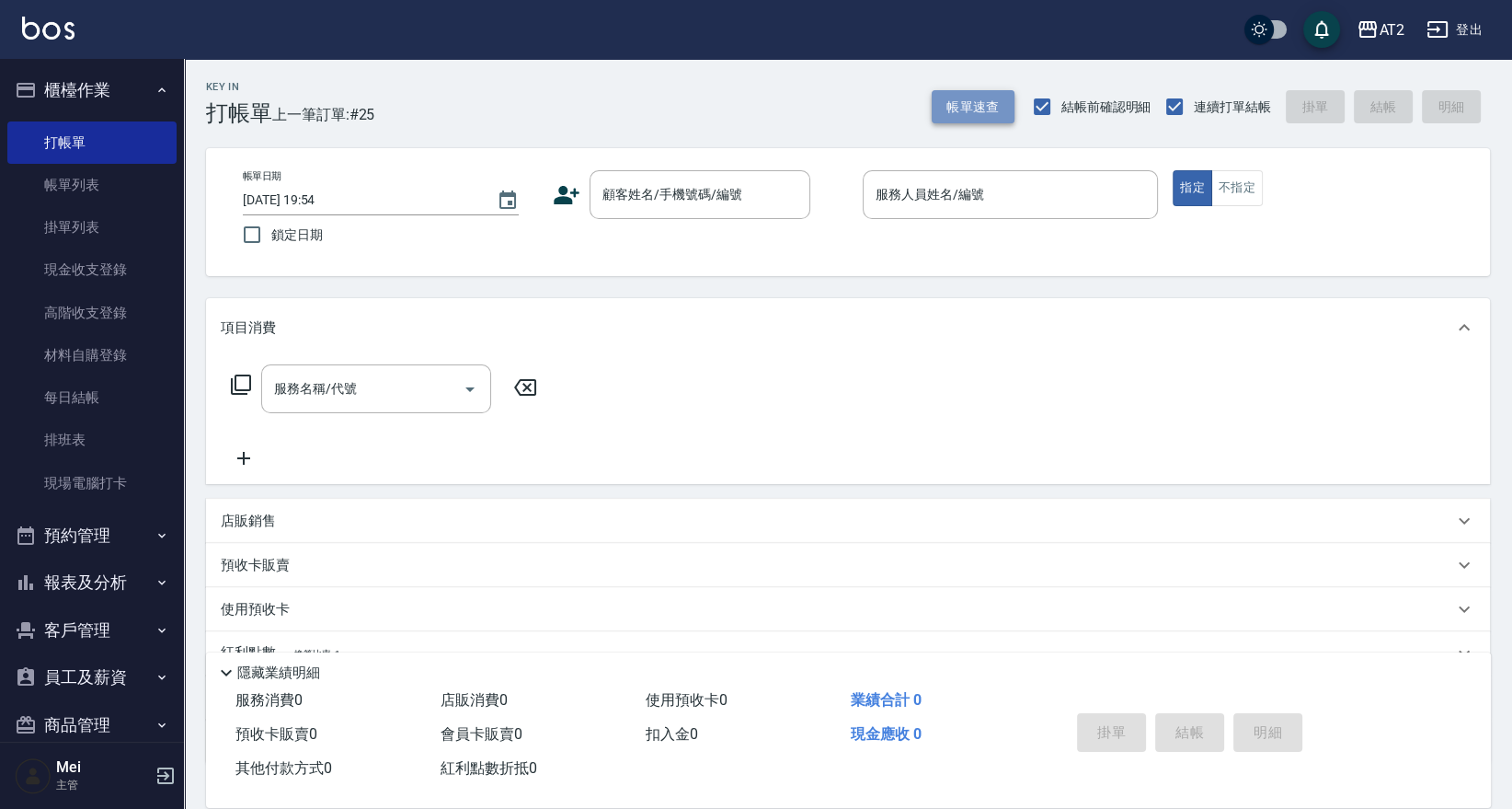
click at [975, 117] on button "帳單速查" at bounding box center [973, 107] width 83 height 34
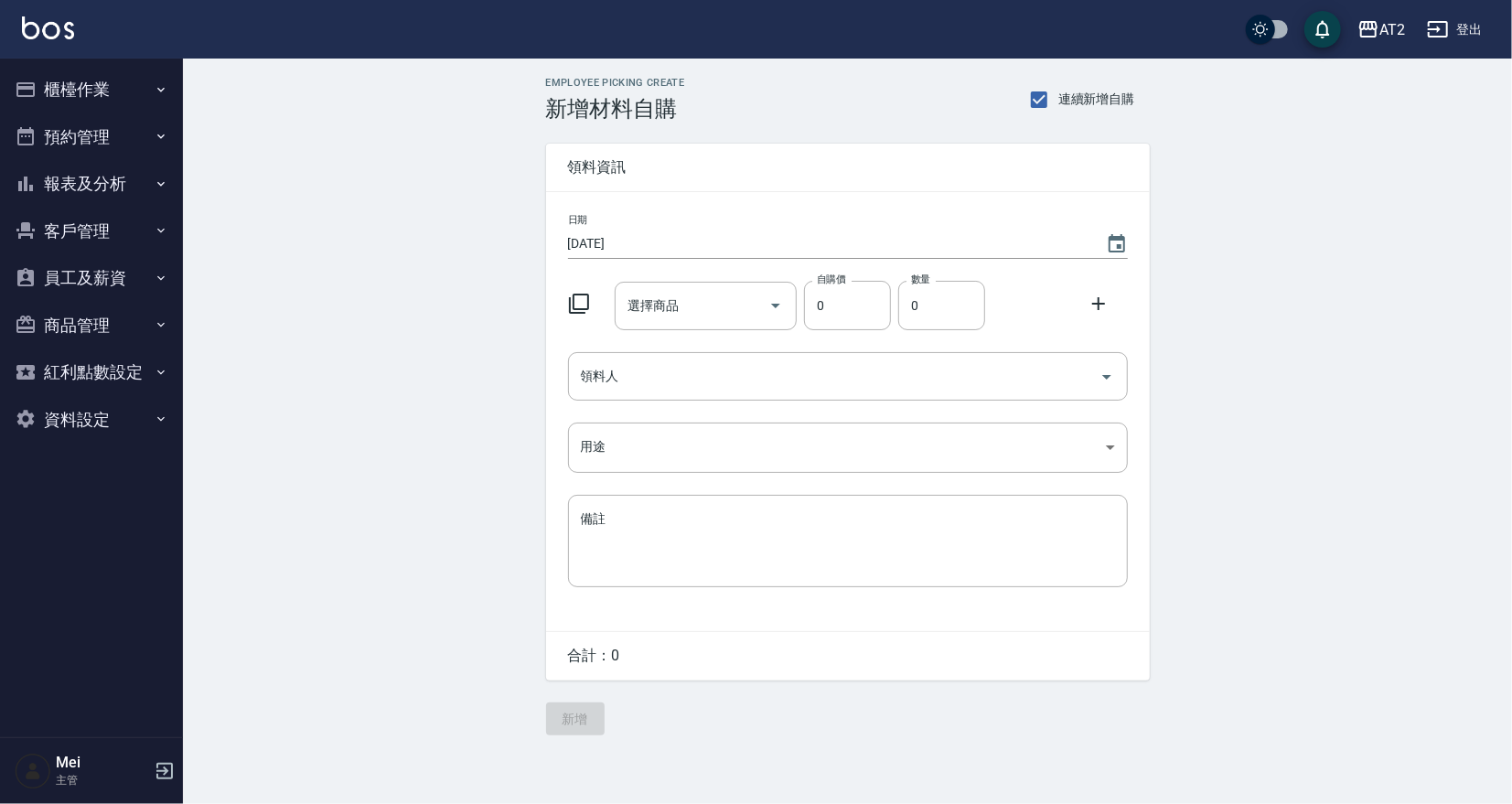
click at [132, 80] on button "櫃檯作業" at bounding box center [91, 89] width 168 height 48
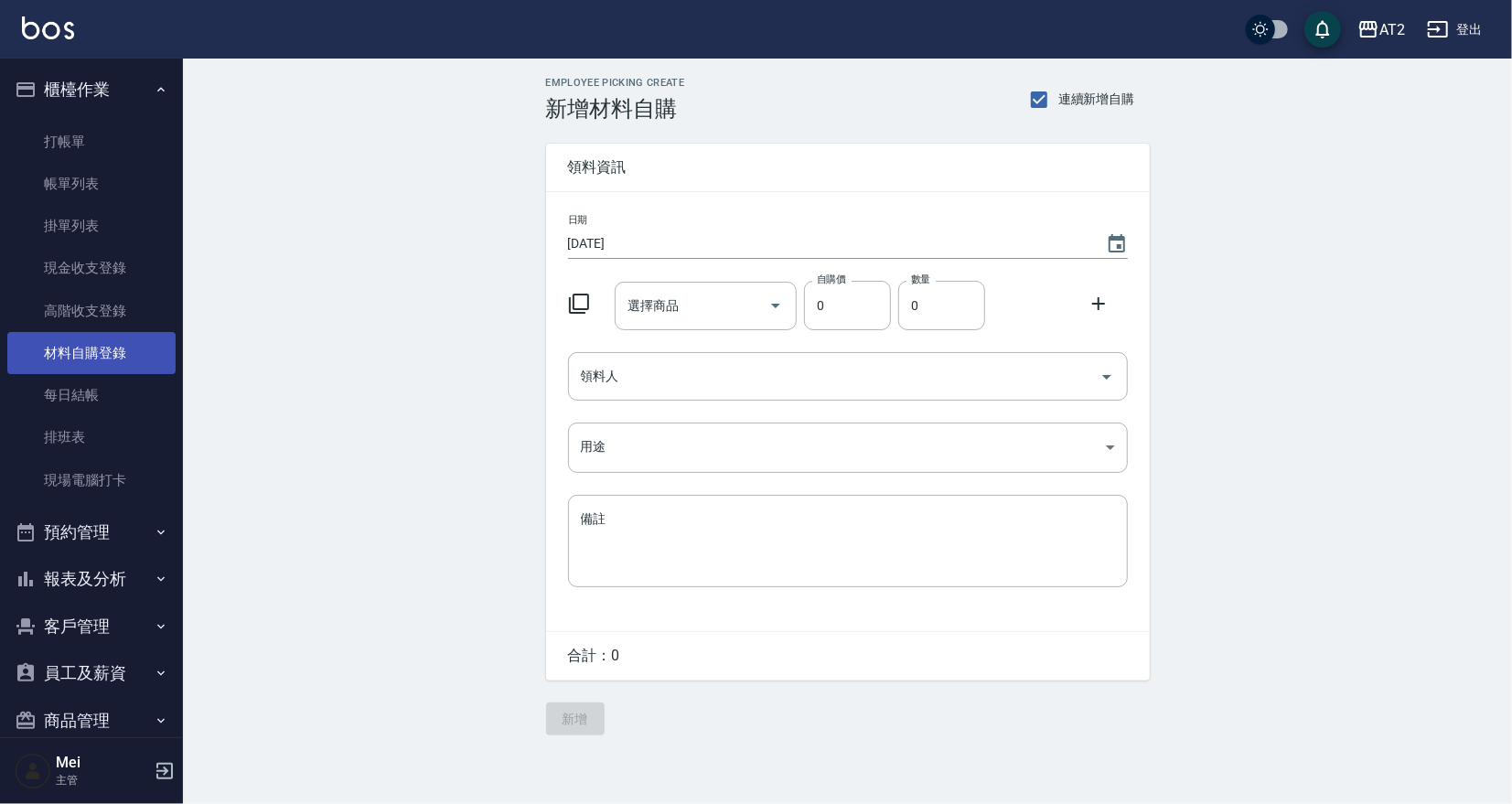
click at [110, 352] on link "材料自購登錄" at bounding box center [91, 353] width 168 height 42
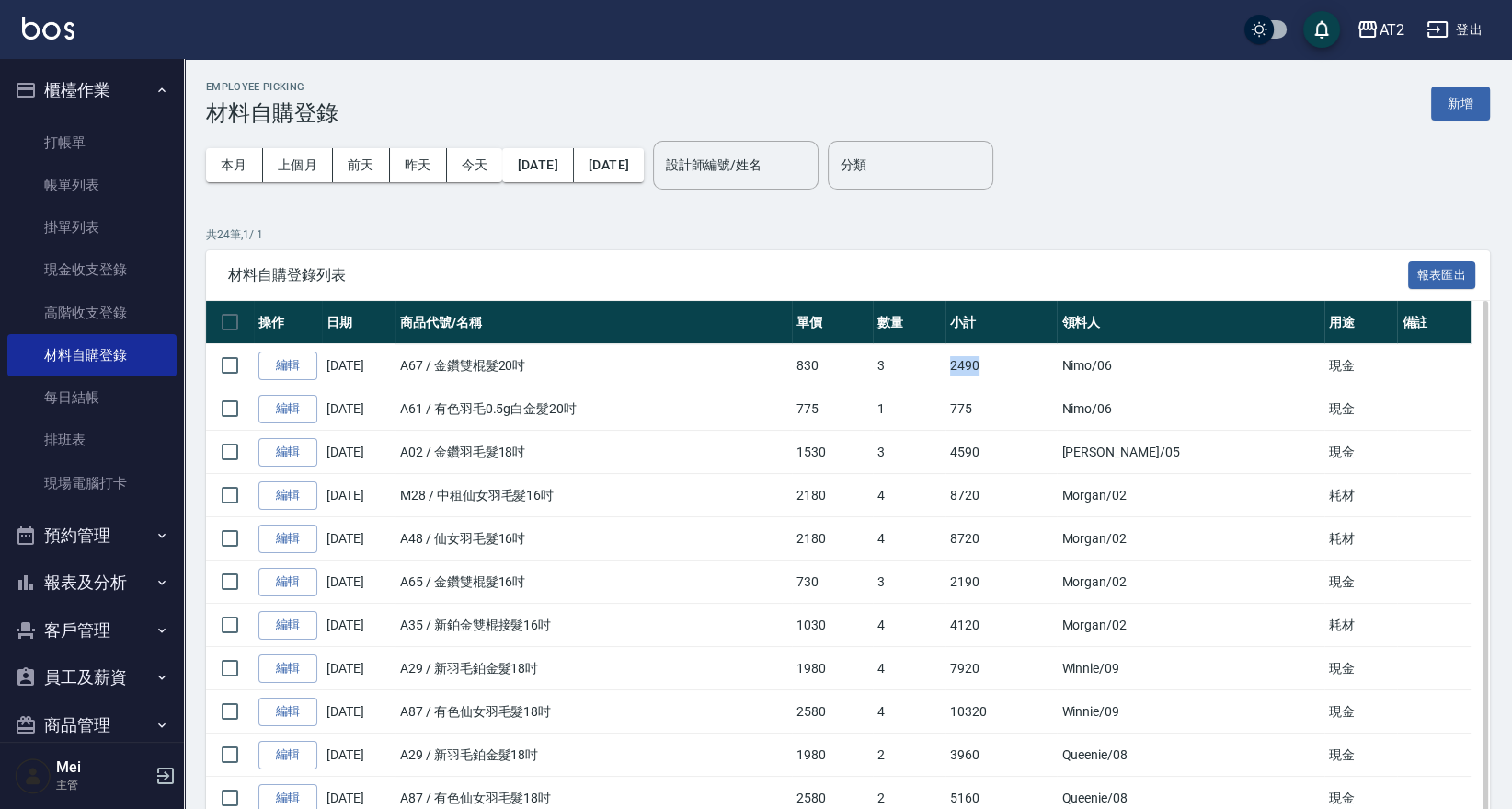
drag, startPoint x: 1055, startPoint y: 349, endPoint x: 997, endPoint y: 353, distance: 58.1
click at [997, 353] on tr "編輯 [DATE] A67 / 金鑽雙棍髮20吋 830 3 2490 Nimo /06 現金" at bounding box center [848, 365] width 1284 height 43
click at [490, 171] on button "今天" at bounding box center [475, 165] width 56 height 34
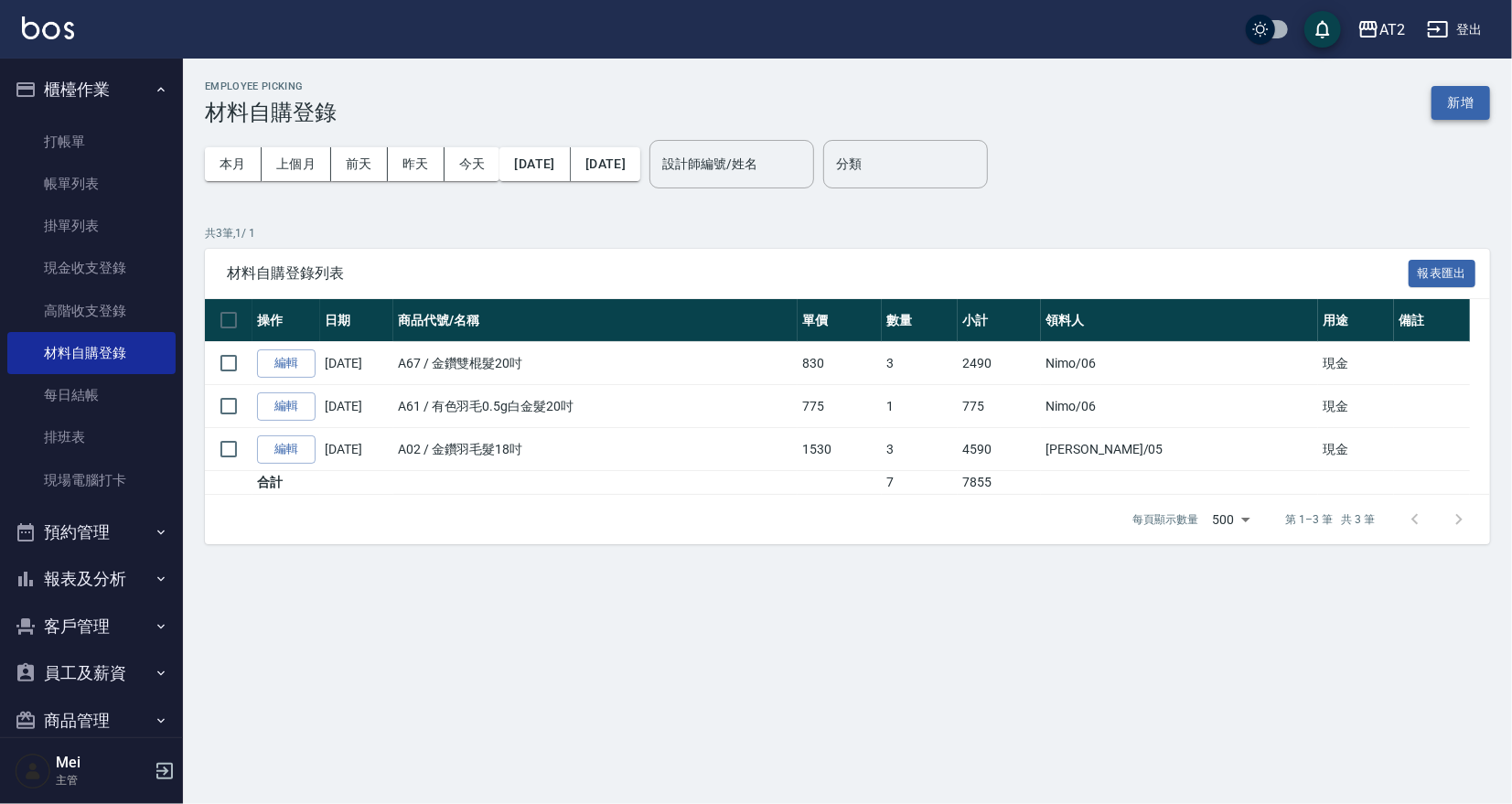
click at [1449, 113] on button "新增" at bounding box center [1460, 103] width 58 height 34
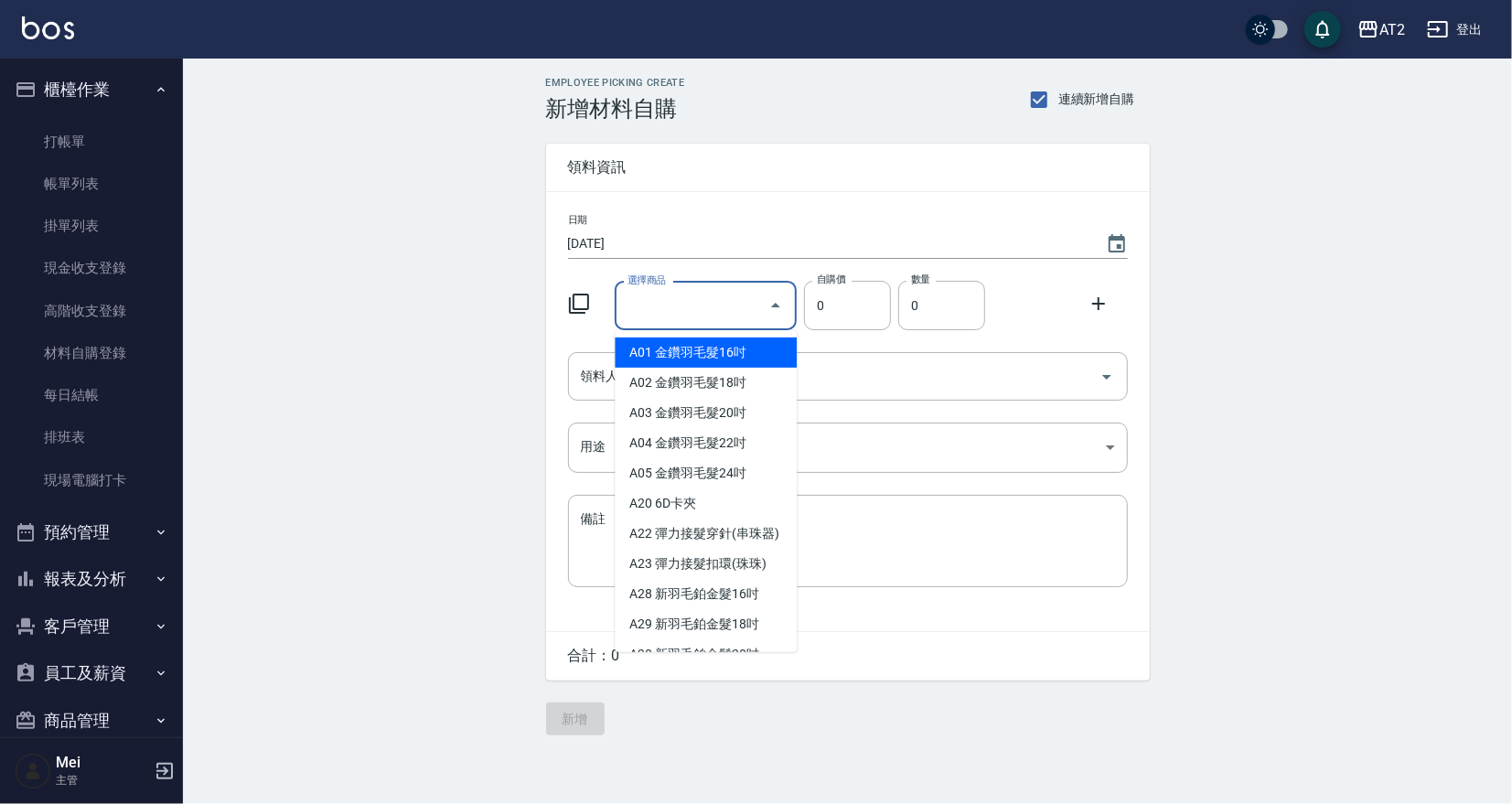
click at [677, 294] on input "選擇商品" at bounding box center [692, 306] width 138 height 32
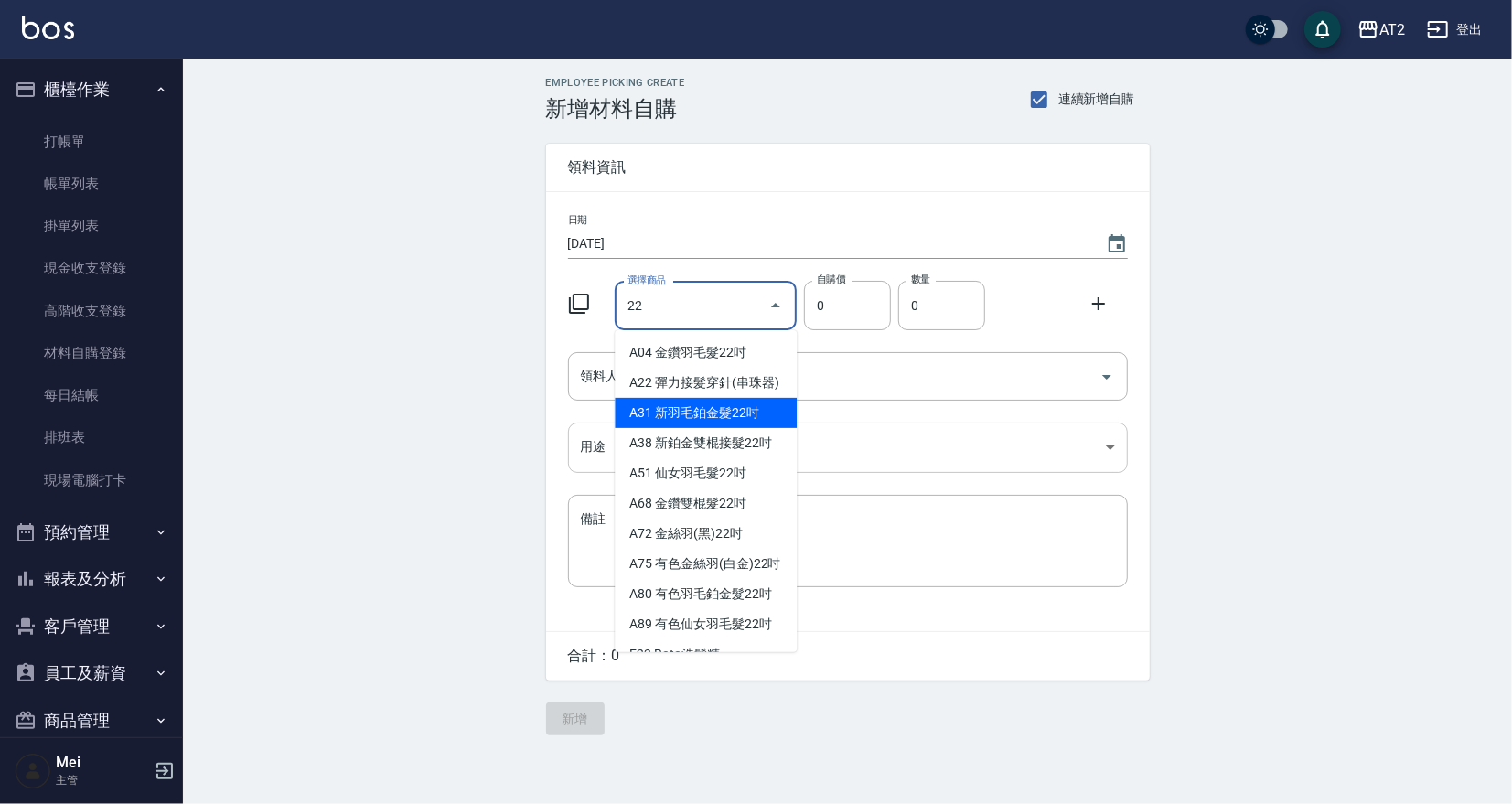
click at [768, 428] on li "A31 新羽毛鉑金髮22吋" at bounding box center [706, 413] width 182 height 30
type input "新羽毛鉑金髮22吋"
type input "2380"
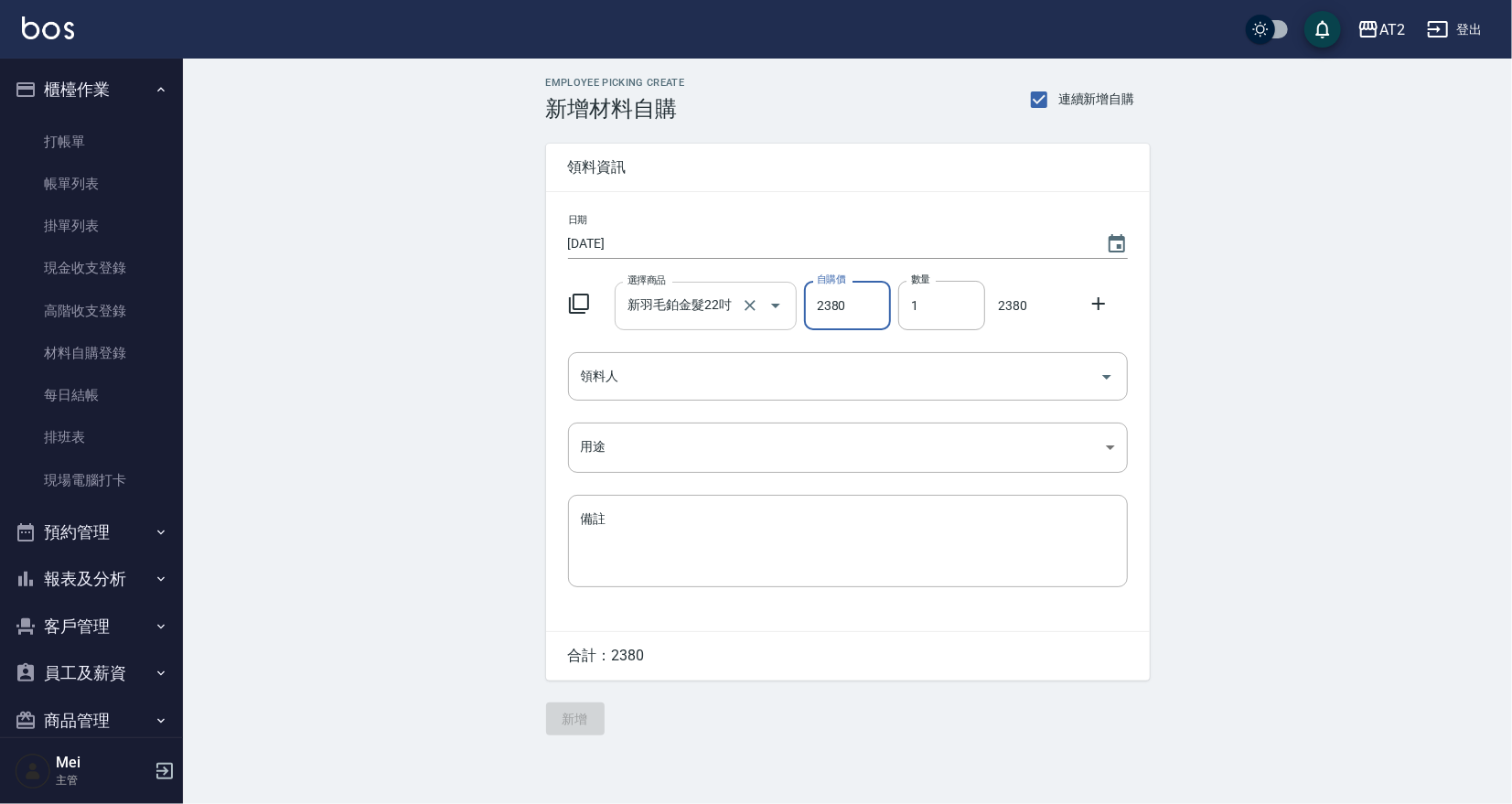
drag, startPoint x: 924, startPoint y: 306, endPoint x: 776, endPoint y: 306, distance: 148.0
click at [776, 306] on div "選擇商品 新羽毛鉑金髮22吋 選擇商品 自購價 2380 自購價 數量 1 數量 2380" at bounding box center [844, 301] width 567 height 56
type input "2"
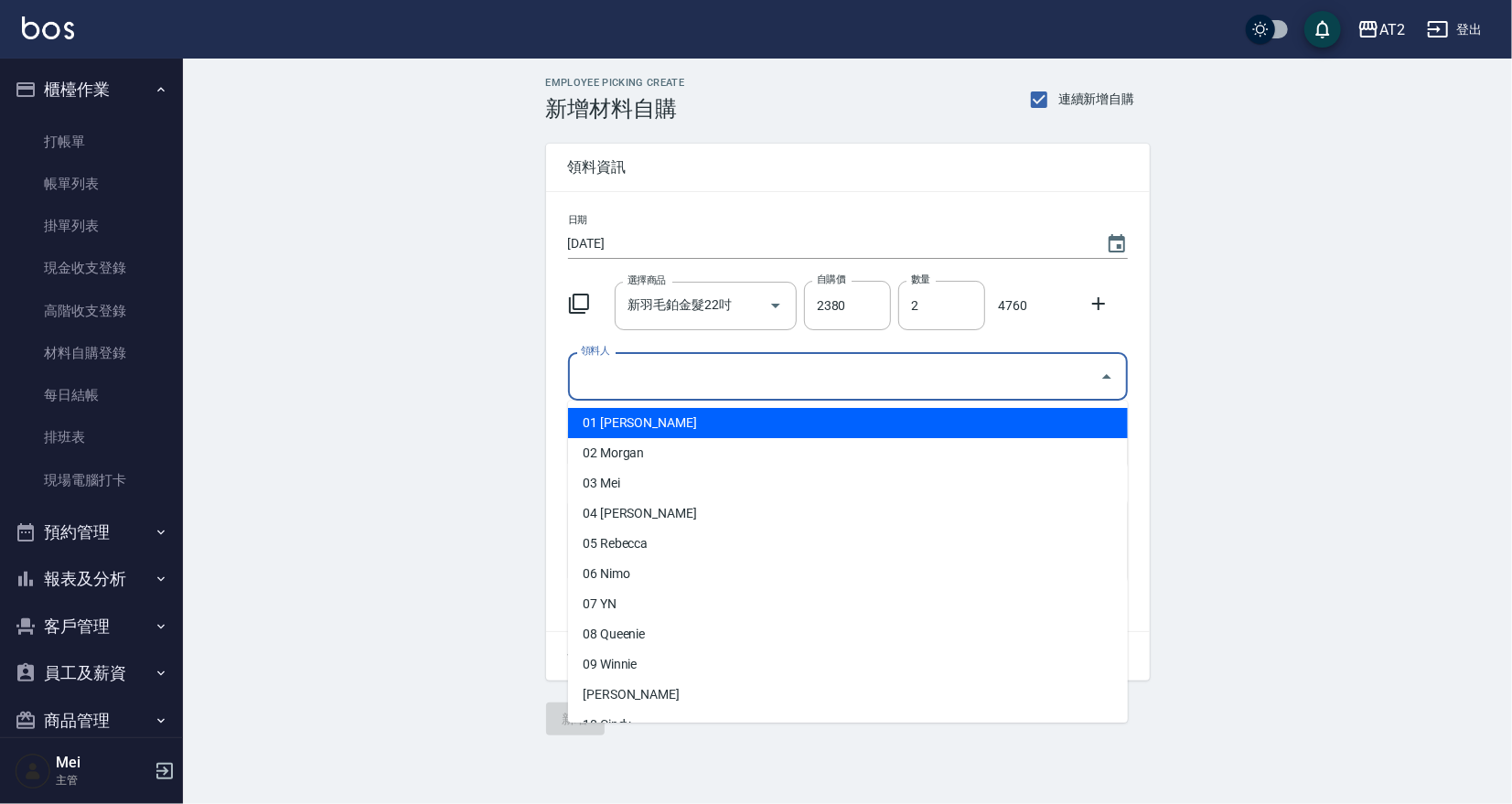
click at [772, 383] on input "領料人" at bounding box center [834, 376] width 516 height 32
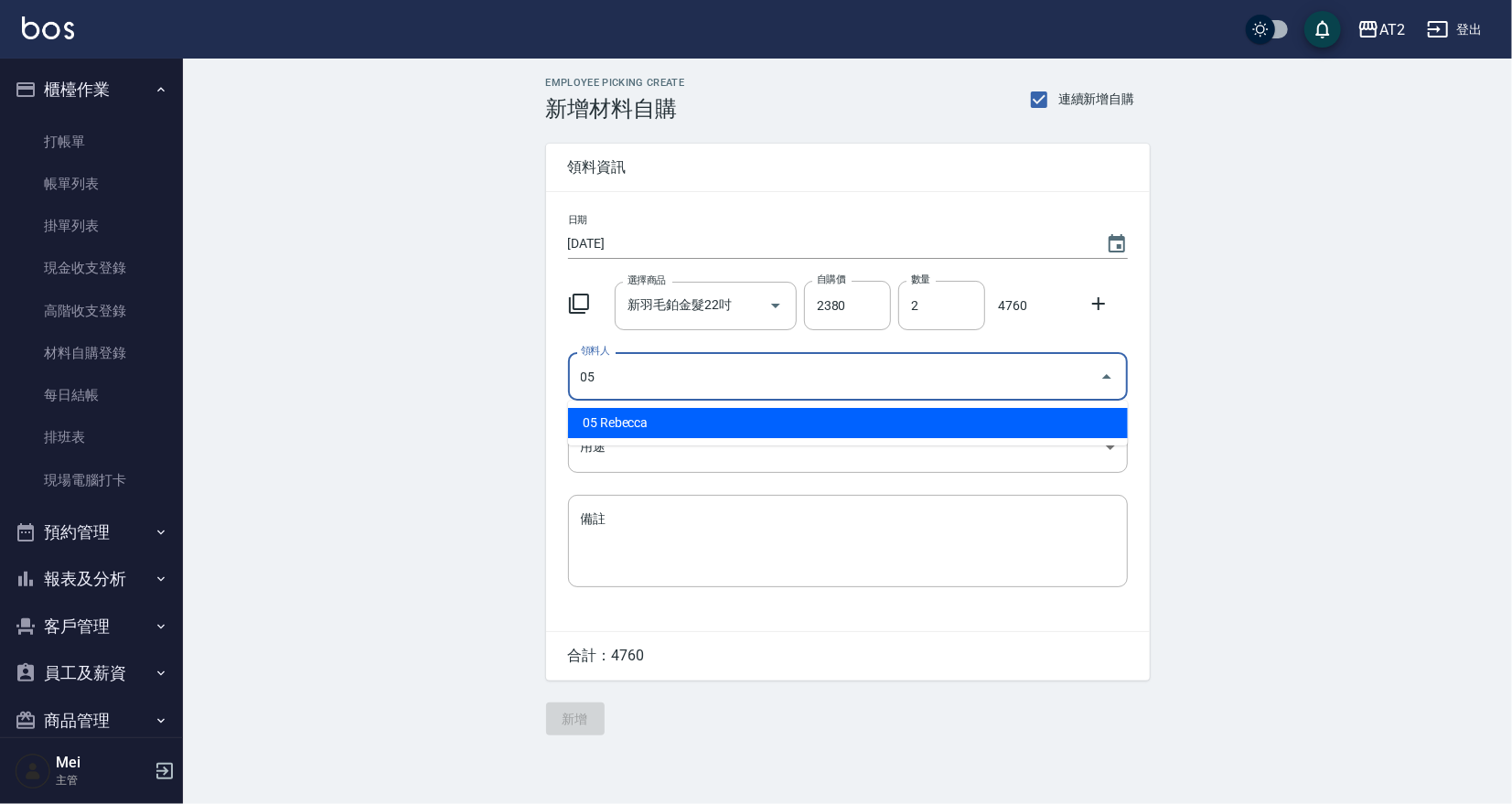
type input "05 Rebecca"
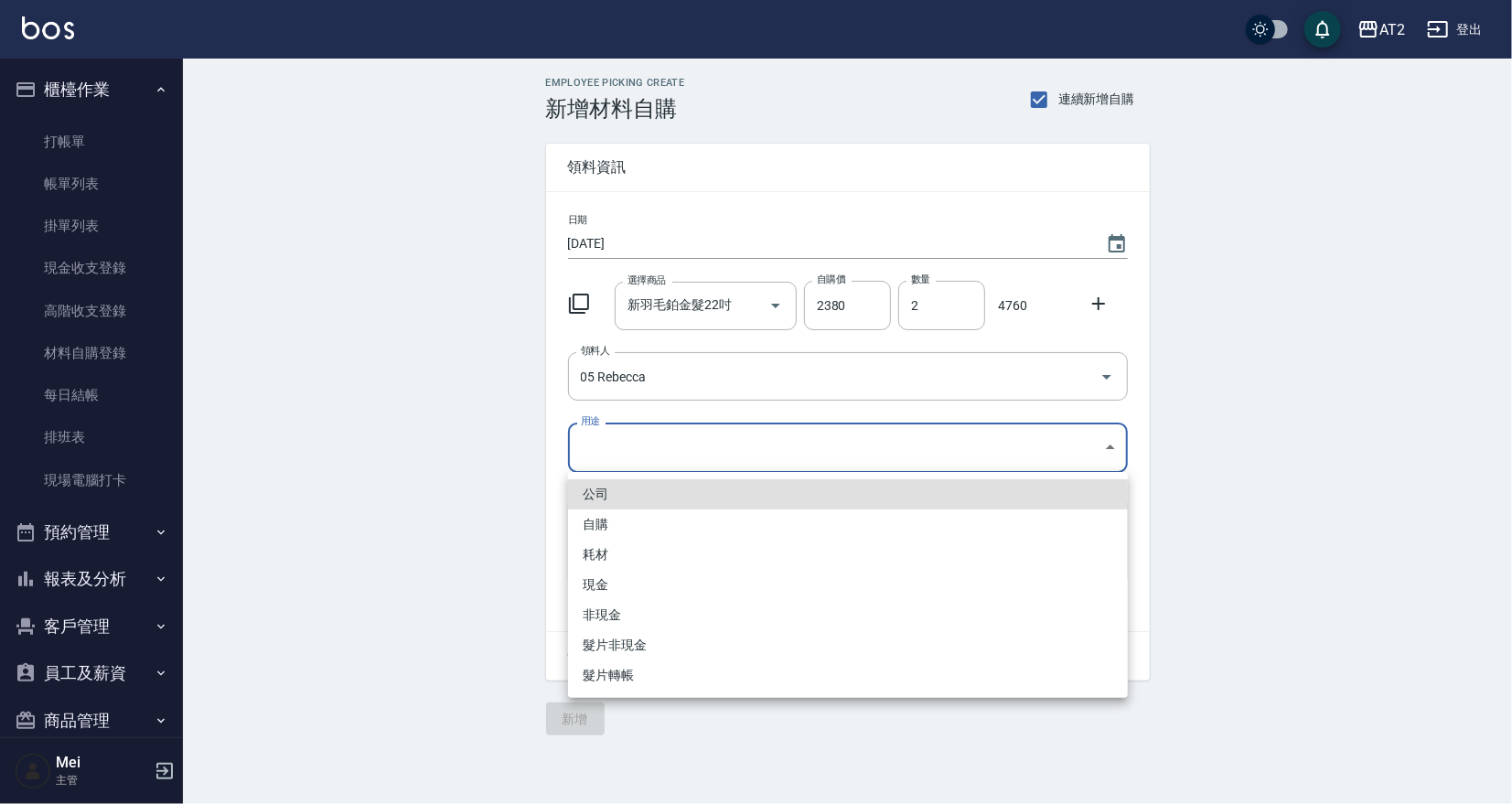
click at [762, 458] on body "AT2 登出 櫃檯作業 打帳單 帳單列表 掛單列表 現金收支登錄 高階收支登錄 材料自購登錄 每日結帳 排班表 現場電腦打卡 預約管理 預約管理 單日預約紀錄…" at bounding box center [756, 402] width 1512 height 804
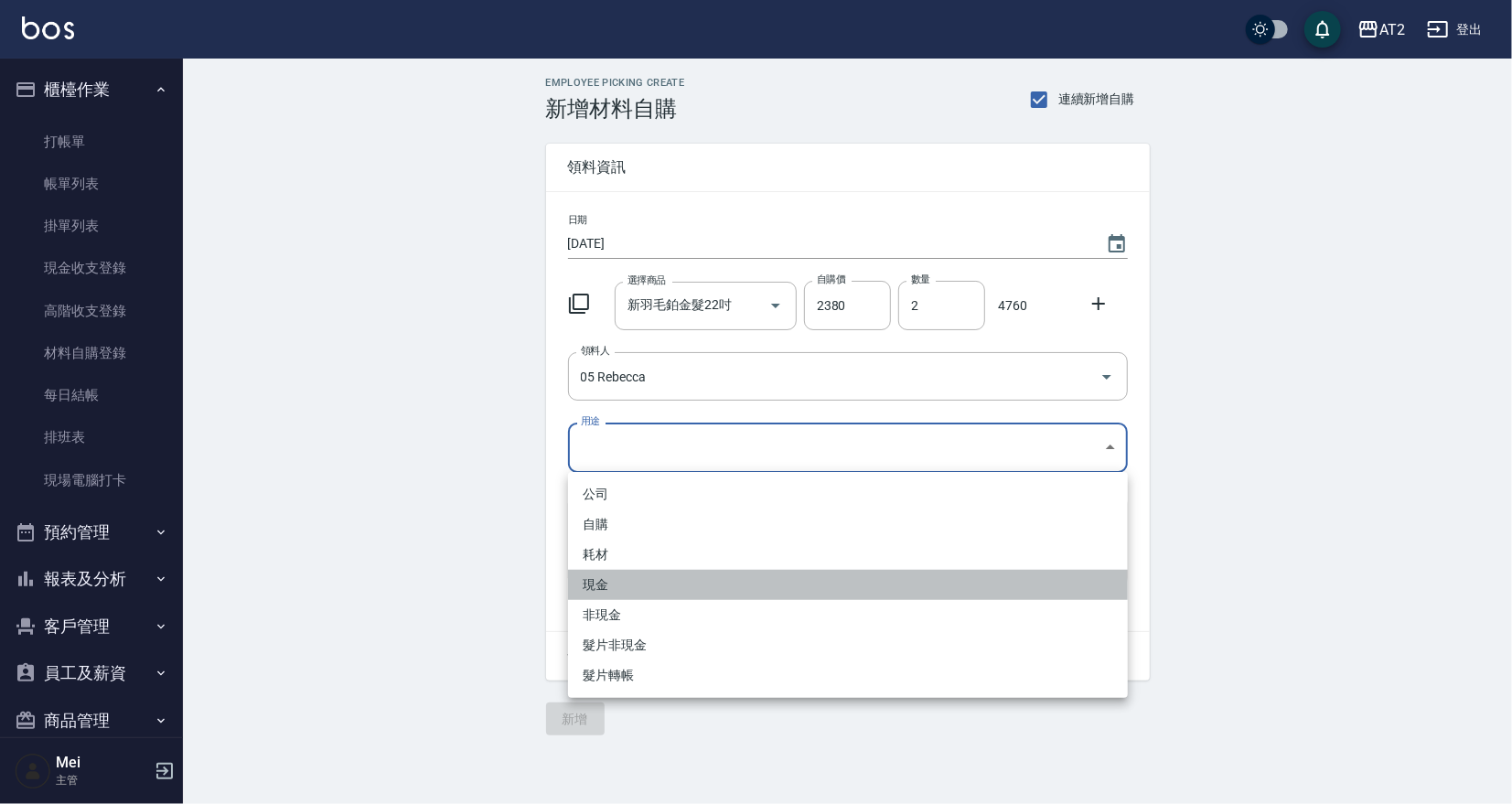
click at [630, 584] on li "現金" at bounding box center [848, 584] width 559 height 30
type input "現金"
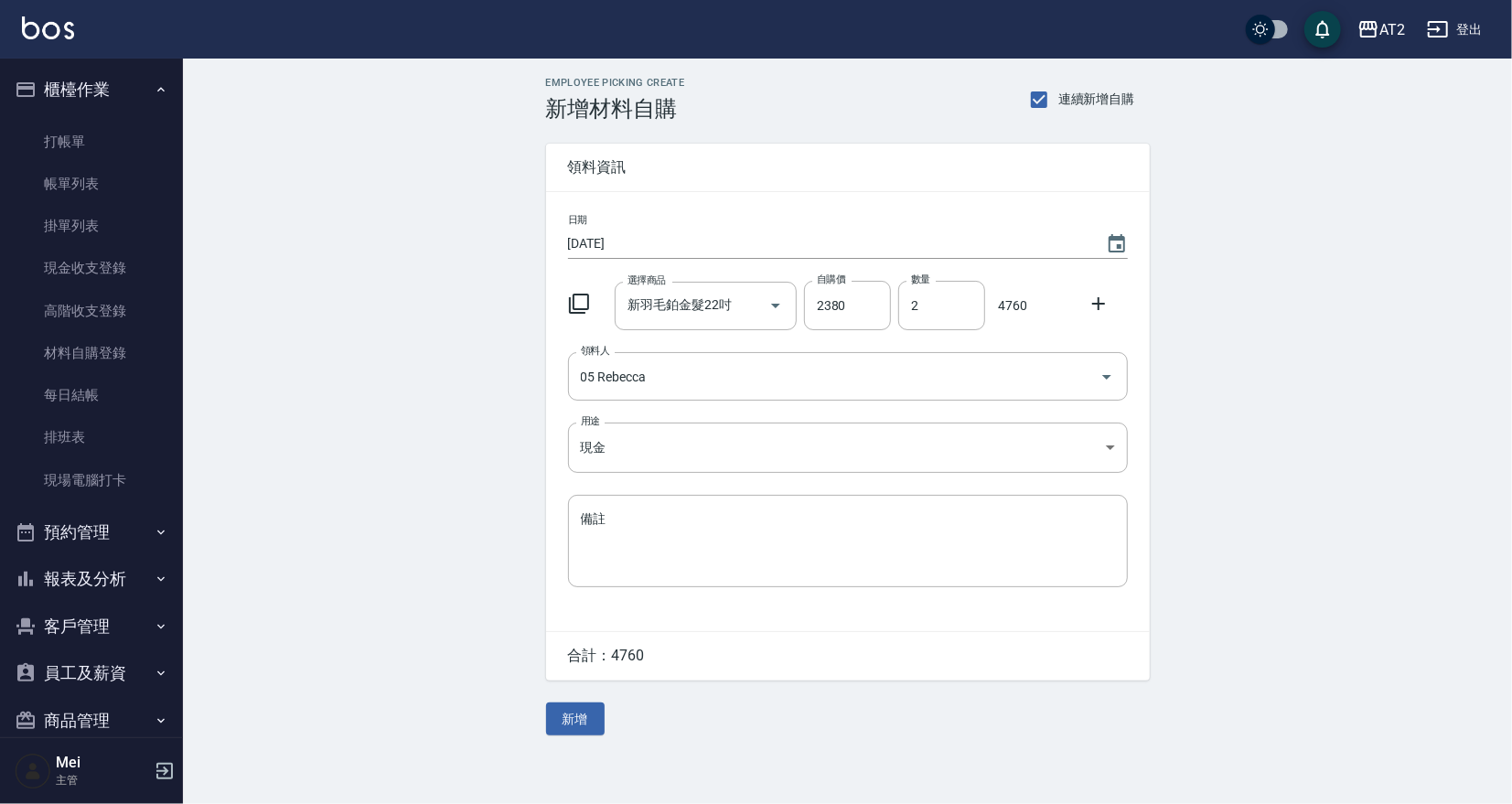
drag, startPoint x: 588, startPoint y: 728, endPoint x: 583, endPoint y: 719, distance: 10.3
click at [588, 728] on button "新增" at bounding box center [575, 719] width 58 height 34
